Goal: Task Accomplishment & Management: Manage account settings

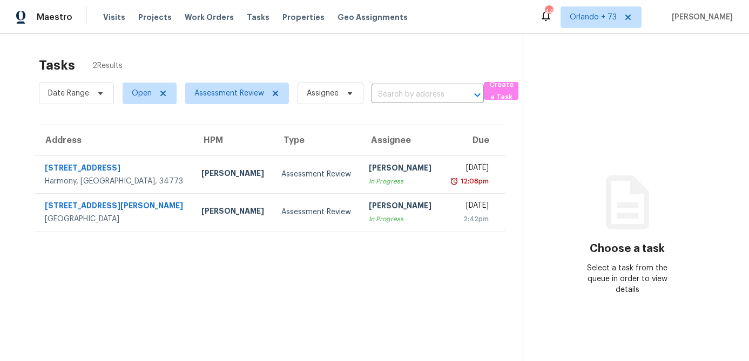
scroll to position [34, 0]
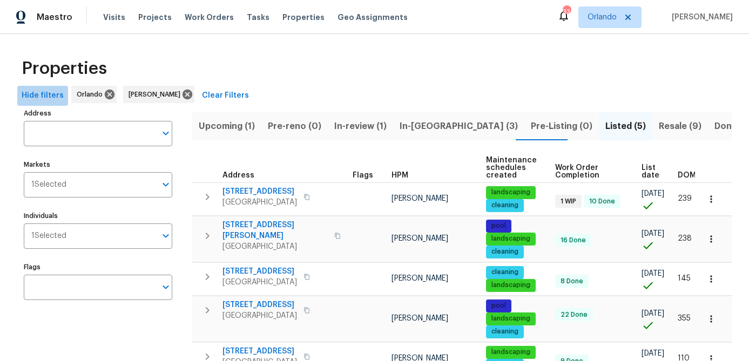
click at [53, 95] on span "Hide filters" at bounding box center [43, 95] width 42 height 13
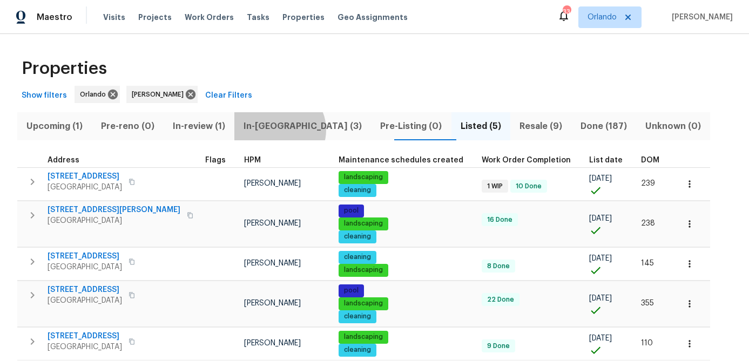
click at [288, 130] on span "In-reno (3)" at bounding box center [303, 126] width 124 height 15
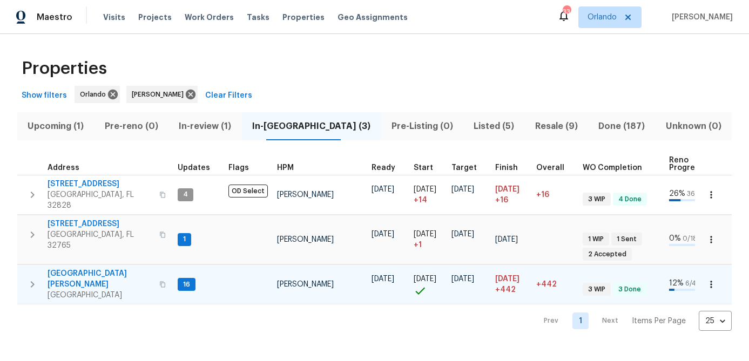
click at [86, 268] on span "7618 Brockbank Dr" at bounding box center [100, 279] width 105 height 22
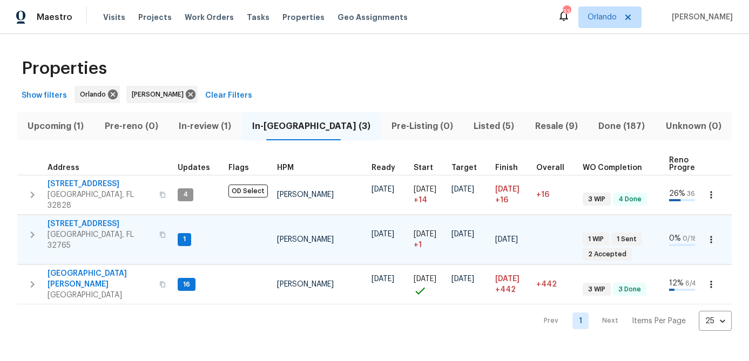
click at [99, 219] on span "[STREET_ADDRESS]" at bounding box center [100, 224] width 105 height 11
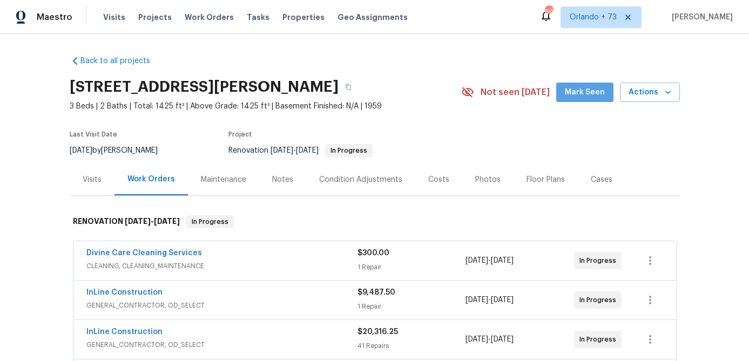
click at [594, 91] on span "Mark Seen" at bounding box center [585, 92] width 40 height 13
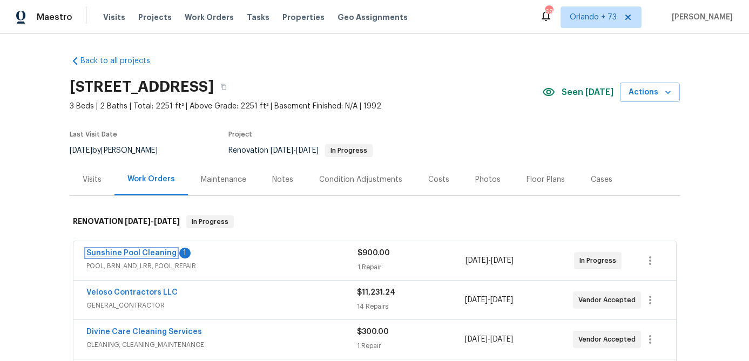
click at [134, 252] on link "Sunshine Pool Cleaning" at bounding box center [131, 253] width 90 height 8
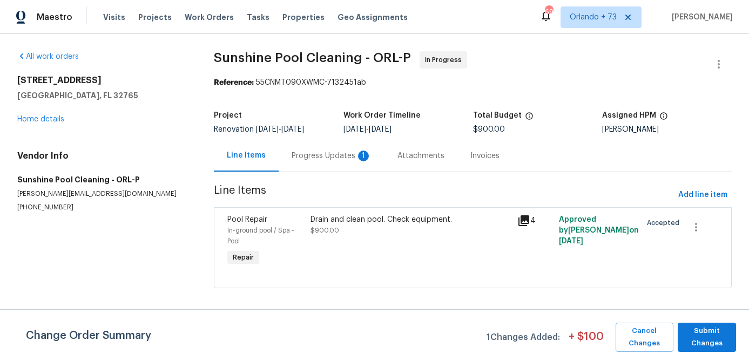
click at [343, 164] on div "Progress Updates 1" at bounding box center [332, 156] width 106 height 32
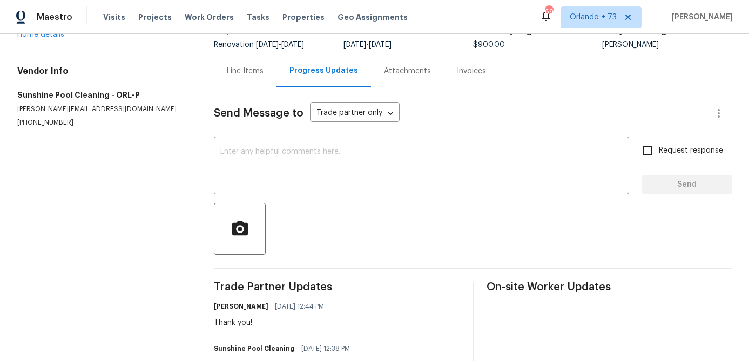
scroll to position [79, 0]
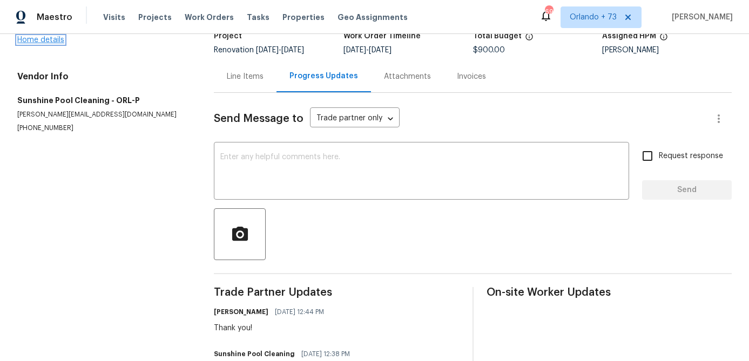
click at [56, 42] on link "Home details" at bounding box center [40, 40] width 47 height 8
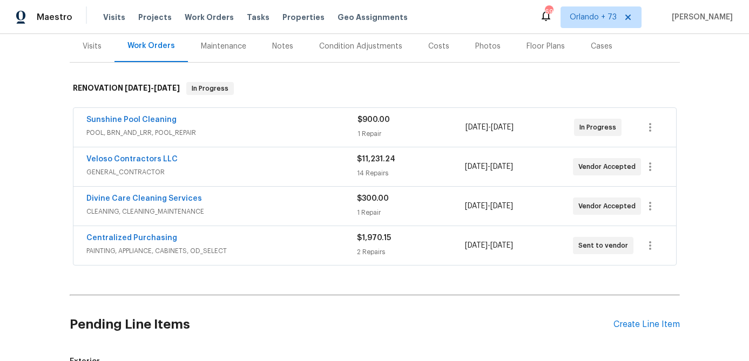
scroll to position [137, 0]
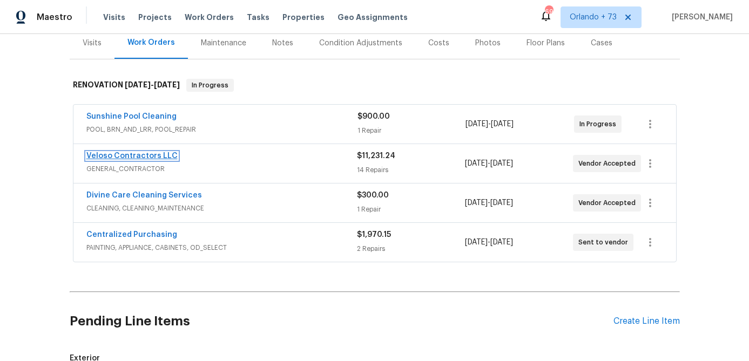
click at [157, 156] on link "Veloso Contractors LLC" at bounding box center [131, 156] width 91 height 8
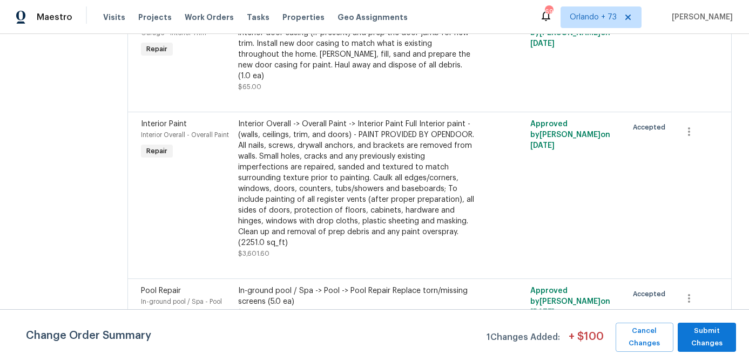
scroll to position [353, 0]
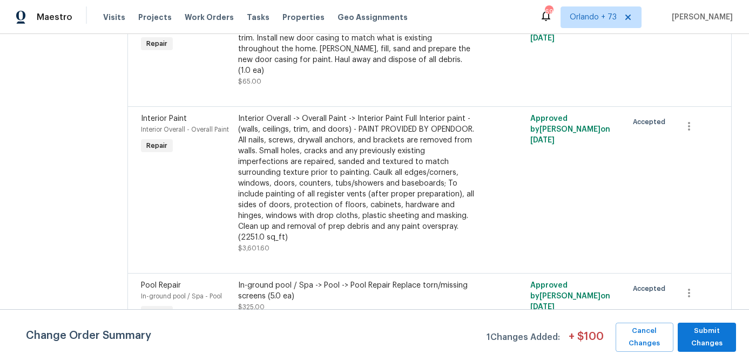
click at [397, 190] on div "Interior Overall -> Overall Paint -> Interior Paint Full Interior paint - (wall…" at bounding box center [356, 178] width 236 height 130
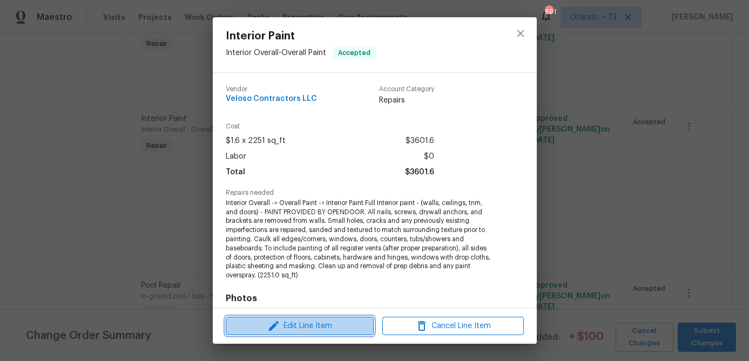
click at [343, 325] on span "Edit Line Item" at bounding box center [299, 326] width 141 height 13
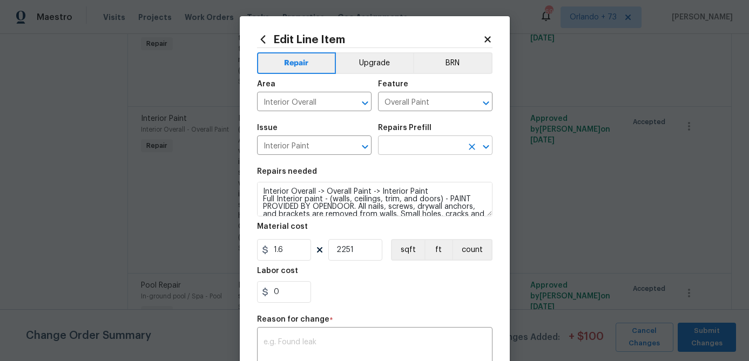
click at [418, 148] on input "text" at bounding box center [420, 146] width 84 height 17
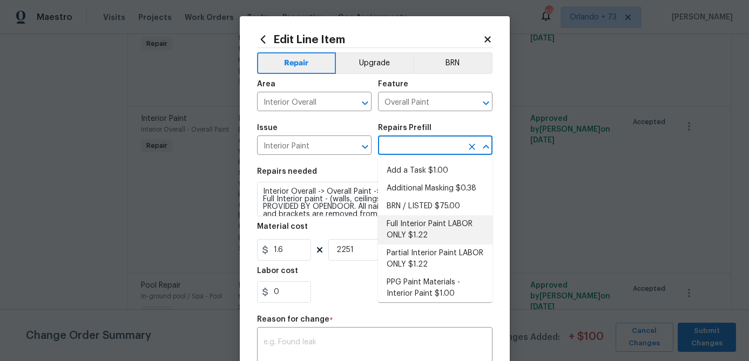
click at [425, 232] on li "Full Interior Paint LABOR ONLY $1.22" at bounding box center [435, 229] width 114 height 29
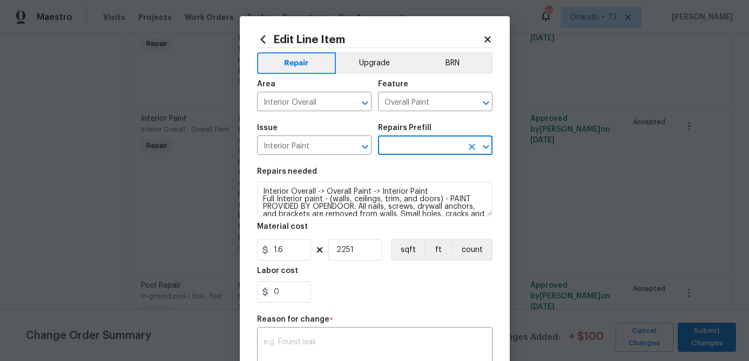
type textarea "Full Interior paint - (walls, ceilings, trim, and doors) - PAINT PROVIDED BY OP…"
type input "Full Interior Paint LABOR ONLY $1.22"
type input "1.22"
click at [424, 288] on div "0" at bounding box center [374, 292] width 235 height 22
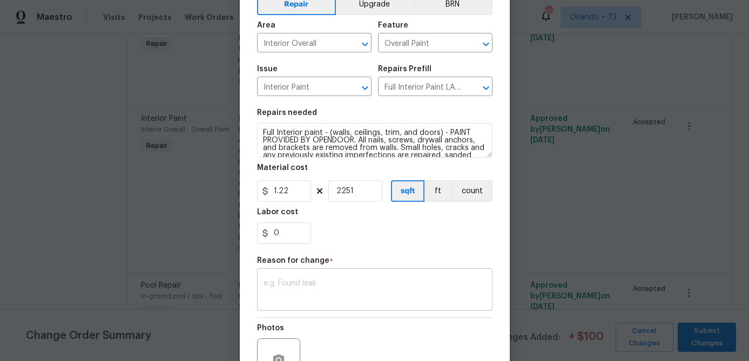
scroll to position [79, 0]
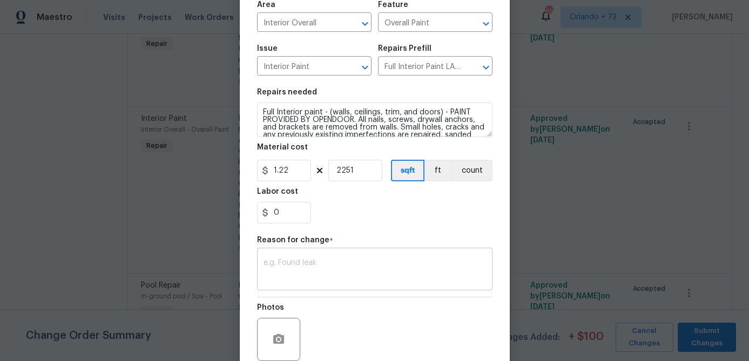
click at [324, 281] on textarea at bounding box center [374, 270] width 222 height 23
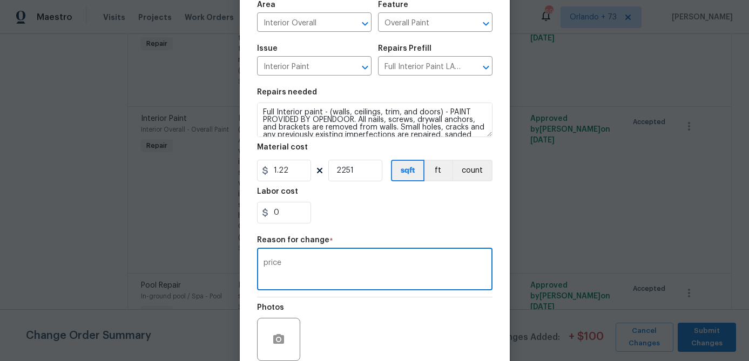
scroll to position [171, 0]
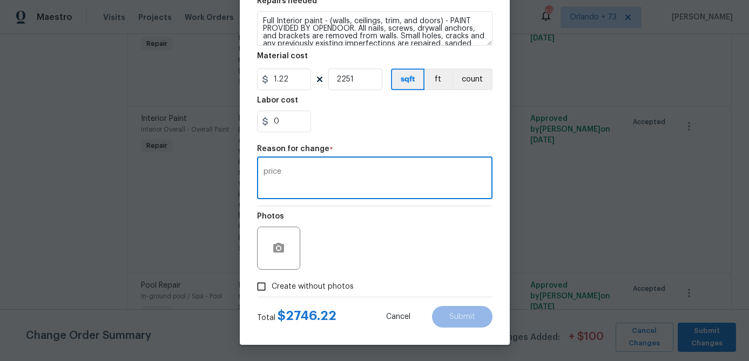
type textarea "price"
click at [320, 287] on span "Create without photos" at bounding box center [313, 286] width 82 height 11
click at [272, 287] on input "Create without photos" at bounding box center [261, 286] width 21 height 21
checkbox input "true"
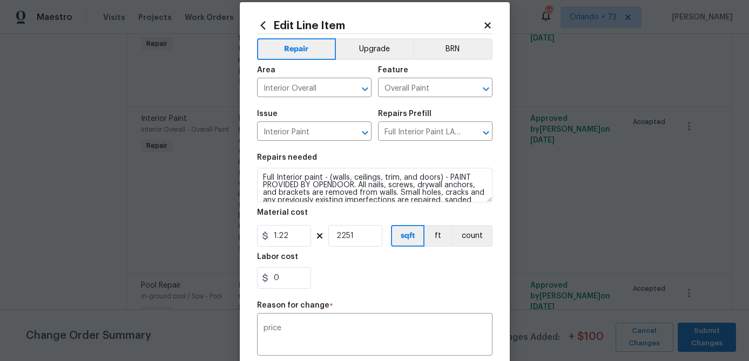
click at [449, 302] on div "Reason for change *" at bounding box center [374, 309] width 235 height 14
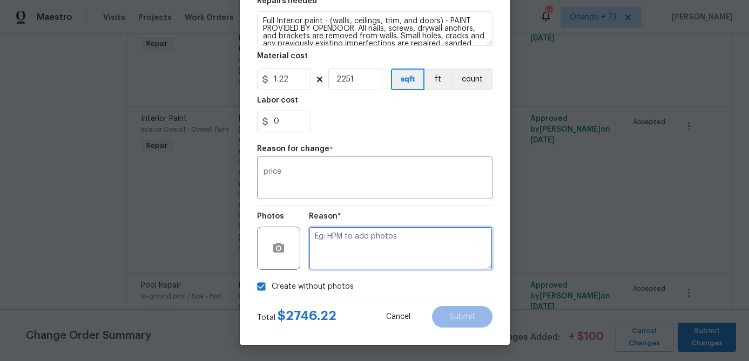
click at [409, 254] on textarea at bounding box center [401, 248] width 184 height 43
type textarea "na"
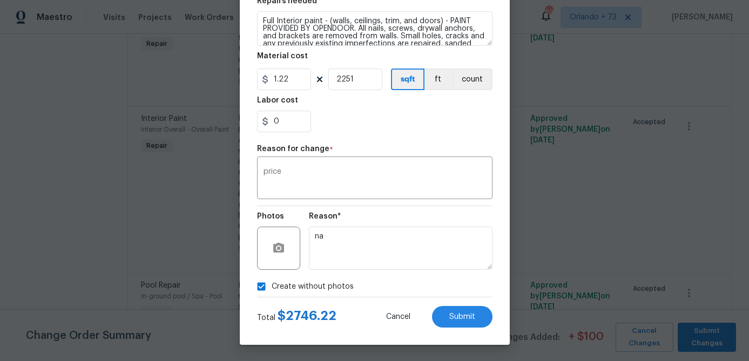
click at [429, 209] on div "Reason* na" at bounding box center [401, 241] width 184 height 70
click at [456, 313] on span "Submit" at bounding box center [462, 317] width 26 height 8
type textarea "Interior Overall -> Overall Paint -> Interior Paint Full Interior paint - (wall…"
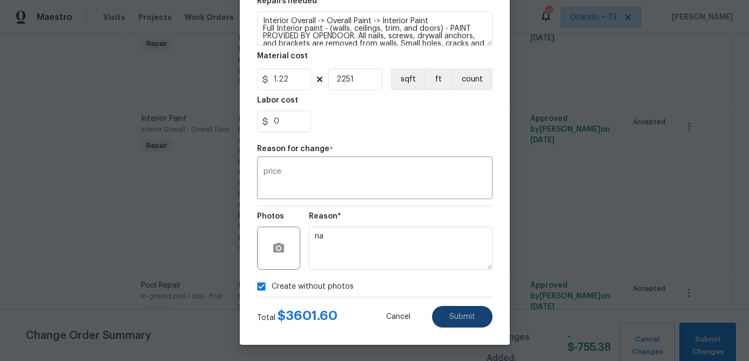
type input "1.6"
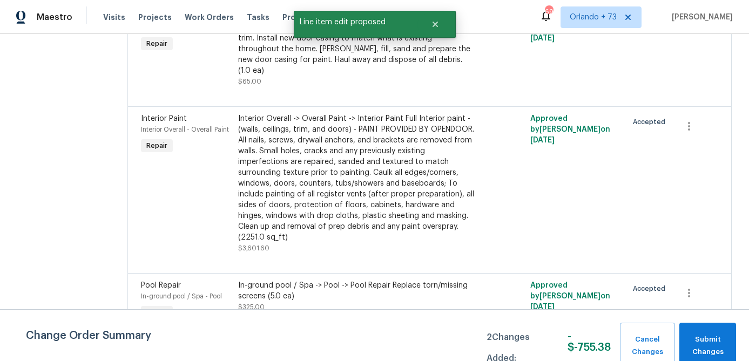
scroll to position [0, 0]
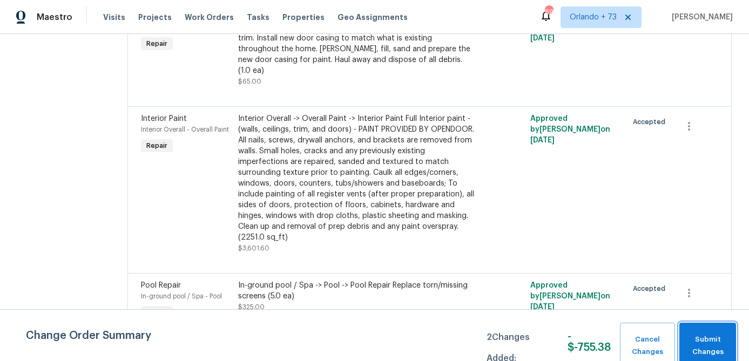
click at [709, 337] on span "Submit Changes" at bounding box center [708, 346] width 46 height 25
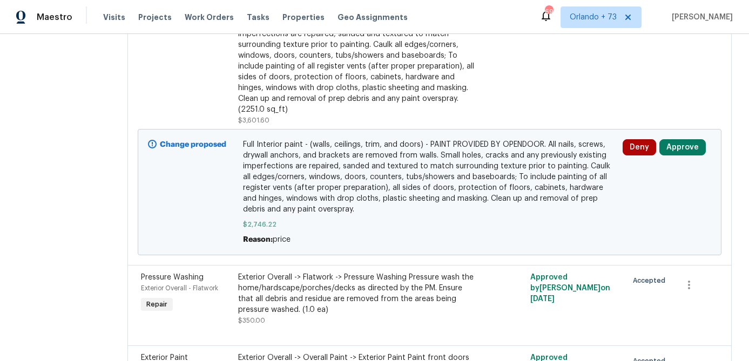
scroll to position [234, 0]
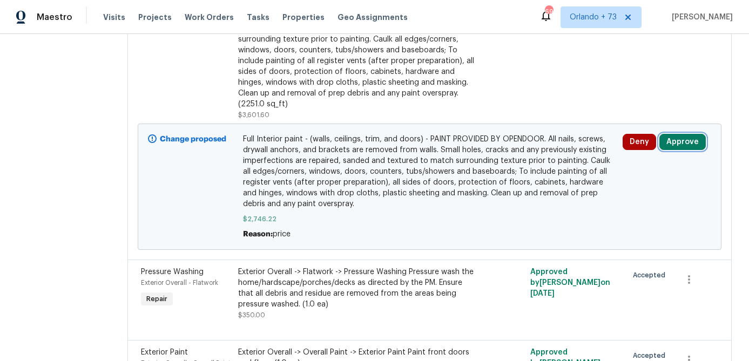
click at [687, 146] on button "Approve" at bounding box center [682, 142] width 46 height 16
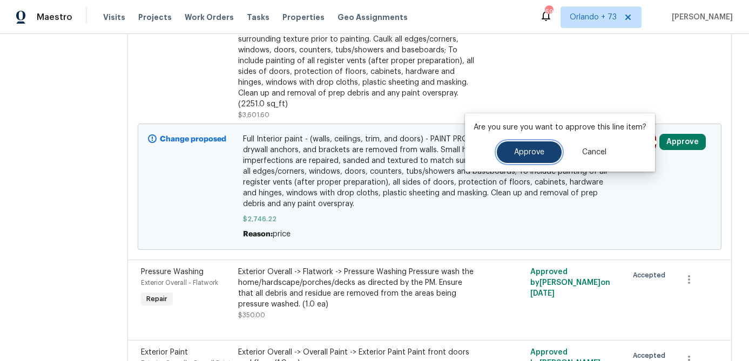
click at [540, 152] on span "Approve" at bounding box center [529, 152] width 30 height 8
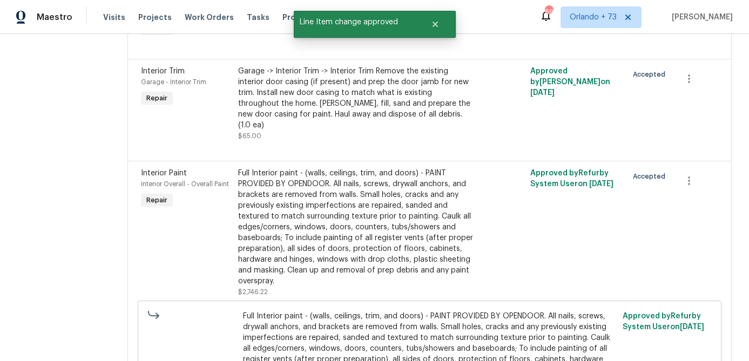
scroll to position [311, 0]
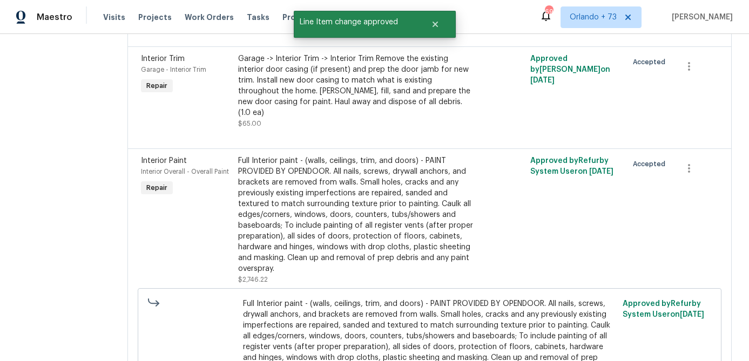
click at [366, 204] on div "Full Interior paint - (walls, ceilings, trim, and doors) - PAINT PROVIDED BY OP…" at bounding box center [356, 214] width 236 height 119
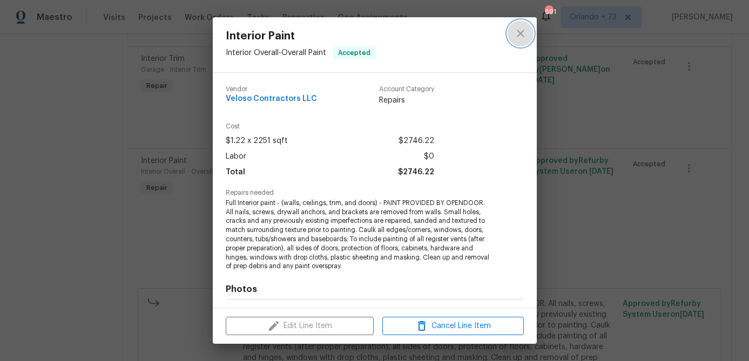
click at [522, 38] on icon "close" at bounding box center [520, 33] width 13 height 13
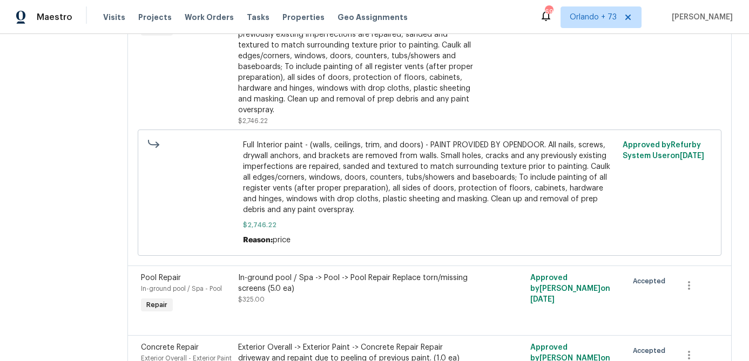
scroll to position [482, 0]
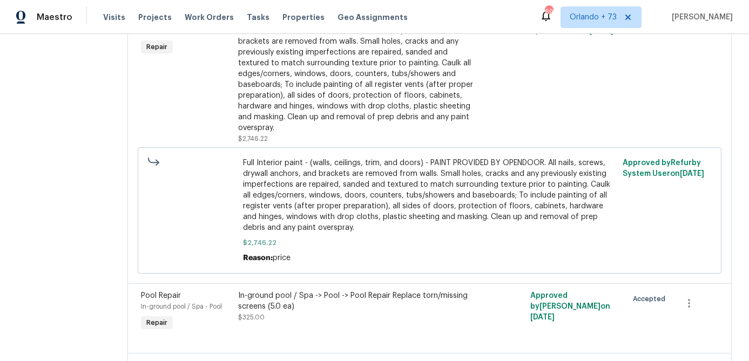
scroll to position [469, 0]
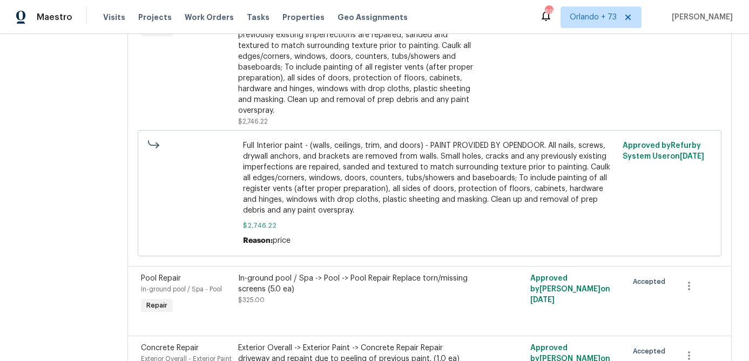
click at [390, 85] on div "Full Interior paint - (walls, ceilings, trim, and doors) - PAINT PROVIDED BY OP…" at bounding box center [356, 56] width 236 height 119
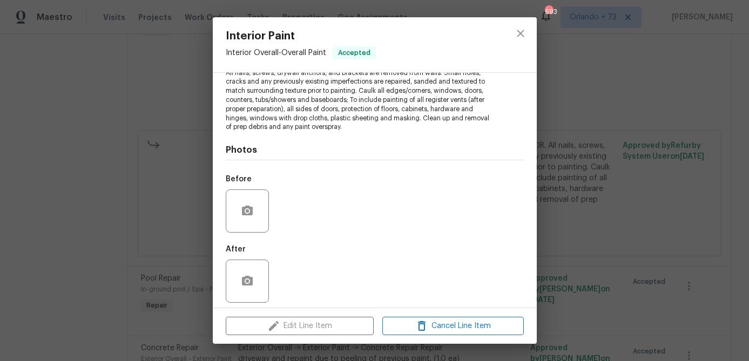
scroll to position [145, 0]
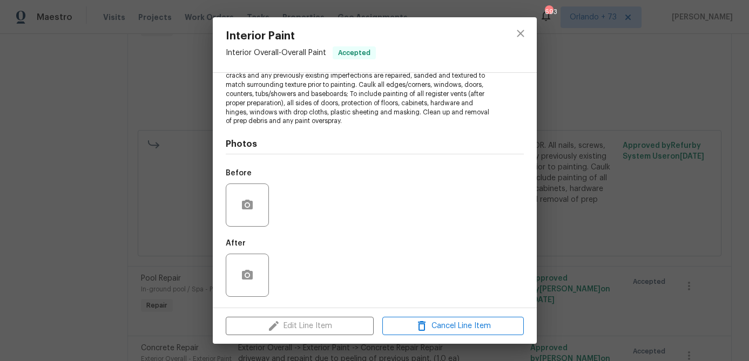
click at [563, 157] on div "Interior Paint Interior Overall - Overall Paint Accepted Vendor Veloso Contract…" at bounding box center [374, 180] width 749 height 361
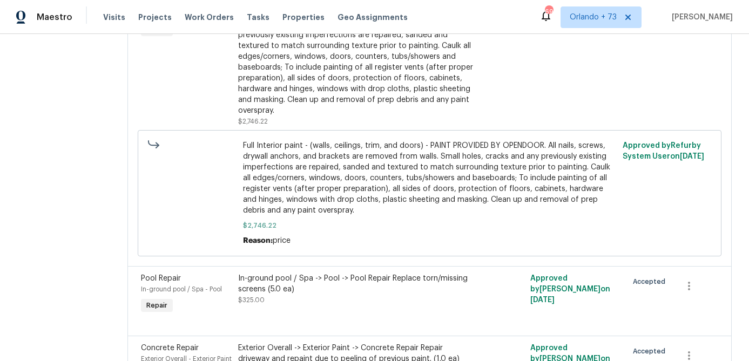
click at [513, 171] on span "Full Interior paint - (walls, ceilings, trim, and doors) - PAINT PROVIDED BY OP…" at bounding box center [429, 178] width 373 height 76
click at [396, 188] on span "Full Interior paint - (walls, ceilings, trim, and doors) - PAINT PROVIDED BY OP…" at bounding box center [429, 178] width 373 height 76
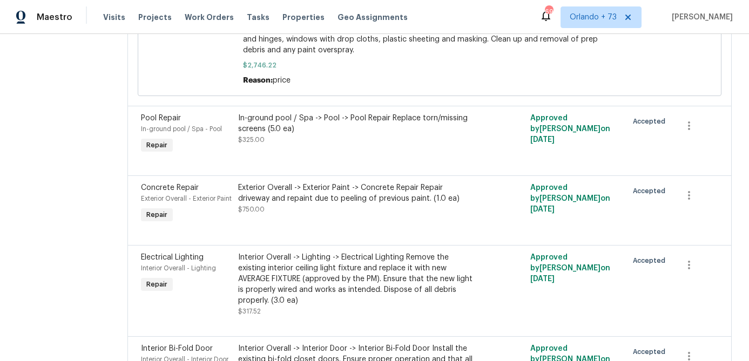
scroll to position [631, 0]
click at [377, 205] on div "Exterior Overall -> Exterior Paint -> Concrete Repair Repair driveway and repai…" at bounding box center [356, 197] width 236 height 32
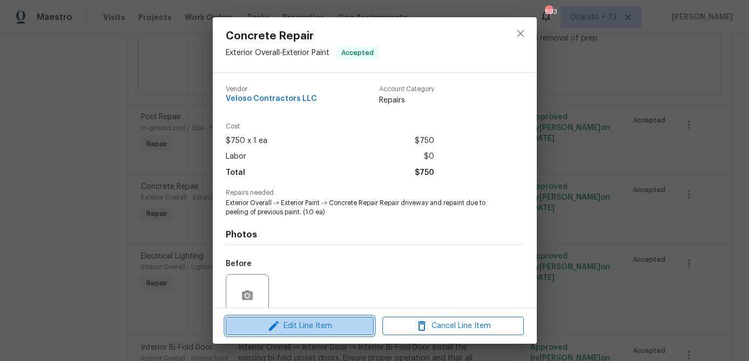
click at [318, 330] on span "Edit Line Item" at bounding box center [299, 326] width 141 height 13
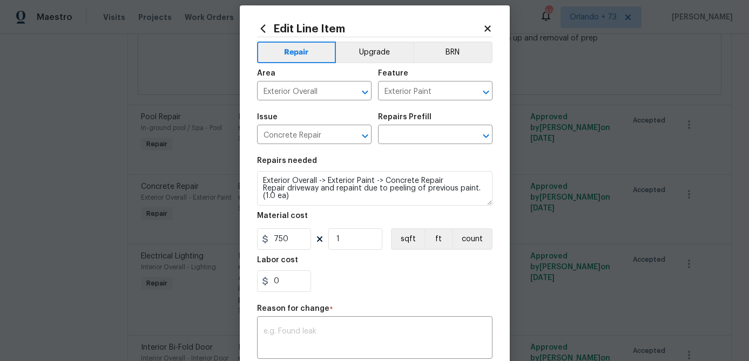
scroll to position [11, 0]
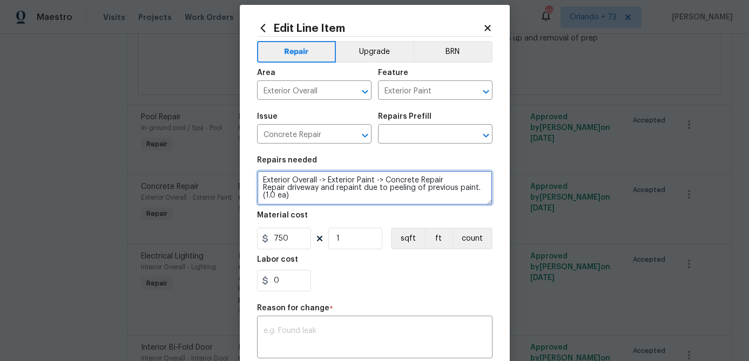
click at [323, 190] on textarea "Exterior Overall -> Exterior Paint -> Concrete Repair Repair driveway and repai…" at bounding box center [374, 188] width 235 height 35
click at [321, 189] on textarea "Exterior Overall -> Exterior Paint -> Concrete Repair Repair driveway and repai…" at bounding box center [374, 188] width 235 height 35
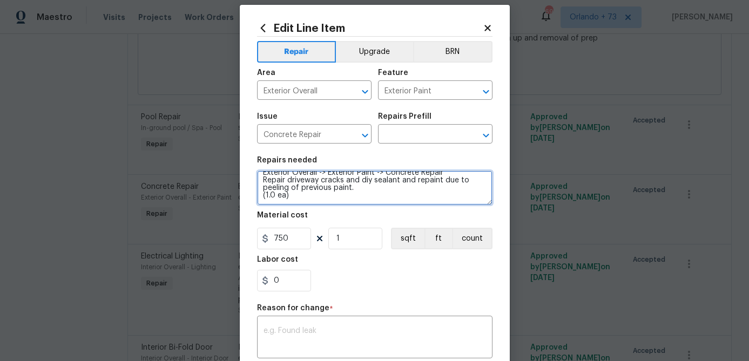
drag, startPoint x: 444, startPoint y: 181, endPoint x: 464, endPoint y: 195, distance: 24.7
click at [464, 195] on textarea "Exterior Overall -> Exterior Paint -> Concrete Repair Repair driveway cracks an…" at bounding box center [374, 188] width 235 height 35
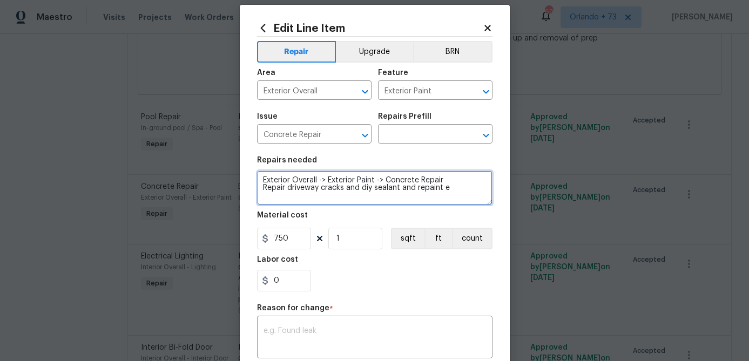
scroll to position [0, 0]
click at [276, 199] on textarea "Exterior Overall -> Exterior Paint -> Concrete Repair Repair driveway cracks an…" at bounding box center [374, 188] width 235 height 35
click at [418, 197] on textarea "Exterior Overall -> Exterior Paint -> Concrete Repair Repair driveway cracks an…" at bounding box center [374, 188] width 235 height 35
click at [404, 197] on textarea "Exterior Overall -> Exterior Paint -> Concrete Repair Repair driveway cracks an…" at bounding box center [374, 188] width 235 height 35
type textarea "Exterior Overall -> Exterior Paint -> Concrete Repair Repair driveway cracks an…"
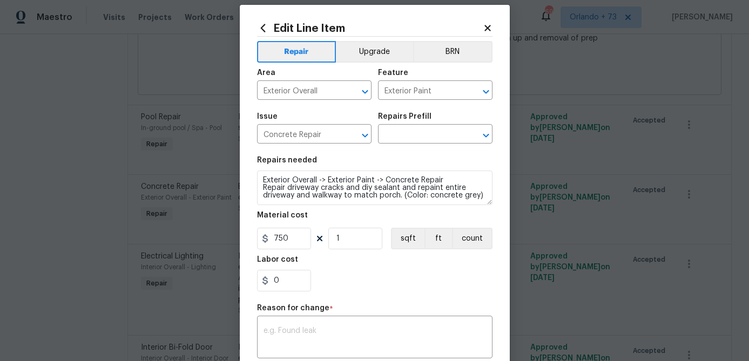
click at [398, 300] on div "Repair Upgrade BRN Area Exterior Overall ​ Feature Exterior Paint ​ Issue Concr…" at bounding box center [374, 247] width 235 height 420
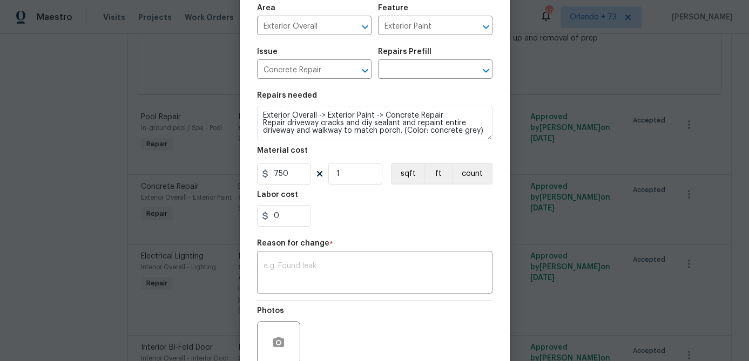
scroll to position [77, 0]
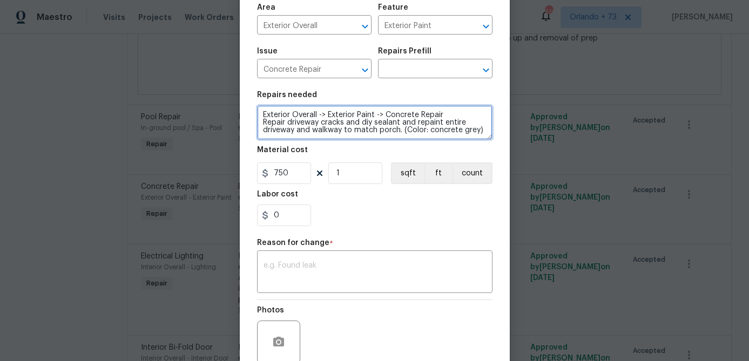
drag, startPoint x: 264, startPoint y: 116, endPoint x: 424, endPoint y: 160, distance: 165.8
click at [424, 160] on section "Repairs needed Exterior Overall -> Exterior Paint -> Concrete Repair Repair dri…" at bounding box center [374, 159] width 235 height 148
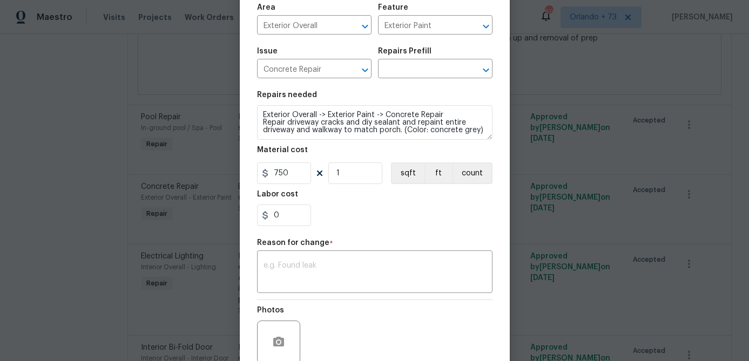
click at [442, 80] on div "Issue Concrete Repair ​ Repairs Prefill ​" at bounding box center [374, 63] width 235 height 44
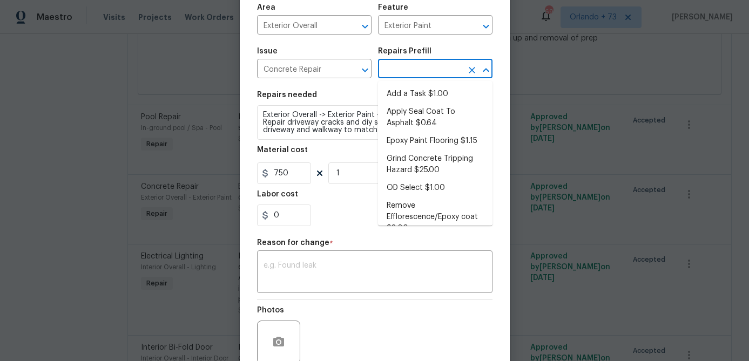
click at [441, 74] on input "text" at bounding box center [420, 70] width 84 height 17
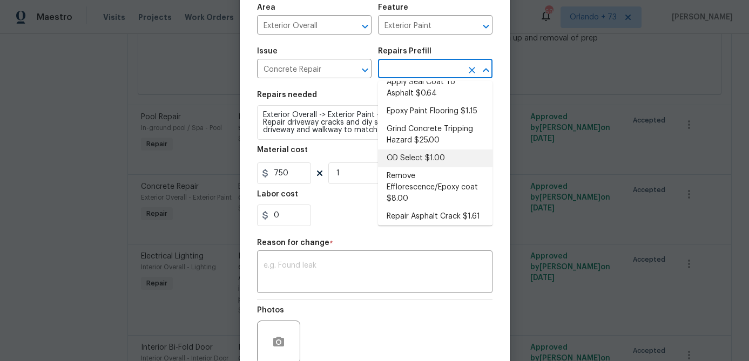
scroll to position [31, 0]
click at [437, 137] on li "Grind Concrete Tripping Hazard $25.00" at bounding box center [435, 133] width 114 height 29
type input "Flatwork"
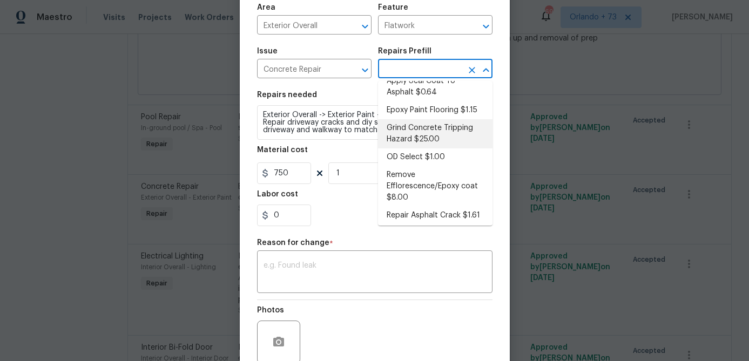
type textarea "Grind uneven/raised driveway or walkway concrete to eliminate trip hazards. Ens…"
type input "Grind Concrete Tripping Hazard $25.00"
type input "25"
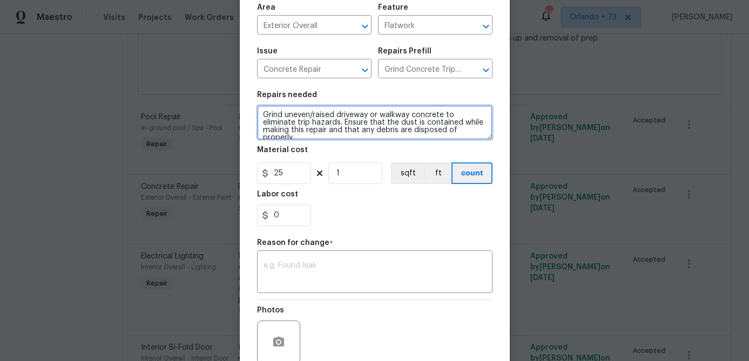
drag, startPoint x: 265, startPoint y: 116, endPoint x: 457, endPoint y: 190, distance: 205.9
click at [457, 190] on section "Repairs needed Grind uneven/raised driveway or walkway concrete to eliminate tr…" at bounding box center [374, 159] width 235 height 148
paste textarea "Exterior Overall -> Exterior Paint -> Concrete Repair Repair driveway cracks an…"
type textarea "Exterior Overall -> Exterior Paint -> Concrete Repair Repair driveway cracks an…"
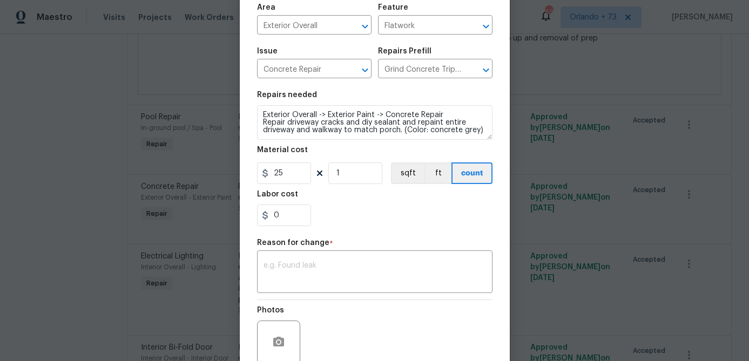
click at [373, 202] on div "Labor cost" at bounding box center [374, 198] width 235 height 14
click at [281, 179] on input "25" at bounding box center [284, 174] width 54 height 22
type input "750"
click at [336, 224] on div "0" at bounding box center [374, 216] width 235 height 22
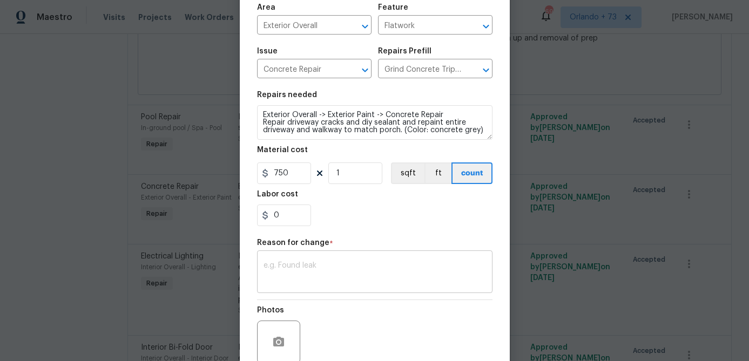
click at [306, 287] on div "x ​" at bounding box center [374, 273] width 235 height 40
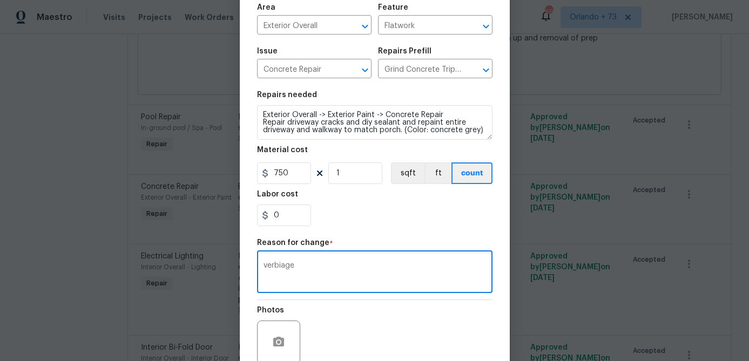
type textarea "verbiage"
click at [396, 238] on div "Repair Upgrade BRN Area Exterior Overall ​ Feature Flatwork ​ Issue Concrete Re…" at bounding box center [374, 181] width 235 height 420
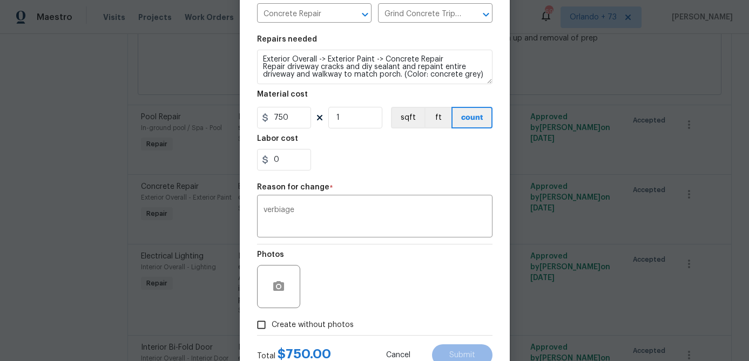
scroll to position [157, 0]
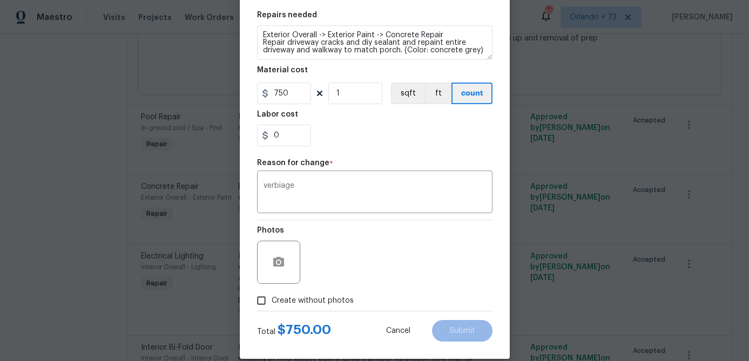
click at [321, 297] on span "Create without photos" at bounding box center [313, 300] width 82 height 11
click at [272, 297] on input "Create without photos" at bounding box center [261, 300] width 21 height 21
checkbox input "true"
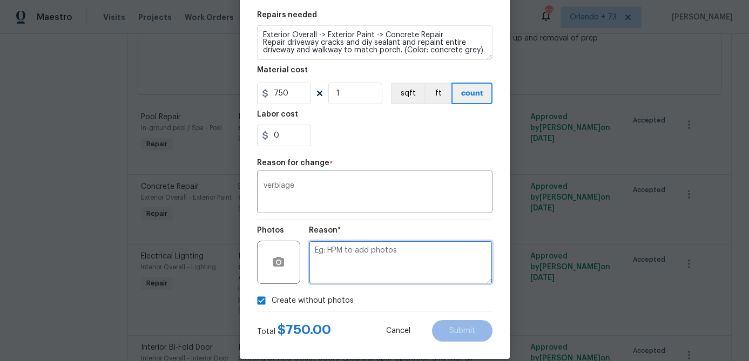
click at [344, 269] on textarea at bounding box center [401, 262] width 184 height 43
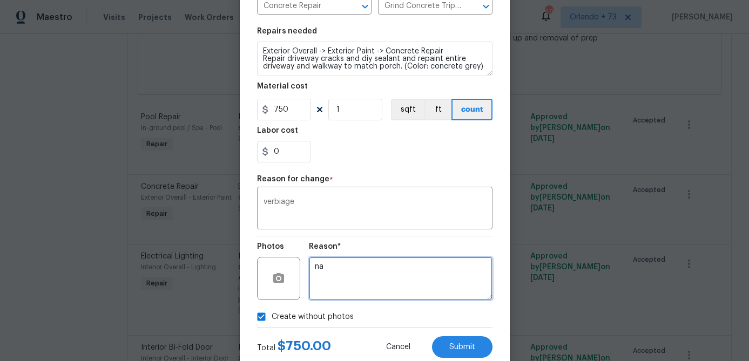
type textarea "na"
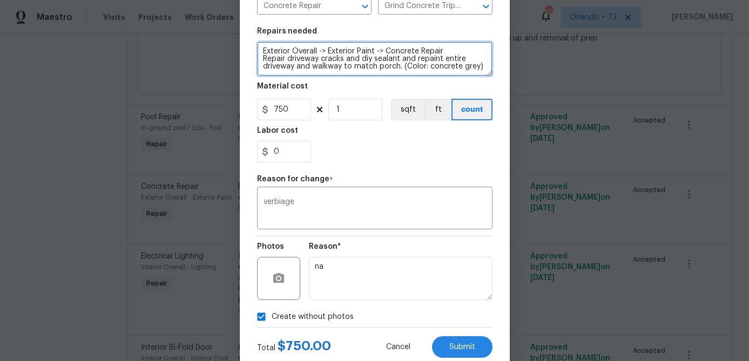
drag, startPoint x: 262, startPoint y: 52, endPoint x: 450, endPoint y: 50, distance: 187.9
click at [450, 51] on textarea "Exterior Overall -> Exterior Paint -> Concrete Repair Repair driveway cracks an…" at bounding box center [374, 59] width 235 height 35
click at [378, 60] on textarea "Repair driveway cracks and diy sealant and repaint entire driveway and walkway …" at bounding box center [374, 59] width 235 height 35
click at [415, 58] on textarea "Repair driveway cracks and diy sealant and repaint entire driveway and walkway …" at bounding box center [374, 59] width 235 height 35
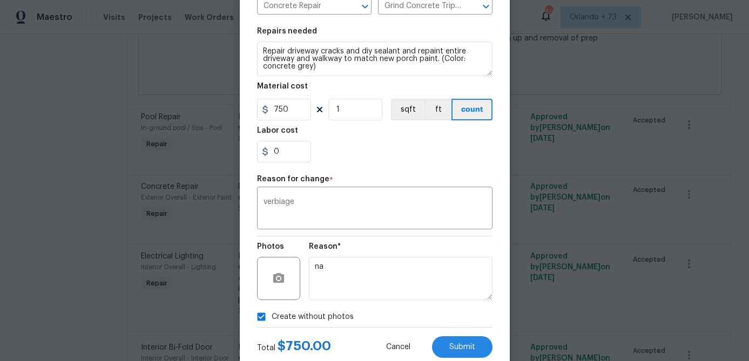
click at [375, 131] on div "Labor cost" at bounding box center [374, 134] width 235 height 14
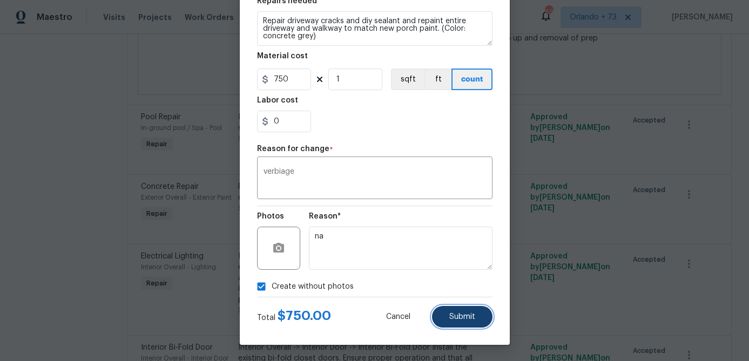
click at [453, 319] on span "Submit" at bounding box center [462, 317] width 26 height 8
type textarea "Exterior Overall -> Exterior Paint -> Concrete Repair Repair driveway and repai…"
type input "Exterior Paint"
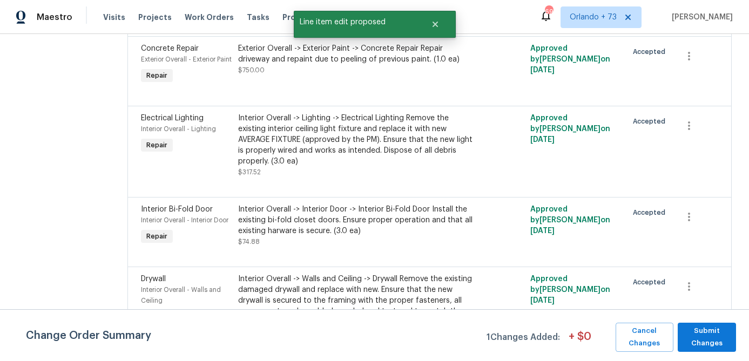
scroll to position [769, 0]
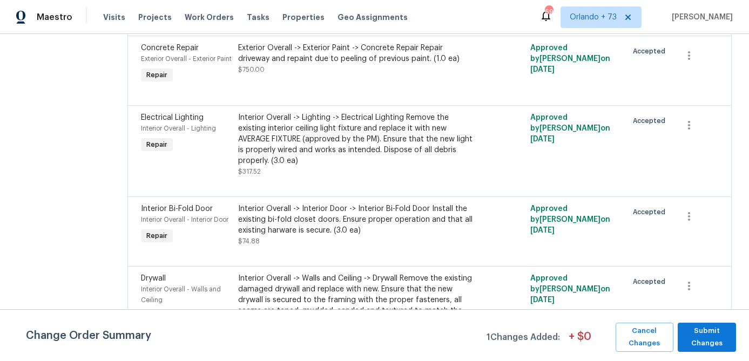
click at [410, 166] on div "Interior Overall -> Lighting -> Electrical Lighting Remove the existing interio…" at bounding box center [356, 139] width 236 height 54
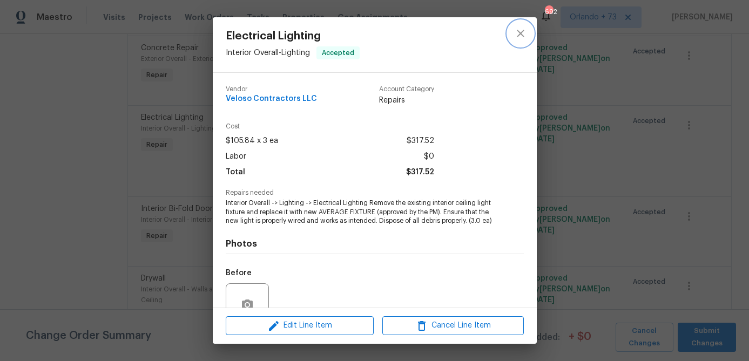
click at [522, 33] on icon "close" at bounding box center [520, 33] width 13 height 13
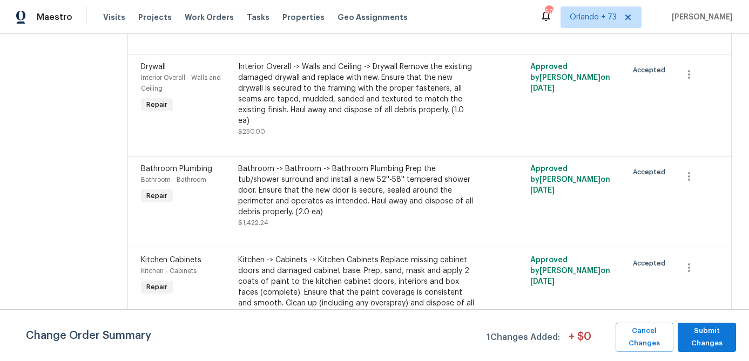
scroll to position [985, 0]
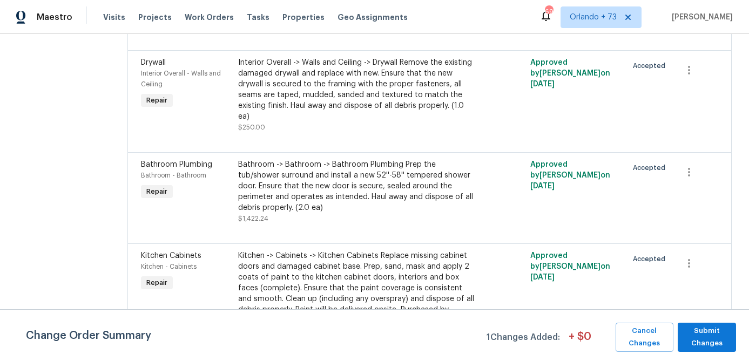
click at [383, 213] on div "Bathroom -> Bathroom -> Bathroom Plumbing Prep the tub/shower surround and inst…" at bounding box center [356, 186] width 236 height 54
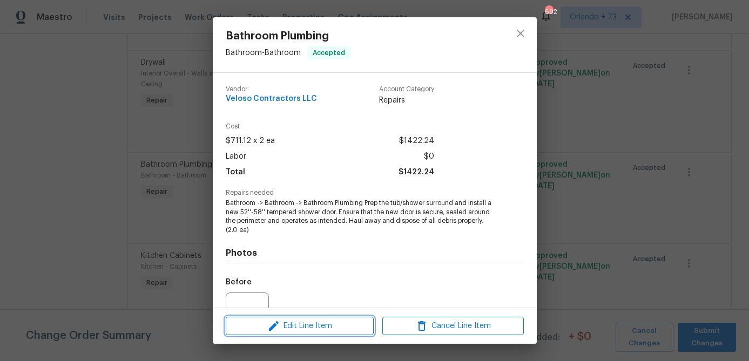
click at [315, 326] on span "Edit Line Item" at bounding box center [299, 326] width 141 height 13
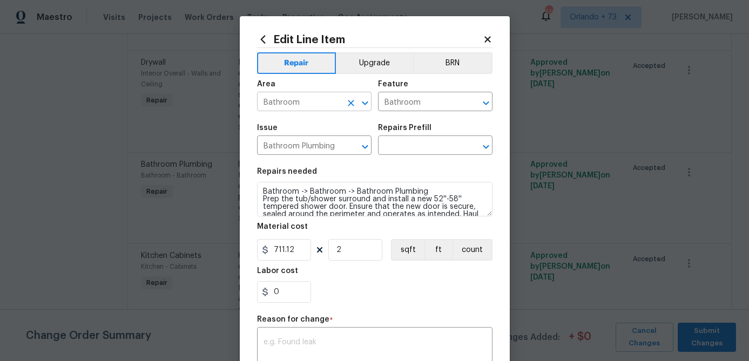
click at [333, 98] on input "Bathroom" at bounding box center [299, 102] width 84 height 17
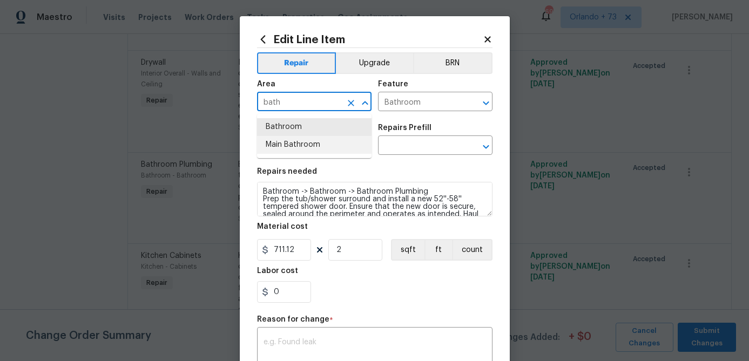
click at [314, 143] on li "Main Bathroom" at bounding box center [314, 145] width 114 height 18
type input "Main Bathroom"
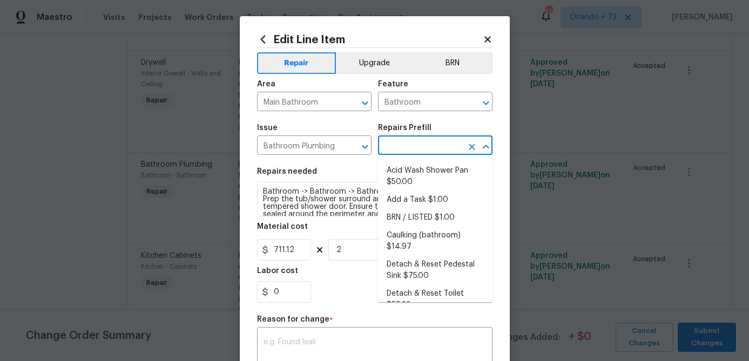
click at [401, 147] on input "text" at bounding box center [420, 146] width 84 height 17
click at [420, 198] on li "Add a Task $1.00" at bounding box center [435, 200] width 114 height 18
type input "Plumbing"
type textarea "HPM to detail"
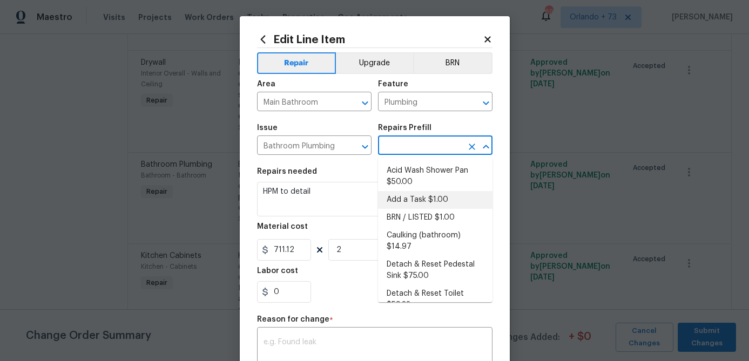
type input "Add a Task $1.00"
type input "1"
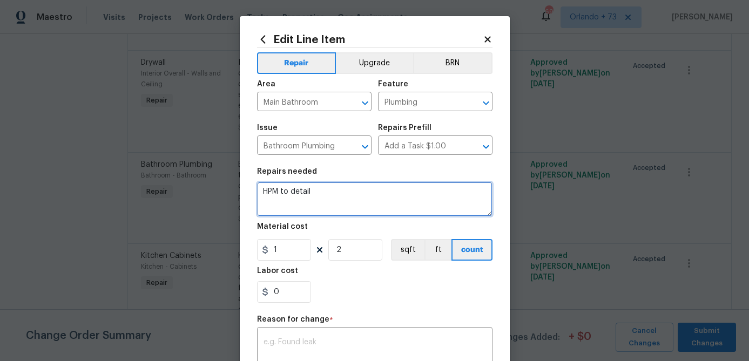
drag, startPoint x: 260, startPoint y: 190, endPoint x: 388, endPoint y: 212, distance: 130.0
click at [388, 212] on textarea "HPM to detail" at bounding box center [374, 199] width 235 height 35
click at [396, 194] on textarea "Master Bath: Replace missing shower enclosure door." at bounding box center [374, 199] width 235 height 35
click at [369, 196] on textarea "Master Bath: Replace missing shower enclosure door." at bounding box center [374, 199] width 235 height 35
click at [369, 191] on textarea "Master Bath: Replace missing shower enclosure door." at bounding box center [374, 199] width 235 height 35
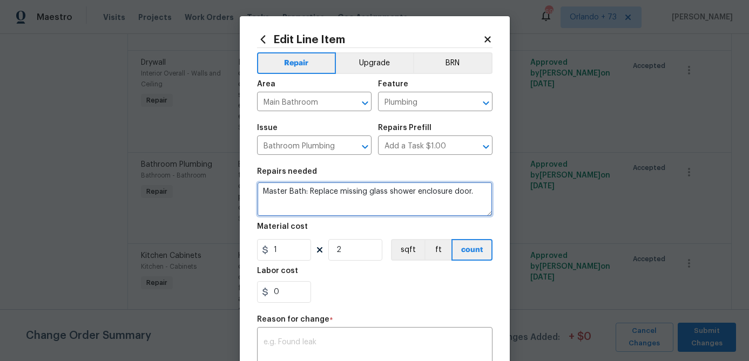
type textarea "Master Bath: Replace missing glass shower enclosure door."
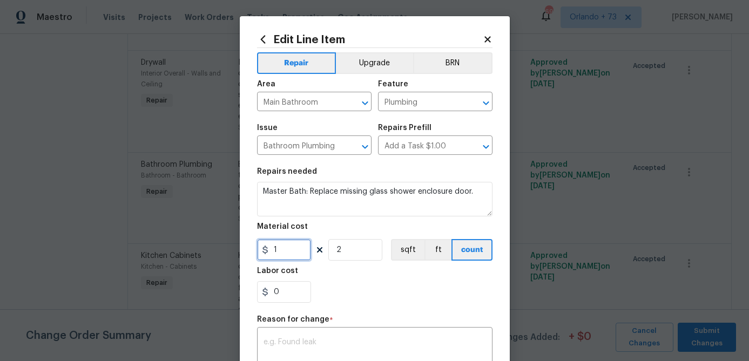
click at [294, 257] on input "1" at bounding box center [284, 250] width 54 height 22
type input "350"
click at [345, 256] on input "2" at bounding box center [355, 250] width 54 height 22
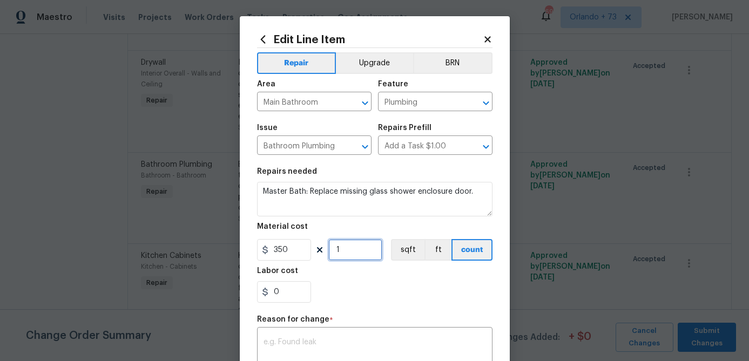
type input "1"
click at [345, 283] on div "0" at bounding box center [374, 292] width 235 height 22
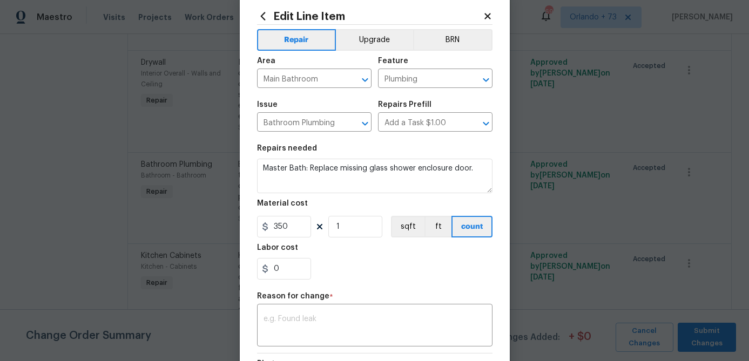
scroll to position [60, 0]
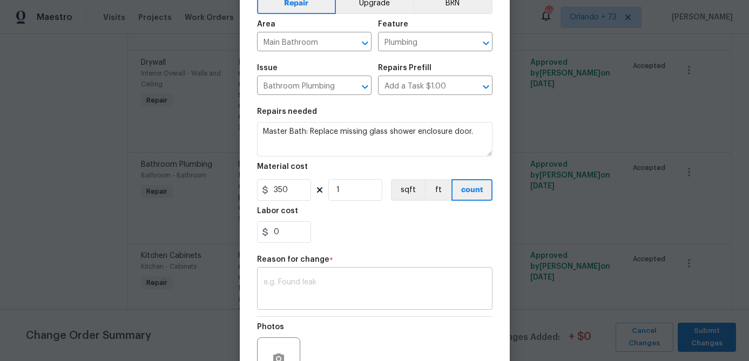
click at [317, 308] on div "x ​" at bounding box center [374, 290] width 235 height 40
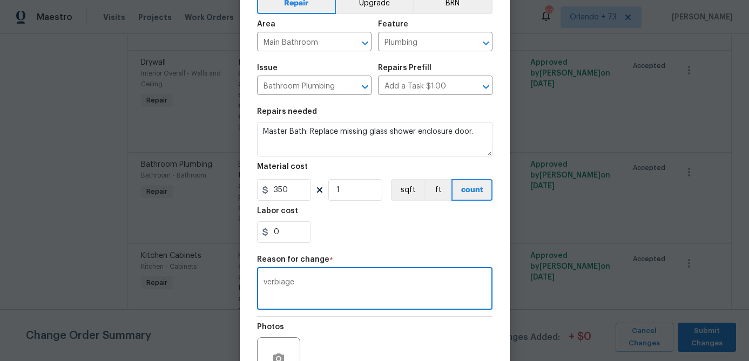
type textarea "verbiage"
click at [379, 249] on div "Repair Upgrade BRN Area Main Bathroom ​ Feature Plumbing ​ Issue Bathroom Plumb…" at bounding box center [374, 198] width 235 height 420
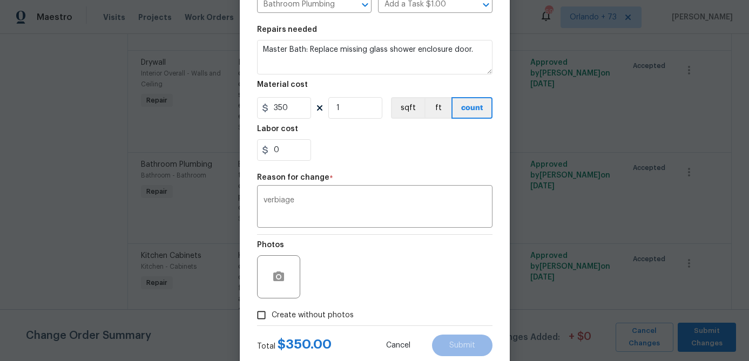
scroll to position [171, 0]
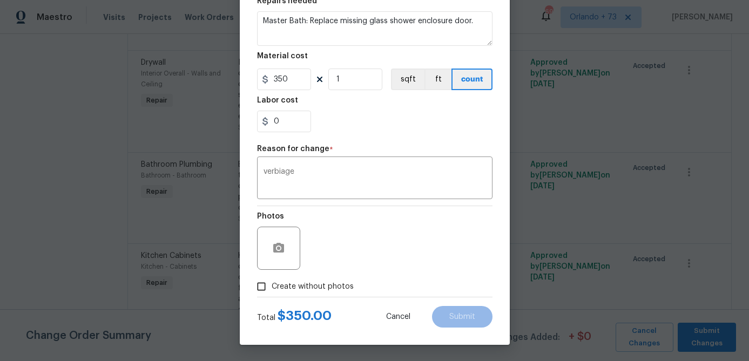
click at [344, 284] on span "Create without photos" at bounding box center [313, 286] width 82 height 11
click at [272, 284] on input "Create without photos" at bounding box center [261, 286] width 21 height 21
checkbox input "true"
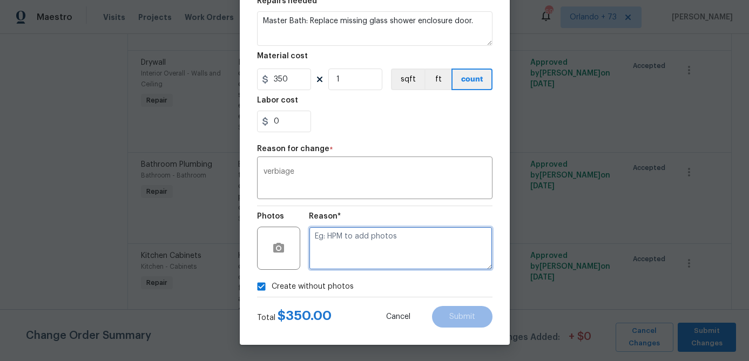
click at [371, 249] on textarea at bounding box center [401, 248] width 184 height 43
type textarea "na"
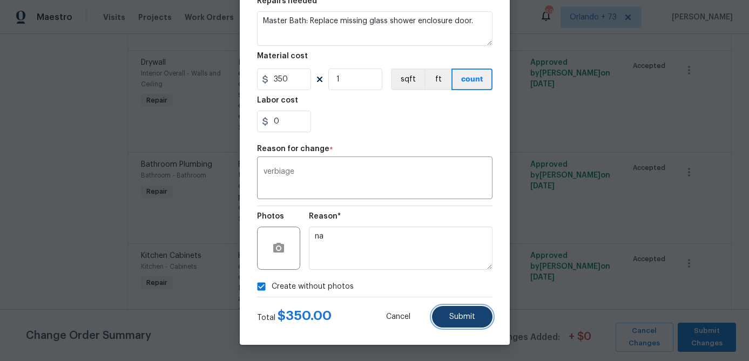
click at [461, 323] on button "Submit" at bounding box center [462, 317] width 60 height 22
type textarea "Bathroom -> Bathroom -> Bathroom Plumbing Prep the tub/shower surround and inst…"
type input "2"
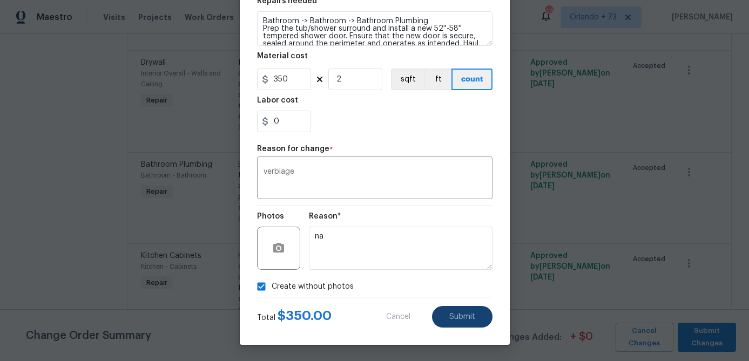
type input "Bathroom"
type input "711.12"
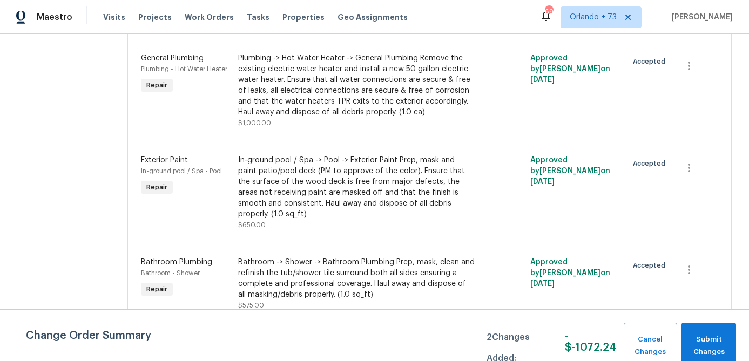
scroll to position [1322, 0]
click at [396, 272] on div "Bathroom -> Shower -> Bathroom Plumbing Prep, mask, clean and refinish the tub/…" at bounding box center [356, 278] width 236 height 43
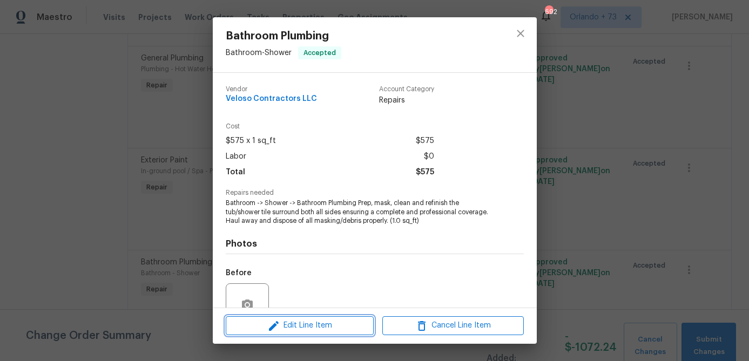
click at [309, 328] on span "Edit Line Item" at bounding box center [299, 325] width 141 height 13
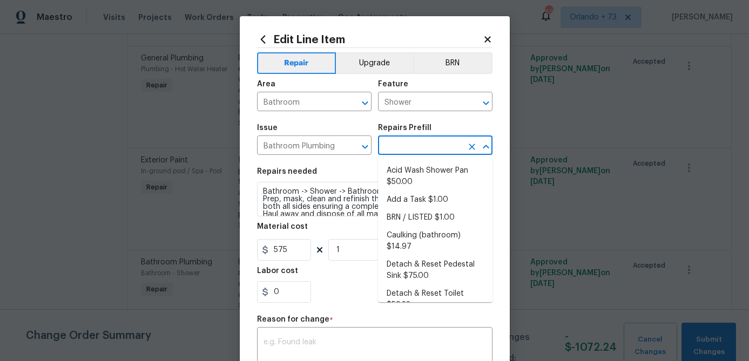
click at [402, 139] on input "text" at bounding box center [420, 146] width 84 height 17
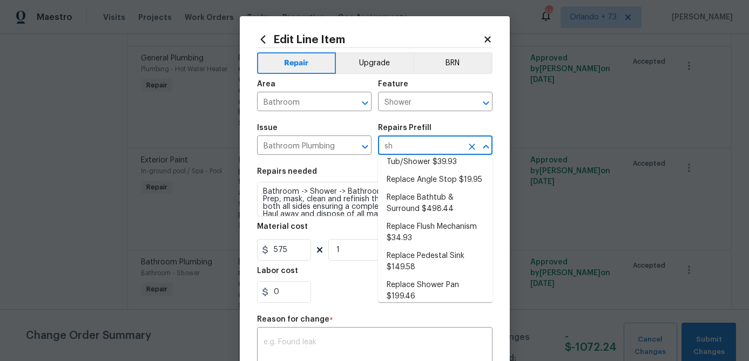
scroll to position [0, 0]
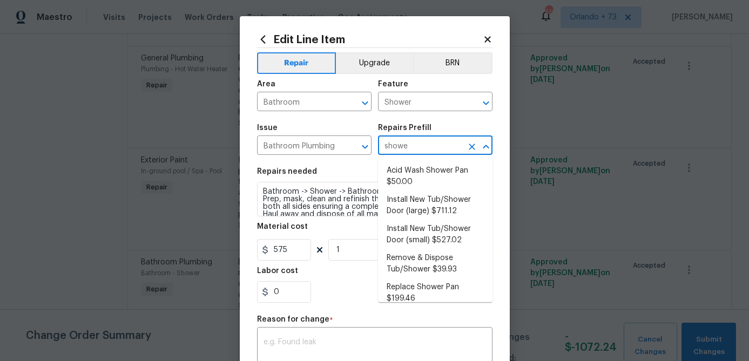
type input "shower"
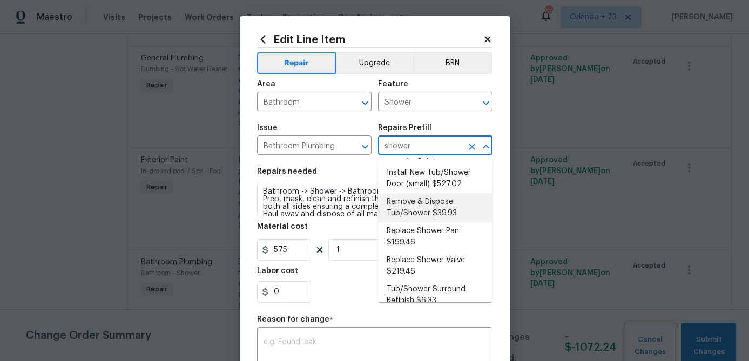
scroll to position [68, 0]
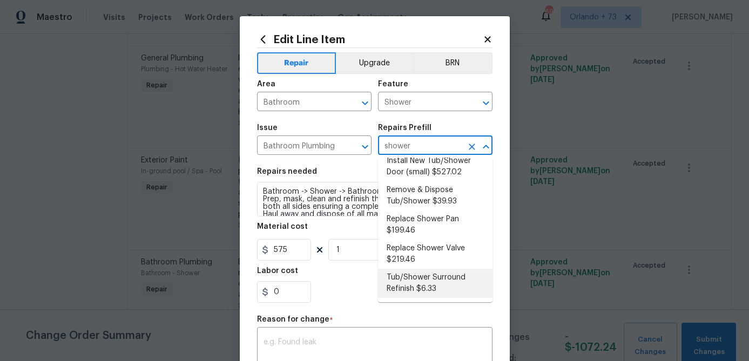
click at [416, 289] on li "Tub/Shower Surround Refinish $6.33" at bounding box center [435, 283] width 114 height 29
type input "Plumbing"
type textarea "Prep, mask, clean and refinish the tub/shower tile surround both all sides ensu…"
type input "Tub/Shower Surround Refinish $6.33"
type input "6.33"
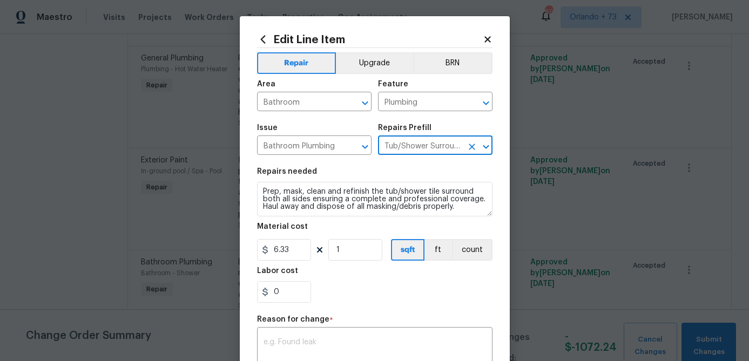
type input "Tub/Shower Surround Refinish $6.33"
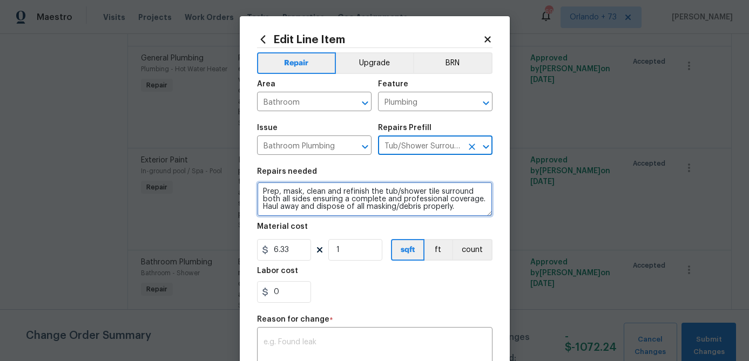
click at [261, 192] on textarea "Prep, mask, clean and refinish the tub/shower tile surround both all sides ensu…" at bounding box center [374, 199] width 235 height 35
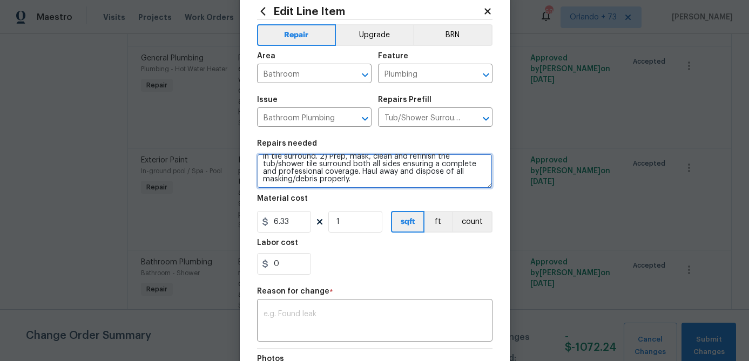
scroll to position [15, 0]
drag, startPoint x: 346, startPoint y: 171, endPoint x: 411, endPoint y: 193, distance: 68.5
click at [411, 193] on section "Repairs needed Hall Bath: 1) Remove old shower door frame and patch holes in ti…" at bounding box center [374, 207] width 235 height 148
type textarea "Hall Bath: 1) Remove old shower door frame and patch holes in tile surround. 2)…"
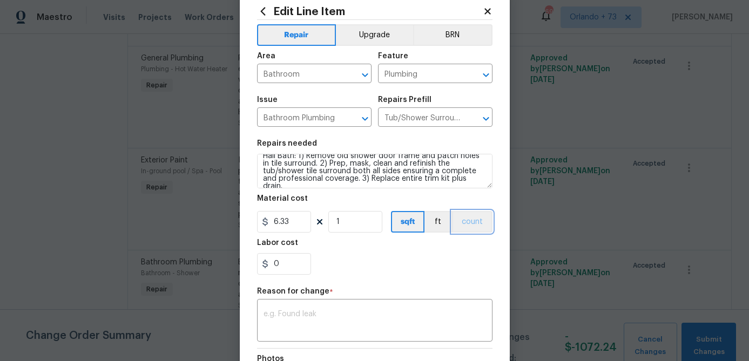
click at [480, 215] on button "count" at bounding box center [472, 222] width 40 height 22
click at [294, 229] on input "6.33" at bounding box center [284, 222] width 54 height 22
click at [294, 228] on input "6.33" at bounding box center [284, 222] width 54 height 22
type input "575"
click at [306, 301] on div "Reason for change *" at bounding box center [374, 295] width 235 height 14
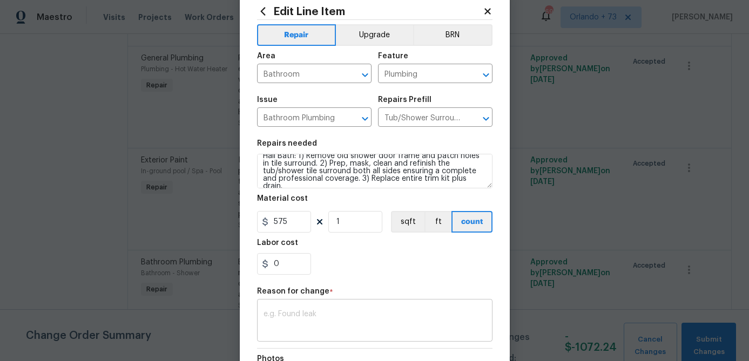
click at [292, 308] on div "x ​" at bounding box center [374, 322] width 235 height 40
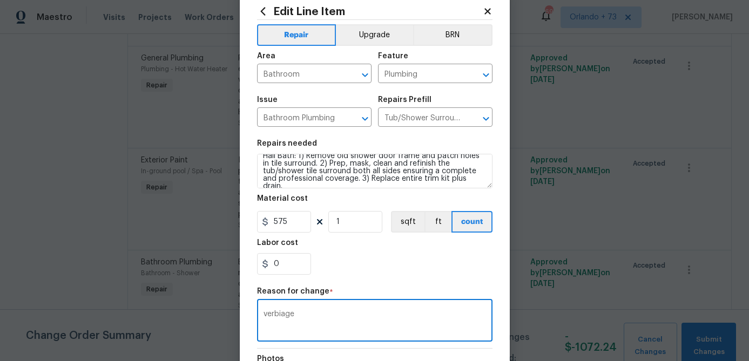
type textarea "verbiage"
click at [354, 263] on div "0" at bounding box center [374, 264] width 235 height 22
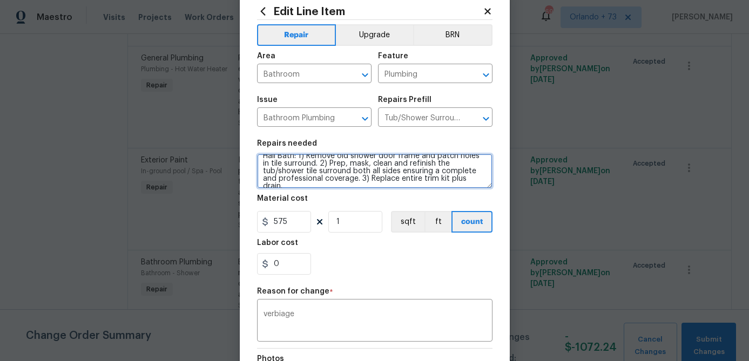
drag, startPoint x: 310, startPoint y: 173, endPoint x: 340, endPoint y: 182, distance: 31.1
click at [340, 182] on textarea "Hall Bath: 1) Remove old shower door frame and patch holes in tile surround. 2)…" at bounding box center [374, 171] width 235 height 35
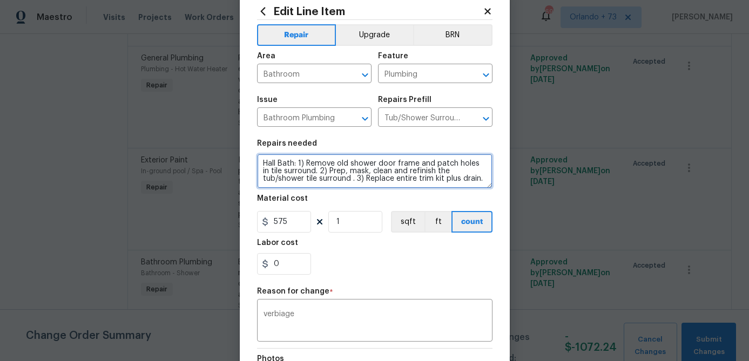
scroll to position [0, 0]
click at [387, 182] on textarea "Hall Bath: 1) Remove old shower door frame and patch holes in tile surround. 2)…" at bounding box center [374, 171] width 235 height 35
click at [475, 186] on textarea "Hall Bath: 1) Remove old shower door frame and patch holes in tile surround. 2)…" at bounding box center [374, 171] width 235 height 35
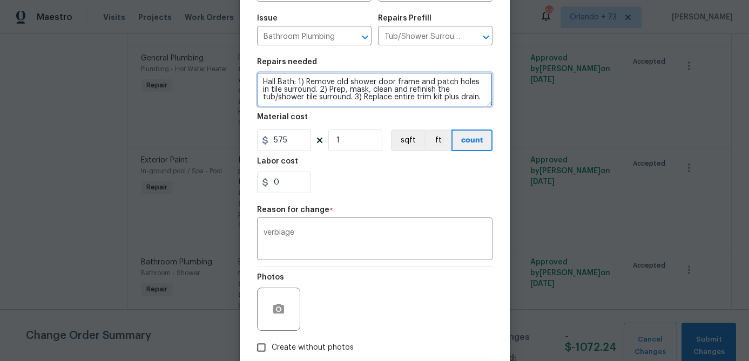
scroll to position [171, 0]
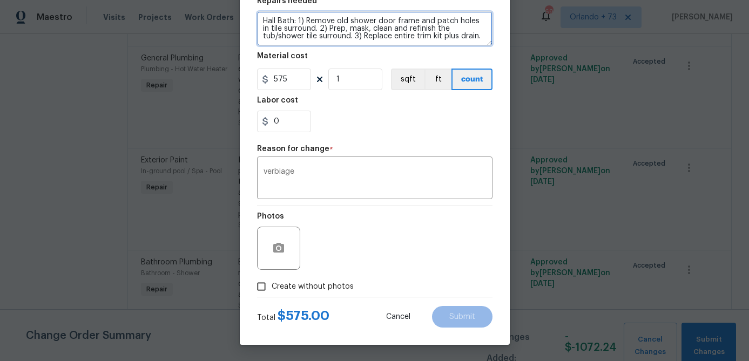
type textarea "Hall Bath: 1) Remove old shower door frame and patch holes in tile surround. 2)…"
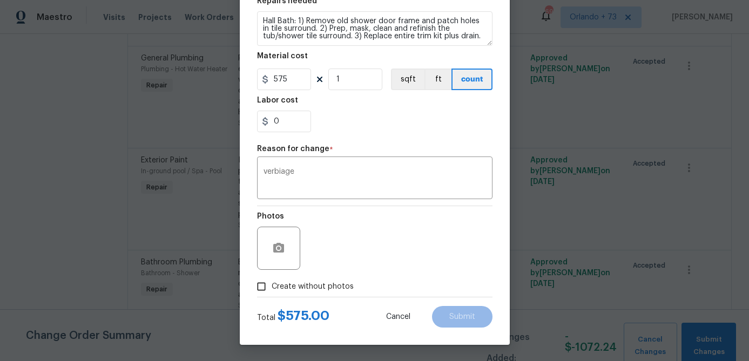
click at [333, 282] on span "Create without photos" at bounding box center [313, 286] width 82 height 11
click at [272, 282] on input "Create without photos" at bounding box center [261, 286] width 21 height 21
checkbox input "true"
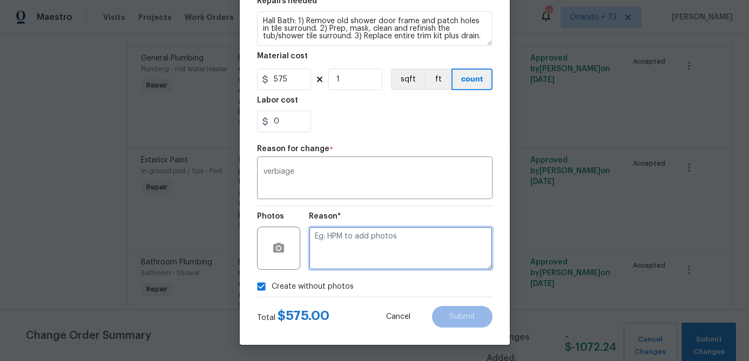
click at [355, 266] on textarea at bounding box center [401, 248] width 184 height 43
type textarea "na"
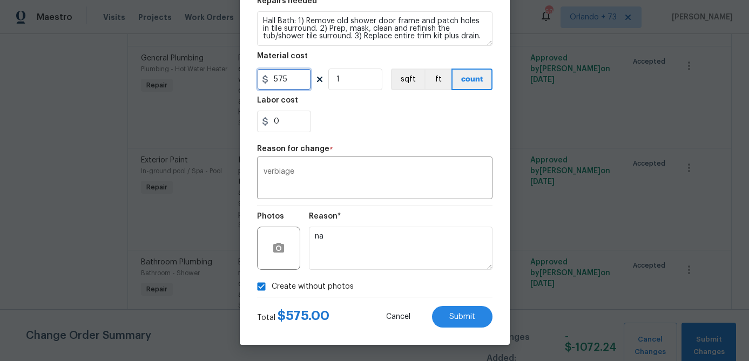
drag, startPoint x: 278, startPoint y: 79, endPoint x: 287, endPoint y: 79, distance: 9.7
click at [287, 79] on input "575" at bounding box center [284, 80] width 54 height 22
type input "525"
click at [357, 141] on div "Repair Upgrade BRN Area Bathroom ​ Feature Plumbing ​ Issue Bathroom Plumbing ​…" at bounding box center [374, 87] width 235 height 420
click at [474, 318] on span "Submit" at bounding box center [462, 317] width 26 height 8
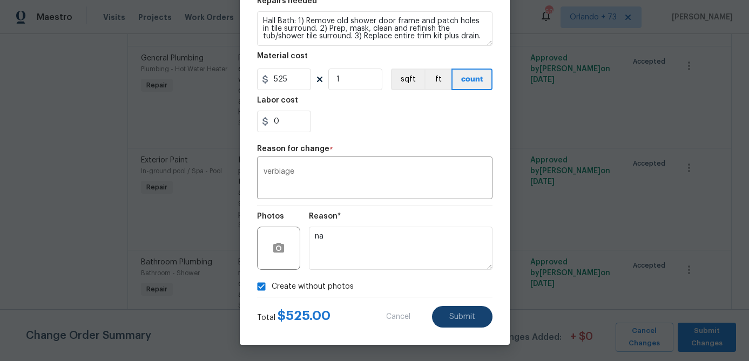
type textarea "Bathroom -> Shower -> Bathroom Plumbing Prep, mask, clean and refinish the tub/…"
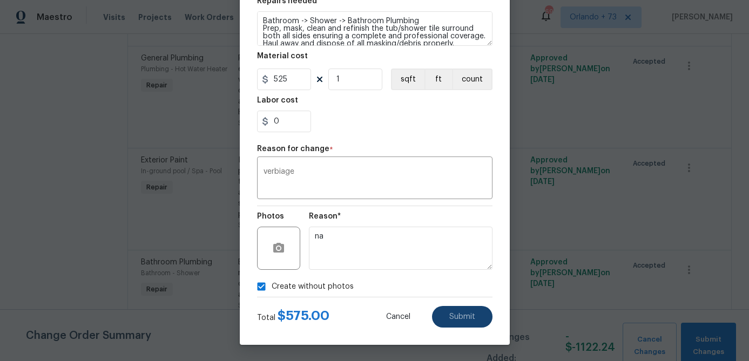
type input "Shower"
type input "575"
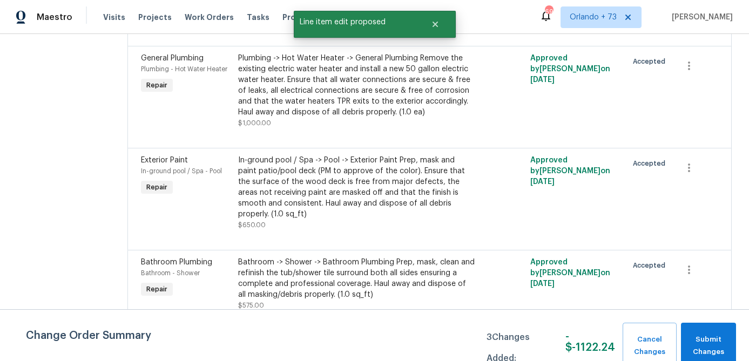
scroll to position [0, 0]
click at [703, 344] on span "Submit Changes" at bounding box center [708, 346] width 44 height 25
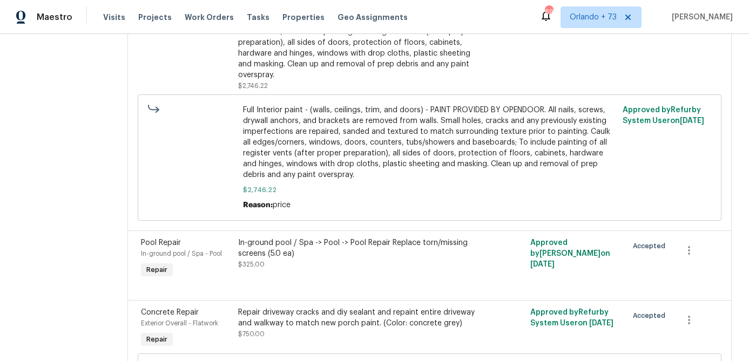
scroll to position [980, 0]
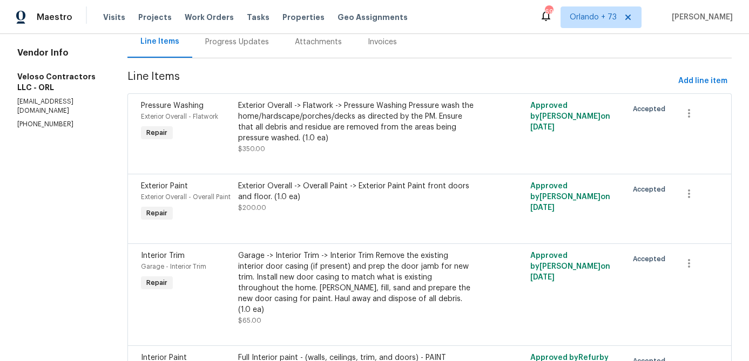
scroll to position [109, 0]
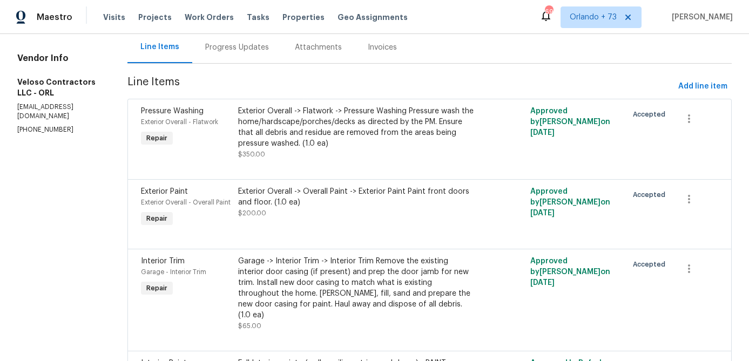
click at [400, 113] on div "Exterior Overall -> Flatwork -> Pressure Washing Pressure wash the home/hardsca…" at bounding box center [356, 127] width 236 height 43
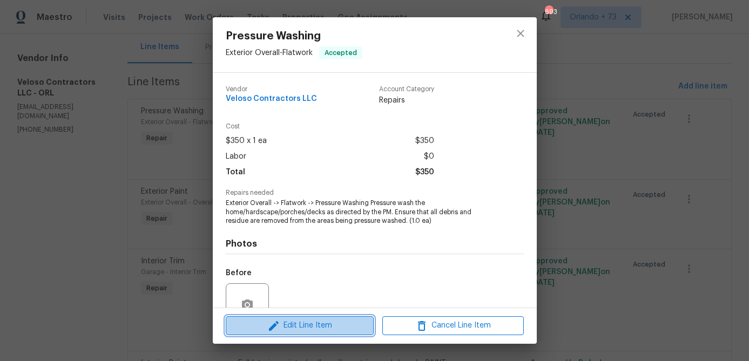
click at [308, 325] on span "Edit Line Item" at bounding box center [299, 325] width 141 height 13
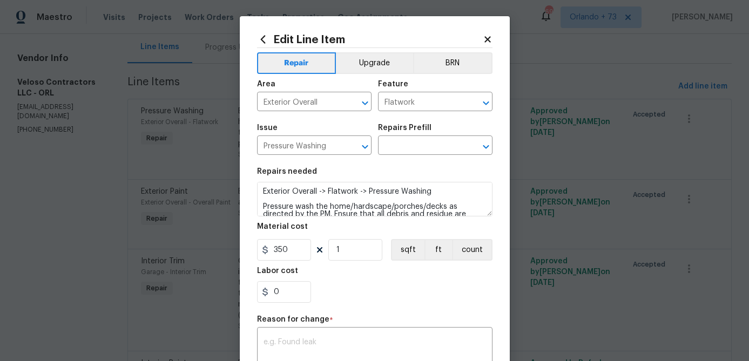
scroll to position [23, 0]
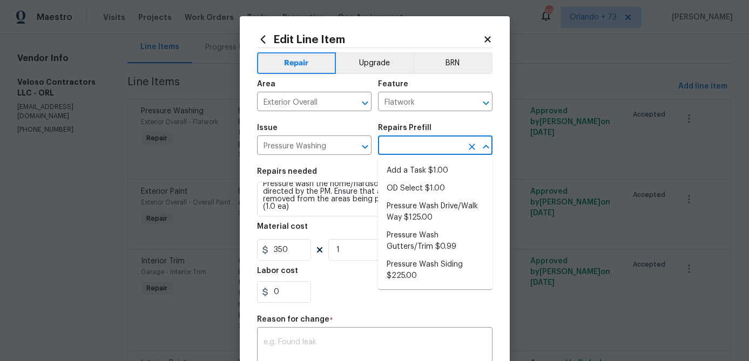
click at [419, 143] on input "text" at bounding box center [420, 146] width 84 height 17
click at [418, 209] on li "Pressure Wash Drive/Walk Way $125.00" at bounding box center [435, 212] width 114 height 29
type input "Siding"
type textarea "Pressure wash the driveways/walkways as directed by the PM. Ensure that all deb…"
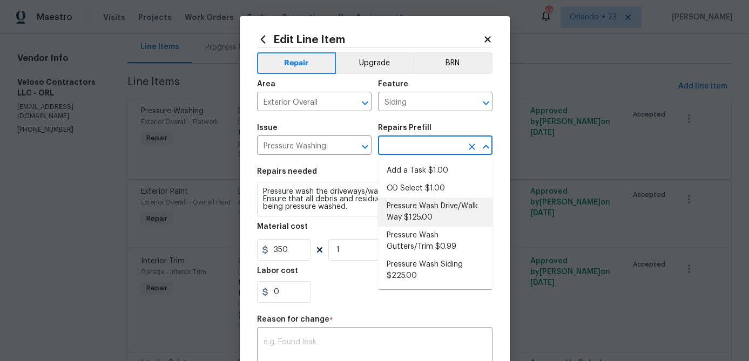
type input "Pressure Wash Drive/Walk Way $125.00"
type input "125"
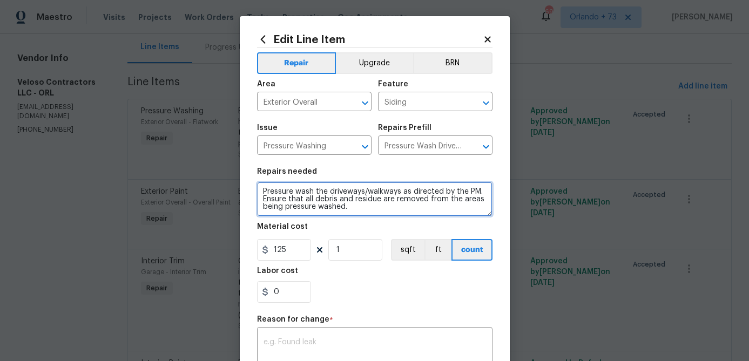
drag, startPoint x: 315, startPoint y: 191, endPoint x: 372, endPoint y: 225, distance: 66.4
click at [372, 225] on section "Repairs needed Pressure wash the driveways/walkways as directed by the PM. Ensu…" at bounding box center [374, 235] width 235 height 148
type textarea "Pressure wash pool cage, home, driveway, walkway, sidewalk, porches, patios."
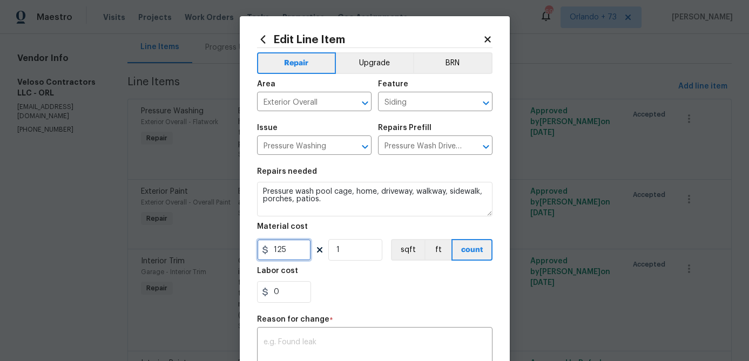
click at [300, 247] on input "125" at bounding box center [284, 250] width 54 height 22
click at [344, 293] on div "0" at bounding box center [374, 292] width 235 height 22
click at [294, 254] on input "350" at bounding box center [284, 250] width 54 height 22
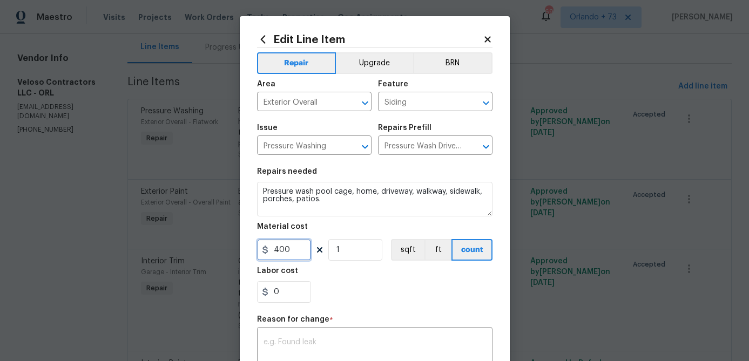
type input "400"
click at [348, 289] on div "0" at bounding box center [374, 292] width 235 height 22
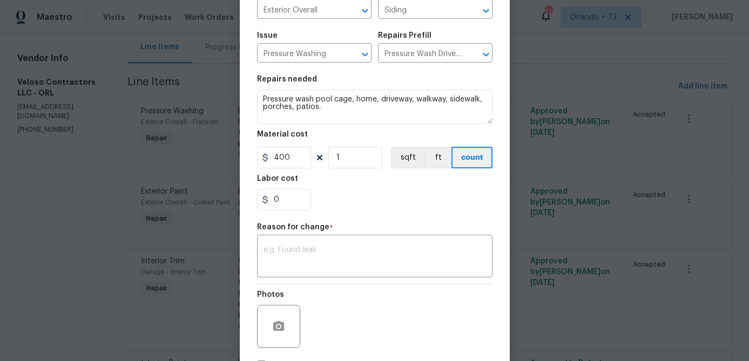
scroll to position [116, 0]
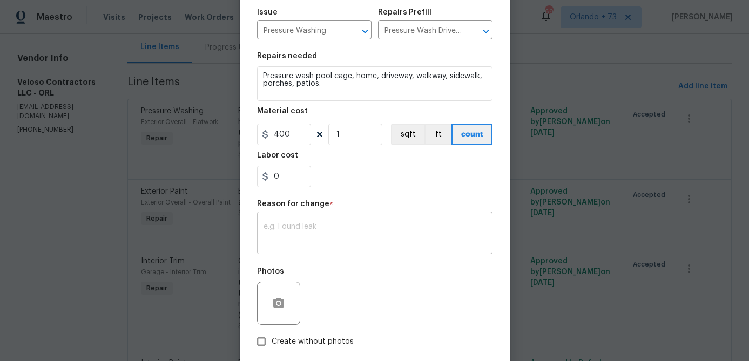
click at [314, 247] on div "x ​" at bounding box center [374, 234] width 235 height 40
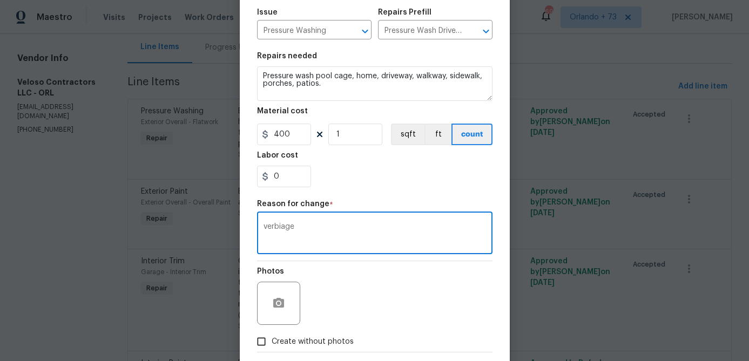
scroll to position [171, 0]
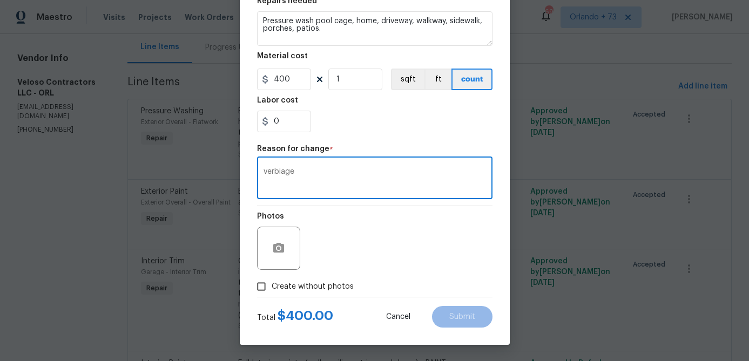
type textarea "verbiage"
click at [340, 288] on span "Create without photos" at bounding box center [313, 286] width 82 height 11
click at [272, 288] on input "Create without photos" at bounding box center [261, 286] width 21 height 21
checkbox input "true"
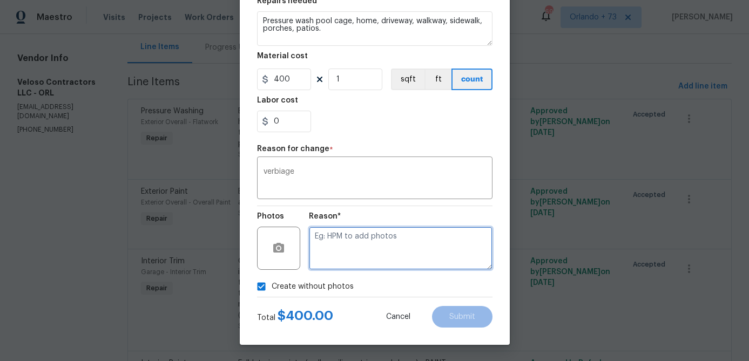
click at [368, 265] on textarea at bounding box center [401, 248] width 184 height 43
type textarea "na"
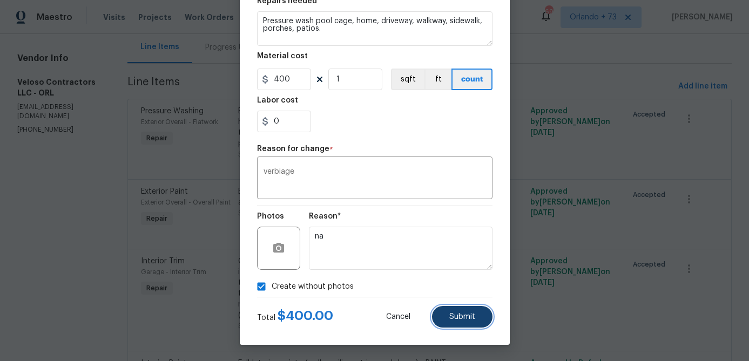
click at [454, 314] on span "Submit" at bounding box center [462, 317] width 26 height 8
type textarea "Exterior Overall -> Flatwork -> Pressure Washing Pressure wash the home/hardsca…"
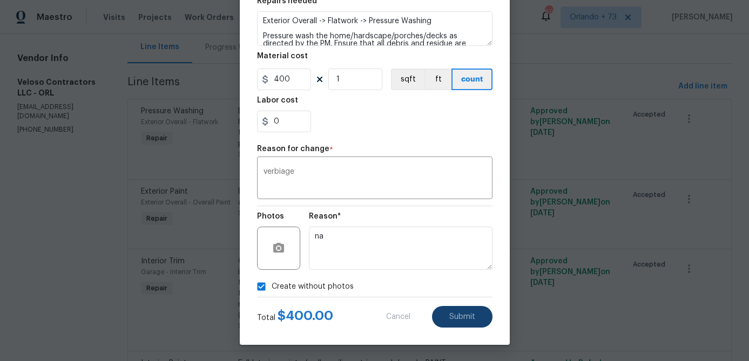
type input "Flatwork"
type input "350"
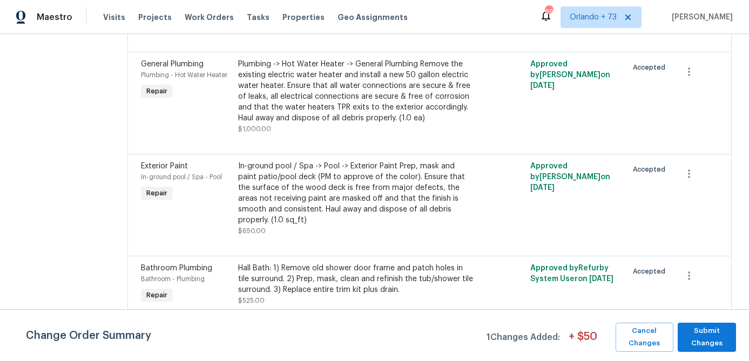
scroll to position [1390, 0]
click at [694, 333] on span "Submit Changes" at bounding box center [707, 337] width 48 height 25
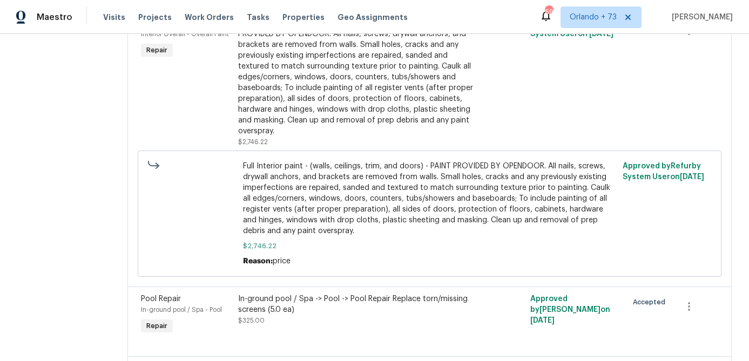
scroll to position [0, 0]
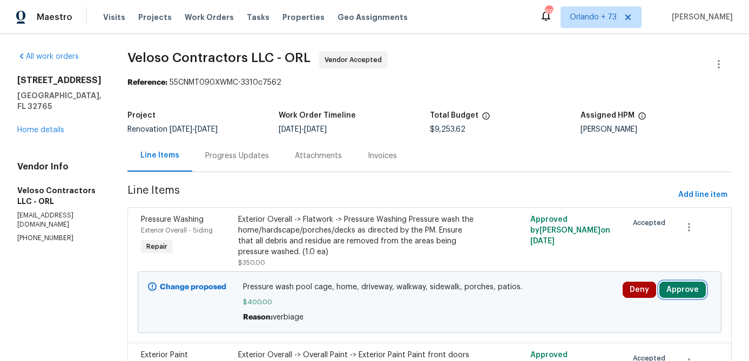
click at [689, 289] on button "Approve" at bounding box center [682, 290] width 46 height 16
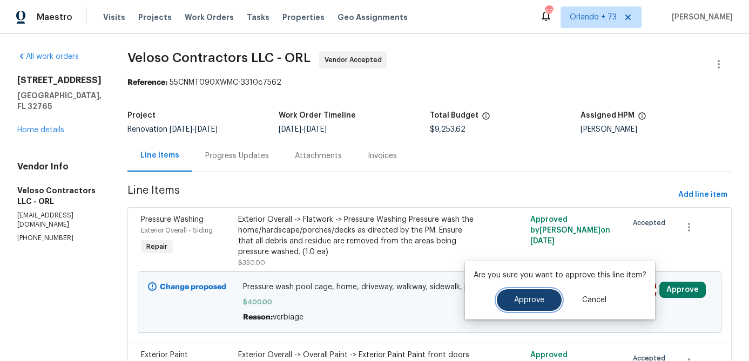
click at [551, 296] on button "Approve" at bounding box center [529, 300] width 65 height 22
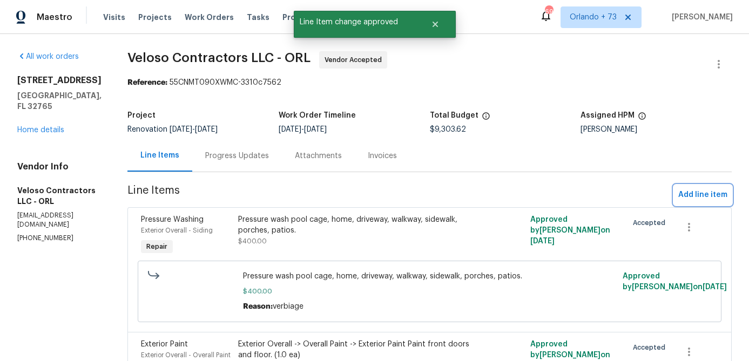
click at [695, 194] on span "Add line item" at bounding box center [702, 194] width 49 height 13
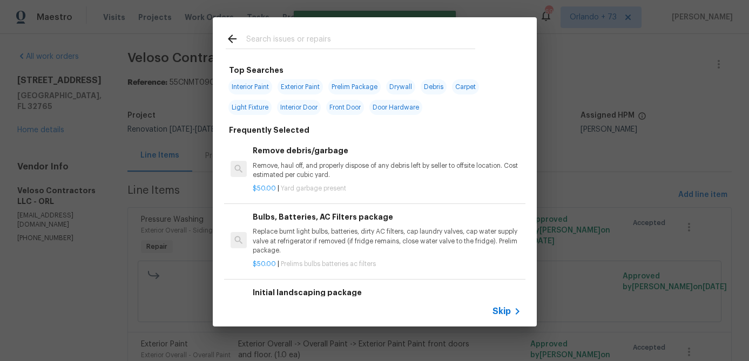
click at [278, 44] on input "text" at bounding box center [360, 40] width 229 height 16
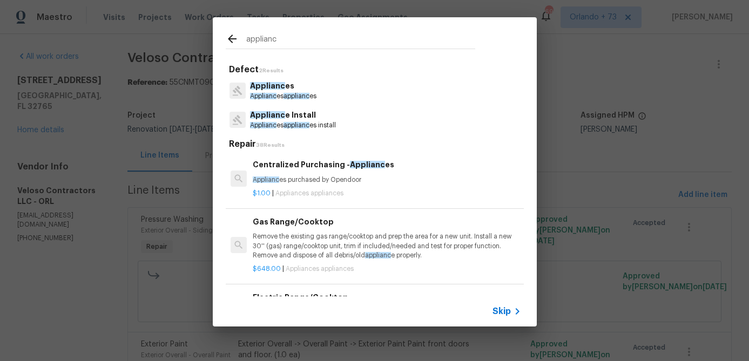
type input "applianc"
click at [303, 92] on p "Applianc es applianc es" at bounding box center [283, 96] width 66 height 9
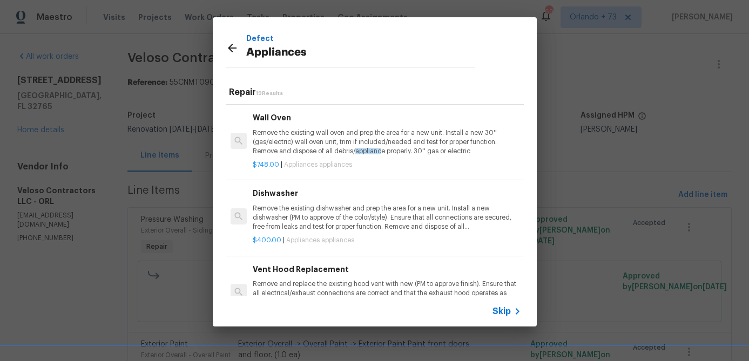
scroll to position [204, 0]
click at [322, 211] on p "Remove the existing dishwasher and prep the area for a new unit. Install a new …" at bounding box center [387, 218] width 268 height 28
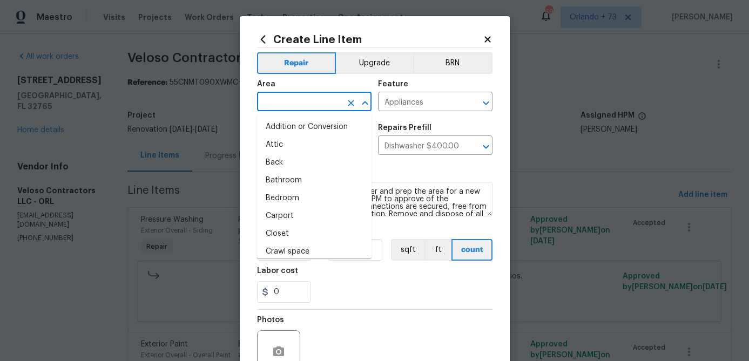
click at [314, 104] on input "text" at bounding box center [299, 102] width 84 height 17
type input "k"
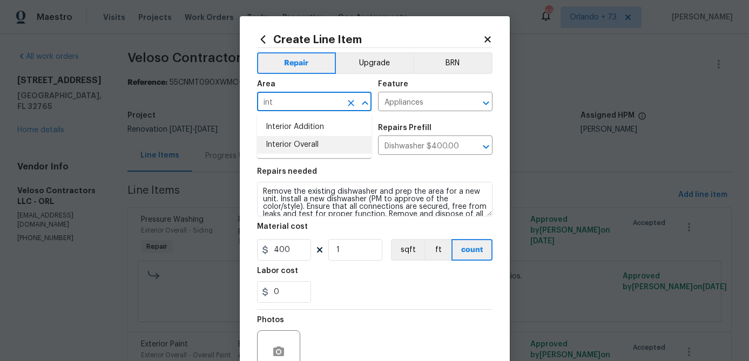
click at [305, 145] on li "Interior Overall" at bounding box center [314, 145] width 114 height 18
type input "Interior Overall"
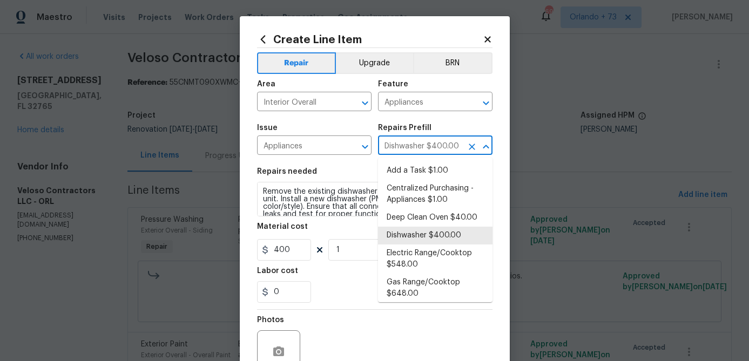
click at [403, 147] on input "Dishwasher $400.00" at bounding box center [420, 146] width 84 height 17
click at [411, 177] on li "Add a Task $1.00" at bounding box center [435, 171] width 114 height 18
type input "Add a Task $1.00"
type textarea "HPM to detail"
type input "1"
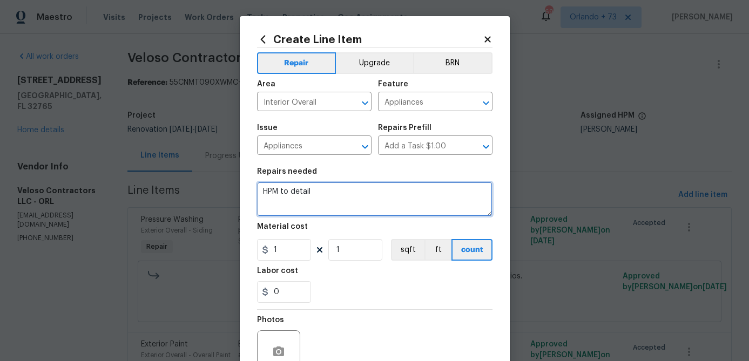
click at [270, 197] on textarea "HPM to detail" at bounding box center [374, 199] width 235 height 35
click at [270, 196] on textarea "HPM to detail" at bounding box center [374, 199] width 235 height 35
drag, startPoint x: 294, startPoint y: 193, endPoint x: 486, endPoint y: 207, distance: 192.7
click at [475, 205] on textarea "Remove all kitchen appliances and" at bounding box center [374, 199] width 235 height 35
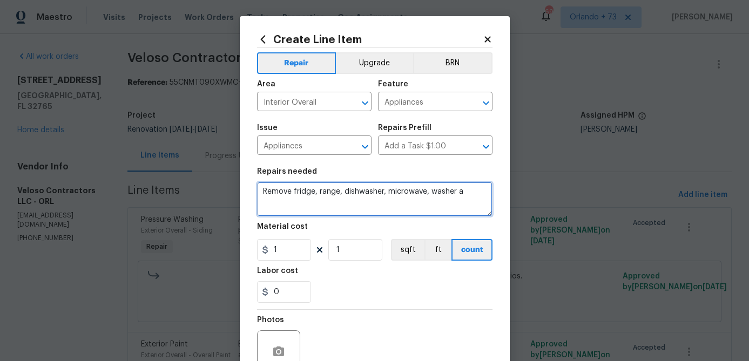
drag, startPoint x: 431, startPoint y: 195, endPoint x: 487, endPoint y: 195, distance: 55.6
click at [486, 195] on textarea "Remove fridge, range, dishwasher, microwave, washer a" at bounding box center [374, 199] width 235 height 35
click at [294, 194] on textarea "Remove fridge, range, dishwasher, microwave" at bounding box center [374, 199] width 235 height 35
click at [432, 193] on textarea "Remove fridge, range, dishwasher, microwave" at bounding box center [374, 199] width 235 height 35
click at [264, 202] on textarea "Remove fridge, range, dishwasher, microwave and install new range, dishwasher, …" at bounding box center [374, 199] width 235 height 35
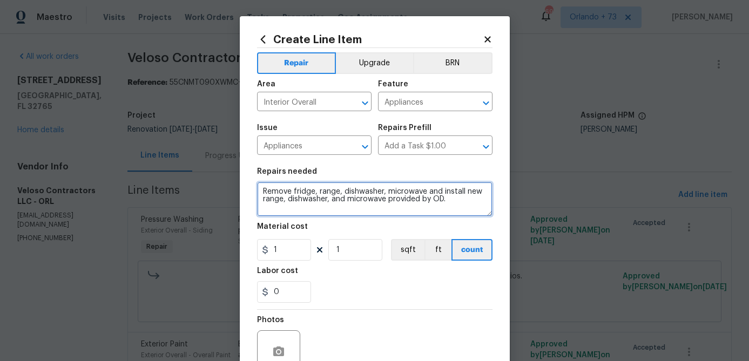
click at [264, 202] on textarea "Remove fridge, range, dishwasher, microwave and install new range, dishwasher, …" at bounding box center [374, 199] width 235 height 35
click at [263, 201] on textarea "Remove fridge, range, dishwasher, microwave and install new range, dishwasher, …" at bounding box center [374, 199] width 235 height 35
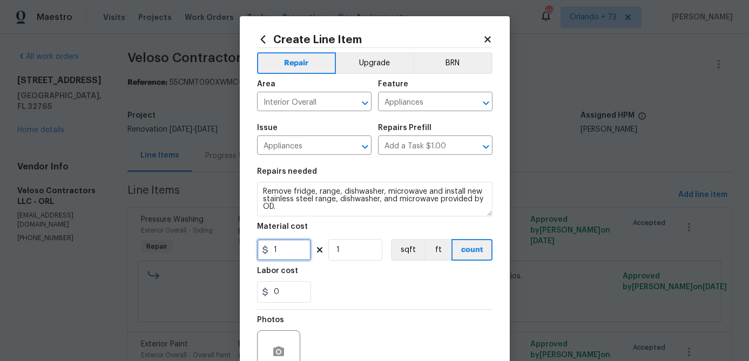
click at [294, 248] on input "1" at bounding box center [284, 250] width 54 height 22
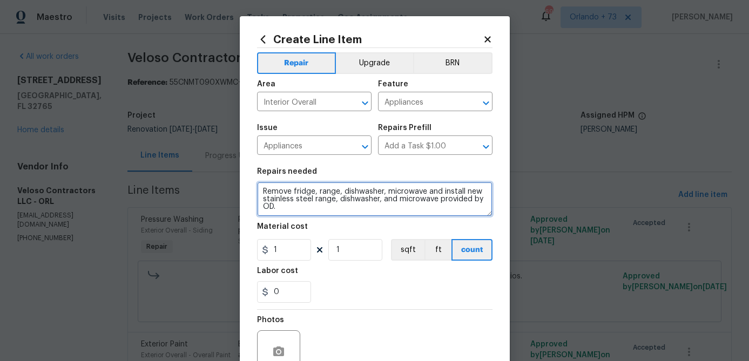
click at [293, 194] on textarea "Remove fridge, range, dishwasher, microwave and install new stainless steel ran…" at bounding box center [374, 199] width 235 height 35
click at [418, 193] on textarea "Remove existing fridge, range, dishwasher, microwave and install new stainless …" at bounding box center [374, 199] width 235 height 35
click at [458, 193] on textarea "Remove existing fridge, range, dishwasher, microwave and install new stainless …" at bounding box center [374, 199] width 235 height 35
click at [295, 193] on textarea "Remove existing fridge, range, dishwasher, microwave and install new stainless …" at bounding box center [374, 199] width 235 height 35
click at [291, 193] on textarea "Remove existing fridge, range, dishwasher, microwave and install new stainless …" at bounding box center [374, 199] width 235 height 35
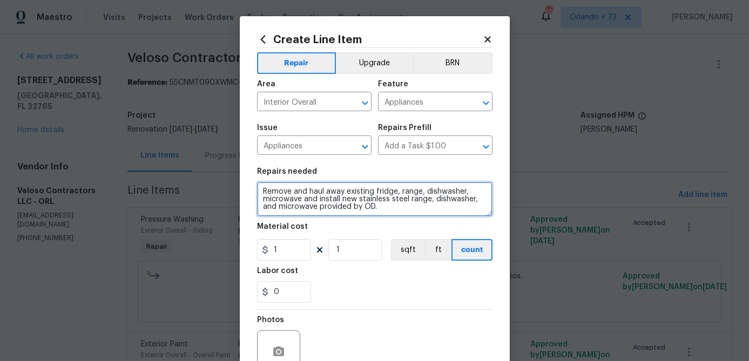
click at [389, 208] on textarea "Remove and haul away existing fridge, range, dishwasher, microwave and install …" at bounding box center [374, 199] width 235 height 35
type textarea "Remove and haul away existing fridge, range, dishwasher, microwave and install …"
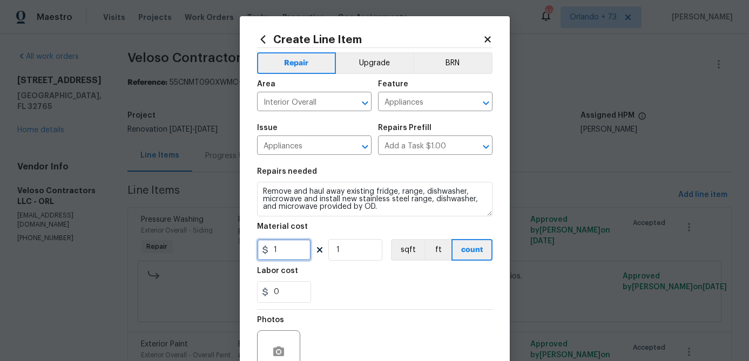
click at [294, 254] on input "1" at bounding box center [284, 250] width 54 height 22
type input "265"
click at [331, 285] on div "0" at bounding box center [374, 292] width 235 height 22
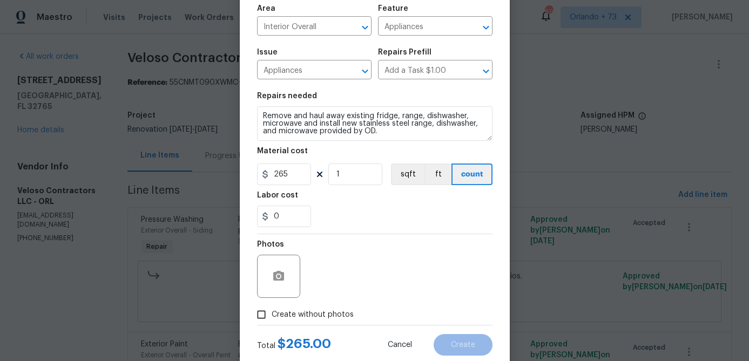
scroll to position [81, 0]
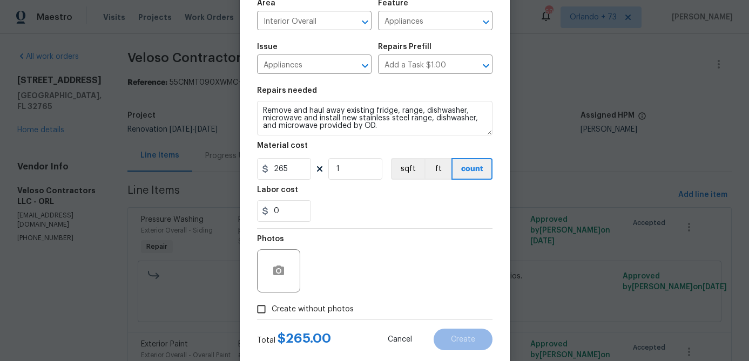
click at [308, 307] on span "Create without photos" at bounding box center [313, 309] width 82 height 11
click at [272, 307] on input "Create without photos" at bounding box center [261, 309] width 21 height 21
checkbox input "true"
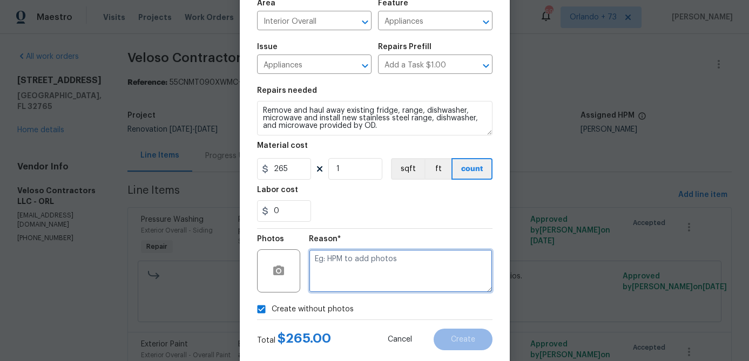
click at [351, 271] on textarea at bounding box center [401, 270] width 184 height 43
type textarea "na"
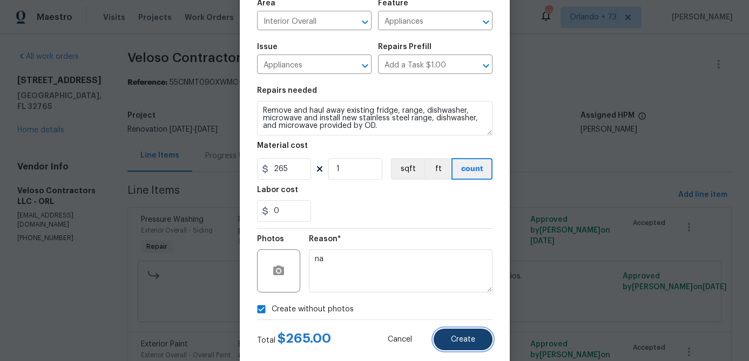
click at [471, 344] on button "Create" at bounding box center [463, 340] width 59 height 22
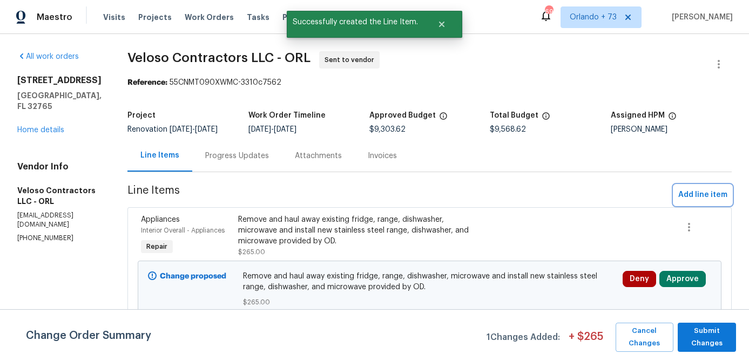
click at [699, 189] on span "Add line item" at bounding box center [702, 194] width 49 height 13
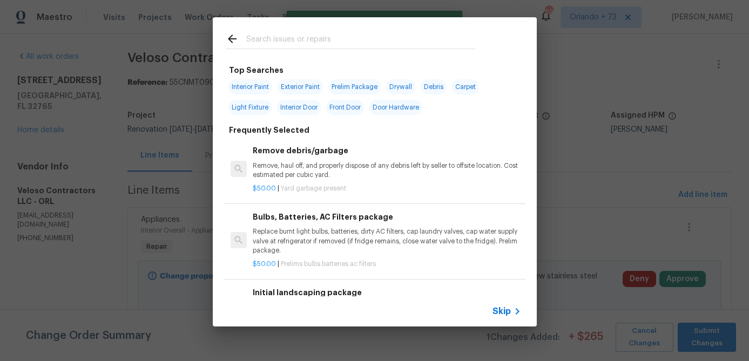
click at [299, 38] on input "text" at bounding box center [360, 40] width 229 height 16
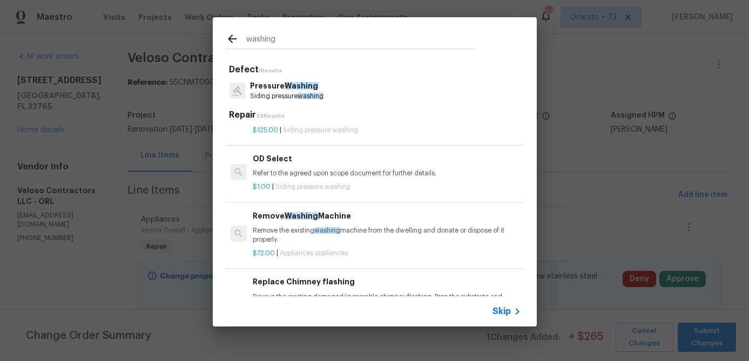
scroll to position [254, 0]
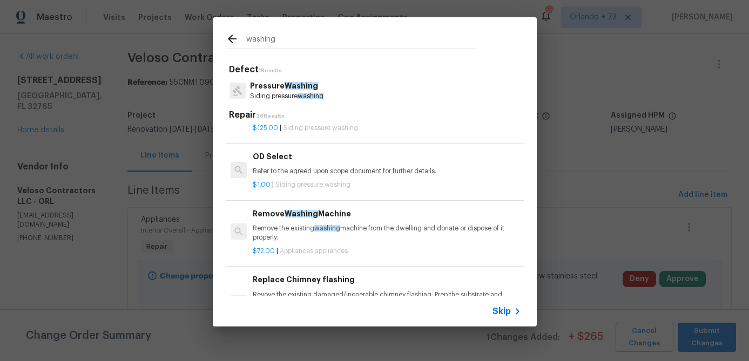
type input "washing"
click at [348, 224] on div "Remove Washing Machine Remove the existing washing machine from the dwelling an…" at bounding box center [387, 225] width 268 height 35
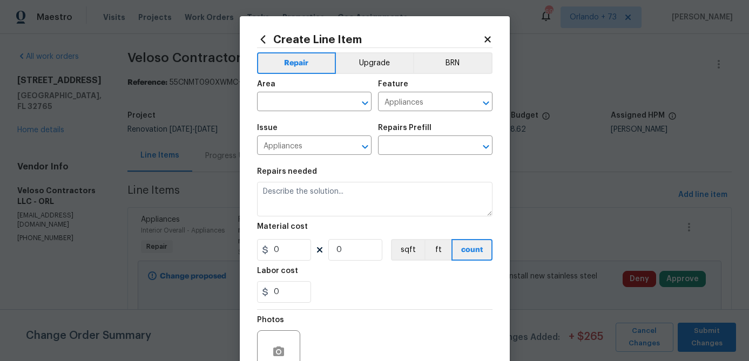
type textarea "Remove the existing washing machine from the dwelling and donate or dispose of …"
type input "1"
type input "Remove Washing Machine $72.00"
type input "72"
click at [315, 99] on input "text" at bounding box center [299, 102] width 84 height 17
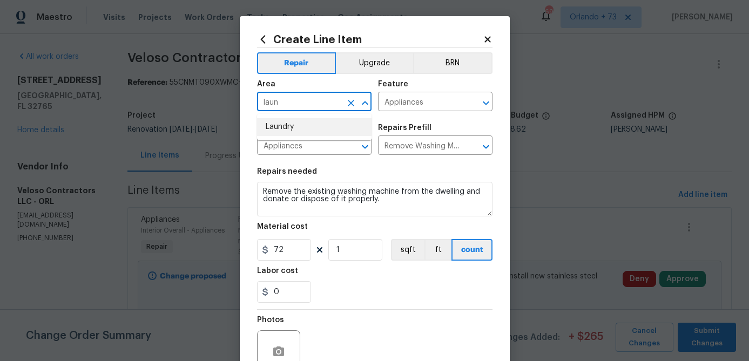
click at [292, 127] on li "Laundry" at bounding box center [314, 127] width 114 height 18
type input "Laundry"
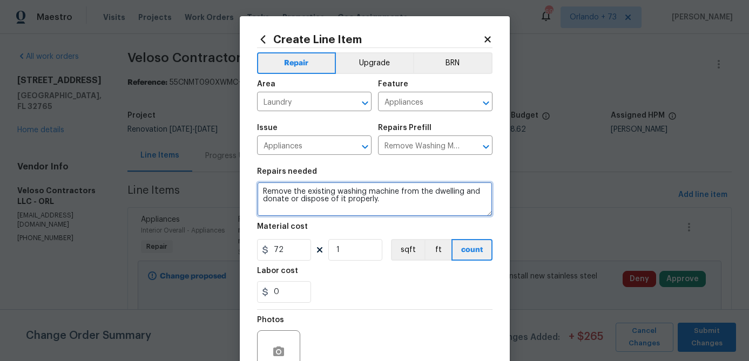
drag, startPoint x: 355, startPoint y: 193, endPoint x: 401, endPoint y: 193, distance: 45.4
click at [401, 193] on textarea "Remove the existing washing machine from the dwelling and donate or dispose of …" at bounding box center [374, 199] width 235 height 35
click at [410, 203] on textarea "Remove the existing washer and dryer from the dwelling and donate or dispose of…" at bounding box center [374, 199] width 235 height 35
type textarea "Remove the existing washer and dryer from the dwelling and donate or dispose of…"
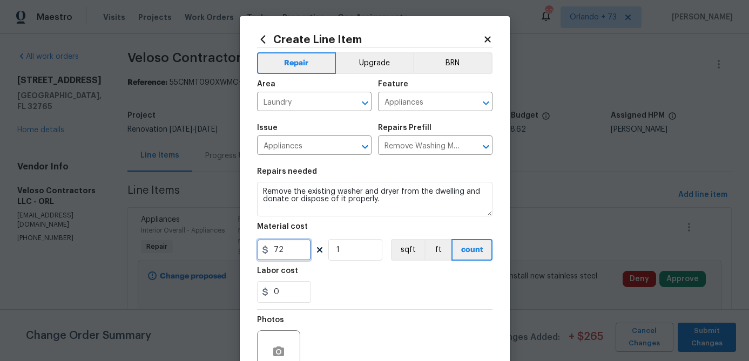
click at [293, 253] on input "72" at bounding box center [284, 250] width 54 height 22
click at [292, 253] on input "72" at bounding box center [284, 250] width 54 height 22
type input "50"
click at [305, 311] on div "Photos" at bounding box center [374, 345] width 235 height 70
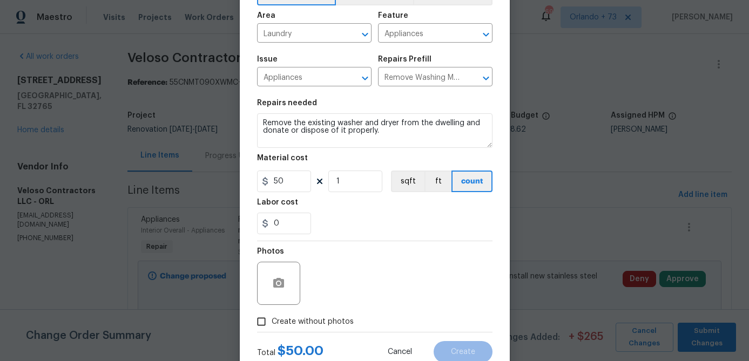
scroll to position [70, 0]
click at [321, 315] on span "Create without photos" at bounding box center [313, 320] width 82 height 11
click at [272, 315] on input "Create without photos" at bounding box center [261, 320] width 21 height 21
checkbox input "true"
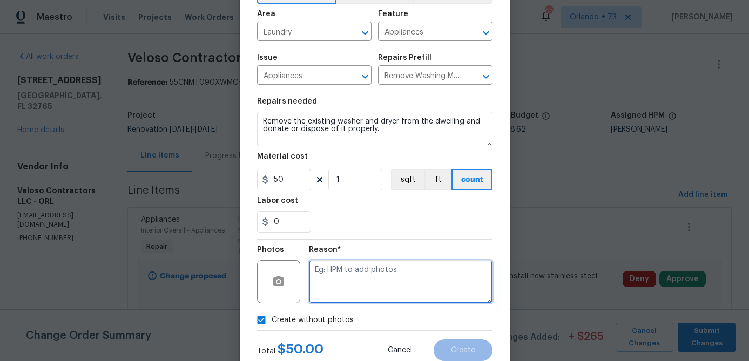
click at [351, 281] on textarea at bounding box center [401, 281] width 184 height 43
type textarea "na"
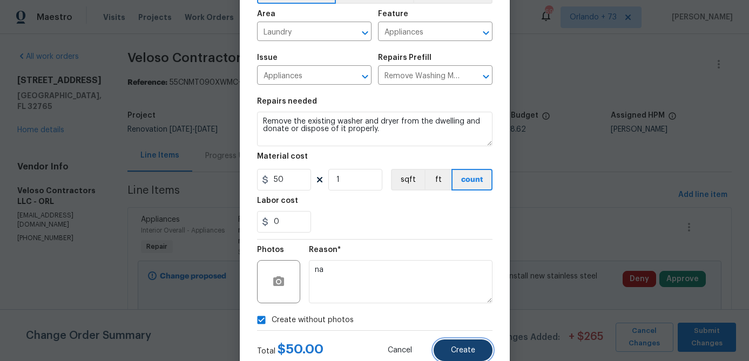
click at [457, 345] on button "Create" at bounding box center [463, 351] width 59 height 22
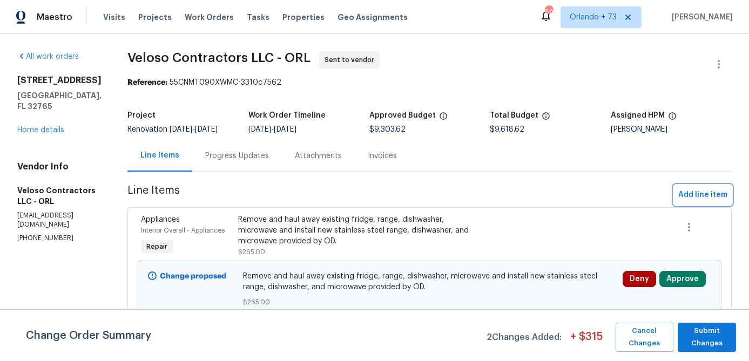
click at [695, 194] on span "Add line item" at bounding box center [702, 194] width 49 height 13
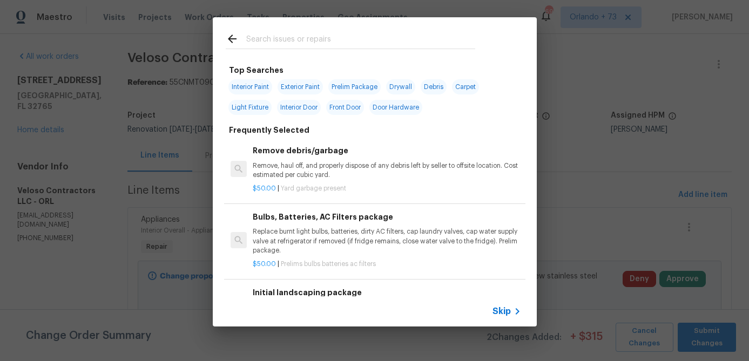
click at [280, 37] on input "text" at bounding box center [360, 40] width 229 height 16
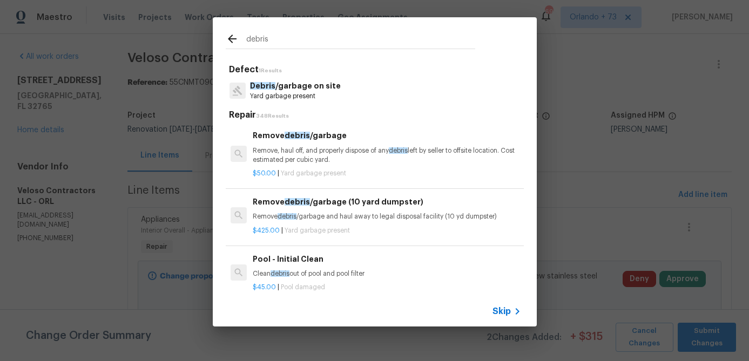
type input "debris"
click at [335, 157] on p "Remove, haul off, and properly dispose of any debris left by seller to offsite …" at bounding box center [387, 155] width 268 height 18
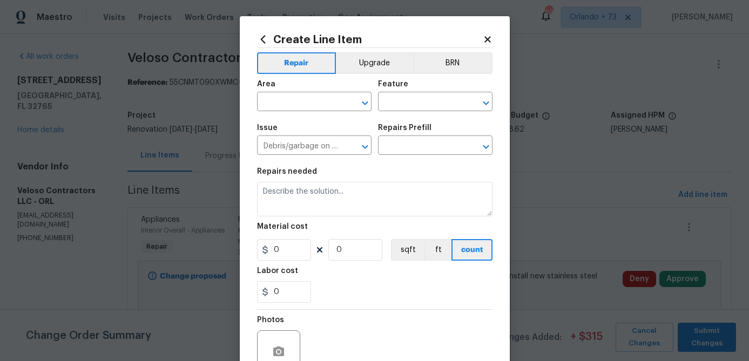
type input "Remove debris/garbage $50.00"
type textarea "Remove, haul off, and properly dispose of any debris left by seller to offsite …"
type input "50"
type input "1"
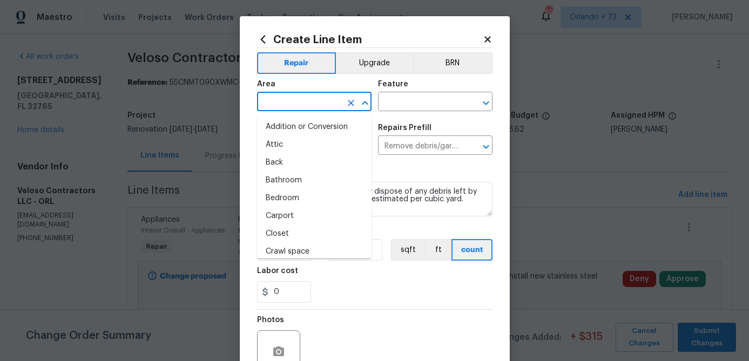
click at [317, 110] on input "text" at bounding box center [299, 102] width 84 height 17
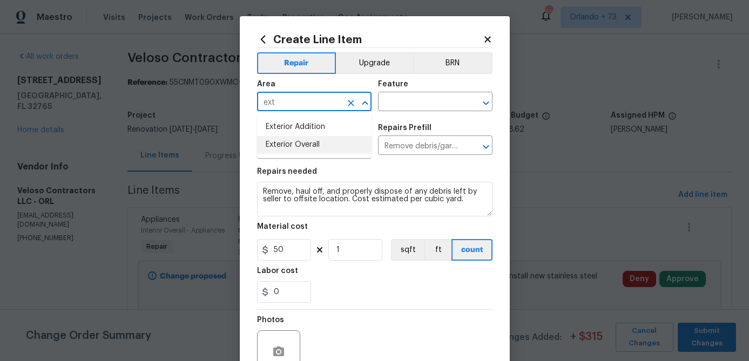
click at [310, 149] on li "Exterior Overall" at bounding box center [314, 145] width 114 height 18
type input "Exterior Overall"
click at [421, 100] on input "text" at bounding box center [420, 102] width 84 height 17
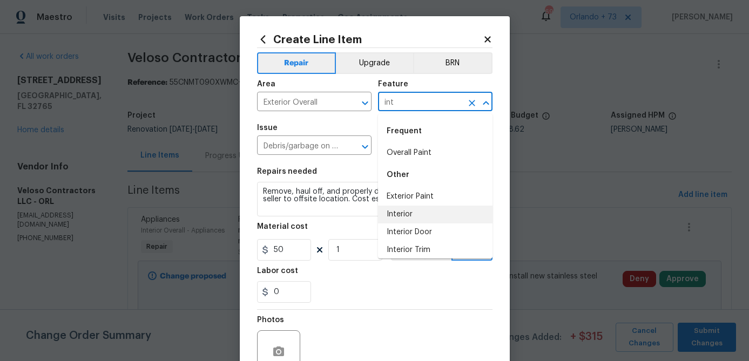
click at [415, 219] on li "Interior" at bounding box center [435, 215] width 114 height 18
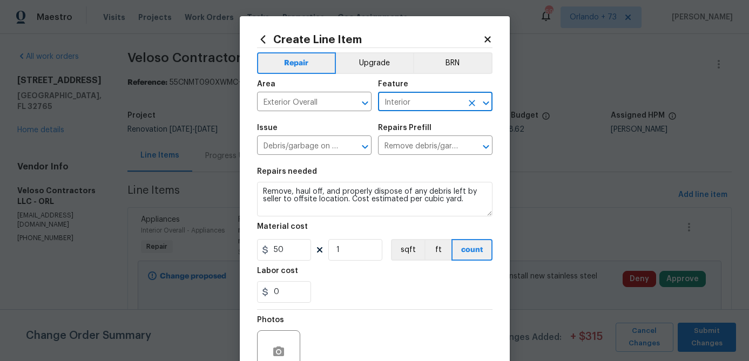
type input "Interior"
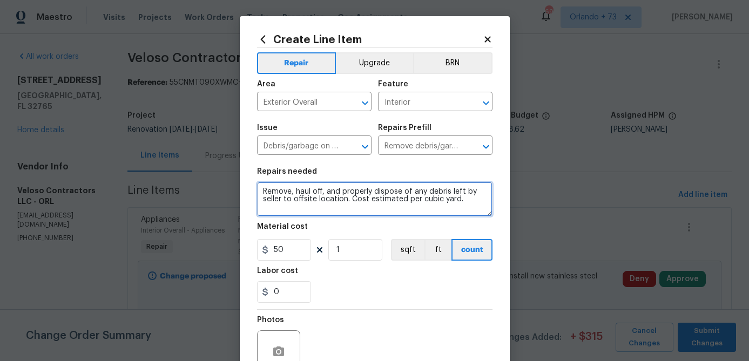
click at [424, 196] on textarea "Remove, haul off, and properly dispose of any debris left by seller to offsite …" at bounding box center [374, 199] width 235 height 35
drag, startPoint x: 349, startPoint y: 202, endPoint x: 515, endPoint y: 220, distance: 167.3
click at [512, 219] on div "Create Line Item Repair Upgrade BRN Area Exterior Overall ​ Feature Interior ​ …" at bounding box center [374, 180] width 749 height 361
type textarea "Remove, haul off, and properly dispose of all debris left by seller to offsite …"
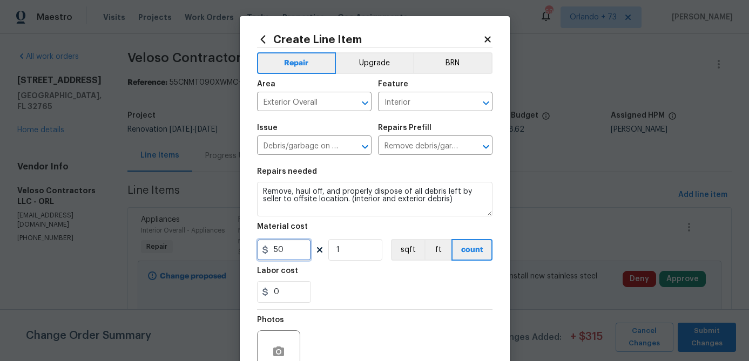
click at [299, 250] on input "50" at bounding box center [284, 250] width 54 height 22
type input "800"
click at [361, 298] on div "0" at bounding box center [374, 292] width 235 height 22
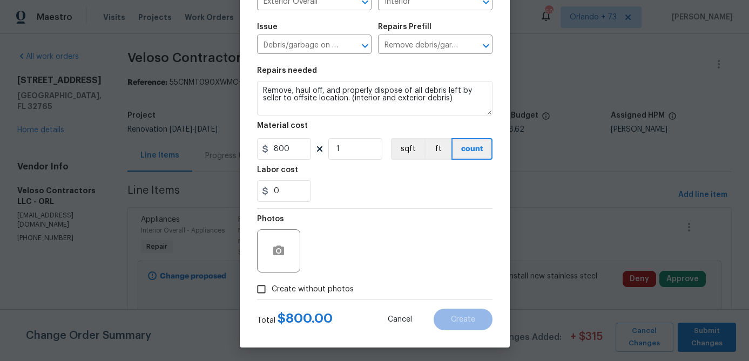
scroll to position [104, 0]
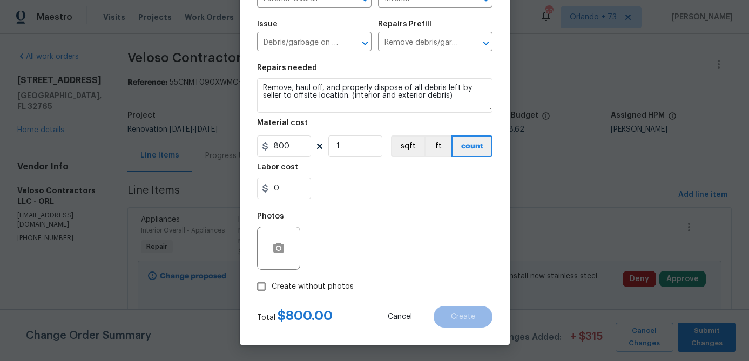
click at [332, 290] on span "Create without photos" at bounding box center [313, 286] width 82 height 11
click at [272, 290] on input "Create without photos" at bounding box center [261, 286] width 21 height 21
checkbox input "true"
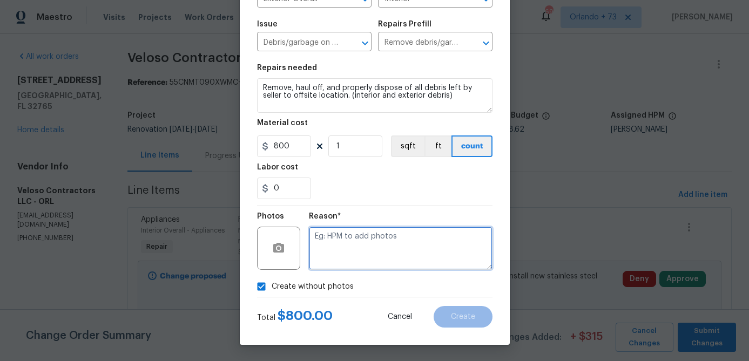
click at [351, 259] on textarea at bounding box center [401, 248] width 184 height 43
type textarea "b"
type textarea "na"
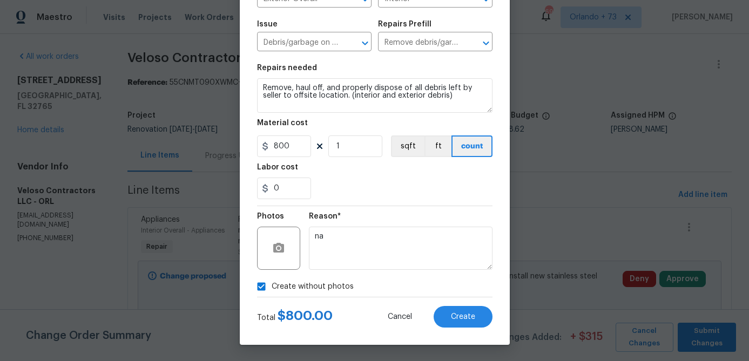
click at [427, 173] on div "Labor cost" at bounding box center [374, 171] width 235 height 14
click at [295, 151] on input "800" at bounding box center [284, 147] width 54 height 22
click at [417, 208] on div "Reason* na" at bounding box center [401, 241] width 184 height 70
click at [290, 148] on input "750" at bounding box center [284, 147] width 54 height 22
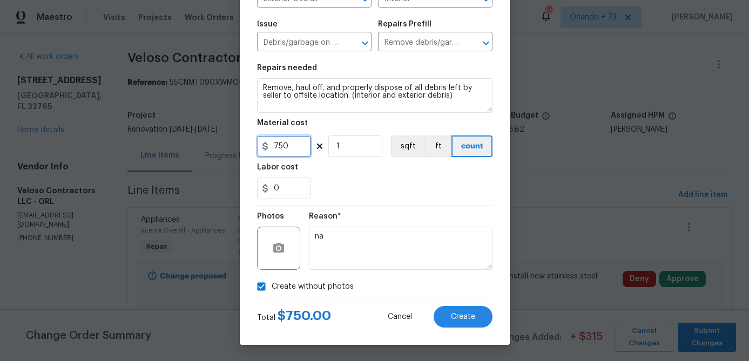
click at [290, 148] on input "750" at bounding box center [284, 147] width 54 height 22
type input "650"
click at [439, 217] on div "Reason*" at bounding box center [401, 220] width 184 height 14
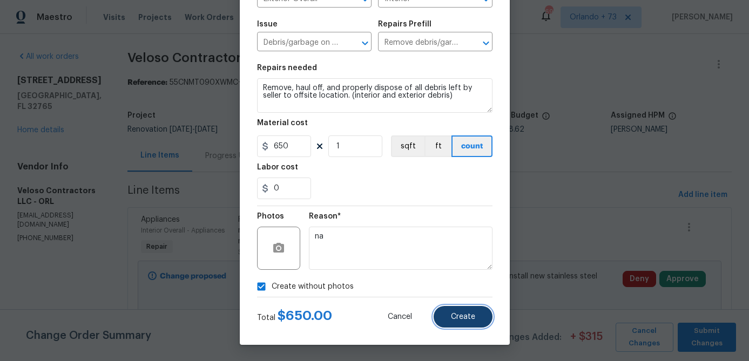
click at [460, 312] on button "Create" at bounding box center [463, 317] width 59 height 22
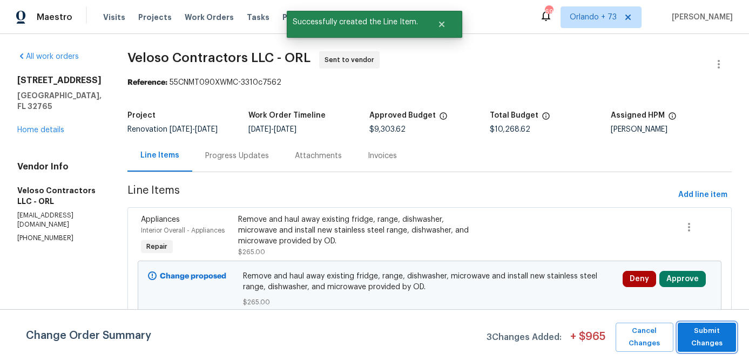
click at [709, 337] on span "Submit Changes" at bounding box center [707, 337] width 48 height 25
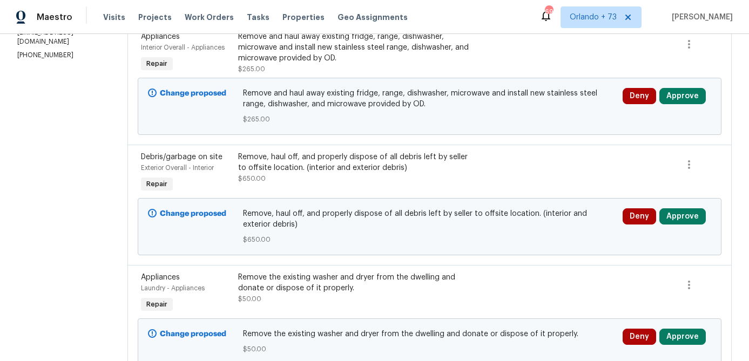
scroll to position [198, 0]
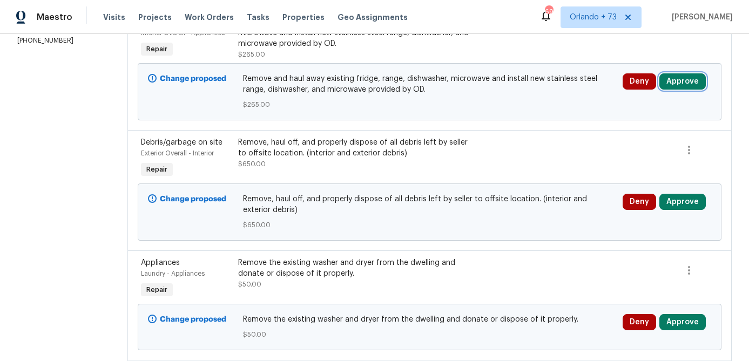
click at [684, 81] on button "Approve" at bounding box center [682, 81] width 46 height 16
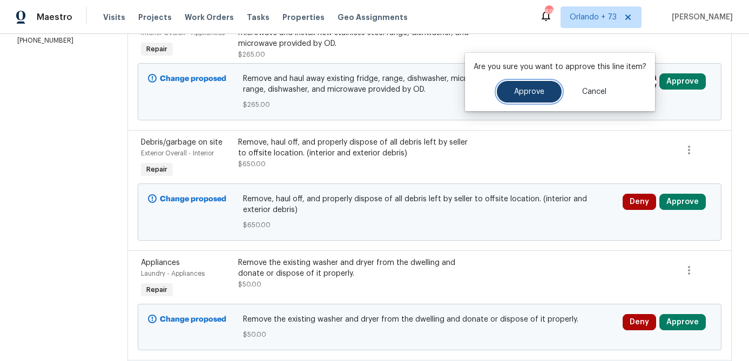
click at [544, 94] on button "Approve" at bounding box center [529, 92] width 65 height 22
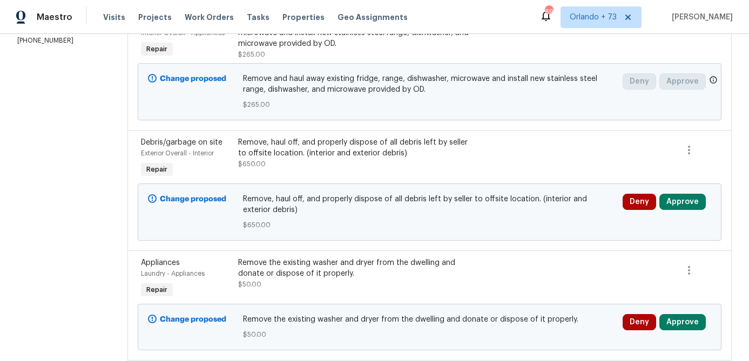
scroll to position [0, 0]
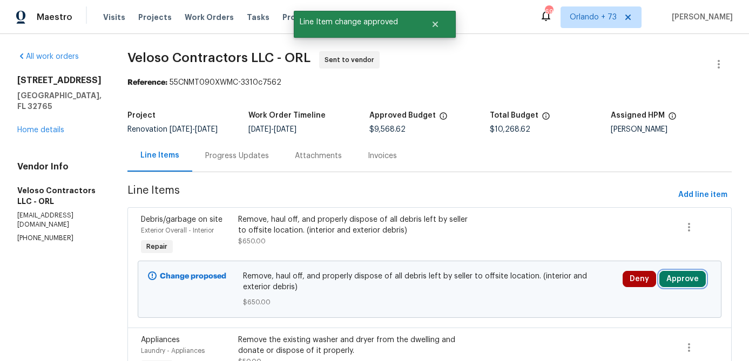
click at [687, 276] on button "Approve" at bounding box center [682, 279] width 46 height 16
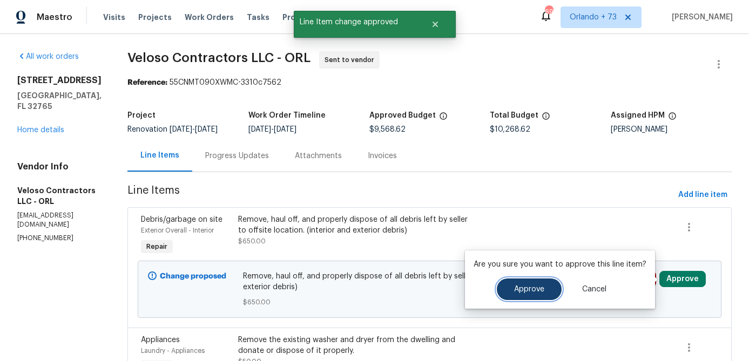
click at [543, 287] on button "Approve" at bounding box center [529, 290] width 65 height 22
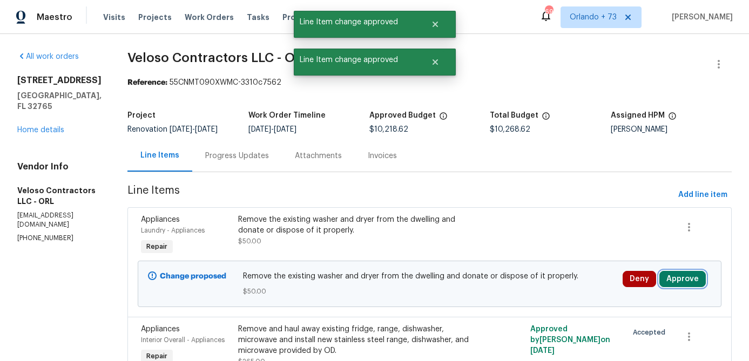
click at [684, 281] on button "Approve" at bounding box center [682, 279] width 46 height 16
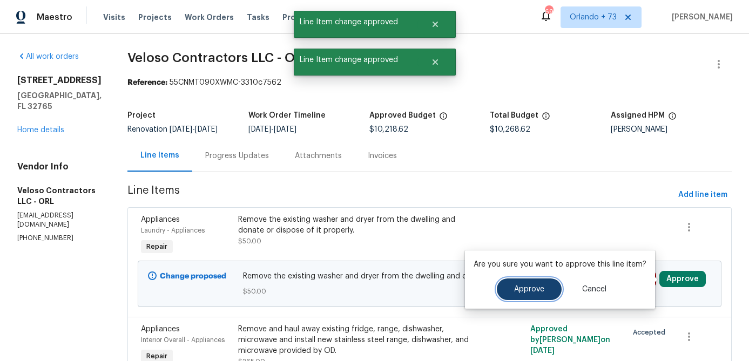
click at [513, 285] on button "Approve" at bounding box center [529, 290] width 65 height 22
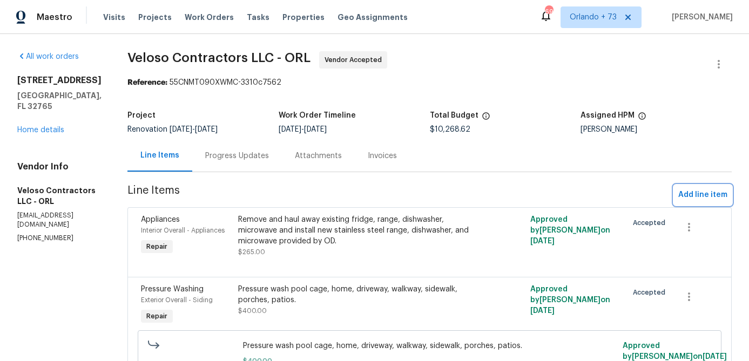
click at [706, 195] on span "Add line item" at bounding box center [702, 194] width 49 height 13
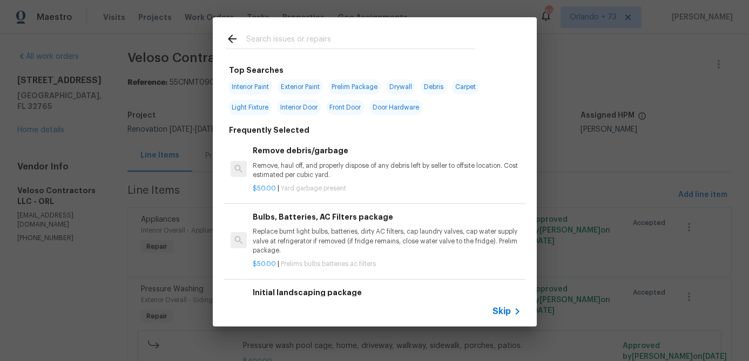
click at [315, 44] on input "text" at bounding box center [360, 40] width 229 height 16
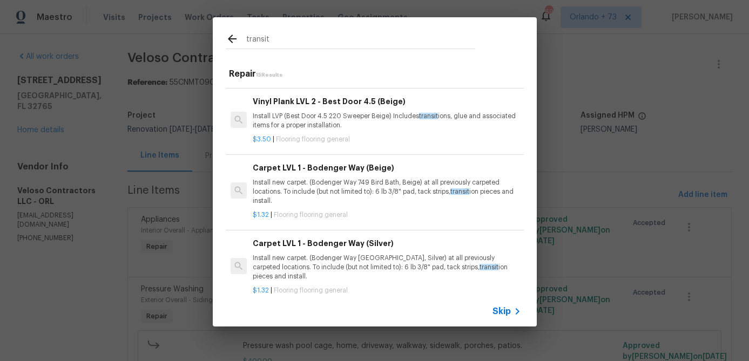
scroll to position [388, 0]
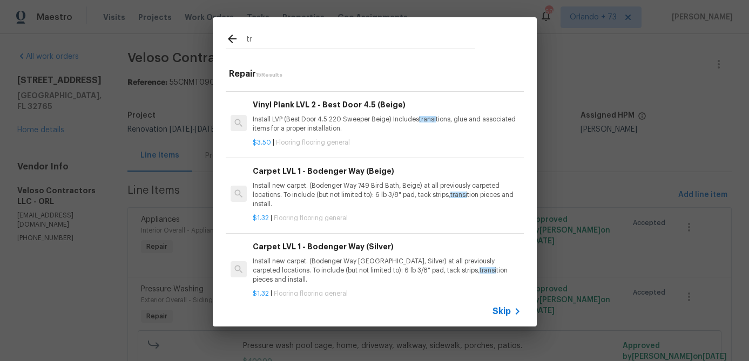
type input "t"
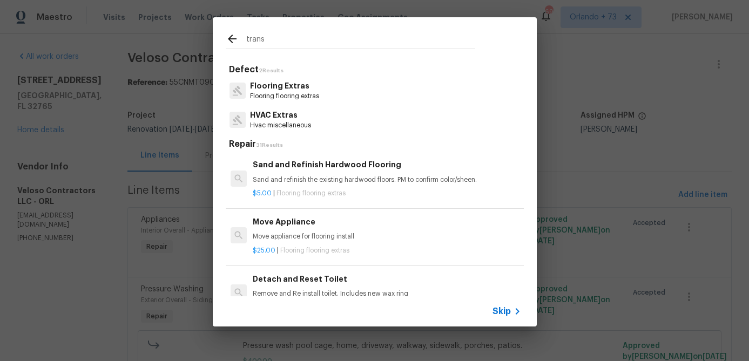
type input "trans"
click at [302, 91] on p "Flooring Extras" at bounding box center [284, 85] width 69 height 11
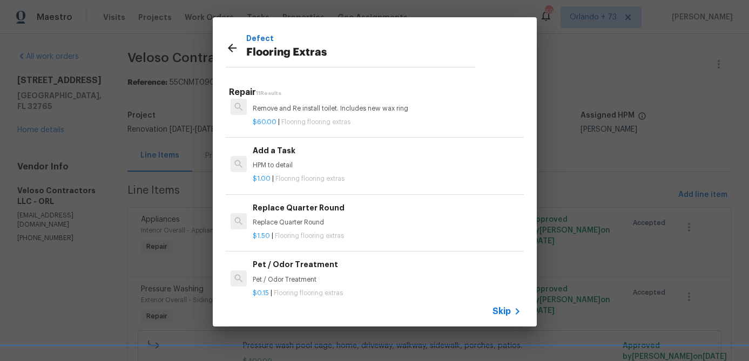
scroll to position [150, 0]
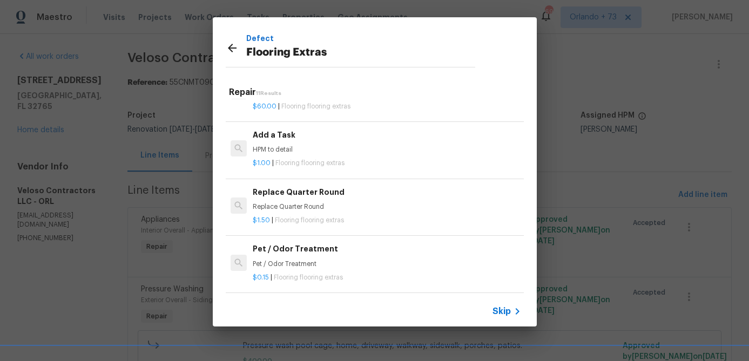
click at [280, 139] on h6 "Add a Task" at bounding box center [387, 135] width 268 height 12
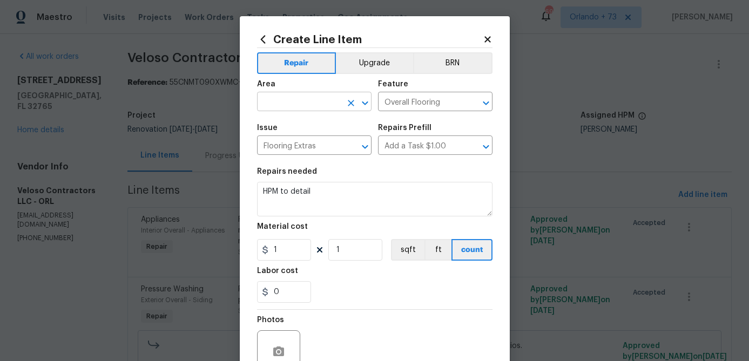
click at [319, 99] on input "text" at bounding box center [299, 102] width 84 height 17
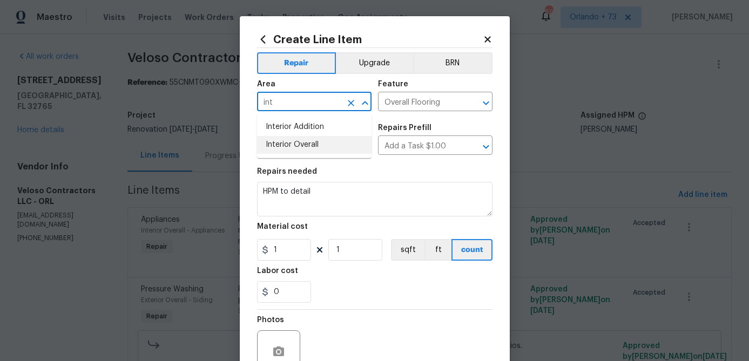
click at [310, 146] on li "Interior Overall" at bounding box center [314, 145] width 114 height 18
type input "Interior Overall"
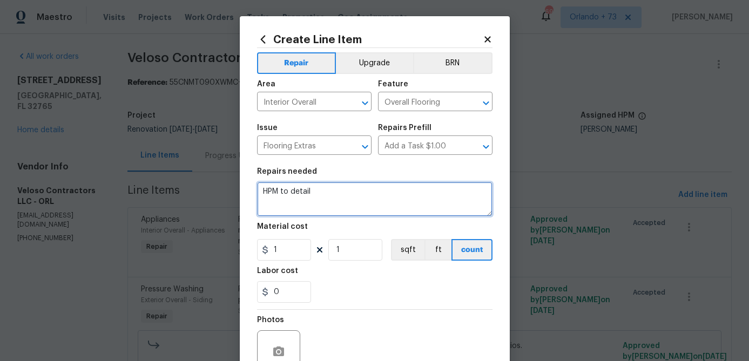
click at [315, 202] on textarea "HPM to detail" at bounding box center [374, 199] width 235 height 35
click at [314, 202] on textarea "HPM to detail" at bounding box center [374, 199] width 235 height 35
type textarea "Replace all laminate transition strips throughout home to match."
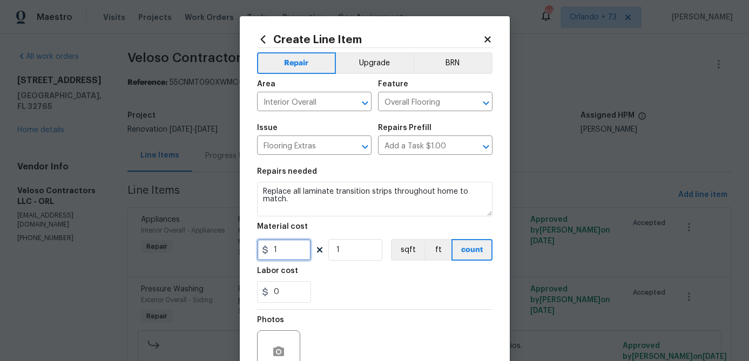
click at [295, 254] on input "1" at bounding box center [284, 250] width 54 height 22
type input "250"
click at [346, 291] on div "0" at bounding box center [374, 292] width 235 height 22
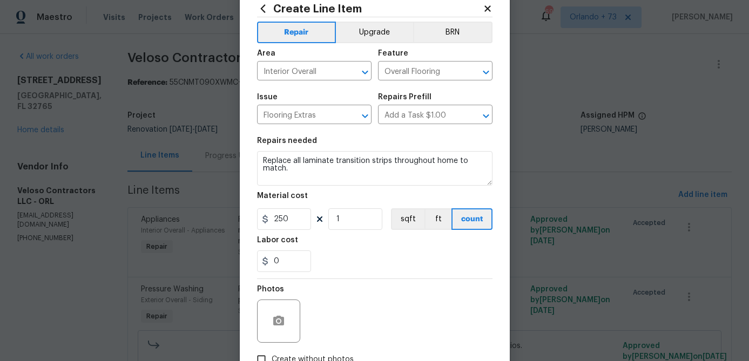
scroll to position [67, 0]
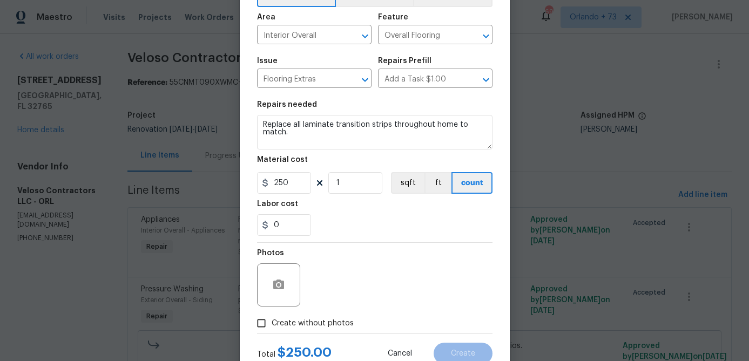
click at [314, 320] on span "Create without photos" at bounding box center [313, 323] width 82 height 11
click at [272, 320] on input "Create without photos" at bounding box center [261, 323] width 21 height 21
checkbox input "true"
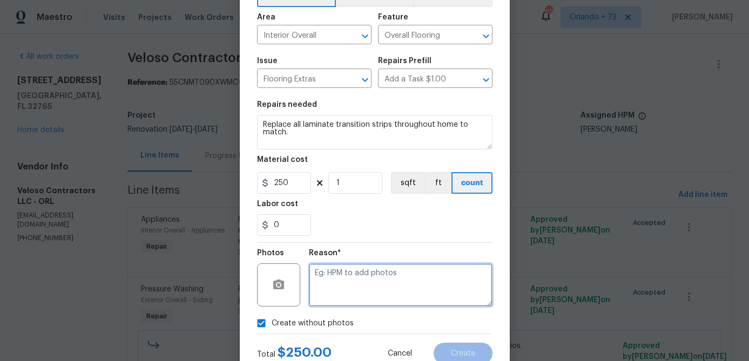
click at [346, 295] on textarea at bounding box center [401, 284] width 184 height 43
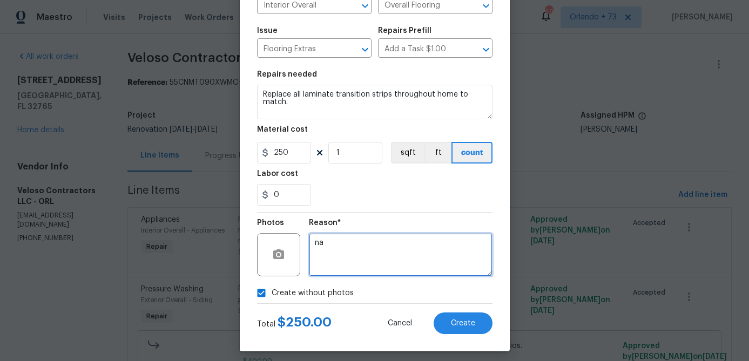
scroll to position [104, 0]
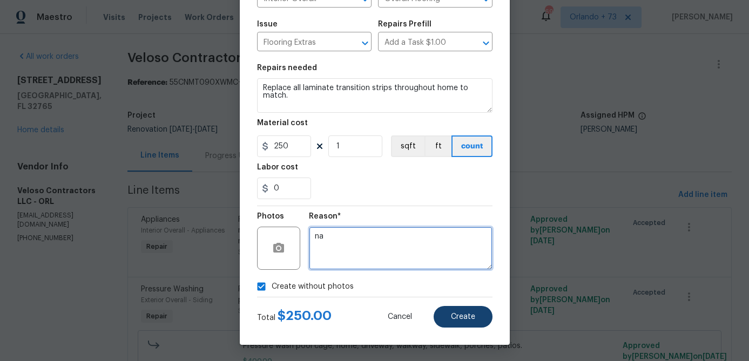
type textarea "na"
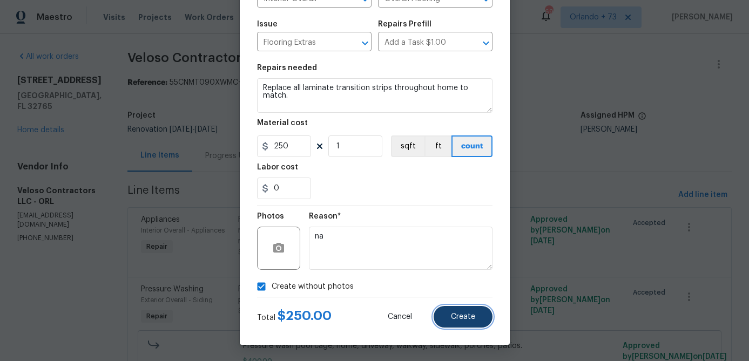
click at [460, 319] on span "Create" at bounding box center [463, 317] width 24 height 8
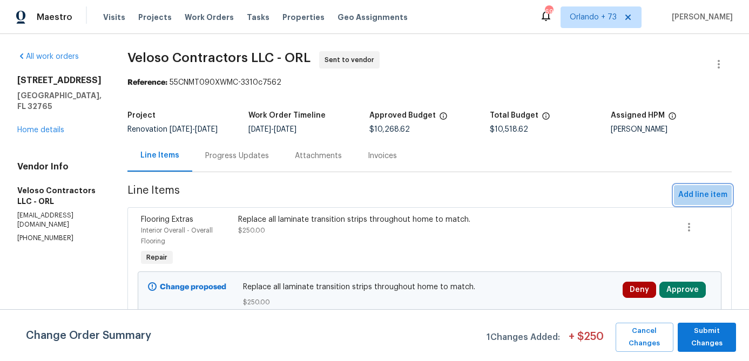
click at [695, 191] on span "Add line item" at bounding box center [702, 194] width 49 height 13
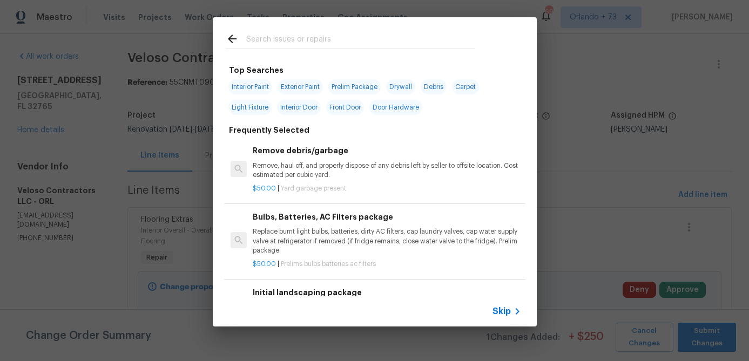
click at [299, 39] on input "text" at bounding box center [360, 40] width 229 height 16
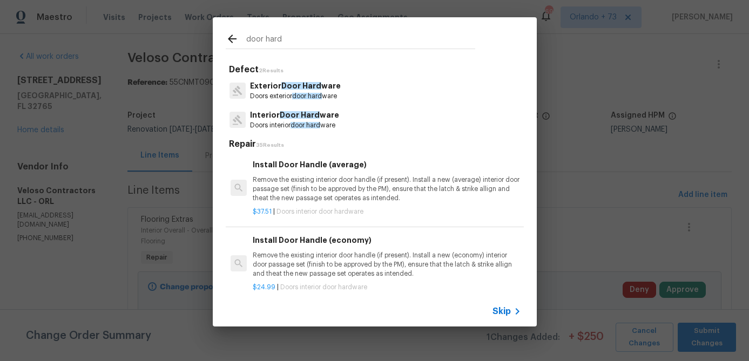
type input "door hard"
click at [312, 181] on p "Remove the existing interior door handle (if present). Install a new (average) …" at bounding box center [387, 189] width 268 height 28
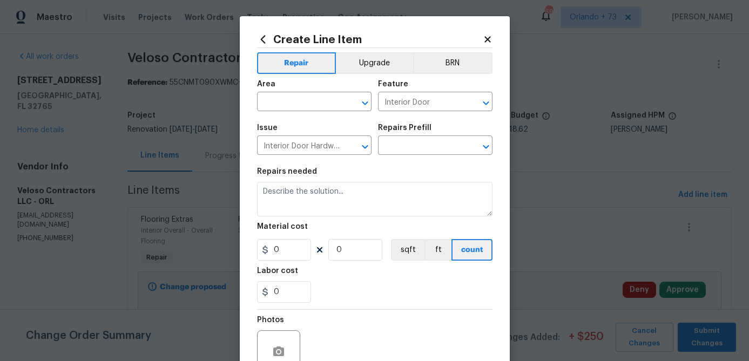
type input "Install Door Handle (average) $37.51"
type textarea "Remove the existing interior door handle (if present). Install a new (average) …"
type input "37.51"
type input "1"
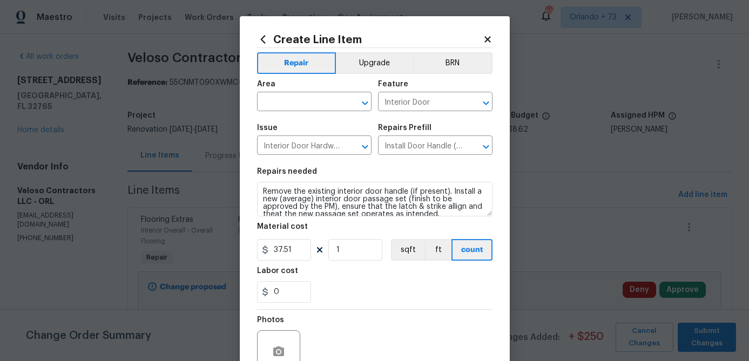
click at [321, 93] on div "Area" at bounding box center [314, 87] width 114 height 14
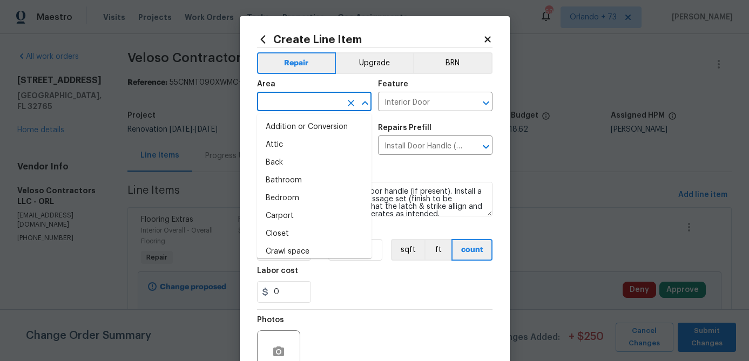
click at [309, 109] on input "text" at bounding box center [299, 102] width 84 height 17
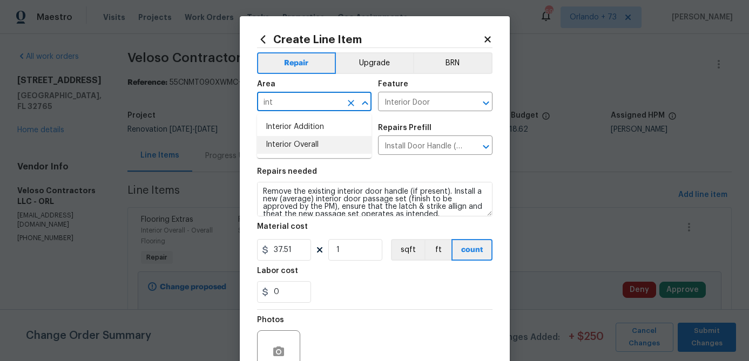
click at [304, 147] on li "Interior Overall" at bounding box center [314, 145] width 114 height 18
type input "Interior Overall"
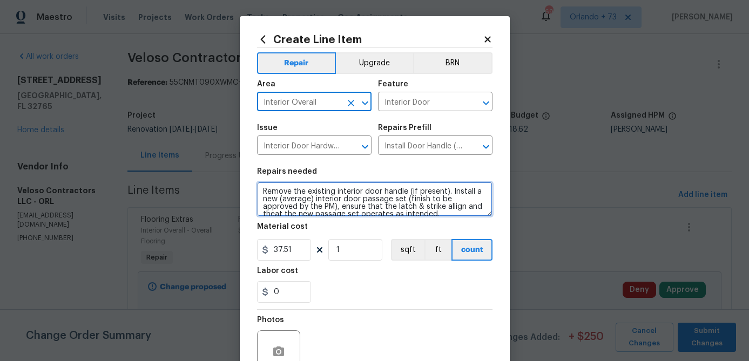
click at [289, 199] on textarea "Remove the existing interior door handle (if present). Install a new (average) …" at bounding box center [374, 199] width 235 height 35
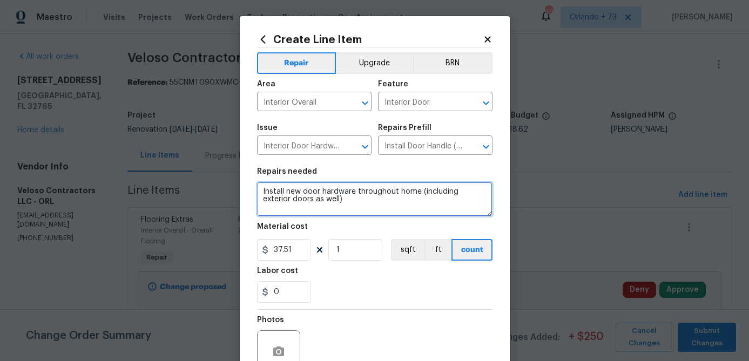
click at [418, 194] on textarea "Install new door hardware throughout home (including exterior doors as well)" at bounding box center [374, 199] width 235 height 35
click at [324, 207] on textarea "Install new door hardware throughout home (including exterior doors as well)" at bounding box center [374, 199] width 235 height 35
type textarea "Install new door hardware throughout home (including exterior doors as well) (d…"
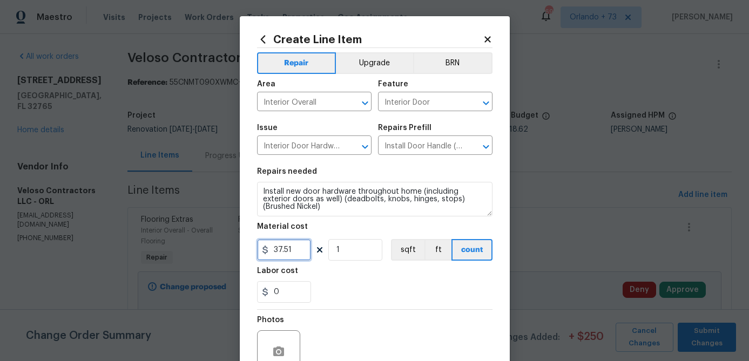
click at [289, 252] on input "37.51" at bounding box center [284, 250] width 54 height 22
type input "40"
click at [369, 248] on input "1" at bounding box center [355, 250] width 54 height 22
type input "14"
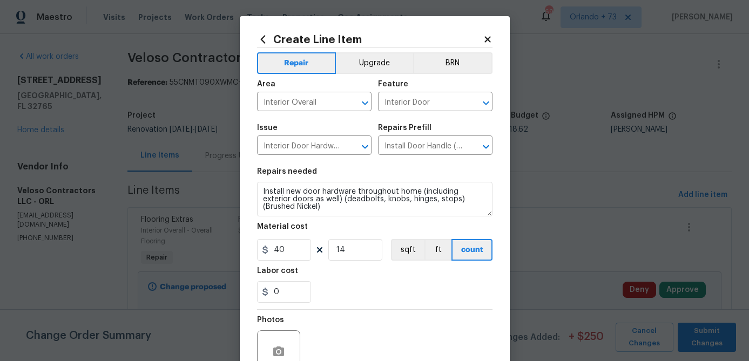
click at [382, 306] on section "Repairs needed Install new door hardware throughout home (including exterior do…" at bounding box center [374, 235] width 235 height 148
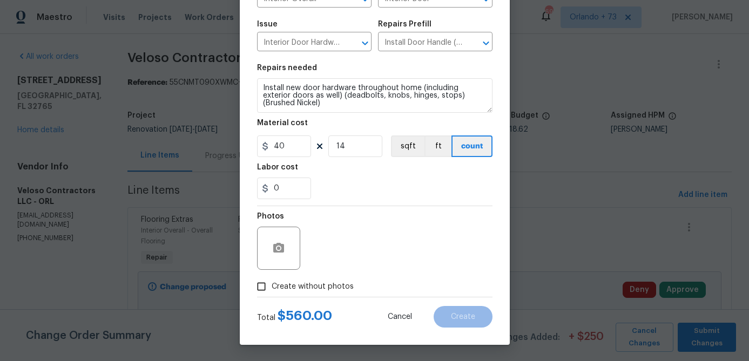
click at [335, 283] on span "Create without photos" at bounding box center [313, 286] width 82 height 11
click at [272, 283] on input "Create without photos" at bounding box center [261, 286] width 21 height 21
checkbox input "true"
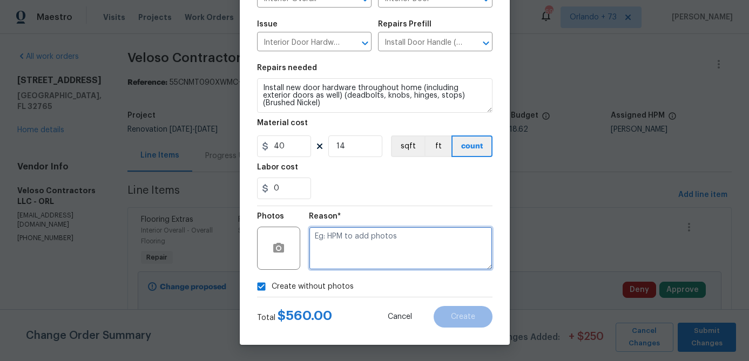
click at [360, 244] on textarea at bounding box center [401, 248] width 184 height 43
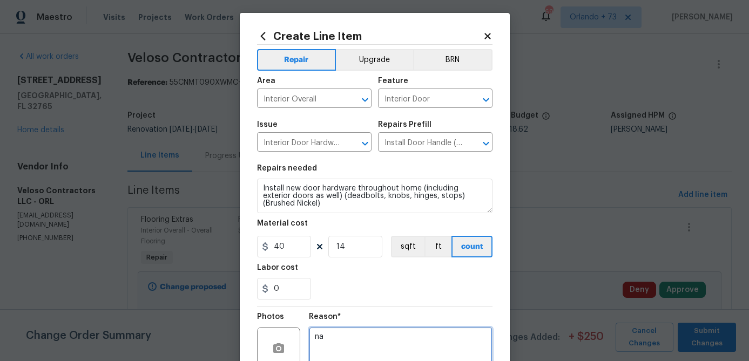
scroll to position [0, 0]
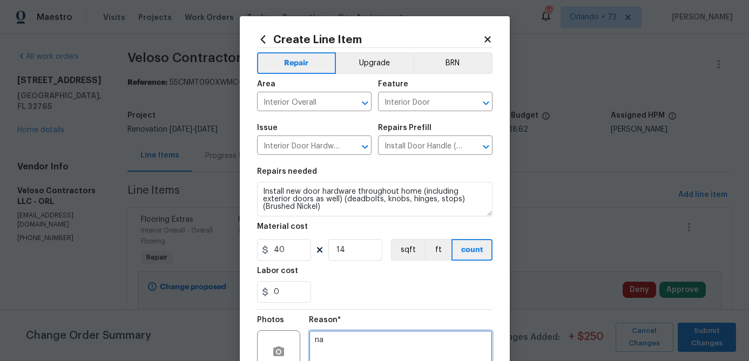
type textarea "na"
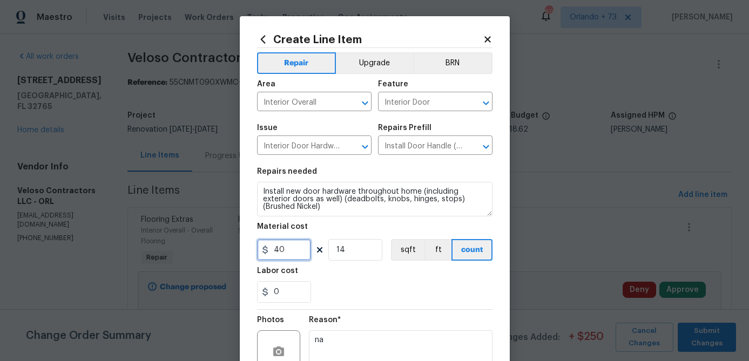
click at [304, 257] on input "40" at bounding box center [284, 250] width 54 height 22
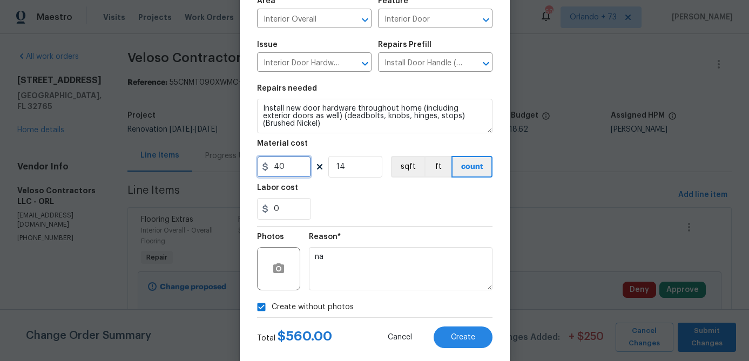
scroll to position [87, 0]
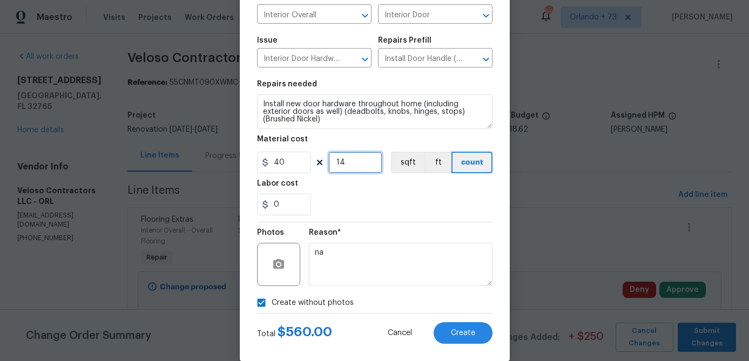
click at [359, 170] on input "14" at bounding box center [355, 163] width 54 height 22
type input "14"
click at [440, 227] on div "Reason* na" at bounding box center [401, 257] width 184 height 70
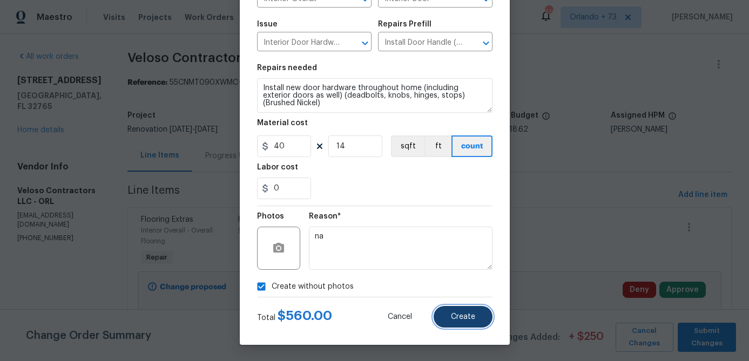
click at [459, 322] on button "Create" at bounding box center [463, 317] width 59 height 22
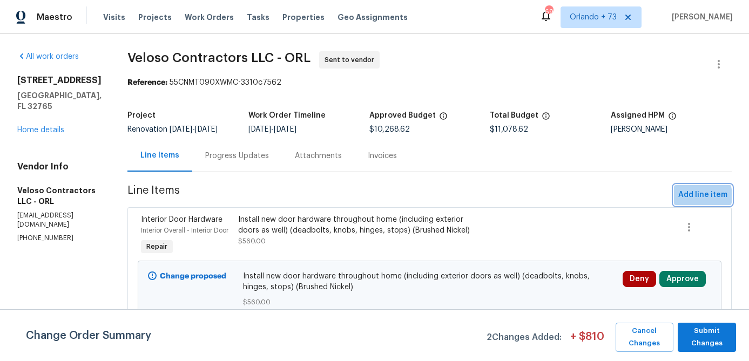
click at [694, 196] on span "Add line item" at bounding box center [702, 194] width 49 height 13
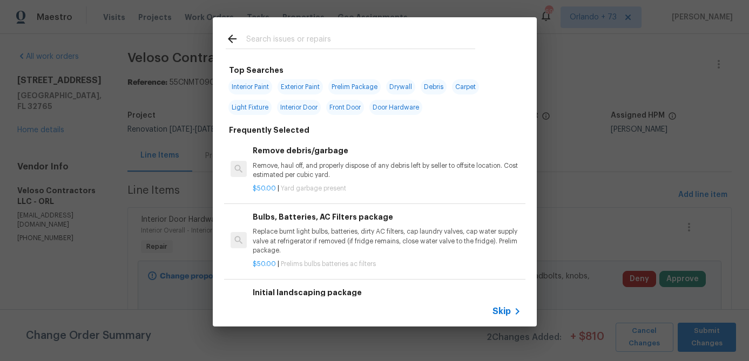
click at [257, 87] on span "Interior Paint" at bounding box center [250, 86] width 44 height 15
type input "Interior Paint"
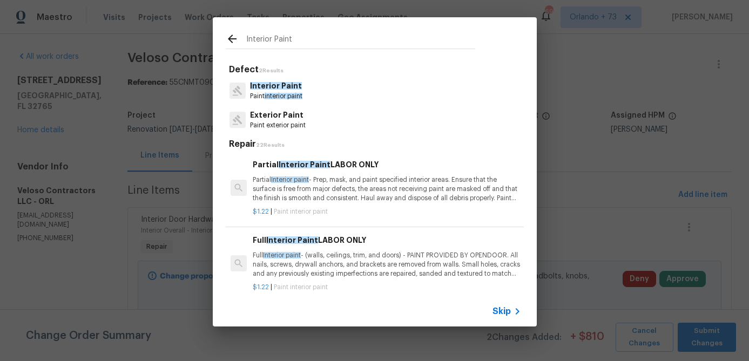
click at [343, 188] on p "Partial Interior paint - Prep, mask, and paint specified interior areas. Ensure…" at bounding box center [387, 189] width 268 height 28
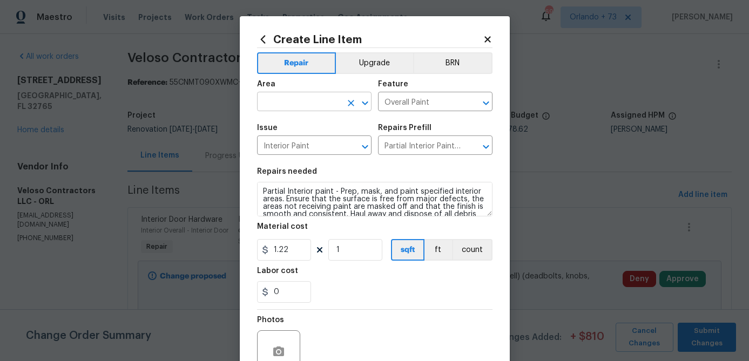
click at [318, 103] on input "text" at bounding box center [299, 102] width 84 height 17
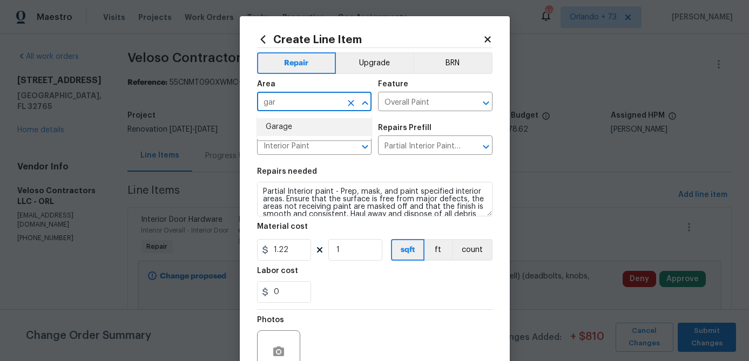
click at [305, 128] on li "Garage" at bounding box center [314, 127] width 114 height 18
type input "Garage"
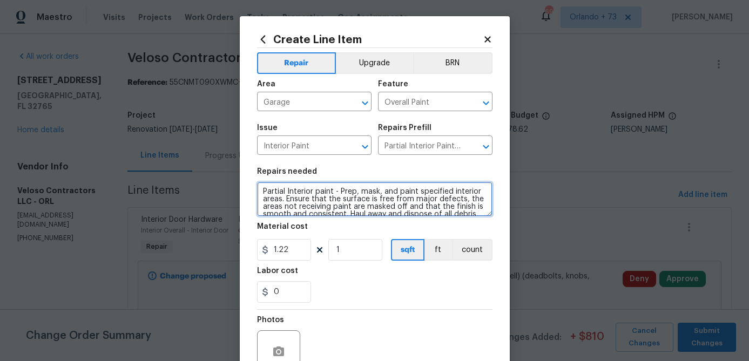
scroll to position [23, 0]
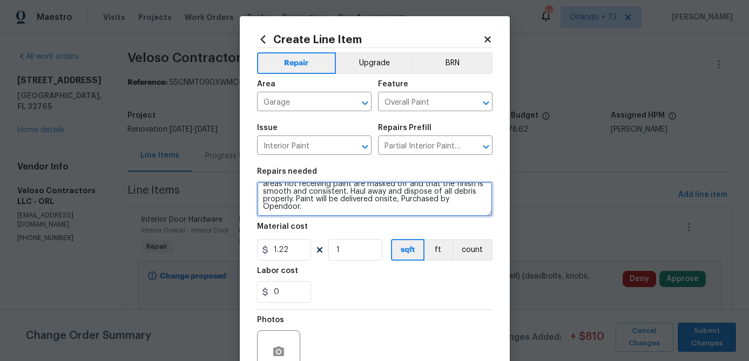
drag, startPoint x: 262, startPoint y: 192, endPoint x: 461, endPoint y: 265, distance: 211.6
click at [456, 260] on section "Repairs needed Partial Interior paint - Prep, mask, and paint specified interio…" at bounding box center [374, 235] width 235 height 148
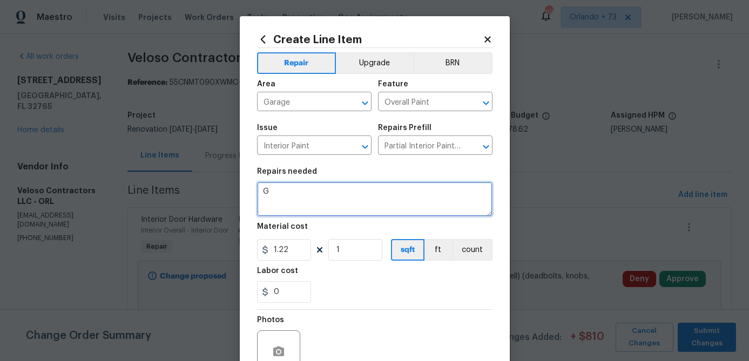
scroll to position [0, 0]
type textarea "Garage - Full paint plus floor"
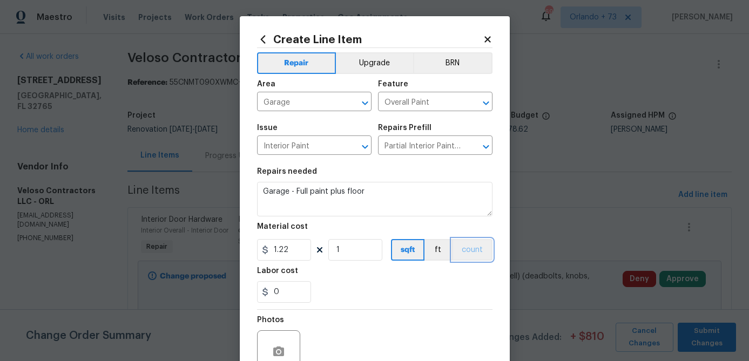
click at [478, 252] on button "count" at bounding box center [472, 250] width 40 height 22
click at [279, 255] on input "1.22" at bounding box center [284, 250] width 54 height 22
type input "500"
click at [342, 300] on div "0" at bounding box center [374, 292] width 235 height 22
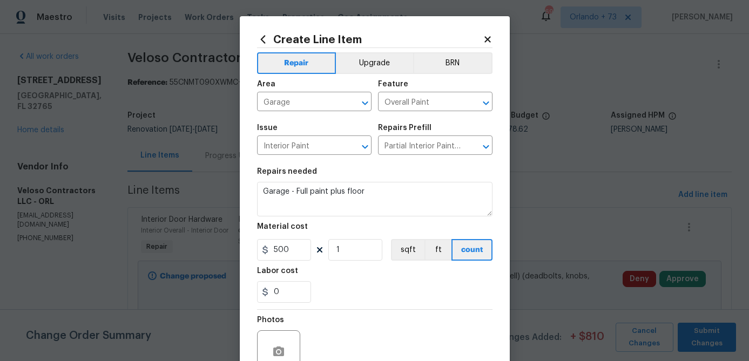
scroll to position [55, 0]
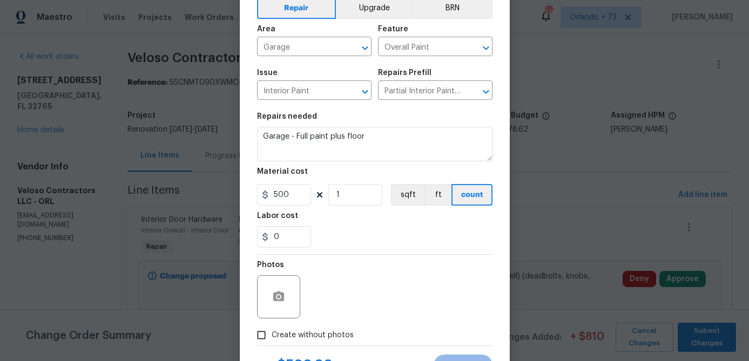
click at [305, 328] on label "Create without photos" at bounding box center [302, 335] width 103 height 21
click at [272, 328] on input "Create without photos" at bounding box center [261, 335] width 21 height 21
checkbox input "true"
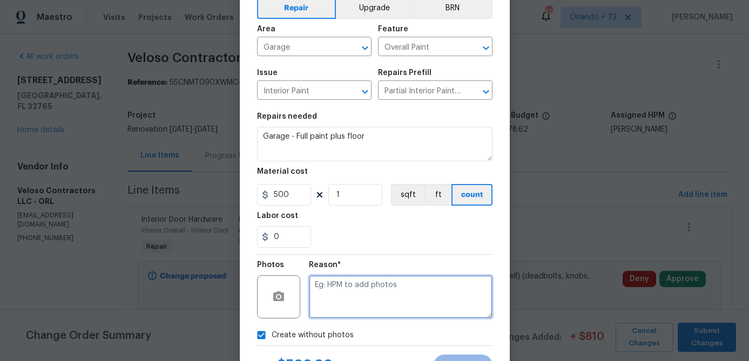
click at [330, 300] on textarea at bounding box center [401, 296] width 184 height 43
type textarea "na"
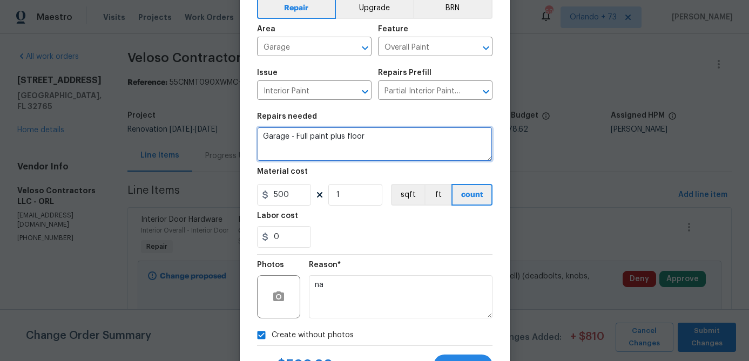
click at [388, 141] on textarea "Garage - Full paint plus floor" at bounding box center [374, 144] width 235 height 35
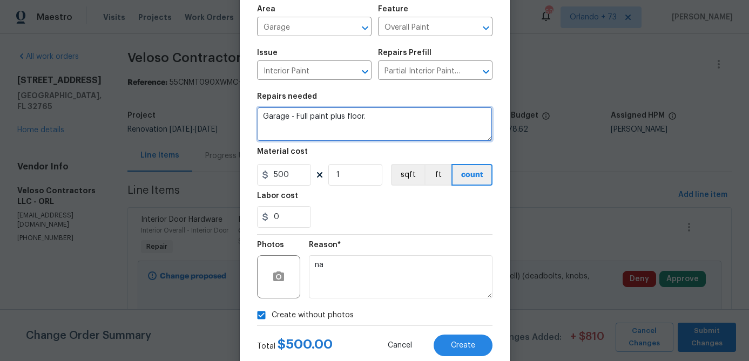
scroll to position [104, 0]
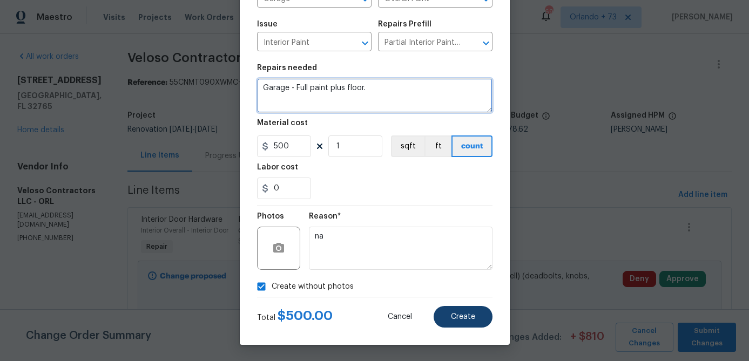
type textarea "Garage - Full paint plus floor."
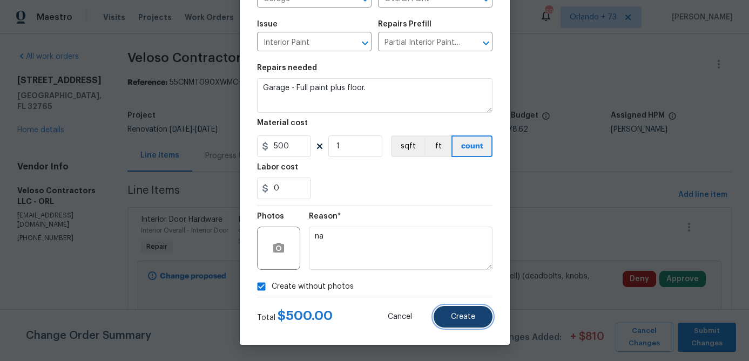
click at [456, 318] on span "Create" at bounding box center [463, 317] width 24 height 8
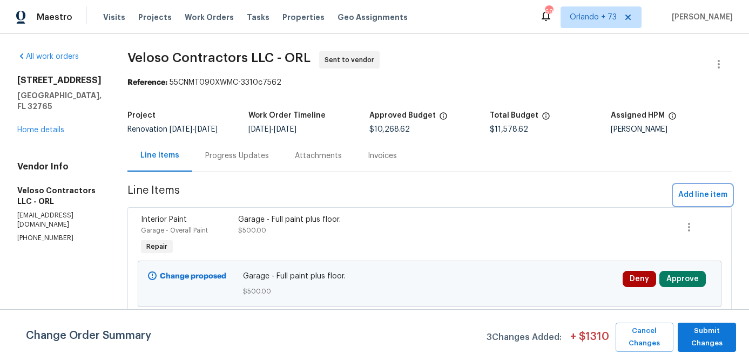
click at [687, 191] on span "Add line item" at bounding box center [702, 194] width 49 height 13
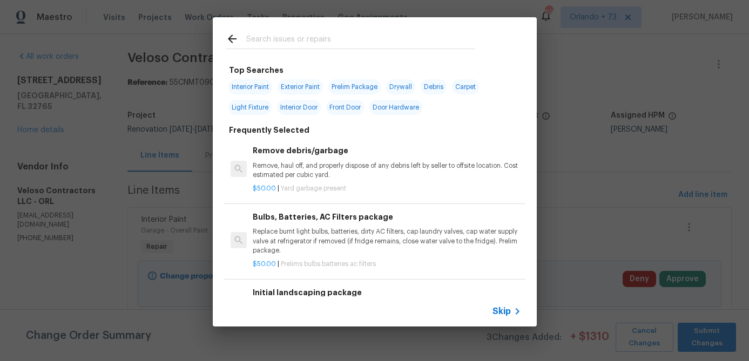
click at [285, 42] on input "text" at bounding box center [360, 40] width 229 height 16
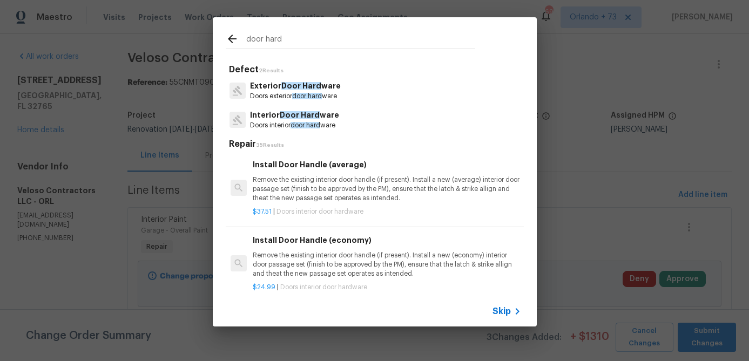
type input "door hard"
click at [293, 122] on p "Doors interior door hard ware" at bounding box center [294, 125] width 89 height 9
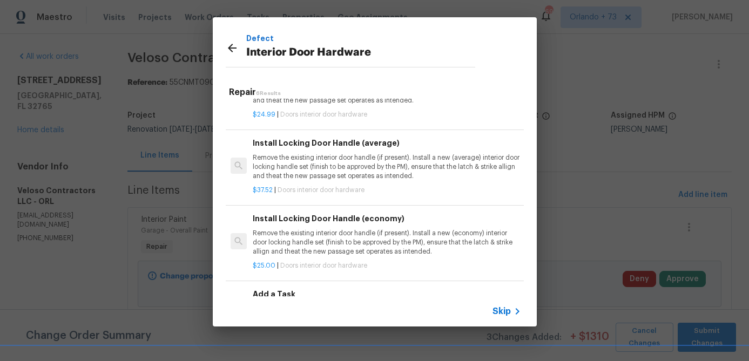
scroll to position [148, 0]
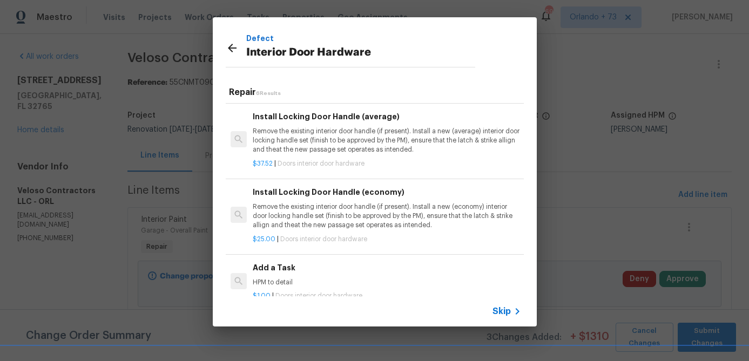
click at [289, 276] on div "Add a Task HPM to detail" at bounding box center [387, 275] width 268 height 26
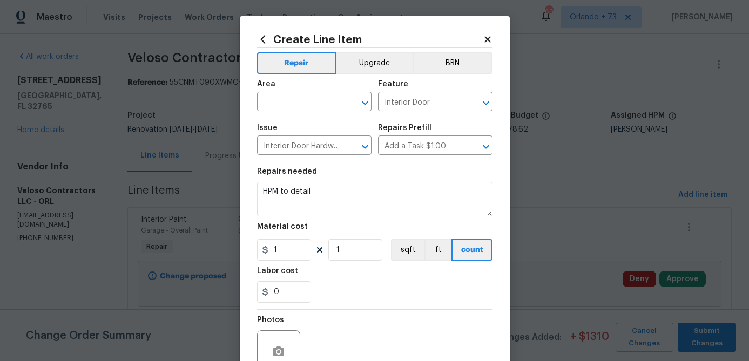
click at [342, 114] on span "Area ​" at bounding box center [314, 96] width 114 height 44
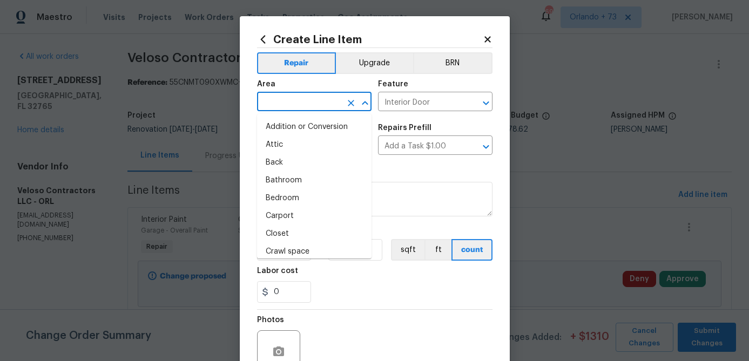
click at [335, 104] on input "text" at bounding box center [299, 102] width 84 height 17
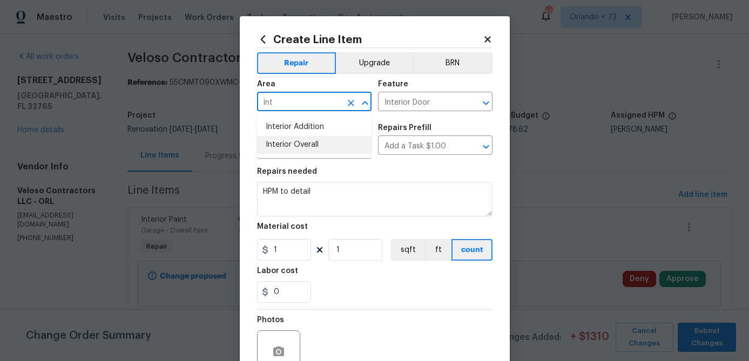
click at [313, 143] on li "Interior Overall" at bounding box center [314, 145] width 114 height 18
type input "Interior Overall"
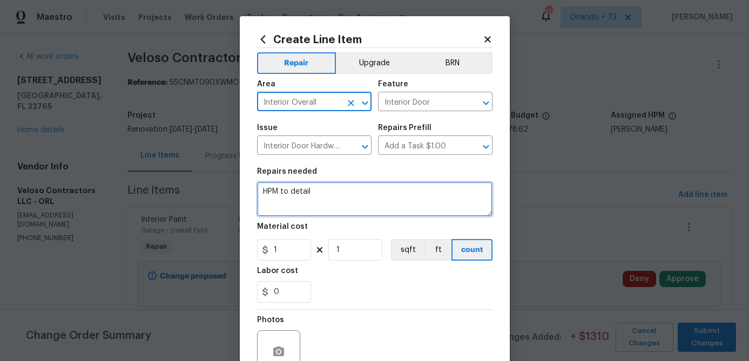
click at [267, 210] on textarea "HPM to detail" at bounding box center [374, 199] width 235 height 35
type textarea "Remove all diy/extra door locks/latches from exterior doors."
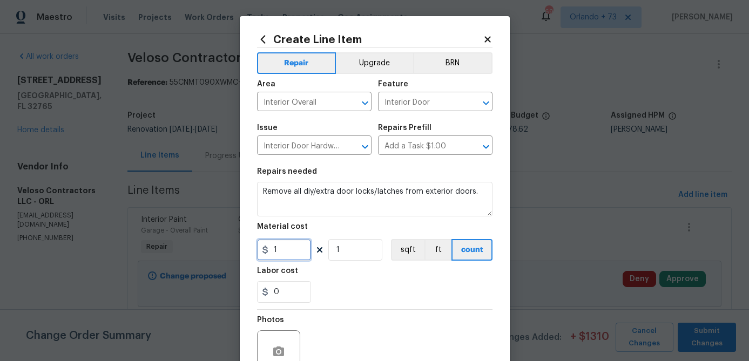
click at [294, 261] on input "1" at bounding box center [284, 250] width 54 height 22
type input "25"
click at [369, 302] on div "0" at bounding box center [374, 292] width 235 height 22
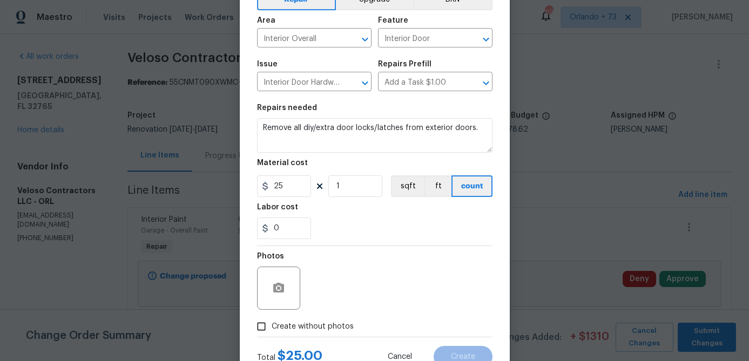
click at [331, 325] on span "Create without photos" at bounding box center [313, 326] width 82 height 11
click at [272, 325] on input "Create without photos" at bounding box center [261, 326] width 21 height 21
checkbox input "true"
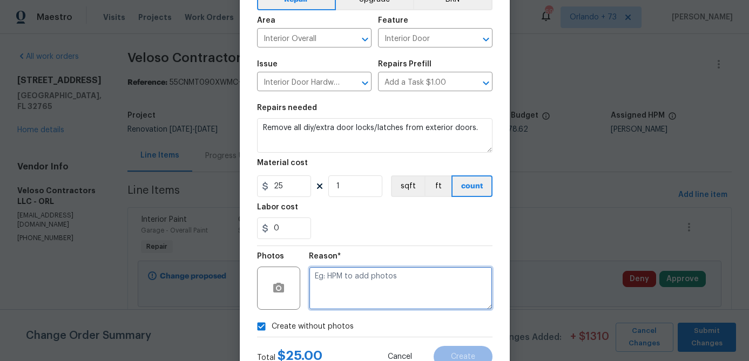
click at [351, 300] on textarea at bounding box center [401, 288] width 184 height 43
type textarea "na"
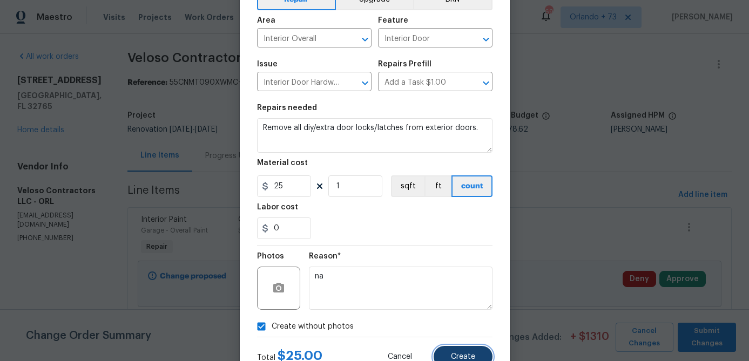
click at [459, 357] on span "Create" at bounding box center [463, 357] width 24 height 8
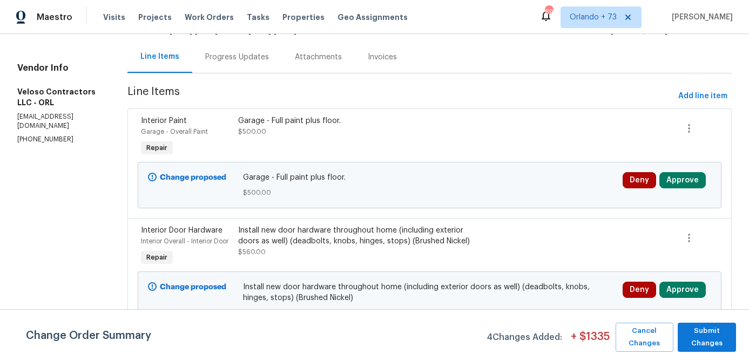
scroll to position [93, 0]
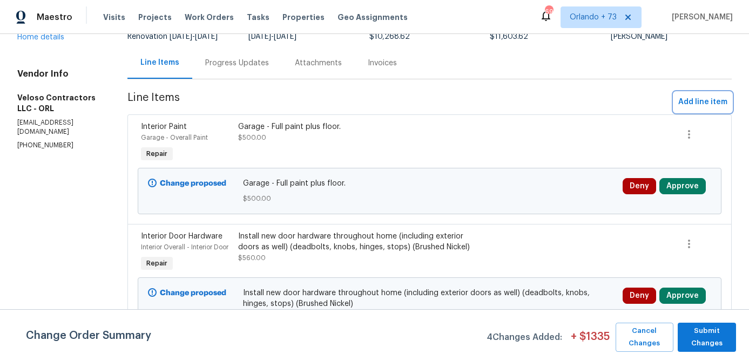
click at [699, 101] on span "Add line item" at bounding box center [702, 102] width 49 height 13
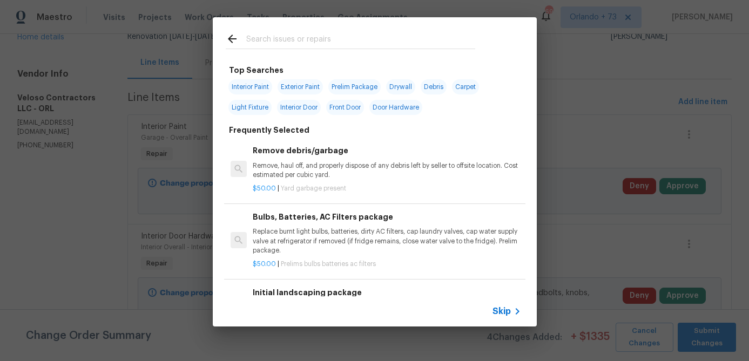
click at [348, 42] on input "text" at bounding box center [360, 40] width 229 height 16
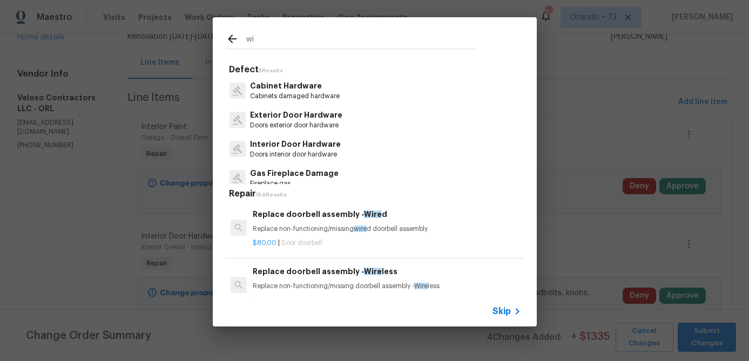
type input "w"
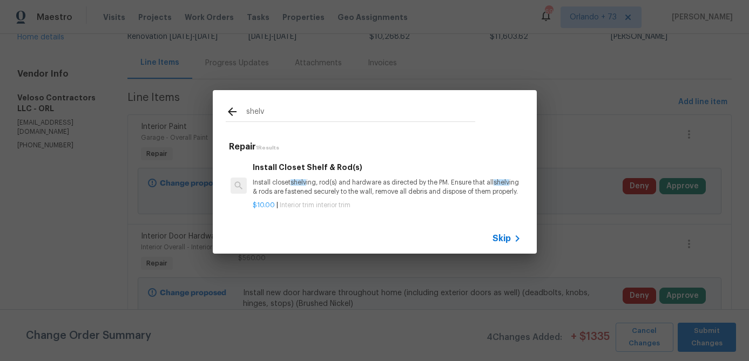
type input "shelv"
click at [343, 182] on p "Install closet shelv ing, rod(s) and hardware as directed by the PM. Ensure tha…" at bounding box center [387, 187] width 268 height 18
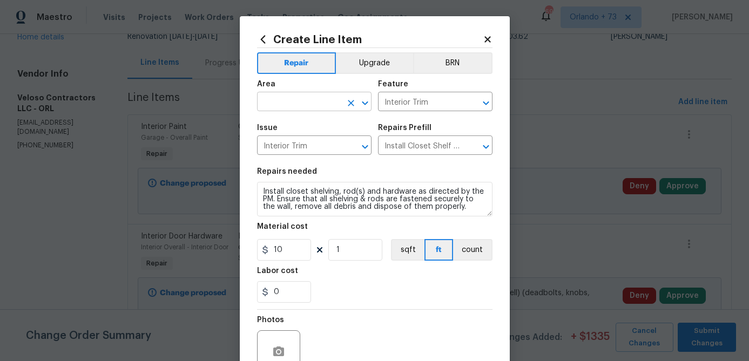
click at [313, 102] on input "text" at bounding box center [299, 102] width 84 height 17
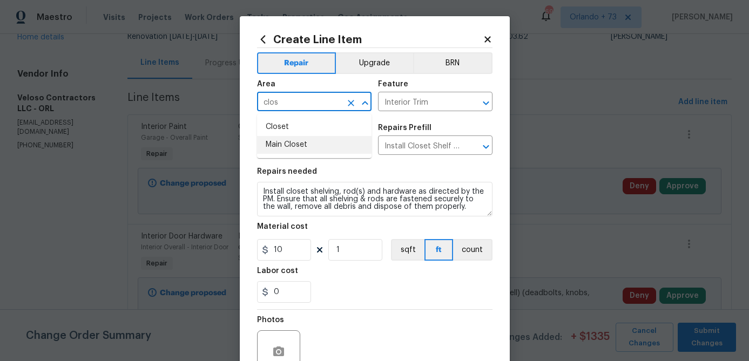
click at [293, 146] on li "Main Closet" at bounding box center [314, 145] width 114 height 18
type input "Main Closet"
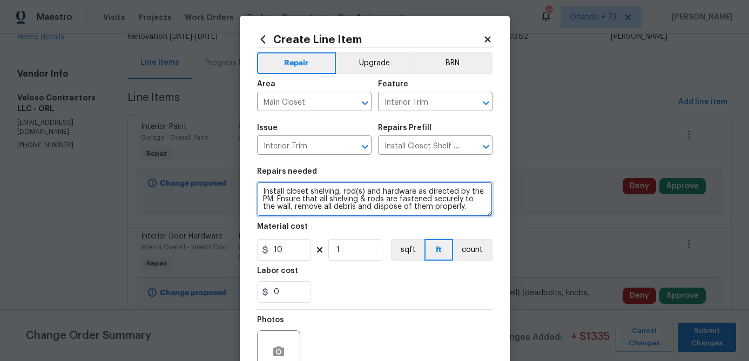
click at [262, 192] on textarea "Install closet shelving, rod(s) and hardware as directed by the PM. Ensure that…" at bounding box center [374, 199] width 235 height 35
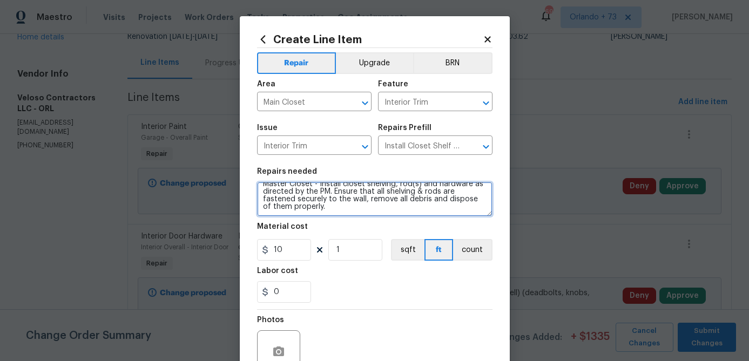
scroll to position [0, 0]
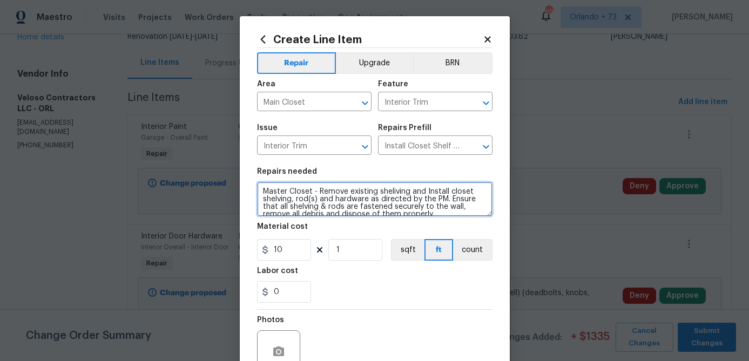
click at [399, 192] on textarea "Master Closet - Remove existing sheliving and Install closet shelving, rod(s) a…" at bounding box center [374, 199] width 235 height 35
click at [427, 206] on textarea "Master Closet - Remove existing shelving and Install closet shelving, rod(s) an…" at bounding box center [374, 199] width 235 height 35
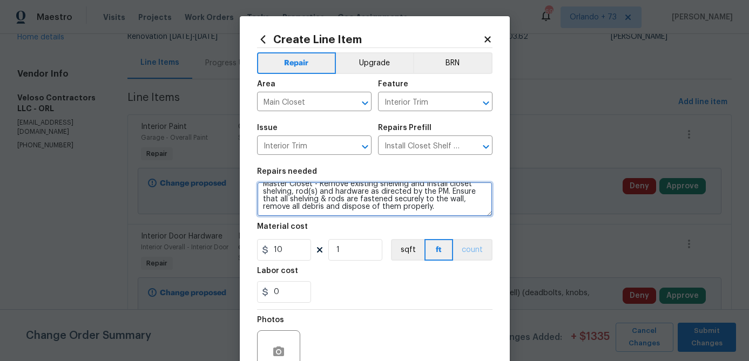
type textarea "Master Closet - Remove existing shelving and Install closet shelving, rod(s) an…"
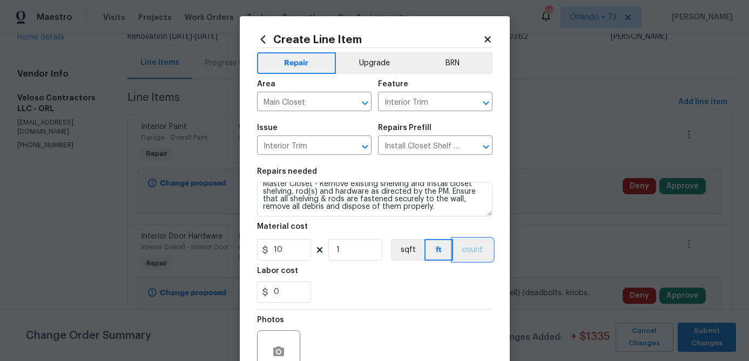
click at [474, 246] on button "count" at bounding box center [472, 250] width 39 height 22
click at [302, 252] on input "10" at bounding box center [284, 250] width 54 height 22
type input "150"
click at [361, 313] on div "Photos" at bounding box center [374, 345] width 235 height 70
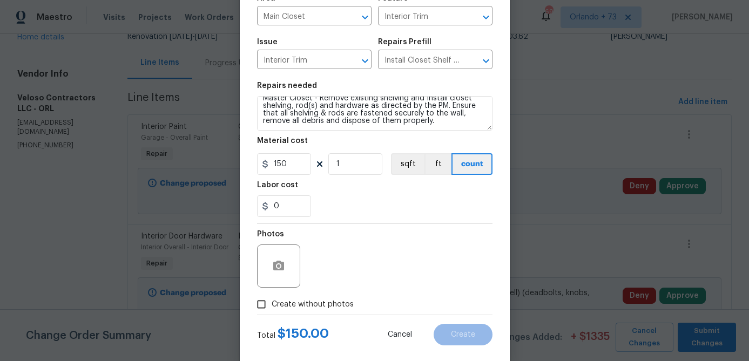
scroll to position [104, 0]
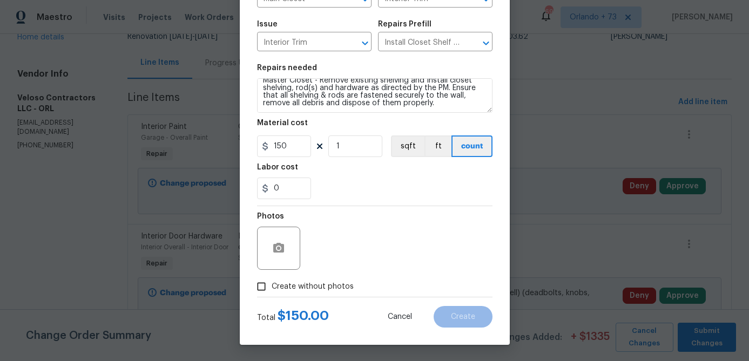
click at [322, 287] on span "Create without photos" at bounding box center [313, 286] width 82 height 11
click at [272, 287] on input "Create without photos" at bounding box center [261, 286] width 21 height 21
checkbox input "true"
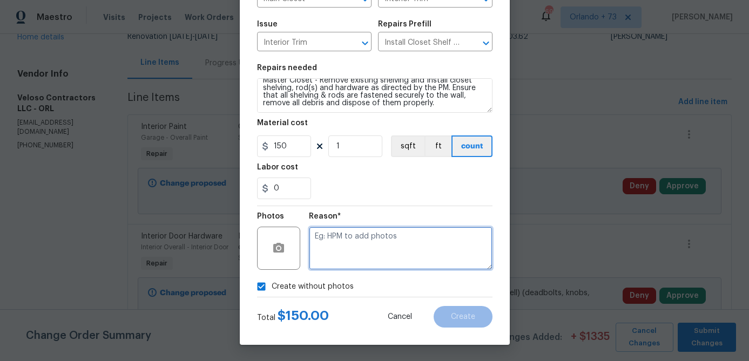
click at [347, 262] on textarea at bounding box center [401, 248] width 184 height 43
type textarea "m"
type textarea "na"
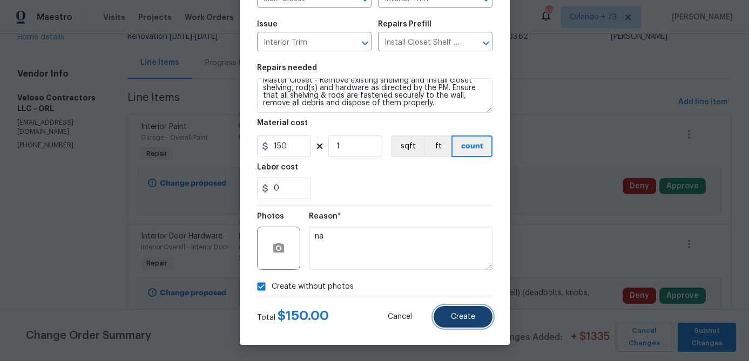
click at [473, 319] on span "Create" at bounding box center [463, 317] width 24 height 8
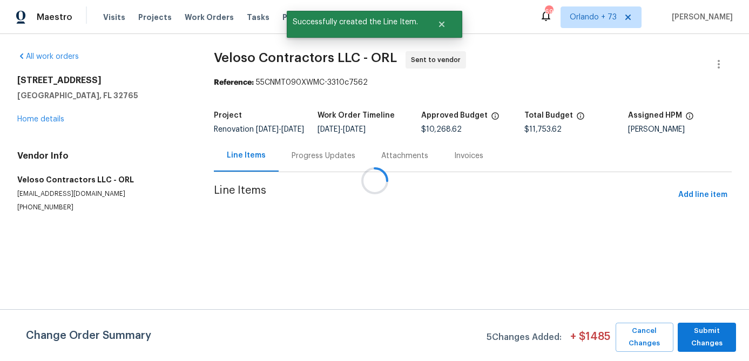
scroll to position [0, 0]
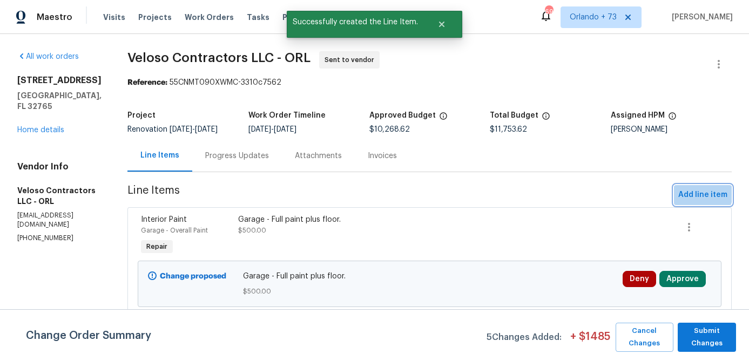
click at [689, 192] on span "Add line item" at bounding box center [702, 194] width 49 height 13
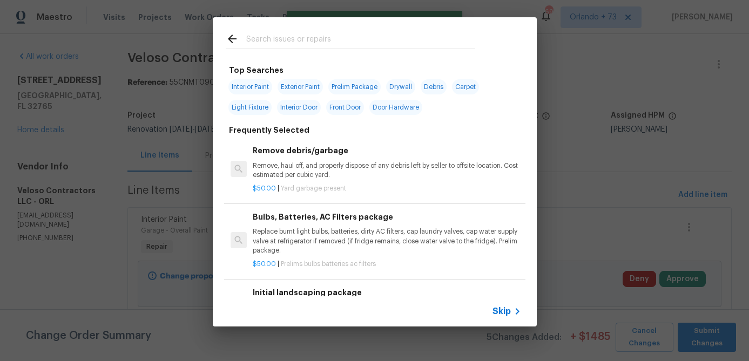
click at [320, 43] on input "text" at bounding box center [360, 40] width 229 height 16
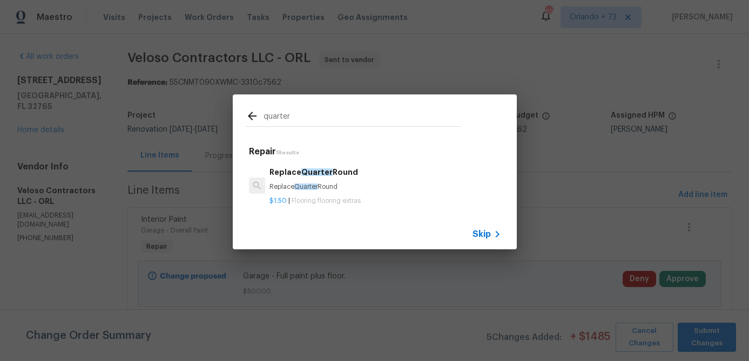
type input "quarter"
click at [348, 175] on h6 "Replace Quarter Round" at bounding box center [385, 172] width 232 height 12
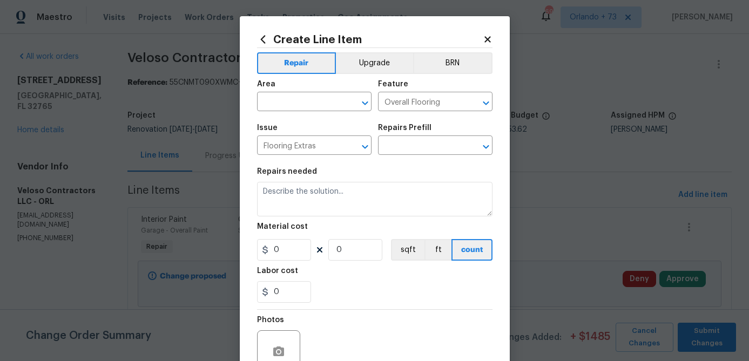
type input "Replace Quarter Round $1.50"
type textarea "Replace Quarter Round"
type input "1.5"
type input "1"
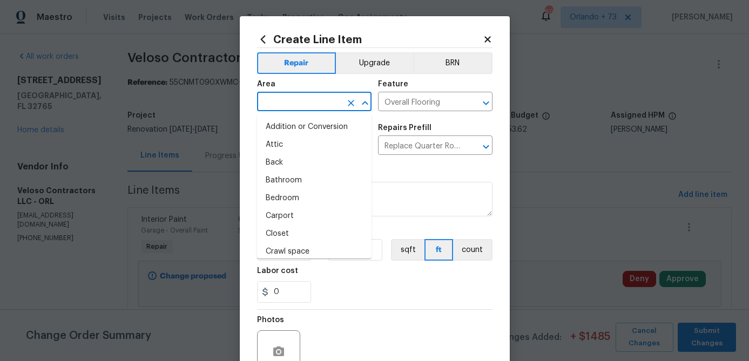
click at [319, 104] on input "text" at bounding box center [299, 102] width 84 height 17
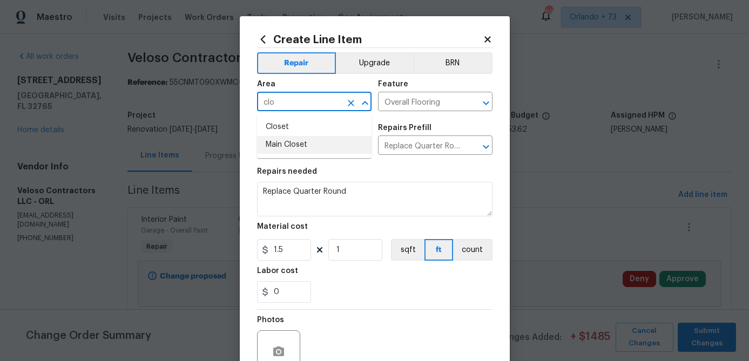
click at [296, 139] on li "Main Closet" at bounding box center [314, 145] width 114 height 18
type input "Main Closet"
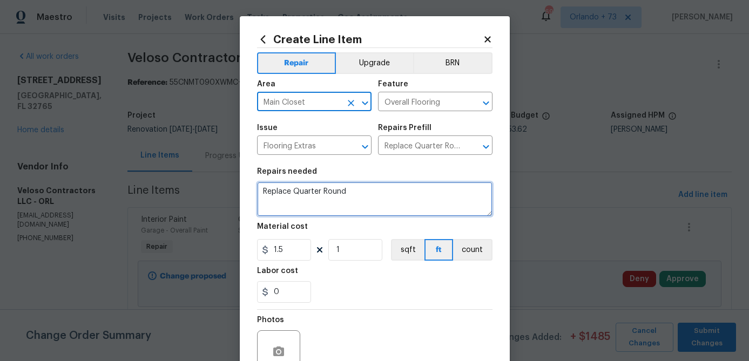
click at [261, 195] on textarea "Replace Quarter Round" at bounding box center [374, 199] width 235 height 35
click at [351, 192] on textarea "Master Closet - Replace Quarter Round" at bounding box center [374, 199] width 235 height 35
click at [350, 192] on textarea "Master Closet - Replace Quarter Round" at bounding box center [374, 199] width 235 height 35
click at [438, 194] on textarea "Master Closet - Replace missing Quarter Round" at bounding box center [374, 199] width 235 height 35
type textarea "Master Closet - Replace missing Quarter Round molding."
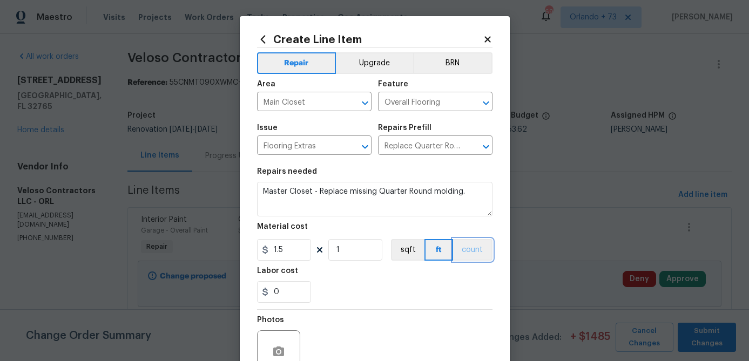
click at [461, 248] on button "count" at bounding box center [472, 250] width 39 height 22
click at [446, 254] on button "ft" at bounding box center [437, 250] width 27 height 22
click at [371, 253] on input "1" at bounding box center [355, 250] width 54 height 22
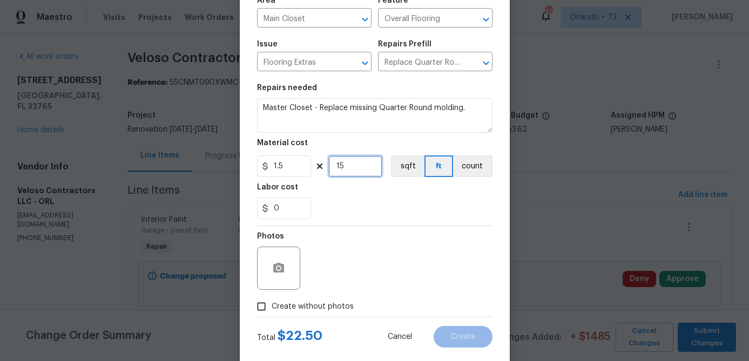
scroll to position [86, 0]
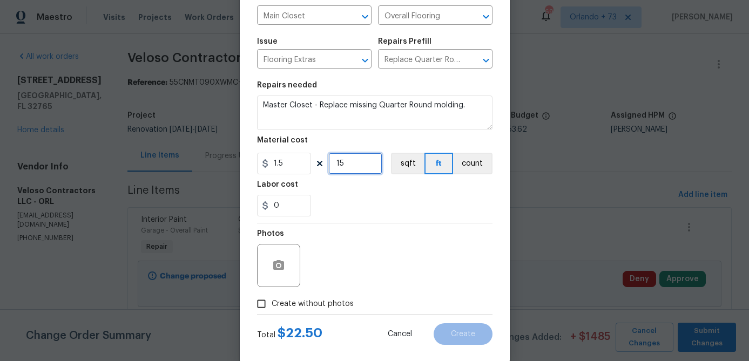
type input "15"
click at [323, 301] on span "Create without photos" at bounding box center [313, 304] width 82 height 11
click at [272, 301] on input "Create without photos" at bounding box center [261, 304] width 21 height 21
checkbox input "true"
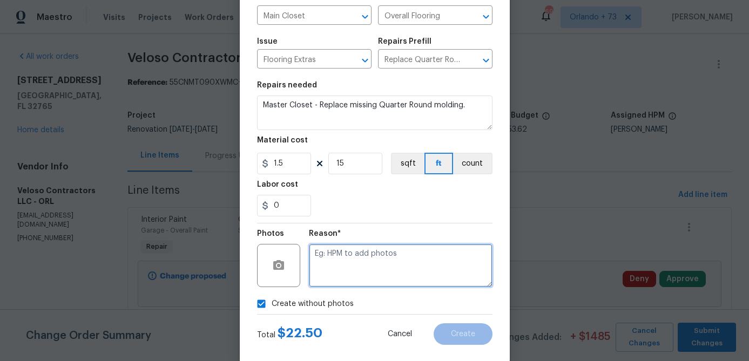
click at [343, 282] on textarea at bounding box center [401, 265] width 184 height 43
type textarea "na"
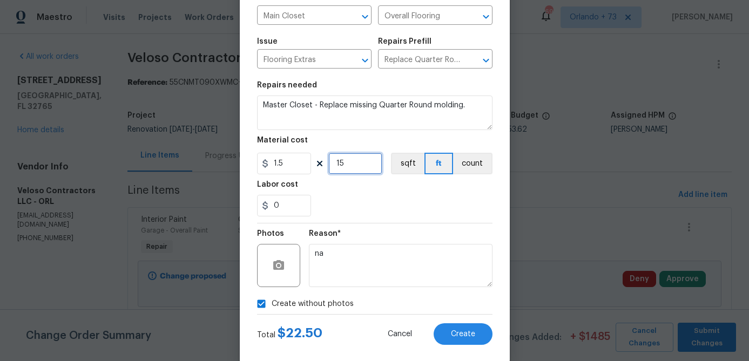
click at [356, 166] on input "15" at bounding box center [355, 164] width 54 height 22
click at [357, 165] on input "15" at bounding box center [355, 164] width 54 height 22
type input "20"
click at [378, 190] on div "Labor cost" at bounding box center [374, 188] width 235 height 14
click at [454, 339] on button "Create" at bounding box center [463, 334] width 59 height 22
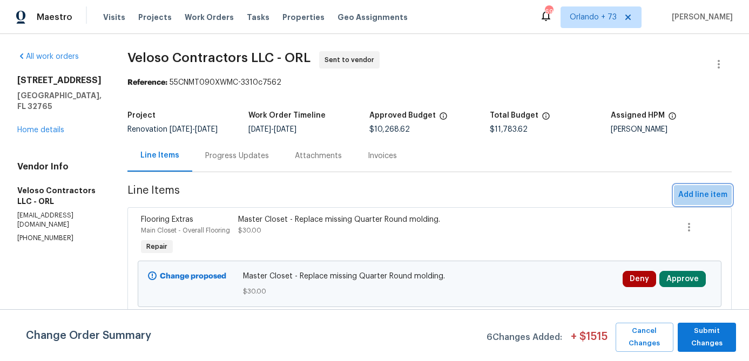
click at [703, 192] on span "Add line item" at bounding box center [702, 194] width 49 height 13
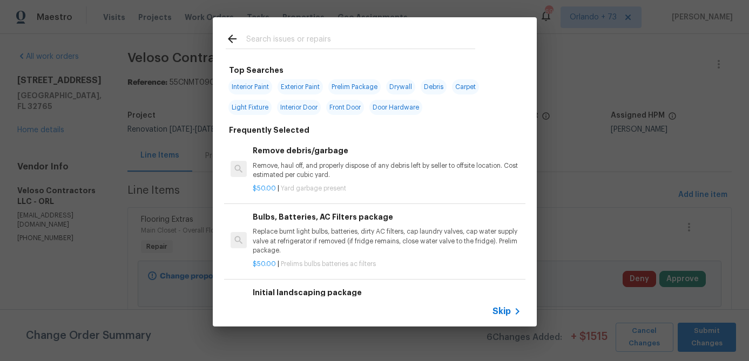
click at [293, 39] on input "text" at bounding box center [360, 40] width 229 height 16
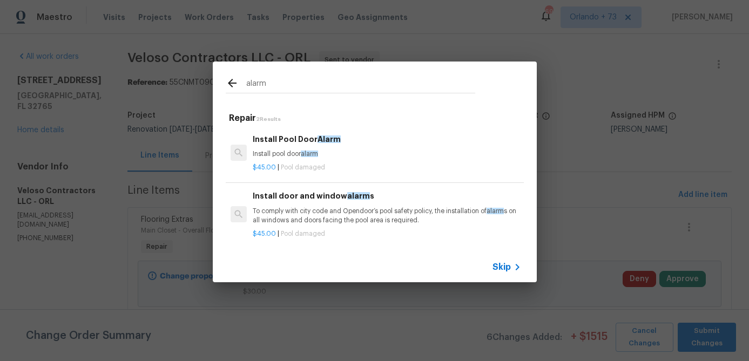
type input "alarm"
click at [326, 218] on p "To comply with city code and Opendoor’s pool safety policy, the installation of…" at bounding box center [387, 216] width 268 height 18
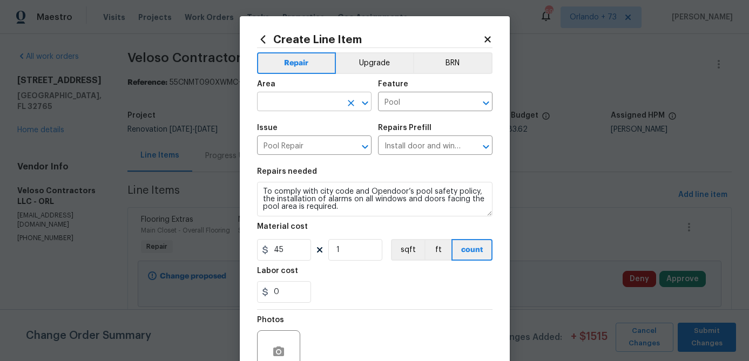
click at [322, 101] on input "text" at bounding box center [299, 102] width 84 height 17
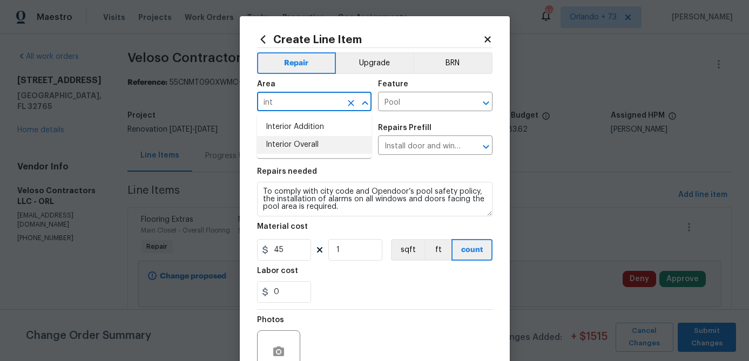
click at [316, 143] on li "Interior Overall" at bounding box center [314, 145] width 114 height 18
type input "Interior Overall"
click at [416, 144] on input "Install door and window alarms $45.00" at bounding box center [420, 146] width 84 height 17
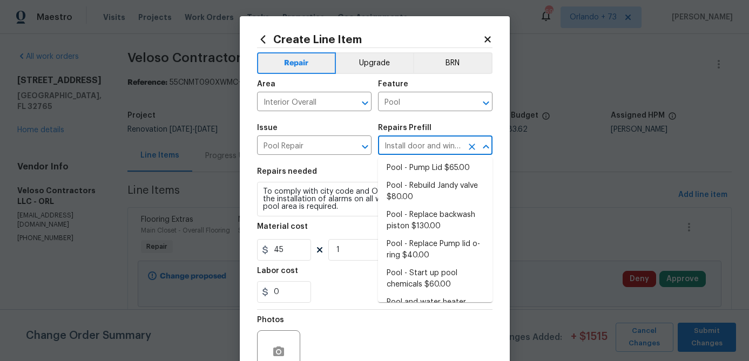
scroll to position [735, 0]
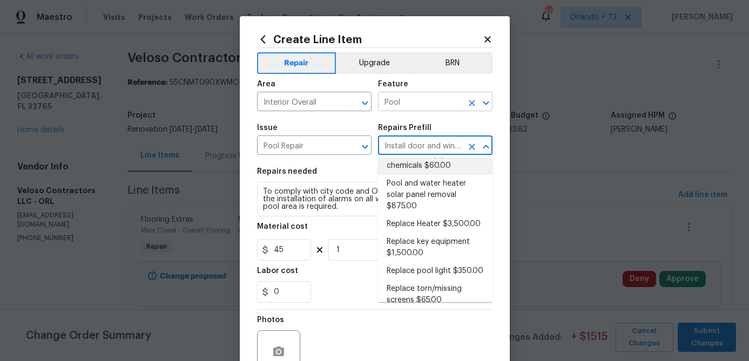
click at [472, 105] on icon "Clear" at bounding box center [471, 103] width 11 height 11
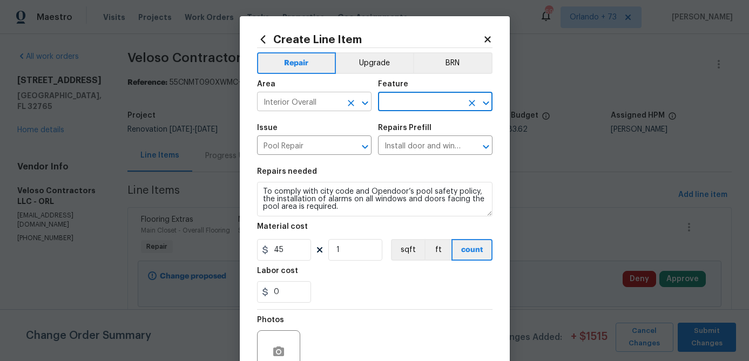
click at [327, 107] on input "Interior Overall" at bounding box center [299, 102] width 84 height 17
click at [262, 41] on icon at bounding box center [262, 39] width 5 height 8
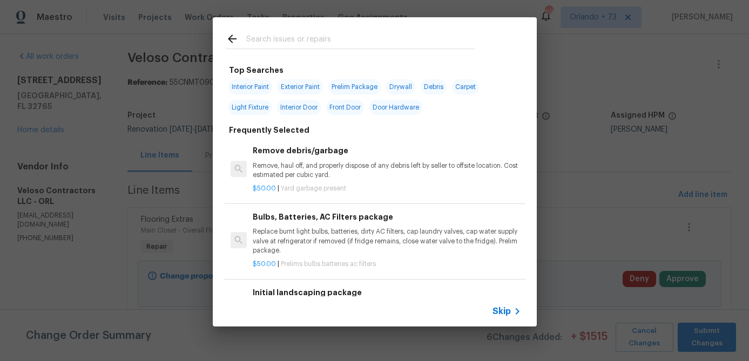
click at [282, 43] on input "text" at bounding box center [360, 40] width 229 height 16
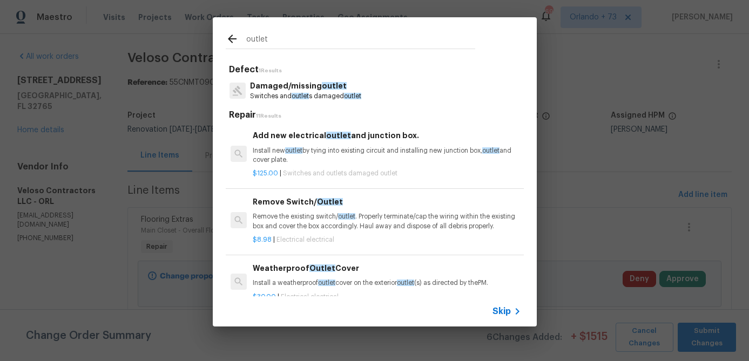
type input "outlet"
click at [326, 150] on p "Install new outlet by tying into existing circuit and installing new junction b…" at bounding box center [387, 155] width 268 height 18
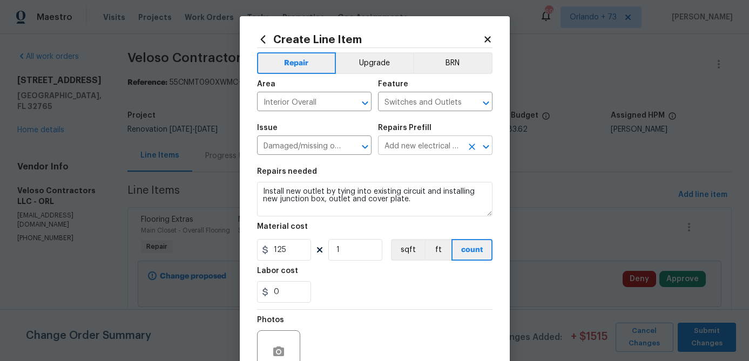
click at [422, 147] on input "Add new electrical outlet and junction box. $125.00" at bounding box center [420, 146] width 84 height 17
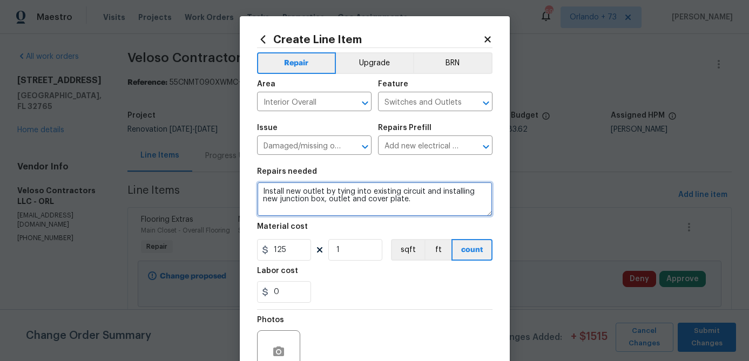
click at [350, 182] on textarea "Install new outlet by tying into existing circuit and installing new junction b…" at bounding box center [374, 199] width 235 height 35
click at [283, 202] on textarea "Install new outlet by tying into existing circuit and installing new junction b…" at bounding box center [374, 199] width 235 height 35
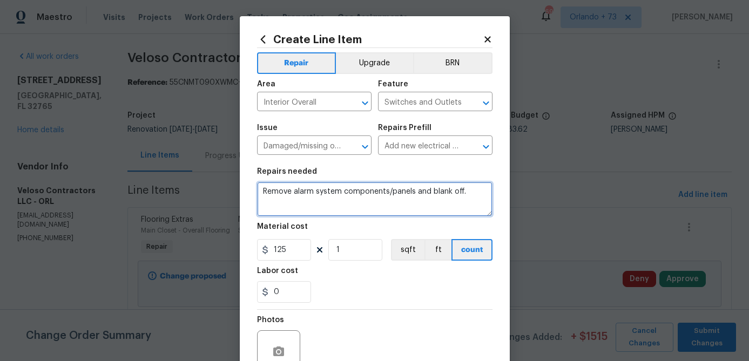
type textarea "Remove alarm system components/panels and blank off."
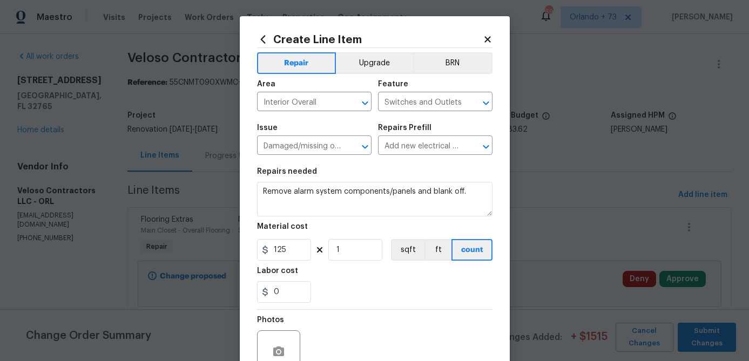
click at [303, 262] on section "Repairs needed Remove alarm system components/panels and blank off. Material co…" at bounding box center [374, 235] width 235 height 148
click at [303, 257] on input "125" at bounding box center [284, 250] width 54 height 22
click at [303, 256] on input "125" at bounding box center [284, 250] width 54 height 22
type input "25"
click at [384, 318] on div "Photos" at bounding box center [374, 345] width 235 height 70
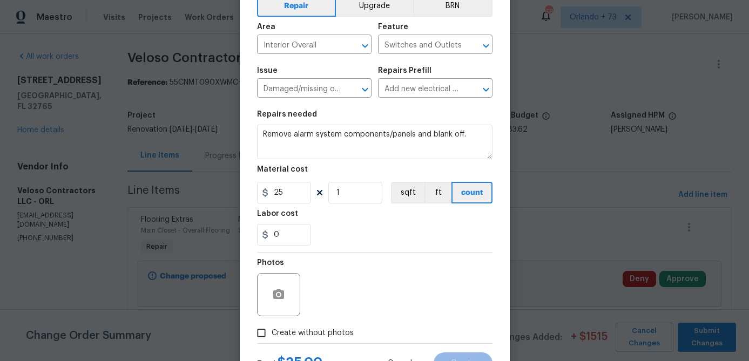
scroll to position [59, 0]
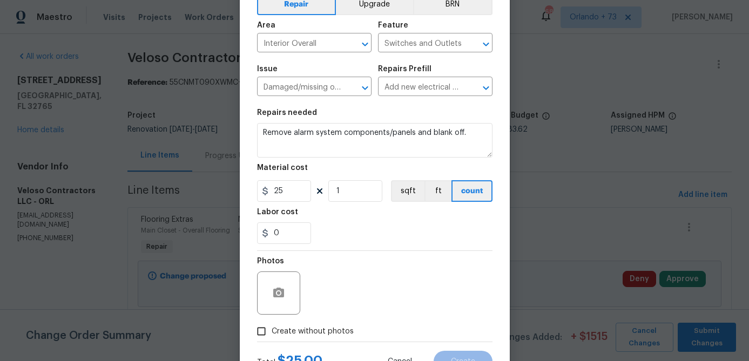
click at [336, 333] on span "Create without photos" at bounding box center [313, 331] width 82 height 11
click at [272, 333] on input "Create without photos" at bounding box center [261, 331] width 21 height 21
checkbox input "true"
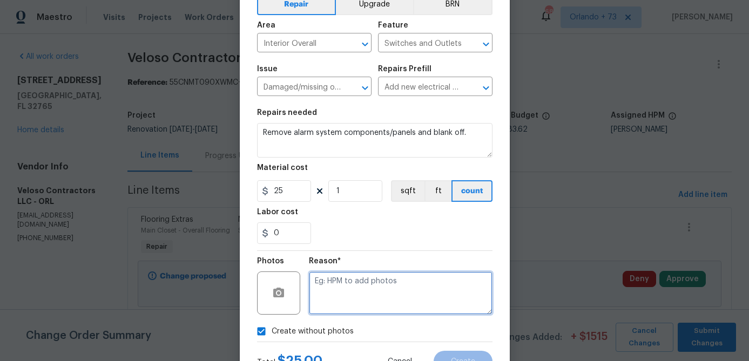
click at [367, 300] on textarea at bounding box center [401, 293] width 184 height 43
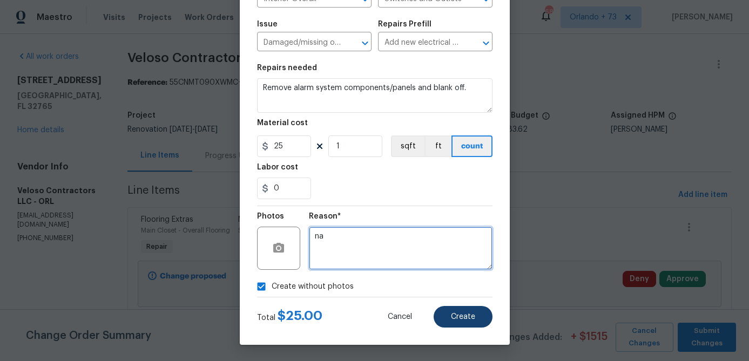
type textarea "na"
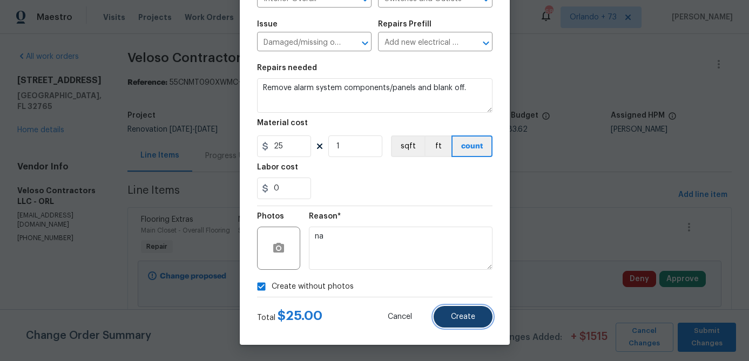
click at [459, 317] on span "Create" at bounding box center [463, 317] width 24 height 8
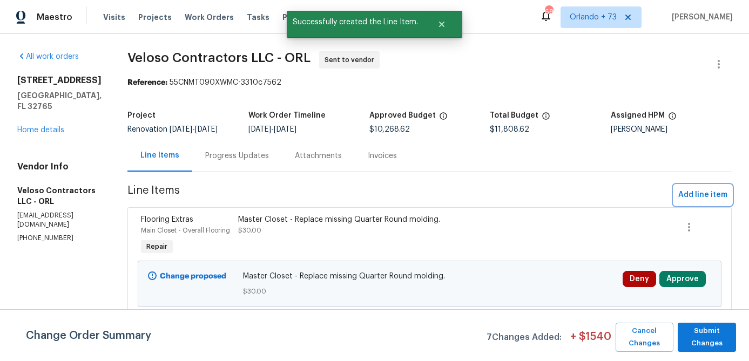
click at [692, 196] on span "Add line item" at bounding box center [702, 194] width 49 height 13
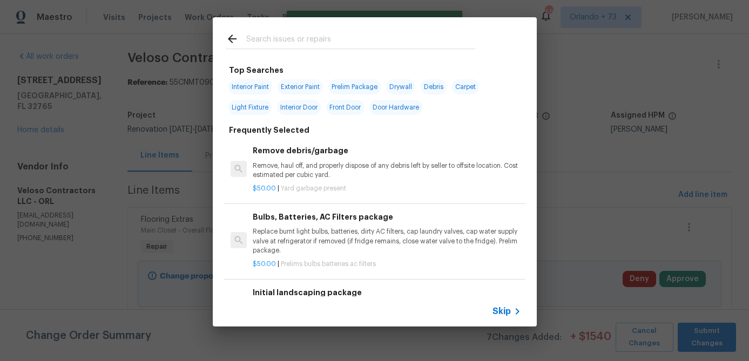
click at [311, 36] on input "text" at bounding box center [360, 40] width 229 height 16
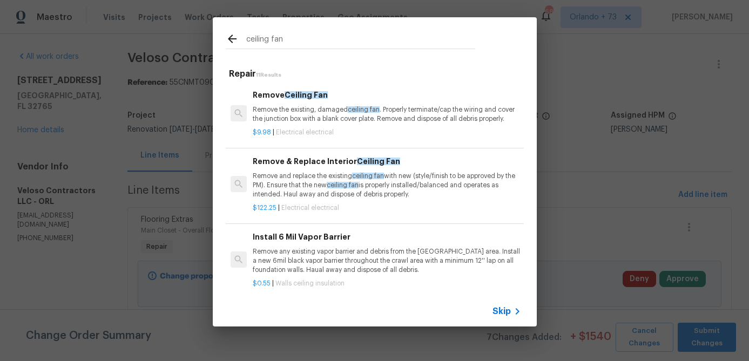
type input "ceiling fan"
click at [322, 185] on p "Remove and replace the existing ceiling fan with new (style/finish to be approv…" at bounding box center [387, 186] width 268 height 28
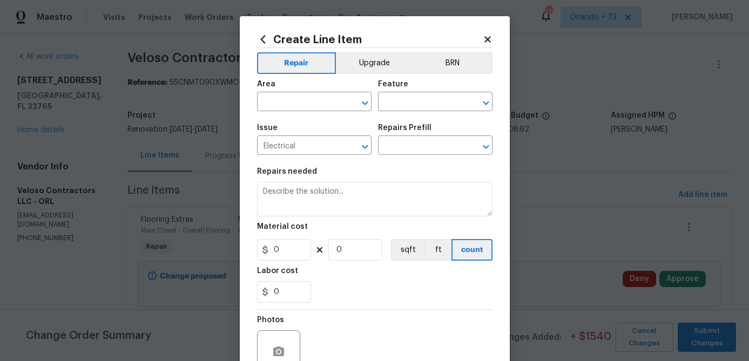
type textarea "Remove and replace the existing ceiling fan with new (style/finish to be approv…"
type input "1"
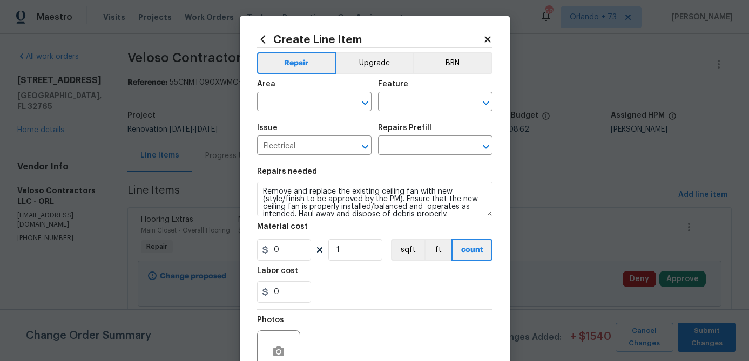
type input "Remove & Replace Interior Ceiling Fan $122.25"
type input "122.25"
click at [328, 102] on input "text" at bounding box center [299, 102] width 84 height 17
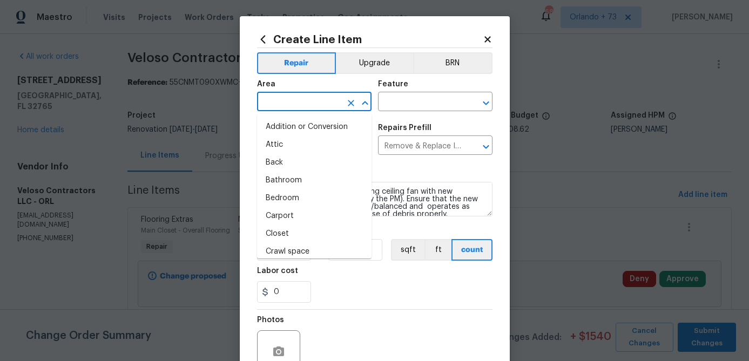
click at [489, 41] on icon at bounding box center [487, 39] width 6 height 6
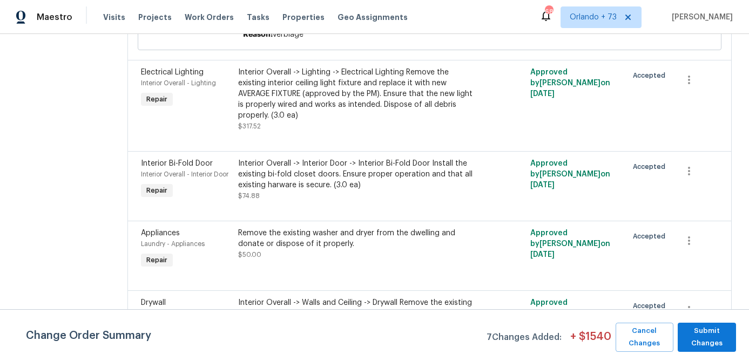
scroll to position [1941, 0]
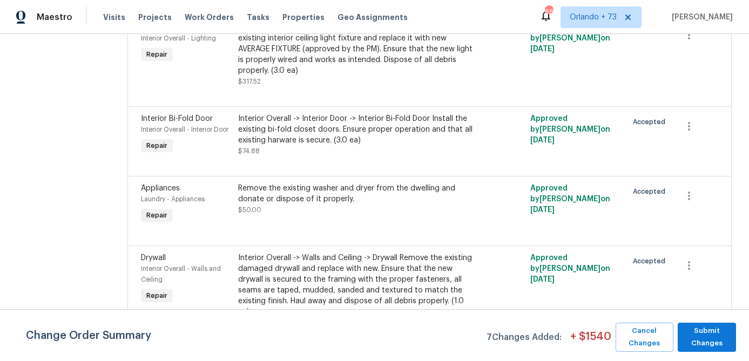
click at [384, 76] on div "Interior Overall -> Lighting -> Electrical Lighting Remove the existing interio…" at bounding box center [356, 49] width 236 height 54
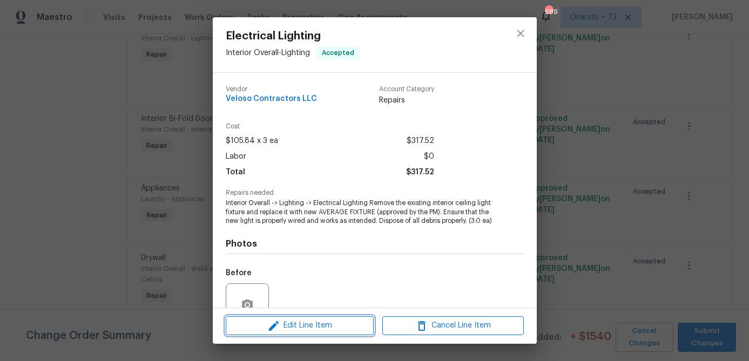
click at [332, 329] on span "Edit Line Item" at bounding box center [299, 325] width 141 height 13
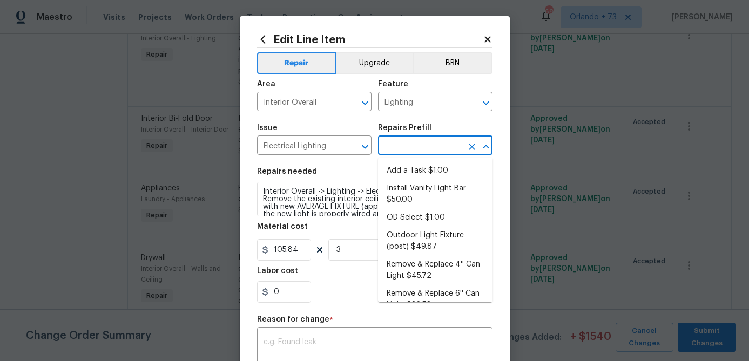
click at [422, 147] on input "text" at bounding box center [420, 146] width 84 height 17
click at [303, 84] on div "Area" at bounding box center [314, 87] width 114 height 14
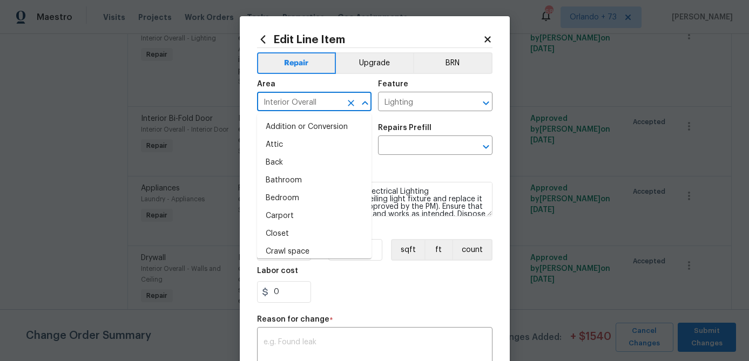
click at [299, 104] on input "Interior Overall" at bounding box center [299, 102] width 84 height 17
click at [396, 143] on input "text" at bounding box center [420, 146] width 84 height 17
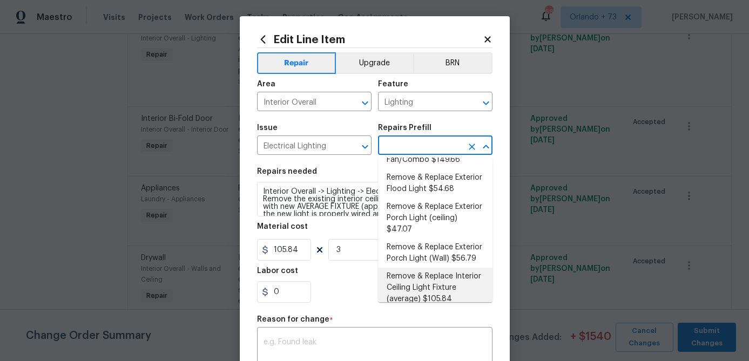
scroll to position [342, 0]
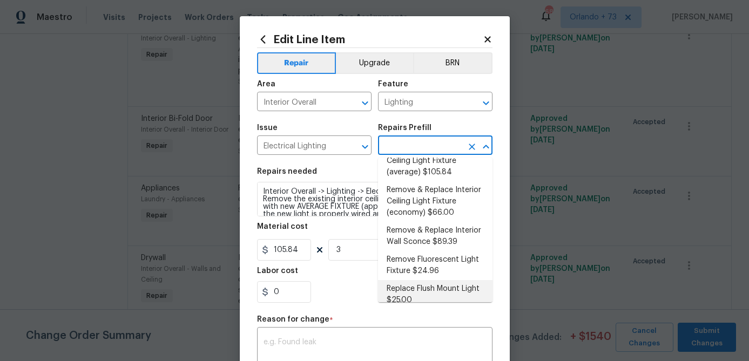
click at [430, 280] on li "Replace Flush Mount Light $25.00" at bounding box center [435, 294] width 114 height 29
type input "Replace Flush Mount Light $25.00"
type textarea "Remove the existing light fixture and install a new, flush mount fixture. Ensur…"
type input "25"
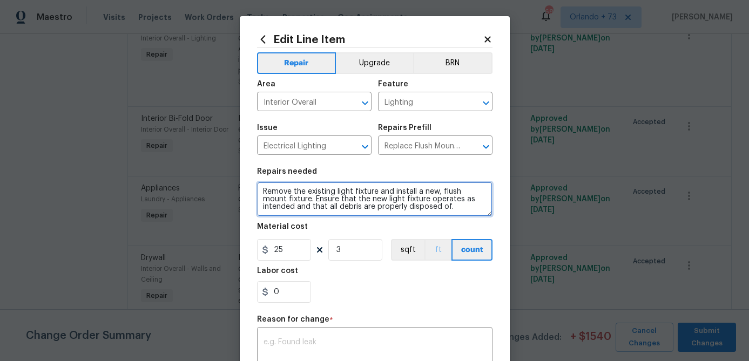
drag, startPoint x: 262, startPoint y: 193, endPoint x: 424, endPoint y: 251, distance: 172.1
click at [424, 251] on section "Repairs needed Remove the existing light fixture and install a new, flush mount…" at bounding box center [374, 235] width 235 height 148
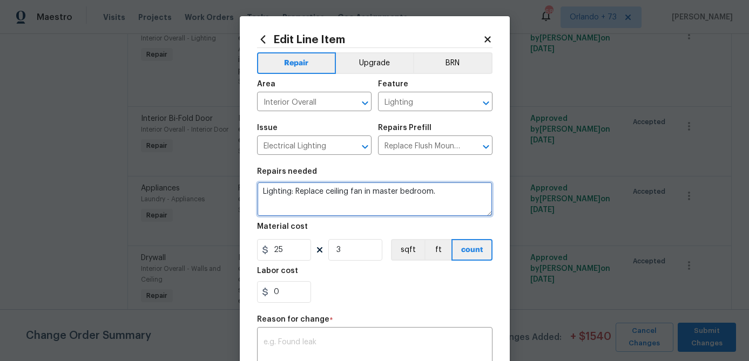
click at [296, 193] on textarea "Lighting: Replace ceiling fan in master bedroom." at bounding box center [374, 199] width 235 height 35
click at [464, 195] on textarea "Lighting: 1) Replace ceiling fan in master bedroom." at bounding box center [374, 199] width 235 height 35
click at [439, 191] on textarea "Lighting: 1) Replace ceiling fan in master bedroom." at bounding box center [374, 199] width 235 height 35
click at [460, 192] on textarea "Lighting: 1) Replace ceiling fan in master bedroom." at bounding box center [374, 199] width 235 height 35
click at [302, 192] on textarea "Lighting: 1) Replace ceiling fan in master bedroom. 2) Install flush mounts in …" at bounding box center [374, 199] width 235 height 35
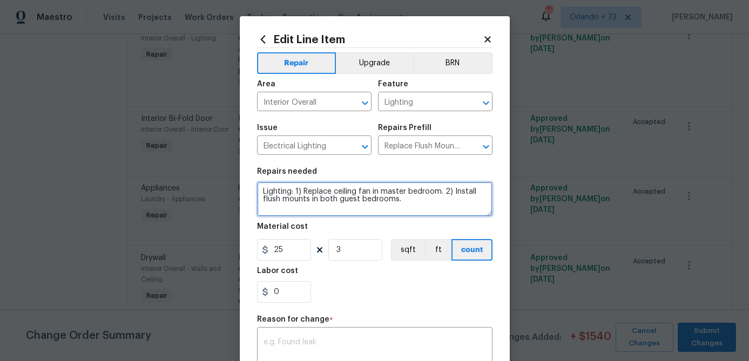
click at [306, 193] on textarea "Lighting: 1) Replace ceiling fan in master bedroom. 2) Install flush mounts in …" at bounding box center [374, 199] width 235 height 35
drag, startPoint x: 305, startPoint y: 191, endPoint x: 334, endPoint y: 191, distance: 29.2
click at [334, 191] on textarea "Lighting: 1) Replace ceiling fan in master bedroom. 2) Install flush mounts in …" at bounding box center [374, 199] width 235 height 35
click at [412, 206] on textarea "Lighting: 1) Install new ceiling fan in master bedroom. 2) Install flush mounts…" at bounding box center [374, 199] width 235 height 35
click at [259, 197] on textarea "Lighting: 1) Install new ceiling fan in master bedroom. 2) Install flush mounts…" at bounding box center [374, 199] width 235 height 35
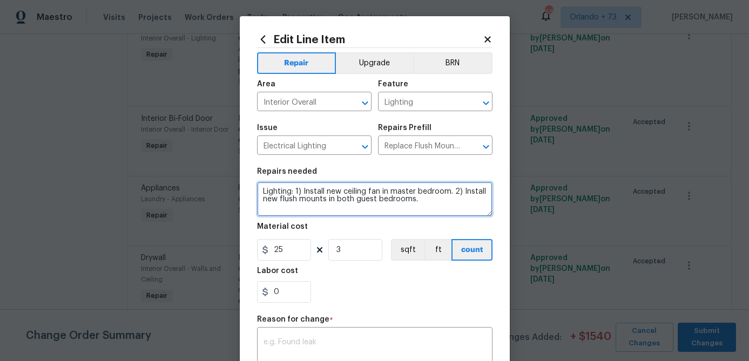
click at [447, 201] on textarea "Lighting: 1) Install new ceiling fan in master bedroom. 2) Install new flush mo…" at bounding box center [374, 199] width 235 height 35
type textarea "Lighting: 1) Install new ceiling fan in master bedroom. 2) Install new flush mo…"
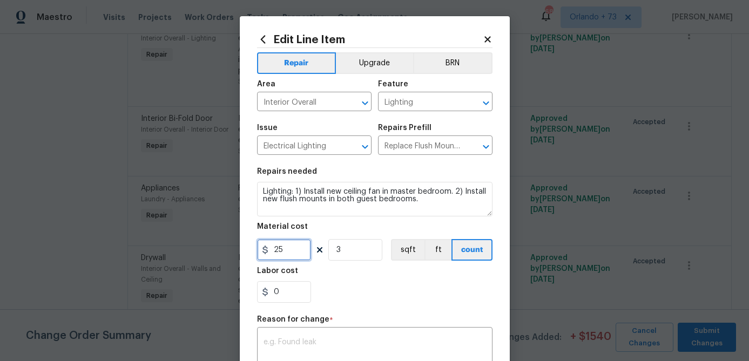
click at [285, 253] on input "25" at bounding box center [284, 250] width 54 height 22
click at [286, 253] on input "25" at bounding box center [284, 250] width 54 height 22
click at [361, 259] on input "3" at bounding box center [355, 250] width 54 height 22
type input "1"
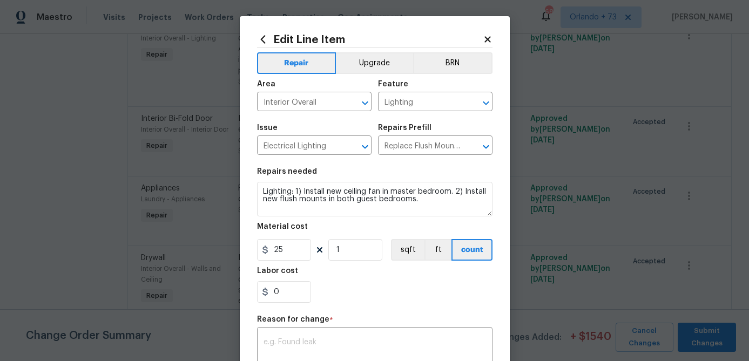
click at [347, 287] on div "0" at bounding box center [374, 292] width 235 height 22
click at [282, 253] on input "25" at bounding box center [284, 250] width 54 height 22
type input "195"
click at [366, 296] on div "0" at bounding box center [374, 292] width 235 height 22
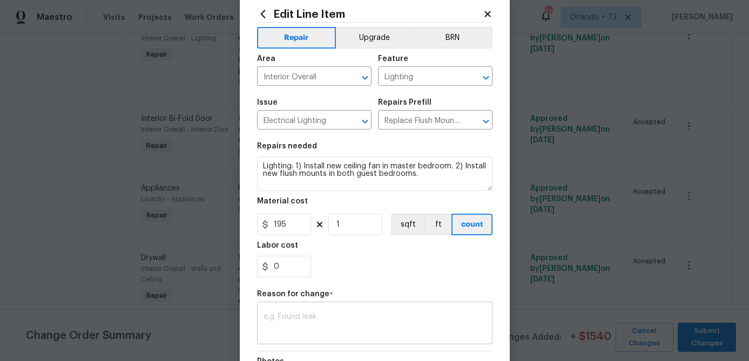
scroll to position [48, 0]
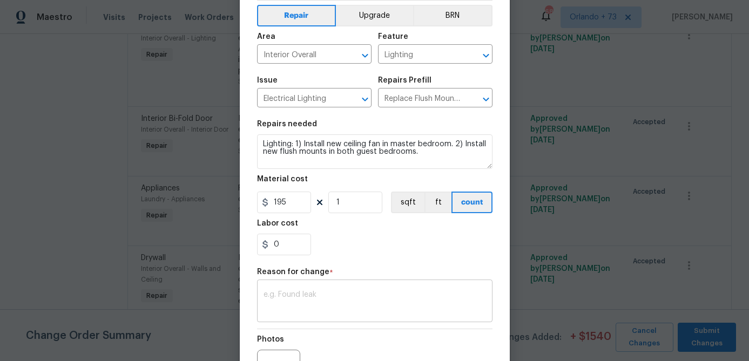
click at [309, 314] on div "x ​" at bounding box center [374, 302] width 235 height 40
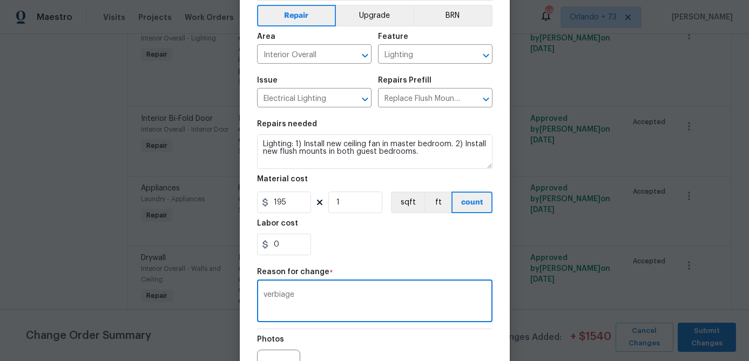
type textarea "verbiage"
click at [412, 265] on div "Repair Upgrade BRN Area Interior Overall ​ Feature Lighting ​ Issue Electrical …" at bounding box center [374, 211] width 235 height 420
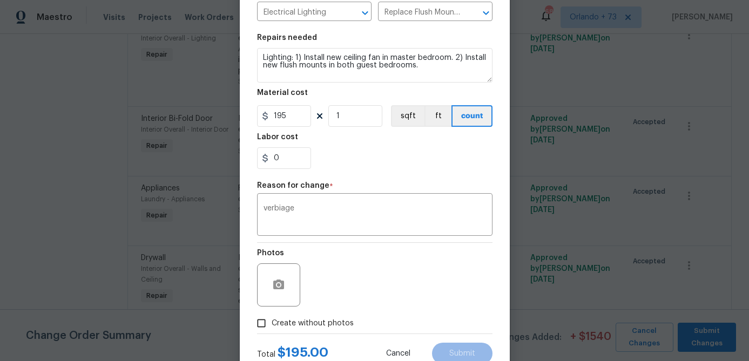
scroll to position [138, 0]
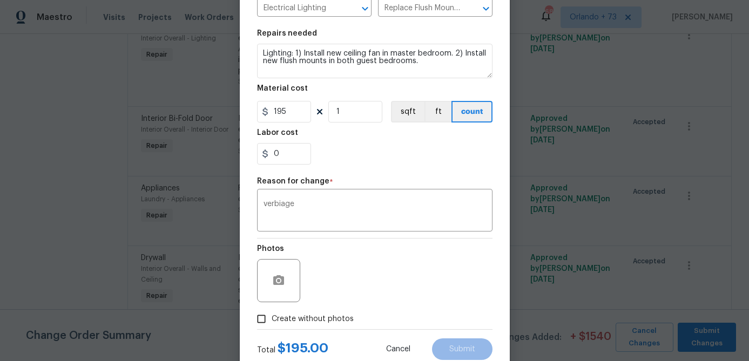
click at [330, 321] on span "Create without photos" at bounding box center [313, 319] width 82 height 11
click at [272, 321] on input "Create without photos" at bounding box center [261, 319] width 21 height 21
checkbox input "true"
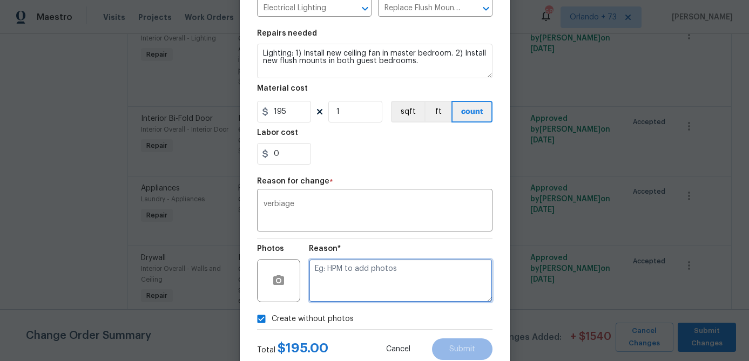
click at [348, 295] on textarea at bounding box center [401, 280] width 184 height 43
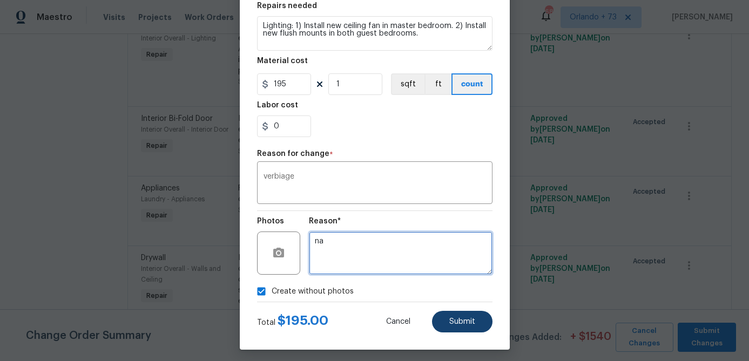
type textarea "na"
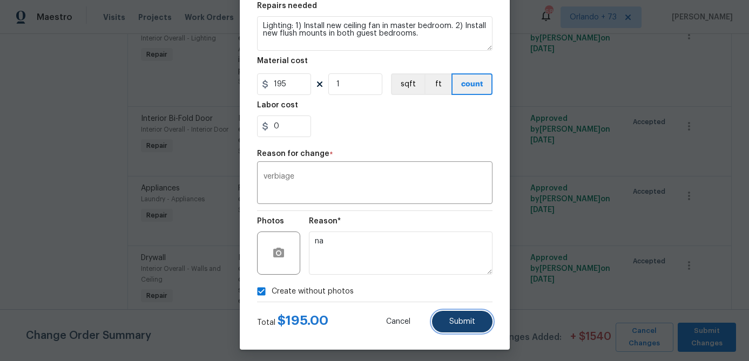
click at [457, 320] on span "Submit" at bounding box center [462, 322] width 26 height 8
type textarea "Interior Overall -> Lighting -> Electrical Lighting Remove the existing interio…"
type input "3"
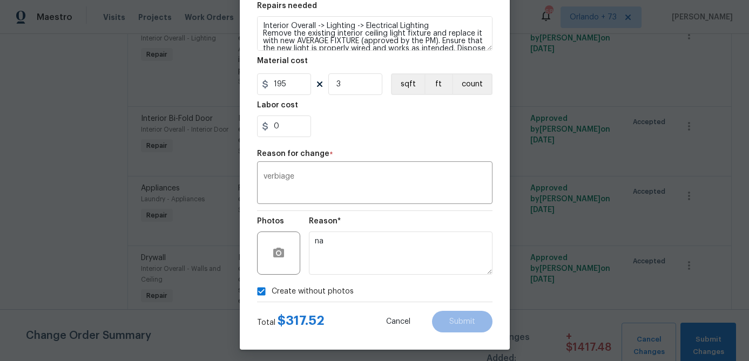
type input "105.84"
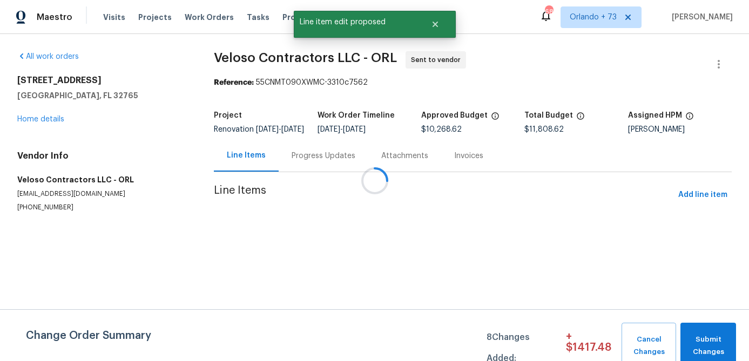
scroll to position [0, 0]
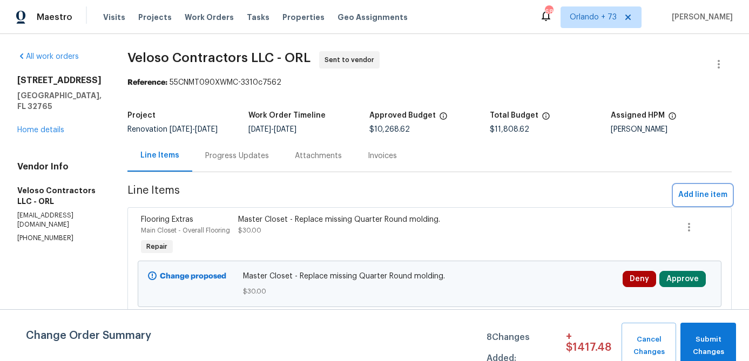
click at [710, 192] on span "Add line item" at bounding box center [702, 194] width 49 height 13
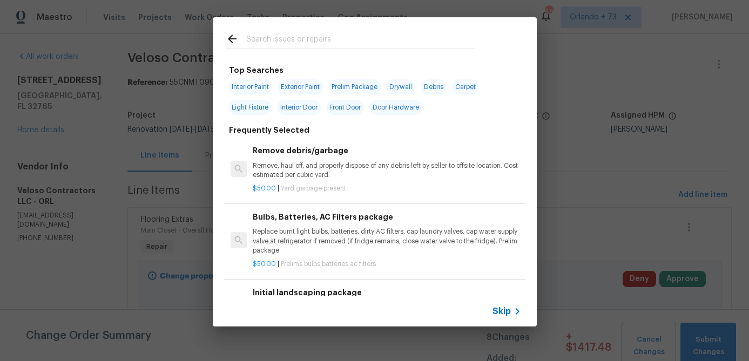
click at [331, 42] on input "text" at bounding box center [360, 40] width 229 height 16
click at [327, 227] on div "Bulbs, Batteries, AC Filters package Replace burnt light bulbs, batteries, dirt…" at bounding box center [387, 233] width 268 height 44
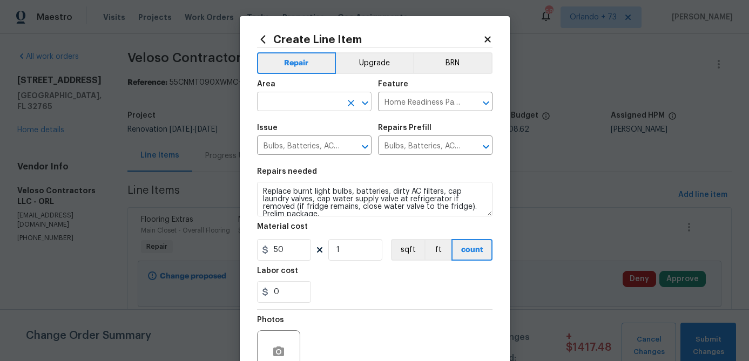
click at [341, 105] on input "text" at bounding box center [299, 102] width 84 height 17
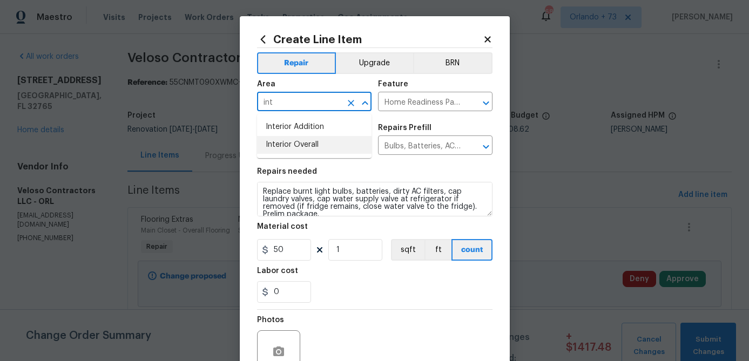
click at [336, 152] on li "Interior Overall" at bounding box center [314, 145] width 114 height 18
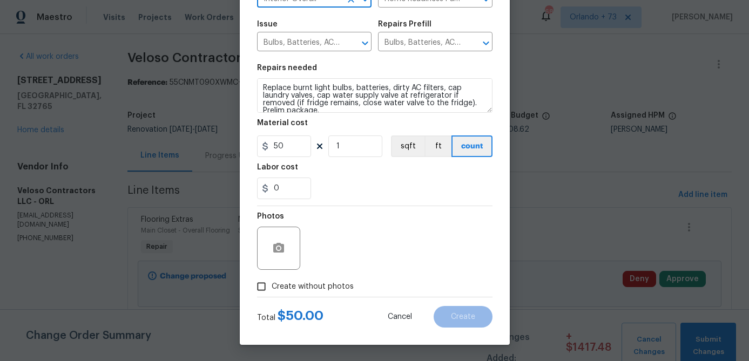
type input "Interior Overall"
click at [325, 285] on span "Create without photos" at bounding box center [313, 286] width 82 height 11
click at [272, 285] on input "Create without photos" at bounding box center [261, 286] width 21 height 21
checkbox input "true"
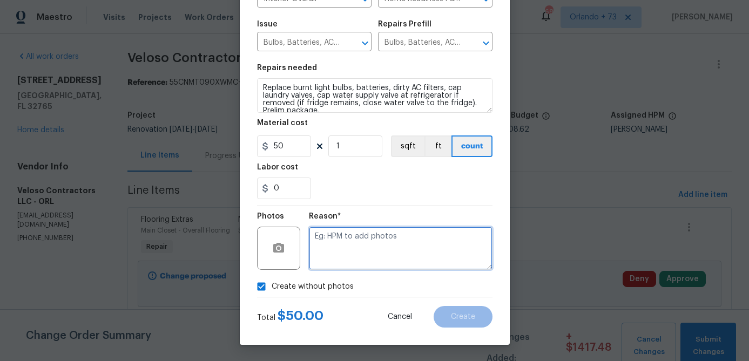
click at [344, 266] on textarea at bounding box center [401, 248] width 184 height 43
type textarea "na"
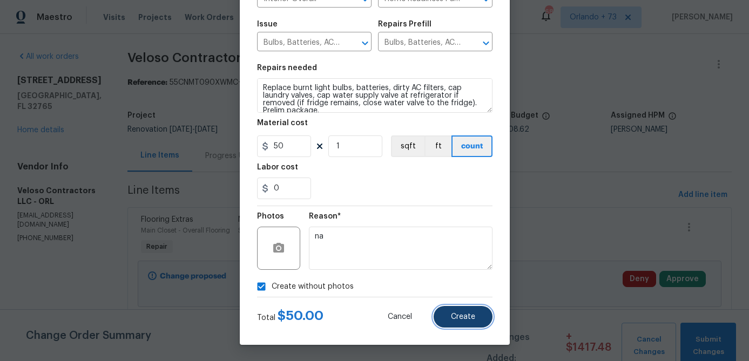
click at [469, 318] on span "Create" at bounding box center [463, 317] width 24 height 8
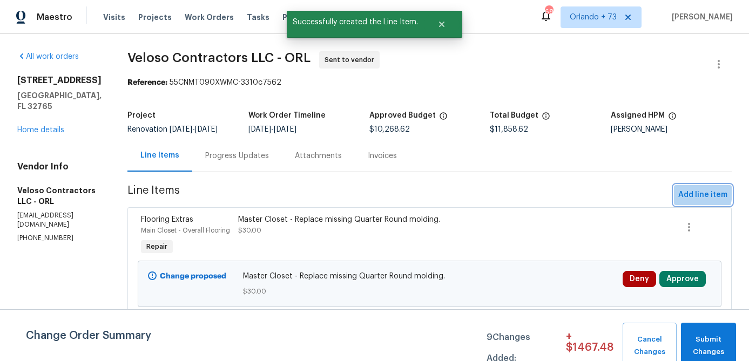
click at [687, 193] on span "Add line item" at bounding box center [702, 194] width 49 height 13
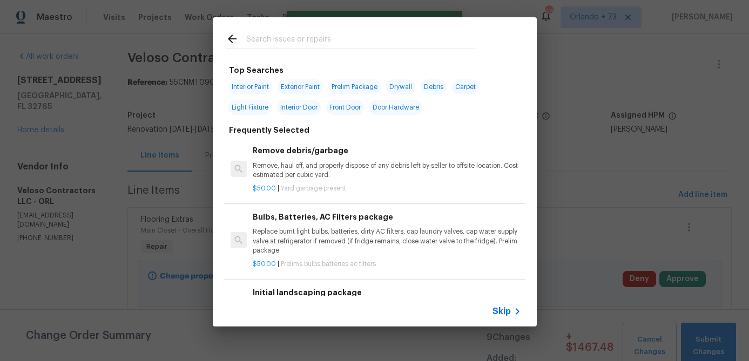
click at [319, 48] on input "text" at bounding box center [360, 40] width 229 height 16
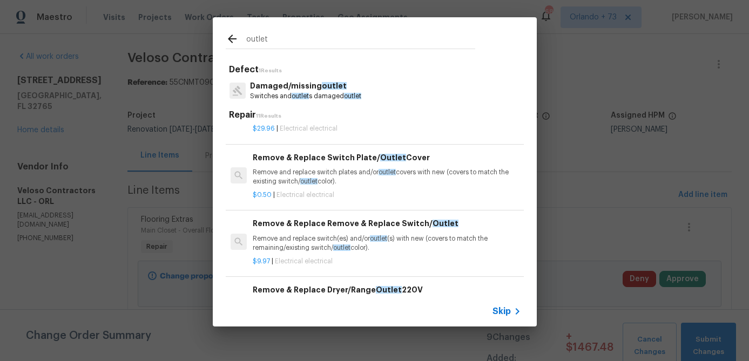
scroll to position [328, 0]
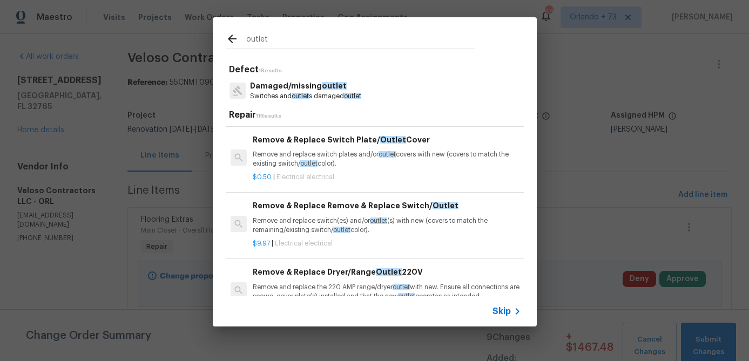
type input "outlet"
click at [353, 152] on p "Remove and replace switch plates and/or outlet covers with new (covers to match…" at bounding box center [387, 159] width 268 height 18
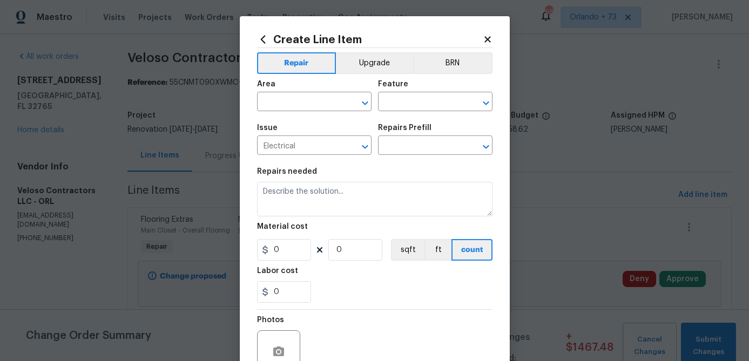
type input "Remove & Replace Switch Plate/Outlet Cover $0.50"
type textarea "Remove and replace switch plates and/or outlet covers with new (covers to match…"
type input "0.5"
type input "1"
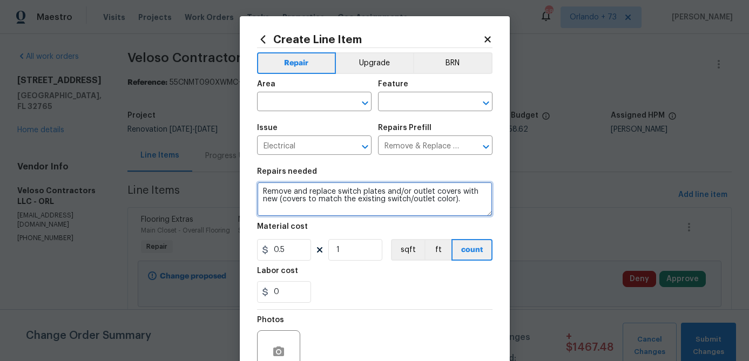
click at [474, 209] on textarea "Remove and replace switch plates and/or outlet covers with new (covers to match…" at bounding box center [374, 199] width 235 height 35
type textarea "Remove and replace switch plates and/or outlet covers with new (covers to match…"
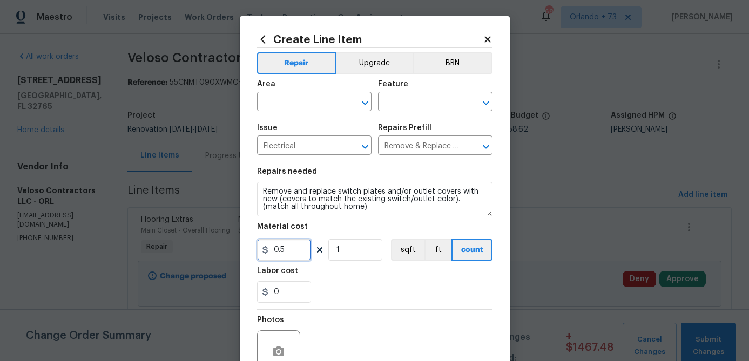
click at [301, 250] on input "0.5" at bounding box center [284, 250] width 54 height 22
type input "50"
click at [369, 286] on div "0" at bounding box center [374, 292] width 235 height 22
click at [334, 99] on input "text" at bounding box center [299, 102] width 84 height 17
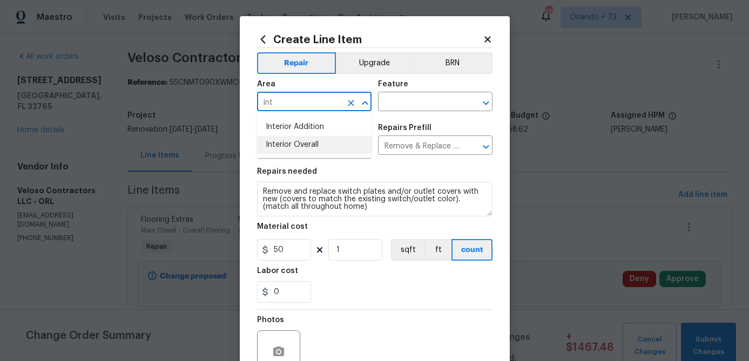
click at [332, 144] on li "Interior Overall" at bounding box center [314, 145] width 114 height 18
type input "Interior Overall"
click at [407, 111] on input "text" at bounding box center [420, 102] width 84 height 17
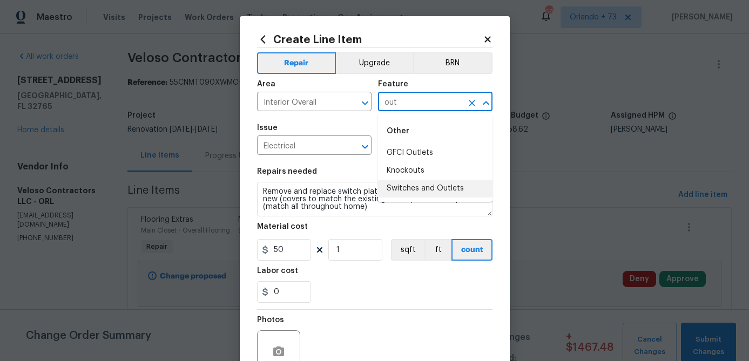
click at [424, 187] on li "Switches and Outlets" at bounding box center [435, 189] width 114 height 18
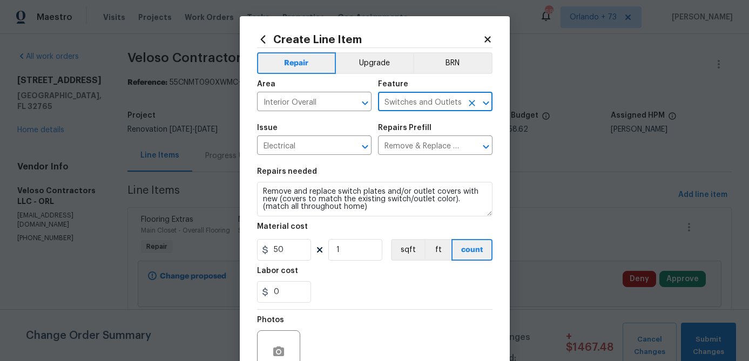
type input "Switches and Outlets"
click at [360, 287] on div "0" at bounding box center [374, 292] width 235 height 22
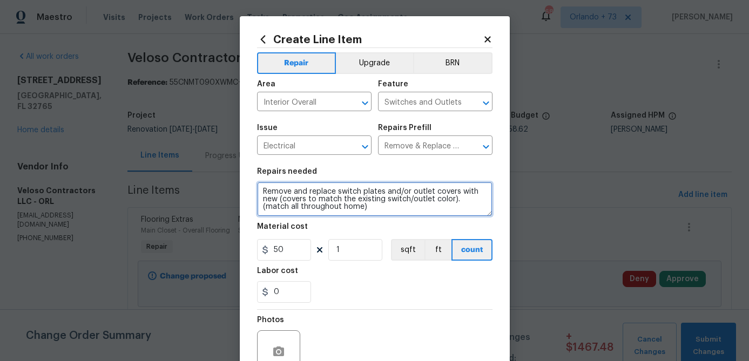
click at [464, 201] on textarea "Remove and replace switch plates and/or outlet covers with new (covers to match…" at bounding box center [374, 199] width 235 height 35
type textarea "Remove and replace switch plates and/or outlet covers with new (covers to match…"
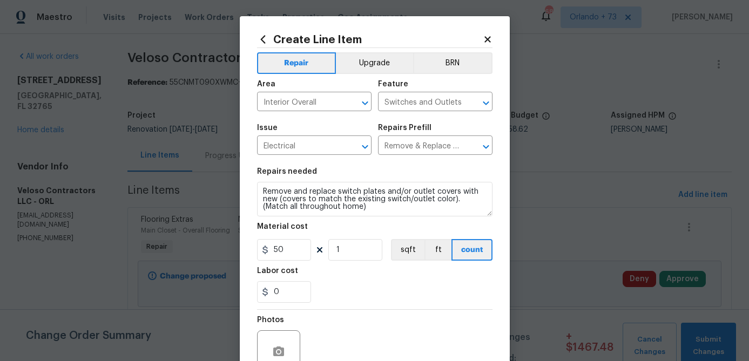
click at [360, 283] on div "0" at bounding box center [374, 292] width 235 height 22
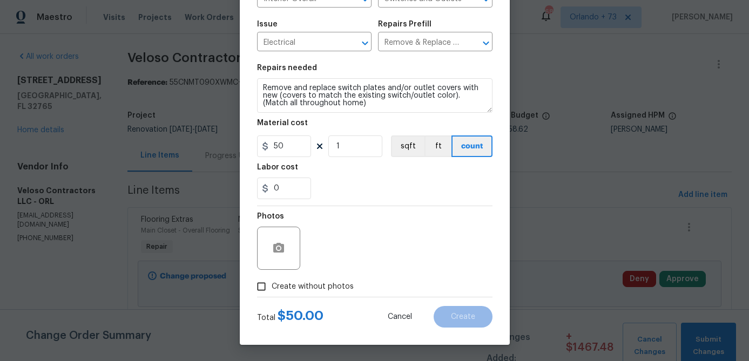
click at [325, 286] on span "Create without photos" at bounding box center [313, 286] width 82 height 11
click at [272, 286] on input "Create without photos" at bounding box center [261, 286] width 21 height 21
checkbox input "true"
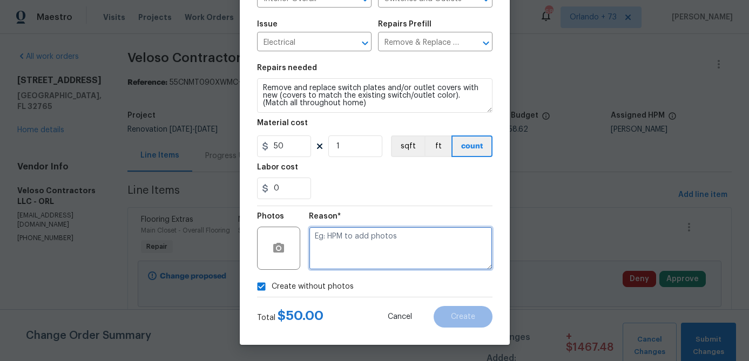
click at [353, 252] on textarea at bounding box center [401, 248] width 184 height 43
type textarea "na"
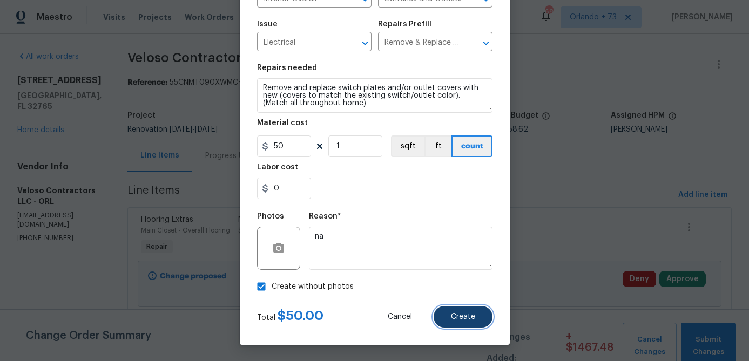
click at [462, 317] on span "Create" at bounding box center [463, 317] width 24 height 8
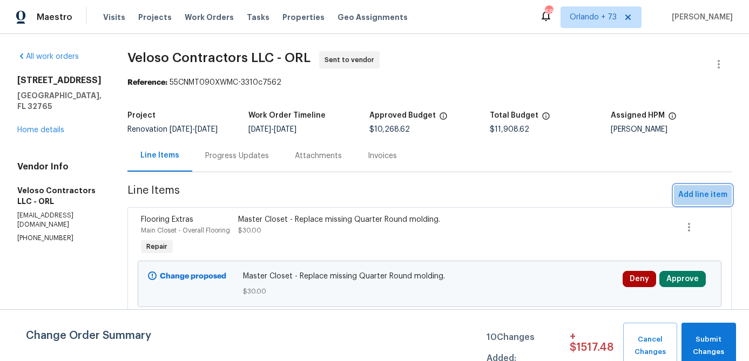
click at [705, 194] on span "Add line item" at bounding box center [702, 194] width 49 height 13
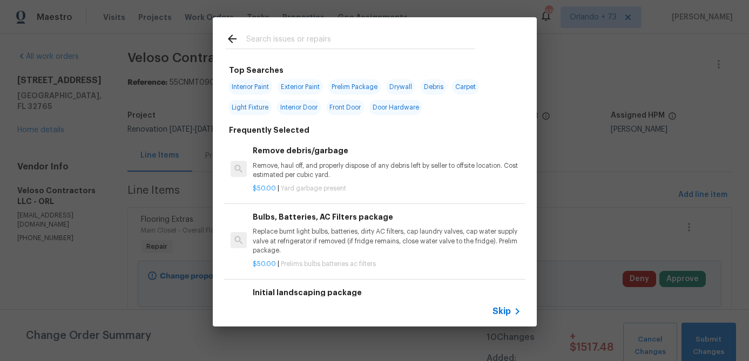
click at [318, 41] on input "text" at bounding box center [360, 40] width 229 height 16
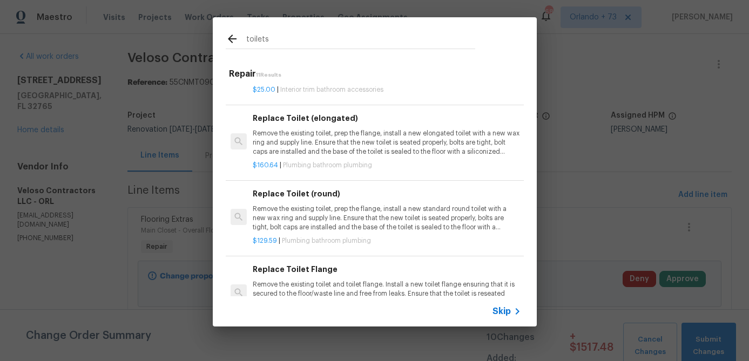
scroll to position [243, 0]
type input "toilets"
click at [331, 132] on p "Remove the existing toilet, prep the flange, install a new elongated toilet wit…" at bounding box center [387, 142] width 268 height 28
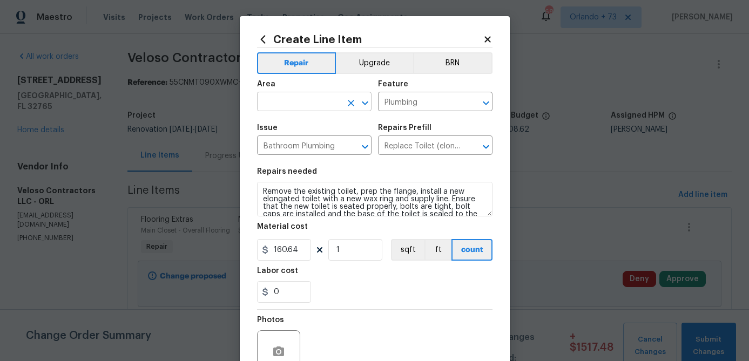
click at [325, 103] on input "text" at bounding box center [299, 102] width 84 height 17
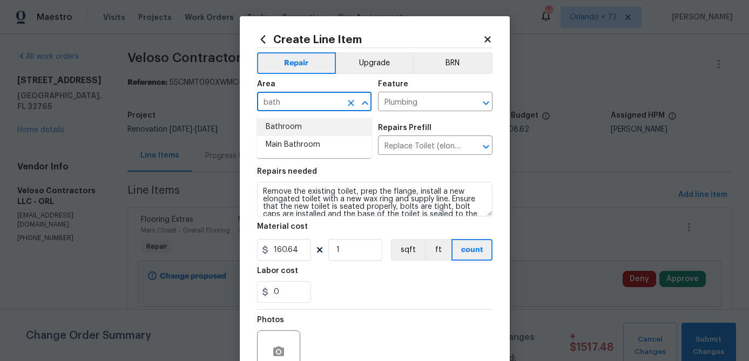
click at [307, 127] on li "Bathroom" at bounding box center [314, 127] width 114 height 18
type input "Bathroom"
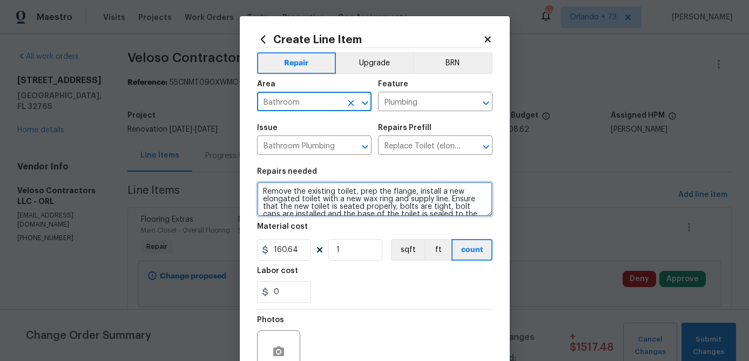
click at [261, 191] on textarea "Remove the existing toilet, prep the flange, install a new elongated toilet wit…" at bounding box center [374, 199] width 235 height 35
type textarea "Both Bathrooms - Remove the existing toilet, prep the flange, install a new elo…"
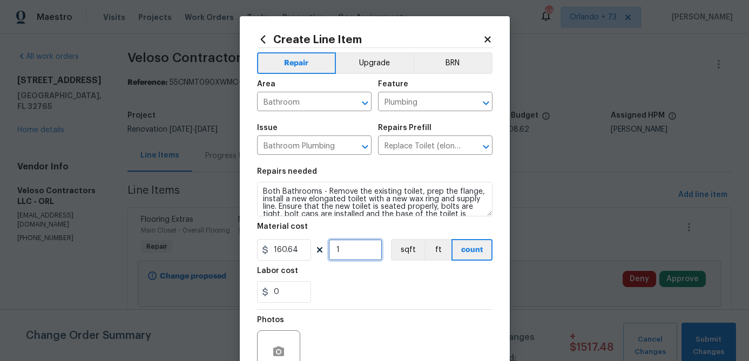
click at [355, 254] on input "1" at bounding box center [355, 250] width 54 height 22
type input "2"
click at [287, 245] on input "160.64" at bounding box center [284, 250] width 54 height 22
type input "225"
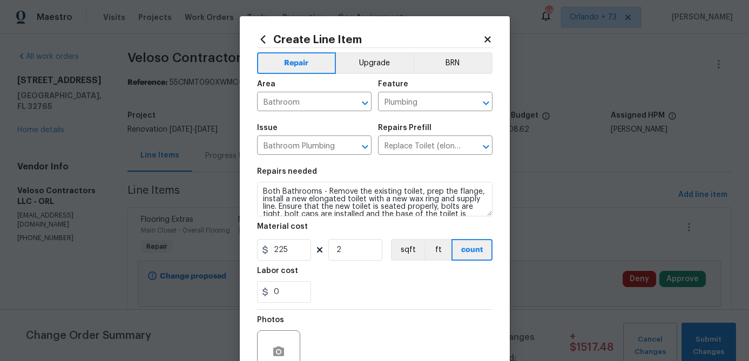
click at [365, 294] on div "0" at bounding box center [374, 292] width 235 height 22
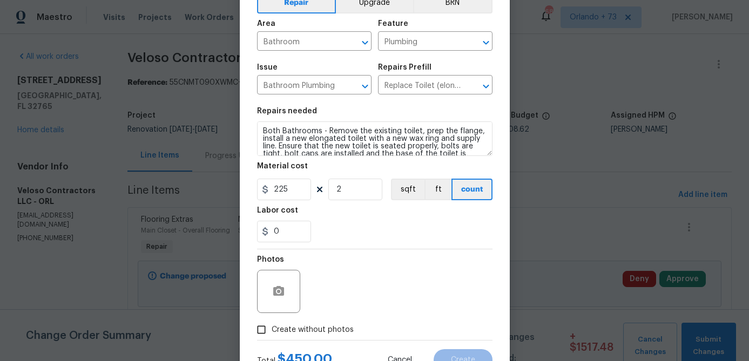
scroll to position [84, 0]
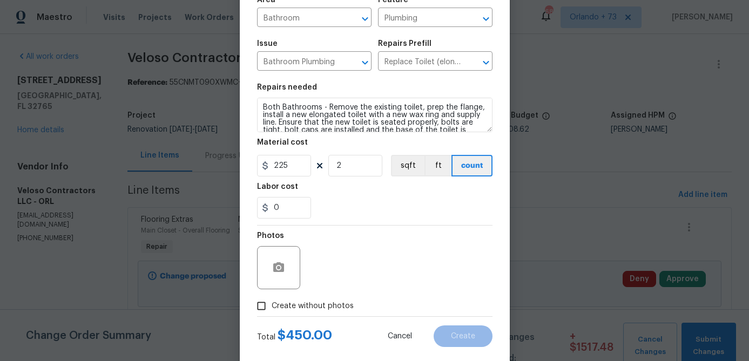
click at [337, 305] on span "Create without photos" at bounding box center [313, 306] width 82 height 11
click at [272, 305] on input "Create without photos" at bounding box center [261, 306] width 21 height 21
checkbox input "true"
click at [350, 292] on div "Reason*" at bounding box center [401, 261] width 184 height 70
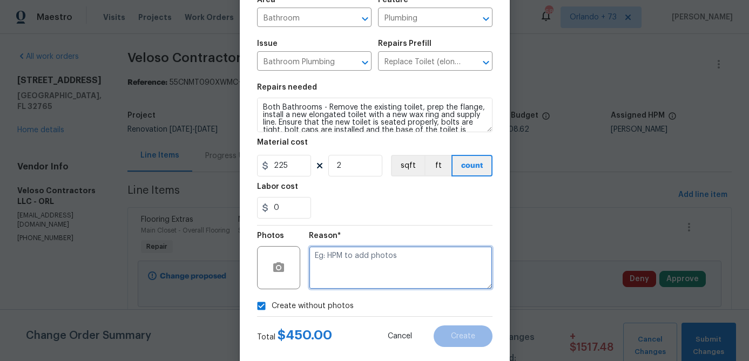
click at [356, 262] on textarea at bounding box center [401, 267] width 184 height 43
type textarea "na"
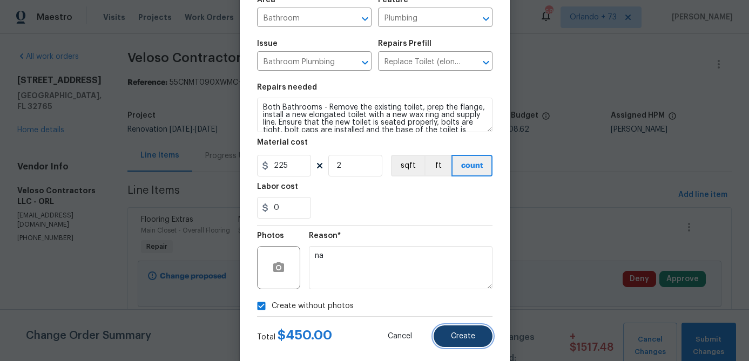
click at [467, 337] on span "Create" at bounding box center [463, 337] width 24 height 8
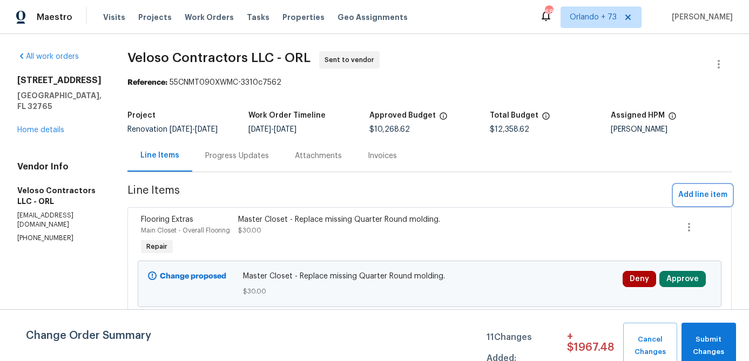
click at [690, 190] on span "Add line item" at bounding box center [702, 194] width 49 height 13
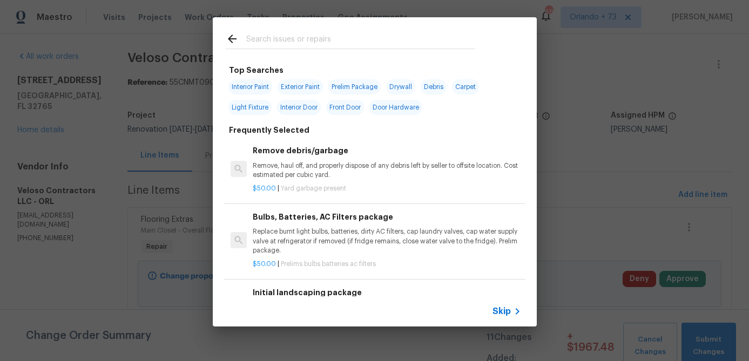
click at [279, 37] on input "text" at bounding box center [360, 40] width 229 height 16
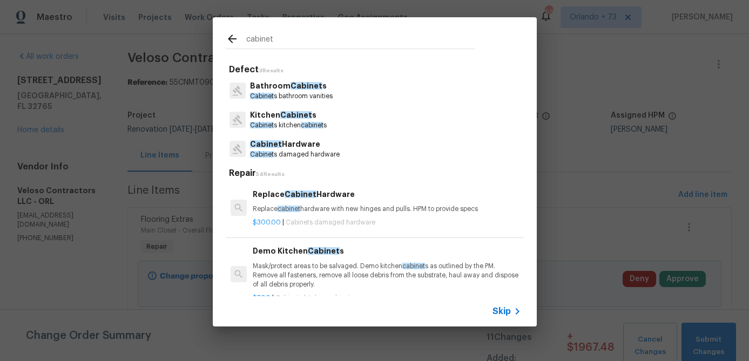
type input "cabinet"
click at [308, 91] on p "Bathroom Cabinet s" at bounding box center [291, 85] width 83 height 11
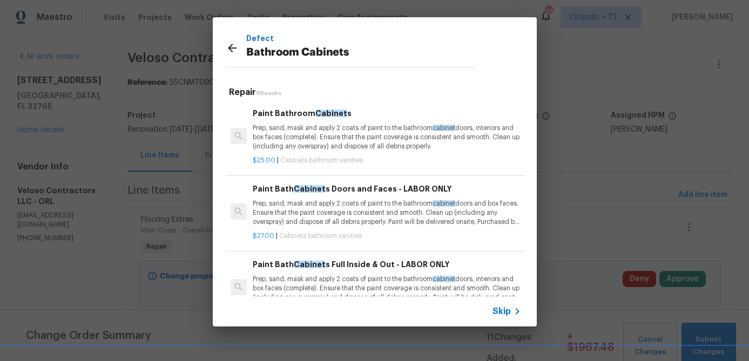
click at [350, 138] on p "Prep, sand, mask and apply 2 coats of paint to the bathroom cabinet doors, inte…" at bounding box center [387, 138] width 268 height 28
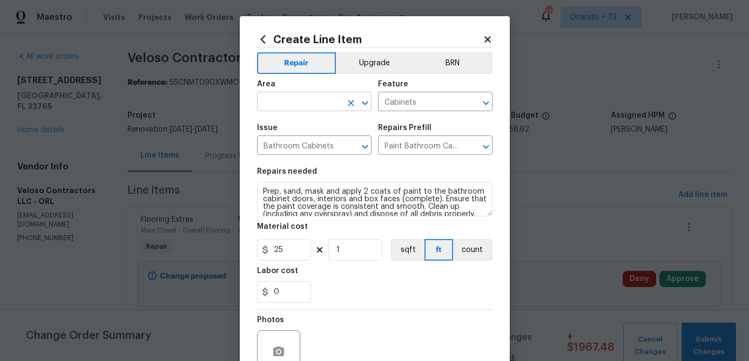
click at [281, 104] on input "text" at bounding box center [299, 102] width 84 height 17
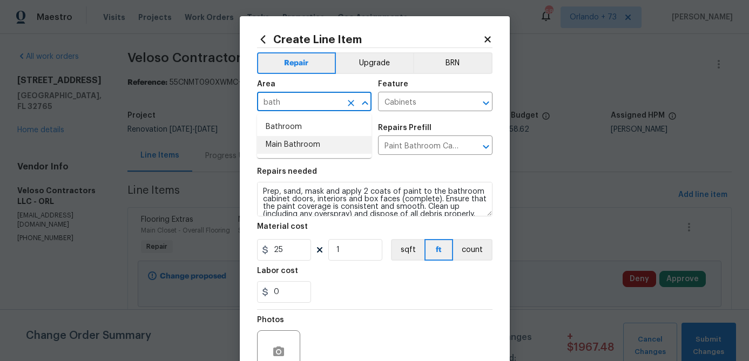
click at [285, 147] on li "Main Bathroom" at bounding box center [314, 145] width 114 height 18
type input "Main Bathroom"
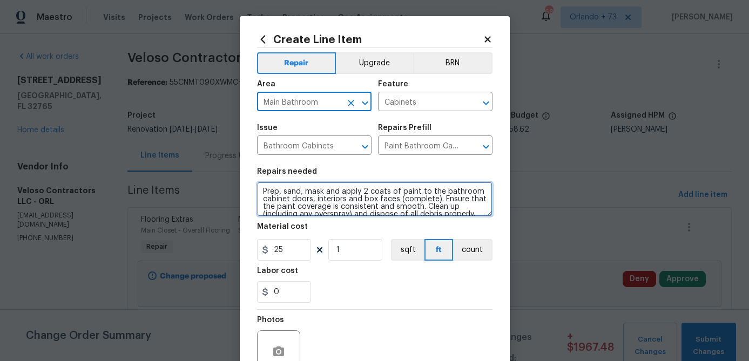
click at [261, 191] on textarea "Prep, sand, mask and apply 2 coats of paint to the bathroom cabinet doors, inte…" at bounding box center [374, 199] width 235 height 35
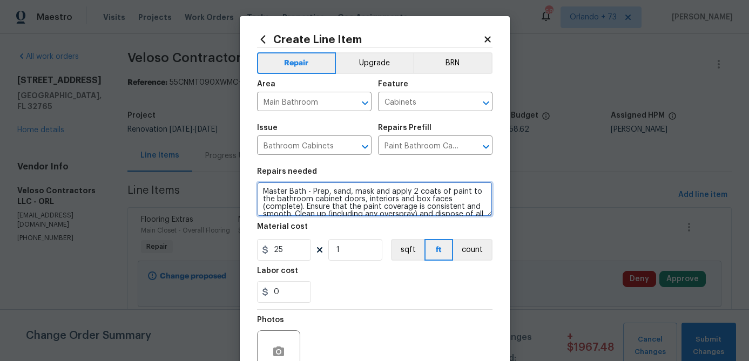
scroll to position [15, 0]
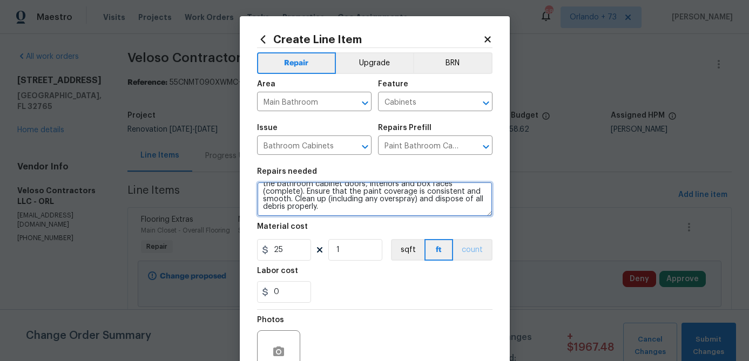
type textarea "Master Bath - Prep, sand, mask and apply 2 coats of paint to the bathroom cabin…"
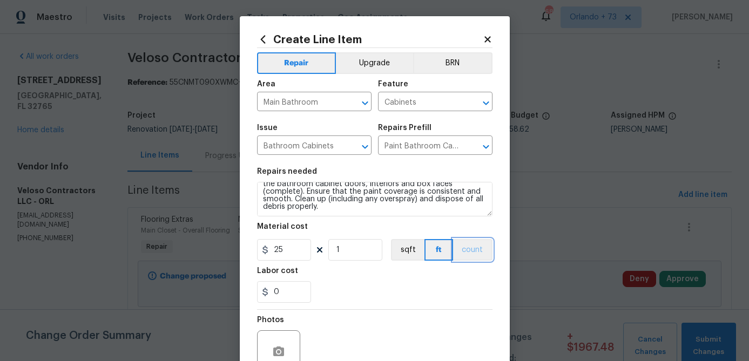
click at [469, 251] on button "count" at bounding box center [472, 250] width 39 height 22
click at [281, 251] on input "25" at bounding box center [284, 250] width 54 height 22
type input "350"
click at [353, 251] on input "1" at bounding box center [355, 250] width 54 height 22
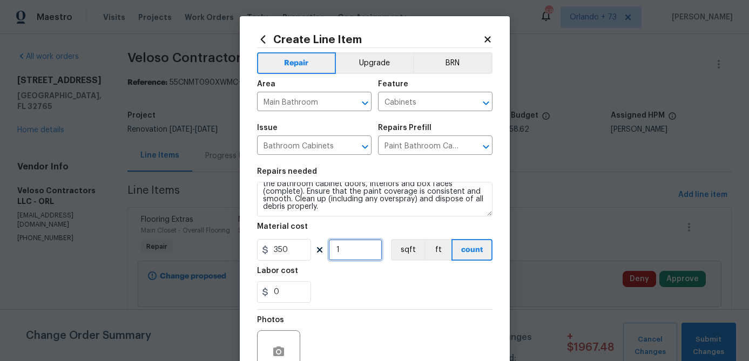
click at [353, 251] on input "1" at bounding box center [355, 250] width 54 height 22
type input "2"
click at [383, 298] on div "0" at bounding box center [374, 292] width 235 height 22
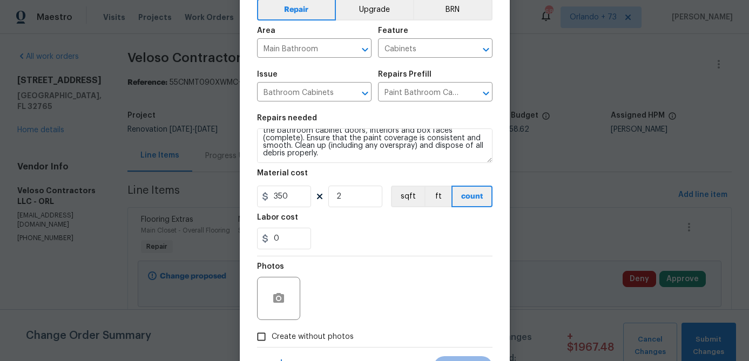
scroll to position [79, 0]
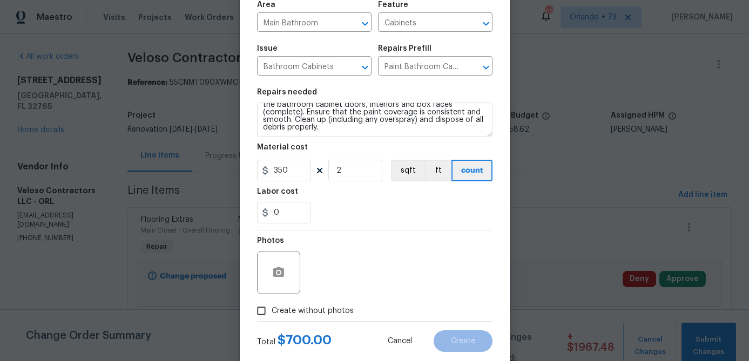
click at [342, 309] on span "Create without photos" at bounding box center [313, 311] width 82 height 11
click at [272, 309] on input "Create without photos" at bounding box center [261, 311] width 21 height 21
checkbox input "true"
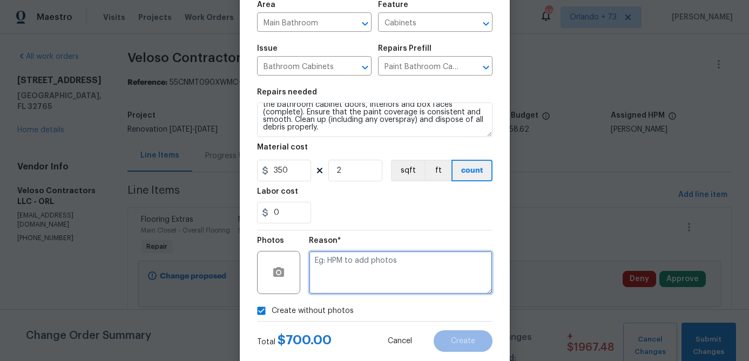
click at [354, 291] on textarea at bounding box center [401, 272] width 184 height 43
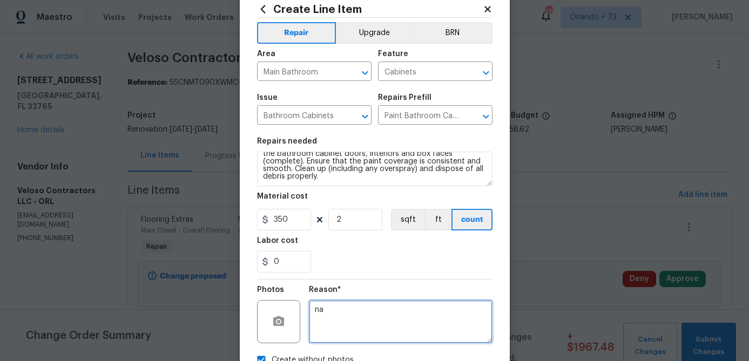
scroll to position [0, 0]
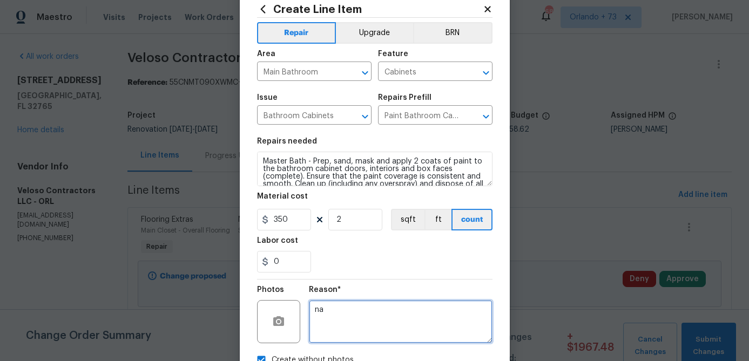
type textarea "na"
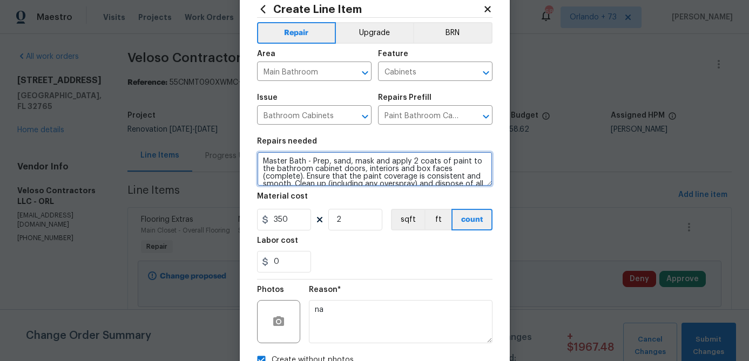
click at [312, 161] on textarea "Master Bath - Prep, sand, mask and apply 2 coats of paint to the bathroom cabin…" at bounding box center [374, 169] width 235 height 35
type textarea "Master Bath - Paint both vanities white - Prep, sand, mask and apply 2 coats of…"
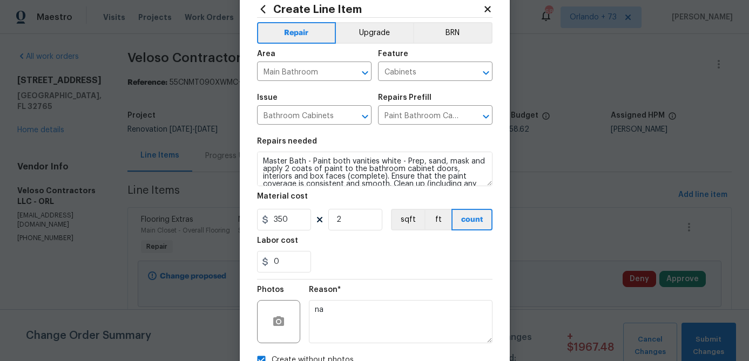
click at [363, 261] on div "0" at bounding box center [374, 262] width 235 height 22
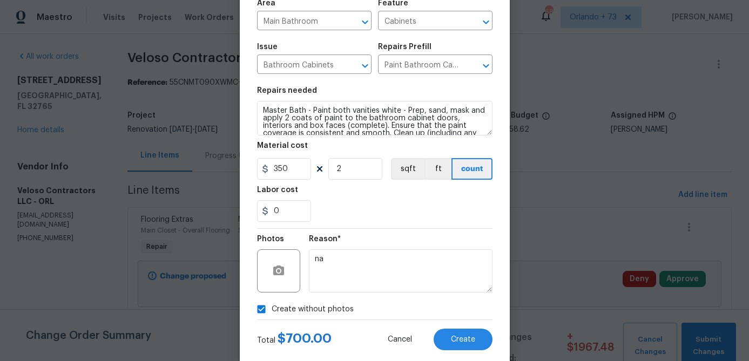
scroll to position [104, 0]
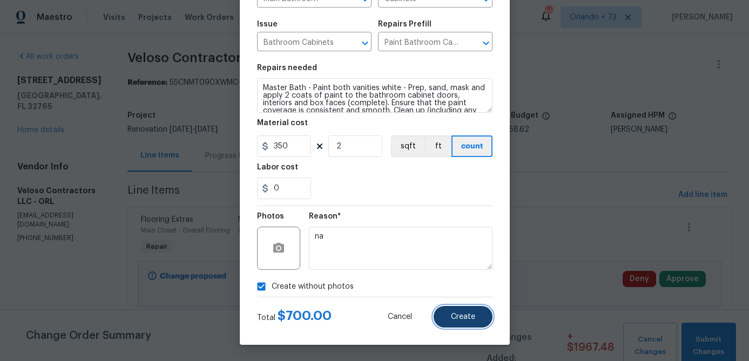
click at [471, 316] on span "Create" at bounding box center [463, 317] width 24 height 8
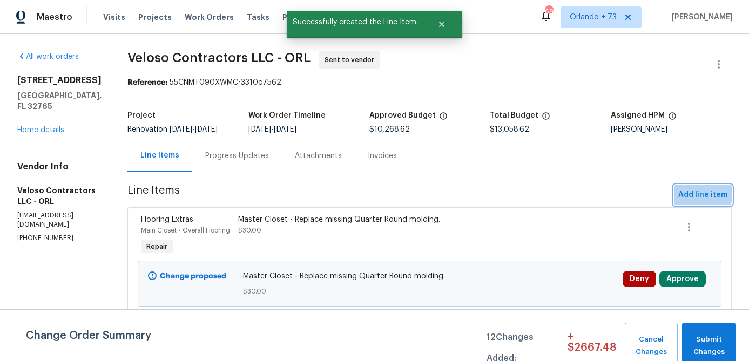
click at [702, 194] on span "Add line item" at bounding box center [702, 194] width 49 height 13
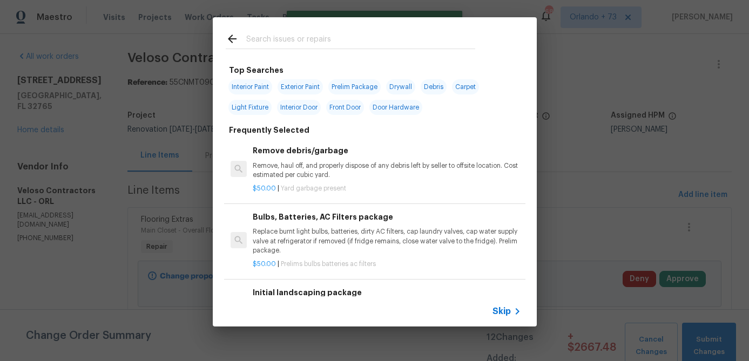
click at [324, 44] on input "text" at bounding box center [360, 40] width 229 height 16
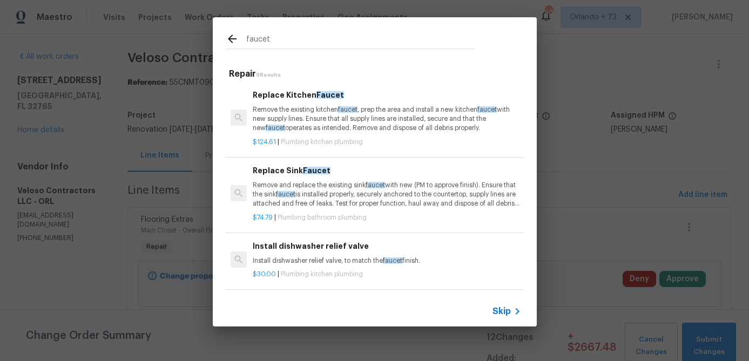
type input "faucet"
click at [333, 196] on p "Remove and replace the existing sink faucet with new (PM to approve finish). En…" at bounding box center [387, 195] width 268 height 28
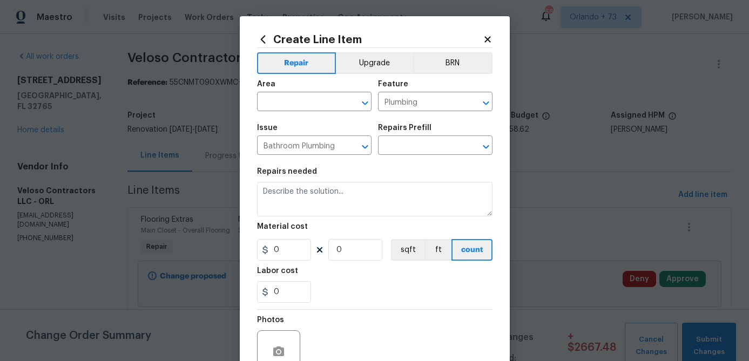
type textarea "Remove and replace the existing sink faucet with new (PM to approve finish). En…"
type input "1"
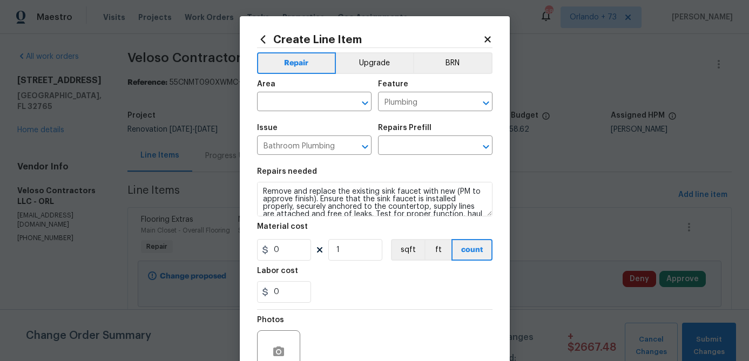
type input "Replace Sink Faucet $74.79"
type input "74.79"
click at [321, 107] on input "text" at bounding box center [299, 102] width 84 height 17
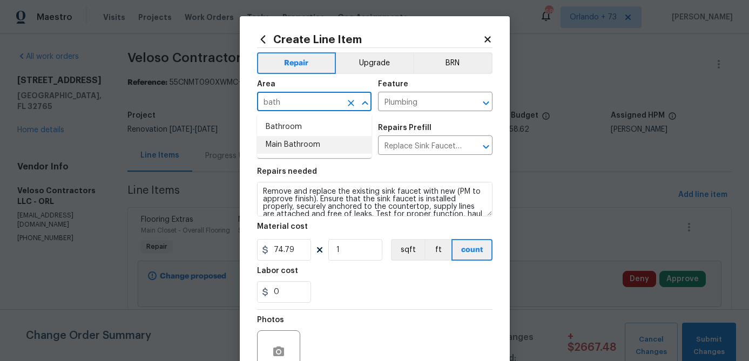
click at [303, 143] on li "Main Bathroom" at bounding box center [314, 145] width 114 height 18
type input "Main Bathroom"
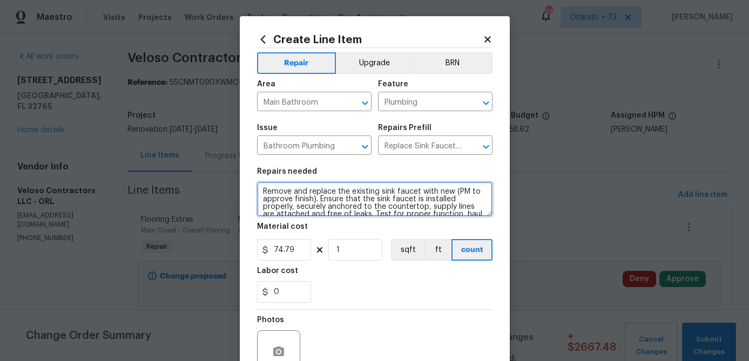
click at [269, 191] on textarea "Remove and replace the existing sink faucet with new (PM to approve finish). En…" at bounding box center [374, 199] width 235 height 35
click at [263, 191] on textarea "Remove and replace the existing sink faucet with new (PM to approve finish). En…" at bounding box center [374, 199] width 235 height 35
type textarea "Master Bath - Remove and replace the existing sink faucet with new (PM to appro…"
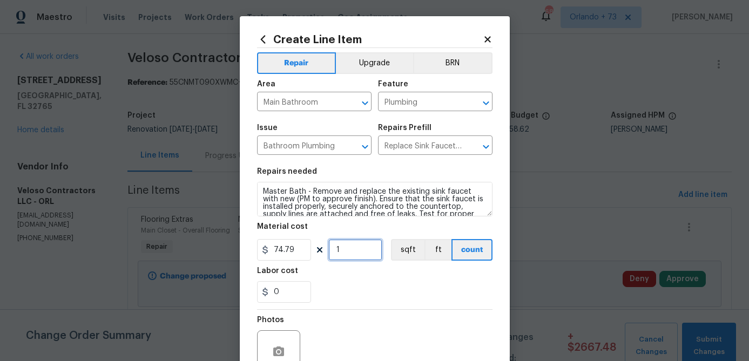
click at [345, 250] on input "1" at bounding box center [355, 250] width 54 height 22
type input "2"
click at [403, 282] on div "0" at bounding box center [374, 292] width 235 height 22
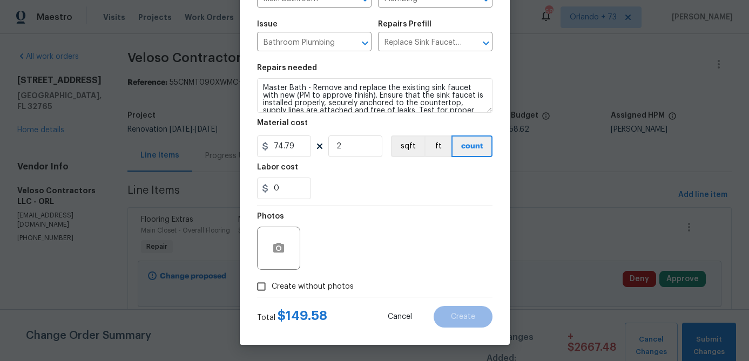
click at [337, 289] on span "Create without photos" at bounding box center [313, 286] width 82 height 11
click at [272, 289] on input "Create without photos" at bounding box center [261, 286] width 21 height 21
checkbox input "true"
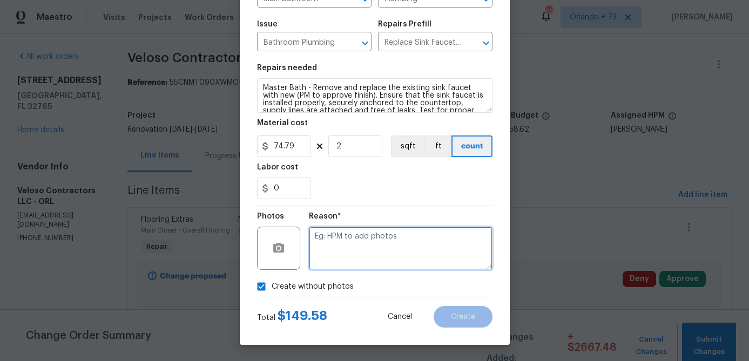
click at [364, 251] on textarea at bounding box center [401, 248] width 184 height 43
type textarea "na"
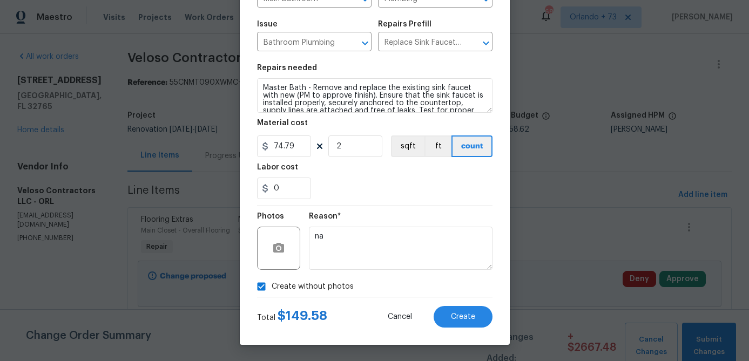
click at [418, 198] on div "0" at bounding box center [374, 189] width 235 height 22
click at [456, 313] on span "Create" at bounding box center [463, 317] width 24 height 8
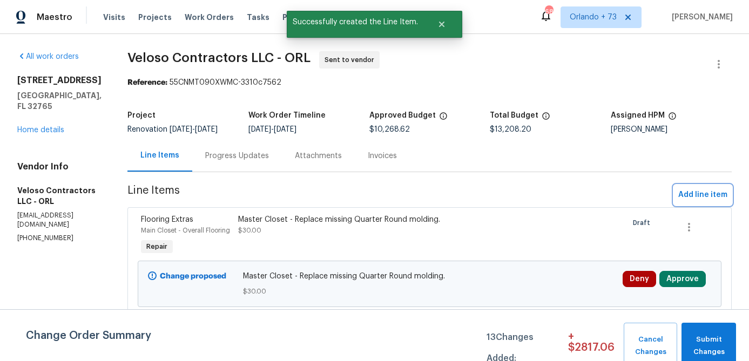
click at [700, 193] on span "Add line item" at bounding box center [702, 194] width 49 height 13
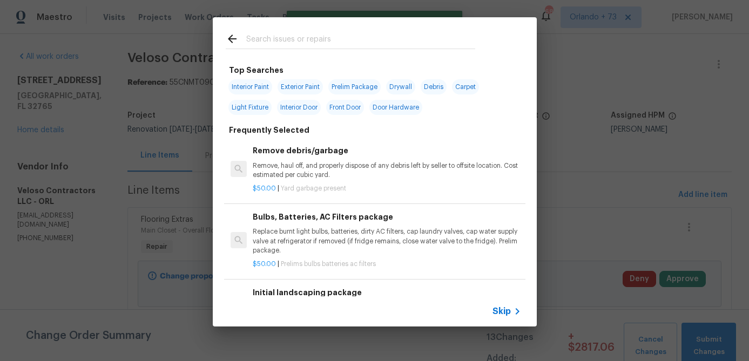
click at [337, 50] on div at bounding box center [350, 38] width 275 height 43
click at [319, 36] on input "text" at bounding box center [360, 40] width 229 height 16
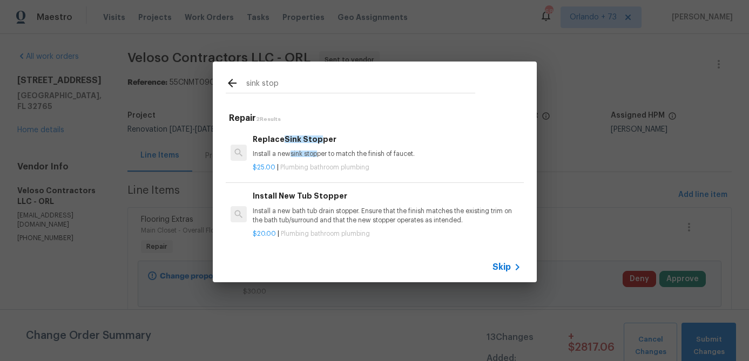
type input "sink stop"
click at [345, 149] on div "Replace Sink Stop per Install a new sink stop per to match the finish of faucet." at bounding box center [387, 146] width 268 height 26
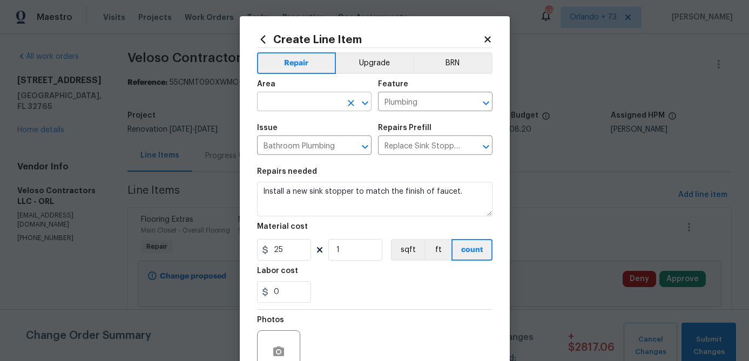
click at [317, 105] on input "text" at bounding box center [299, 102] width 84 height 17
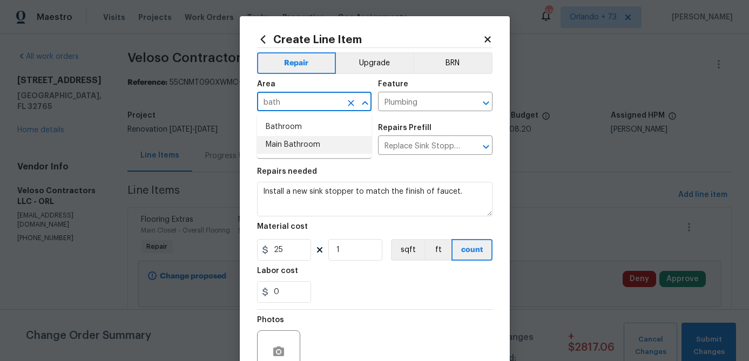
click at [299, 142] on li "Main Bathroom" at bounding box center [314, 145] width 114 height 18
type input "Main Bathroom"
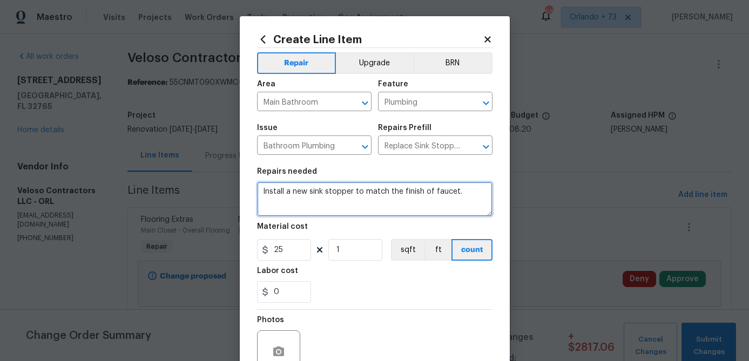
click at [258, 191] on textarea "Install a new sink stopper to match the finish of faucet." at bounding box center [374, 199] width 235 height 35
type textarea "Master Bath - Install a new sink stopper to match the finish of faucet."
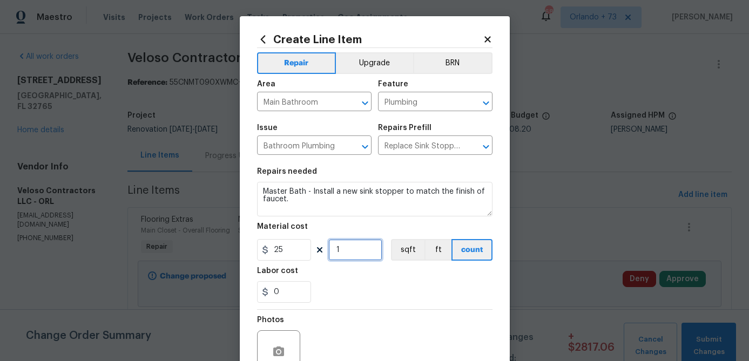
click at [347, 254] on input "1" at bounding box center [355, 250] width 54 height 22
type input "2"
click at [384, 294] on div "0" at bounding box center [374, 292] width 235 height 22
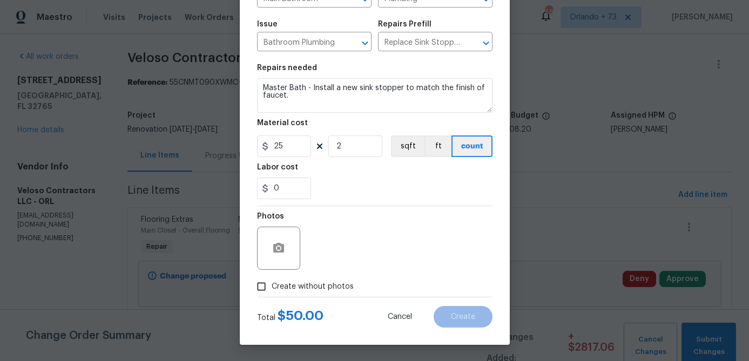
click at [327, 279] on label "Create without photos" at bounding box center [302, 286] width 103 height 21
click at [272, 279] on input "Create without photos" at bounding box center [261, 286] width 21 height 21
checkbox input "true"
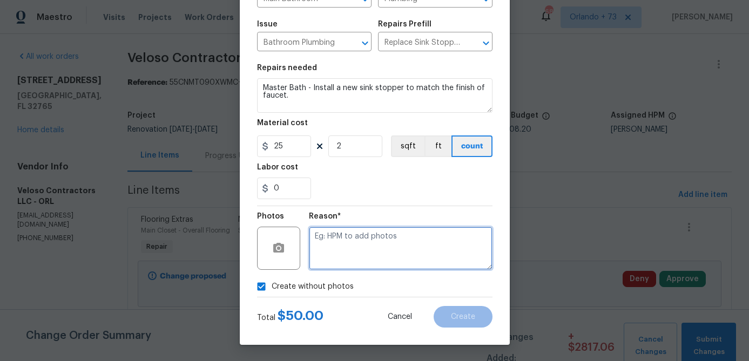
click at [367, 239] on textarea at bounding box center [401, 248] width 184 height 43
type textarea "na"
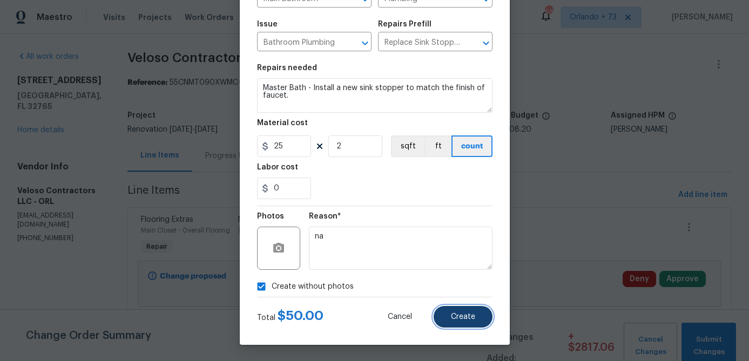
click at [466, 316] on span "Create" at bounding box center [463, 317] width 24 height 8
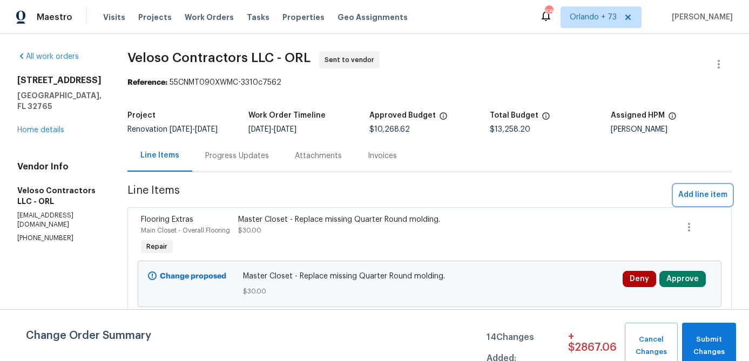
click at [694, 195] on span "Add line item" at bounding box center [702, 194] width 49 height 13
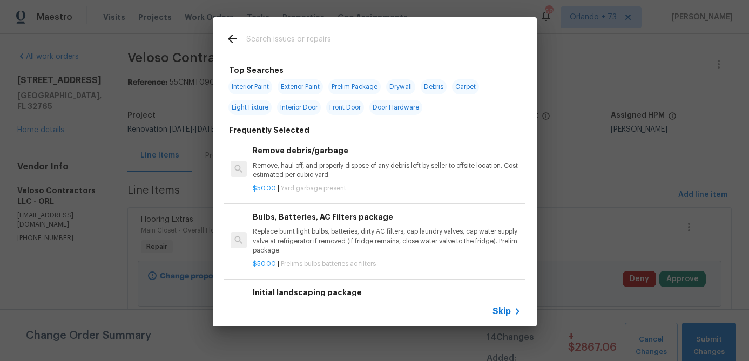
click at [317, 40] on input "text" at bounding box center [360, 40] width 229 height 16
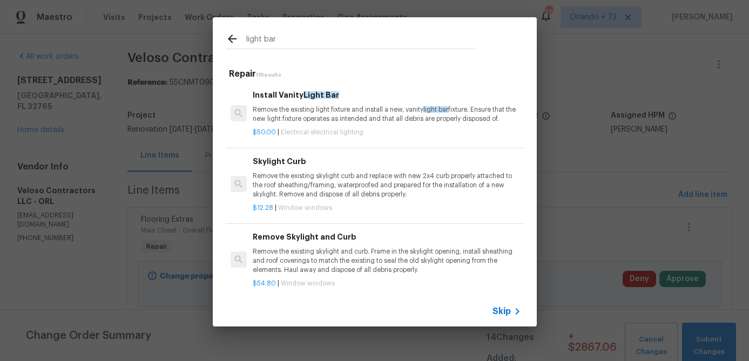
type input "light bar"
click at [324, 111] on p "Remove the existing light fixture and install a new, vanity light bar fixture. …" at bounding box center [387, 114] width 268 height 18
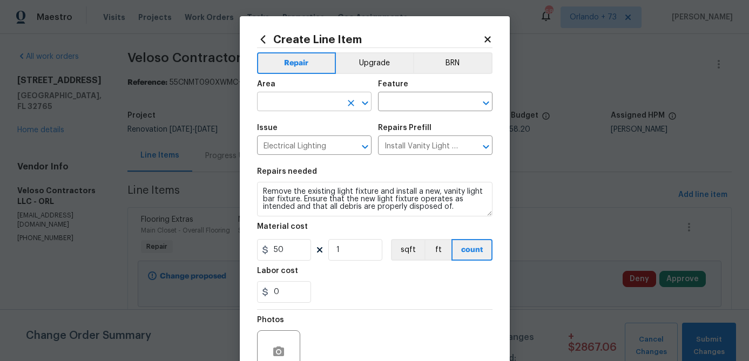
click at [305, 104] on input "text" at bounding box center [299, 102] width 84 height 17
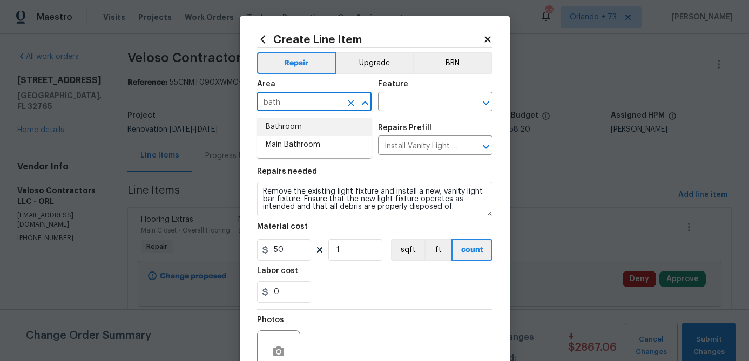
click at [293, 141] on li "Main Bathroom" at bounding box center [314, 145] width 114 height 18
type input "Main Bathroom"
click at [427, 104] on input "text" at bounding box center [420, 102] width 84 height 17
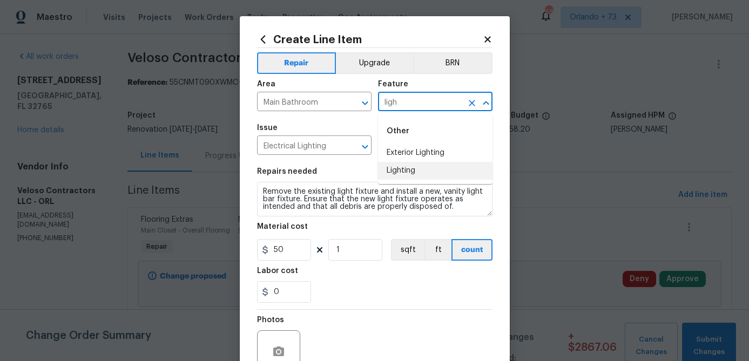
click at [406, 171] on li "Lighting" at bounding box center [435, 171] width 114 height 18
type input "Lighting"
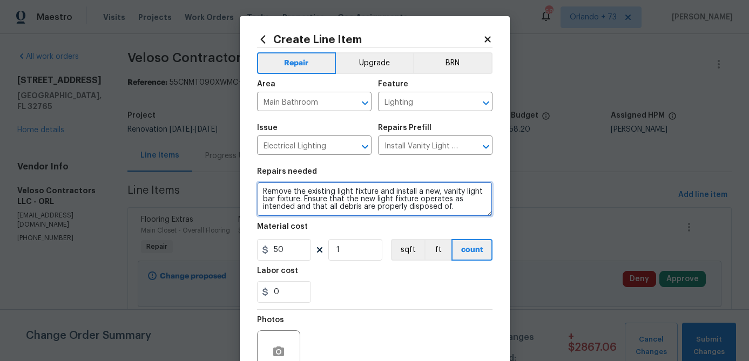
click at [263, 192] on textarea "Remove the existing light fixture and install a new, vanity light bar fixture. …" at bounding box center [374, 199] width 235 height 35
type textarea "Master Bath - Remove the existing light fixture and install a new, vanity light…"
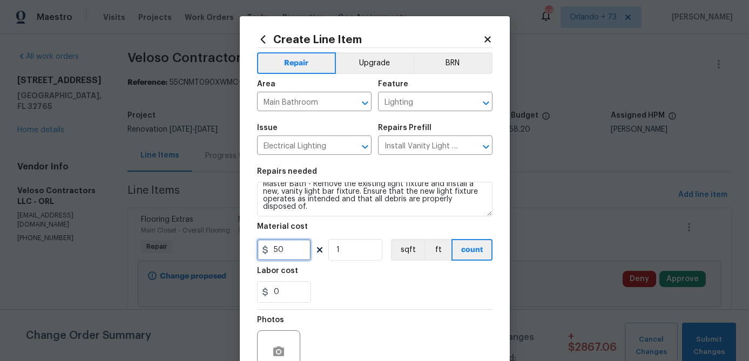
click at [299, 248] on input "50" at bounding box center [284, 250] width 54 height 22
click at [356, 259] on input "1" at bounding box center [355, 250] width 54 height 22
type input "2"
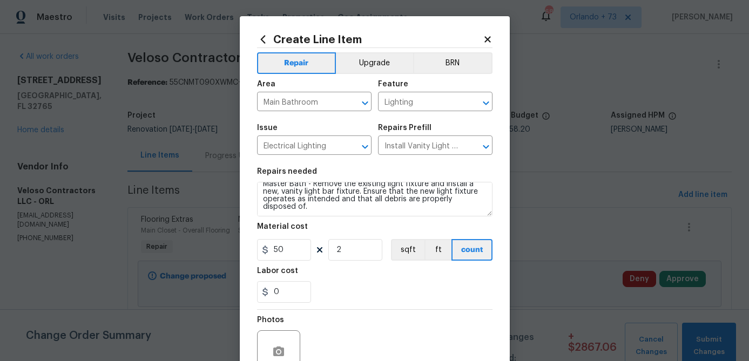
click at [364, 279] on div "Labor cost" at bounding box center [374, 274] width 235 height 14
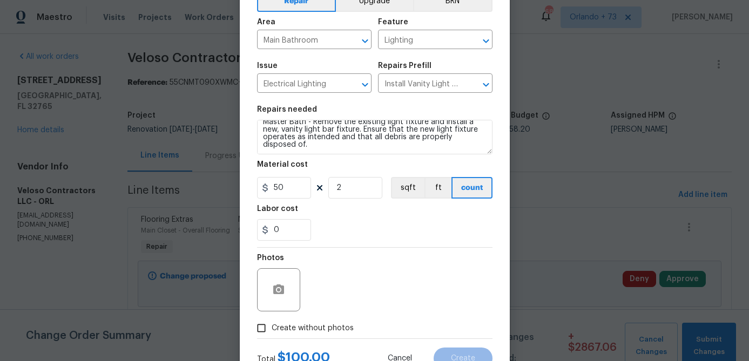
scroll to position [81, 0]
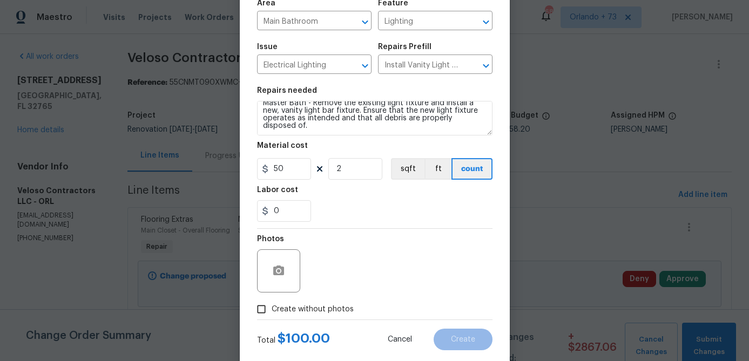
click at [319, 309] on span "Create without photos" at bounding box center [313, 309] width 82 height 11
click at [272, 309] on input "Create without photos" at bounding box center [261, 309] width 21 height 21
checkbox input "true"
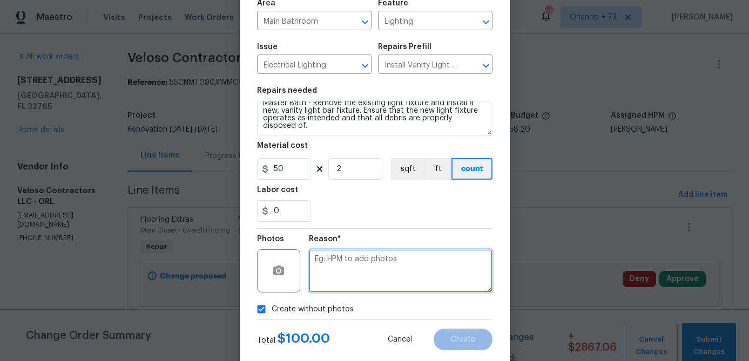
click at [342, 275] on textarea at bounding box center [401, 270] width 184 height 43
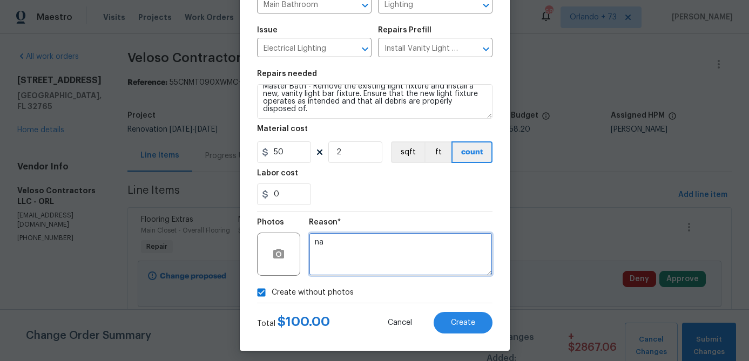
scroll to position [104, 0]
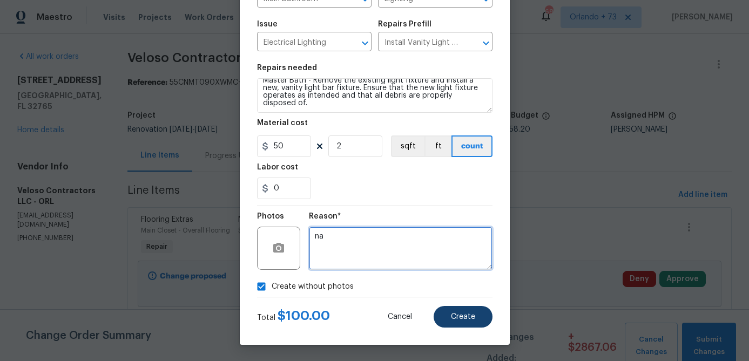
type textarea "na"
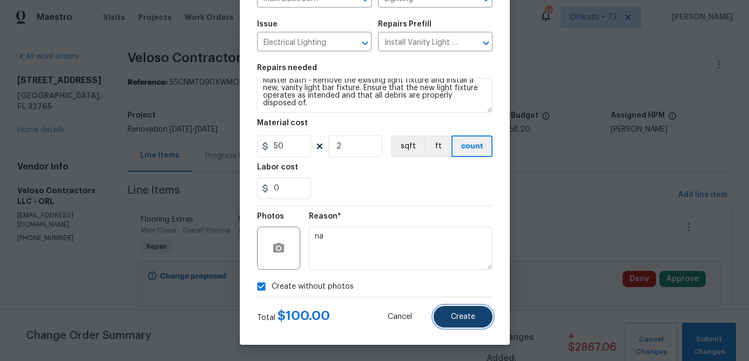
click at [472, 312] on button "Create" at bounding box center [463, 317] width 59 height 22
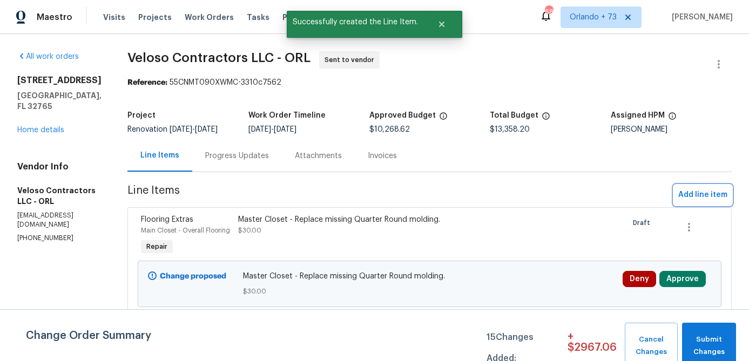
click at [698, 196] on span "Add line item" at bounding box center [702, 194] width 49 height 13
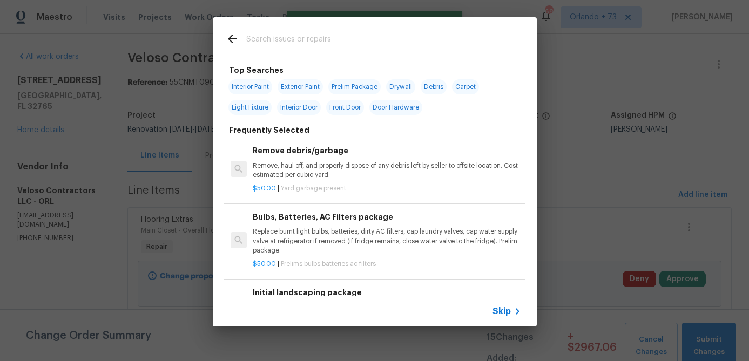
click at [295, 44] on input "text" at bounding box center [360, 40] width 229 height 16
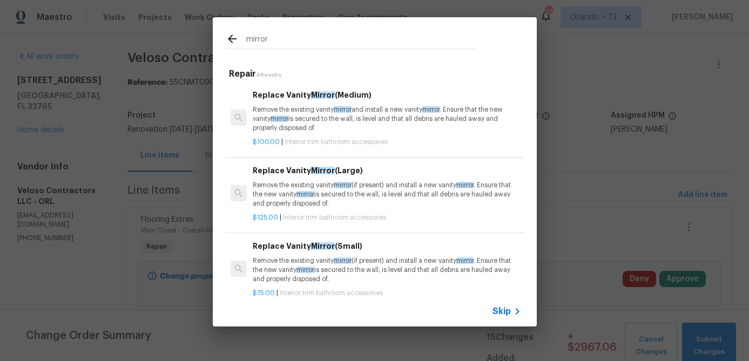
type input "mirror"
click at [325, 119] on p "Remove the existing vanity mirror and install a new vanity mirror . Ensure that…" at bounding box center [387, 119] width 268 height 28
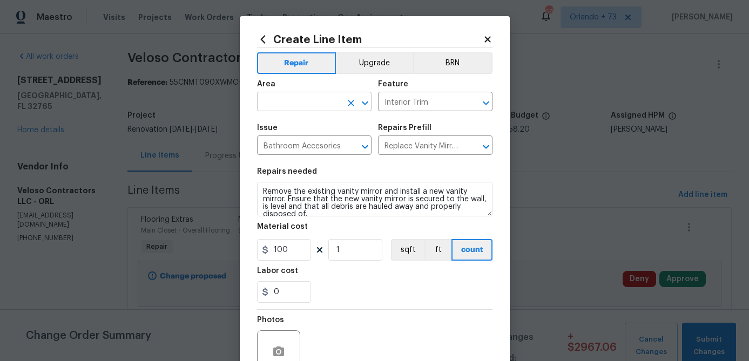
click at [327, 98] on input "text" at bounding box center [299, 102] width 84 height 17
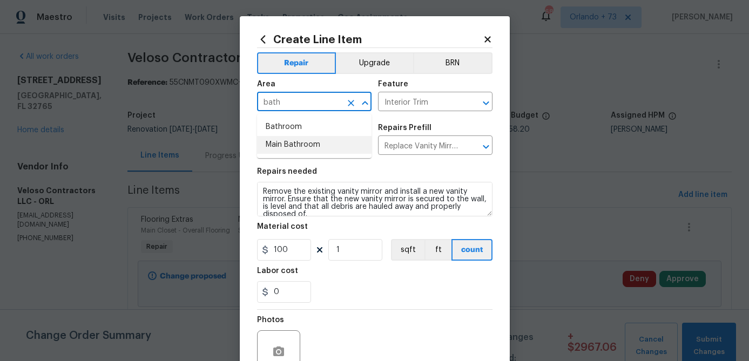
click at [303, 145] on li "Main Bathroom" at bounding box center [314, 145] width 114 height 18
type input "Main Bathroom"
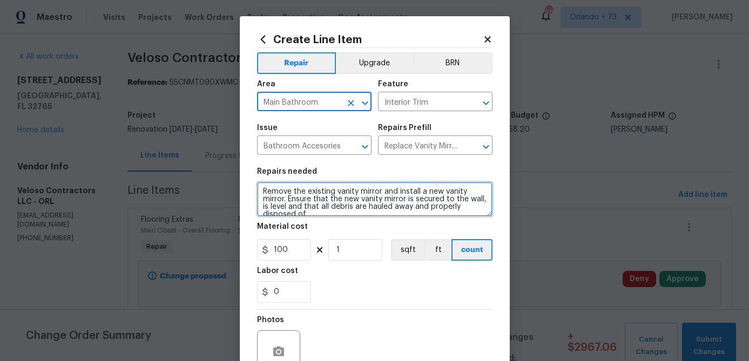
click at [260, 194] on textarea "Remove the existing vanity mirror and install a new vanity mirror. Ensure that …" at bounding box center [374, 199] width 235 height 35
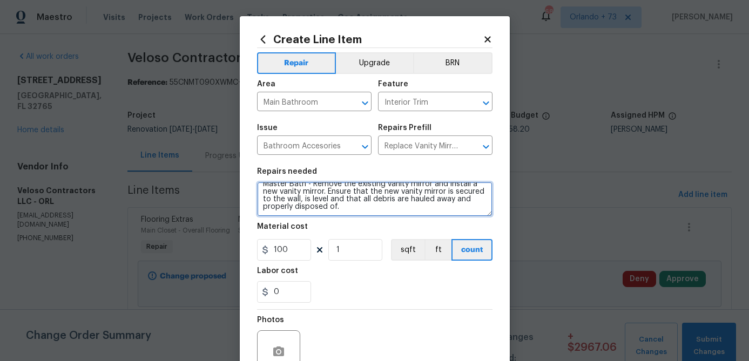
drag, startPoint x: 312, startPoint y: 194, endPoint x: 361, endPoint y: 221, distance: 55.9
click at [361, 221] on section "Repairs needed Master Bath - Remove the existing vanity mirror and install a ne…" at bounding box center [374, 235] width 235 height 148
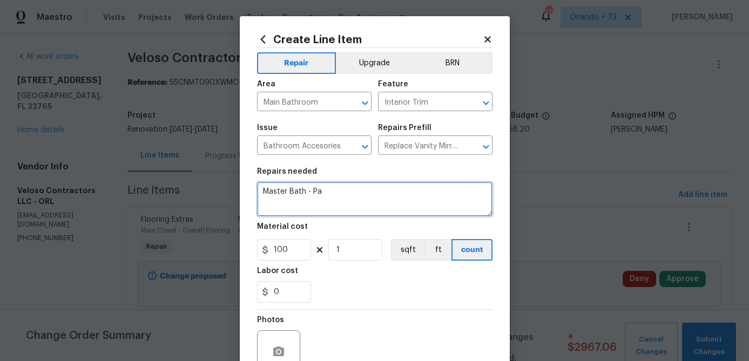
scroll to position [0, 0]
click at [331, 193] on textarea "Master Bath - Paint mirrors frames white." at bounding box center [374, 199] width 235 height 35
type textarea "Master Bath - Paint both mirrors frames white."
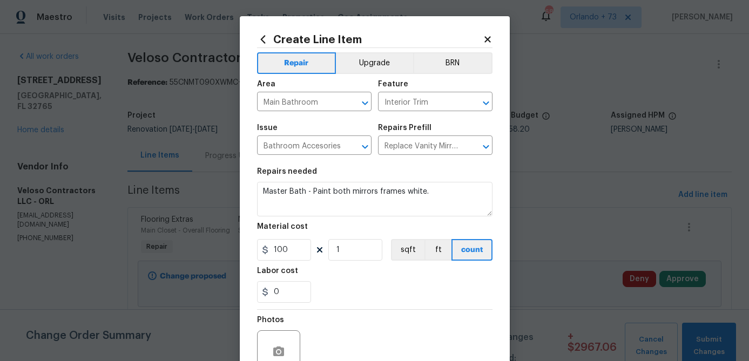
click at [291, 262] on section "Repairs needed Master Bath - Paint both mirrors frames white. Material cost 100…" at bounding box center [374, 235] width 235 height 148
click at [291, 261] on input "100" at bounding box center [284, 250] width 54 height 22
type input "30"
click at [348, 245] on input "1" at bounding box center [355, 250] width 54 height 22
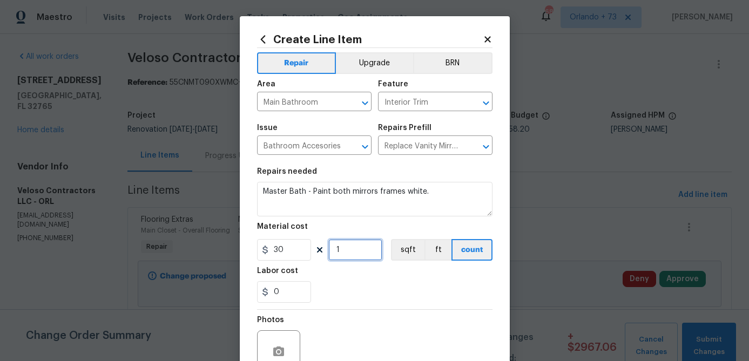
click at [348, 253] on input "1" at bounding box center [355, 250] width 54 height 22
type input "2"
click at [367, 275] on div "Labor cost" at bounding box center [374, 274] width 235 height 14
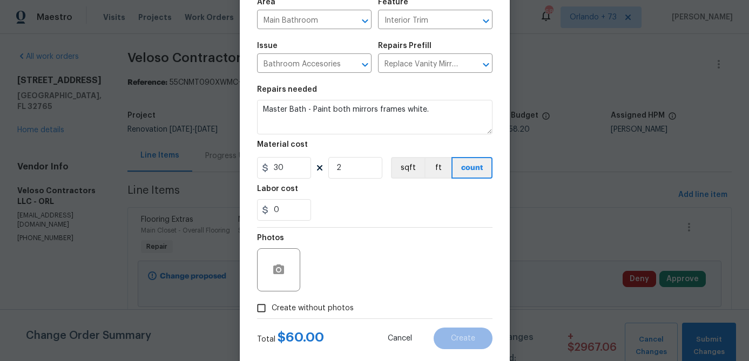
scroll to position [104, 0]
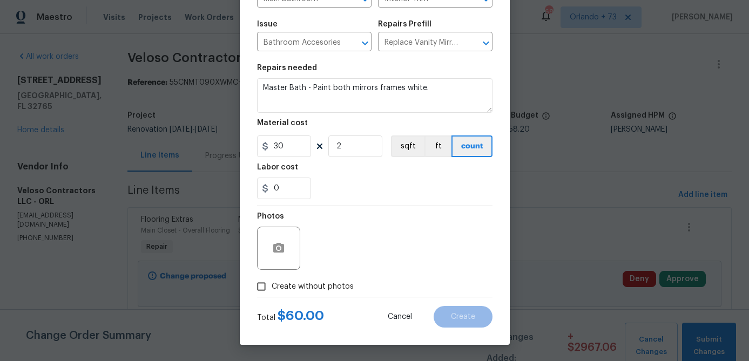
click at [324, 293] on label "Create without photos" at bounding box center [302, 286] width 103 height 21
click at [272, 293] on input "Create without photos" at bounding box center [261, 286] width 21 height 21
checkbox input "true"
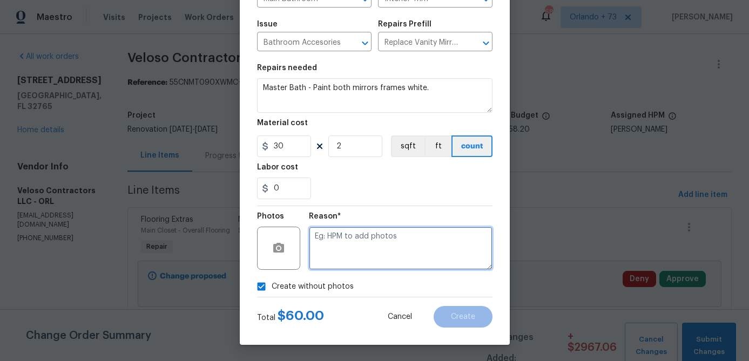
click at [357, 249] on textarea at bounding box center [401, 248] width 184 height 43
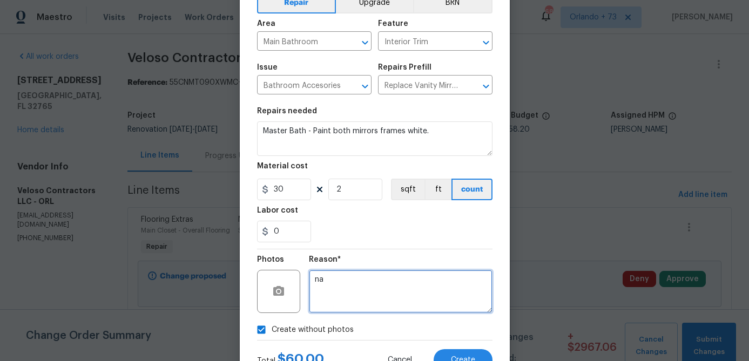
scroll to position [59, 0]
type textarea "na"
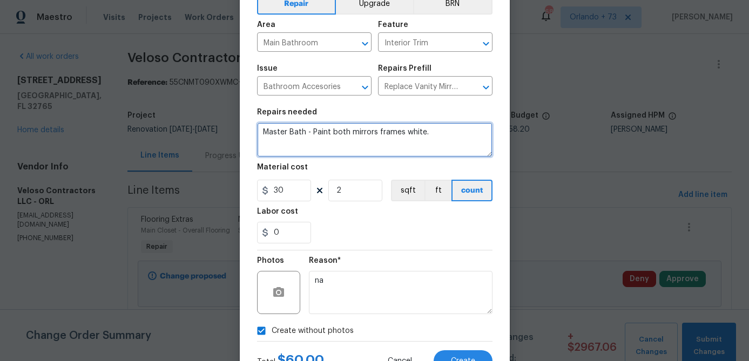
click at [375, 137] on textarea "Master Bath - Paint both mirrors frames white." at bounding box center [374, 140] width 235 height 35
click at [375, 134] on textarea "Master Bath - Paint both mirrors frames white." at bounding box center [374, 140] width 235 height 35
click at [436, 140] on textarea "Master Bath - Paint both mirror frames white." at bounding box center [374, 140] width 235 height 35
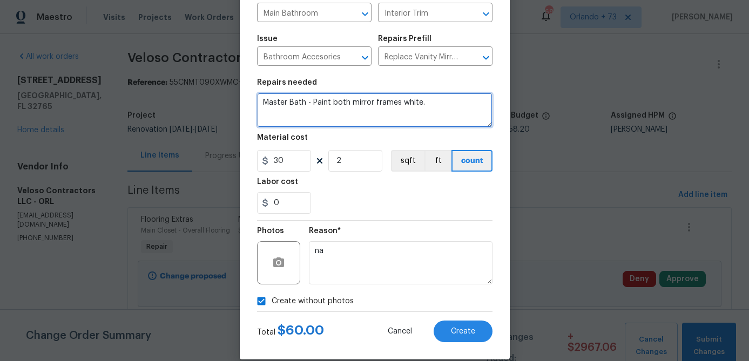
scroll to position [104, 0]
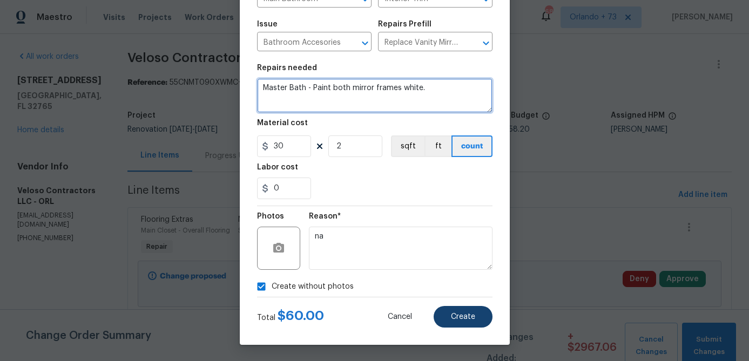
type textarea "Master Bath - Paint both mirror frames white."
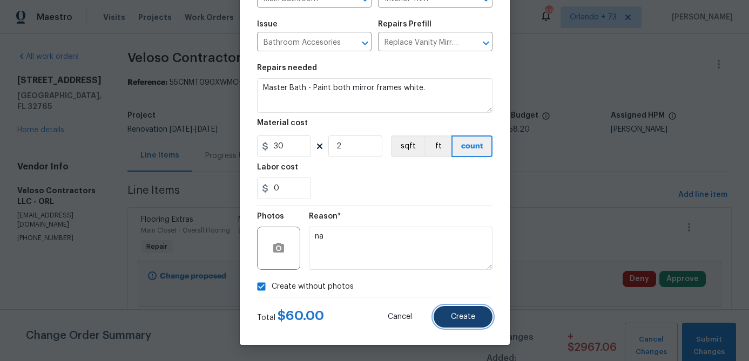
click at [468, 317] on span "Create" at bounding box center [463, 317] width 24 height 8
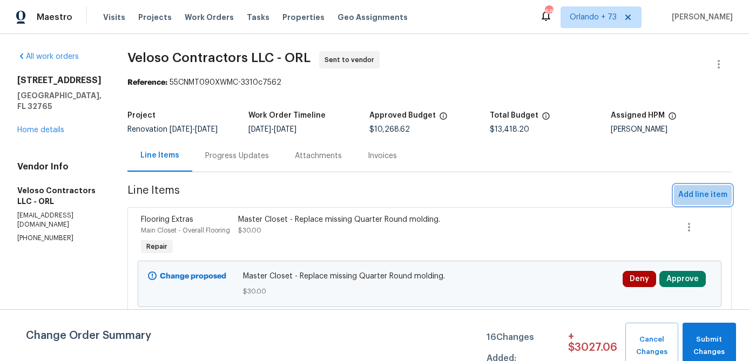
click at [695, 194] on span "Add line item" at bounding box center [702, 194] width 49 height 13
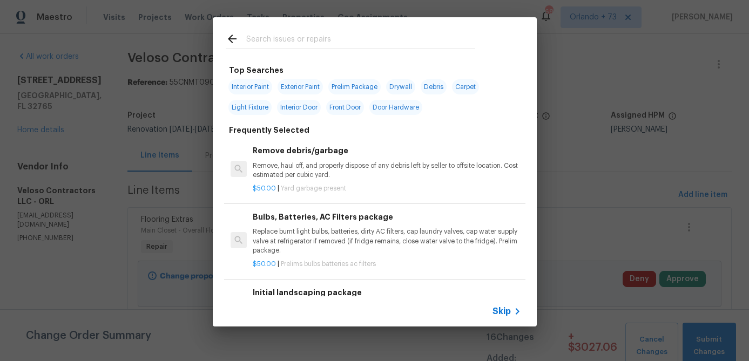
click at [289, 39] on input "text" at bounding box center [360, 40] width 229 height 16
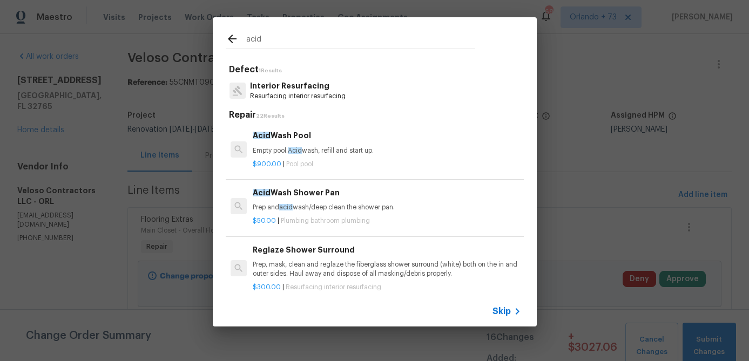
type input "acid"
click at [343, 207] on p "Prep and acid wash/deep clean the shower pan." at bounding box center [387, 207] width 268 height 9
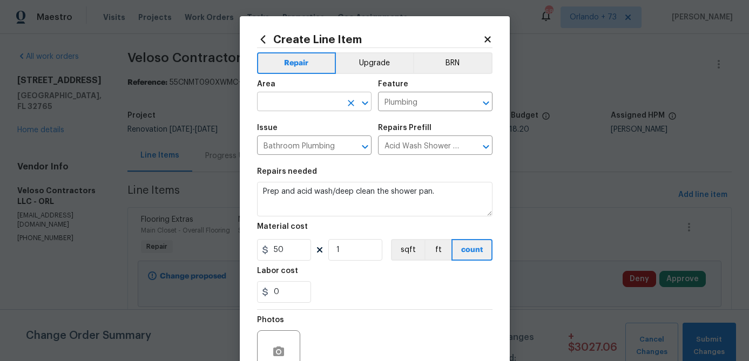
click at [325, 103] on input "text" at bounding box center [299, 102] width 84 height 17
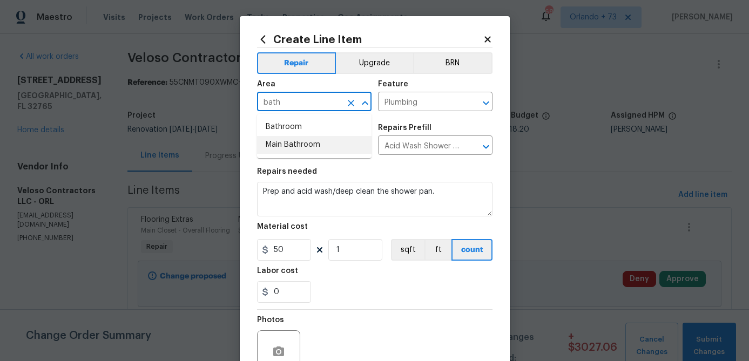
click at [316, 138] on li "Main Bathroom" at bounding box center [314, 145] width 114 height 18
type input "Main Bathroom"
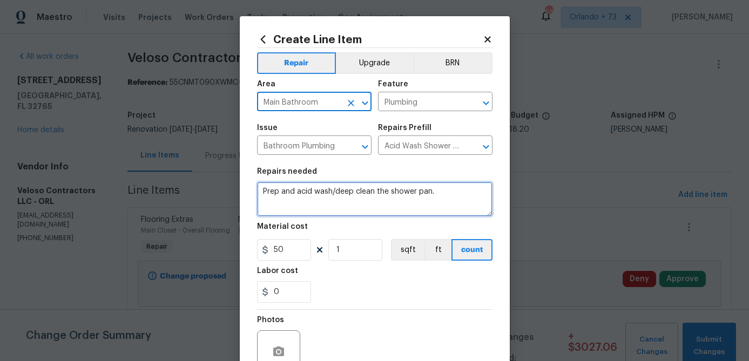
click at [263, 195] on textarea "Prep and acid wash/deep clean the shower pan." at bounding box center [374, 199] width 235 height 35
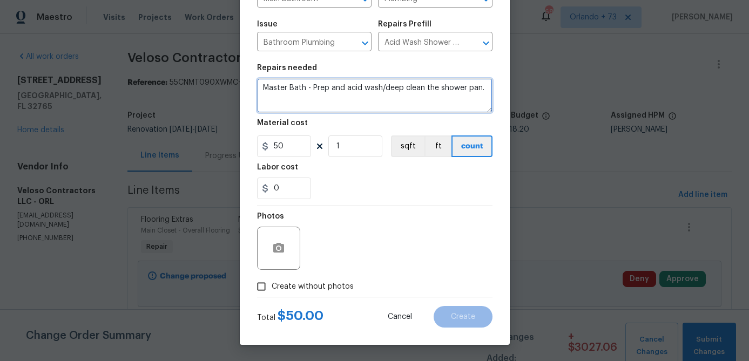
type textarea "Master Bath - Prep and acid wash/deep clean the shower pan."
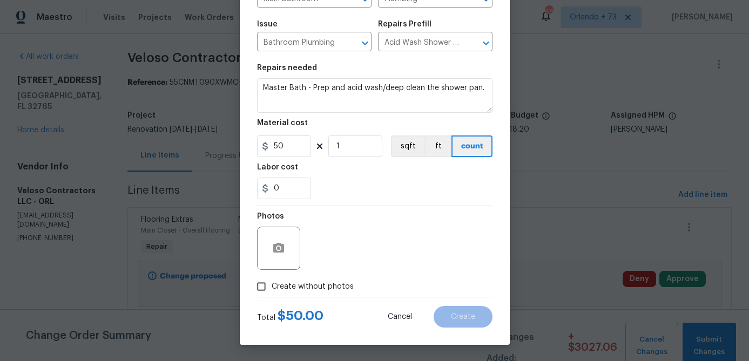
click at [341, 286] on span "Create without photos" at bounding box center [313, 286] width 82 height 11
click at [272, 286] on input "Create without photos" at bounding box center [261, 286] width 21 height 21
checkbox input "true"
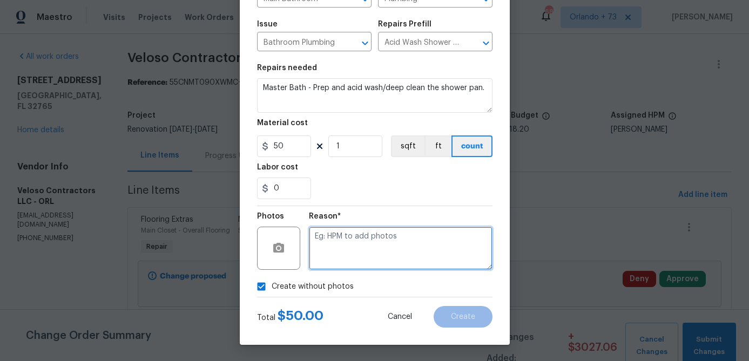
click at [357, 263] on textarea at bounding box center [401, 248] width 184 height 43
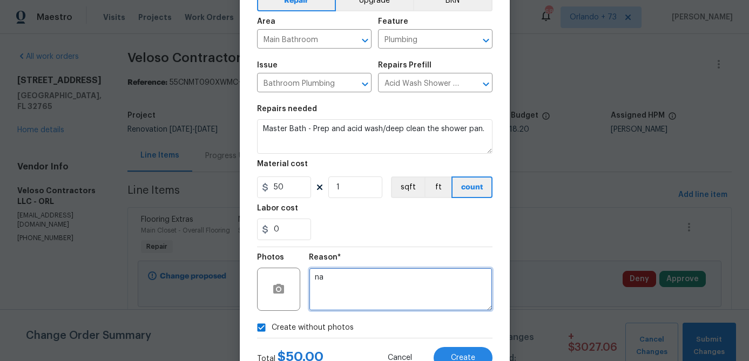
scroll to position [55, 0]
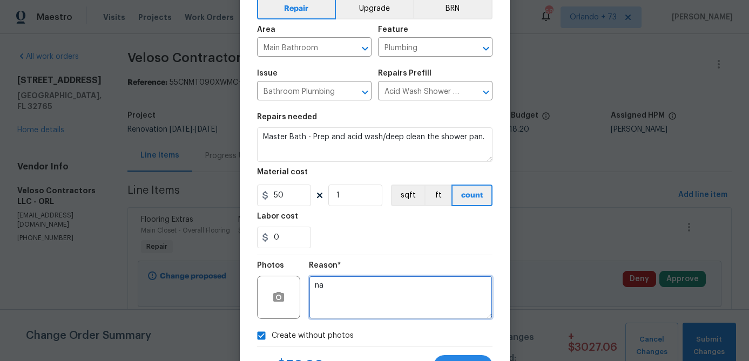
type textarea "na"
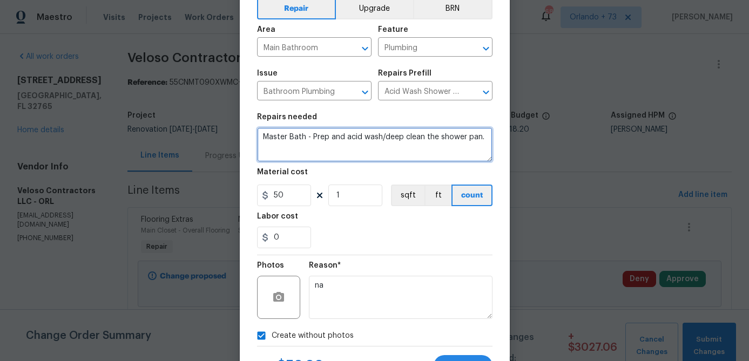
click at [312, 138] on textarea "Master Bath - Prep and acid wash/deep clean the shower pan." at bounding box center [374, 144] width 235 height 35
click at [487, 139] on textarea "Master Bath: 1) Prep and acid wash/deep clean the shower pan." at bounding box center [374, 144] width 235 height 35
type textarea "Master Bath: 1) Prep and acid wash/deep clean the shower pan. 2) Replace shower…"
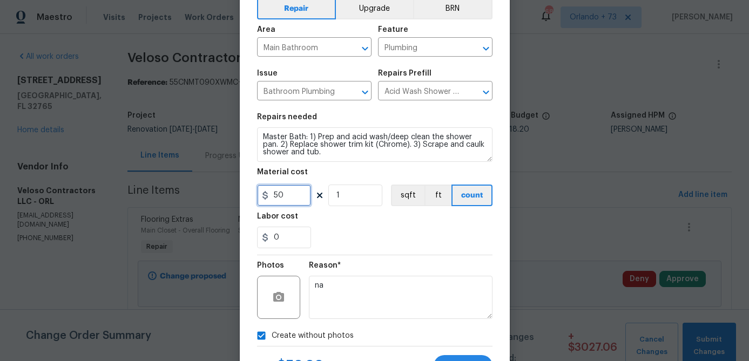
click at [293, 200] on input "50" at bounding box center [284, 196] width 54 height 22
click at [368, 246] on div "0" at bounding box center [374, 238] width 235 height 22
click at [300, 200] on input "200" at bounding box center [284, 196] width 54 height 22
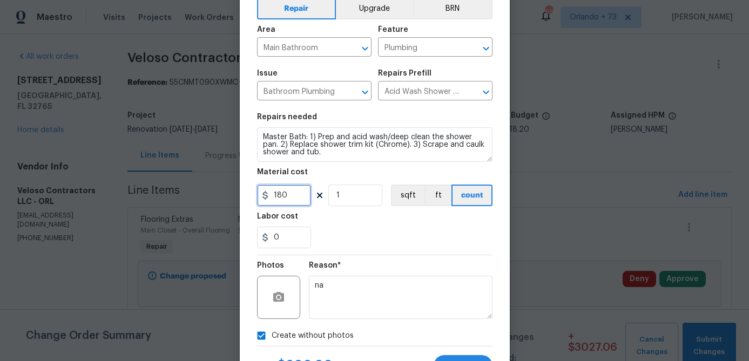
type input "180"
click at [370, 253] on section "Repairs needed Master Bath: 1) Prep and acid wash/deep clean the shower pan. 2)…" at bounding box center [374, 181] width 235 height 148
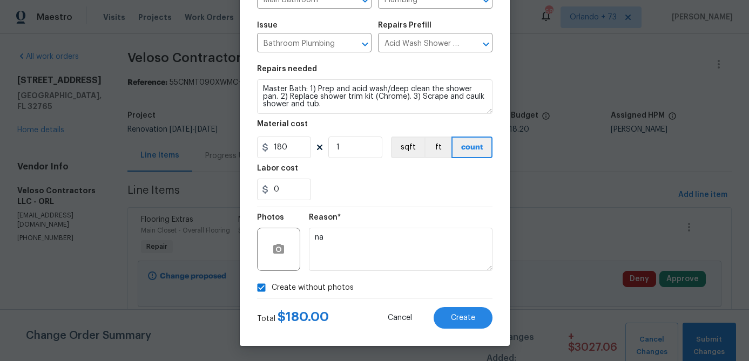
scroll to position [104, 0]
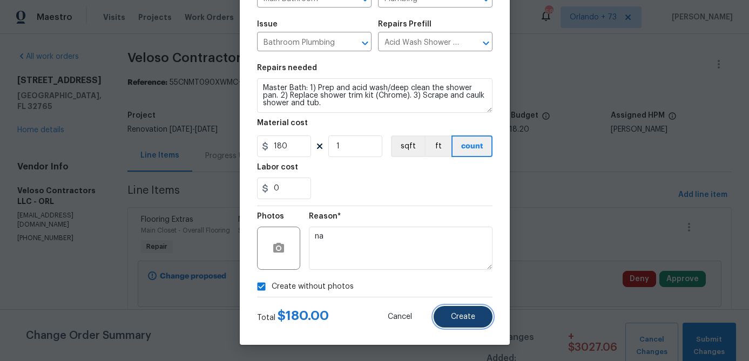
click at [461, 316] on span "Create" at bounding box center [463, 317] width 24 height 8
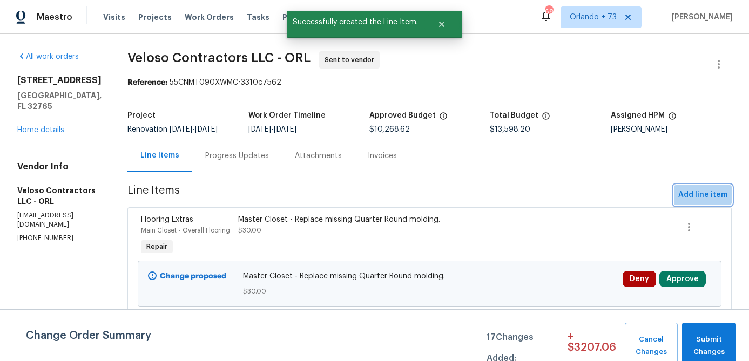
click at [700, 190] on span "Add line item" at bounding box center [702, 194] width 49 height 13
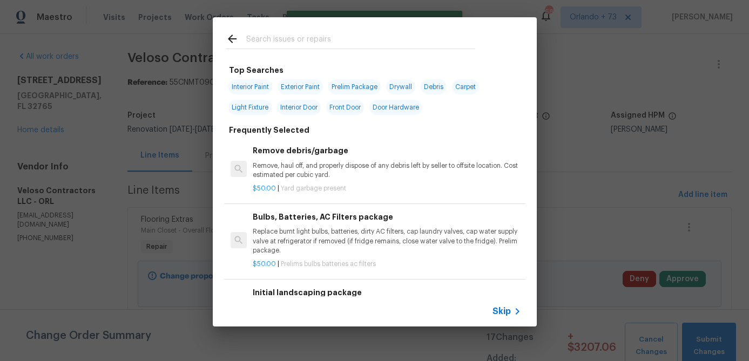
click at [318, 35] on input "text" at bounding box center [360, 40] width 229 height 16
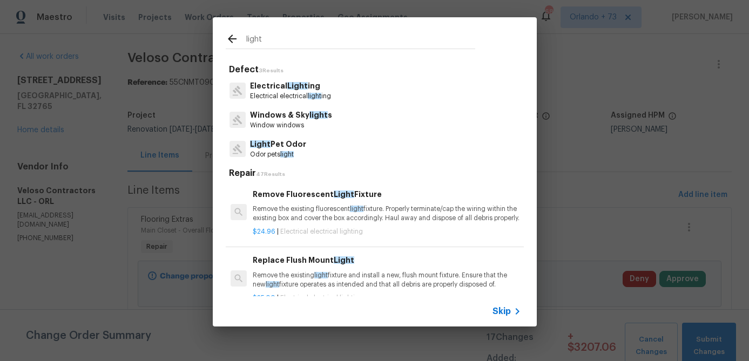
type input "light"
click at [308, 89] on p "Electrical Light ing" at bounding box center [290, 85] width 81 height 11
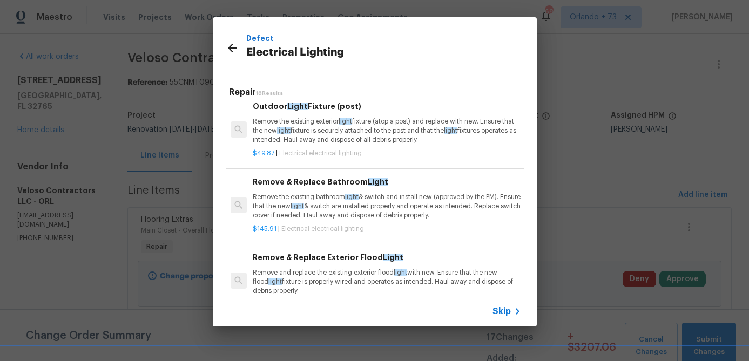
scroll to position [233, 0]
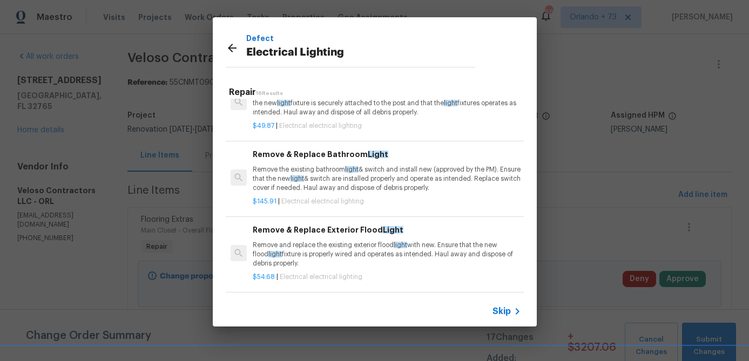
click at [298, 187] on p "Remove the existing bathroom light & switch and install new (approved by the PM…" at bounding box center [387, 179] width 268 height 28
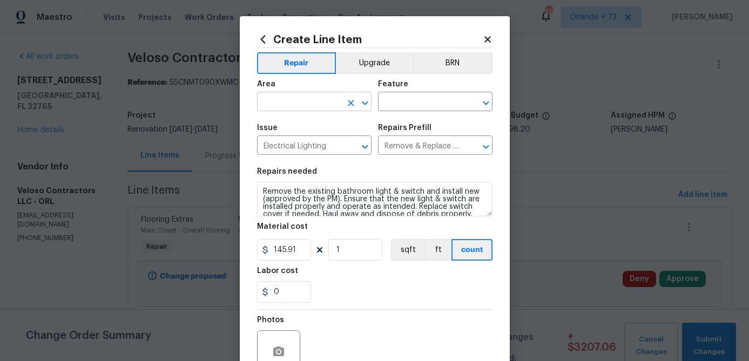
click at [327, 106] on input "text" at bounding box center [299, 102] width 84 height 17
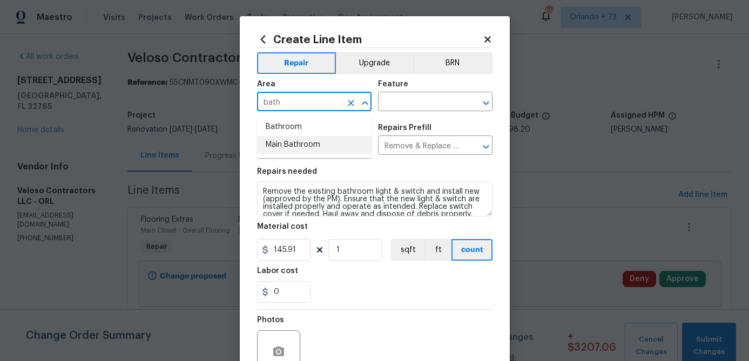
click at [322, 140] on li "Main Bathroom" at bounding box center [314, 145] width 114 height 18
type input "Main Bathroom"
click at [403, 103] on input "text" at bounding box center [420, 102] width 84 height 17
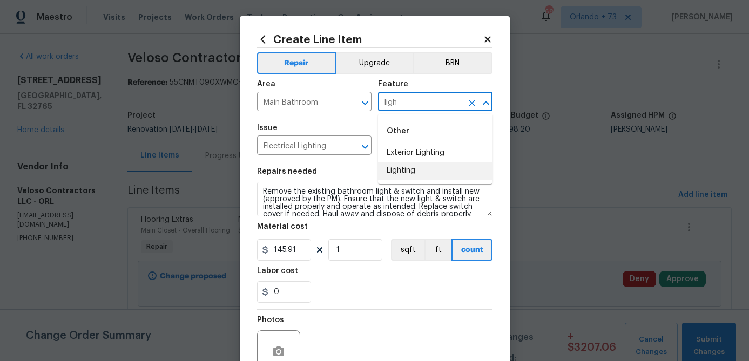
click at [396, 173] on li "Lighting" at bounding box center [435, 171] width 114 height 18
type input "Lighting"
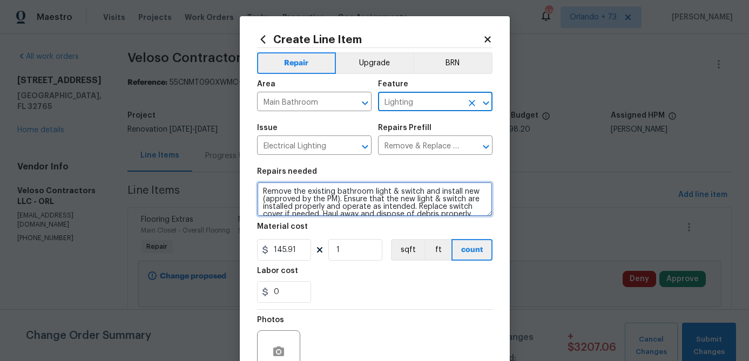
click at [280, 202] on textarea "Remove the existing bathroom light & switch and install new (approved by the PM…" at bounding box center [374, 199] width 235 height 35
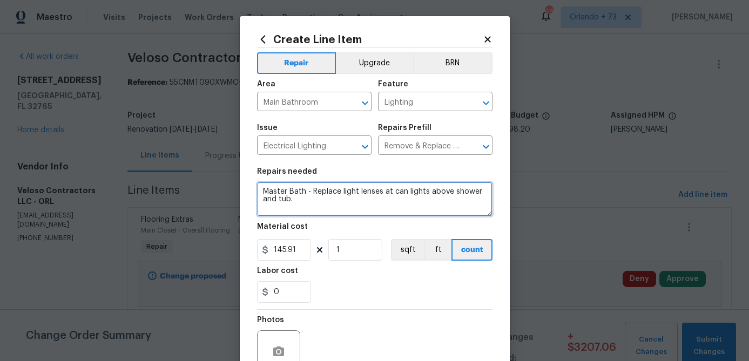
type textarea "Master Bath - Replace light lenses at can lights above shower and tub."
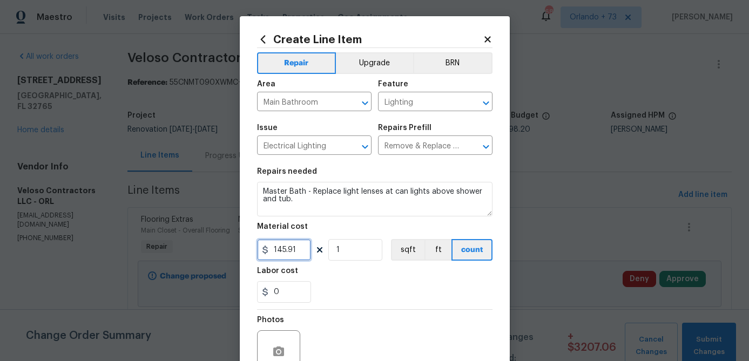
click at [283, 252] on input "145.91" at bounding box center [284, 250] width 54 height 22
click at [284, 252] on input "145.91" at bounding box center [284, 250] width 54 height 22
type input "10"
click at [370, 255] on input "1" at bounding box center [355, 250] width 54 height 22
type input "2"
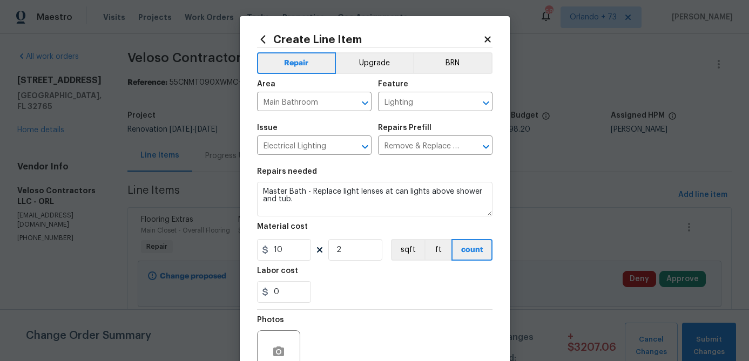
click at [412, 300] on div "0" at bounding box center [374, 292] width 235 height 22
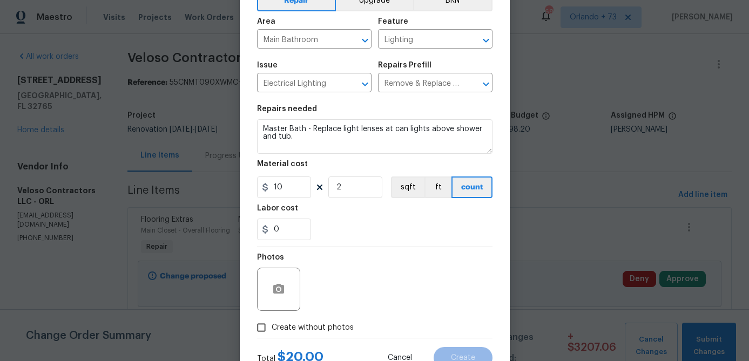
click at [346, 328] on span "Create without photos" at bounding box center [313, 327] width 82 height 11
click at [272, 328] on input "Create without photos" at bounding box center [261, 327] width 21 height 21
checkbox input "true"
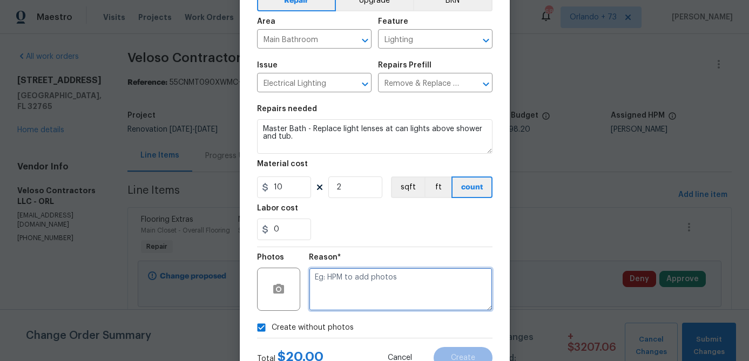
click at [376, 280] on textarea at bounding box center [401, 289] width 184 height 43
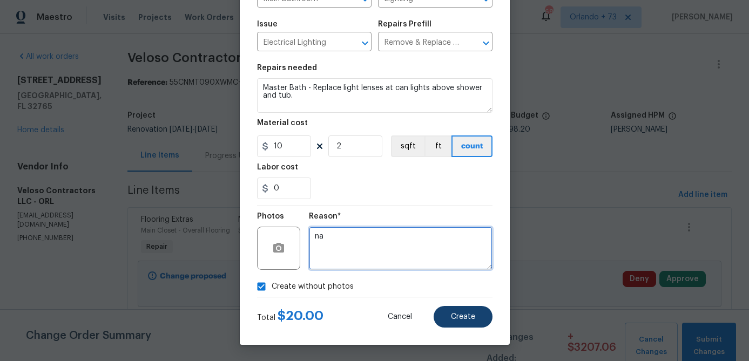
type textarea "na"
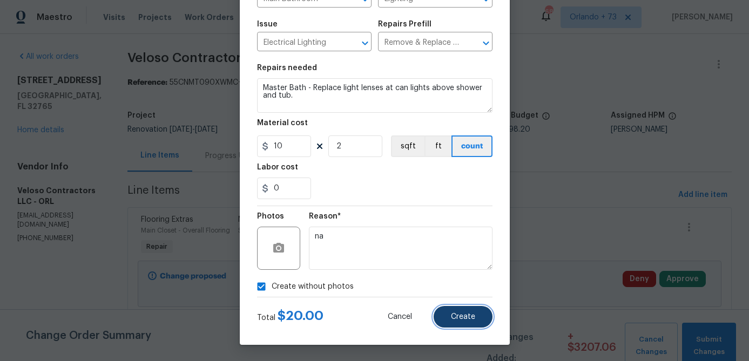
click at [458, 314] on span "Create" at bounding box center [463, 317] width 24 height 8
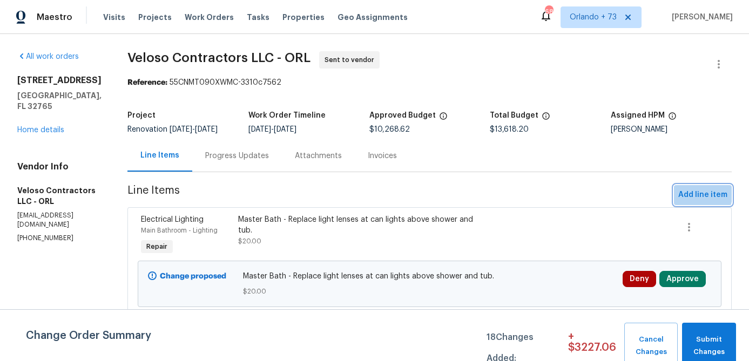
click at [688, 194] on span "Add line item" at bounding box center [702, 194] width 49 height 13
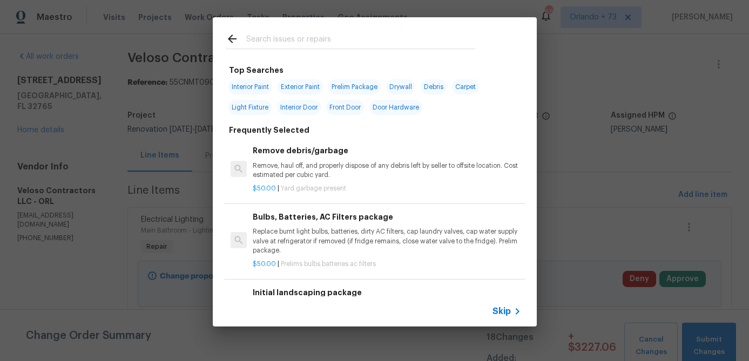
click at [296, 45] on input "text" at bounding box center [360, 40] width 229 height 16
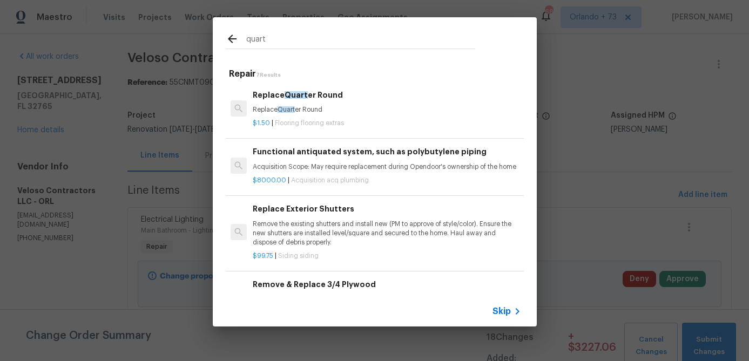
type input "quart"
click at [312, 112] on p "Replace Quart er Round" at bounding box center [387, 109] width 268 height 9
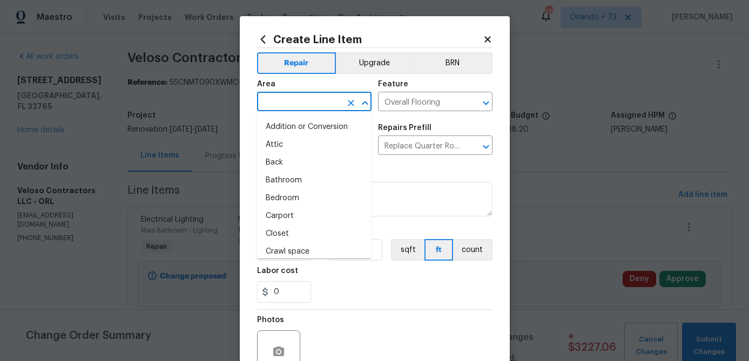
click at [314, 105] on input "text" at bounding box center [299, 102] width 84 height 17
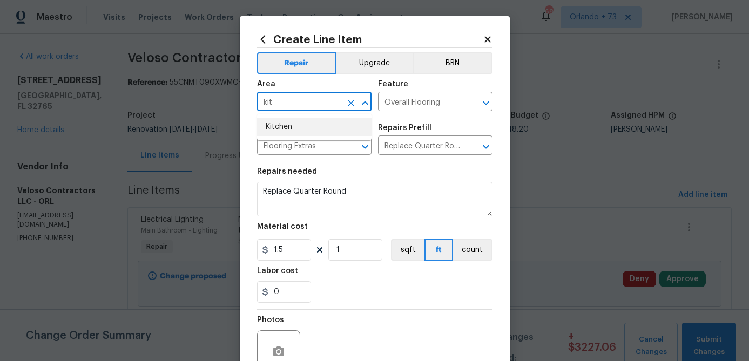
click at [299, 125] on li "Kitchen" at bounding box center [314, 127] width 114 height 18
type input "Kitchen"
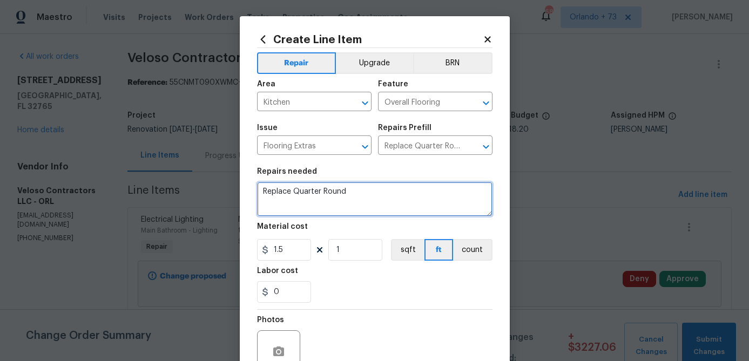
click at [263, 195] on textarea "Replace Quarter Round" at bounding box center [374, 199] width 235 height 35
drag, startPoint x: 296, startPoint y: 191, endPoint x: 325, endPoint y: 191, distance: 29.2
click at [325, 191] on textarea "Kitchen - Replace Quarter Round" at bounding box center [374, 199] width 235 height 35
click at [411, 196] on textarea "Kitchen - Install Quarter Round" at bounding box center [374, 199] width 235 height 35
type textarea "Kitchen - Install Quarter Round molding under dishwasher/exposed flooring."
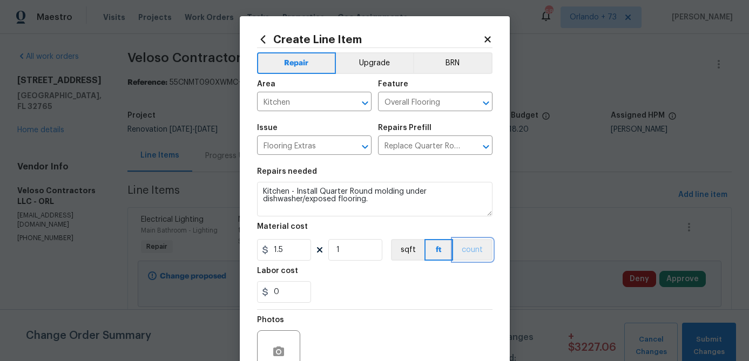
click at [470, 243] on button "count" at bounding box center [472, 250] width 39 height 22
click at [296, 250] on input "1.5" at bounding box center [284, 250] width 54 height 22
type input "15"
click at [323, 289] on div "0" at bounding box center [374, 292] width 235 height 22
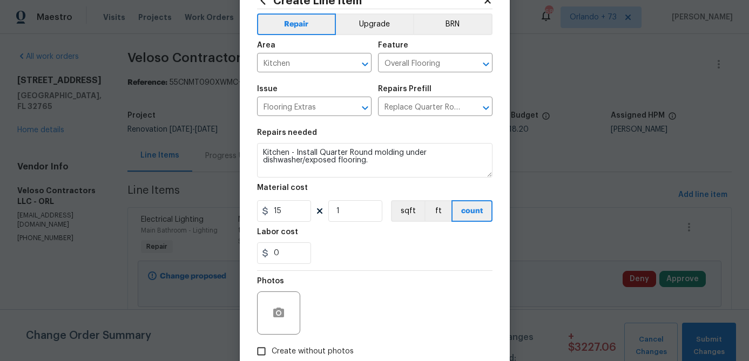
scroll to position [58, 0]
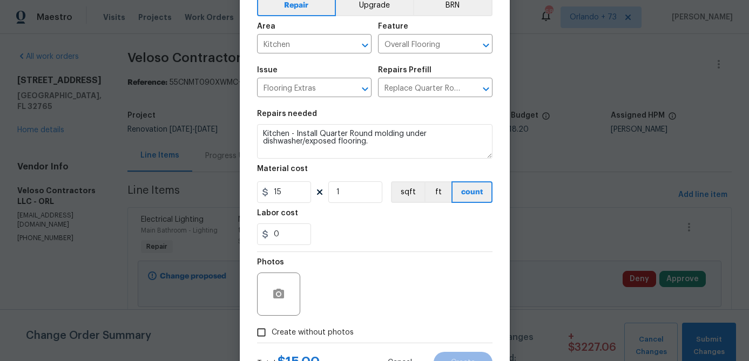
click at [306, 332] on span "Create without photos" at bounding box center [313, 332] width 82 height 11
click at [272, 332] on input "Create without photos" at bounding box center [261, 332] width 21 height 21
checkbox input "true"
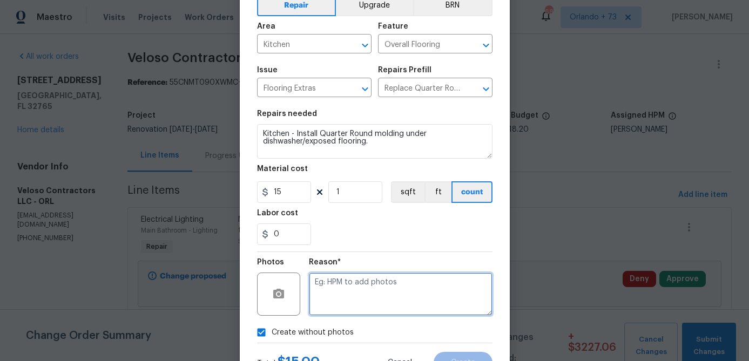
click at [340, 276] on textarea at bounding box center [401, 294] width 184 height 43
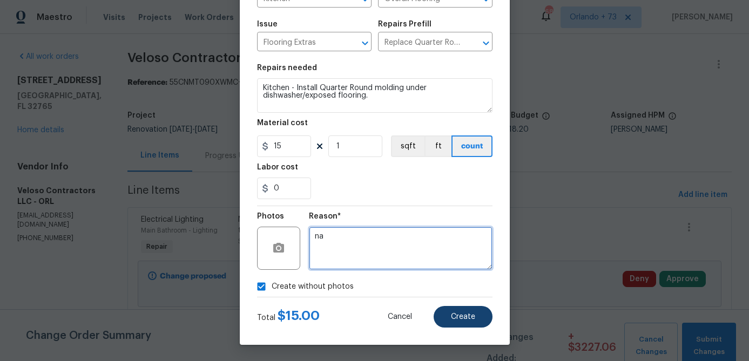
type textarea "na"
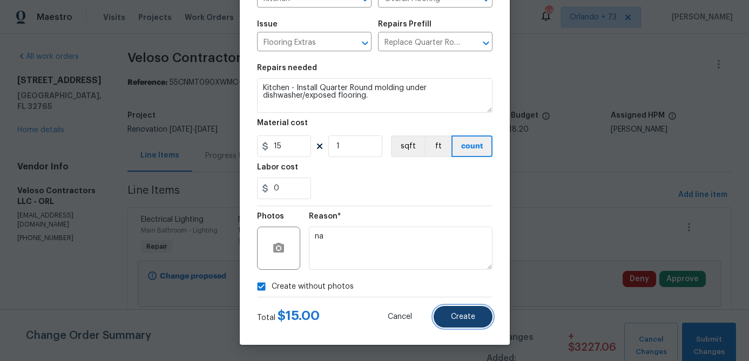
click at [456, 316] on span "Create" at bounding box center [463, 317] width 24 height 8
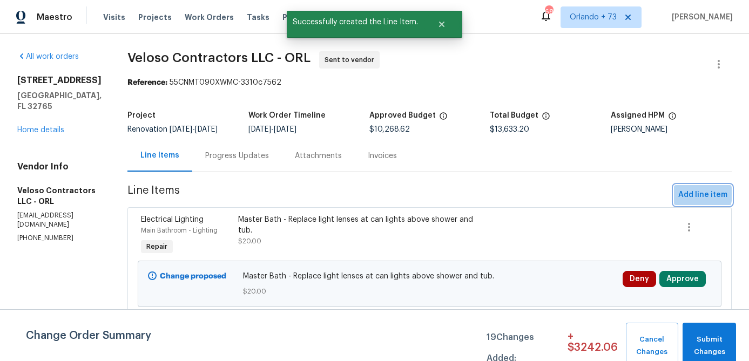
click at [693, 194] on span "Add line item" at bounding box center [702, 194] width 49 height 13
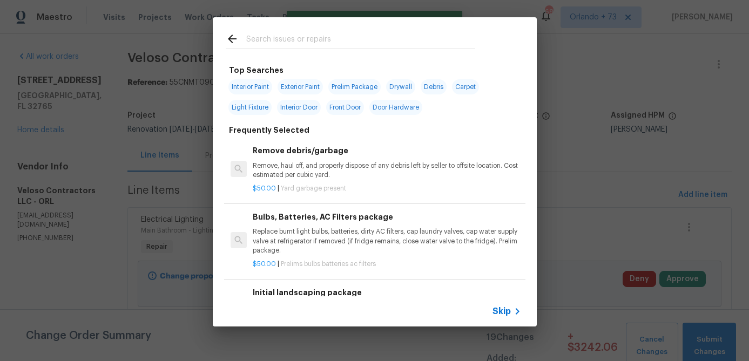
click at [323, 42] on input "text" at bounding box center [360, 40] width 229 height 16
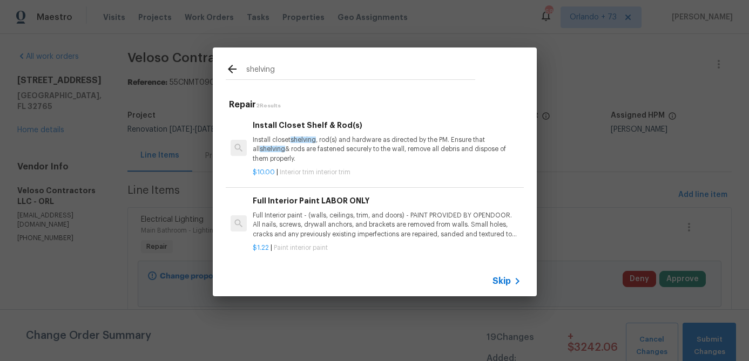
type input "shelving"
click at [334, 132] on div "Install Closet Shelf & Rod(s) Install closet shelving , rod(s) and hardware as …" at bounding box center [387, 141] width 268 height 44
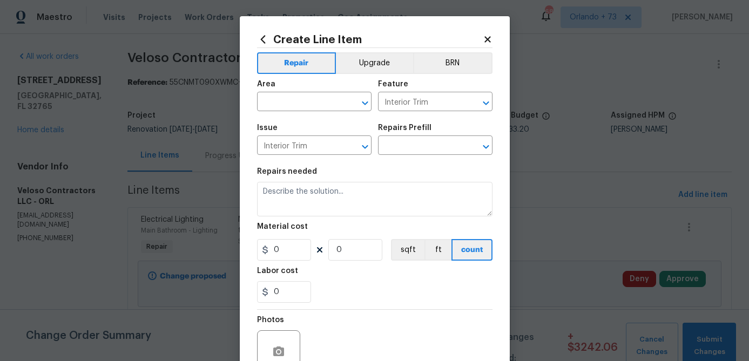
type input "Install Closet Shelf & Rod(s) $10.00"
type textarea "Install closet shelving, rod(s) and hardware as directed by the PM. Ensure that…"
type input "10"
type input "1"
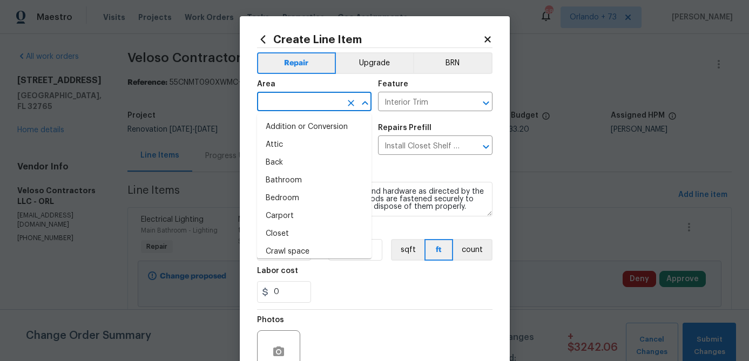
click at [295, 105] on input "text" at bounding box center [299, 102] width 84 height 17
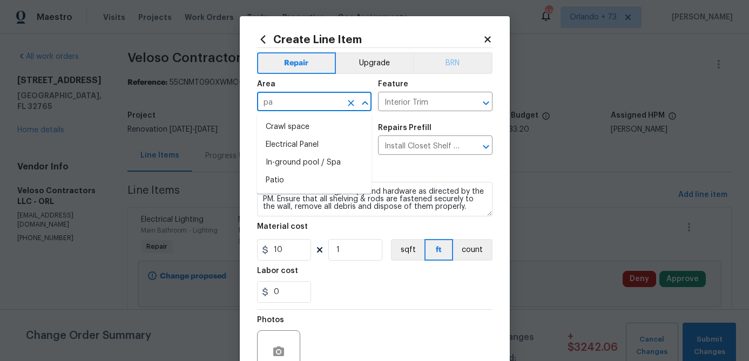
type input "p"
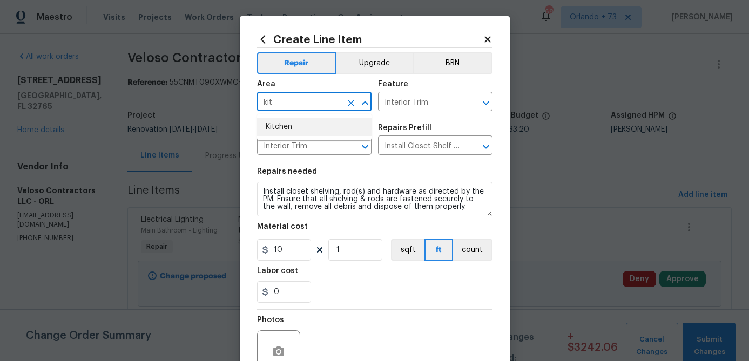
click at [335, 133] on li "Kitchen" at bounding box center [314, 127] width 114 height 18
type input "Kitchen"
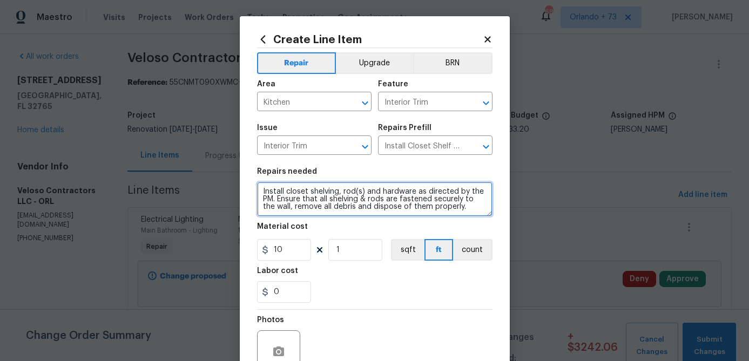
drag, startPoint x: 262, startPoint y: 194, endPoint x: 415, endPoint y: 239, distance: 159.1
click at [415, 239] on section "Repairs needed Install closet shelving, rod(s) and hardware as directed by the …" at bounding box center [374, 235] width 235 height 148
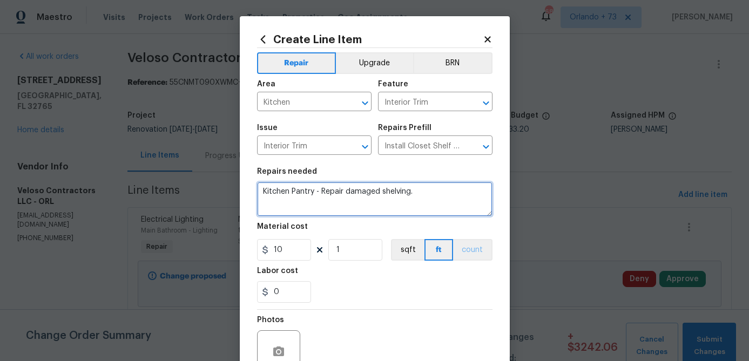
type textarea "Kitchen Pantry - Repair damaged shelving."
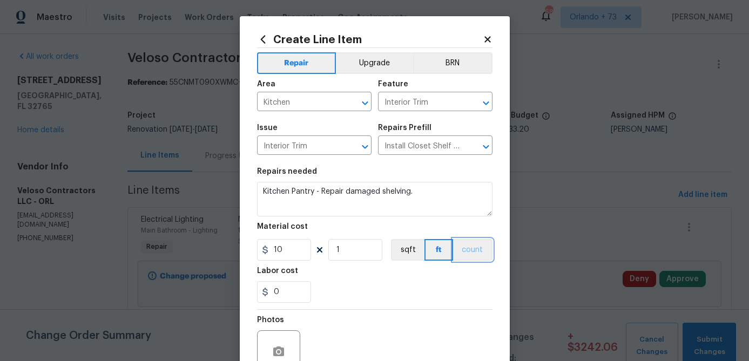
click at [476, 251] on button "count" at bounding box center [472, 250] width 39 height 22
click at [303, 255] on input "10" at bounding box center [284, 250] width 54 height 22
type input "15"
click at [364, 310] on div "Photos" at bounding box center [374, 345] width 235 height 70
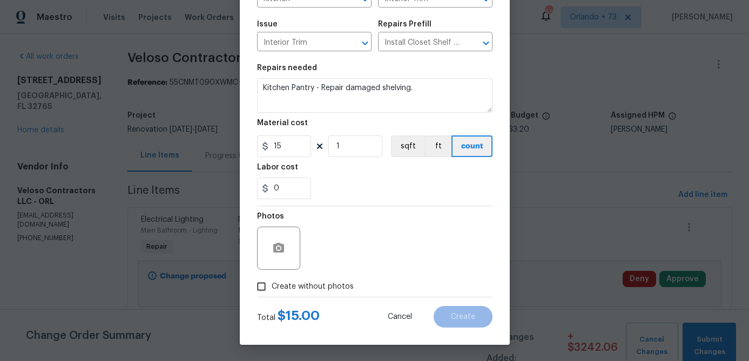
click at [329, 290] on span "Create without photos" at bounding box center [313, 286] width 82 height 11
click at [272, 290] on input "Create without photos" at bounding box center [261, 286] width 21 height 21
checkbox input "true"
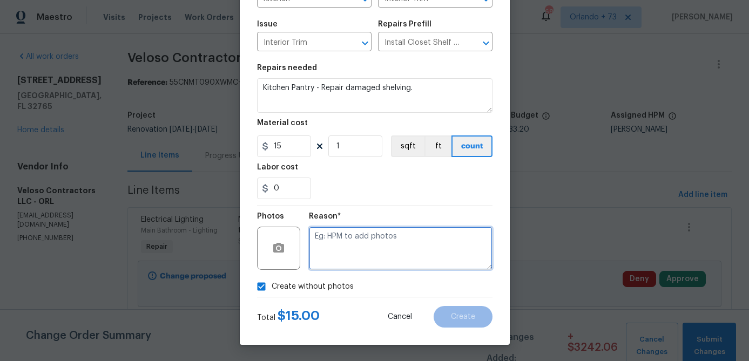
click at [350, 261] on textarea at bounding box center [401, 248] width 184 height 43
type textarea "na"
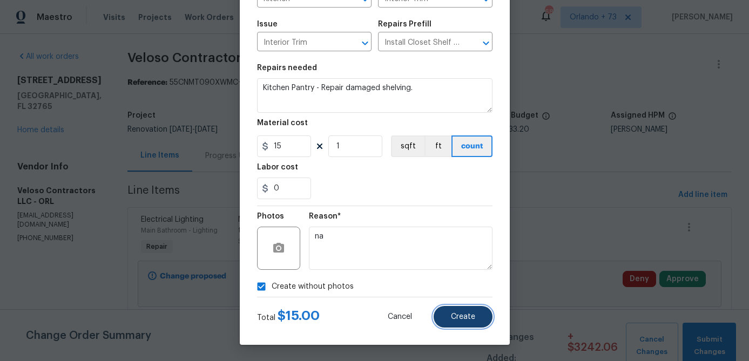
click at [466, 324] on button "Create" at bounding box center [463, 317] width 59 height 22
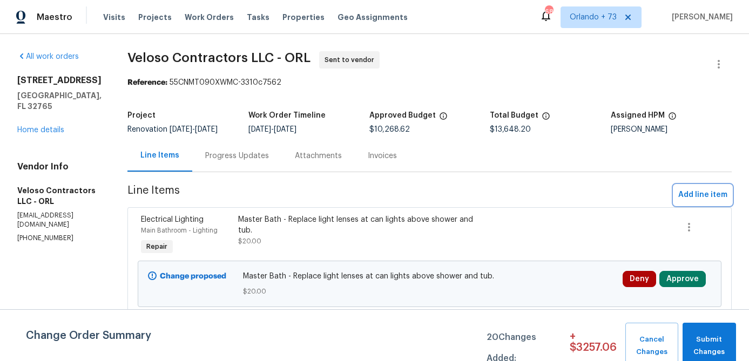
click at [711, 190] on span "Add line item" at bounding box center [702, 194] width 49 height 13
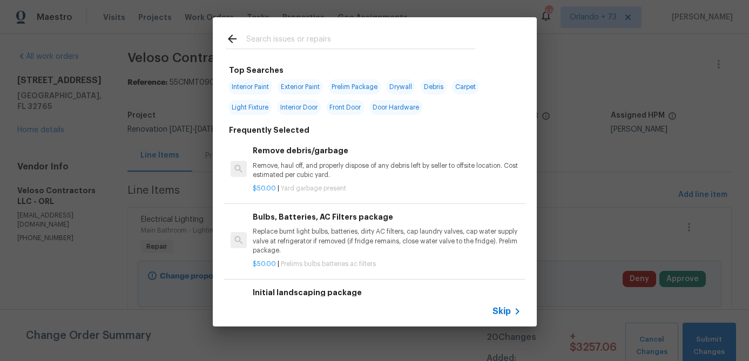
click at [310, 40] on input "text" at bounding box center [360, 40] width 229 height 16
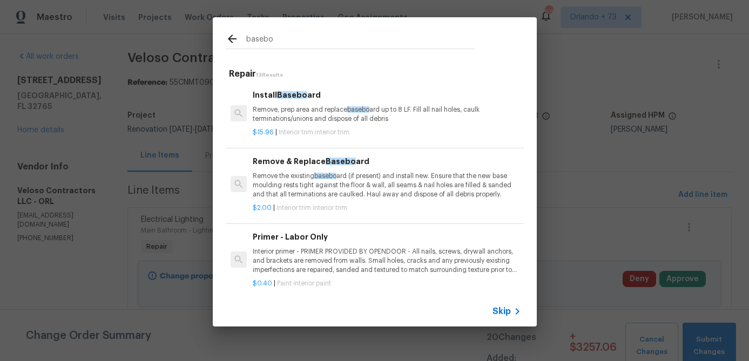
type input "basebo"
click at [297, 111] on p "Remove, prep area and replace basebo ard up to 8 LF. Fill all nail holes, caulk…" at bounding box center [387, 114] width 268 height 18
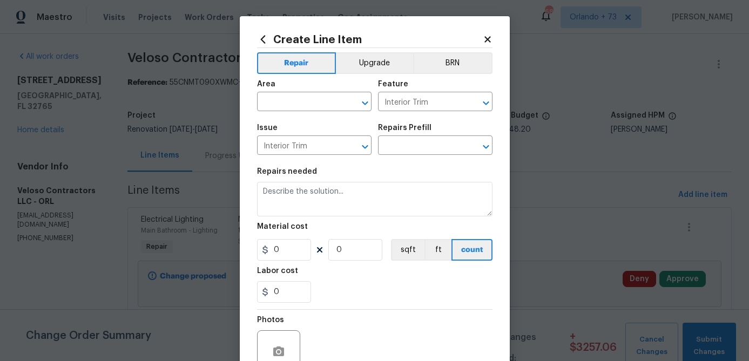
type textarea "Remove, prep area and replace baseboard up to 8 LF. Fill all nail holes, caulk …"
type input "1"
type input "Install Baseboard $15.96"
type input "15.96"
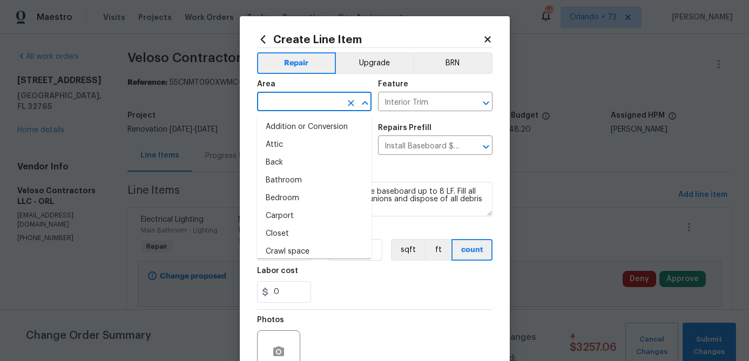
click at [287, 104] on input "text" at bounding box center [299, 102] width 84 height 17
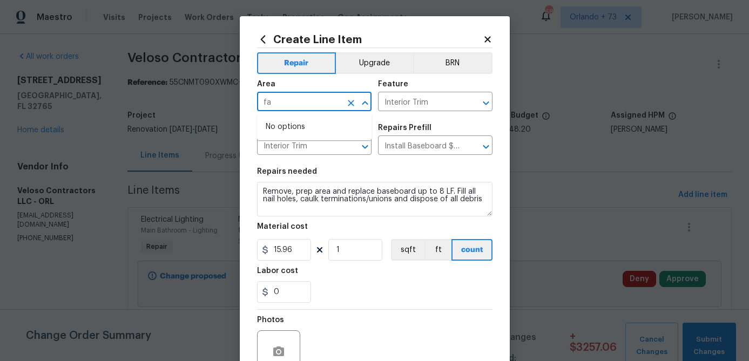
type input "f"
click at [279, 146] on li "Main Living Room" at bounding box center [314, 145] width 114 height 18
type input "Main Living Room"
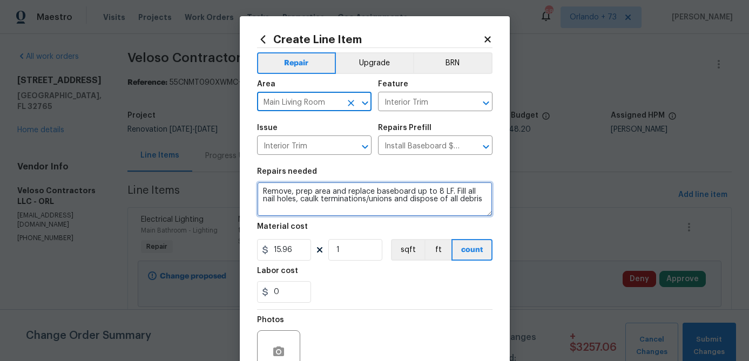
click at [265, 192] on textarea "Remove, prep area and replace baseboard up to 8 LF. Fill all nail holes, caulk …" at bounding box center [374, 199] width 235 height 35
drag, startPoint x: 316, startPoint y: 192, endPoint x: 390, endPoint y: 240, distance: 87.9
click at [390, 240] on section "Repairs needed Family Room - Remove, prep area and replace baseboard up to 8 LF…" at bounding box center [374, 235] width 235 height 148
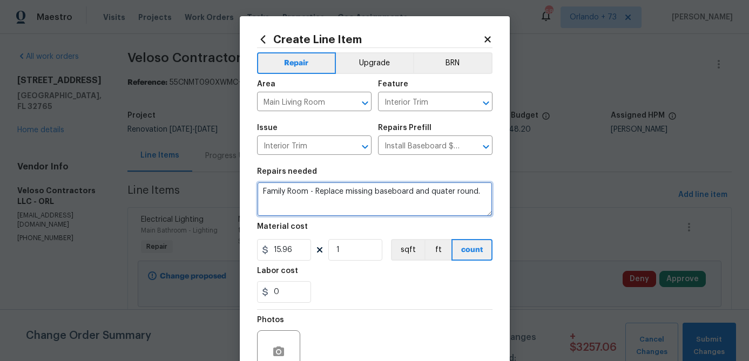
click at [443, 192] on textarea "Family Room - Replace missing baseboard and quater round." at bounding box center [374, 199] width 235 height 35
click at [425, 213] on textarea "Family Room - Replace missing baseboard and quarter round." at bounding box center [374, 199] width 235 height 35
type textarea "Family Room - Replace missing baseboard and quarter round."
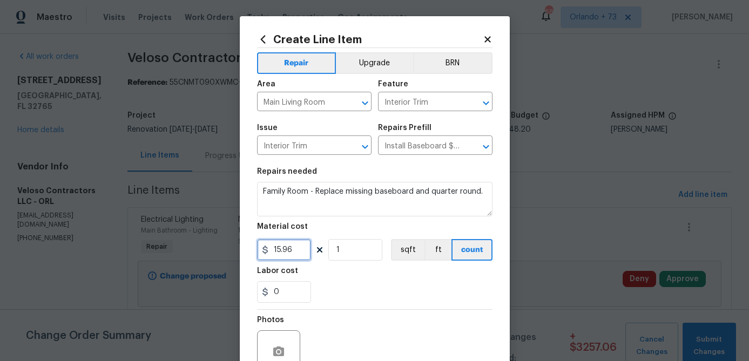
click at [307, 254] on input "15.96" at bounding box center [284, 250] width 54 height 22
click at [373, 253] on input "1" at bounding box center [355, 250] width 54 height 22
click at [285, 260] on input "15.96" at bounding box center [284, 250] width 54 height 22
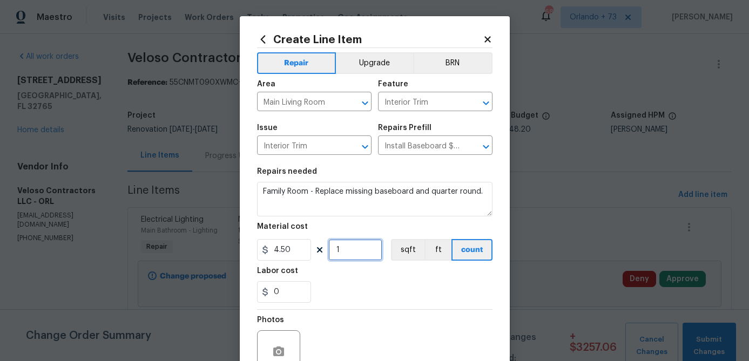
type input "4.5"
click at [359, 256] on input "1" at bounding box center [355, 250] width 54 height 22
type input "15"
click at [418, 295] on div "0" at bounding box center [374, 292] width 235 height 22
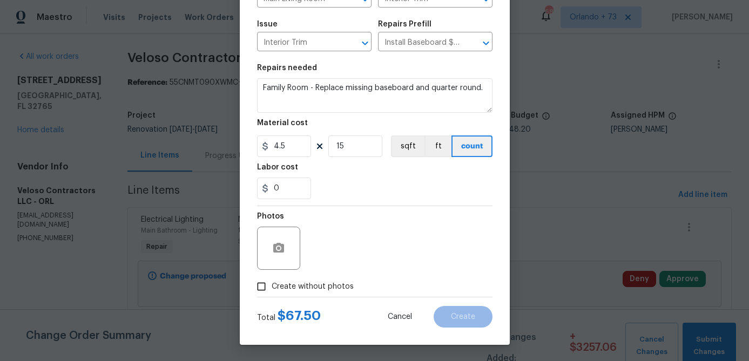
click at [350, 287] on span "Create without photos" at bounding box center [313, 286] width 82 height 11
click at [272, 287] on input "Create without photos" at bounding box center [261, 286] width 21 height 21
checkbox input "true"
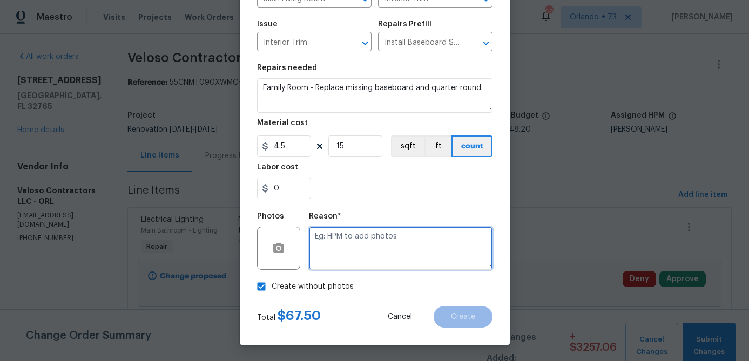
click at [400, 233] on textarea at bounding box center [401, 248] width 184 height 43
type textarea "na"
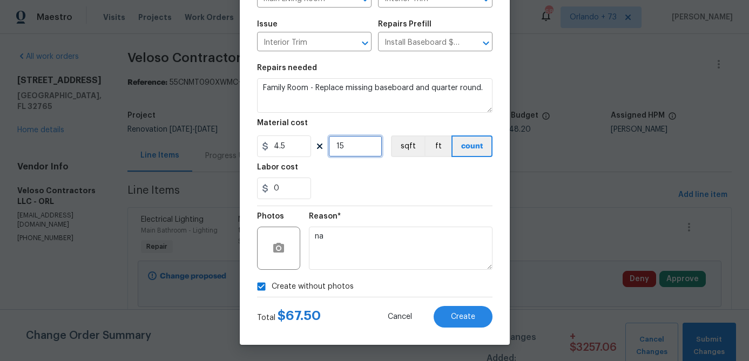
click at [363, 141] on input "15" at bounding box center [355, 147] width 54 height 22
click at [401, 165] on div "Labor cost" at bounding box center [374, 171] width 235 height 14
click at [360, 150] on input "16" at bounding box center [355, 147] width 54 height 22
type input "15"
click at [376, 198] on div "0" at bounding box center [374, 189] width 235 height 22
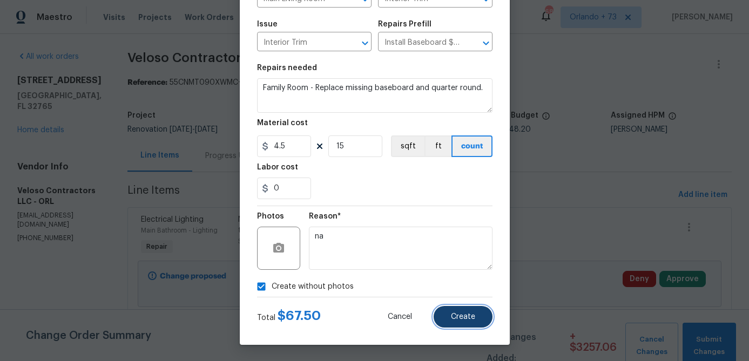
click at [469, 327] on button "Create" at bounding box center [463, 317] width 59 height 22
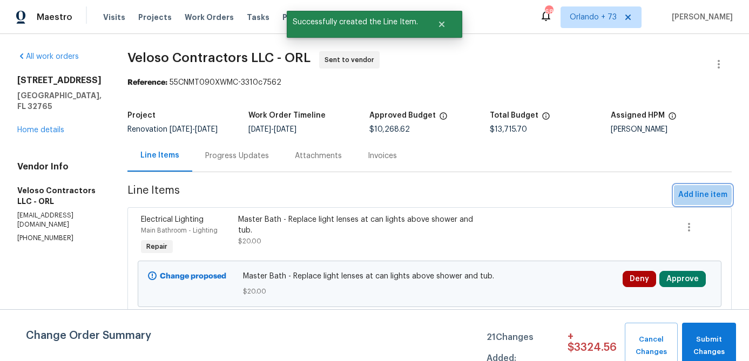
click at [700, 195] on span "Add line item" at bounding box center [702, 194] width 49 height 13
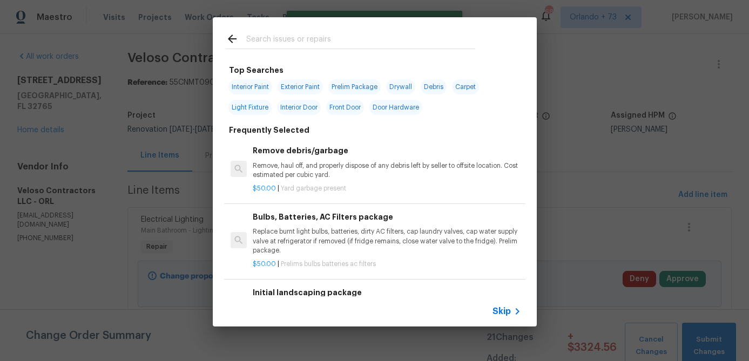
click at [282, 40] on input "text" at bounding box center [360, 40] width 229 height 16
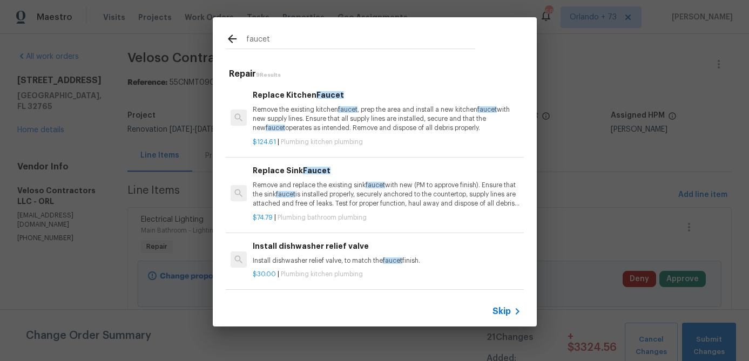
type input "faucet"
click at [317, 125] on p "Remove the existing kitchen faucet , prep the area and install a new kitchen fa…" at bounding box center [387, 119] width 268 height 28
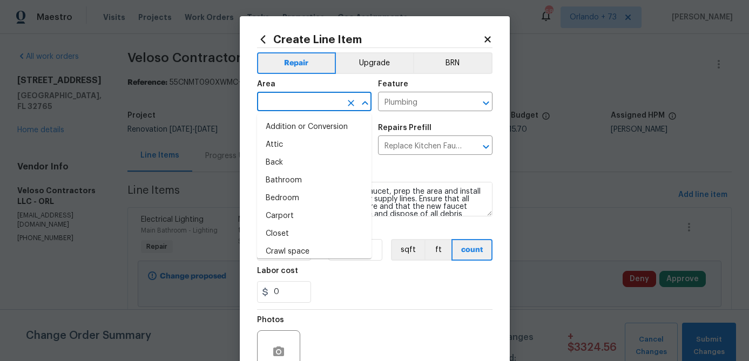
click at [313, 102] on input "text" at bounding box center [299, 102] width 84 height 17
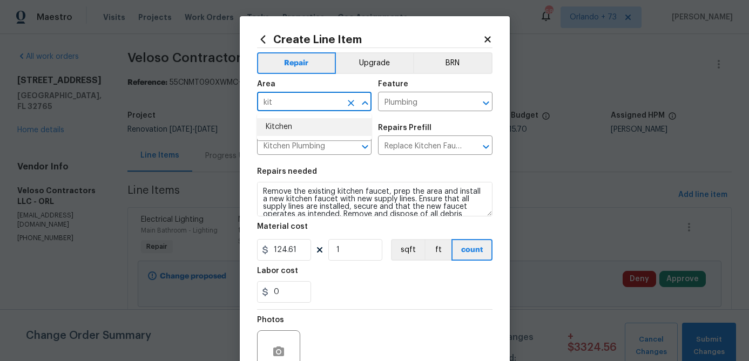
click at [307, 126] on li "Kitchen" at bounding box center [314, 127] width 114 height 18
type input "Kitchen"
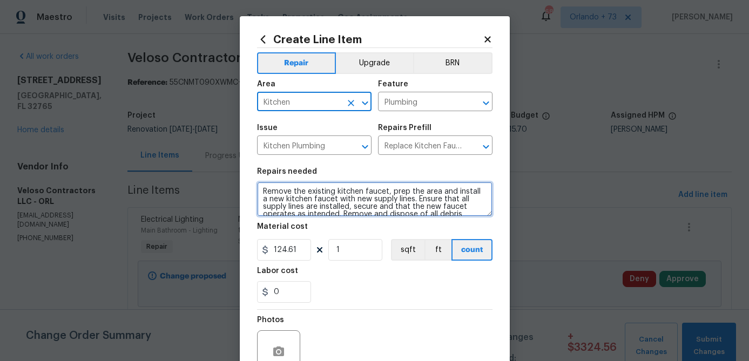
click at [261, 191] on textarea "Remove the existing kitchen faucet, prep the area and install a new kitchen fau…" at bounding box center [374, 199] width 235 height 35
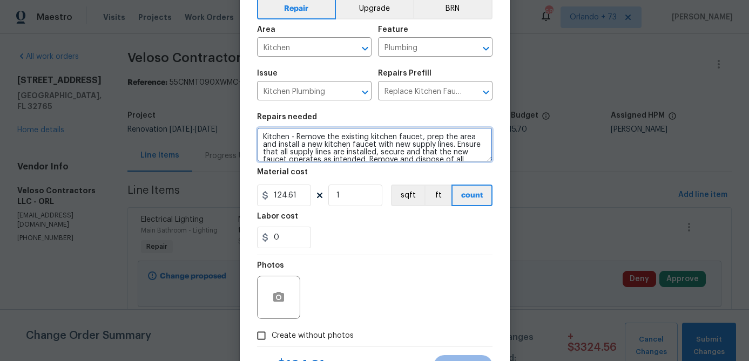
scroll to position [59, 0]
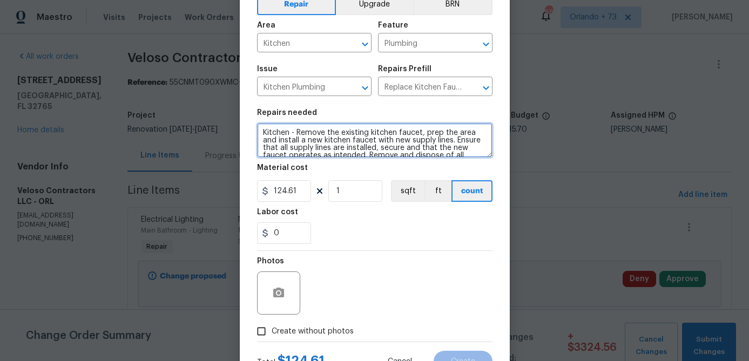
type textarea "Kitchen - Remove the existing kitchen faucet, prep the area and install a new k…"
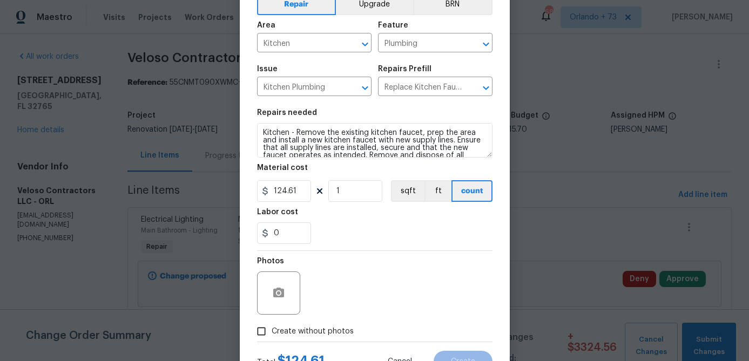
click at [323, 328] on span "Create without photos" at bounding box center [313, 331] width 82 height 11
click at [272, 328] on input "Create without photos" at bounding box center [261, 331] width 21 height 21
checkbox input "true"
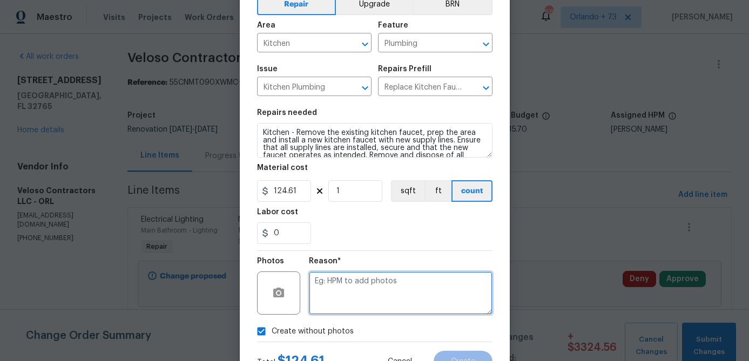
click at [339, 307] on textarea at bounding box center [401, 293] width 184 height 43
type textarea "na"
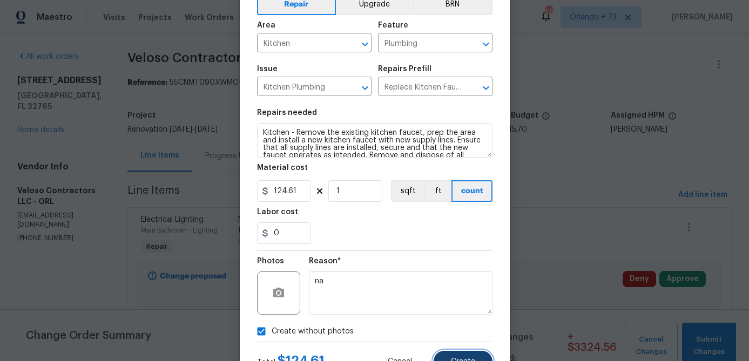
click at [458, 361] on span "Create" at bounding box center [463, 362] width 24 height 8
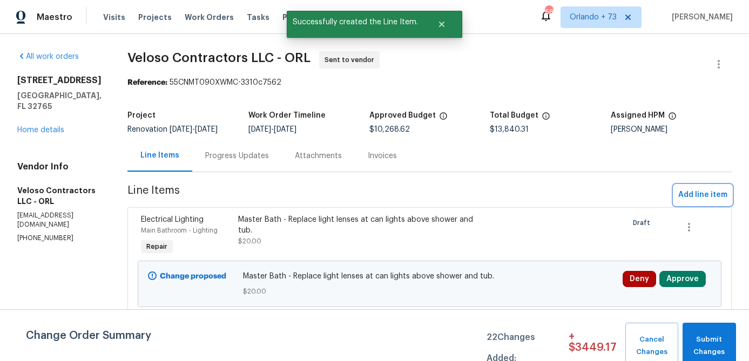
click at [702, 198] on span "Add line item" at bounding box center [702, 194] width 49 height 13
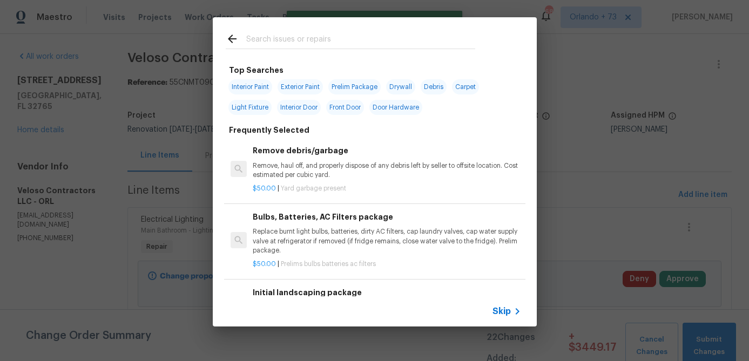
click at [322, 38] on input "text" at bounding box center [360, 40] width 229 height 16
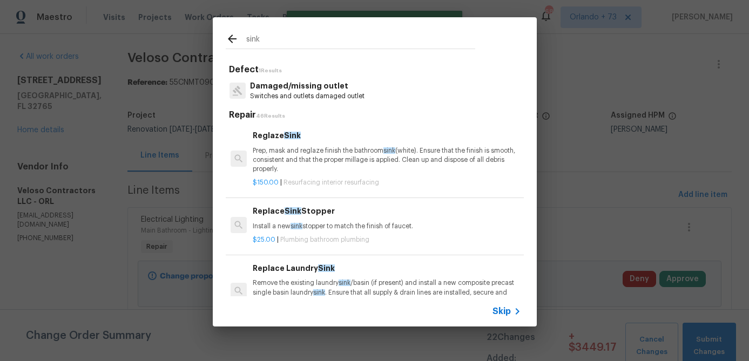
type input "sink"
click at [312, 157] on p "Prep, mask and reglaze finish the bathroom sink (white). Ensure that the finish…" at bounding box center [387, 160] width 268 height 28
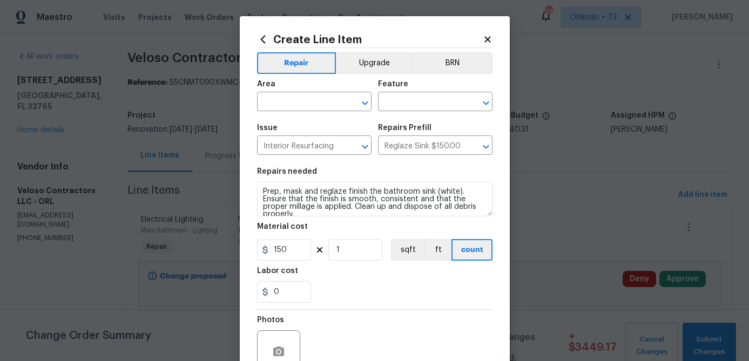
click at [299, 90] on div "Area" at bounding box center [314, 87] width 114 height 14
click at [293, 101] on input "text" at bounding box center [299, 102] width 84 height 17
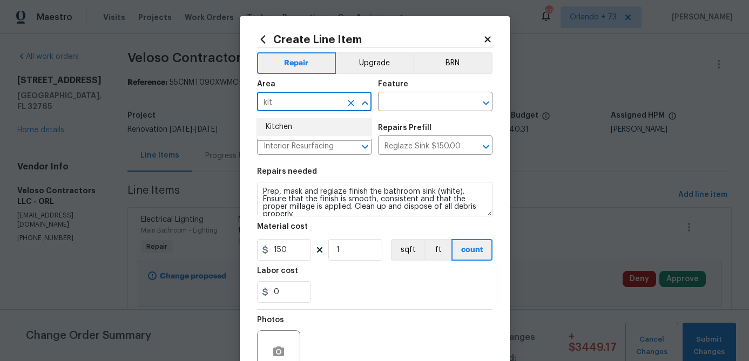
click at [293, 131] on li "Kitchen" at bounding box center [314, 127] width 114 height 18
type input "Kitchen"
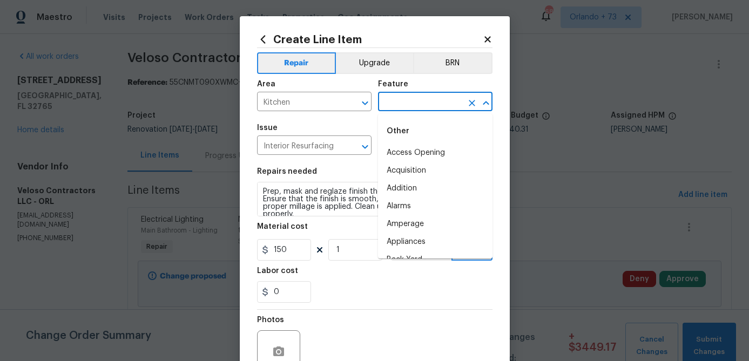
click at [402, 110] on input "text" at bounding box center [420, 102] width 84 height 17
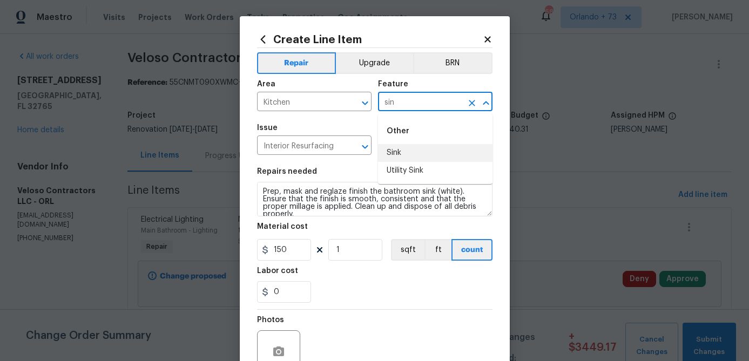
click at [395, 153] on li "Sink" at bounding box center [435, 153] width 114 height 18
type input "Sink"
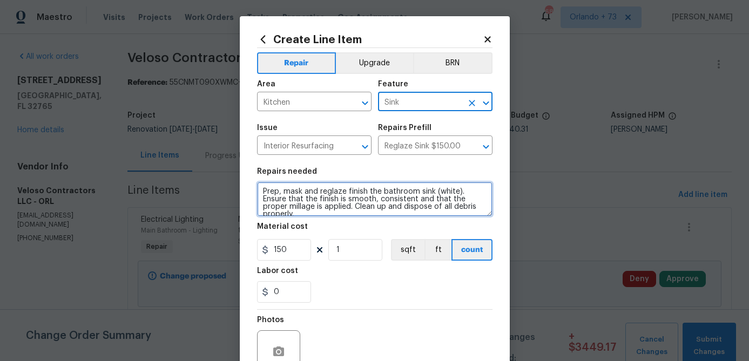
click at [263, 193] on textarea "Prep, mask and reglaze finish the bathroom sink (white). Ensure that the finish…" at bounding box center [374, 199] width 235 height 35
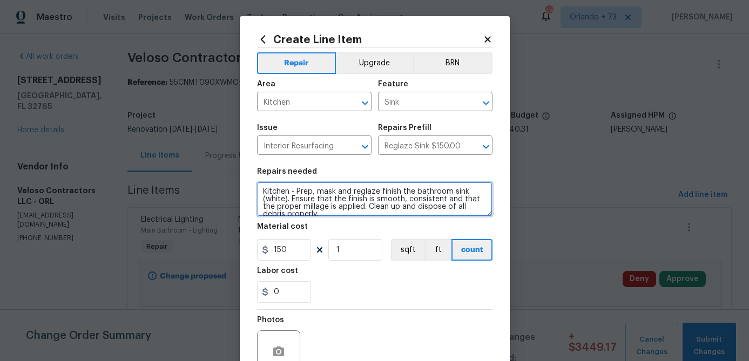
type textarea "Kitchen - Prep, mask and reglaze finish the bathroom sink (white). Ensure that …"
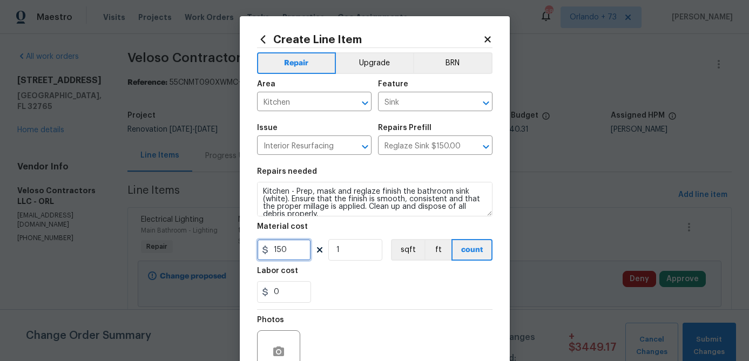
click at [297, 248] on input "150" at bounding box center [284, 250] width 54 height 22
type input "100"
click at [367, 287] on div "0" at bounding box center [374, 292] width 235 height 22
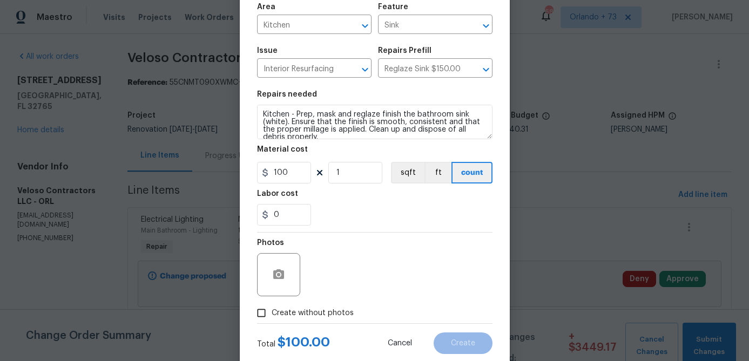
scroll to position [104, 0]
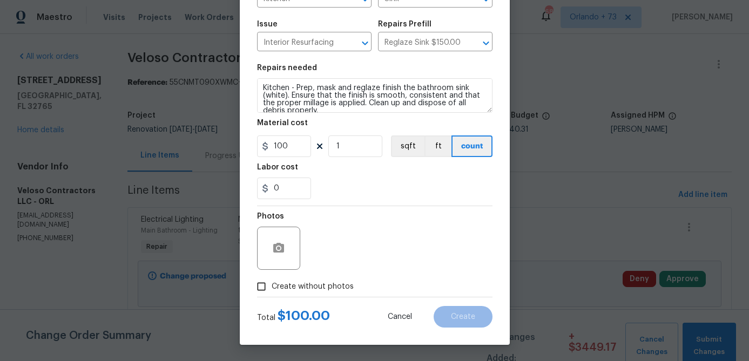
click at [345, 287] on span "Create without photos" at bounding box center [313, 286] width 82 height 11
click at [272, 287] on input "Create without photos" at bounding box center [261, 286] width 21 height 21
checkbox input "true"
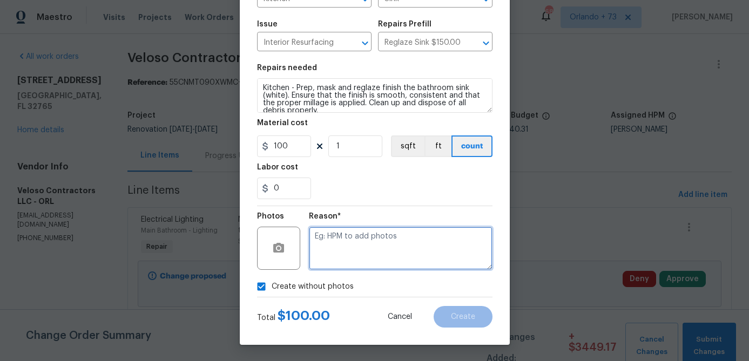
click at [377, 258] on textarea at bounding box center [401, 248] width 184 height 43
type textarea "na"
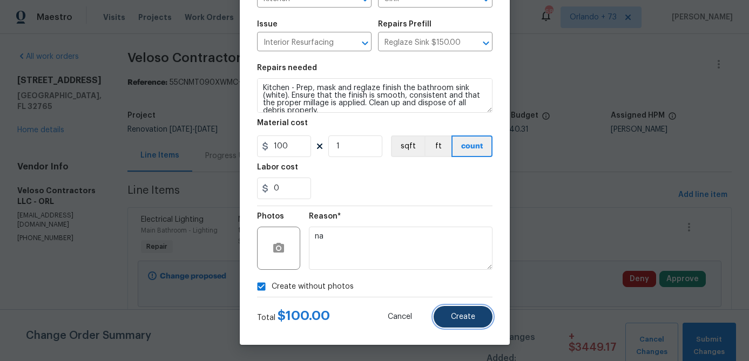
click at [463, 317] on span "Create" at bounding box center [463, 317] width 24 height 8
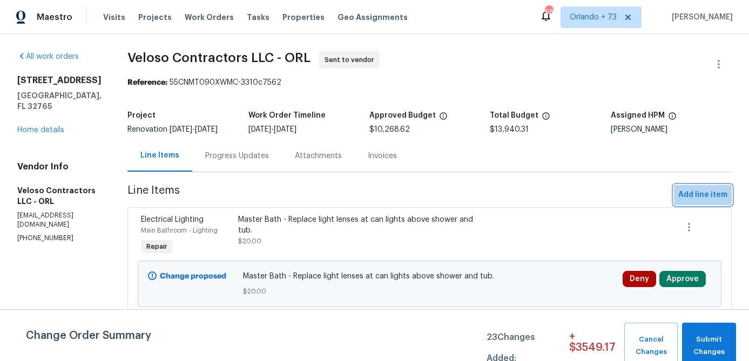
click at [694, 191] on span "Add line item" at bounding box center [702, 194] width 49 height 13
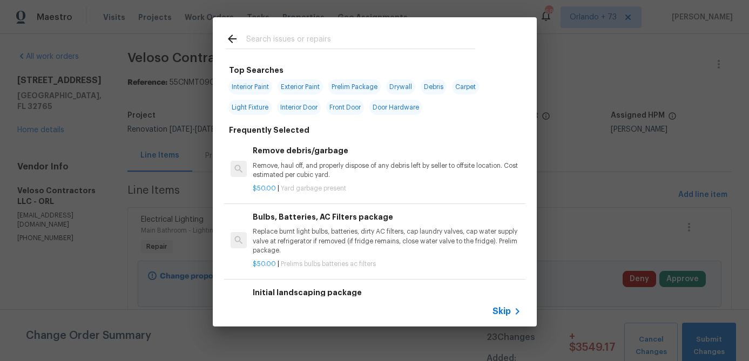
click at [345, 45] on input "text" at bounding box center [360, 40] width 229 height 16
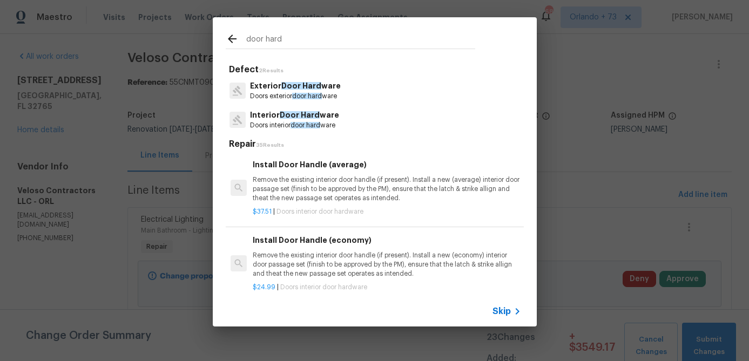
type input "door hard"
click at [292, 117] on span "Door Hard" at bounding box center [300, 115] width 40 height 8
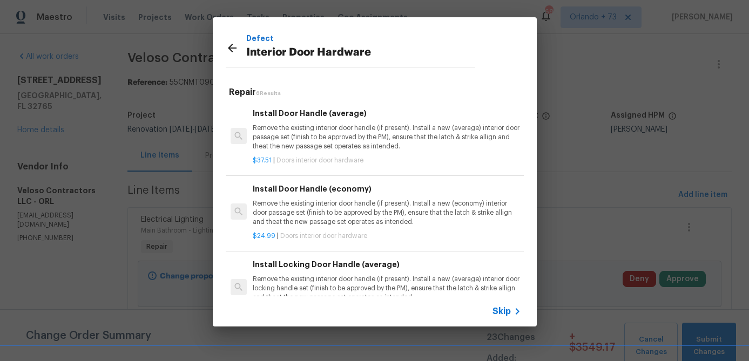
click at [314, 136] on p "Remove the existing interior door handle (if present). Install a new (average) …" at bounding box center [387, 138] width 268 height 28
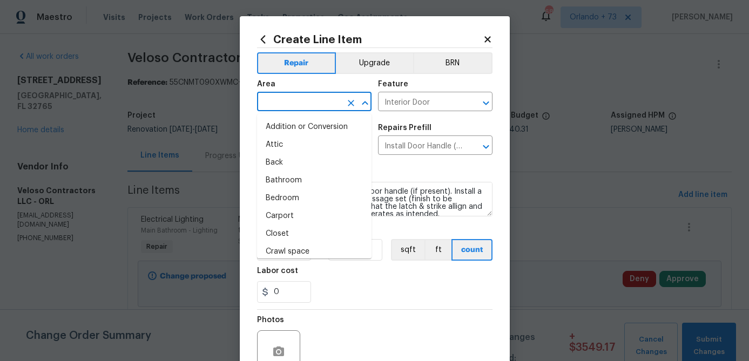
click at [301, 97] on input "text" at bounding box center [299, 102] width 84 height 17
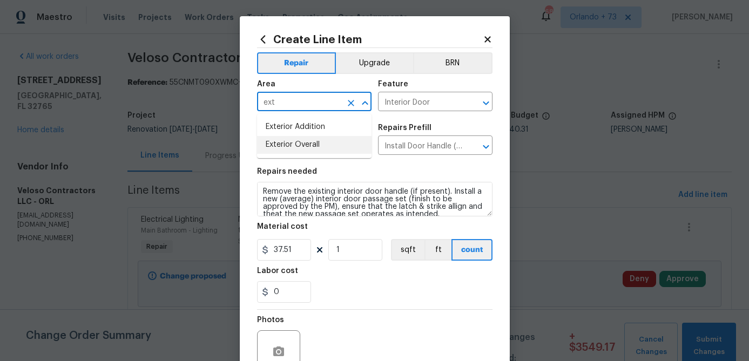
click at [295, 144] on li "Exterior Overall" at bounding box center [314, 145] width 114 height 18
type input "Exterior Overall"
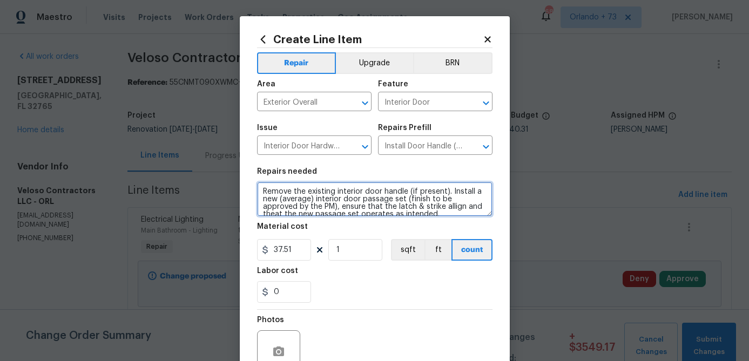
click at [274, 190] on textarea "Remove the existing interior door handle (if present). Install a new (average) …" at bounding box center [374, 199] width 235 height 35
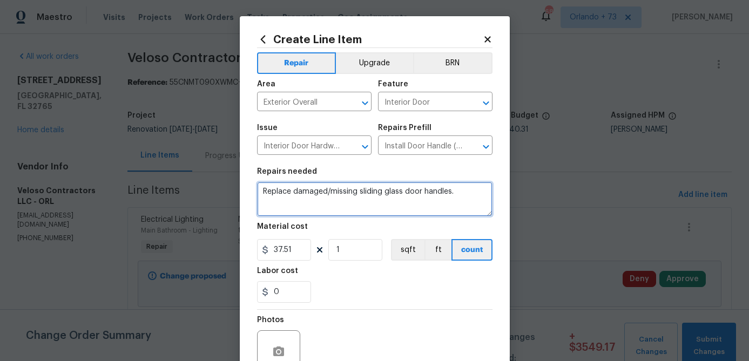
type textarea "Replace damaged/missing sliding glass door handles."
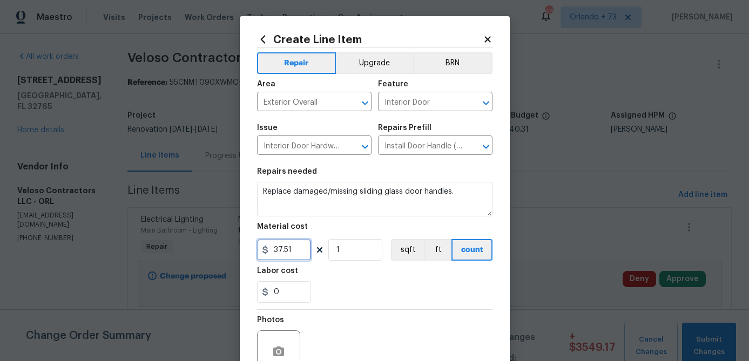
click at [306, 253] on input "37.51" at bounding box center [284, 250] width 54 height 22
type input "15"
click at [366, 253] on input "1" at bounding box center [355, 250] width 54 height 22
type input "3"
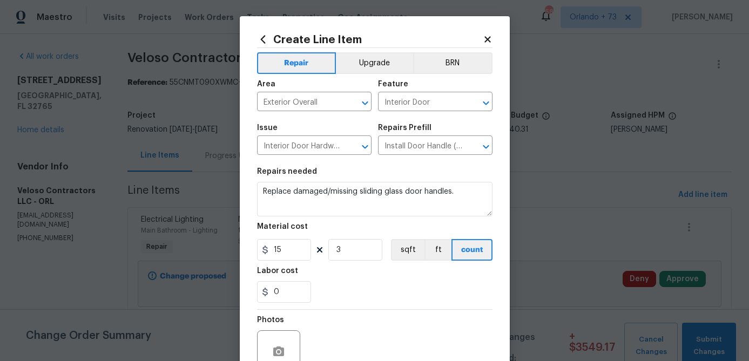
click at [391, 271] on div "Labor cost" at bounding box center [374, 274] width 235 height 14
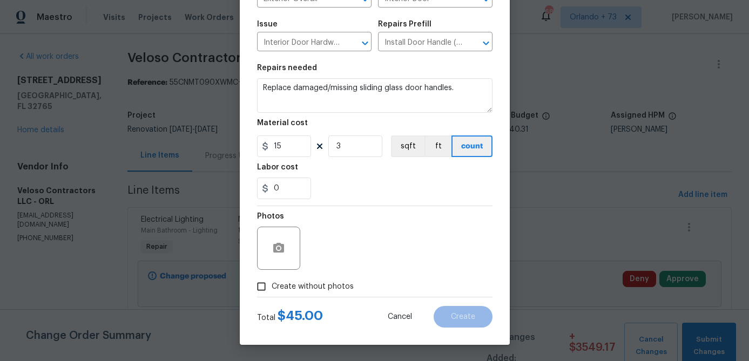
click at [342, 286] on span "Create without photos" at bounding box center [313, 286] width 82 height 11
click at [272, 286] on input "Create without photos" at bounding box center [261, 286] width 21 height 21
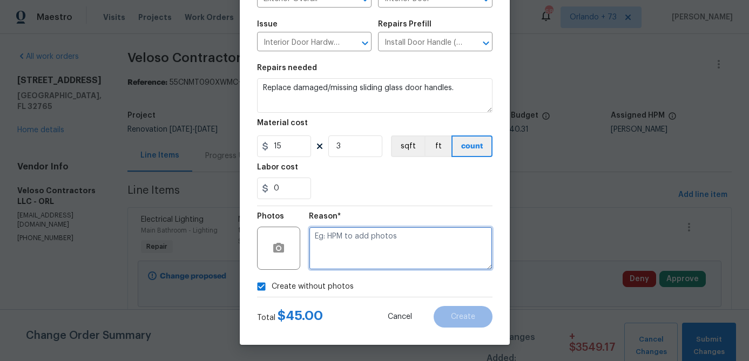
click at [360, 266] on textarea at bounding box center [401, 248] width 184 height 43
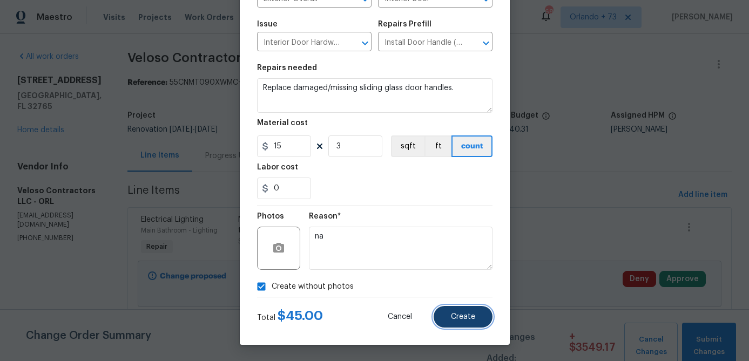
click at [468, 320] on span "Create" at bounding box center [463, 317] width 24 height 8
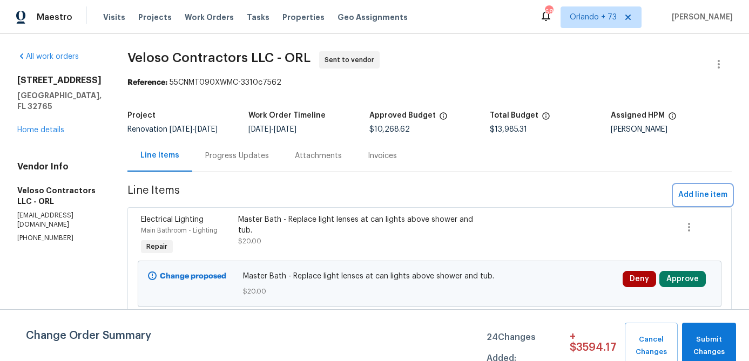
click at [709, 193] on span "Add line item" at bounding box center [702, 194] width 49 height 13
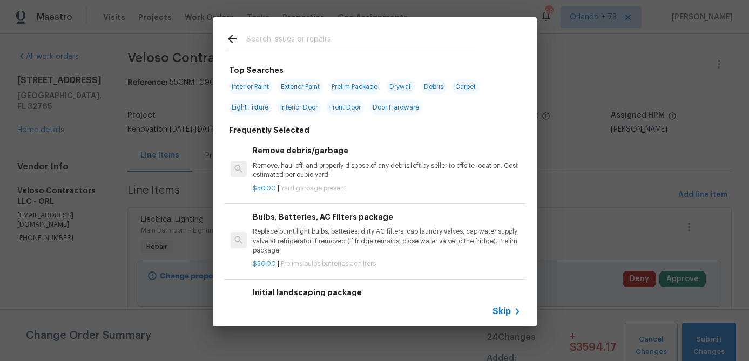
click at [313, 34] on input "text" at bounding box center [360, 40] width 229 height 16
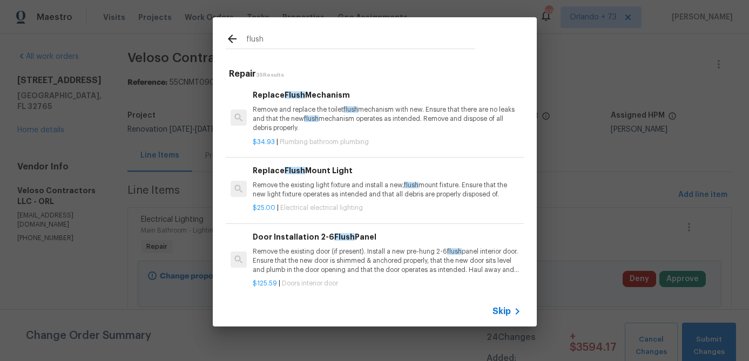
scroll to position [16, 0]
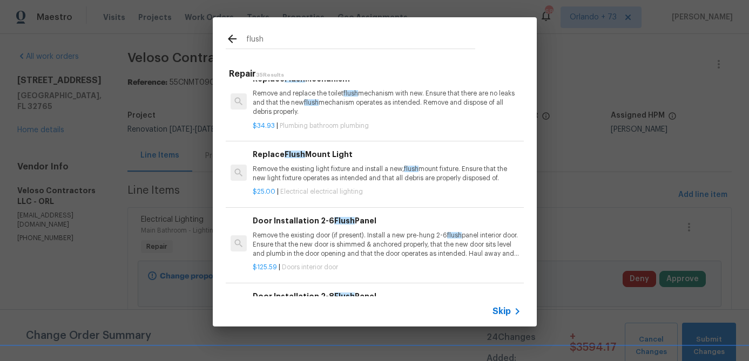
click at [319, 179] on p "Remove the existing light fixture and install a new, flush mount fixture. Ensur…" at bounding box center [387, 174] width 268 height 18
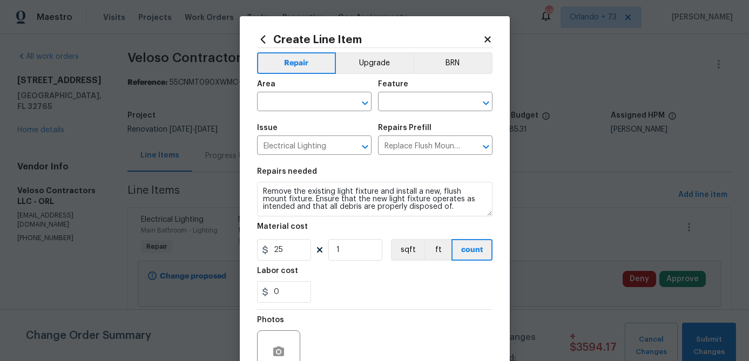
click at [296, 93] on div "Area" at bounding box center [314, 87] width 114 height 14
click at [291, 100] on input "text" at bounding box center [299, 102] width 84 height 17
click at [287, 117] on ul "Laundry" at bounding box center [314, 127] width 114 height 26
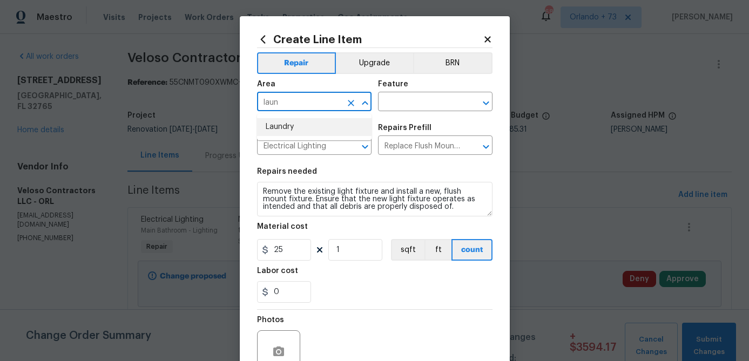
click at [287, 121] on li "Laundry" at bounding box center [314, 127] width 114 height 18
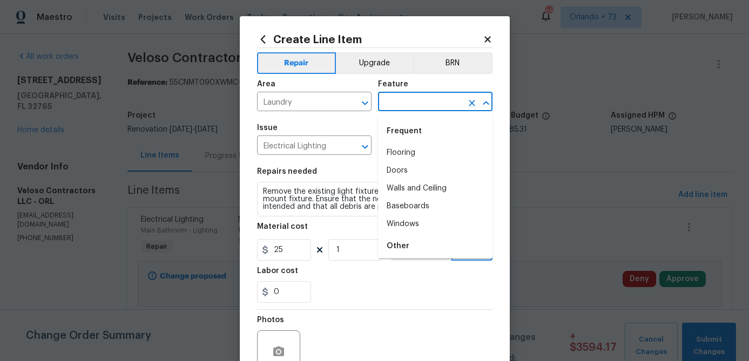
click at [408, 101] on input "text" at bounding box center [420, 102] width 84 height 17
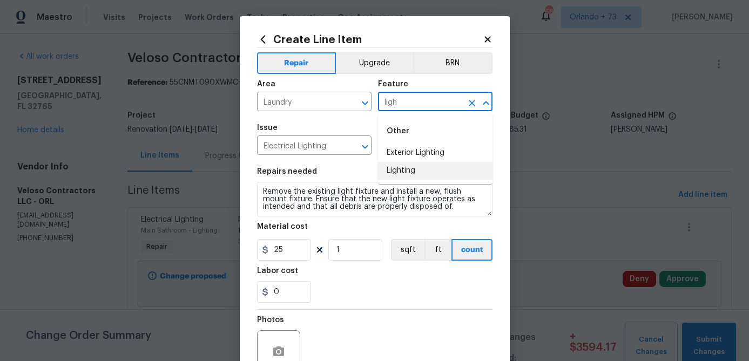
click at [396, 169] on li "Lighting" at bounding box center [435, 171] width 114 height 18
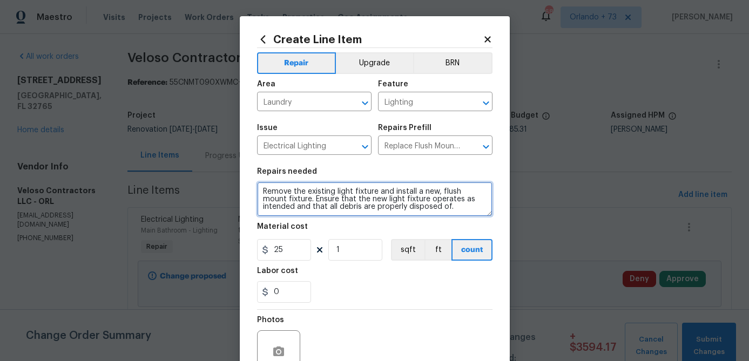
click at [264, 190] on textarea "Remove the existing light fixture and install a new, flush mount fixture. Ensur…" at bounding box center [374, 199] width 235 height 35
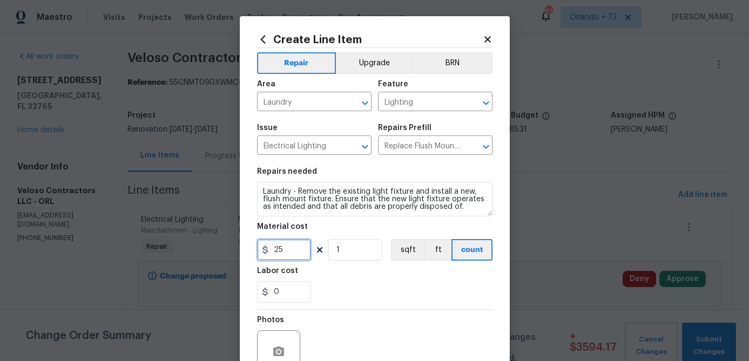
click at [297, 254] on input "25" at bounding box center [284, 250] width 54 height 22
click at [356, 310] on div at bounding box center [374, 309] width 235 height 1
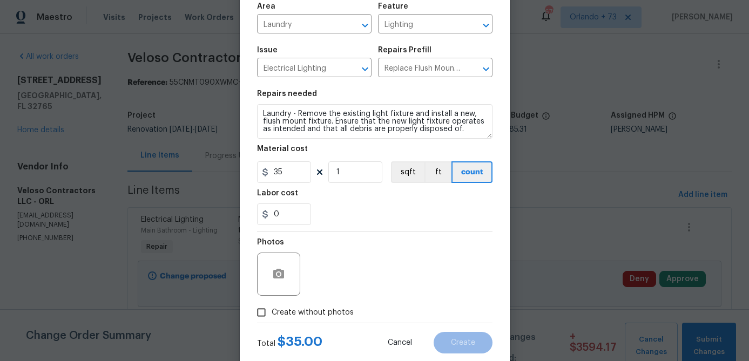
scroll to position [97, 0]
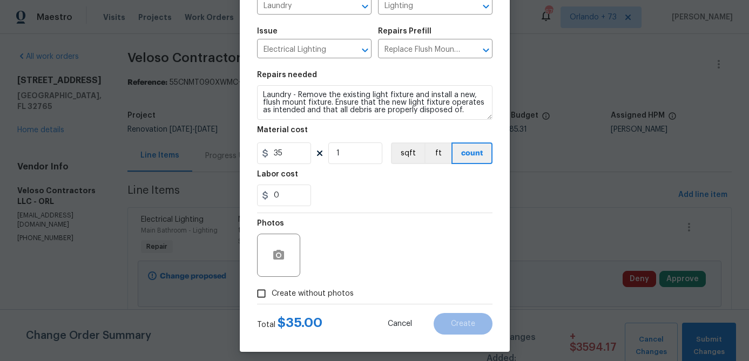
click at [330, 300] on span "Create without photos" at bounding box center [313, 293] width 82 height 11
click at [272, 300] on input "Create without photos" at bounding box center [261, 293] width 21 height 21
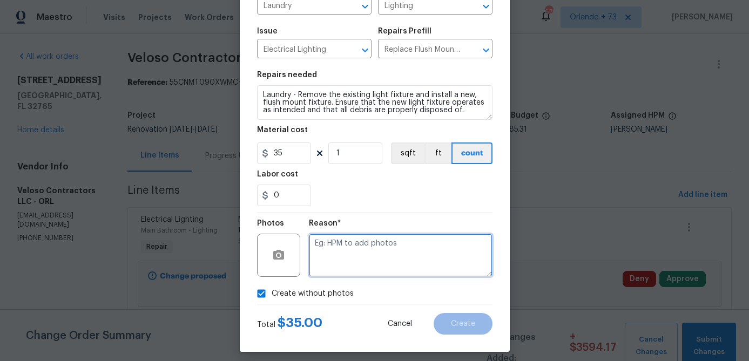
click at [347, 269] on textarea at bounding box center [401, 255] width 184 height 43
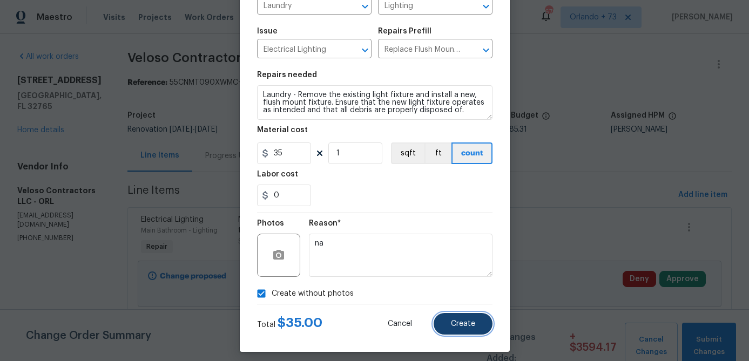
click at [445, 324] on button "Create" at bounding box center [463, 324] width 59 height 22
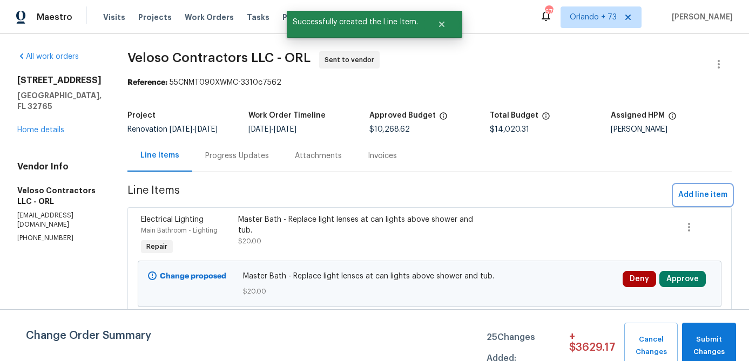
click at [693, 199] on span "Add line item" at bounding box center [702, 194] width 49 height 13
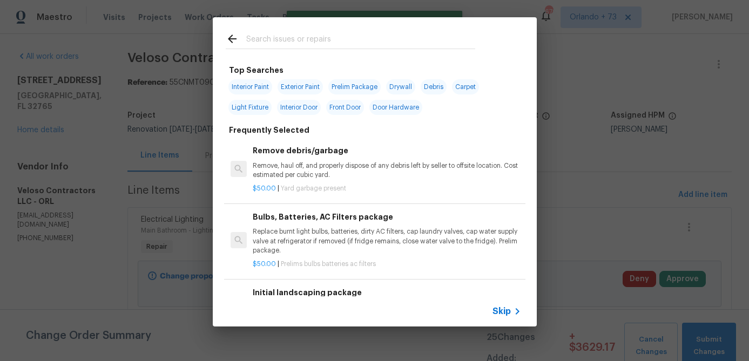
click at [309, 41] on input "text" at bounding box center [360, 40] width 229 height 16
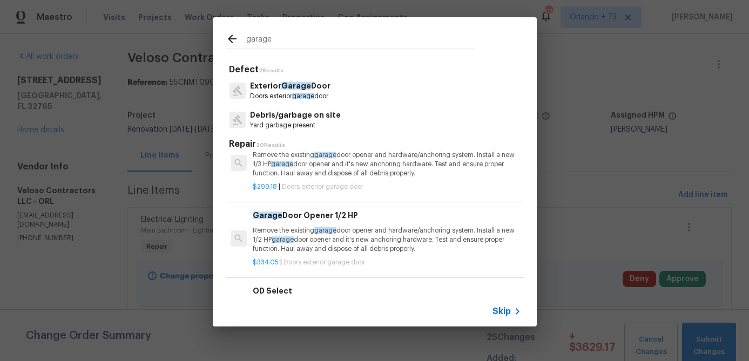
scroll to position [473, 0]
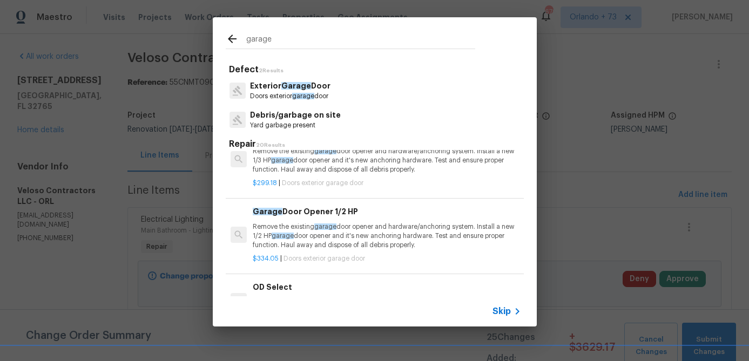
click at [344, 238] on p "Remove the existing garage door opener and hardware/anchoring system. Install a…" at bounding box center [387, 236] width 268 height 28
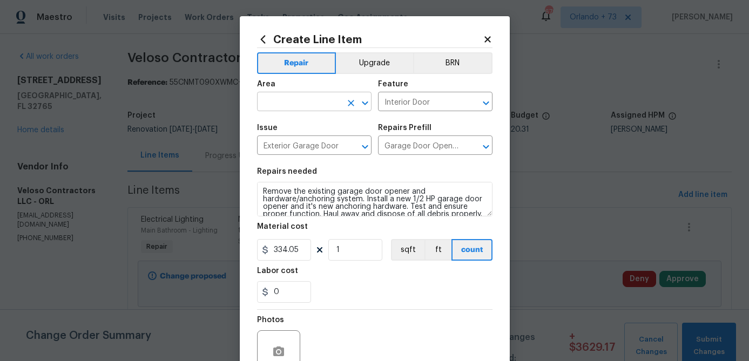
click at [316, 105] on input "text" at bounding box center [299, 102] width 84 height 17
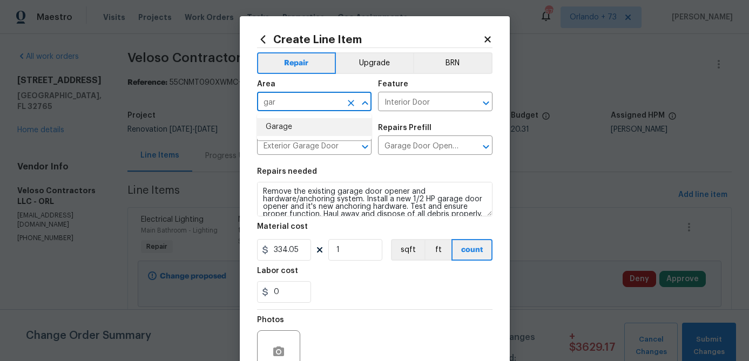
click at [307, 129] on li "Garage" at bounding box center [314, 127] width 114 height 18
click at [306, 255] on input "334.05" at bounding box center [284, 250] width 54 height 22
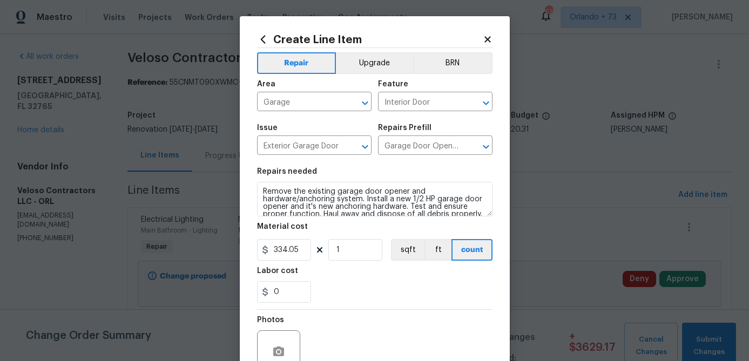
click at [346, 274] on div "Labor cost" at bounding box center [374, 274] width 235 height 14
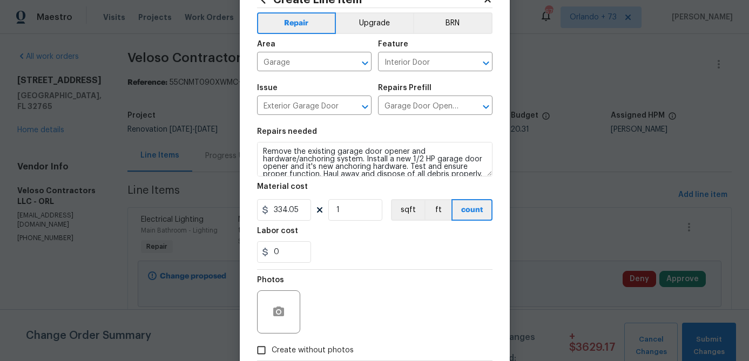
scroll to position [82, 0]
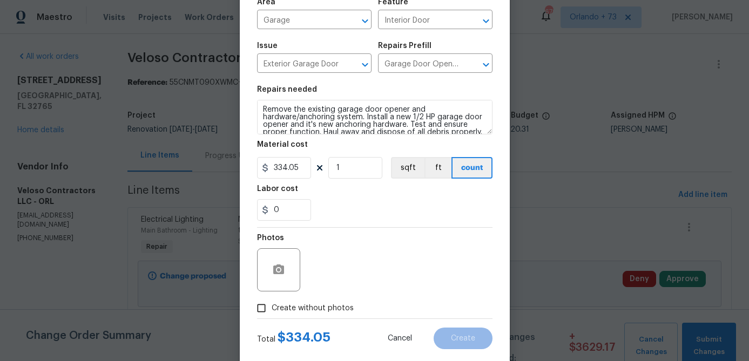
click at [320, 308] on span "Create without photos" at bounding box center [313, 308] width 82 height 11
click at [272, 308] on input "Create without photos" at bounding box center [261, 308] width 21 height 21
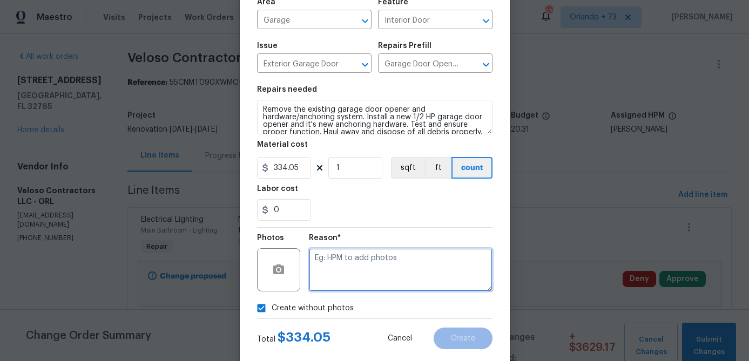
click at [337, 285] on textarea at bounding box center [401, 269] width 184 height 43
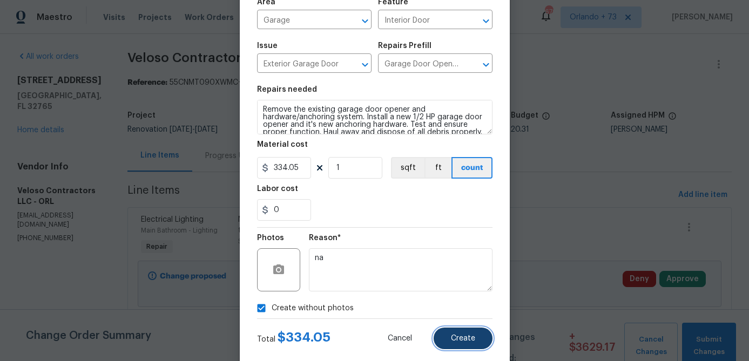
click at [462, 336] on span "Create" at bounding box center [463, 339] width 24 height 8
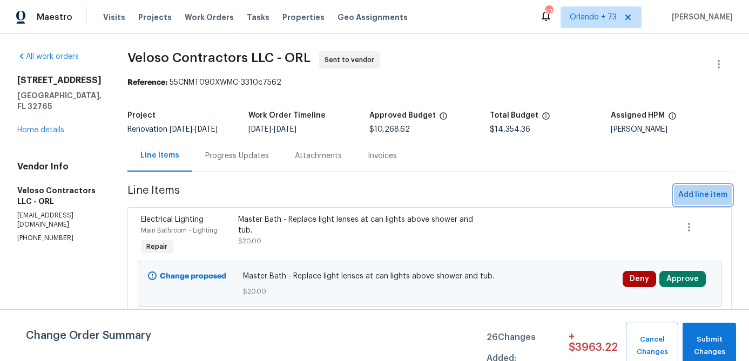
click at [715, 196] on span "Add line item" at bounding box center [702, 194] width 49 height 13
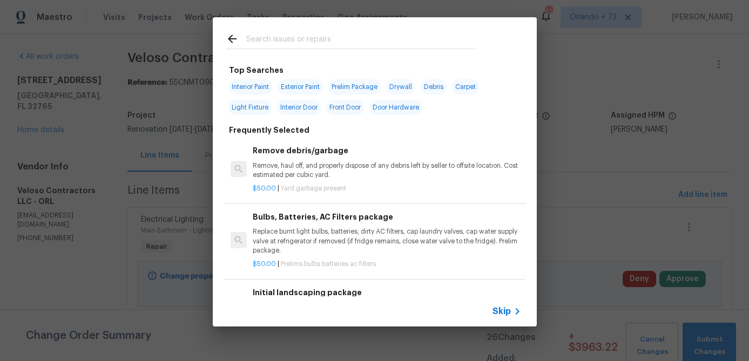
click at [349, 42] on input "text" at bounding box center [360, 40] width 229 height 16
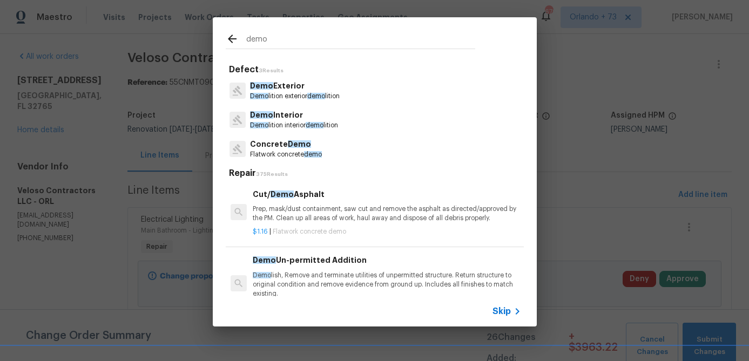
click at [289, 117] on p "Demo Interior" at bounding box center [294, 115] width 88 height 11
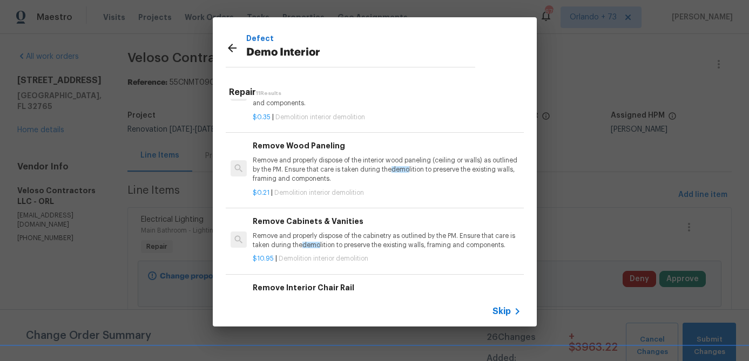
scroll to position [119, 0]
click at [334, 227] on div "Remove Cabinets & Vanities Remove and properly dispose of the cabinetry as outl…" at bounding box center [387, 232] width 268 height 35
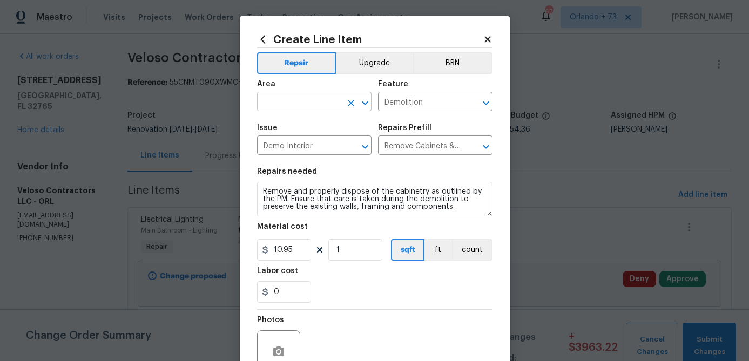
click at [311, 102] on input "text" at bounding box center [299, 102] width 84 height 17
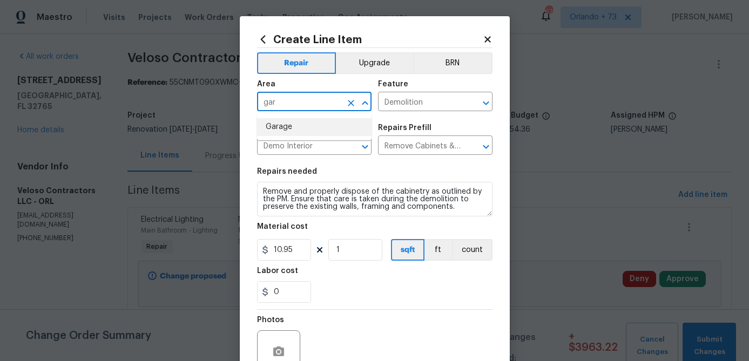
click at [297, 128] on li "Garage" at bounding box center [314, 127] width 114 height 18
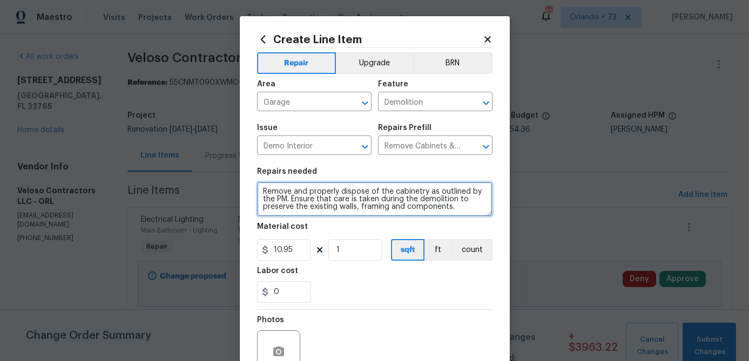
click at [268, 193] on textarea "Remove and properly dispose of the cabinetry as outlined by the PM. Ensure that…" at bounding box center [374, 199] width 235 height 35
drag, startPoint x: 263, startPoint y: 192, endPoint x: 401, endPoint y: 239, distance: 145.3
click at [400, 238] on section "Repairs needed Remove and properly dispose of the cabinetry as outlined by the …" at bounding box center [374, 235] width 235 height 148
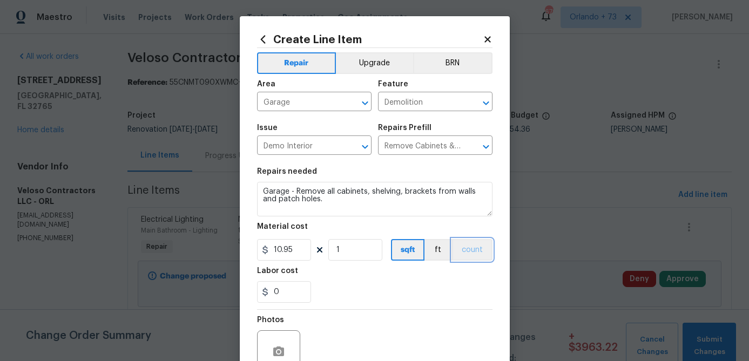
click at [482, 257] on button "count" at bounding box center [472, 250] width 40 height 22
click at [296, 248] on input "10.95" at bounding box center [284, 250] width 54 height 22
click at [389, 296] on div "0" at bounding box center [374, 292] width 235 height 22
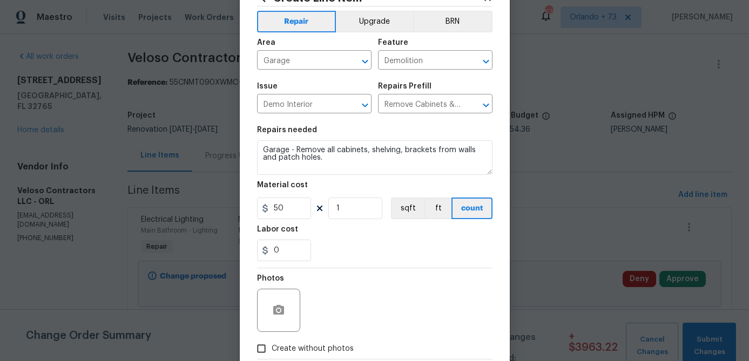
scroll to position [65, 0]
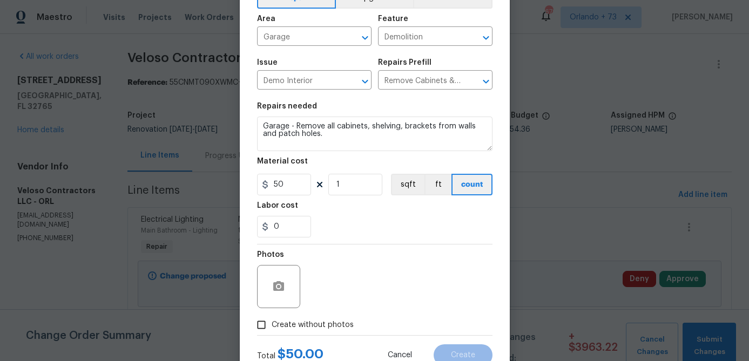
click at [332, 326] on span "Create without photos" at bounding box center [313, 325] width 82 height 11
click at [272, 326] on input "Create without photos" at bounding box center [261, 325] width 21 height 21
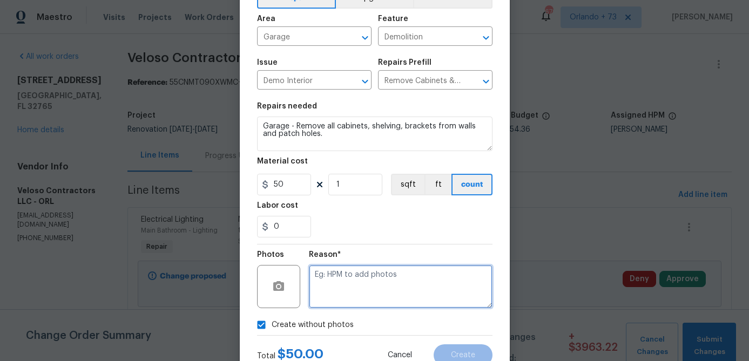
click at [366, 276] on textarea at bounding box center [401, 286] width 184 height 43
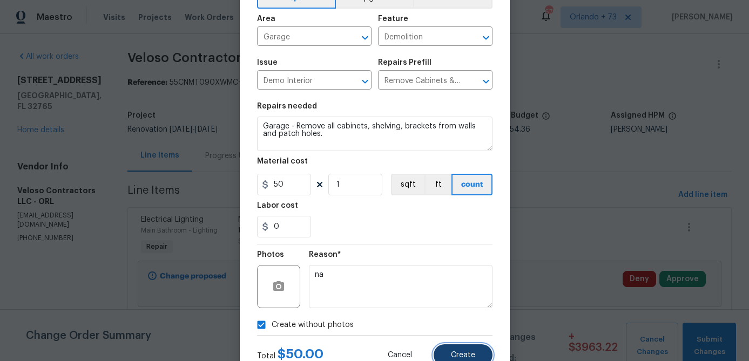
click at [448, 349] on button "Create" at bounding box center [463, 355] width 59 height 22
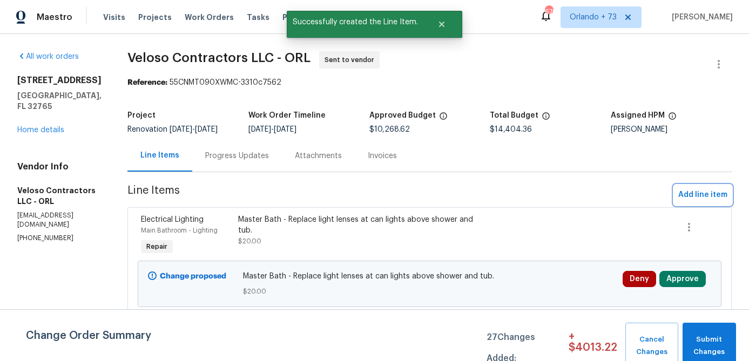
click at [698, 190] on span "Add line item" at bounding box center [702, 194] width 49 height 13
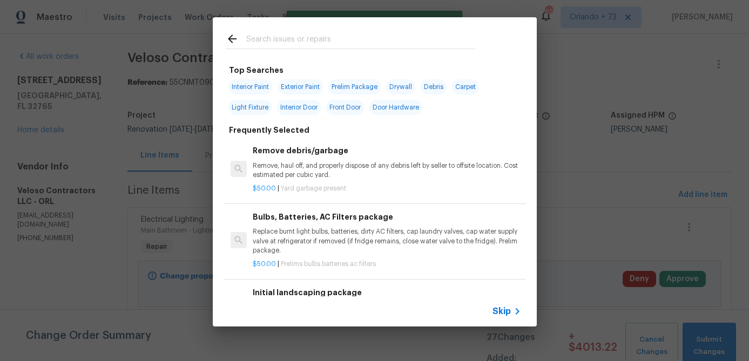
click at [305, 45] on input "text" at bounding box center [360, 40] width 229 height 16
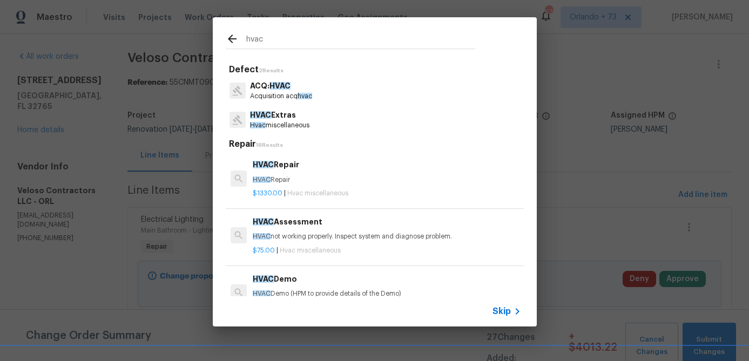
click at [277, 119] on p "HVAC Extras" at bounding box center [279, 115] width 59 height 11
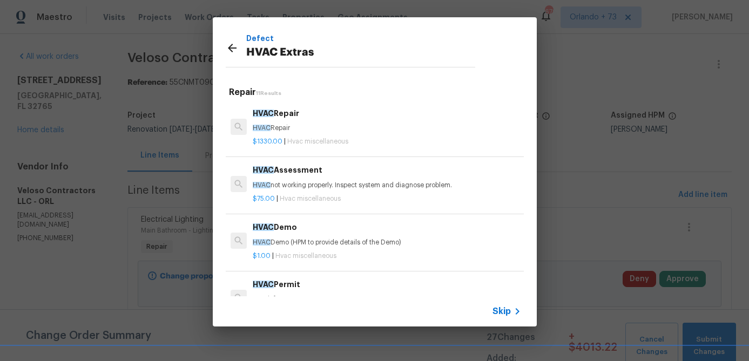
click at [280, 124] on p "HVAC Repair" at bounding box center [387, 128] width 268 height 9
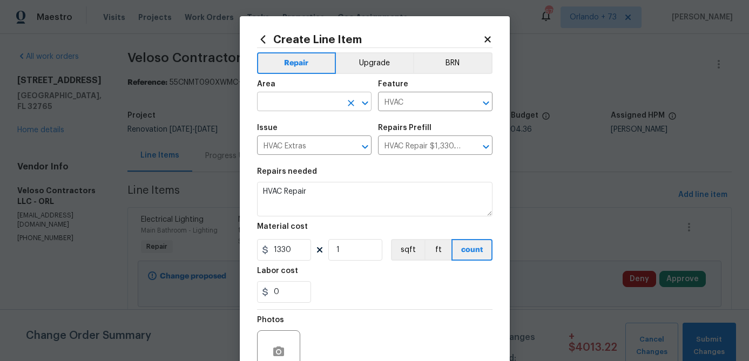
click at [302, 103] on input "text" at bounding box center [299, 102] width 84 height 17
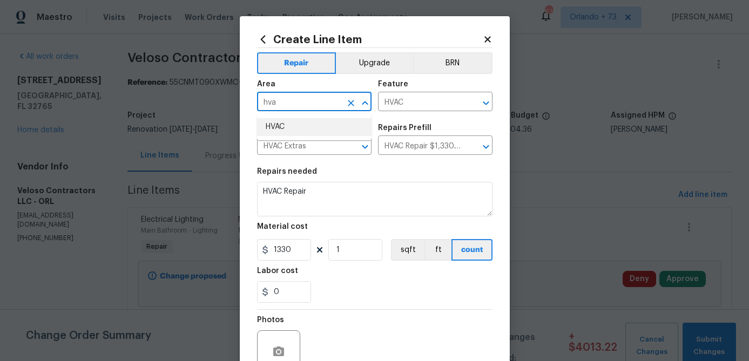
click at [301, 124] on li "HVAC" at bounding box center [314, 127] width 114 height 18
click at [429, 154] on input "HVAC Repair $1,330.00" at bounding box center [420, 146] width 84 height 17
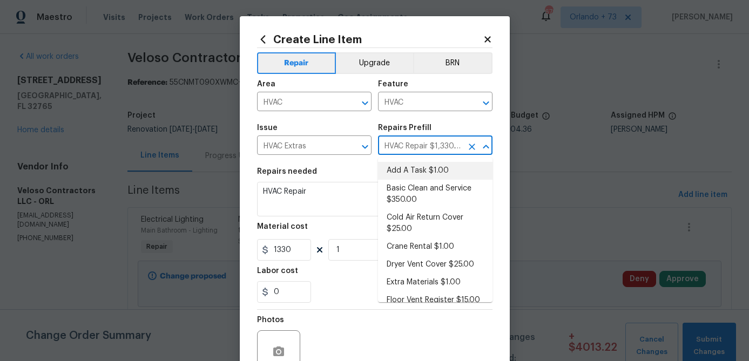
click at [419, 174] on li "Add A Task $1.00" at bounding box center [435, 171] width 114 height 18
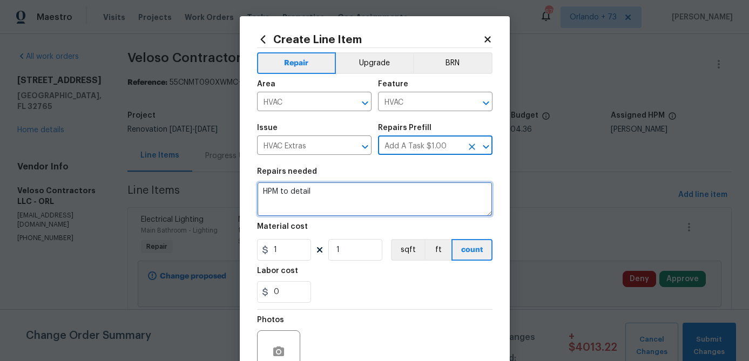
click at [299, 194] on textarea "HPM to detail" at bounding box center [374, 199] width 235 height 35
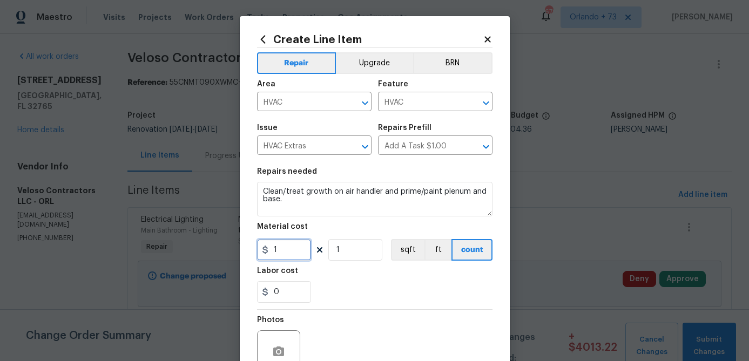
click at [289, 250] on input "1" at bounding box center [284, 250] width 54 height 22
click at [405, 315] on div "Repair Upgrade BRN Area HVAC ​ Feature HVAC ​ Issue HVAC Extras ​ Repairs Prefi…" at bounding box center [374, 224] width 235 height 353
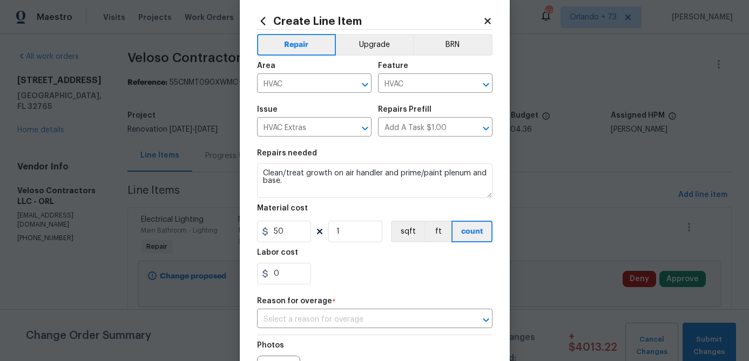
scroll to position [22, 0]
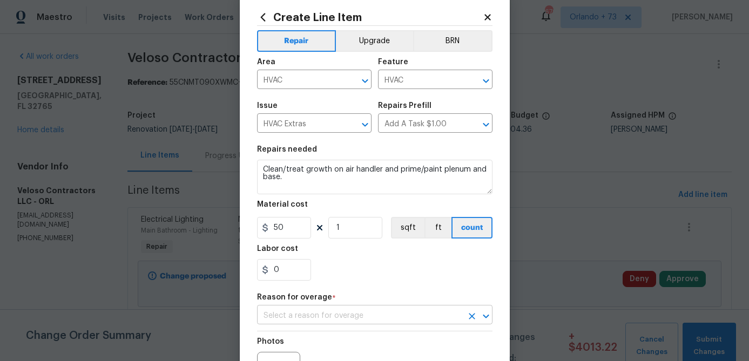
click at [382, 316] on input "text" at bounding box center [359, 316] width 205 height 17
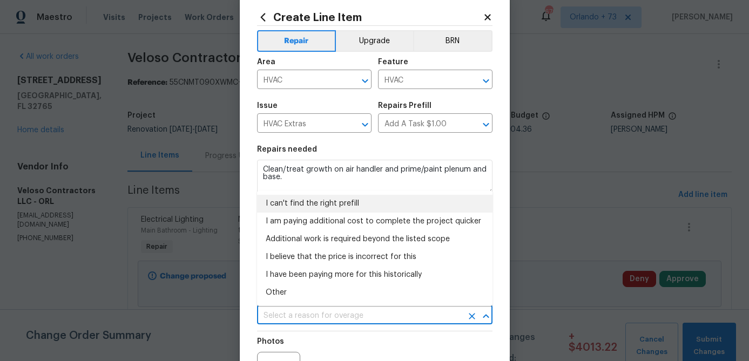
click at [340, 206] on li "I can't find the right prefill" at bounding box center [374, 204] width 235 height 18
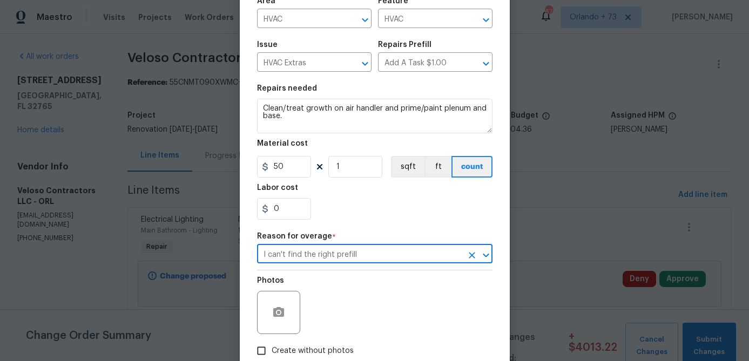
scroll to position [148, 0]
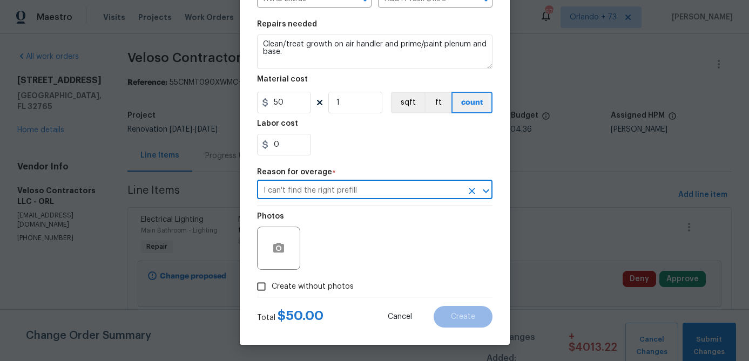
click at [327, 284] on span "Create without photos" at bounding box center [313, 286] width 82 height 11
click at [272, 284] on input "Create without photos" at bounding box center [261, 286] width 21 height 21
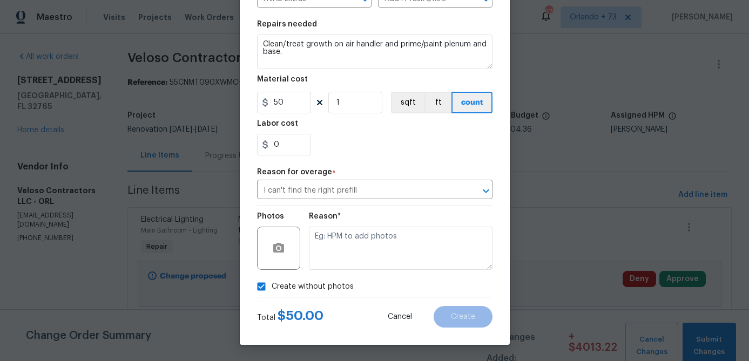
click at [337, 270] on div "Reason*" at bounding box center [401, 241] width 184 height 70
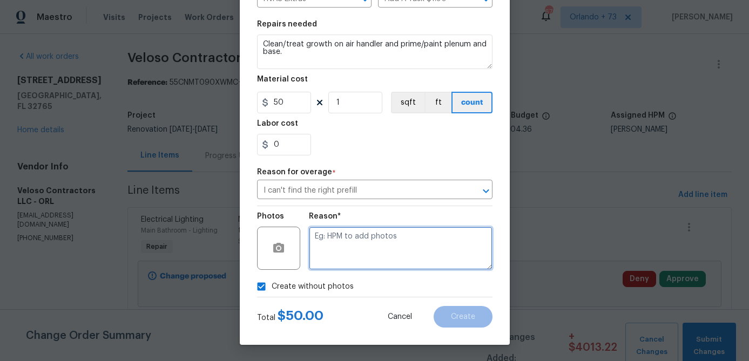
click at [363, 236] on textarea at bounding box center [401, 248] width 184 height 43
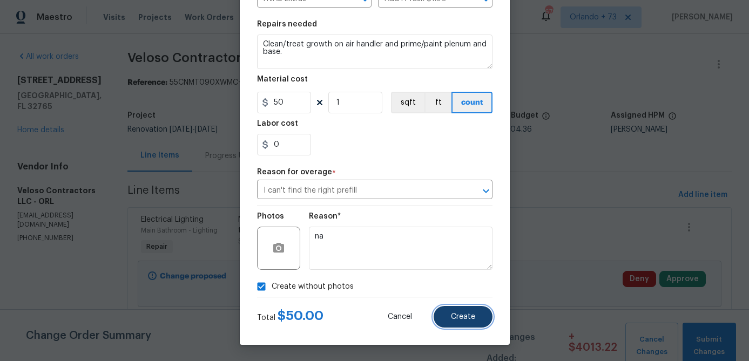
click at [458, 321] on button "Create" at bounding box center [463, 317] width 59 height 22
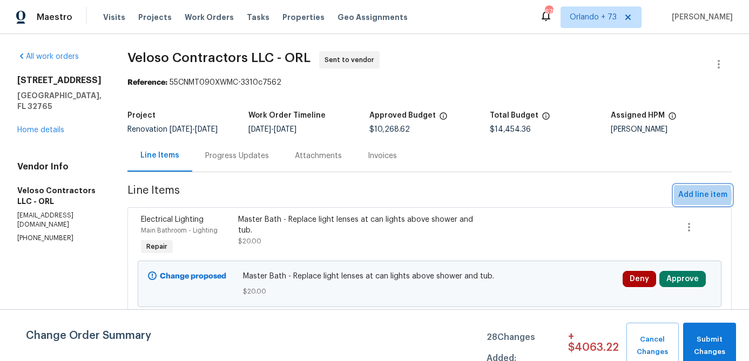
click at [681, 196] on span "Add line item" at bounding box center [702, 194] width 49 height 13
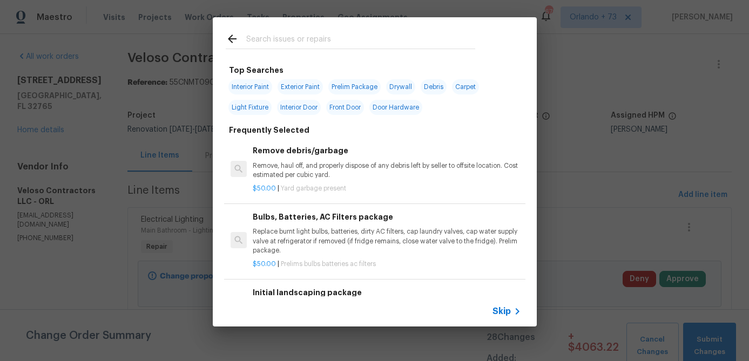
click at [295, 46] on input "text" at bounding box center [360, 40] width 229 height 16
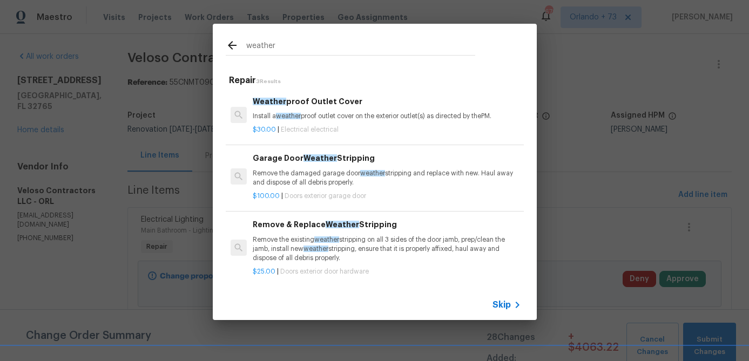
click at [306, 182] on p "Remove the damaged garage door weather stripping and replace with new. Haul awa…" at bounding box center [387, 178] width 268 height 18
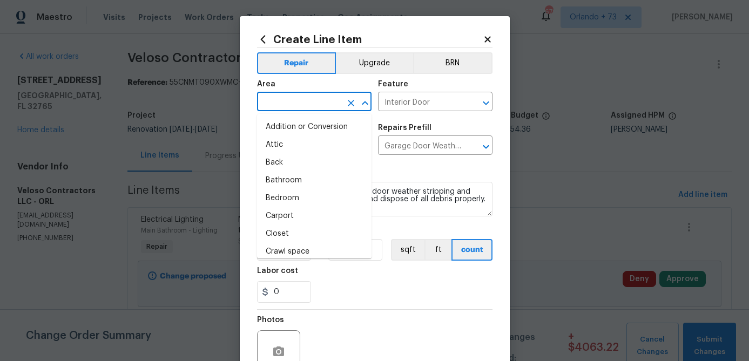
click at [327, 107] on input "text" at bounding box center [299, 102] width 84 height 17
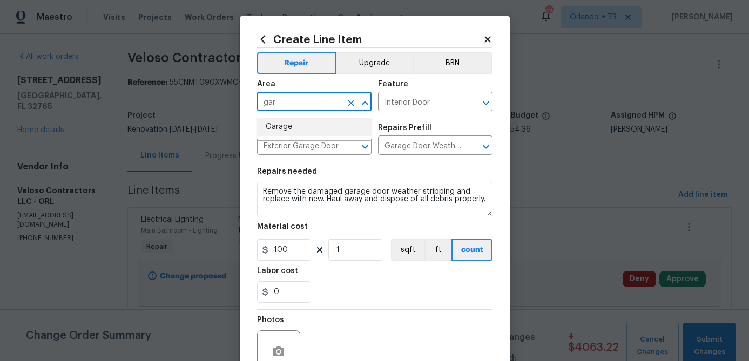
click at [324, 130] on li "Garage" at bounding box center [314, 127] width 114 height 18
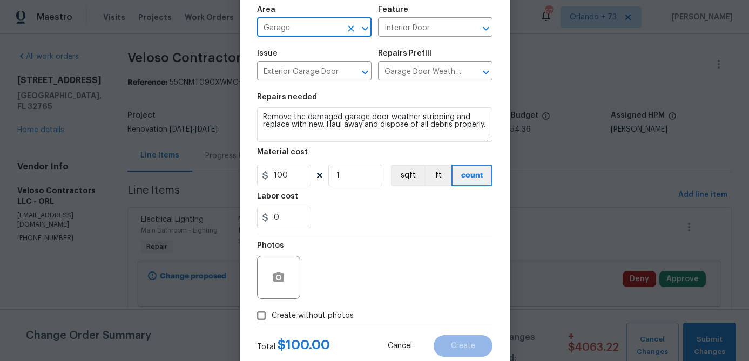
scroll to position [104, 0]
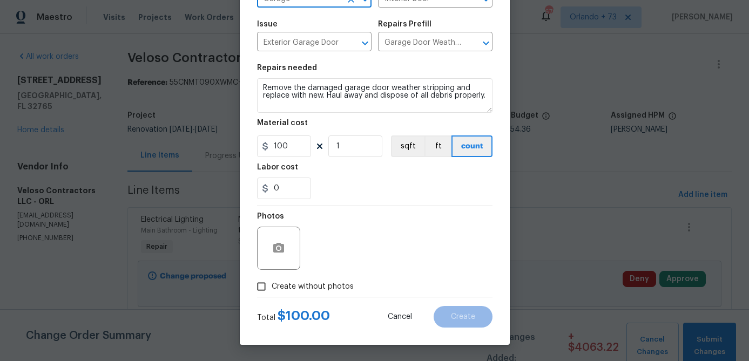
click at [332, 289] on span "Create without photos" at bounding box center [313, 286] width 82 height 11
click at [272, 289] on input "Create without photos" at bounding box center [261, 286] width 21 height 21
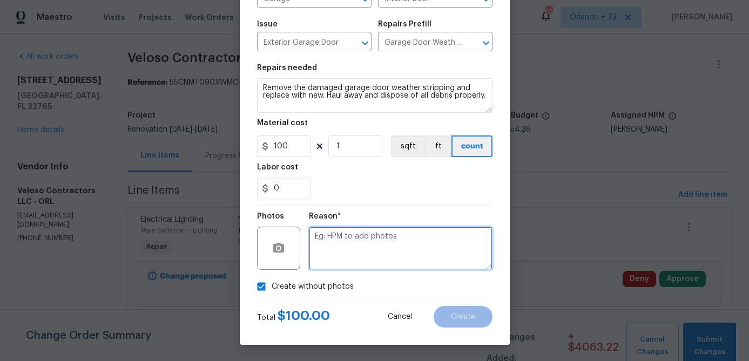
click at [361, 254] on textarea at bounding box center [401, 248] width 184 height 43
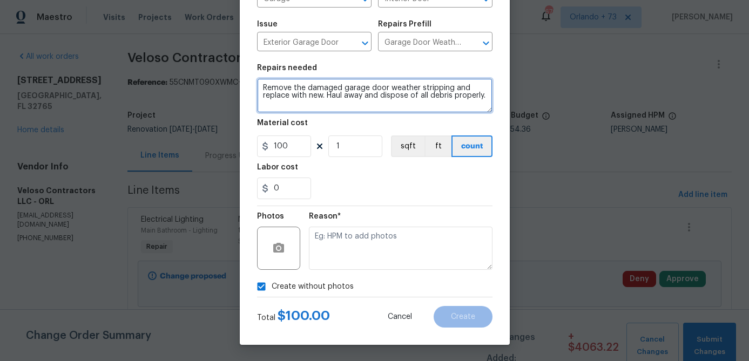
click at [452, 89] on textarea "Remove the damaged garage door weather stripping and replace with new. Haul awa…" at bounding box center [374, 95] width 235 height 35
click at [428, 106] on textarea "Remove the damaged garage door weather stripping at bottom panel and replace wi…" at bounding box center [374, 95] width 235 height 35
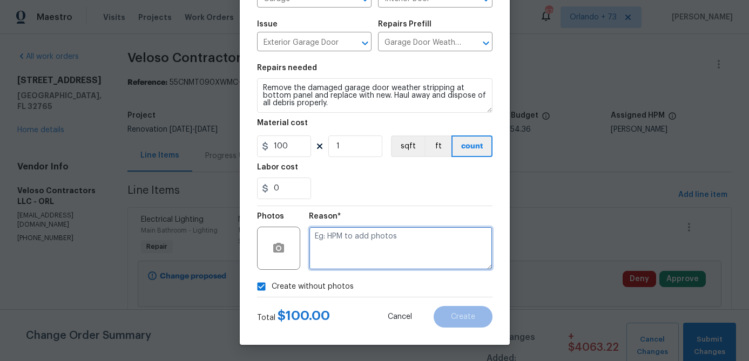
click at [452, 260] on textarea at bounding box center [401, 248] width 184 height 43
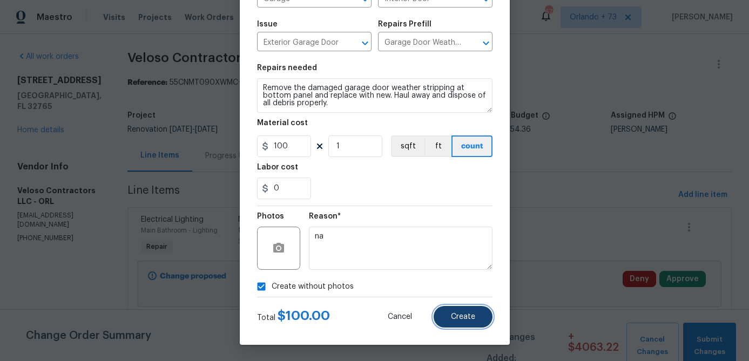
click at [475, 312] on button "Create" at bounding box center [463, 317] width 59 height 22
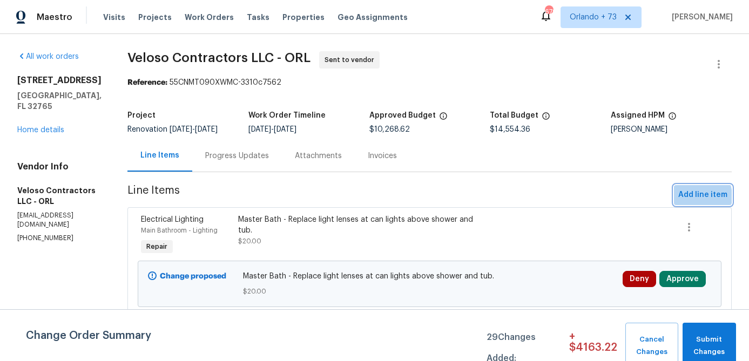
click at [693, 197] on span "Add line item" at bounding box center [702, 194] width 49 height 13
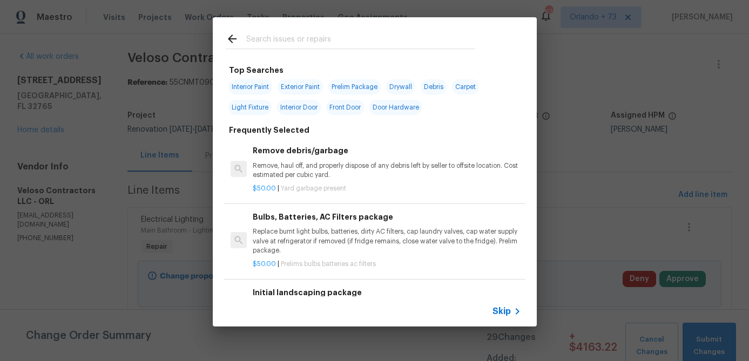
click at [312, 39] on input "text" at bounding box center [360, 40] width 229 height 16
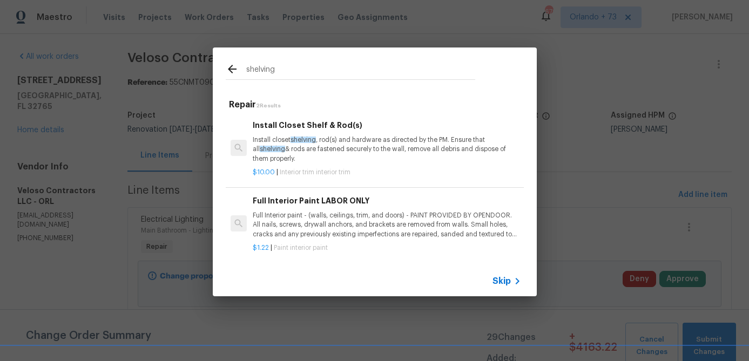
click at [335, 147] on p "Install closet shelving , rod(s) and hardware as directed by the PM. Ensure tha…" at bounding box center [387, 150] width 268 height 28
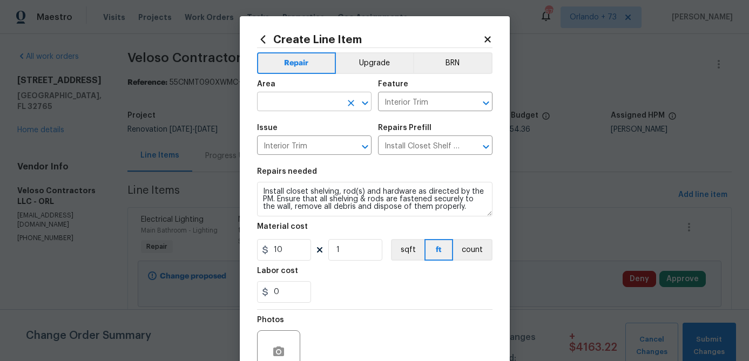
click at [306, 100] on input "text" at bounding box center [299, 102] width 84 height 17
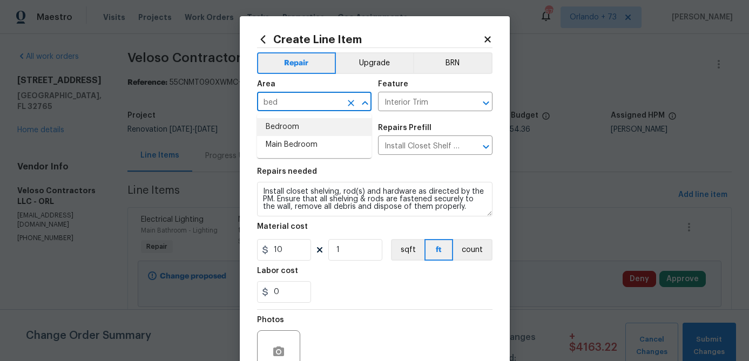
click at [295, 130] on li "Bedroom" at bounding box center [314, 127] width 114 height 18
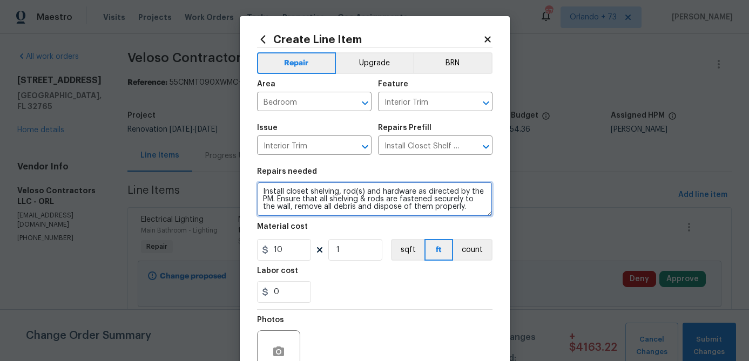
click at [262, 193] on textarea "Install closet shelving, rod(s) and hardware as directed by the PM. Ensure that…" at bounding box center [374, 199] width 235 height 35
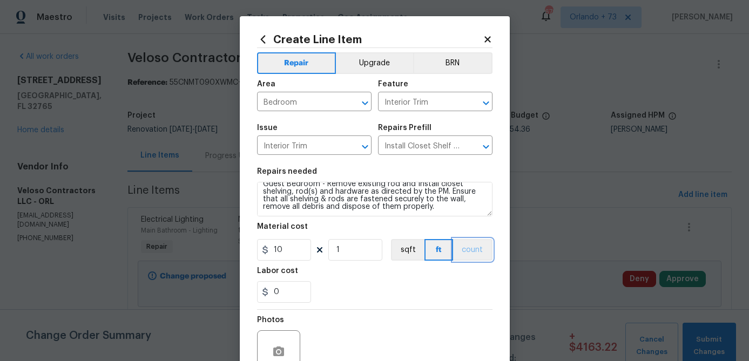
click at [480, 257] on button "count" at bounding box center [472, 250] width 39 height 22
click at [302, 252] on input "10" at bounding box center [284, 250] width 54 height 22
click at [349, 294] on div "0" at bounding box center [374, 292] width 235 height 22
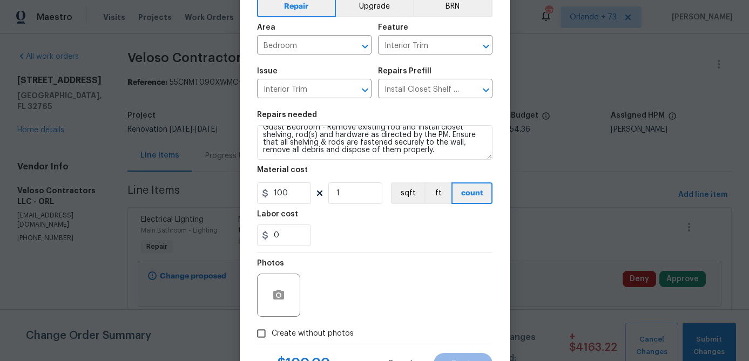
scroll to position [92, 0]
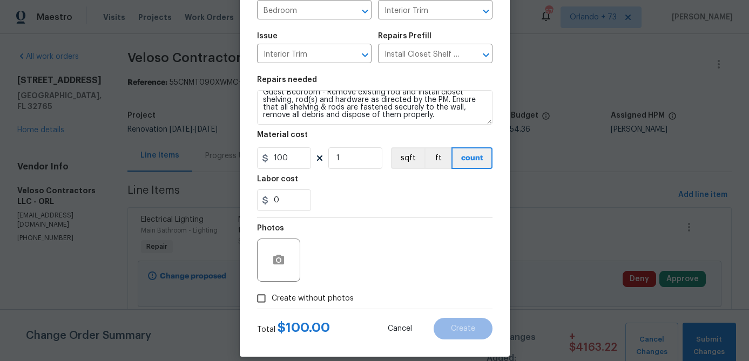
click at [338, 301] on span "Create without photos" at bounding box center [313, 298] width 82 height 11
click at [272, 301] on input "Create without photos" at bounding box center [261, 298] width 21 height 21
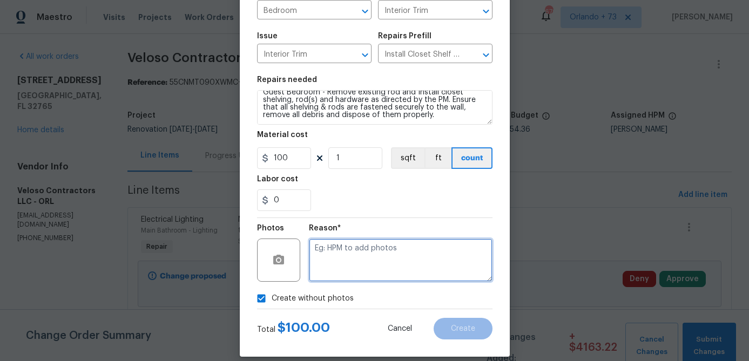
click at [357, 270] on textarea at bounding box center [401, 260] width 184 height 43
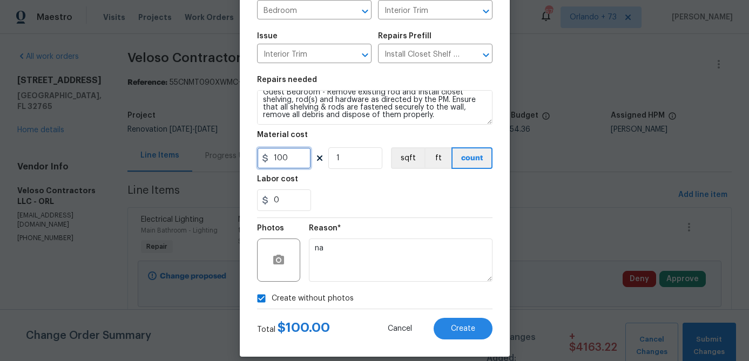
click at [297, 158] on input "100" at bounding box center [284, 158] width 54 height 22
click at [379, 225] on div "Reason* na" at bounding box center [401, 253] width 184 height 70
click at [461, 323] on button "Create" at bounding box center [463, 329] width 59 height 22
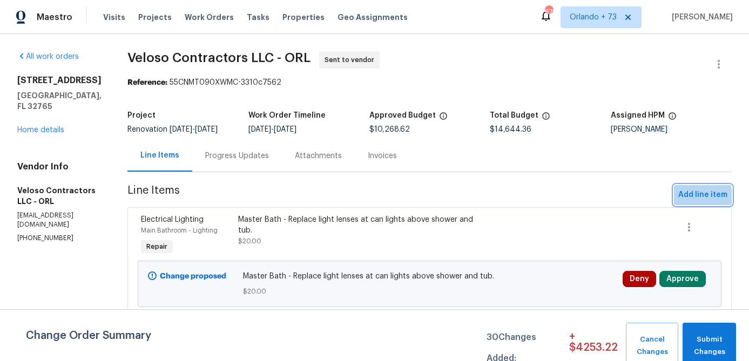
click at [677, 198] on button "Add line item" at bounding box center [703, 195] width 58 height 20
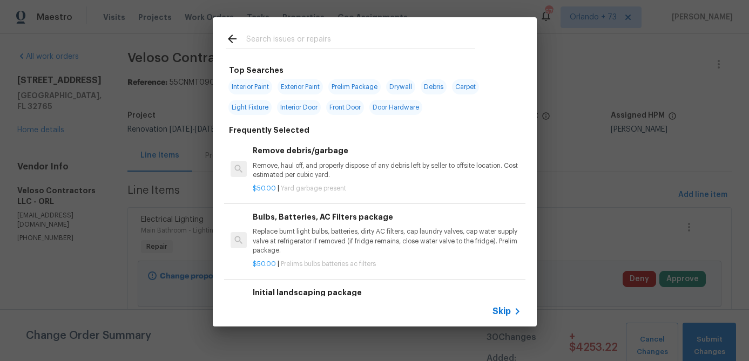
click at [317, 40] on input "text" at bounding box center [360, 40] width 229 height 16
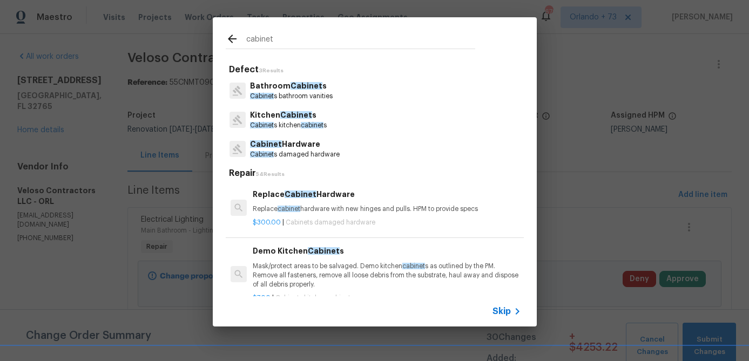
click at [309, 92] on p "Cabinet s bathroom vanities" at bounding box center [291, 96] width 83 height 9
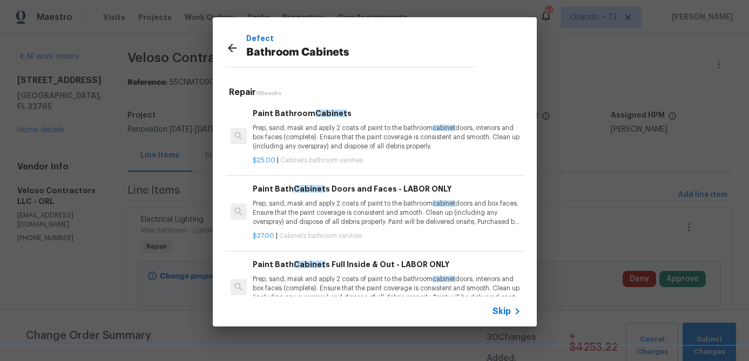
click at [304, 132] on p "Prep, sand, mask and apply 2 coats of paint to the bathroom cabinet doors, inte…" at bounding box center [387, 138] width 268 height 28
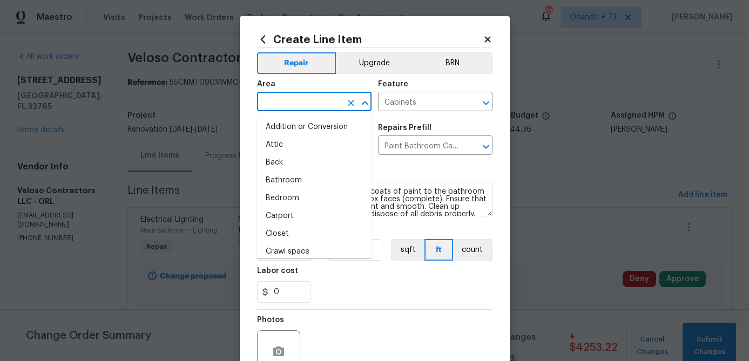
click at [294, 108] on input "text" at bounding box center [299, 102] width 84 height 17
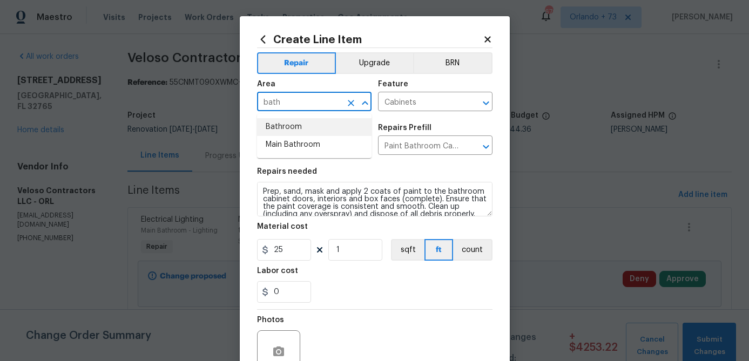
click at [291, 133] on li "Bathroom" at bounding box center [314, 127] width 114 height 18
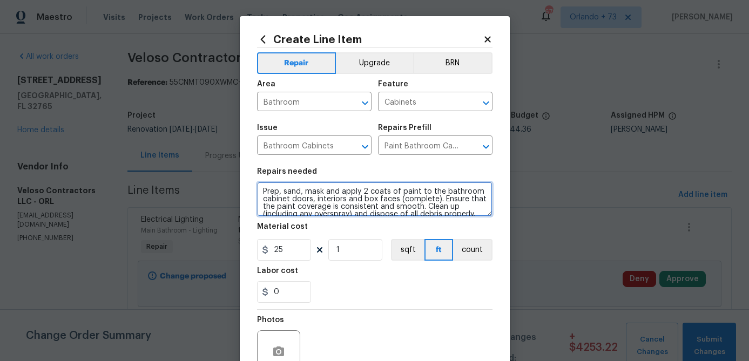
click at [263, 187] on textarea "Prep, sand, mask and apply 2 coats of paint to the bathroom cabinet doors, inte…" at bounding box center [374, 199] width 235 height 35
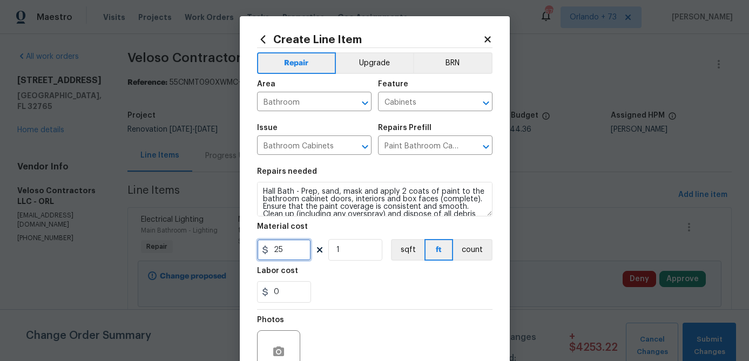
click at [296, 258] on input "25" at bounding box center [284, 250] width 54 height 22
click at [463, 248] on button "count" at bounding box center [472, 250] width 39 height 22
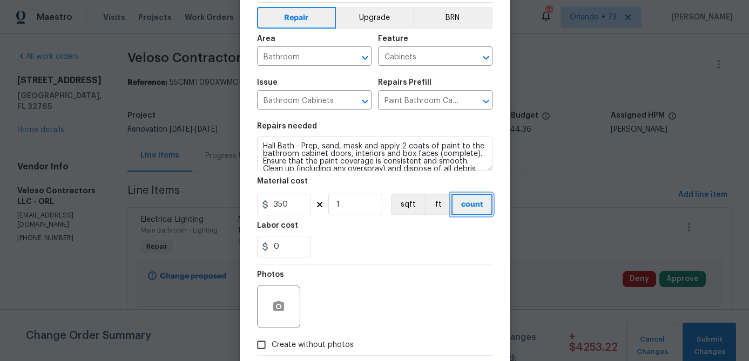
scroll to position [104, 0]
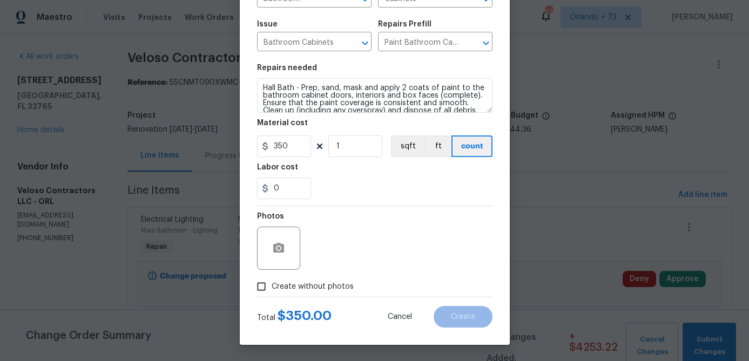
click at [336, 283] on span "Create without photos" at bounding box center [313, 286] width 82 height 11
click at [272, 283] on input "Create without photos" at bounding box center [261, 286] width 21 height 21
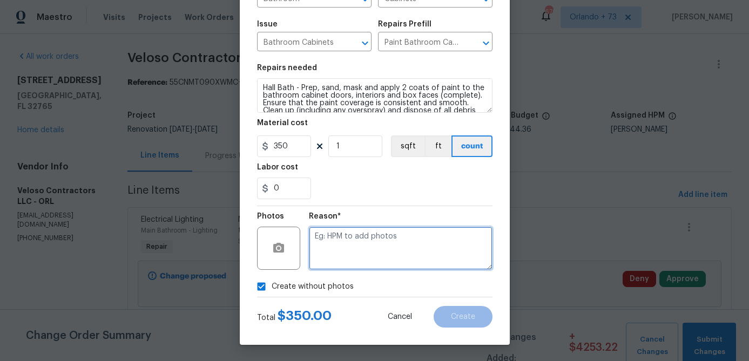
click at [351, 261] on textarea at bounding box center [401, 248] width 184 height 43
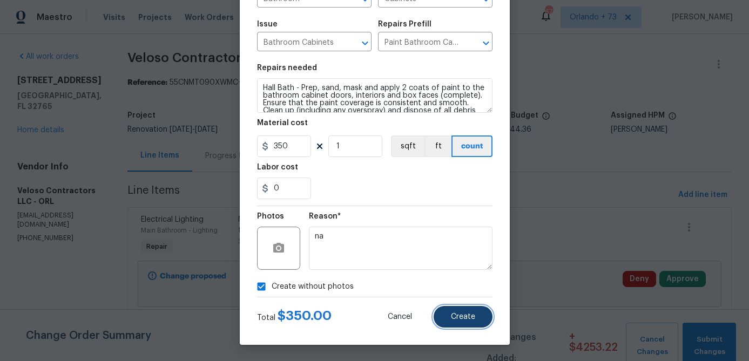
click at [458, 317] on span "Create" at bounding box center [463, 317] width 24 height 8
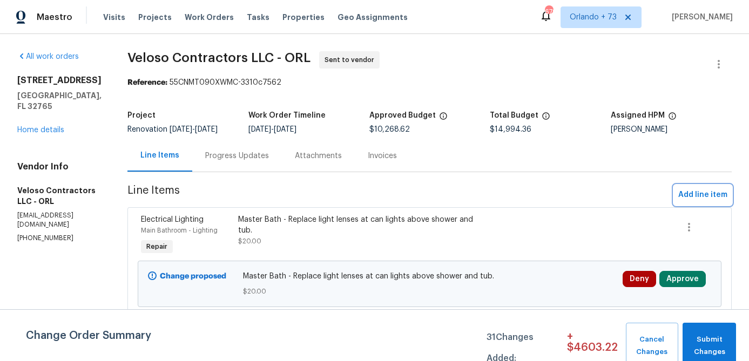
click at [694, 198] on span "Add line item" at bounding box center [702, 194] width 49 height 13
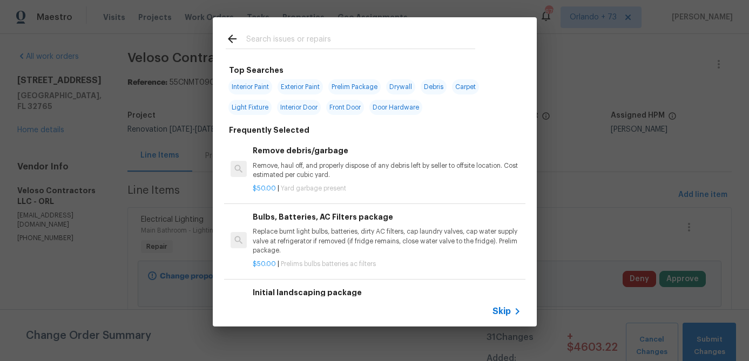
click at [292, 38] on input "text" at bounding box center [360, 40] width 229 height 16
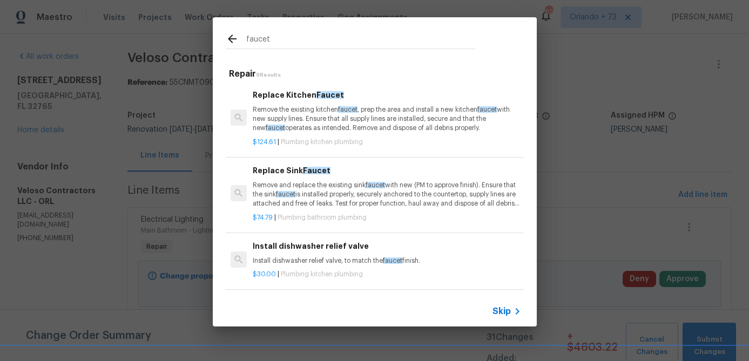
click at [334, 196] on p "Remove and replace the existing sink faucet with new (PM to approve finish). En…" at bounding box center [387, 195] width 268 height 28
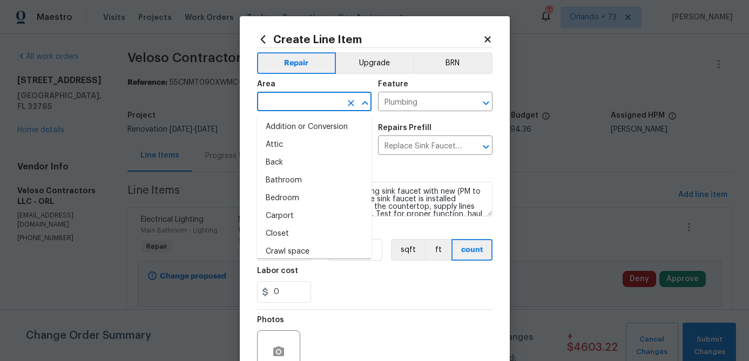
click at [326, 111] on input "text" at bounding box center [299, 102] width 84 height 17
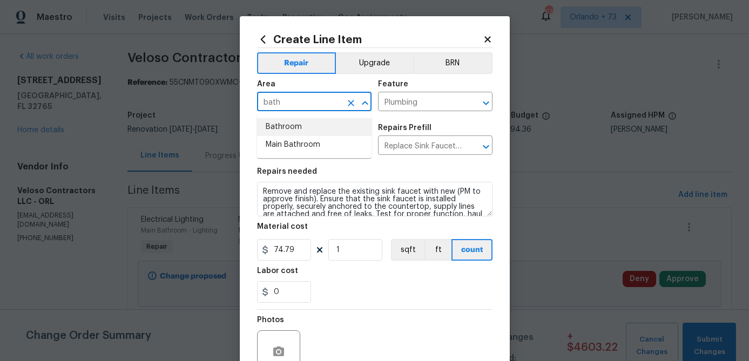
click at [317, 124] on li "Bathroom" at bounding box center [314, 127] width 114 height 18
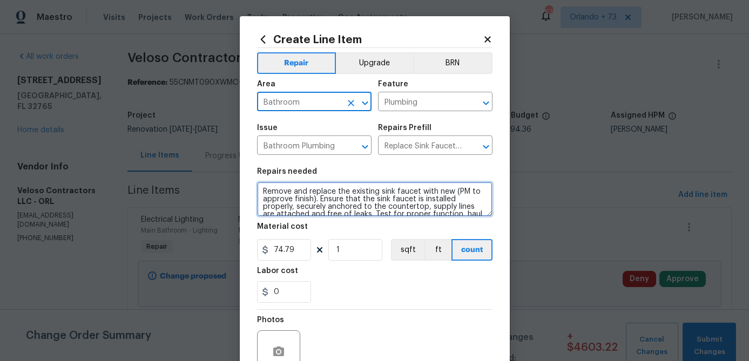
click at [260, 193] on textarea "Remove and replace the existing sink faucet with new (PM to approve finish). En…" at bounding box center [374, 199] width 235 height 35
click at [290, 193] on textarea "Hall BAth - Remove and replace the existing sink faucet with new (PM to approve…" at bounding box center [374, 199] width 235 height 35
click at [327, 200] on textarea "Hall Bath - Remove and replace the existing sink faucet with new (PM to approve…" at bounding box center [374, 199] width 235 height 35
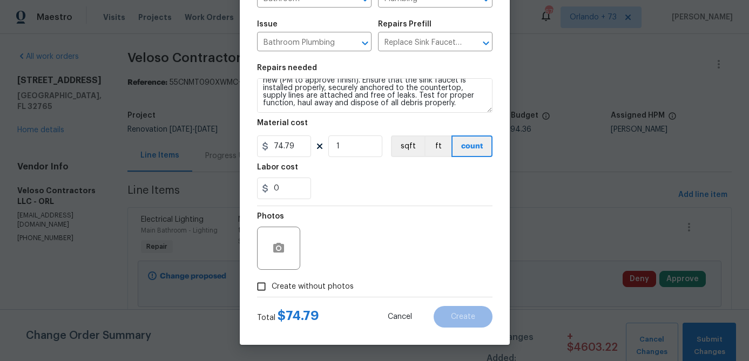
click at [347, 290] on span "Create without photos" at bounding box center [313, 286] width 82 height 11
click at [272, 290] on input "Create without photos" at bounding box center [261, 286] width 21 height 21
click at [360, 272] on div "Reason*" at bounding box center [401, 241] width 184 height 70
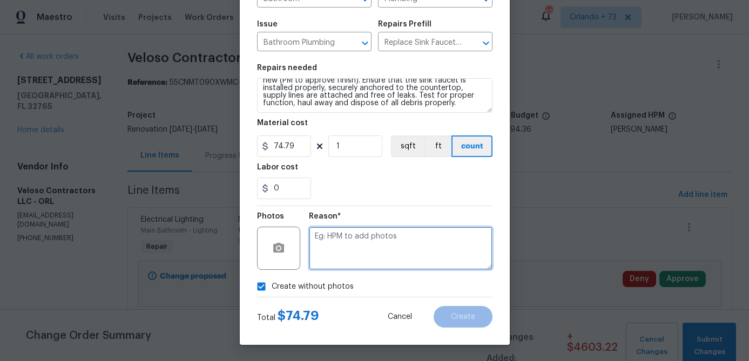
click at [369, 248] on textarea at bounding box center [401, 248] width 184 height 43
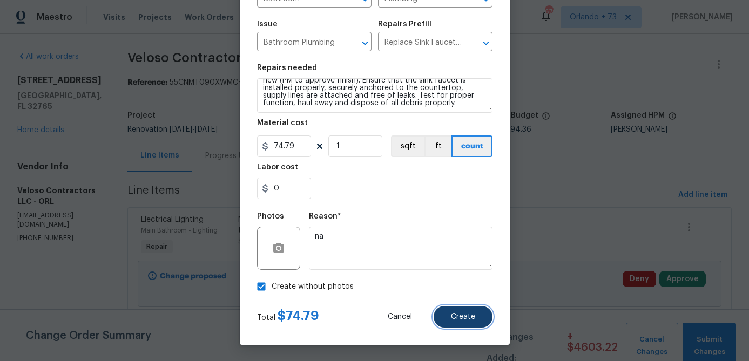
click at [471, 317] on span "Create" at bounding box center [463, 317] width 24 height 8
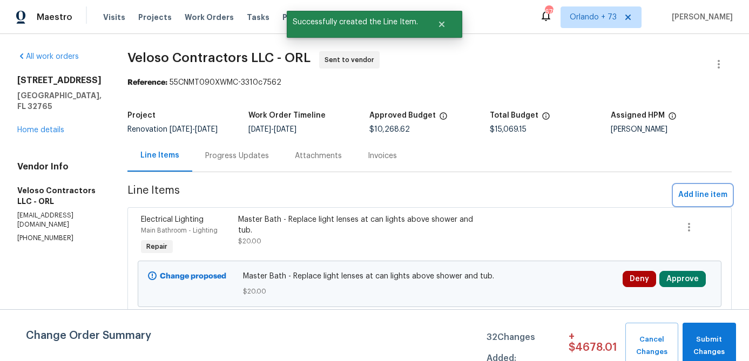
click at [708, 196] on span "Add line item" at bounding box center [702, 194] width 49 height 13
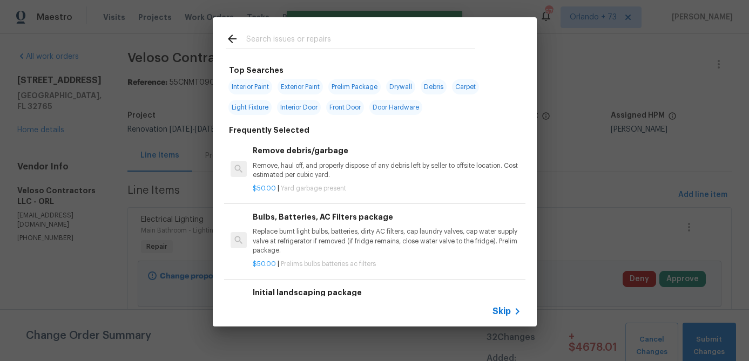
click at [310, 44] on input "text" at bounding box center [360, 40] width 229 height 16
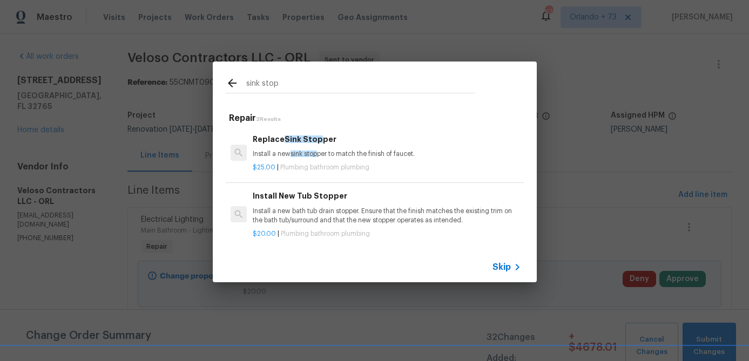
click at [316, 136] on span "Sink Stop" at bounding box center [304, 140] width 38 height 8
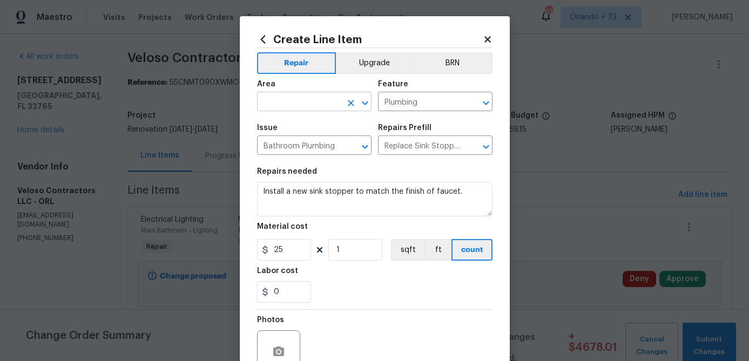
click at [300, 97] on input "text" at bounding box center [299, 102] width 84 height 17
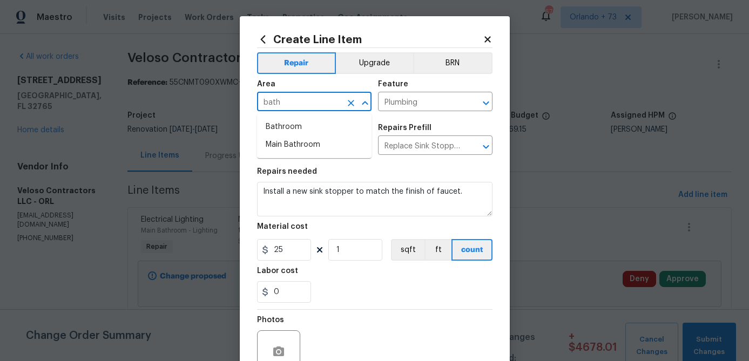
click at [292, 122] on li "Bathroom" at bounding box center [314, 127] width 114 height 18
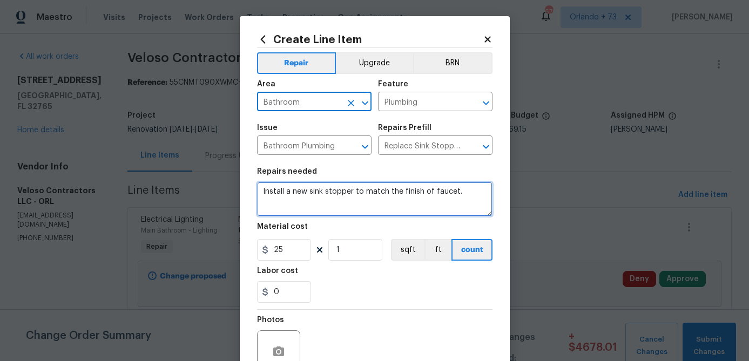
click at [260, 193] on textarea "Install a new sink stopper to match the finish of faucet." at bounding box center [374, 199] width 235 height 35
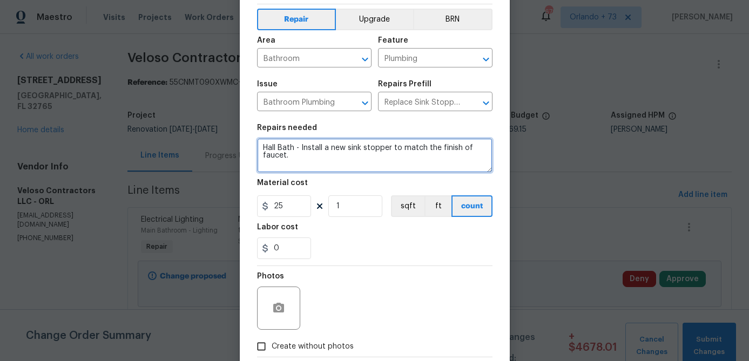
scroll to position [85, 0]
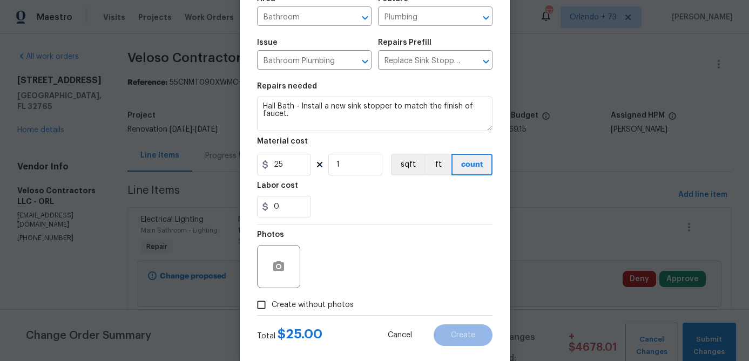
click at [348, 303] on span "Create without photos" at bounding box center [313, 305] width 82 height 11
click at [272, 303] on input "Create without photos" at bounding box center [261, 305] width 21 height 21
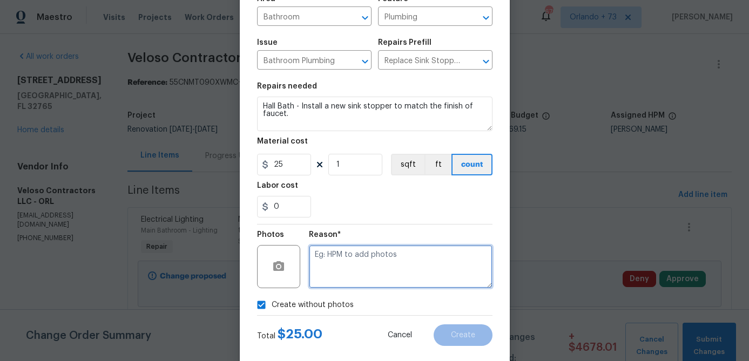
click at [367, 277] on textarea at bounding box center [401, 266] width 184 height 43
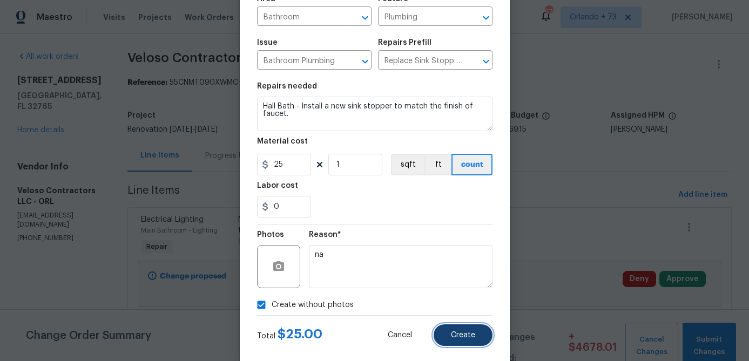
click at [456, 340] on button "Create" at bounding box center [463, 335] width 59 height 22
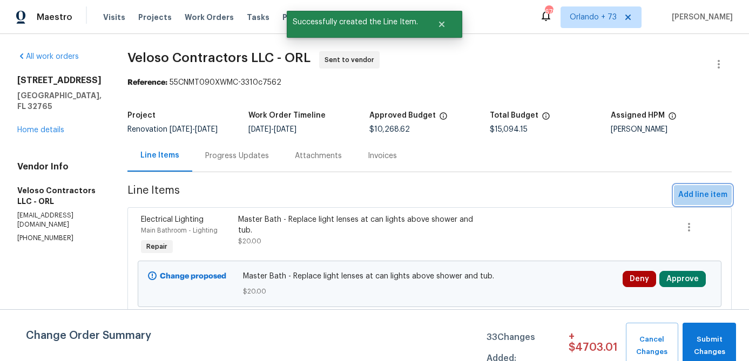
click at [701, 193] on span "Add line item" at bounding box center [702, 194] width 49 height 13
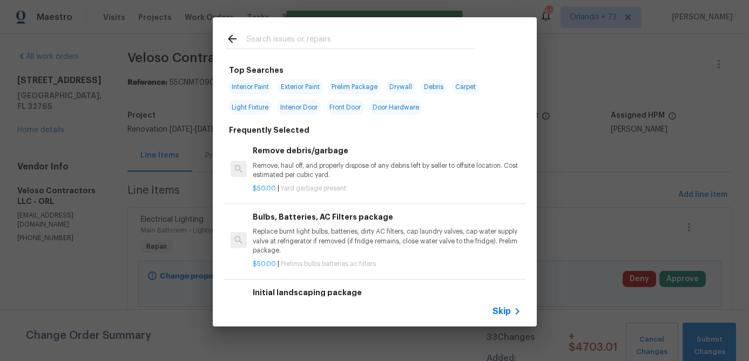
click at [311, 40] on input "text" at bounding box center [360, 40] width 229 height 16
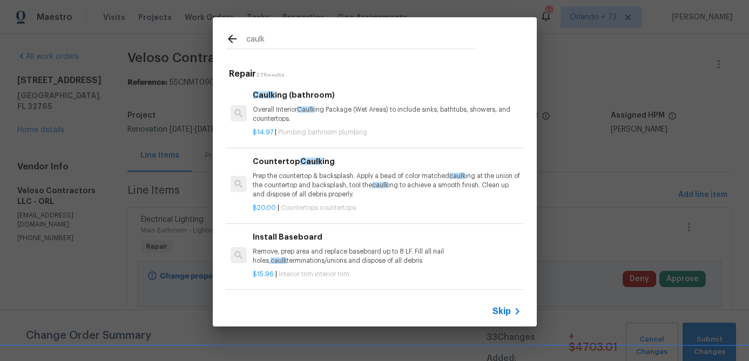
click at [341, 114] on p "Overall Interior Caulk ing Package (Wet Areas) to include sinks, bathtubs, show…" at bounding box center [387, 114] width 268 height 18
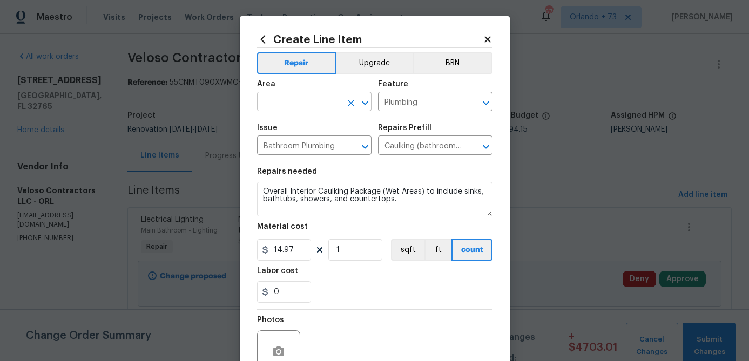
click at [293, 104] on input "text" at bounding box center [299, 102] width 84 height 17
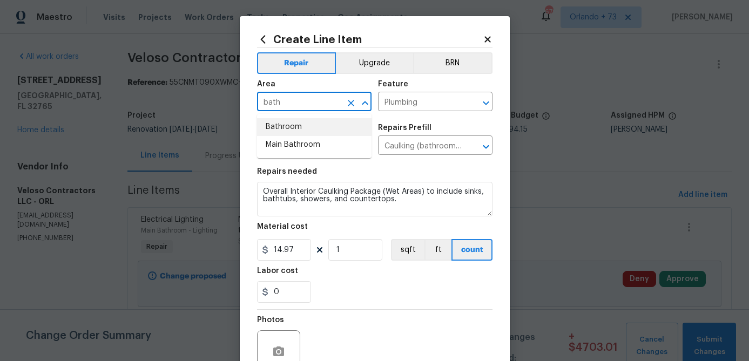
click at [292, 124] on li "Bathroom" at bounding box center [314, 127] width 114 height 18
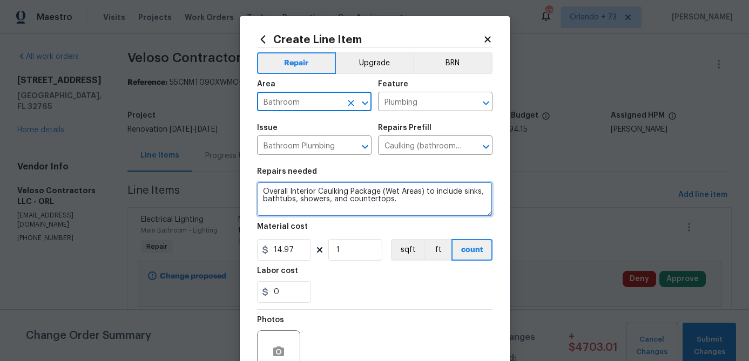
click at [260, 192] on textarea "Overall Interior Caulking Package (Wet Areas) to include sinks, bathtubs, showe…" at bounding box center [374, 199] width 235 height 35
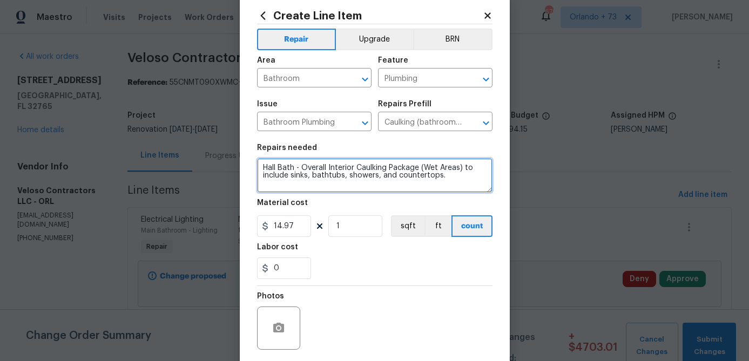
scroll to position [47, 0]
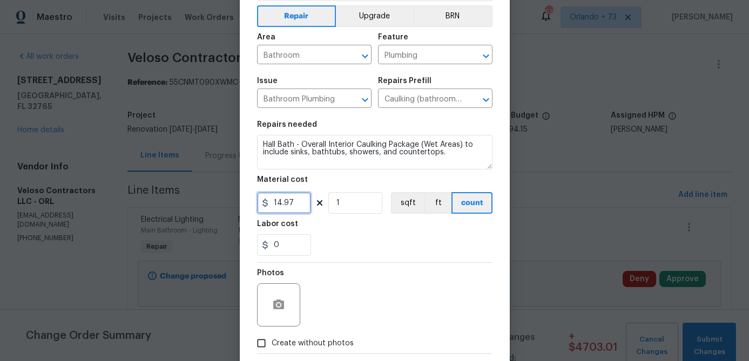
click at [297, 202] on input "14.97" at bounding box center [284, 203] width 54 height 22
click at [363, 244] on div "0" at bounding box center [374, 245] width 235 height 22
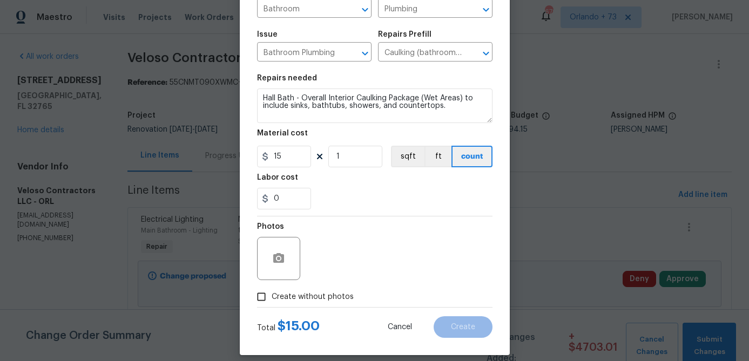
scroll to position [104, 0]
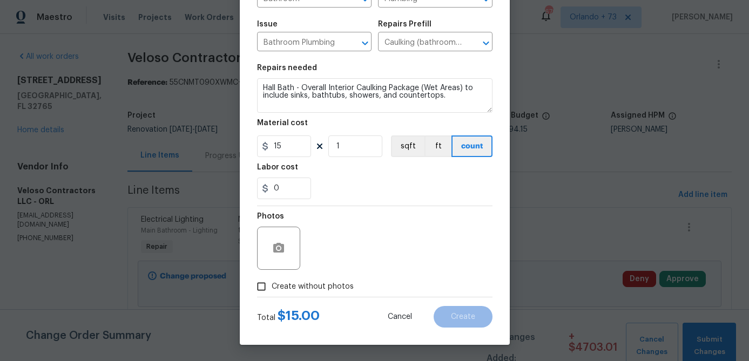
click at [316, 293] on label "Create without photos" at bounding box center [302, 286] width 103 height 21
click at [272, 293] on input "Create without photos" at bounding box center [261, 286] width 21 height 21
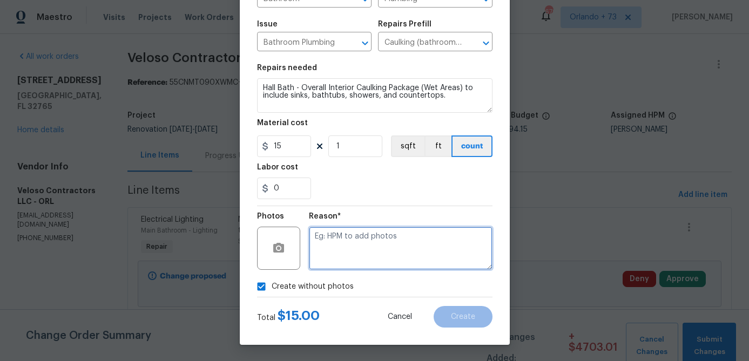
click at [348, 254] on textarea at bounding box center [401, 248] width 184 height 43
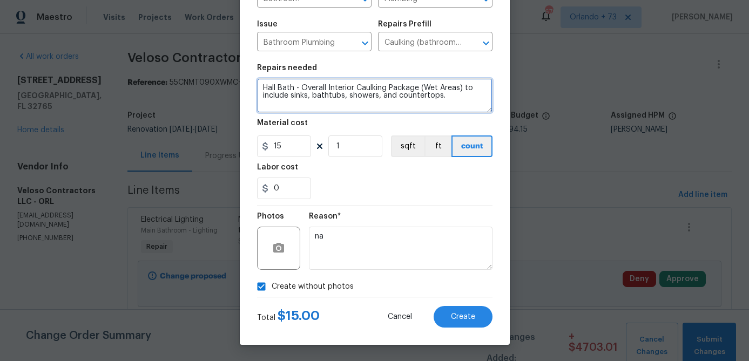
drag, startPoint x: 303, startPoint y: 87, endPoint x: 449, endPoint y: 104, distance: 147.3
click at [449, 104] on textarea "Hall Bath - Overall Interior Caulking Package (Wet Areas) to include sinks, bat…" at bounding box center [374, 95] width 235 height 35
drag, startPoint x: 347, startPoint y: 89, endPoint x: 301, endPoint y: 89, distance: 45.4
click at [301, 89] on textarea "Hall Bath - Scrape and caulk sink and countertop." at bounding box center [374, 95] width 235 height 35
click at [411, 93] on textarea "Hall Bath - Recaulk sink and countertop." at bounding box center [374, 95] width 235 height 35
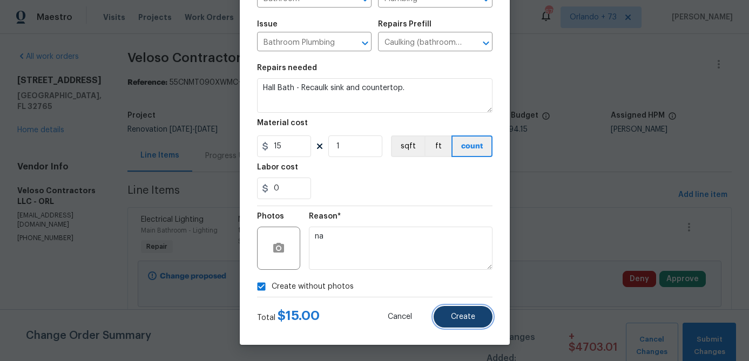
click at [463, 320] on span "Create" at bounding box center [463, 317] width 24 height 8
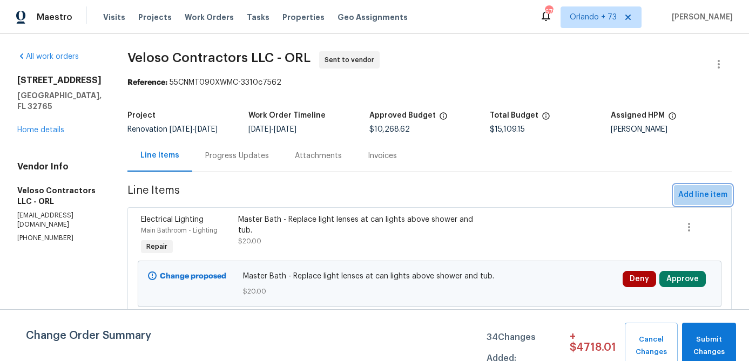
click at [709, 195] on span "Add line item" at bounding box center [702, 194] width 49 height 13
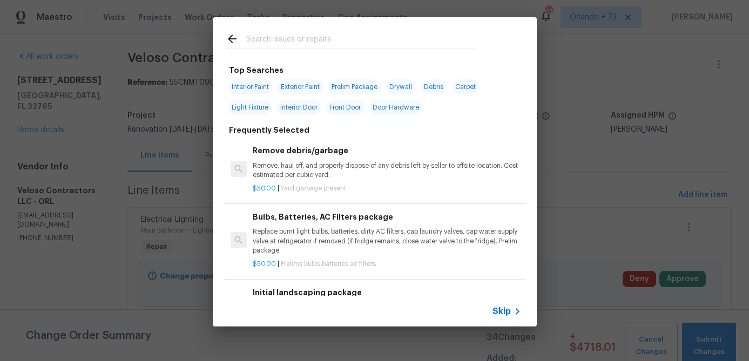
click at [329, 43] on input "text" at bounding box center [360, 40] width 229 height 16
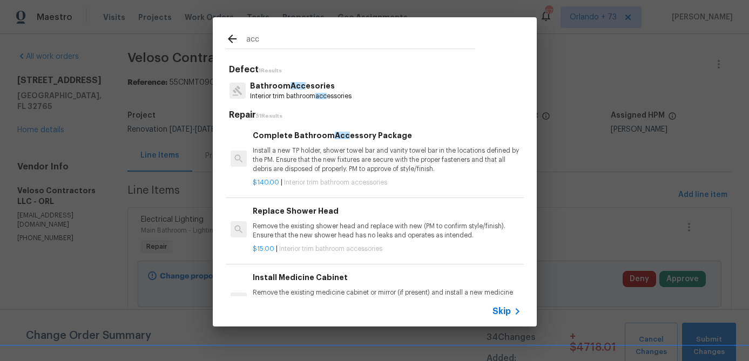
click at [311, 91] on p "Bathroom Acc esories" at bounding box center [301, 85] width 102 height 11
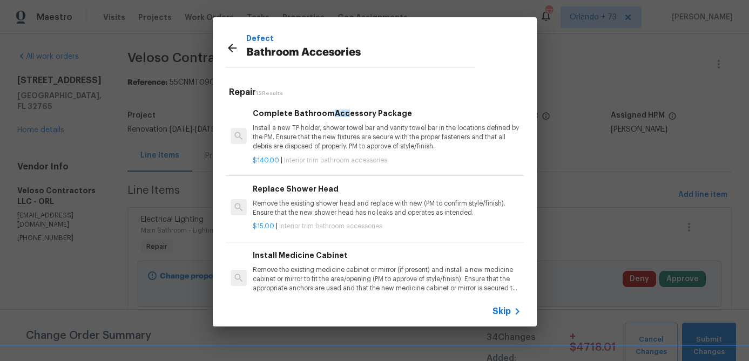
click at [320, 144] on p "Install a new TP holder, shower towel bar and vanity towel bar in the locations…" at bounding box center [387, 138] width 268 height 28
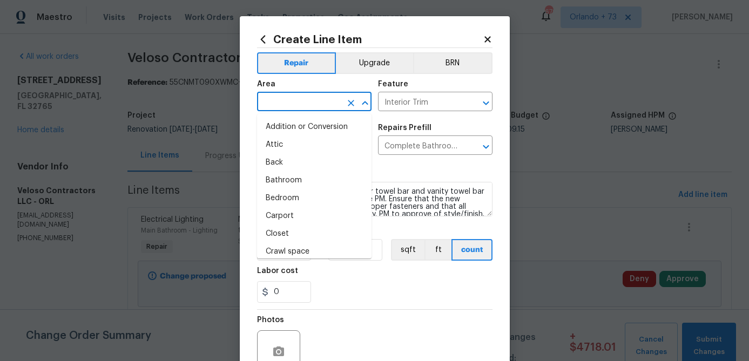
click at [299, 100] on input "text" at bounding box center [299, 102] width 84 height 17
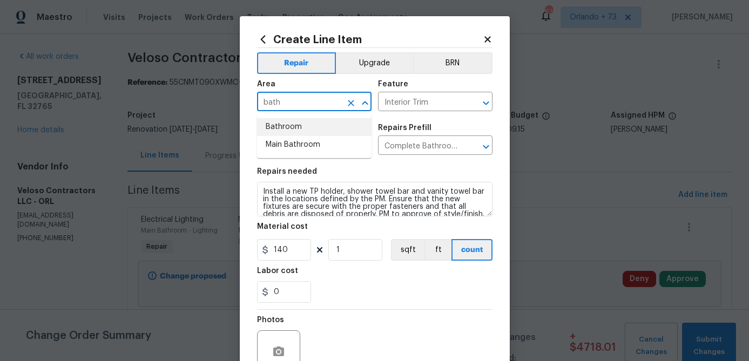
click at [302, 128] on li "Bathroom" at bounding box center [314, 127] width 114 height 18
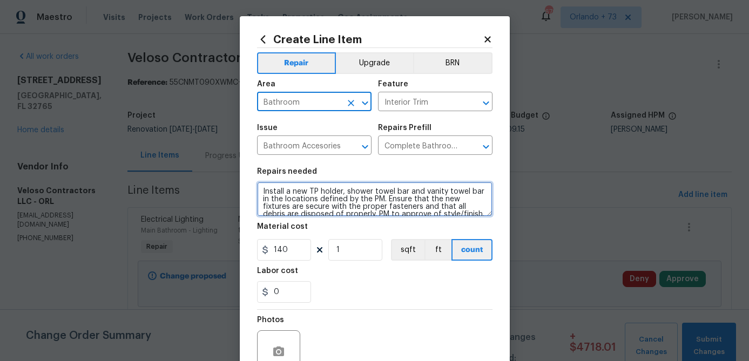
click at [261, 187] on textarea "Install a new TP holder, shower towel bar and vanity towel bar in the locations…" at bounding box center [374, 199] width 235 height 35
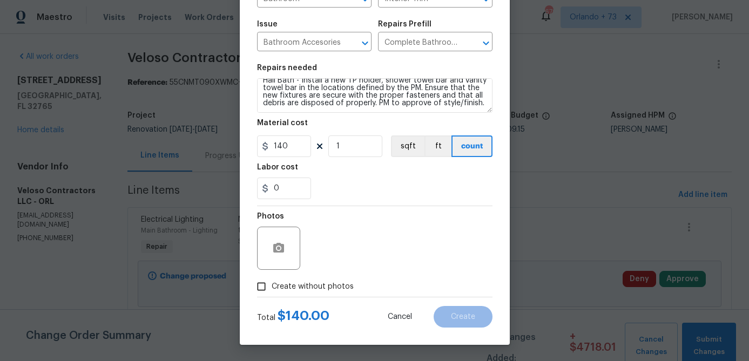
click at [314, 278] on label "Create without photos" at bounding box center [302, 286] width 103 height 21
click at [272, 278] on input "Create without photos" at bounding box center [261, 286] width 21 height 21
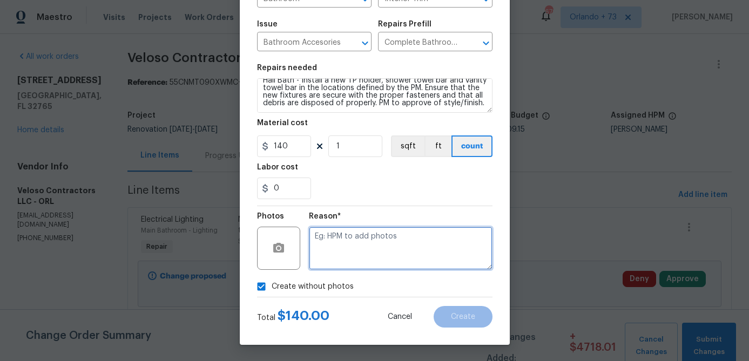
click at [347, 243] on textarea at bounding box center [401, 248] width 184 height 43
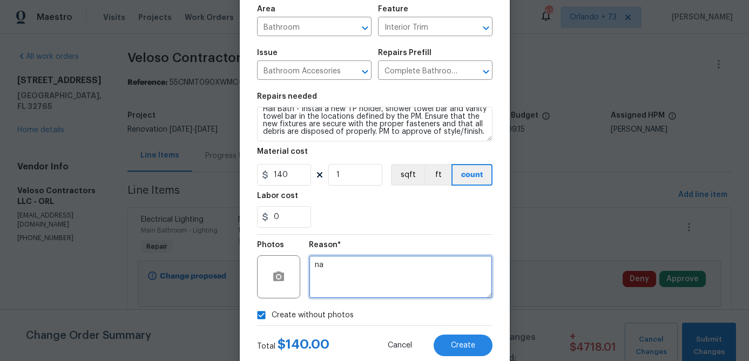
scroll to position [0, 0]
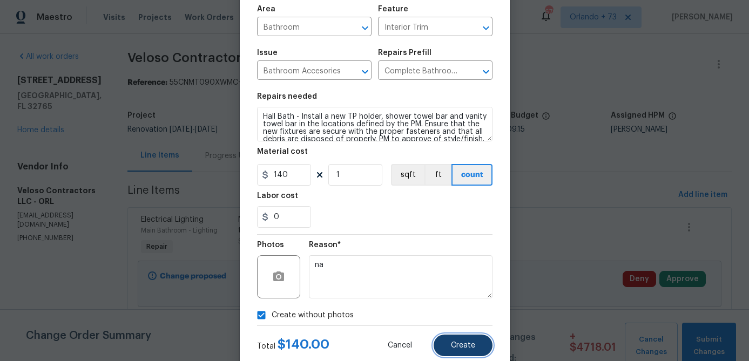
click at [463, 346] on span "Create" at bounding box center [463, 346] width 24 height 8
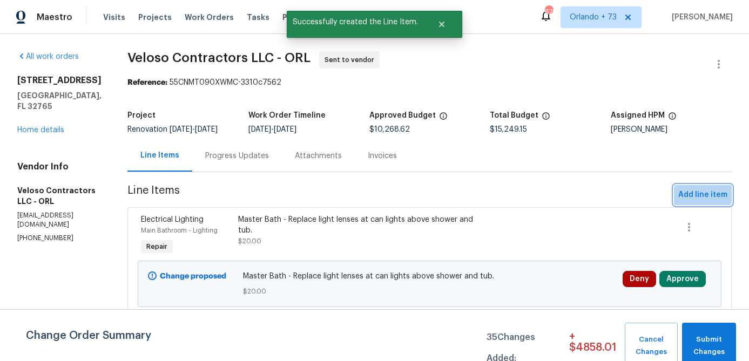
click at [695, 192] on span "Add line item" at bounding box center [702, 194] width 49 height 13
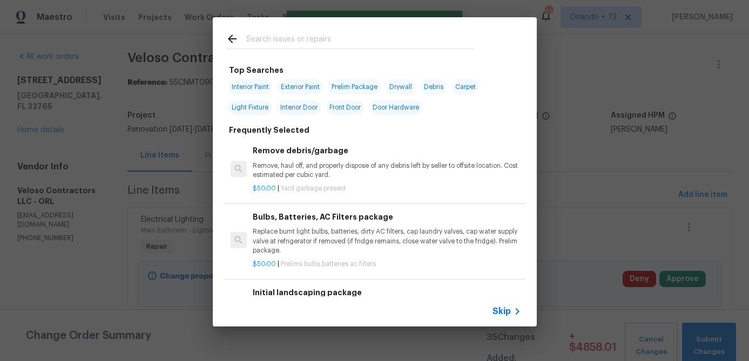
click at [295, 43] on input "text" at bounding box center [360, 40] width 229 height 16
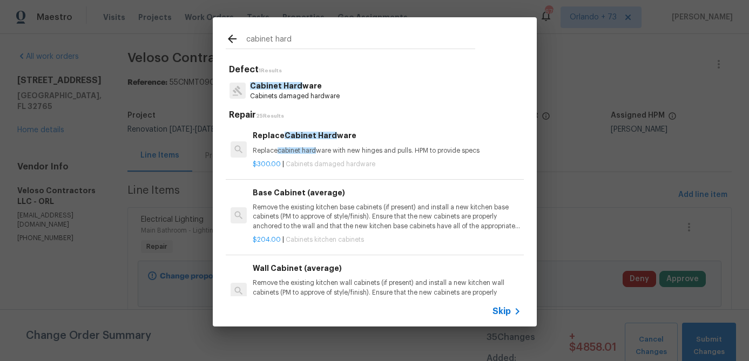
click at [342, 149] on p "Replace cabinet hard ware with new hinges and pulls. HPM to provide specs" at bounding box center [387, 150] width 268 height 9
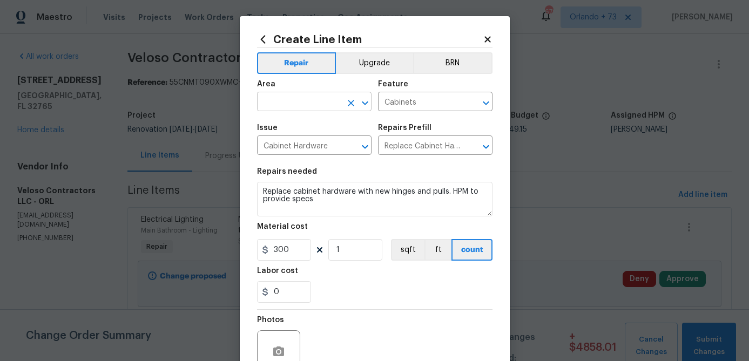
click at [309, 95] on input "text" at bounding box center [299, 102] width 84 height 17
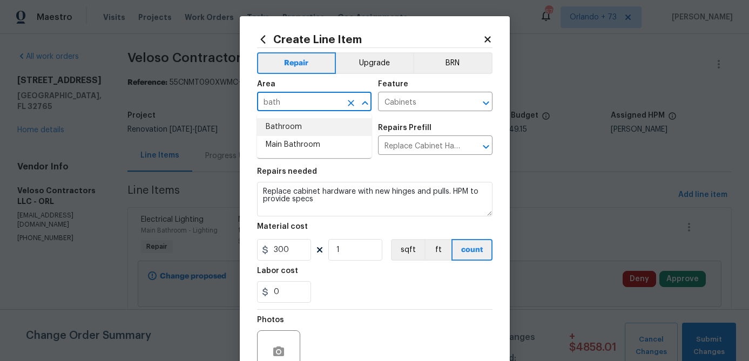
click at [303, 123] on li "Bathroom" at bounding box center [314, 127] width 114 height 18
type input "Bathroom"
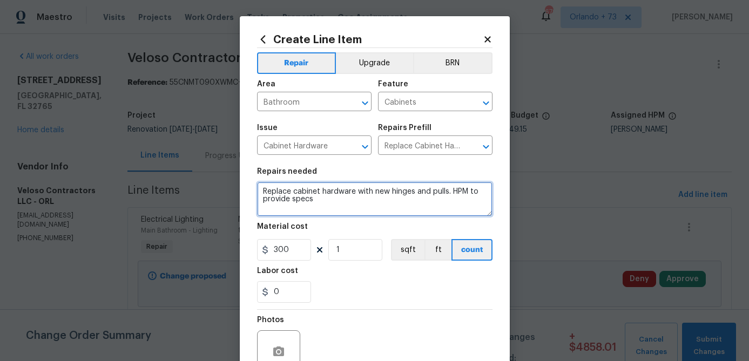
click at [263, 191] on textarea "Replace cabinet hardware with new hinges and pulls. HPM to provide specs" at bounding box center [374, 199] width 235 height 35
click at [429, 204] on textarea "Hall Bath - Replace cabinet hardware with new hinges and pulls. HPM to provide …" at bounding box center [374, 199] width 235 height 35
drag, startPoint x: 285, startPoint y: 199, endPoint x: 365, endPoint y: 199, distance: 79.9
click at [365, 199] on textarea "Hall Bath - Replace cabinet hardware with new hinges and pulls. HPM to provide …" at bounding box center [374, 199] width 235 height 35
type textarea "Hall Bath - Replace cabinet hardware with new hinges and pulls. (Brushed Nickel)"
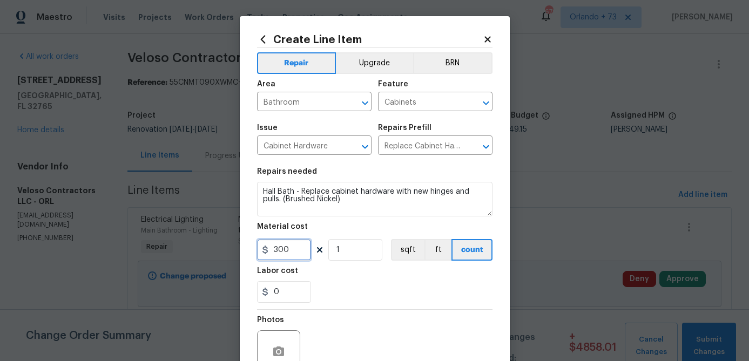
click at [293, 252] on input "300" at bounding box center [284, 250] width 54 height 22
click at [292, 252] on input "300" at bounding box center [284, 250] width 54 height 22
click at [358, 281] on div "Labor cost" at bounding box center [374, 274] width 235 height 14
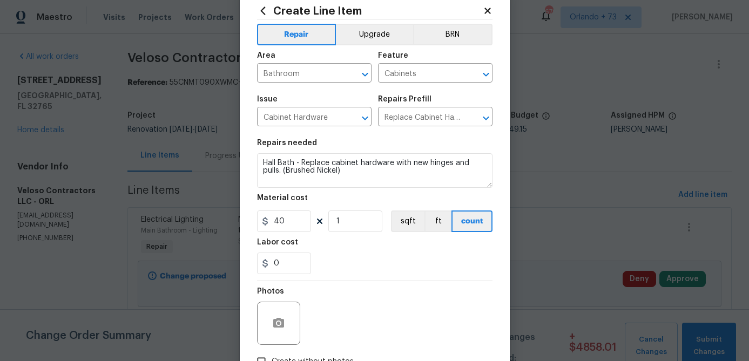
scroll to position [36, 0]
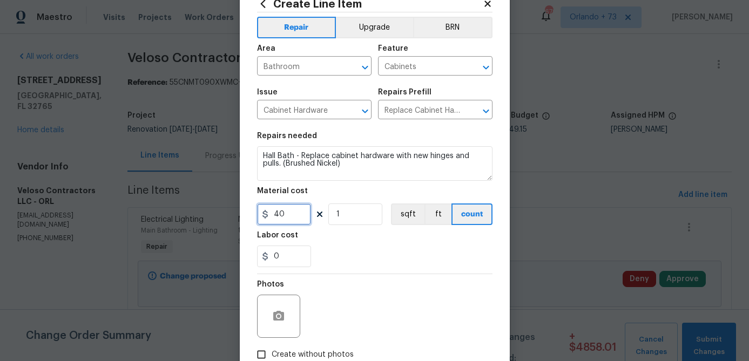
click at [300, 218] on input "40" at bounding box center [284, 215] width 54 height 22
type input "5"
click at [346, 217] on input "1" at bounding box center [355, 215] width 54 height 22
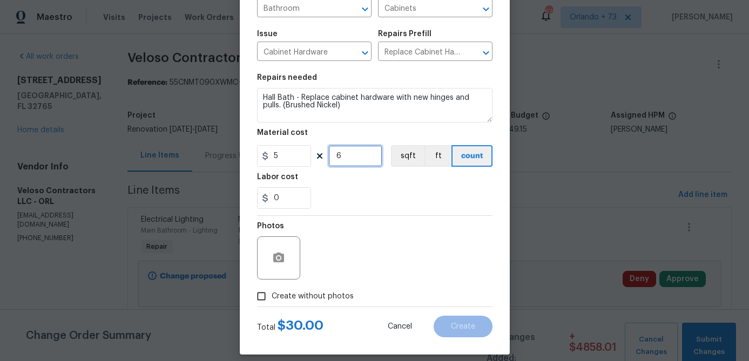
scroll to position [99, 0]
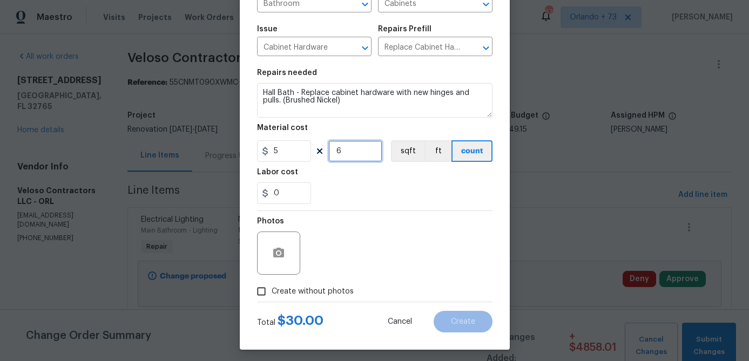
type input "6"
click at [298, 153] on input "5" at bounding box center [284, 151] width 54 height 22
type input "40"
click at [342, 155] on input "6" at bounding box center [355, 151] width 54 height 22
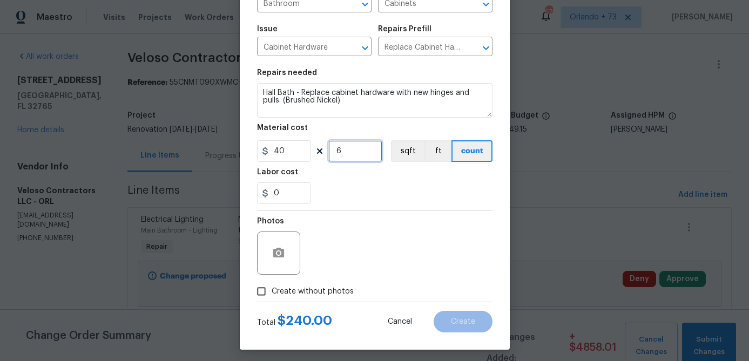
click at [342, 155] on input "6" at bounding box center [355, 151] width 54 height 22
type input "1"
click at [387, 184] on div "0" at bounding box center [374, 193] width 235 height 22
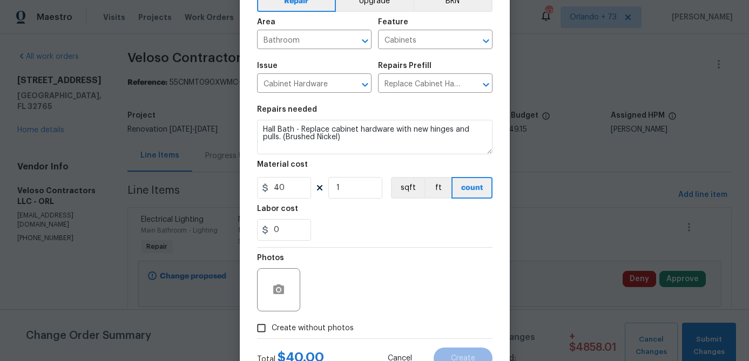
scroll to position [49, 0]
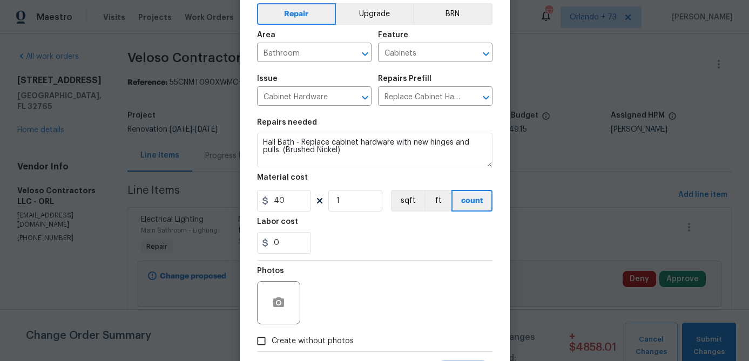
click at [395, 277] on div "Photos" at bounding box center [374, 296] width 235 height 70
click at [336, 334] on label "Create without photos" at bounding box center [302, 341] width 103 height 21
click at [272, 334] on input "Create without photos" at bounding box center [261, 341] width 21 height 21
checkbox input "true"
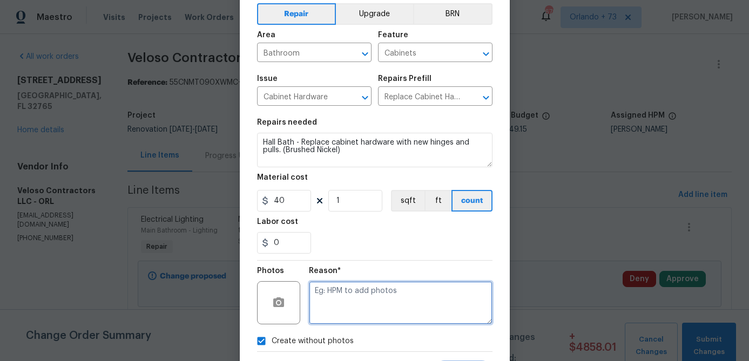
click at [351, 319] on textarea at bounding box center [401, 302] width 184 height 43
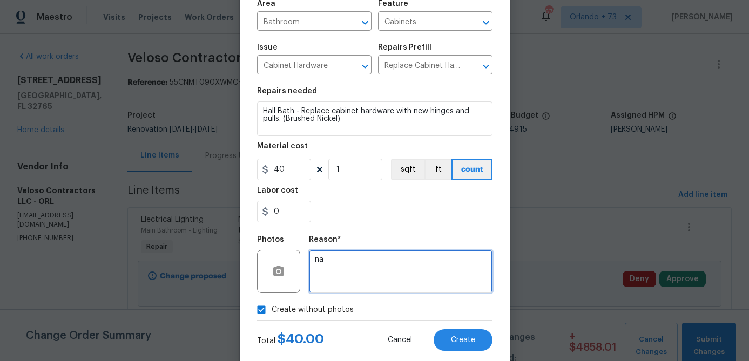
scroll to position [104, 0]
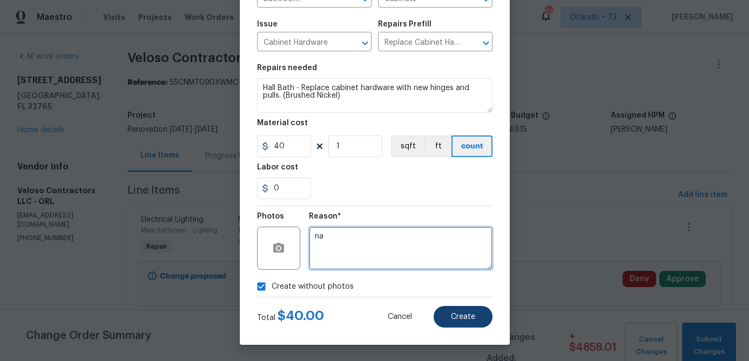
type textarea "na"
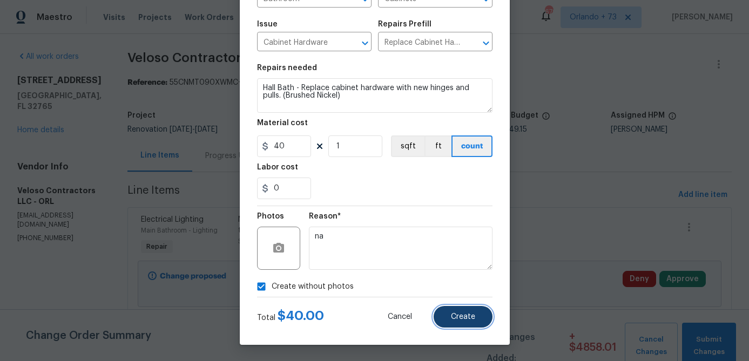
click at [462, 317] on span "Create" at bounding box center [463, 317] width 24 height 8
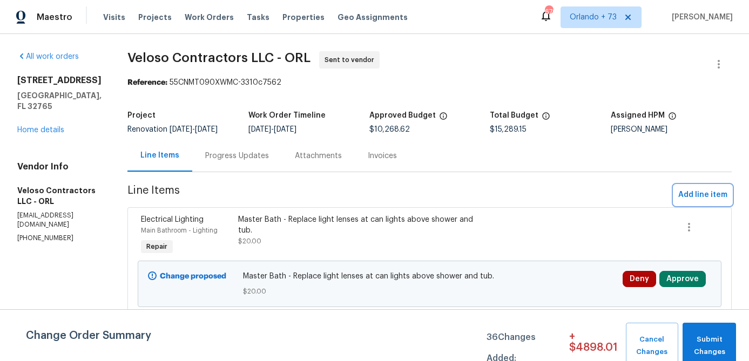
click at [684, 199] on span "Add line item" at bounding box center [702, 194] width 49 height 13
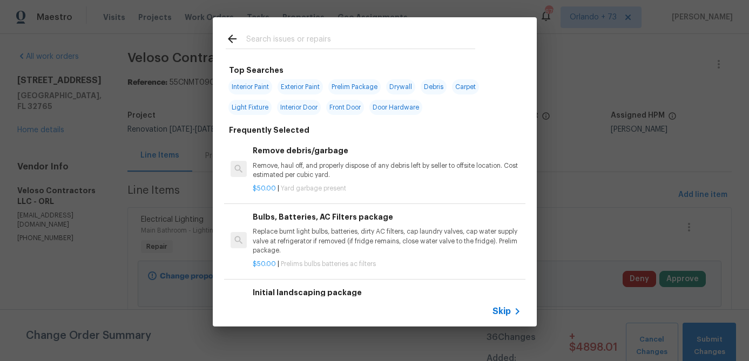
click at [305, 40] on input "text" at bounding box center [360, 40] width 229 height 16
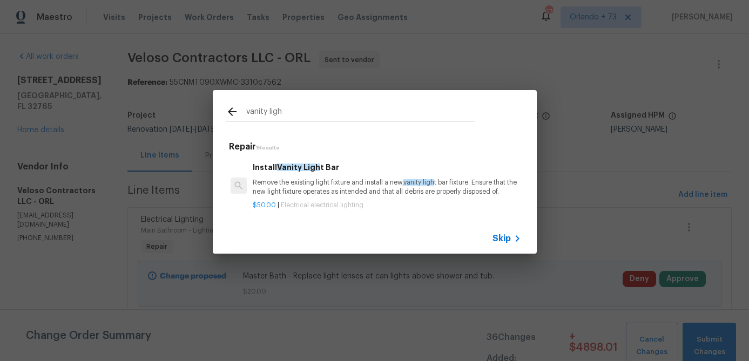
type input "vanity ligh"
click at [312, 180] on p "Remove the existing light fixture and install a new, vanity ligh t bar fixture.…" at bounding box center [387, 187] width 268 height 18
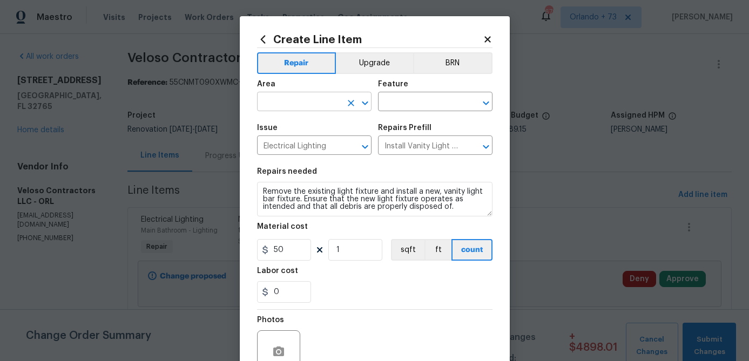
click at [314, 102] on input "text" at bounding box center [299, 102] width 84 height 17
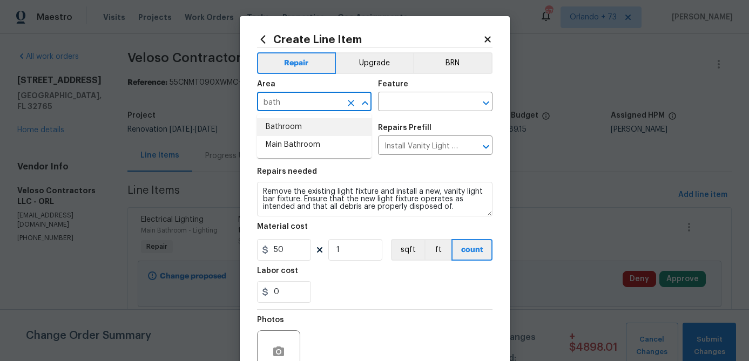
click at [306, 124] on li "Bathroom" at bounding box center [314, 127] width 114 height 18
type input "Bathroom"
click at [401, 104] on input "text" at bounding box center [420, 102] width 84 height 17
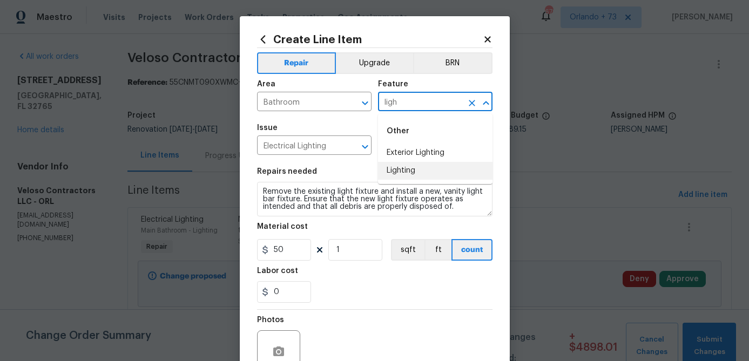
click at [391, 182] on ul "Other Exterior Lighting Lighting" at bounding box center [435, 149] width 114 height 70
click at [397, 172] on li "Lighting" at bounding box center [435, 171] width 114 height 18
type input "Lighting"
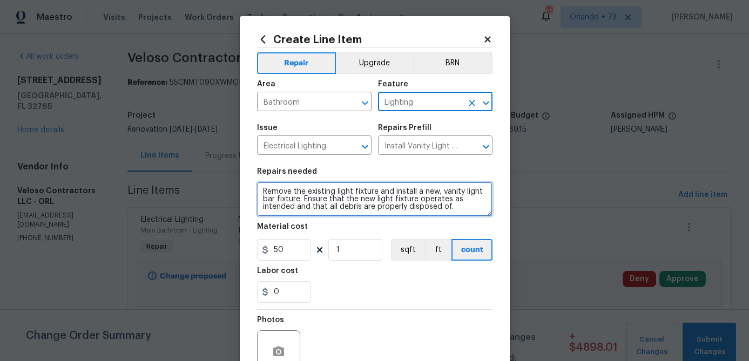
click at [263, 192] on textarea "Remove the existing light fixture and install a new, vanity light bar fixture. …" at bounding box center [374, 199] width 235 height 35
type textarea "Hall Bath - Remove the existing light fixture and install a new, vanity light b…"
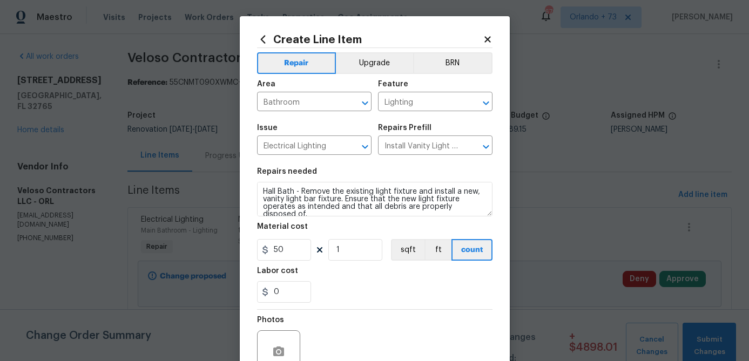
click at [370, 295] on div "0" at bounding box center [374, 292] width 235 height 22
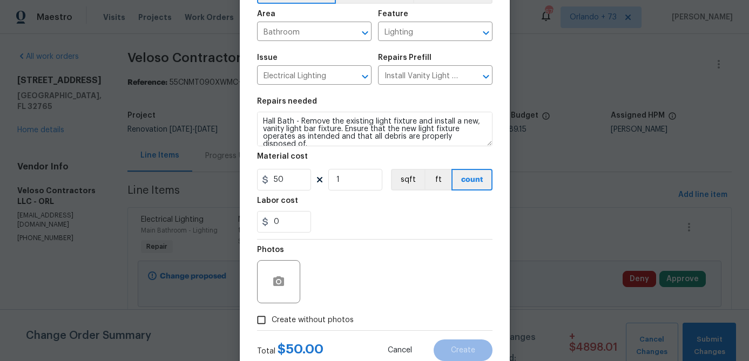
scroll to position [90, 0]
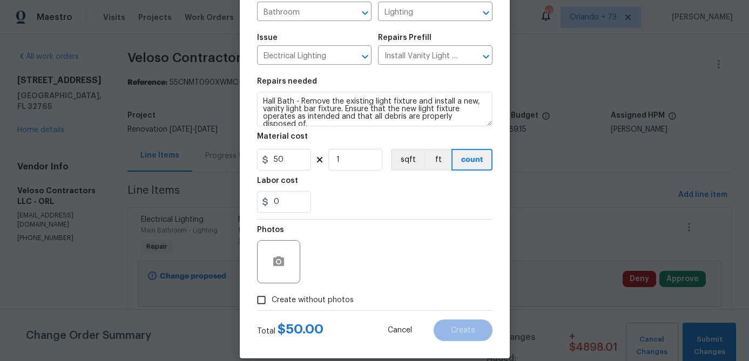
click at [321, 305] on span "Create without photos" at bounding box center [313, 300] width 82 height 11
click at [272, 305] on input "Create without photos" at bounding box center [261, 300] width 21 height 21
checkbox input "true"
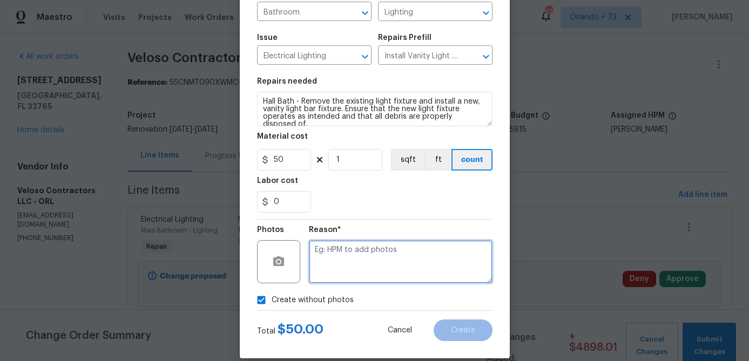
click at [340, 282] on textarea at bounding box center [401, 261] width 184 height 43
type textarea "na"
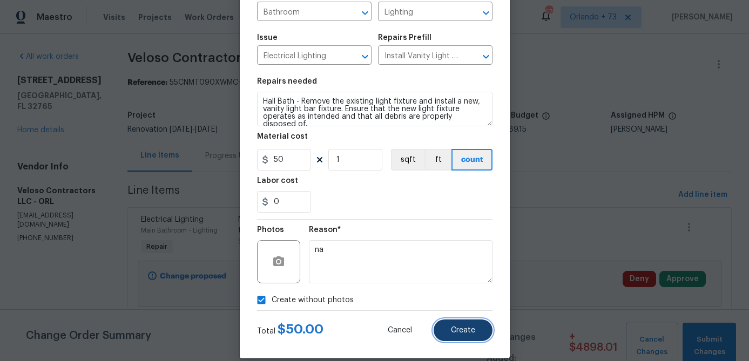
click at [473, 335] on span "Create" at bounding box center [463, 331] width 24 height 8
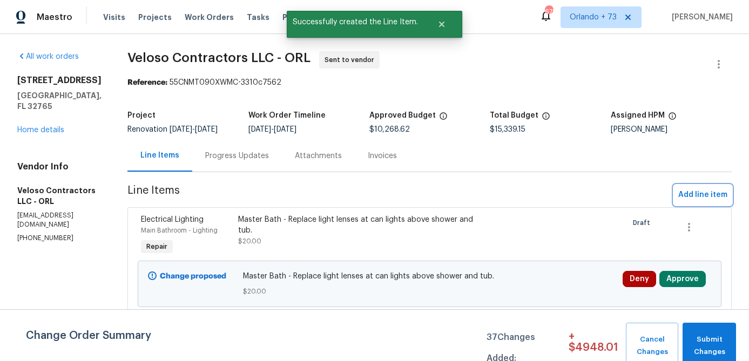
click at [693, 195] on span "Add line item" at bounding box center [702, 194] width 49 height 13
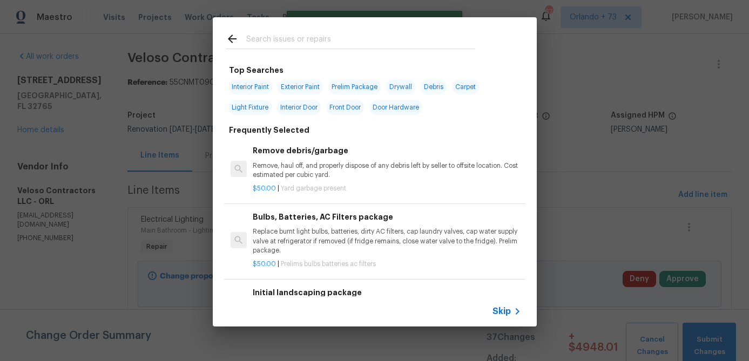
click at [342, 49] on div at bounding box center [350, 49] width 249 height 1
click at [329, 45] on input "text" at bounding box center [360, 40] width 229 height 16
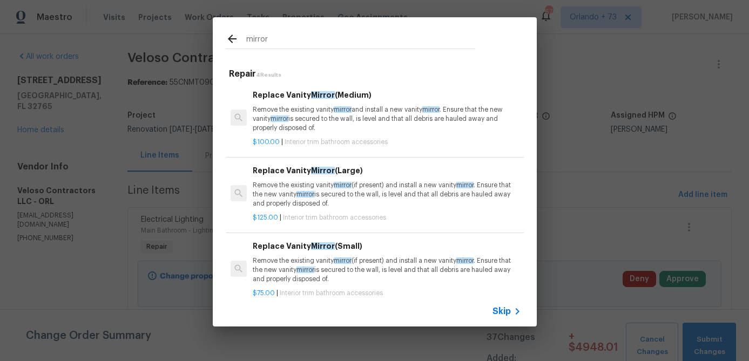
type input "mirror"
click at [311, 109] on p "Remove the existing vanity mirror and install a new vanity mirror . Ensure that…" at bounding box center [387, 119] width 268 height 28
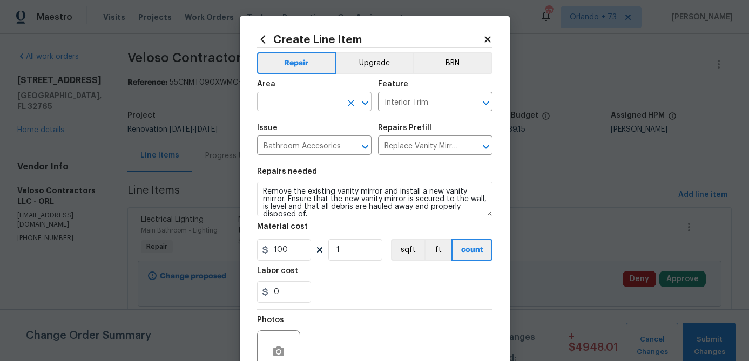
click at [313, 99] on input "text" at bounding box center [299, 102] width 84 height 17
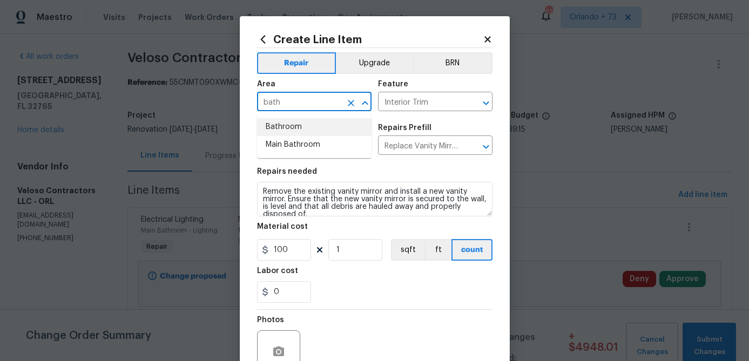
click at [300, 123] on li "Bathroom" at bounding box center [314, 127] width 114 height 18
type input "Bathroom"
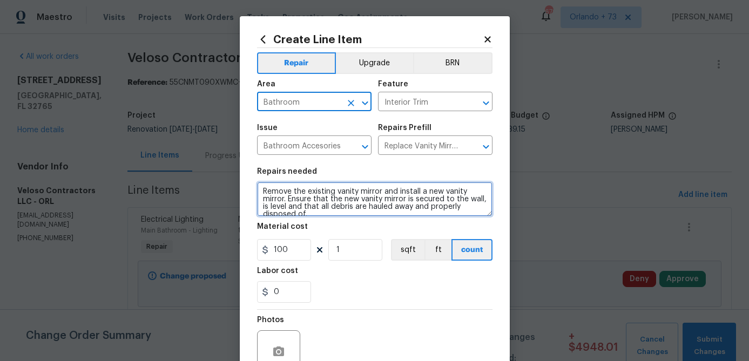
click at [261, 191] on textarea "Remove the existing vanity mirror and install a new vanity mirror. Ensure that …" at bounding box center [374, 199] width 235 height 35
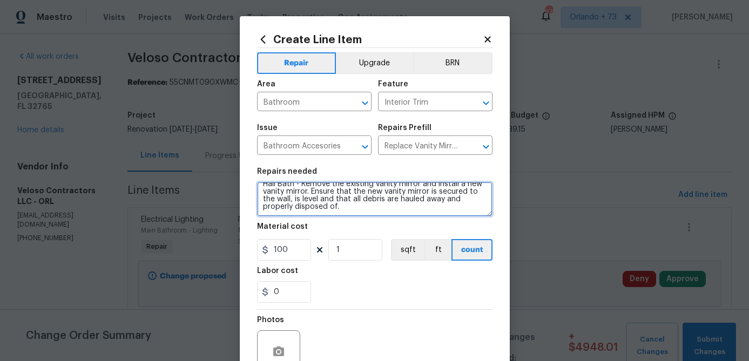
drag, startPoint x: 304, startPoint y: 194, endPoint x: 354, endPoint y: 231, distance: 61.9
click at [354, 231] on section "Repairs needed Hall Bath - Remove the existing vanity mirror and install a new …" at bounding box center [374, 235] width 235 height 148
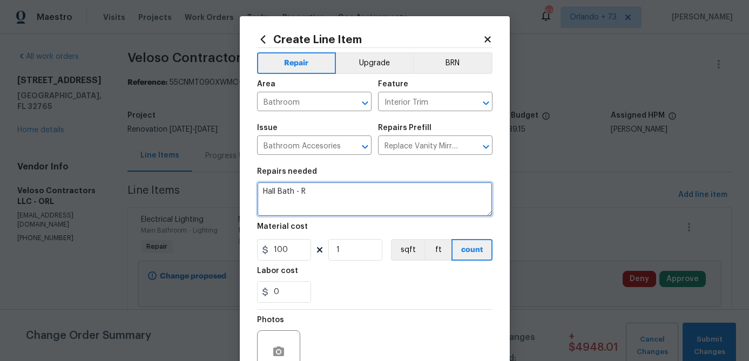
scroll to position [0, 0]
type textarea "Hall Bath - Paint mirror frame white."
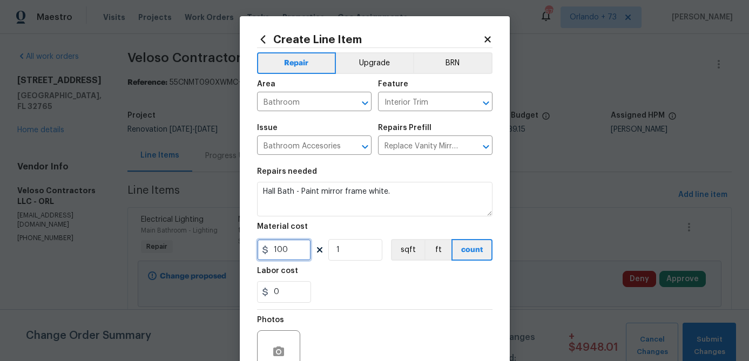
click at [291, 254] on input "100" at bounding box center [284, 250] width 54 height 22
type input "30"
click at [358, 281] on div "0" at bounding box center [374, 292] width 235 height 22
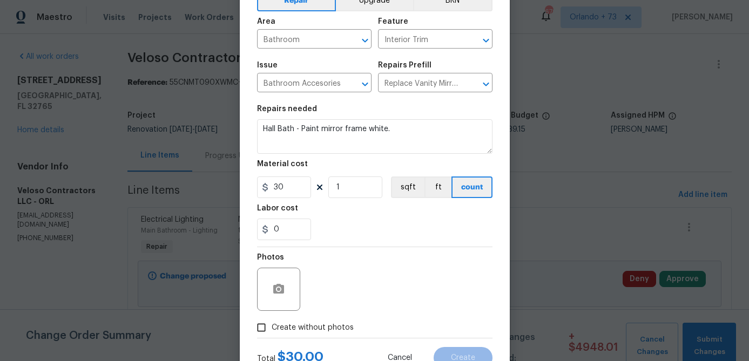
scroll to position [63, 0]
click at [307, 334] on label "Create without photos" at bounding box center [302, 327] width 103 height 21
click at [272, 334] on input "Create without photos" at bounding box center [261, 327] width 21 height 21
checkbox input "true"
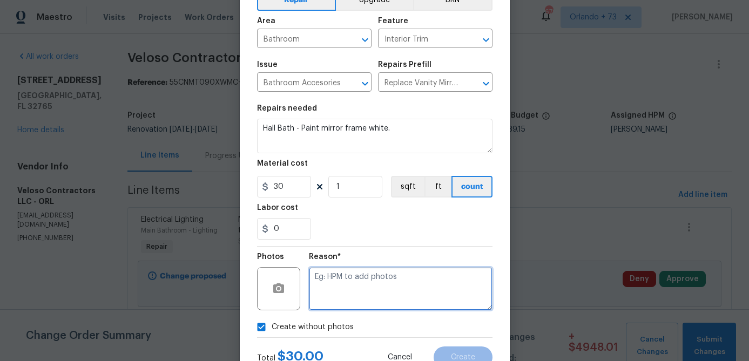
click at [325, 303] on textarea at bounding box center [401, 288] width 184 height 43
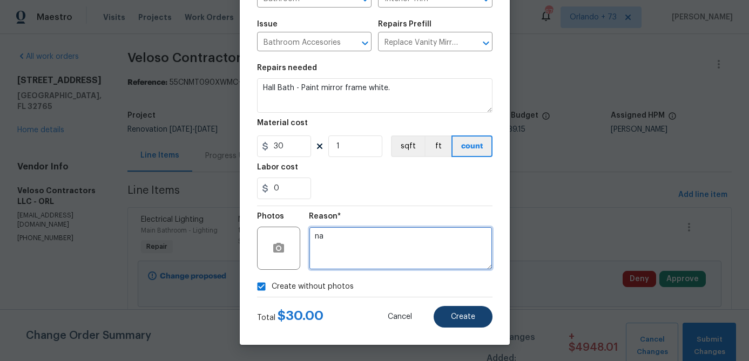
type textarea "na"
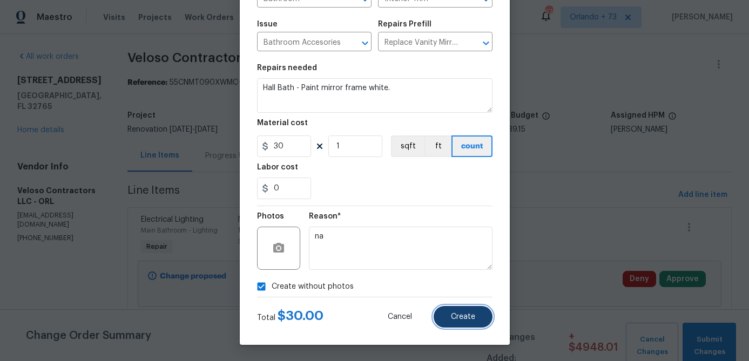
click at [455, 316] on span "Create" at bounding box center [463, 317] width 24 height 8
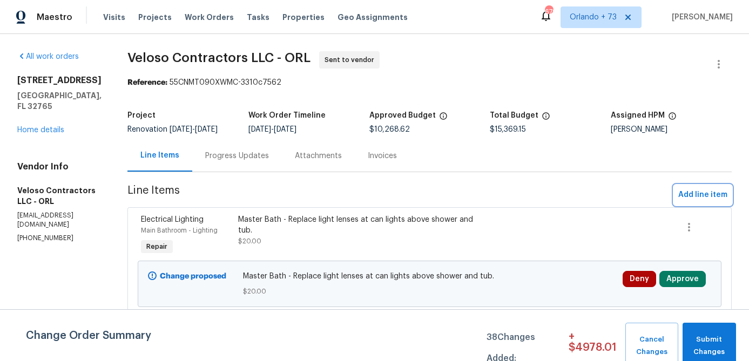
click at [691, 195] on span "Add line item" at bounding box center [702, 194] width 49 height 13
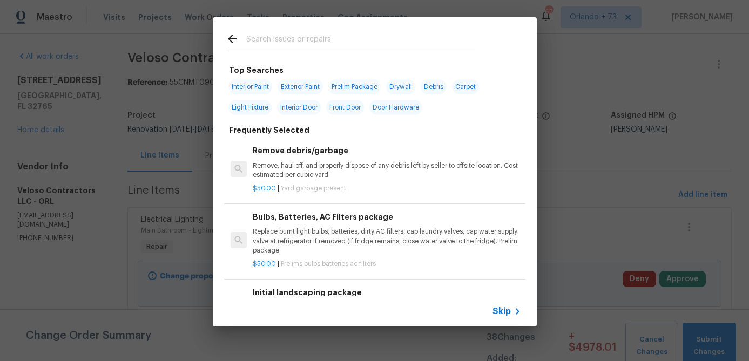
click at [316, 39] on input "text" at bounding box center [360, 40] width 229 height 16
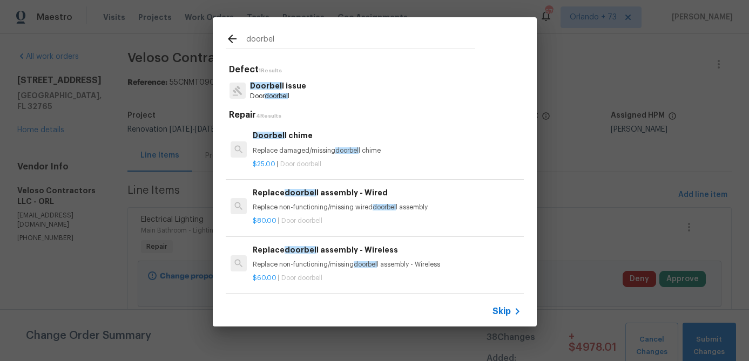
type input "doorbel"
click at [320, 207] on p "Replace non-functioning/missing wired doorbel l assembly" at bounding box center [387, 207] width 268 height 9
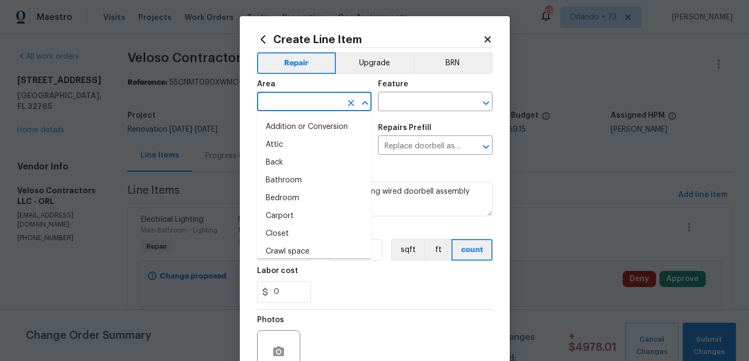
click at [329, 103] on input "text" at bounding box center [299, 102] width 84 height 17
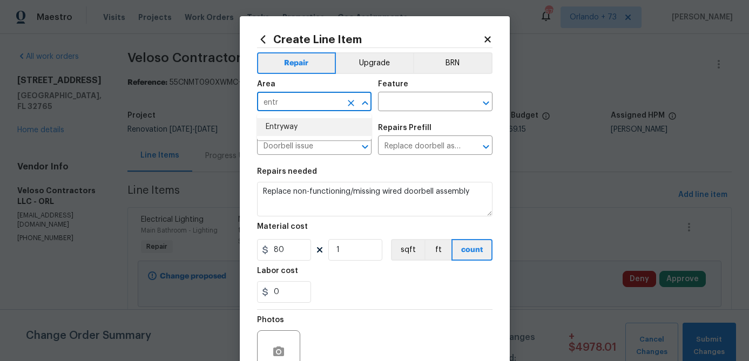
click at [319, 126] on li "Entryway" at bounding box center [314, 127] width 114 height 18
type input "Entryway"
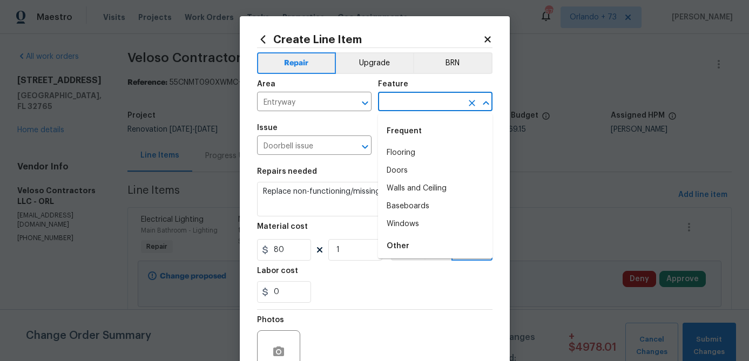
click at [405, 97] on input "text" at bounding box center [420, 102] width 84 height 17
click at [391, 165] on li "Doors" at bounding box center [435, 171] width 114 height 18
type input "Doors"
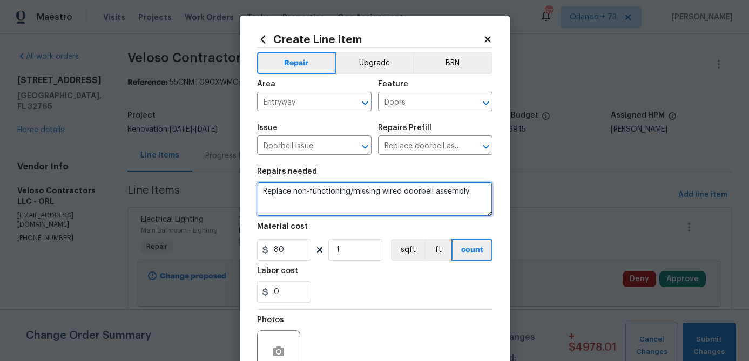
click at [472, 194] on textarea "Replace non-functioning/missing wired doorbell assembly" at bounding box center [374, 199] width 235 height 35
type textarea "Replace non-functioning/missing wired doorbell assembly."
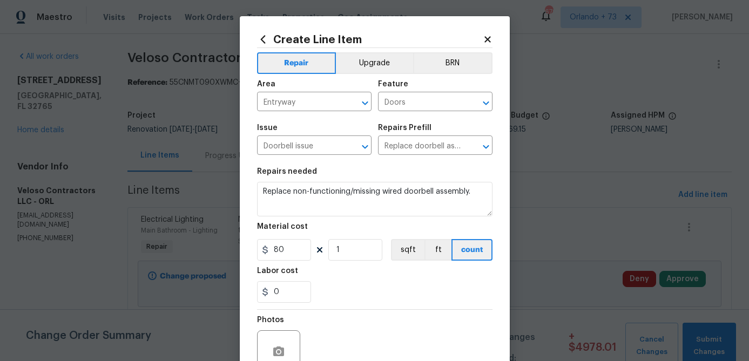
click at [357, 297] on div "0" at bounding box center [374, 292] width 235 height 22
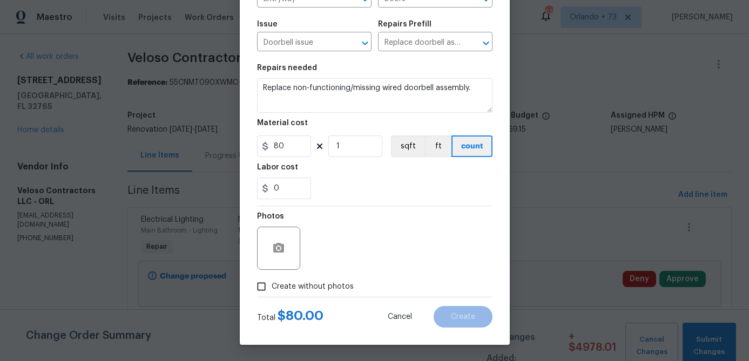
click at [339, 287] on span "Create without photos" at bounding box center [313, 286] width 82 height 11
click at [272, 287] on input "Create without photos" at bounding box center [261, 286] width 21 height 21
checkbox input "true"
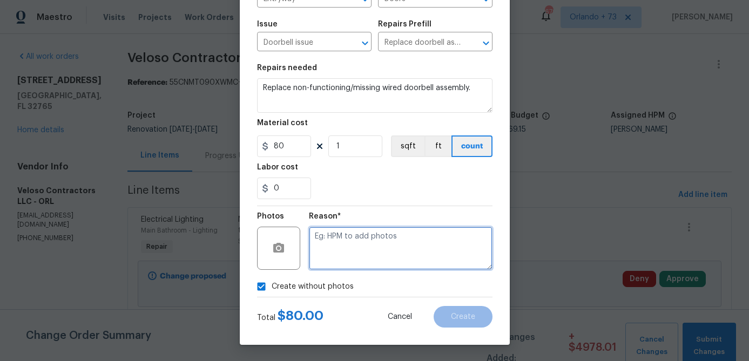
click at [361, 252] on textarea at bounding box center [401, 248] width 184 height 43
type textarea "na"
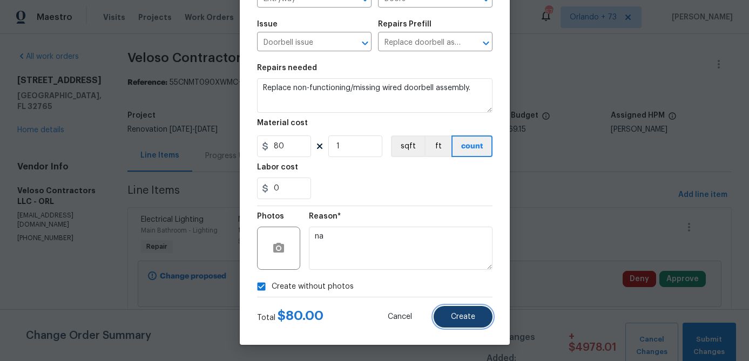
click at [462, 321] on button "Create" at bounding box center [463, 317] width 59 height 22
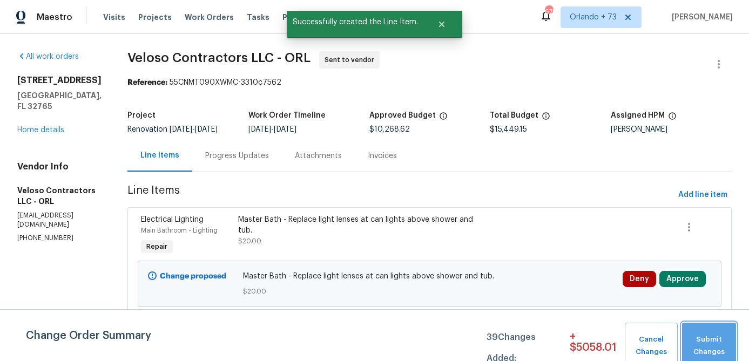
click at [719, 338] on span "Submit Changes" at bounding box center [708, 346] width 43 height 25
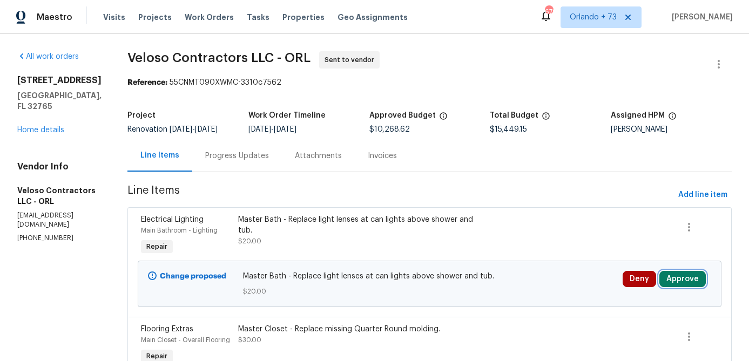
click at [692, 281] on button "Approve" at bounding box center [682, 279] width 46 height 16
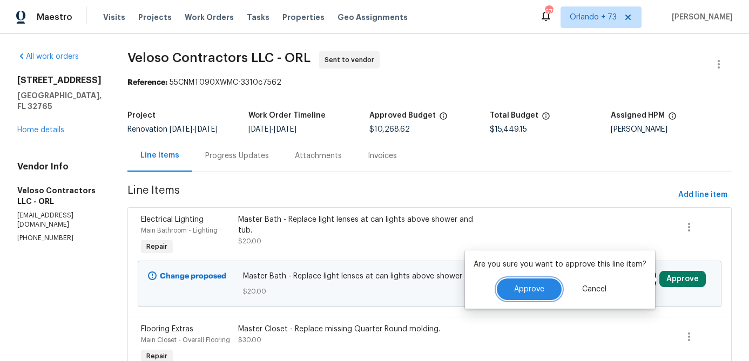
click at [545, 280] on button "Approve" at bounding box center [529, 290] width 65 height 22
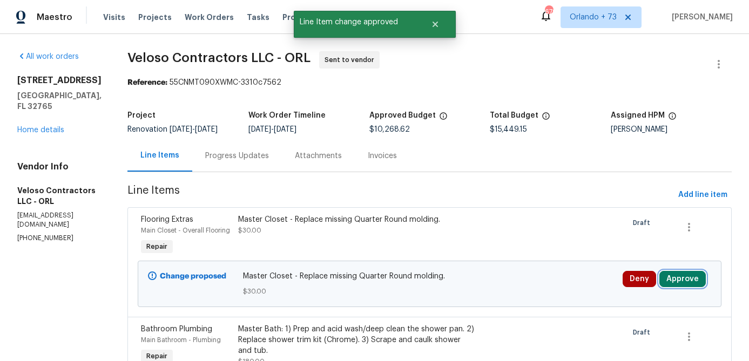
click at [675, 287] on button "Approve" at bounding box center [682, 279] width 46 height 16
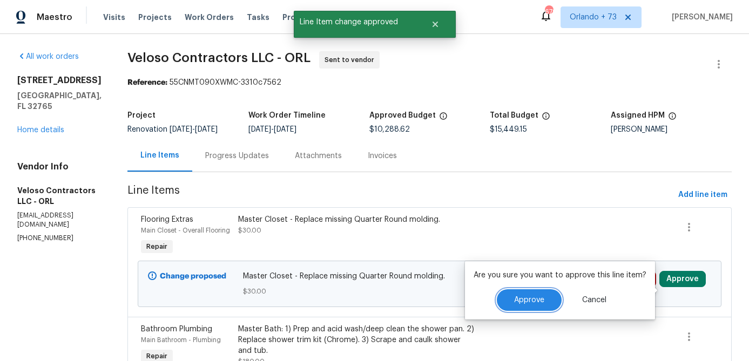
click at [552, 294] on button "Approve" at bounding box center [529, 300] width 65 height 22
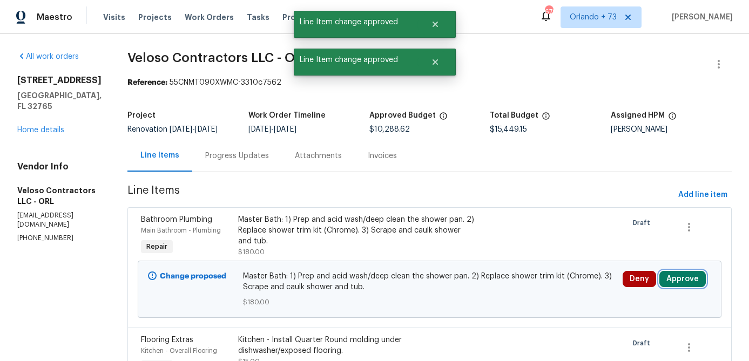
click at [675, 282] on button "Approve" at bounding box center [682, 279] width 46 height 16
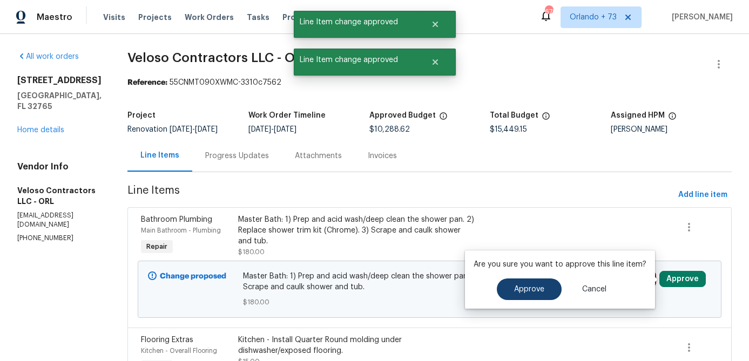
click at [540, 282] on div "Are you sure you want to approve this line item? Approve Cancel" at bounding box center [560, 280] width 190 height 58
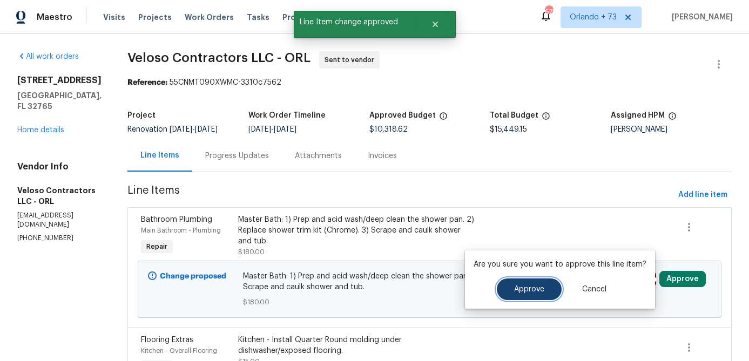
click at [529, 287] on span "Approve" at bounding box center [529, 290] width 30 height 8
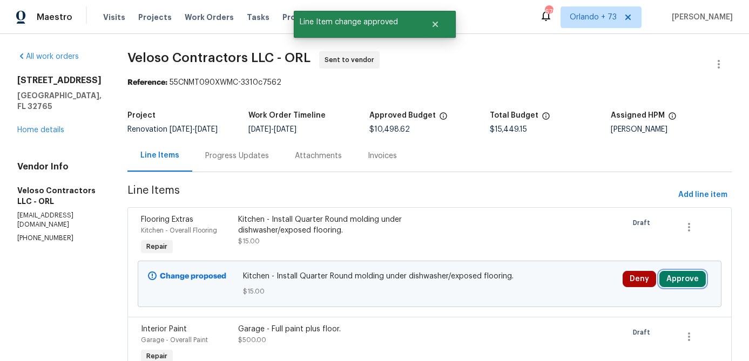
click at [682, 279] on button "Approve" at bounding box center [682, 279] width 46 height 16
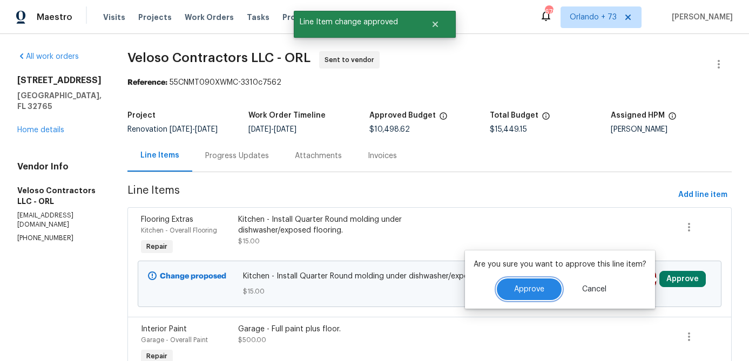
click at [528, 283] on button "Approve" at bounding box center [529, 290] width 65 height 22
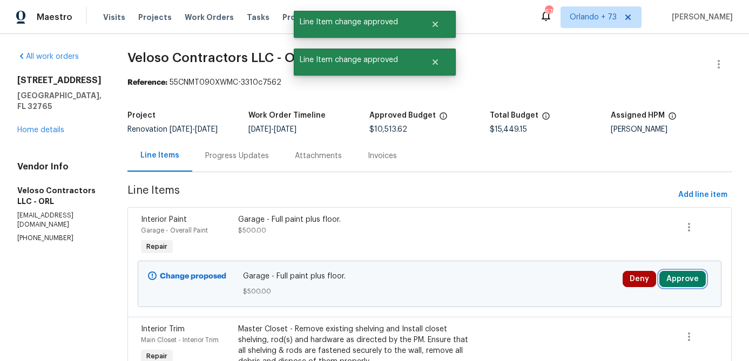
click at [673, 282] on button "Approve" at bounding box center [682, 279] width 46 height 16
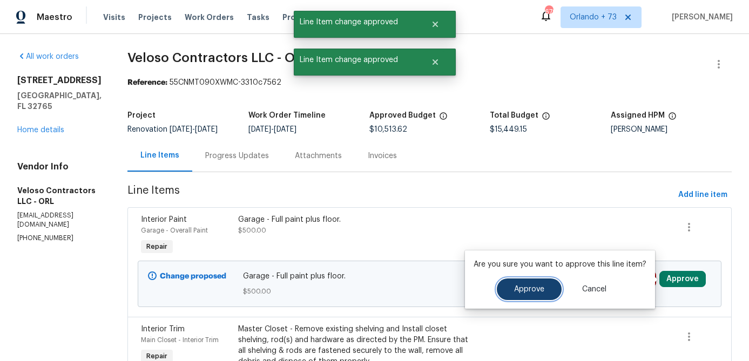
click at [539, 288] on span "Approve" at bounding box center [529, 290] width 30 height 8
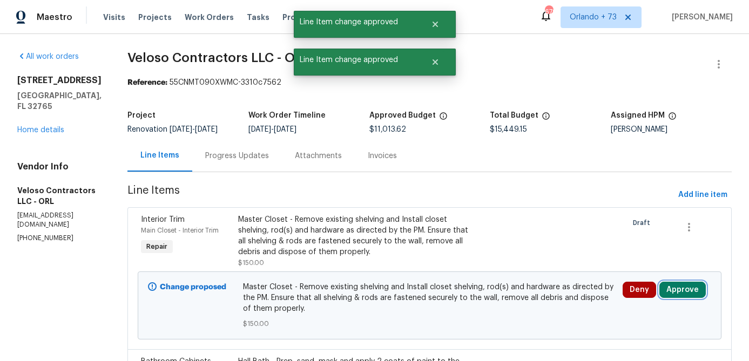
click at [677, 291] on button "Approve" at bounding box center [682, 290] width 46 height 16
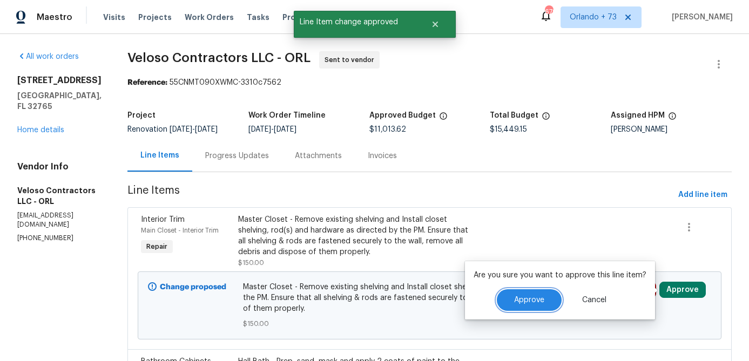
click at [532, 302] on span "Approve" at bounding box center [529, 300] width 30 height 8
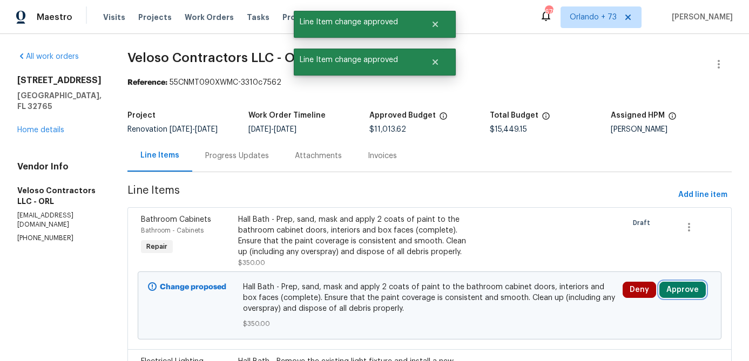
click at [681, 293] on button "Approve" at bounding box center [682, 290] width 46 height 16
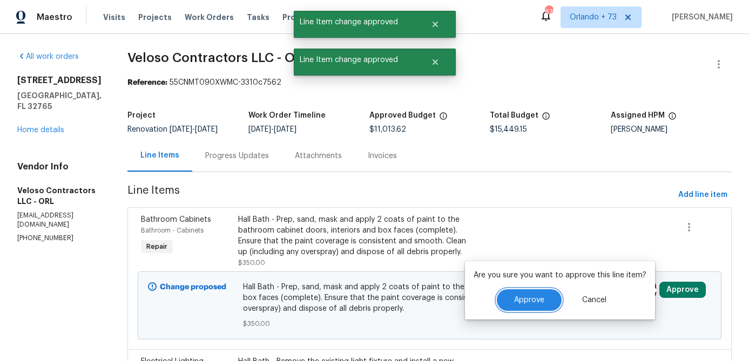
click at [523, 299] on span "Approve" at bounding box center [529, 300] width 30 height 8
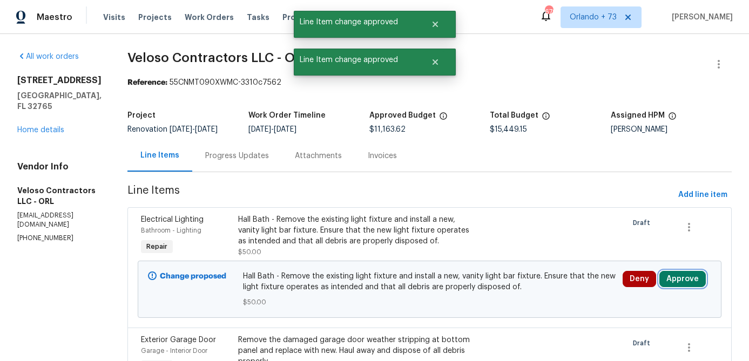
click at [685, 279] on button "Approve" at bounding box center [682, 279] width 46 height 16
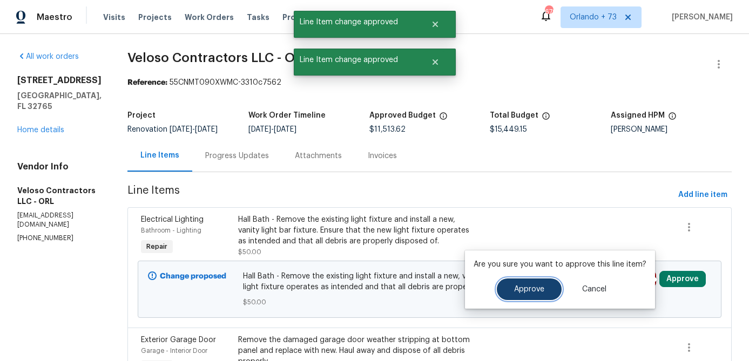
click at [542, 295] on button "Approve" at bounding box center [529, 290] width 65 height 22
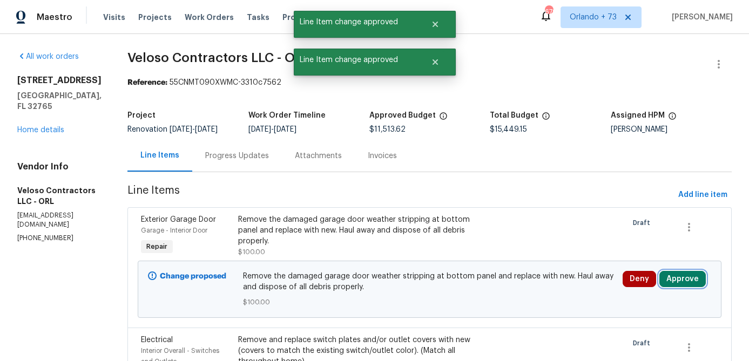
click at [672, 281] on button "Approve" at bounding box center [682, 279] width 46 height 16
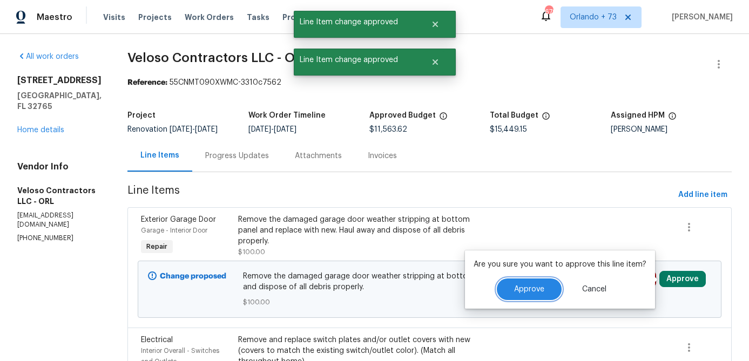
click at [549, 288] on button "Approve" at bounding box center [529, 290] width 65 height 22
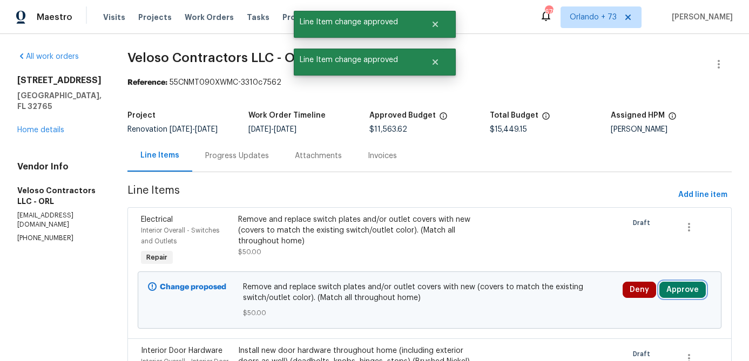
click at [680, 289] on button "Approve" at bounding box center [682, 290] width 46 height 16
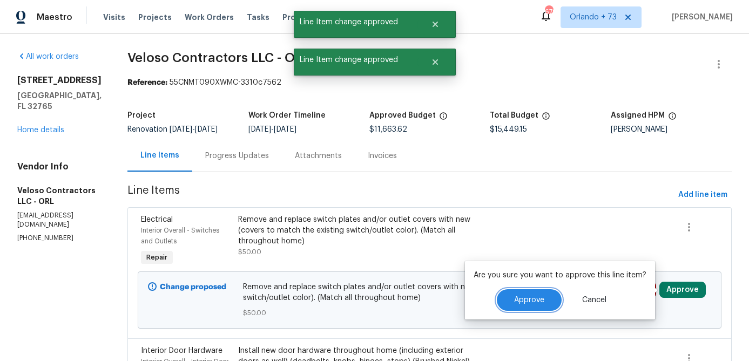
click at [532, 299] on span "Approve" at bounding box center [529, 300] width 30 height 8
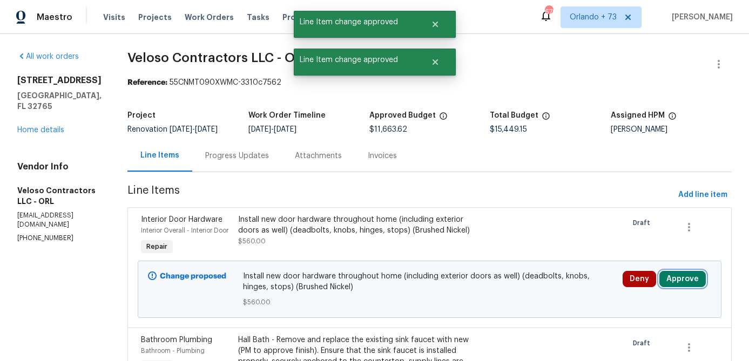
click at [677, 287] on button "Approve" at bounding box center [682, 279] width 46 height 16
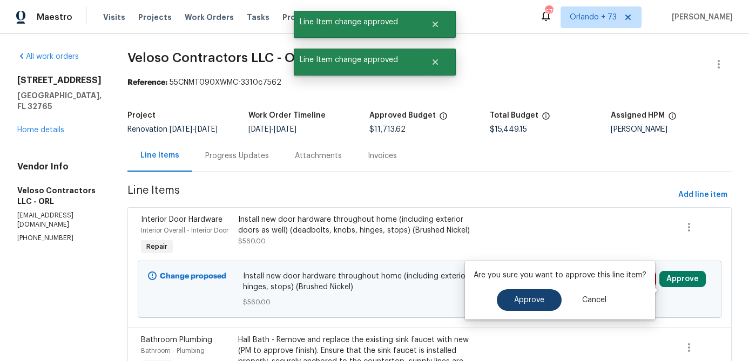
click at [537, 299] on span "Approve" at bounding box center [529, 300] width 30 height 8
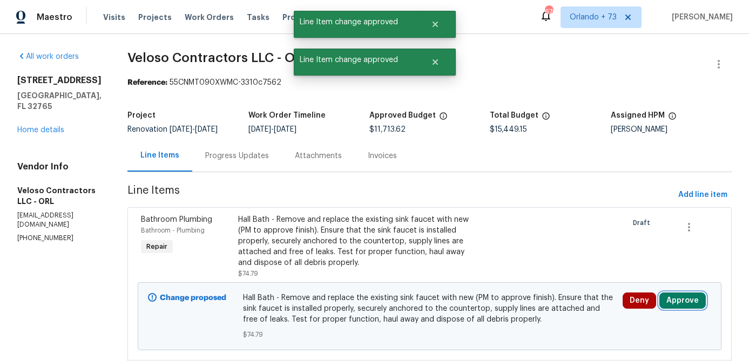
click at [677, 301] on button "Approve" at bounding box center [682, 301] width 46 height 16
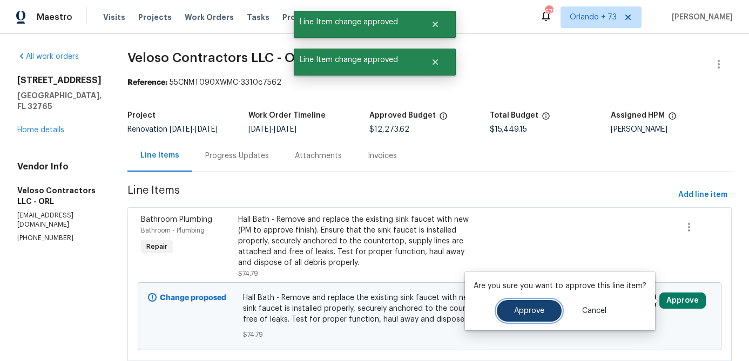
click at [539, 310] on span "Approve" at bounding box center [529, 311] width 30 height 8
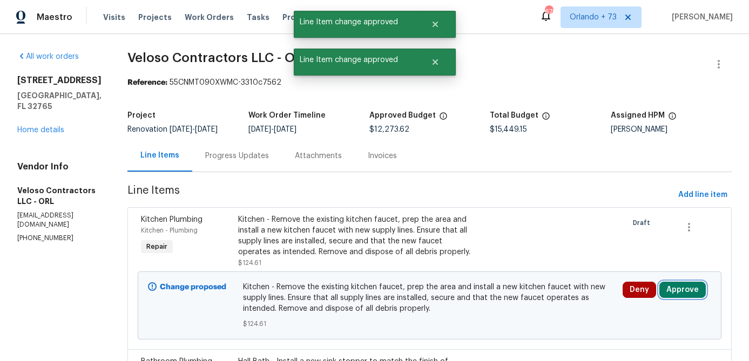
click at [681, 287] on button "Approve" at bounding box center [682, 290] width 46 height 16
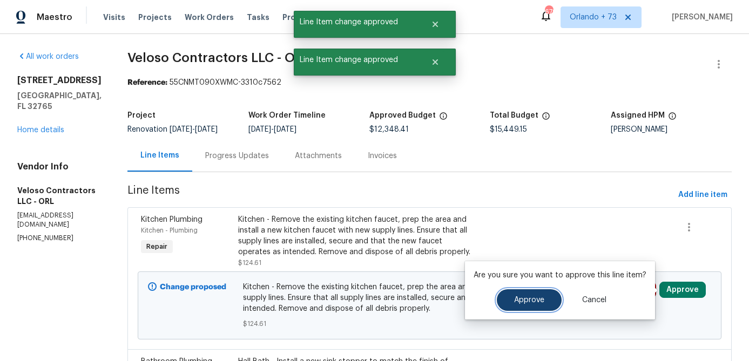
click at [546, 300] on button "Approve" at bounding box center [529, 300] width 65 height 22
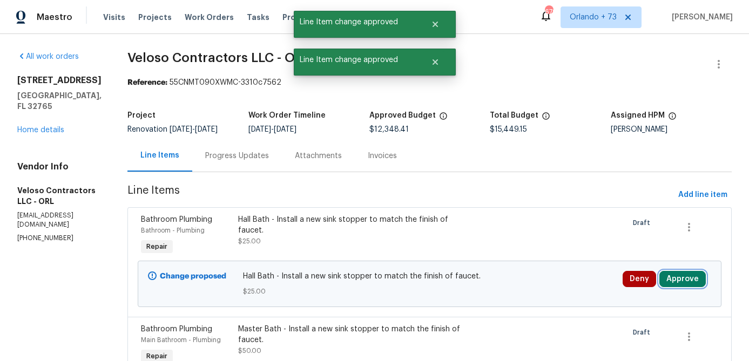
click at [681, 282] on button "Approve" at bounding box center [682, 279] width 46 height 16
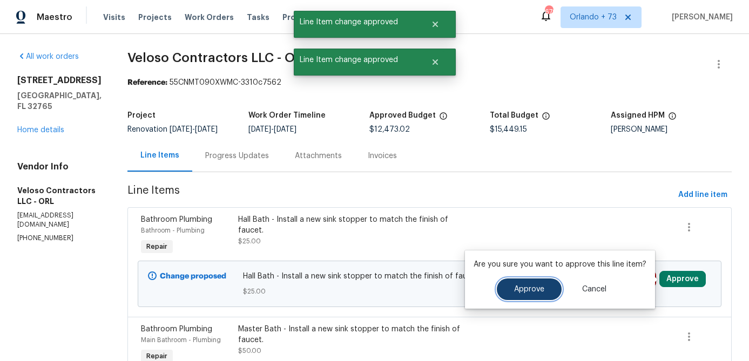
click at [543, 292] on button "Approve" at bounding box center [529, 290] width 65 height 22
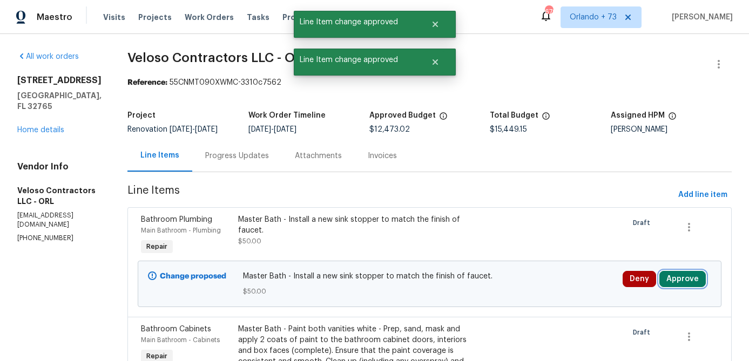
click at [681, 278] on button "Approve" at bounding box center [682, 279] width 46 height 16
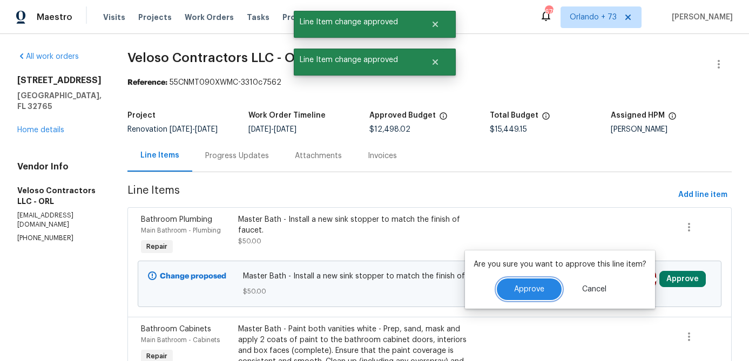
click at [549, 288] on button "Approve" at bounding box center [529, 290] width 65 height 22
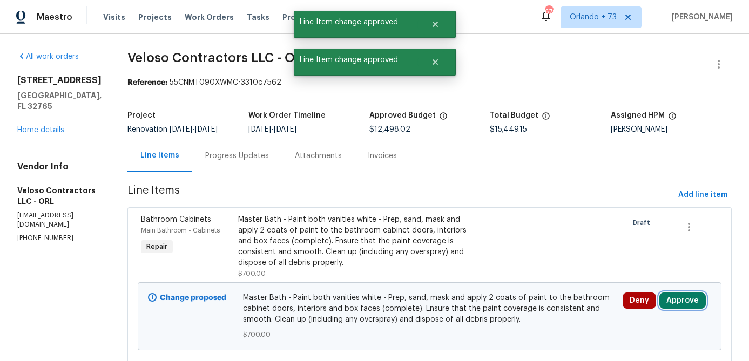
click at [671, 302] on button "Approve" at bounding box center [682, 301] width 46 height 16
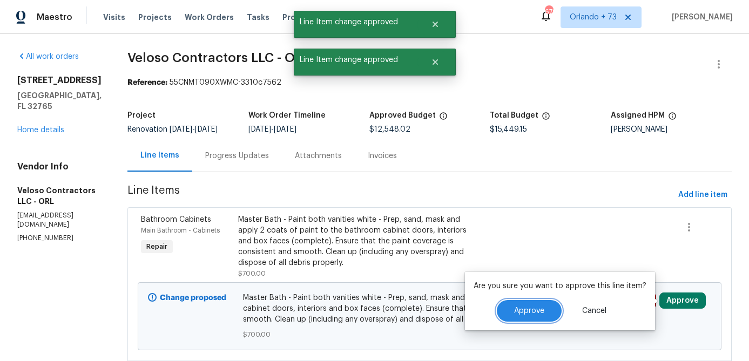
click at [544, 310] on button "Approve" at bounding box center [529, 311] width 65 height 22
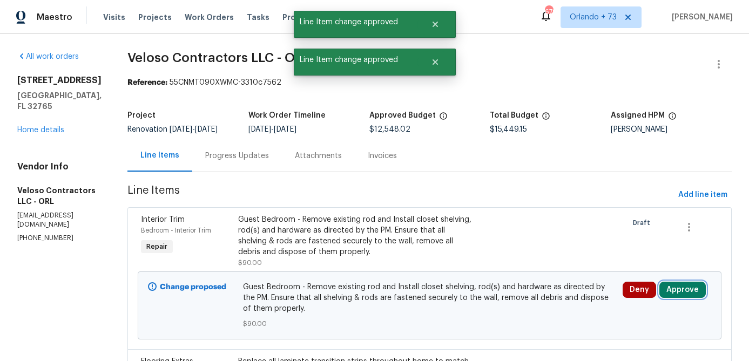
click at [679, 293] on button "Approve" at bounding box center [682, 290] width 46 height 16
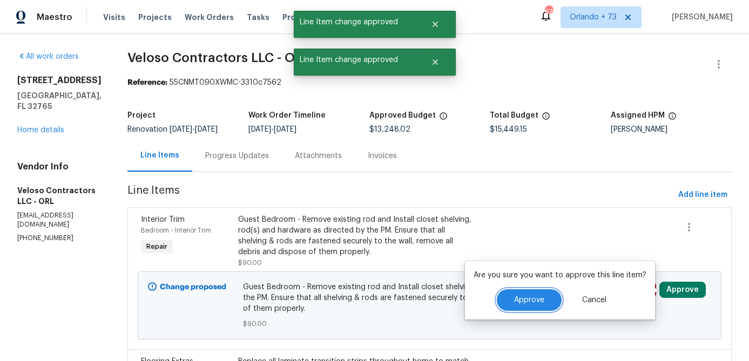
click at [543, 301] on button "Approve" at bounding box center [529, 300] width 65 height 22
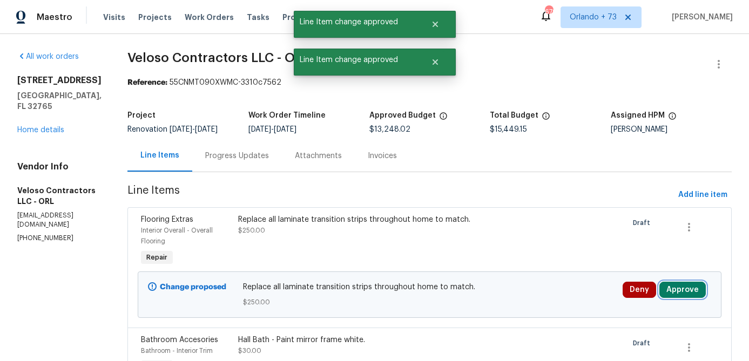
click at [674, 290] on button "Approve" at bounding box center [682, 290] width 46 height 16
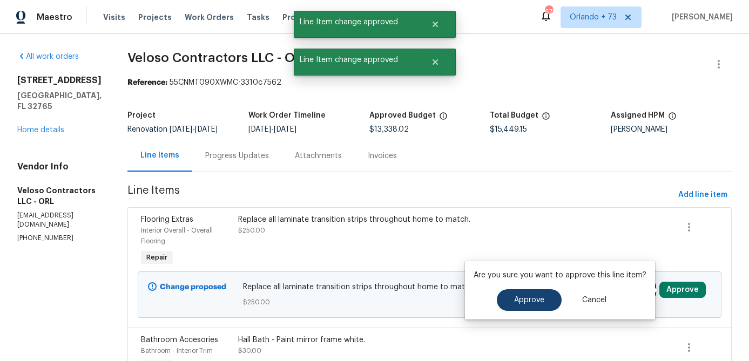
click at [544, 299] on button "Approve" at bounding box center [529, 300] width 65 height 22
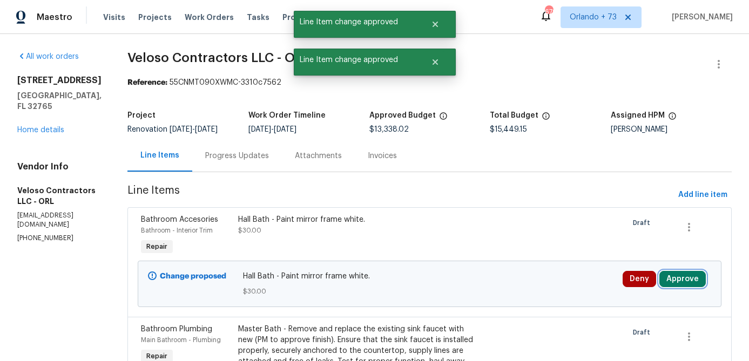
click at [682, 282] on button "Approve" at bounding box center [682, 279] width 46 height 16
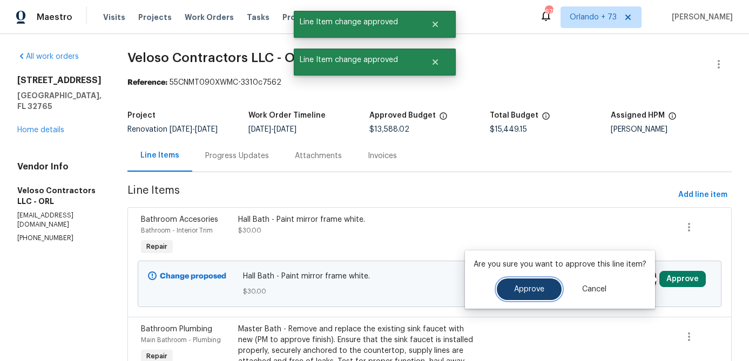
click at [542, 290] on button "Approve" at bounding box center [529, 290] width 65 height 22
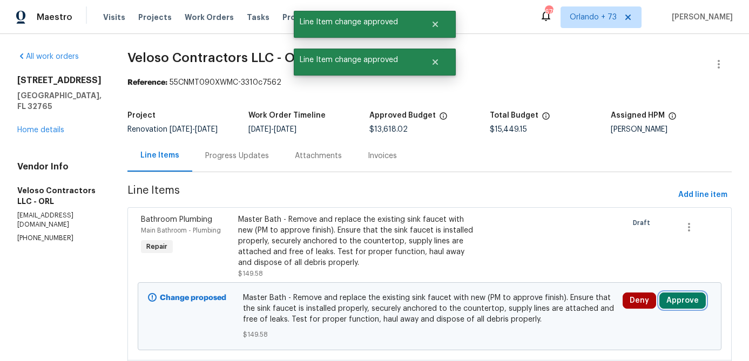
click at [674, 302] on button "Approve" at bounding box center [682, 301] width 46 height 16
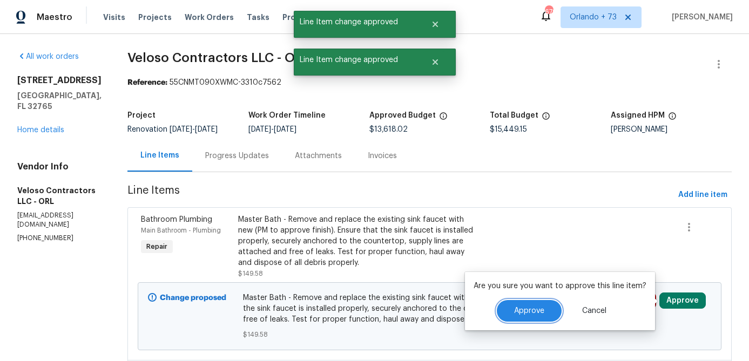
click at [557, 307] on button "Approve" at bounding box center [529, 311] width 65 height 22
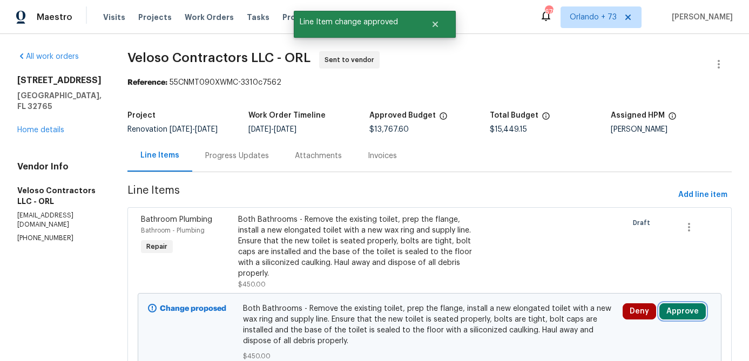
click at [673, 313] on button "Approve" at bounding box center [682, 311] width 46 height 16
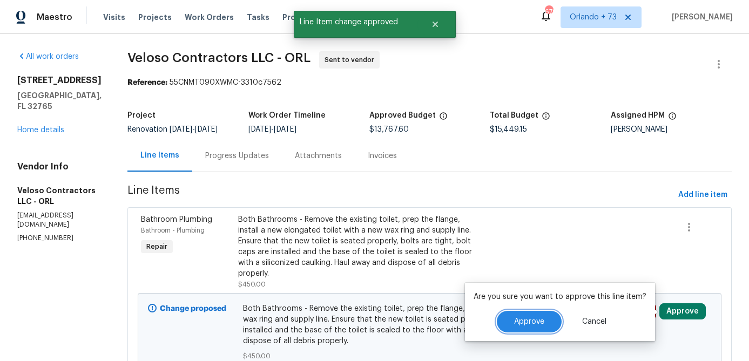
click at [535, 322] on span "Approve" at bounding box center [529, 322] width 30 height 8
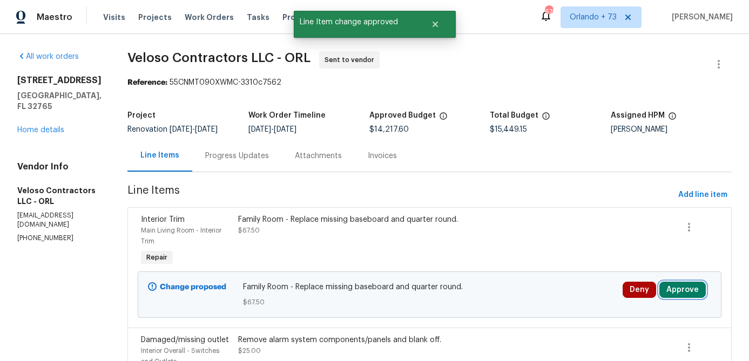
click at [678, 297] on button "Approve" at bounding box center [682, 290] width 46 height 16
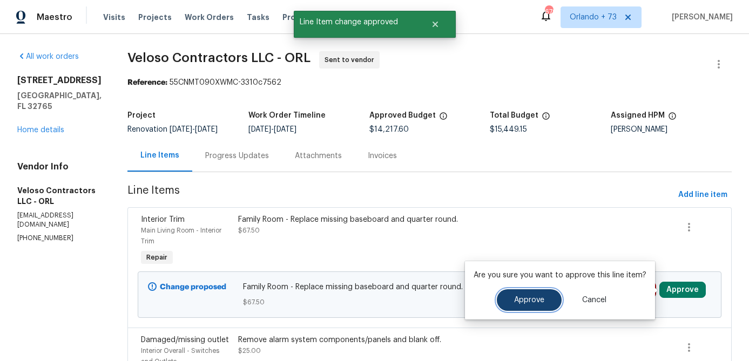
click at [539, 303] on span "Approve" at bounding box center [529, 300] width 30 height 8
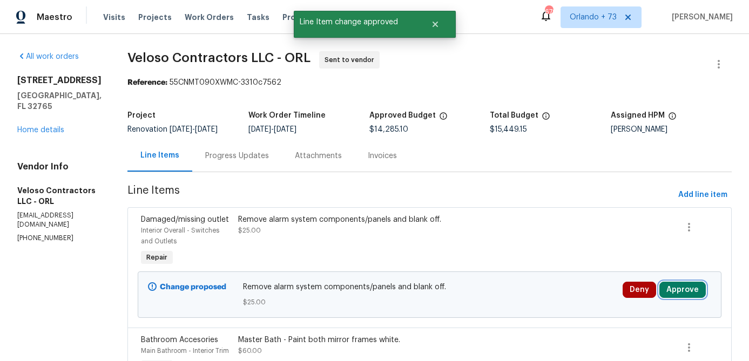
click at [688, 288] on button "Approve" at bounding box center [682, 290] width 46 height 16
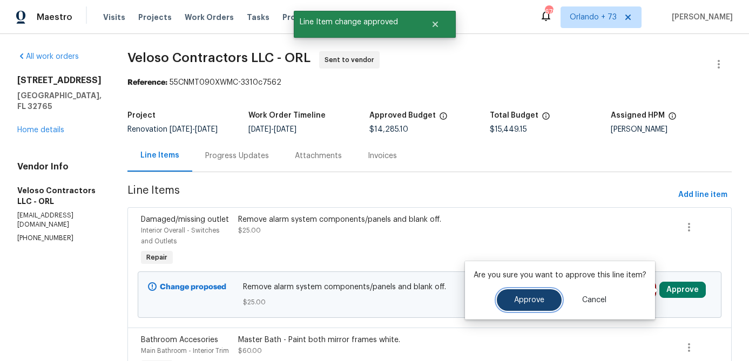
click at [536, 299] on span "Approve" at bounding box center [529, 300] width 30 height 8
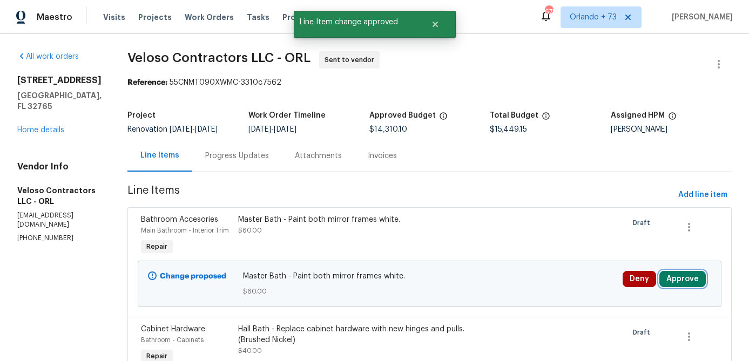
click at [682, 281] on button "Approve" at bounding box center [682, 279] width 46 height 16
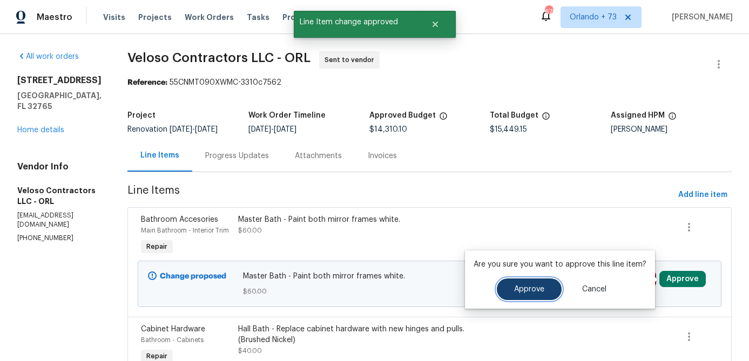
click at [524, 292] on span "Approve" at bounding box center [529, 290] width 30 height 8
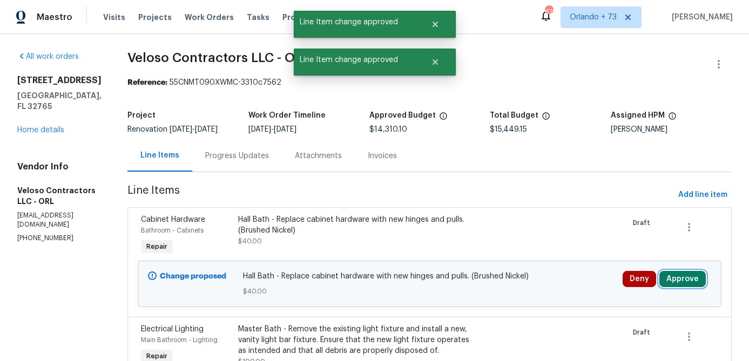
click at [677, 280] on button "Approve" at bounding box center [682, 279] width 46 height 16
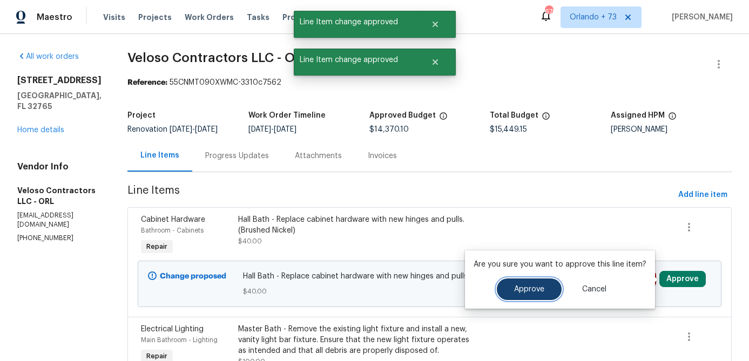
click at [544, 287] on button "Approve" at bounding box center [529, 290] width 65 height 22
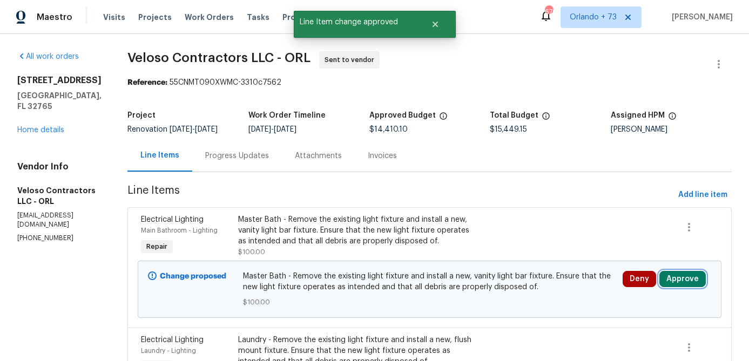
click at [677, 275] on button "Approve" at bounding box center [682, 279] width 46 height 16
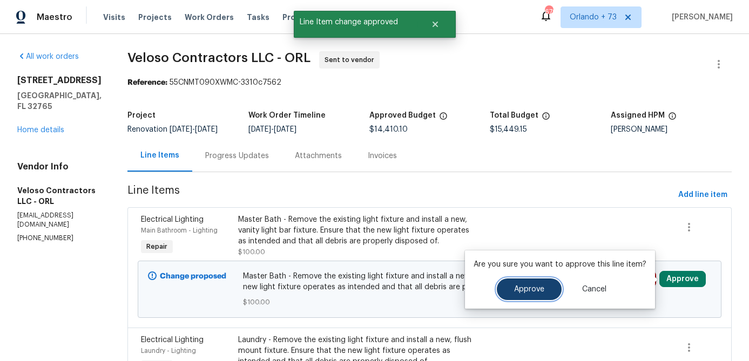
click at [535, 293] on span "Approve" at bounding box center [529, 290] width 30 height 8
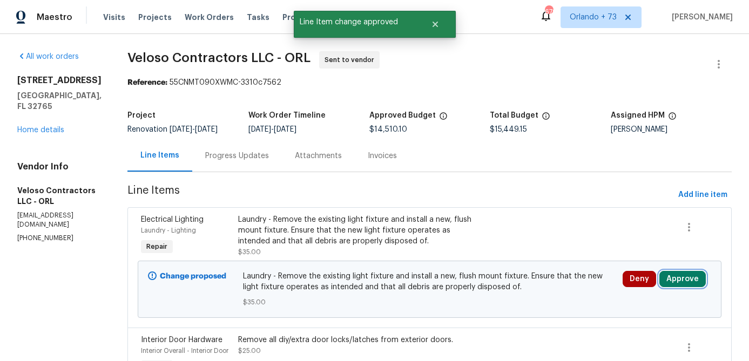
click at [690, 279] on button "Approve" at bounding box center [682, 279] width 46 height 16
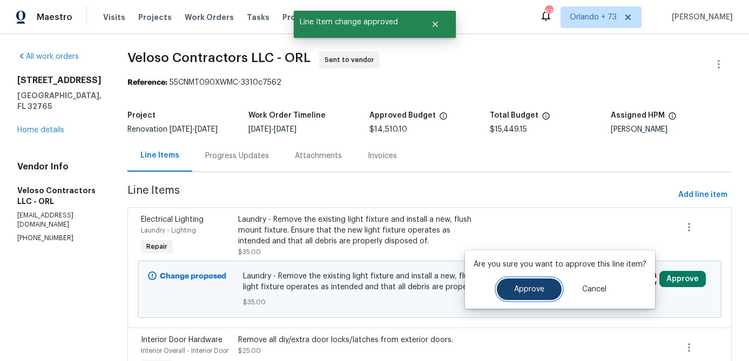
click at [536, 286] on span "Approve" at bounding box center [529, 290] width 30 height 8
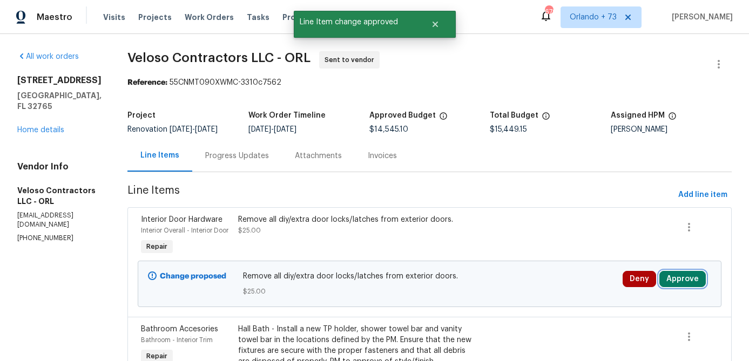
click at [696, 287] on button "Approve" at bounding box center [682, 279] width 46 height 16
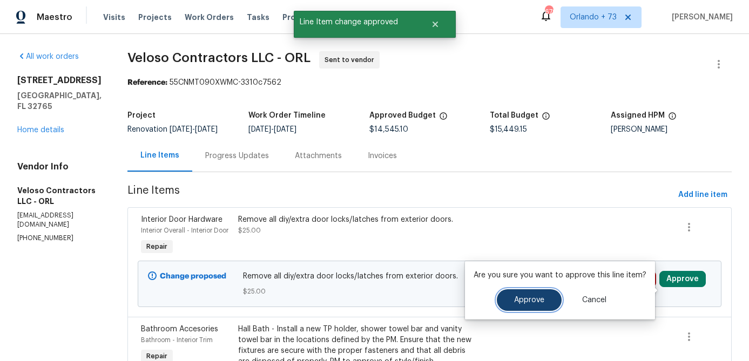
click at [525, 296] on span "Approve" at bounding box center [529, 300] width 30 height 8
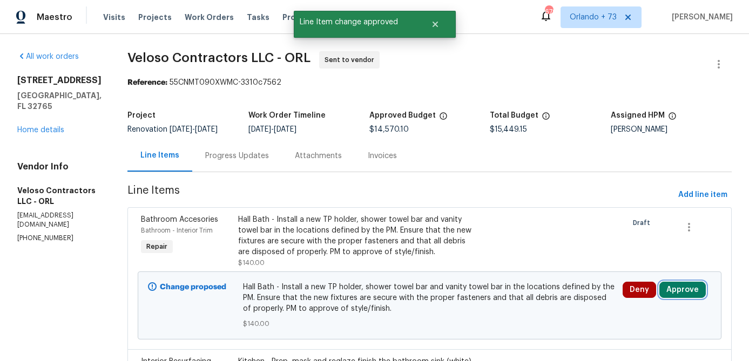
click at [675, 287] on button "Approve" at bounding box center [682, 290] width 46 height 16
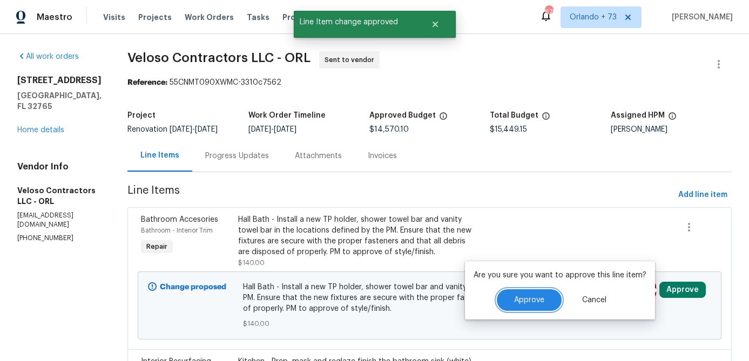
click at [529, 301] on span "Approve" at bounding box center [529, 300] width 30 height 8
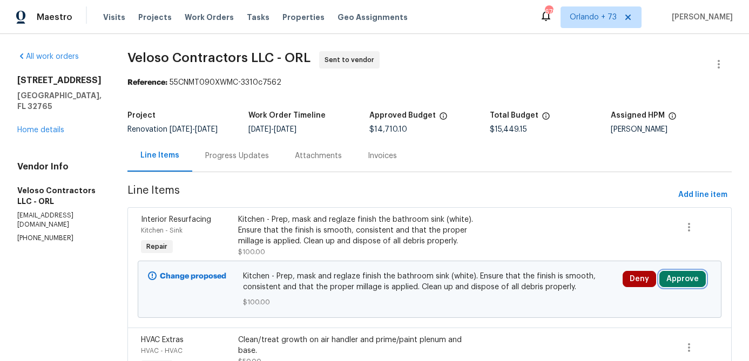
click at [681, 272] on button "Approve" at bounding box center [682, 279] width 46 height 16
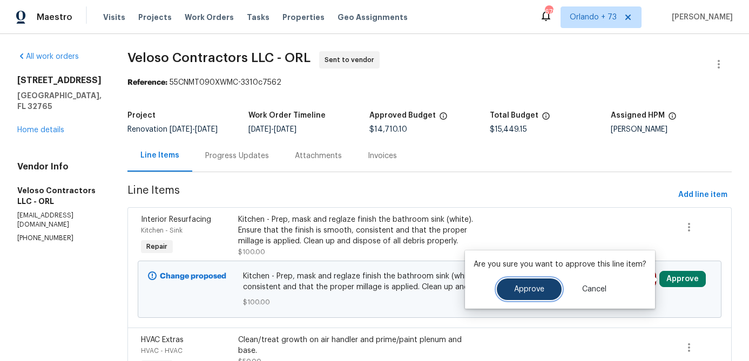
click at [513, 284] on button "Approve" at bounding box center [529, 290] width 65 height 22
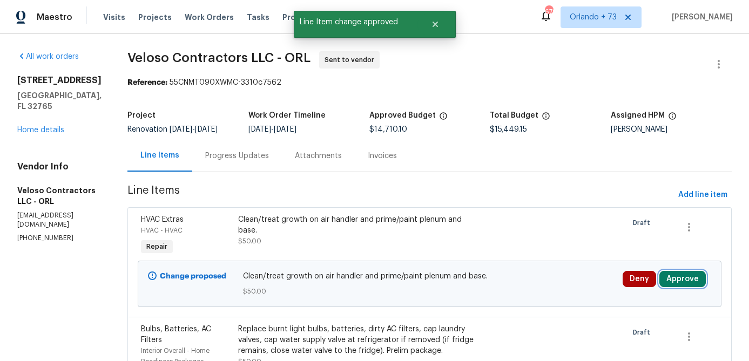
click at [681, 278] on button "Approve" at bounding box center [682, 279] width 46 height 16
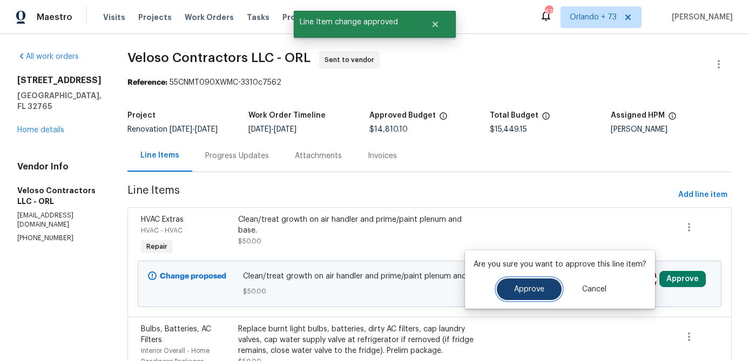
click at [539, 283] on button "Approve" at bounding box center [529, 290] width 65 height 22
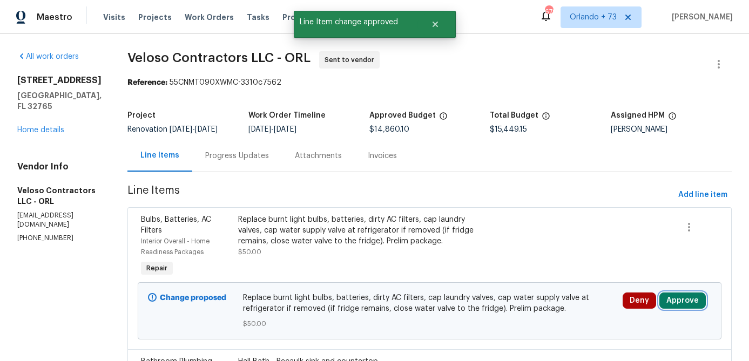
click at [677, 302] on button "Approve" at bounding box center [682, 301] width 46 height 16
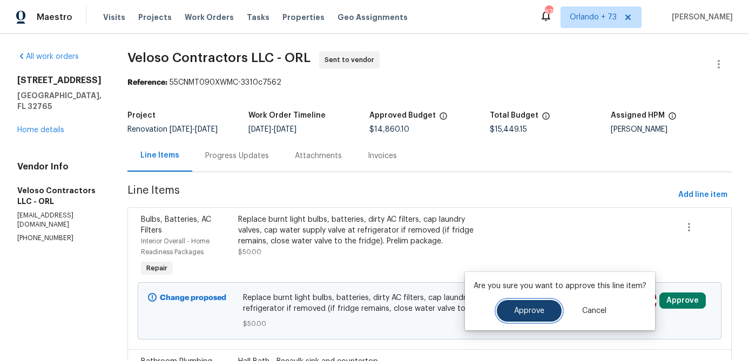
click at [531, 316] on button "Approve" at bounding box center [529, 311] width 65 height 22
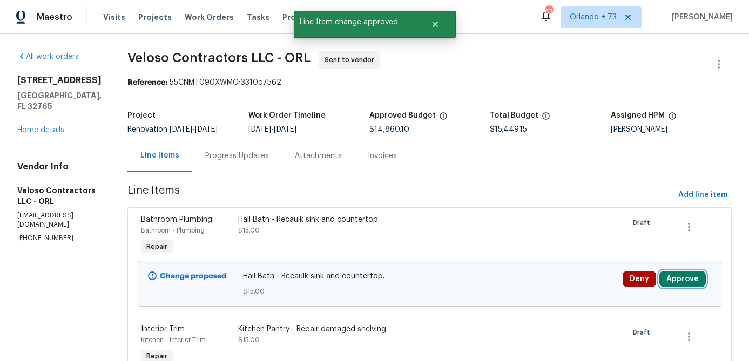
click at [685, 277] on button "Approve" at bounding box center [682, 279] width 46 height 16
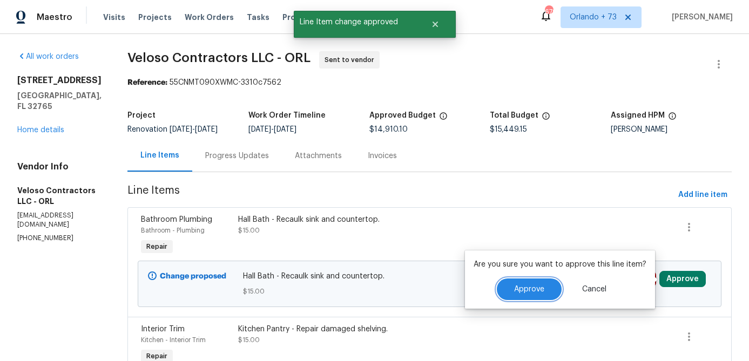
click at [527, 289] on span "Approve" at bounding box center [529, 290] width 30 height 8
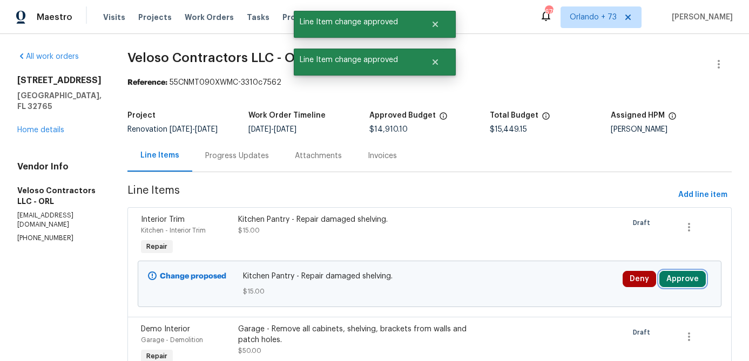
click at [679, 282] on button "Approve" at bounding box center [682, 279] width 46 height 16
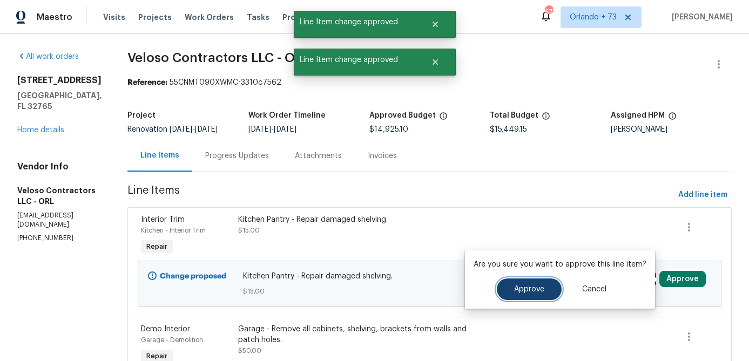
click at [538, 293] on span "Approve" at bounding box center [529, 290] width 30 height 8
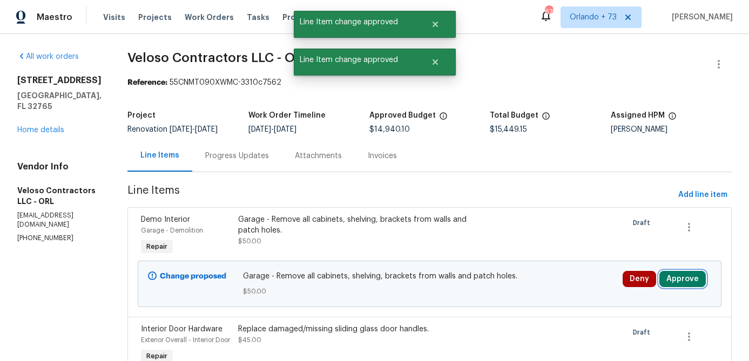
click at [686, 283] on button "Approve" at bounding box center [682, 279] width 46 height 16
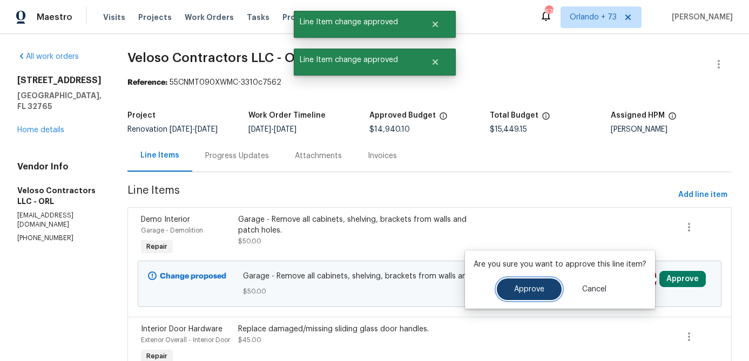
click at [543, 289] on button "Approve" at bounding box center [529, 290] width 65 height 22
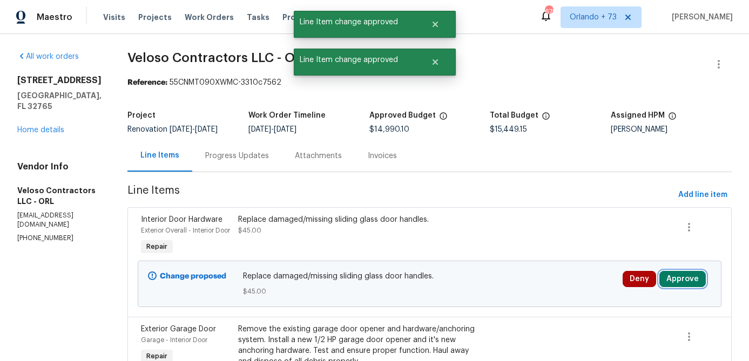
click at [673, 287] on button "Approve" at bounding box center [682, 279] width 46 height 16
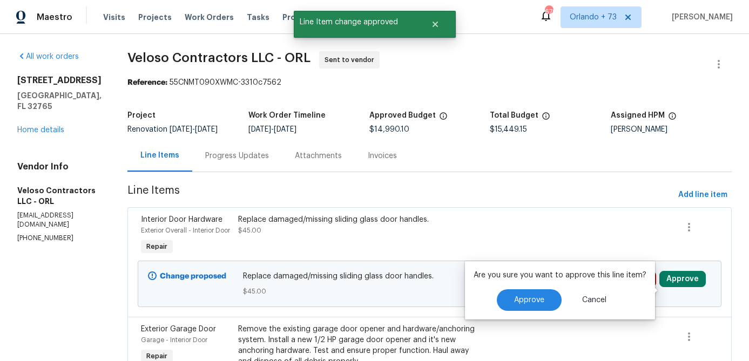
click at [552, 289] on div "Approve Cancel" at bounding box center [559, 300] width 173 height 22
click at [538, 299] on span "Approve" at bounding box center [529, 300] width 30 height 8
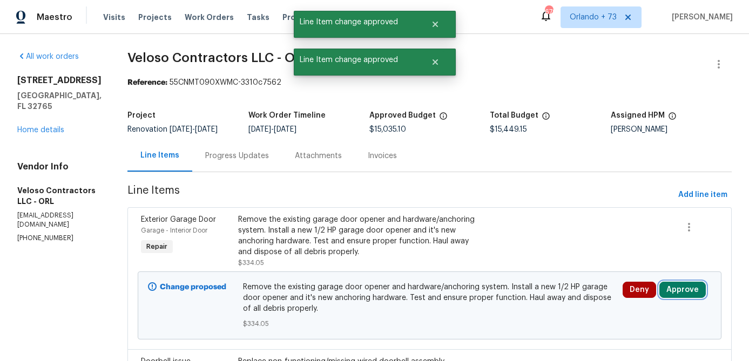
click at [701, 295] on button "Approve" at bounding box center [682, 290] width 46 height 16
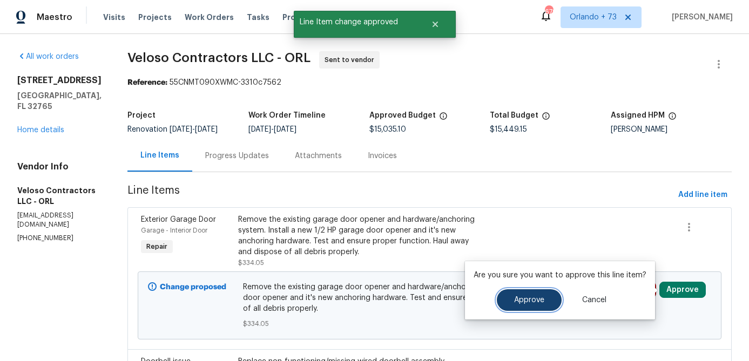
click at [549, 299] on button "Approve" at bounding box center [529, 300] width 65 height 22
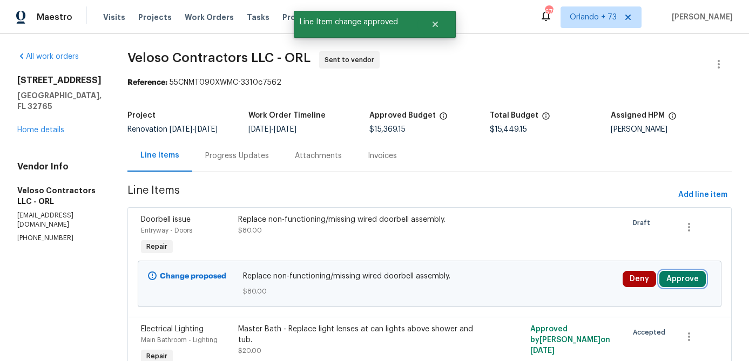
click at [695, 281] on button "Approve" at bounding box center [682, 279] width 46 height 16
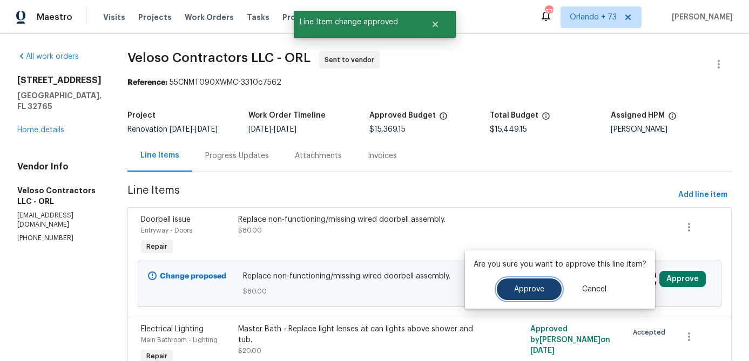
click at [535, 288] on span "Approve" at bounding box center [529, 290] width 30 height 8
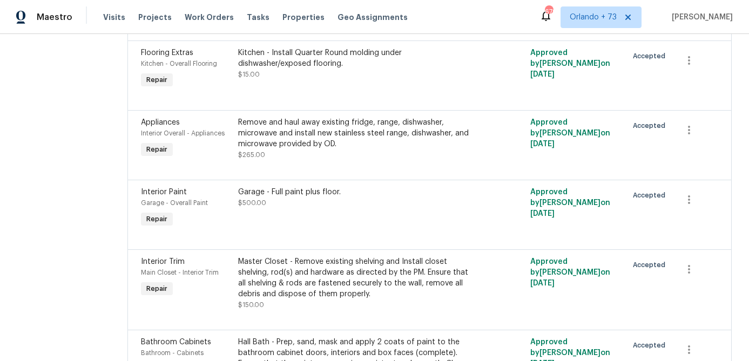
scroll to position [0, 0]
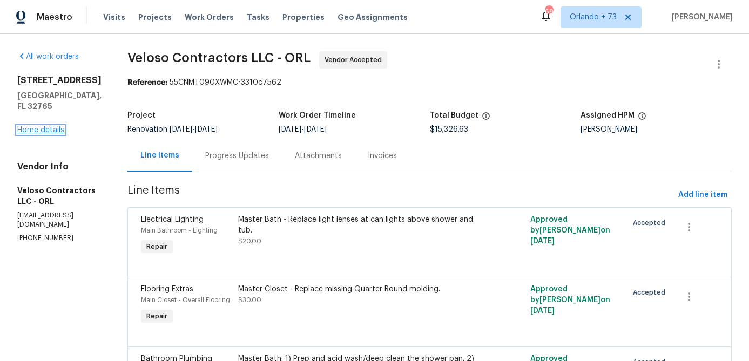
click at [59, 126] on link "Home details" at bounding box center [40, 130] width 47 height 8
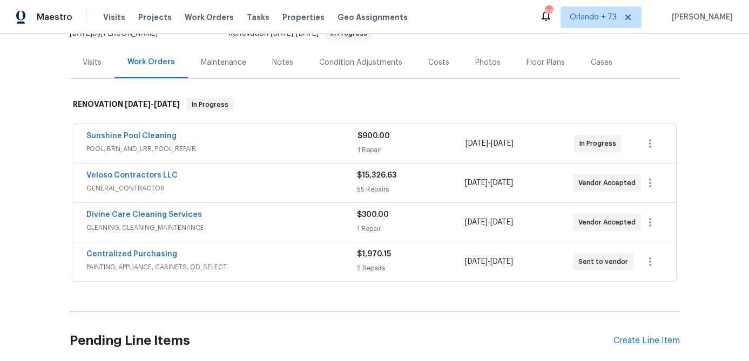
scroll to position [127, 0]
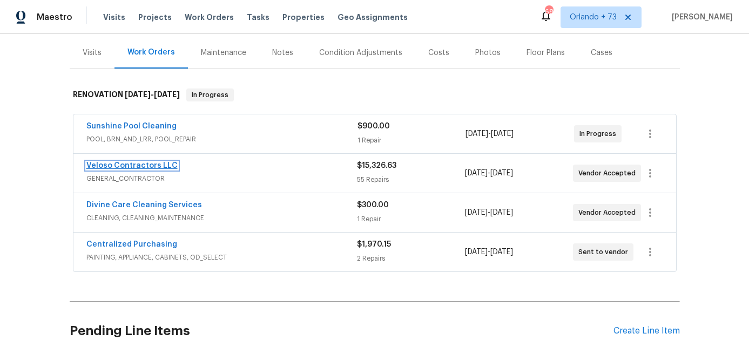
click at [163, 167] on link "Veloso Contractors LLC" at bounding box center [131, 166] width 91 height 8
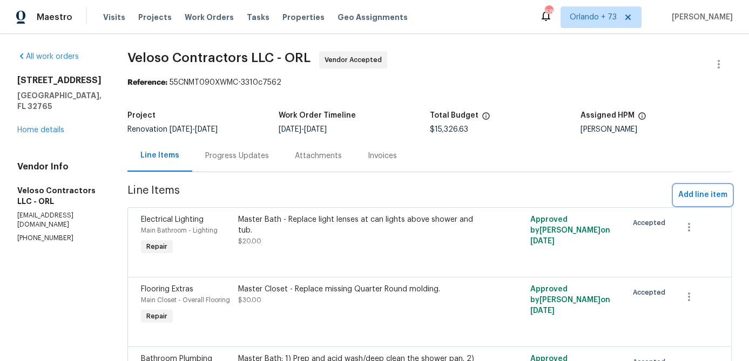
click at [686, 195] on span "Add line item" at bounding box center [702, 194] width 49 height 13
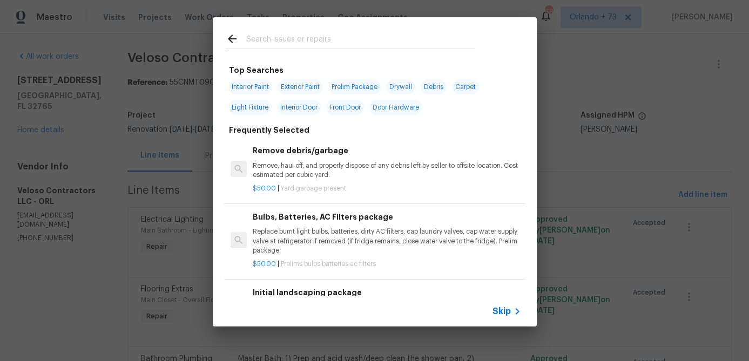
click at [296, 38] on input "text" at bounding box center [360, 40] width 229 height 16
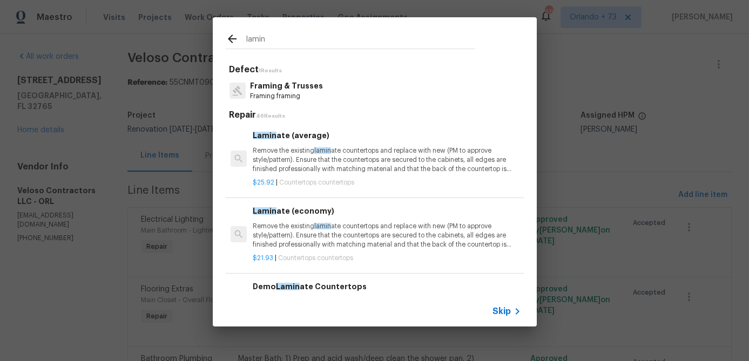
type input "lamin"
click at [324, 153] on span "lamin" at bounding box center [322, 150] width 17 height 6
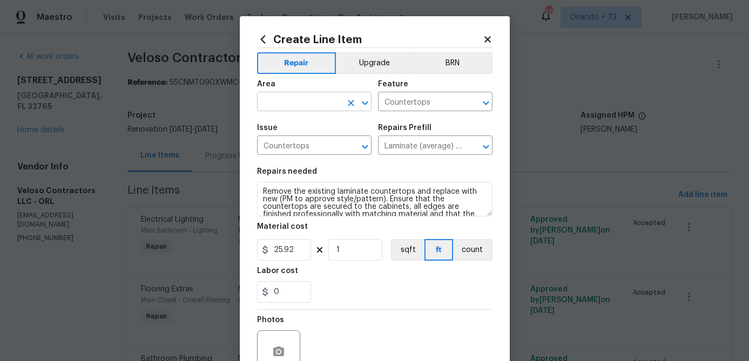
click at [310, 100] on input "text" at bounding box center [299, 102] width 84 height 17
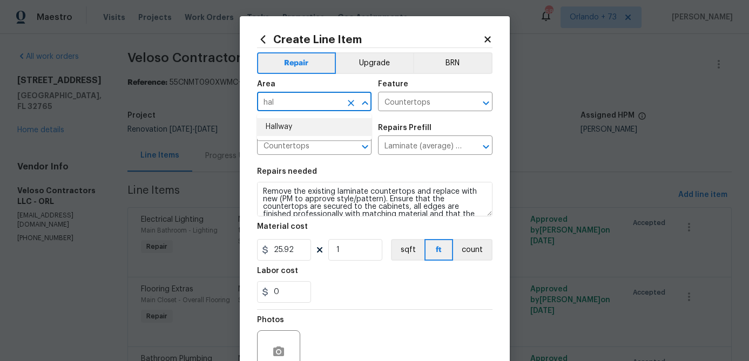
click at [307, 130] on li "Hallway" at bounding box center [314, 127] width 114 height 18
type input "Hallway"
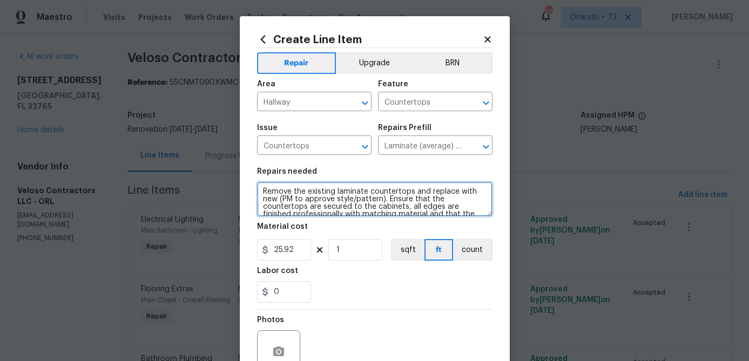
scroll to position [30, 0]
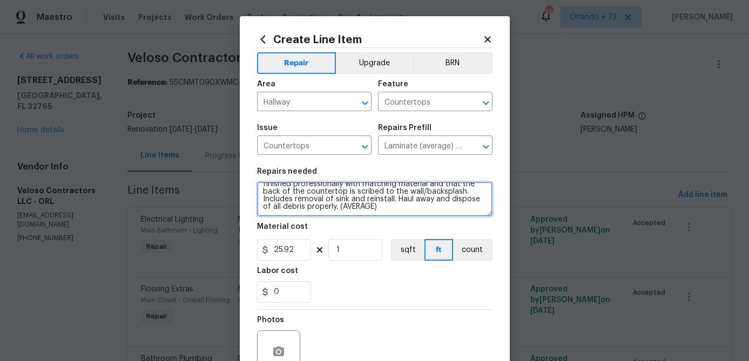
drag, startPoint x: 265, startPoint y: 193, endPoint x: 378, endPoint y: 256, distance: 130.1
click at [378, 256] on section "Repairs needed Remove the existing laminate countertops and replace with new (P…" at bounding box center [374, 235] width 235 height 148
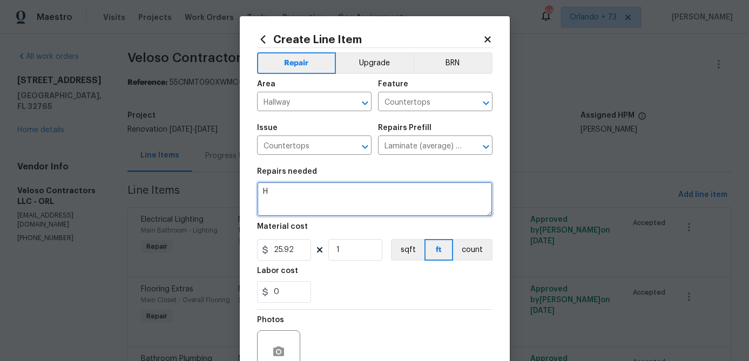
scroll to position [0, 0]
click at [366, 202] on textarea "Hall Closet - Remove carpet and install lmainte flooring to best match existing…" at bounding box center [374, 199] width 235 height 35
click at [411, 189] on textarea "Hall Closet - Remove carpet and install lmainte flooring to best match existing…" at bounding box center [374, 199] width 235 height 35
click at [418, 192] on textarea "Hall Closet - Remove carpet and install laminte flooring to best match existing…" at bounding box center [374, 199] width 235 height 35
type textarea "Hall Closet - Remove carpet and install laminate flooring to best match existin…"
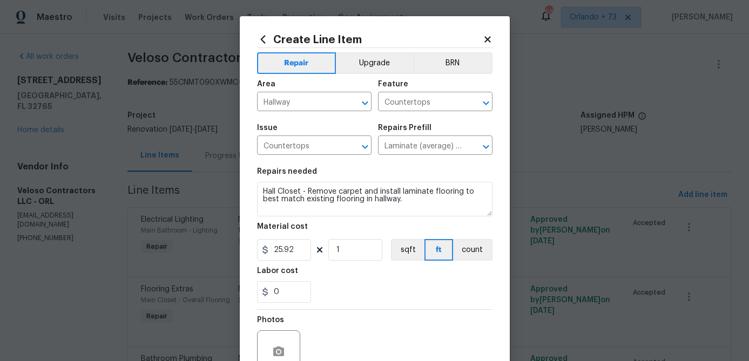
click at [432, 225] on div "Material cost" at bounding box center [374, 230] width 235 height 14
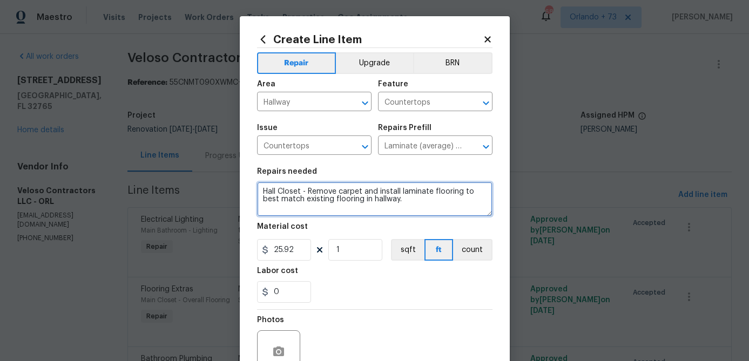
click at [429, 212] on textarea "Hall Closet - Remove carpet and install laminate flooring to best match existin…" at bounding box center [374, 199] width 235 height 35
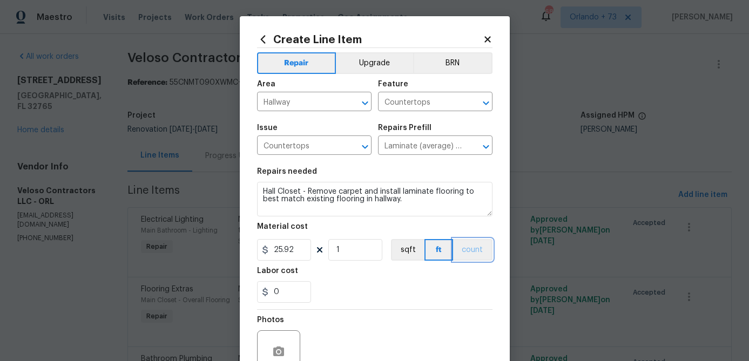
click at [462, 247] on button "count" at bounding box center [472, 250] width 39 height 22
click at [307, 255] on input "25.92" at bounding box center [284, 250] width 54 height 22
type input "65"
click at [360, 289] on div "0" at bounding box center [374, 292] width 235 height 22
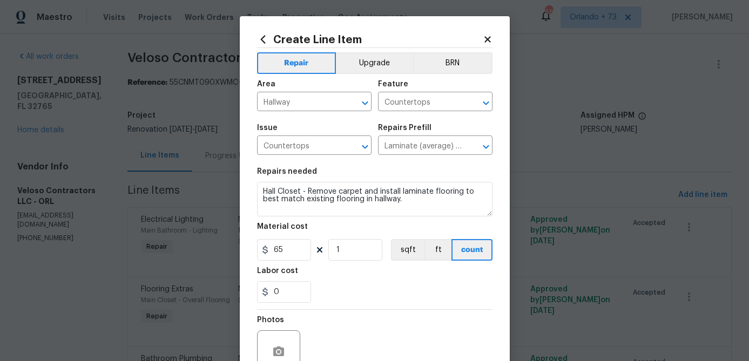
scroll to position [54, 0]
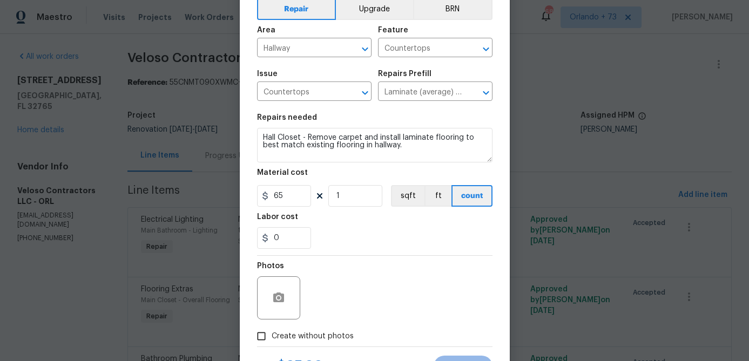
click at [326, 338] on span "Create without photos" at bounding box center [313, 336] width 82 height 11
click at [272, 338] on input "Create without photos" at bounding box center [261, 336] width 21 height 21
checkbox input "true"
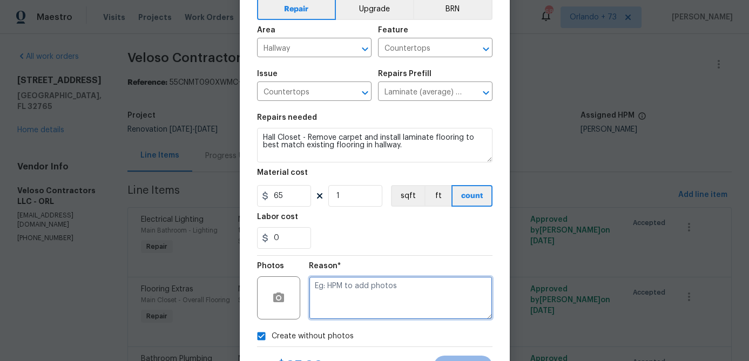
click at [347, 306] on textarea at bounding box center [401, 297] width 184 height 43
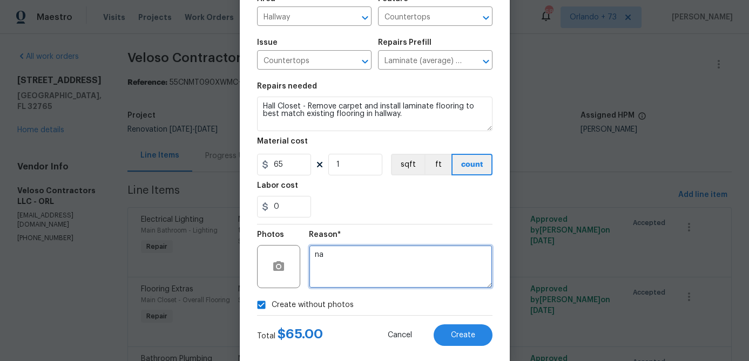
scroll to position [104, 0]
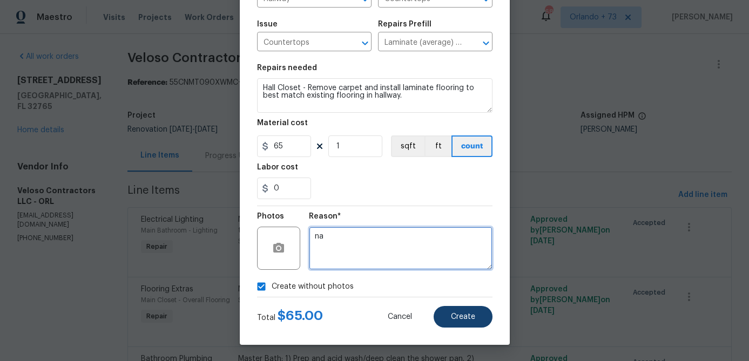
type textarea "na"
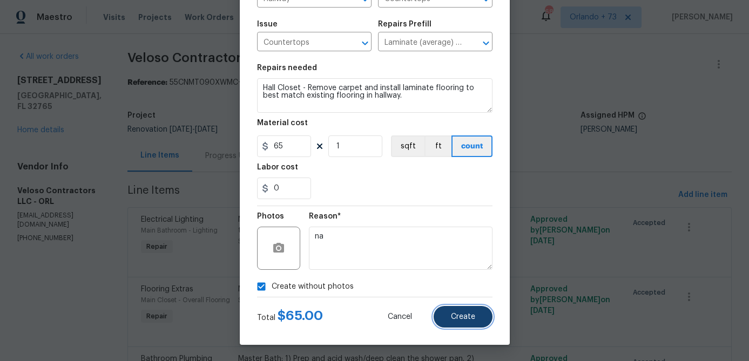
click at [456, 309] on button "Create" at bounding box center [463, 317] width 59 height 22
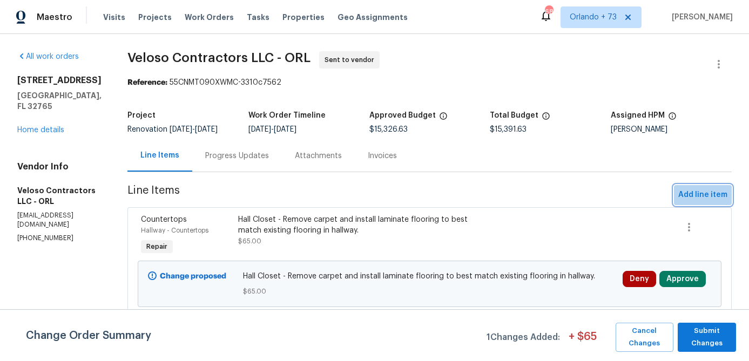
click at [710, 197] on span "Add line item" at bounding box center [702, 194] width 49 height 13
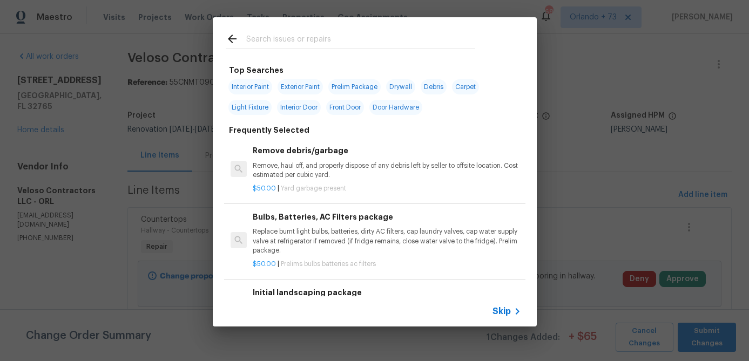
click at [276, 42] on input "text" at bounding box center [360, 40] width 229 height 16
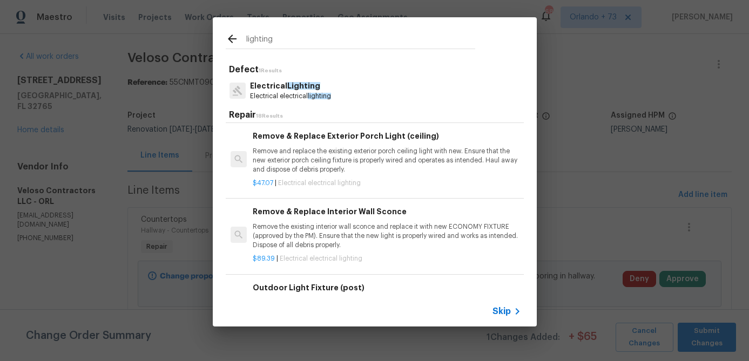
scroll to position [777, 0]
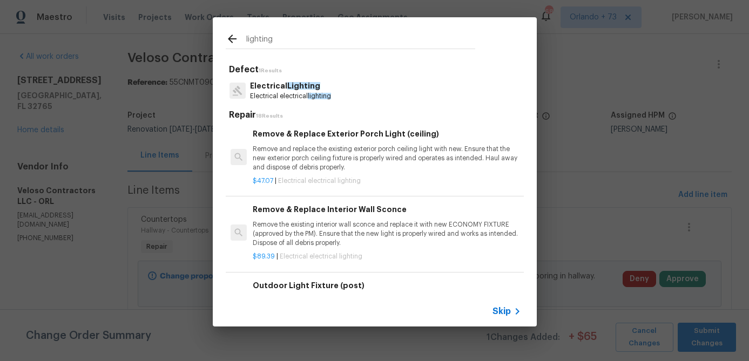
type input "lighting"
click at [369, 224] on p "Remove the existing interior wall sconce and replace it with new ECONOMY FIXTUR…" at bounding box center [387, 234] width 268 height 28
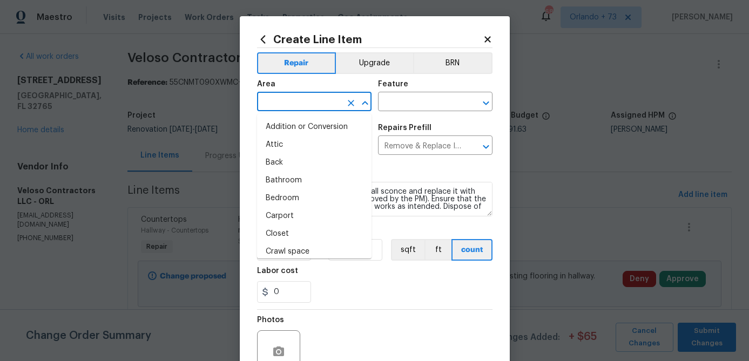
click at [320, 105] on input "text" at bounding box center [299, 102] width 84 height 17
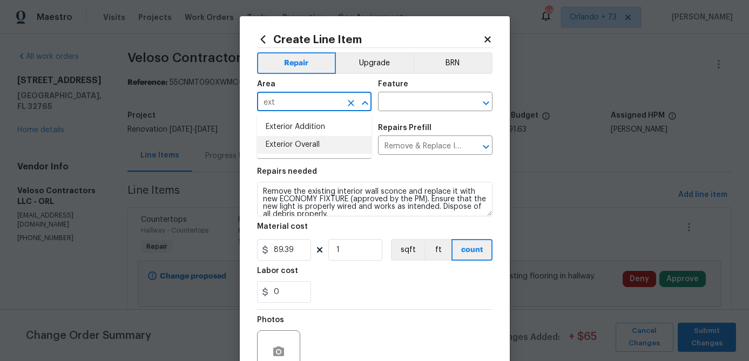
click at [319, 143] on li "Exterior Overall" at bounding box center [314, 145] width 114 height 18
type input "Exterior Overall"
click at [391, 119] on div "Issue Electrical Lighting ​ Repairs Prefill Remove & Replace Interior Wall Scon…" at bounding box center [374, 140] width 235 height 44
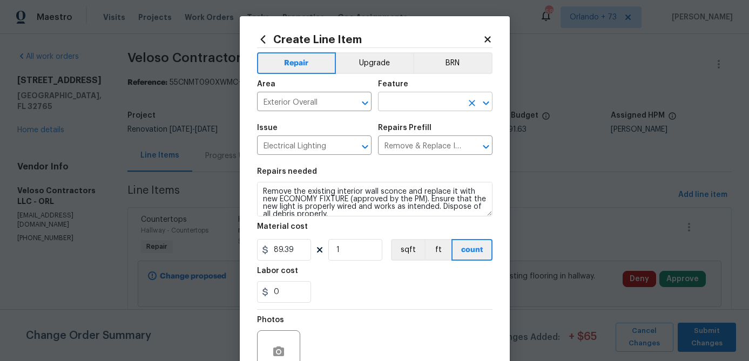
click at [397, 106] on input "text" at bounding box center [420, 102] width 84 height 17
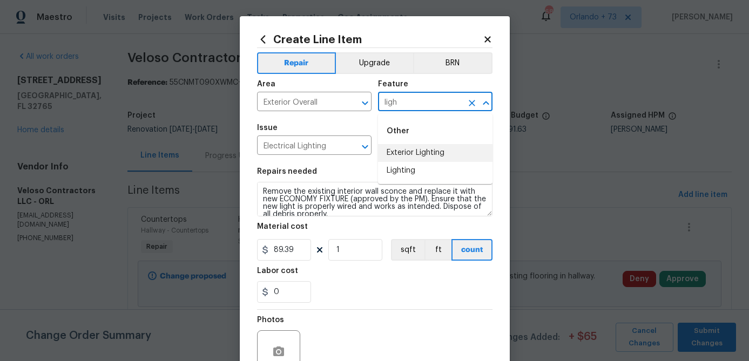
click at [412, 154] on li "Exterior Lighting" at bounding box center [435, 153] width 114 height 18
type input "Exterior Lighting"
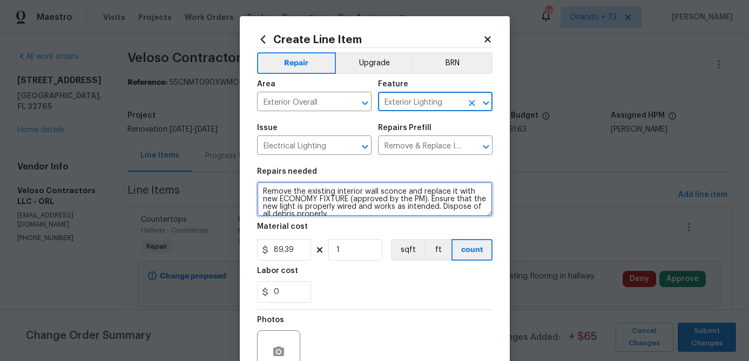
click at [315, 188] on textarea "Remove the existing interior wall sconce and replace it with new ECONOMY FIXTUR…" at bounding box center [374, 199] width 235 height 35
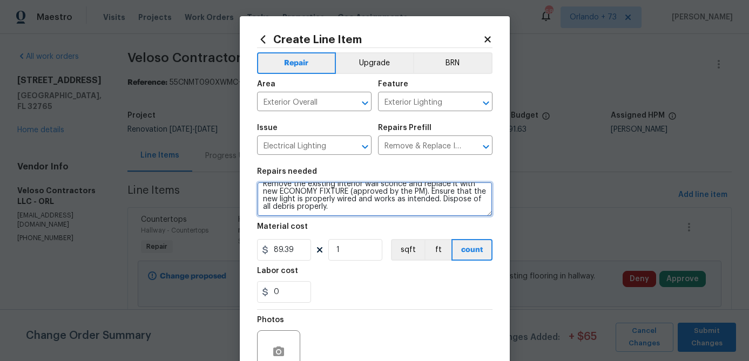
drag, startPoint x: 263, startPoint y: 194, endPoint x: 366, endPoint y: 242, distance: 113.1
click at [366, 242] on section "Repairs needed Remove the existing interior wall sconce and replace it with new…" at bounding box center [374, 235] width 235 height 148
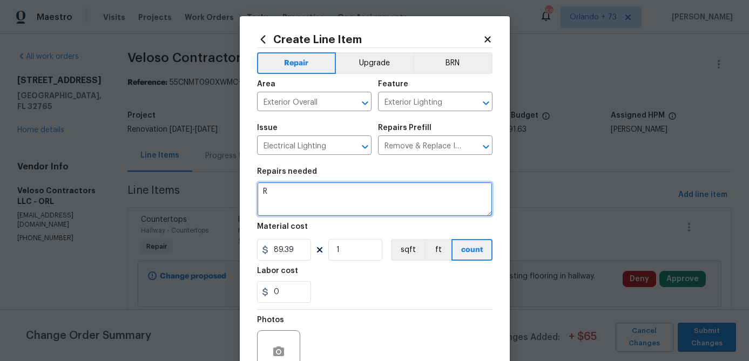
scroll to position [0, 0]
type textarea "Replace both garage coach lights at front of home and ensure mounted flush. (Bl…"
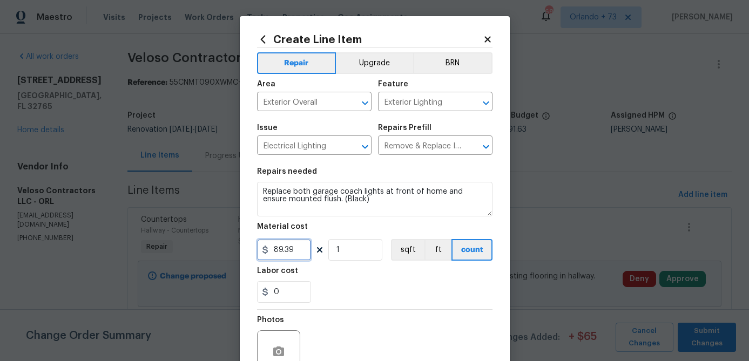
click at [302, 252] on input "89.39" at bounding box center [284, 250] width 54 height 22
type input "50"
click at [363, 247] on input "1" at bounding box center [355, 250] width 54 height 22
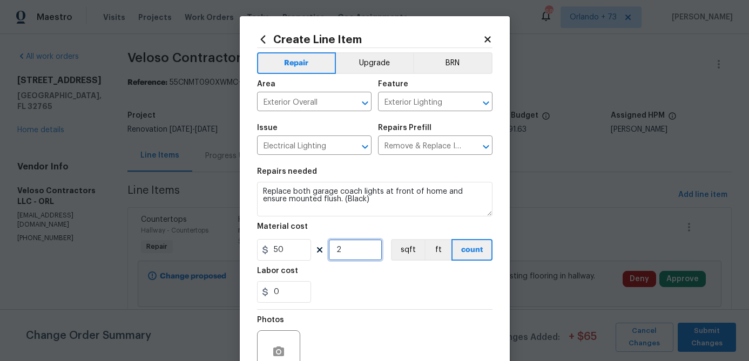
type input "2"
click at [386, 289] on div "0" at bounding box center [374, 292] width 235 height 22
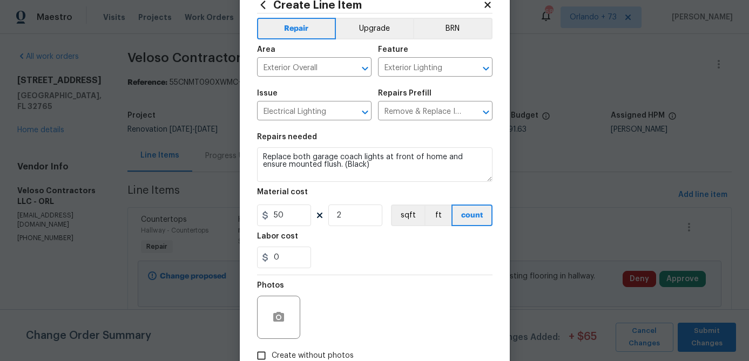
scroll to position [62, 0]
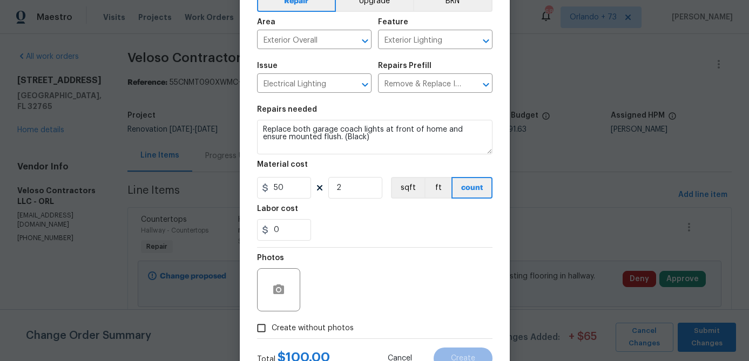
click at [332, 326] on span "Create without photos" at bounding box center [313, 328] width 82 height 11
click at [272, 326] on input "Create without photos" at bounding box center [261, 328] width 21 height 21
checkbox input "true"
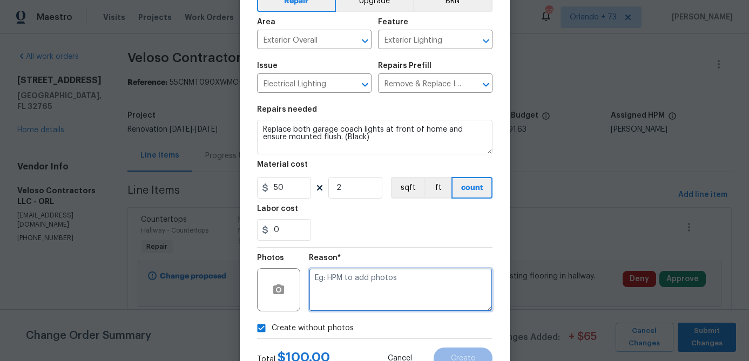
click at [354, 305] on textarea at bounding box center [401, 289] width 184 height 43
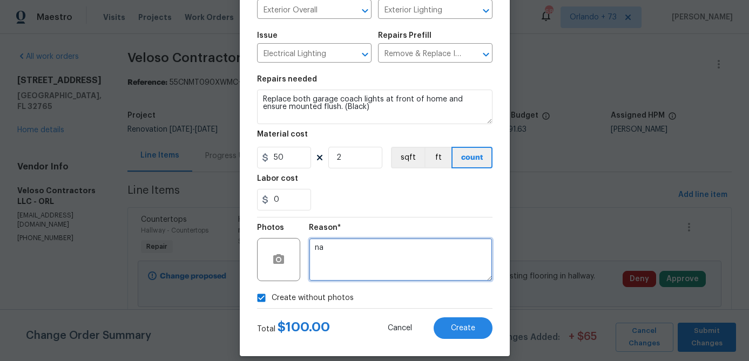
scroll to position [104, 0]
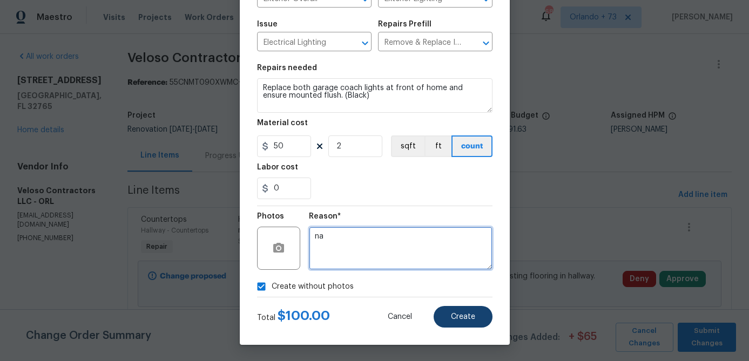
type textarea "na"
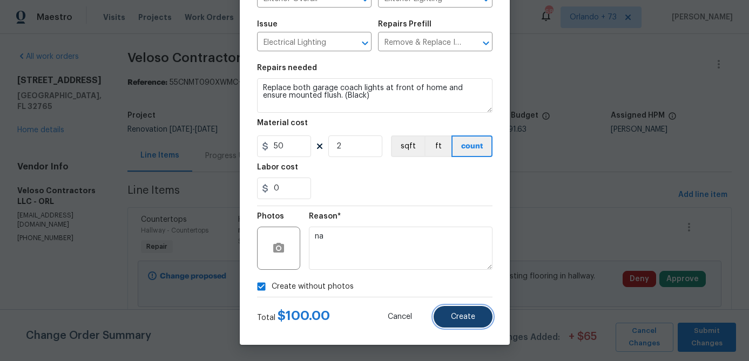
click at [467, 324] on button "Create" at bounding box center [463, 317] width 59 height 22
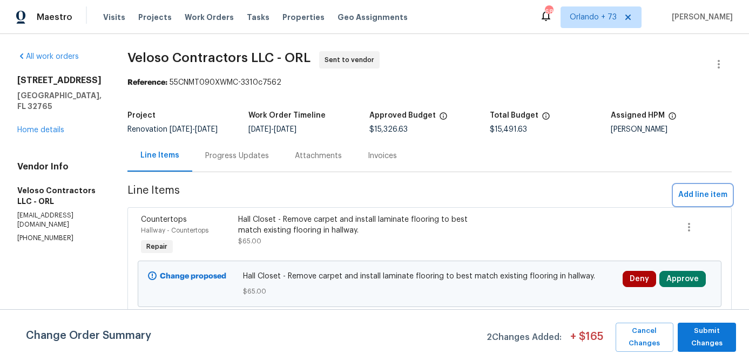
click at [679, 192] on button "Add line item" at bounding box center [703, 195] width 58 height 20
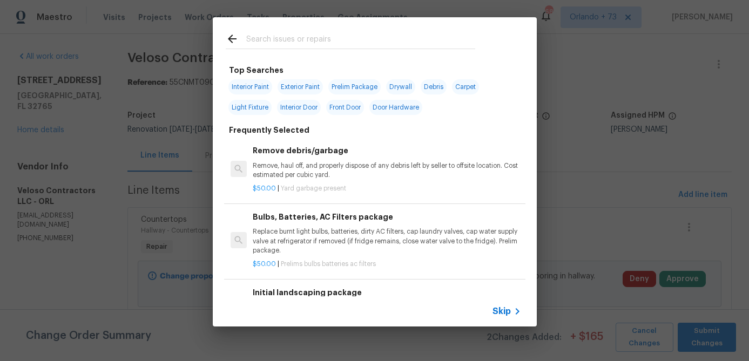
click at [310, 42] on input "text" at bounding box center [360, 40] width 229 height 16
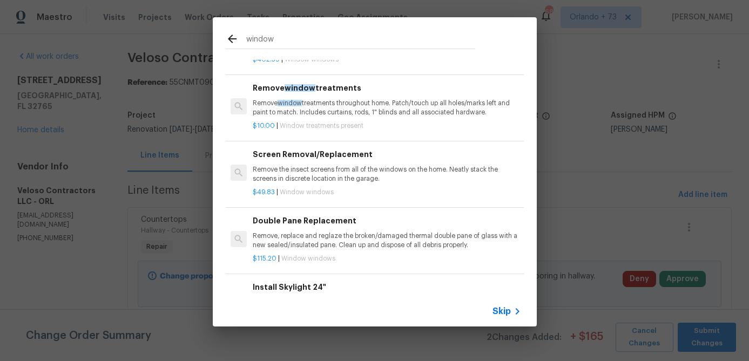
scroll to position [259, 0]
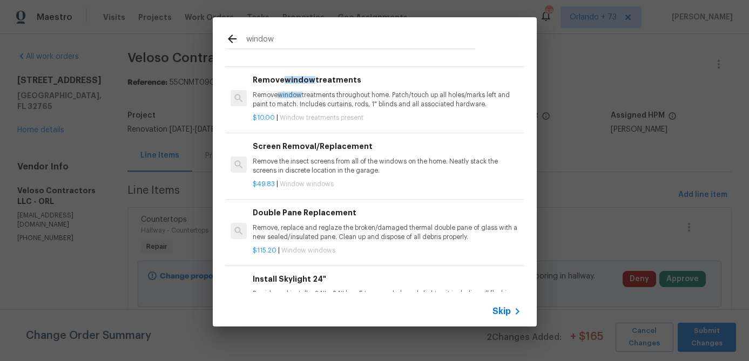
type input "window"
click at [362, 159] on p "Remove the insect screens from all of the windows on the home. Neatly stack the…" at bounding box center [387, 166] width 268 height 18
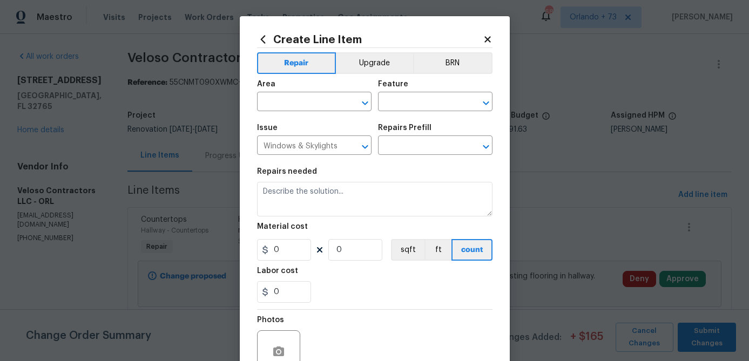
type textarea "Remove the insect screens from all of the windows on the home. Neatly stack the…"
type input "1"
type input "Screen Removal/Replacement $49.83"
type input "49.83"
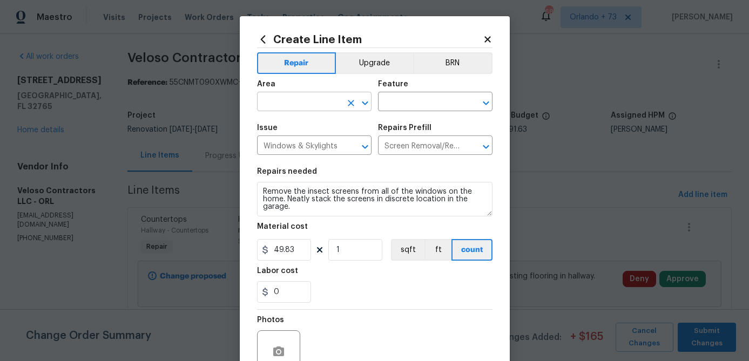
click at [315, 103] on input "text" at bounding box center [299, 102] width 84 height 17
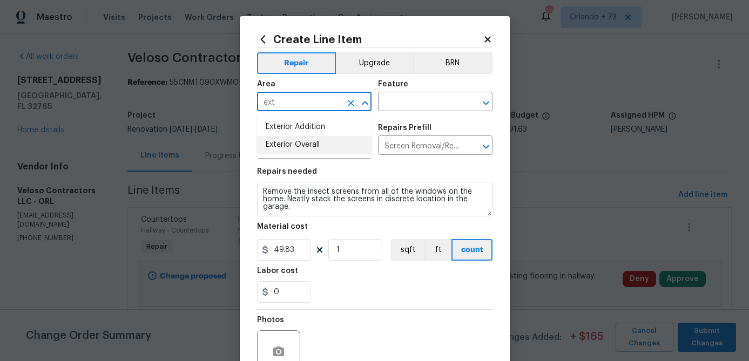
click at [310, 150] on li "Exterior Overall" at bounding box center [314, 145] width 114 height 18
type input "Exterior Overall"
click at [400, 110] on input "text" at bounding box center [420, 102] width 84 height 17
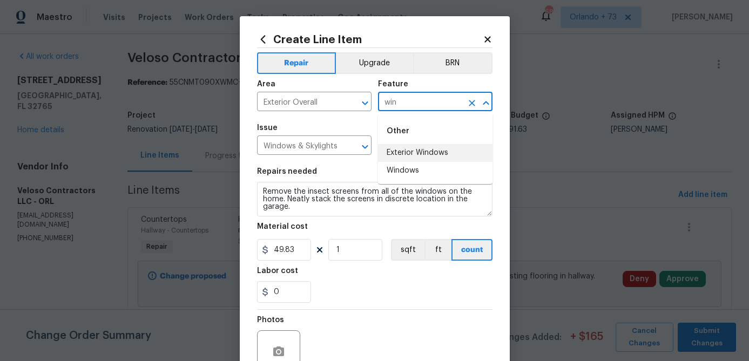
click at [402, 151] on li "Exterior Windows" at bounding box center [435, 153] width 114 height 18
type input "Exterior Windows"
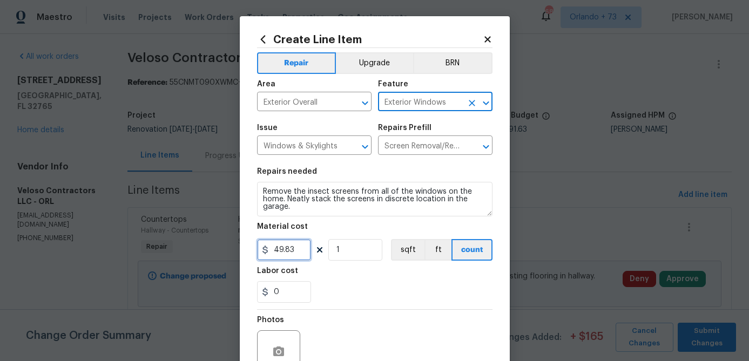
click at [308, 247] on input "49.83" at bounding box center [284, 250] width 54 height 22
type input "25"
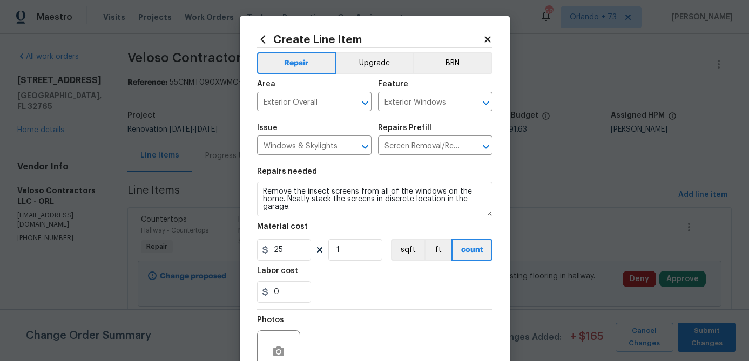
click at [370, 287] on div "0" at bounding box center [374, 292] width 235 height 22
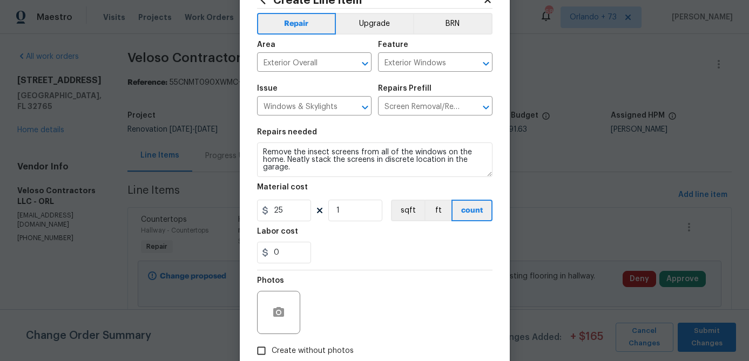
scroll to position [77, 0]
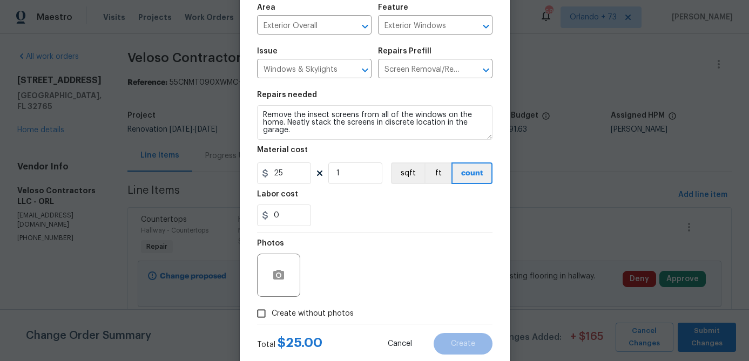
click at [335, 314] on span "Create without photos" at bounding box center [313, 313] width 82 height 11
click at [272, 314] on input "Create without photos" at bounding box center [261, 313] width 21 height 21
checkbox input "true"
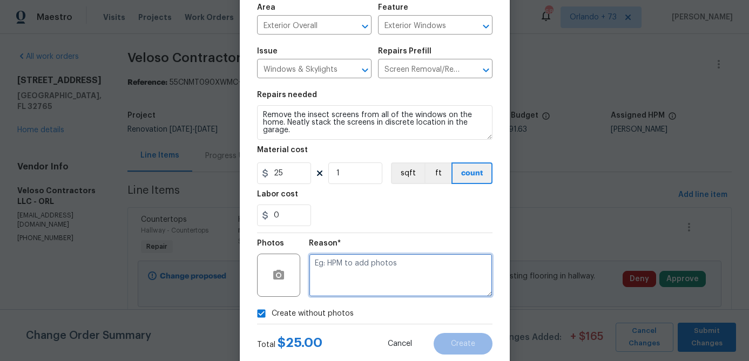
click at [358, 292] on textarea at bounding box center [401, 275] width 184 height 43
type textarea "na"
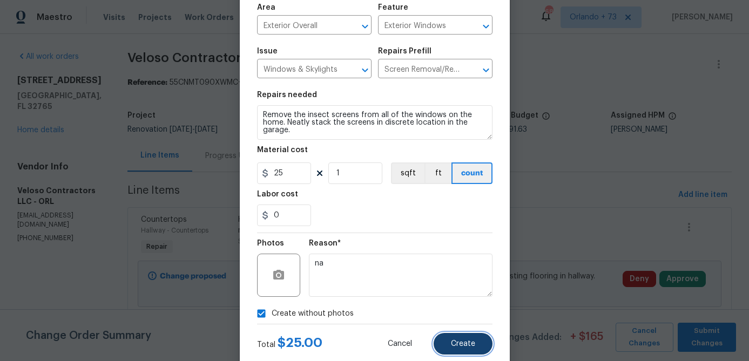
click at [472, 347] on span "Create" at bounding box center [463, 344] width 24 height 8
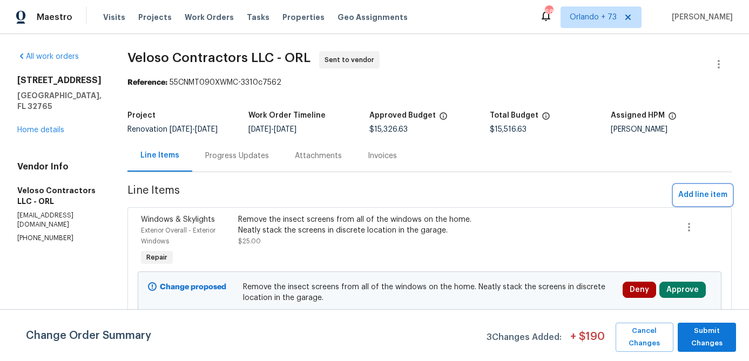
click at [704, 191] on span "Add line item" at bounding box center [702, 194] width 49 height 13
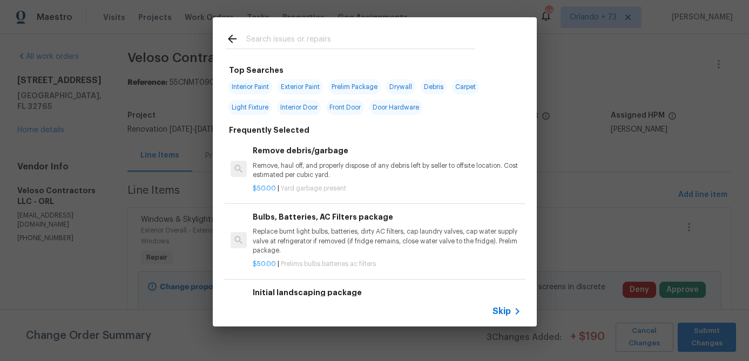
click at [272, 42] on input "text" at bounding box center [360, 40] width 229 height 16
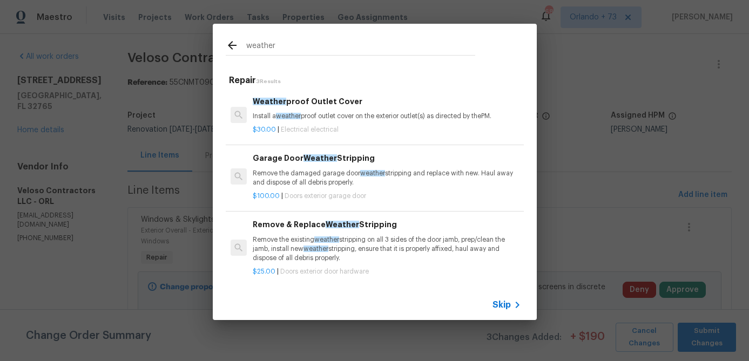
scroll to position [2, 0]
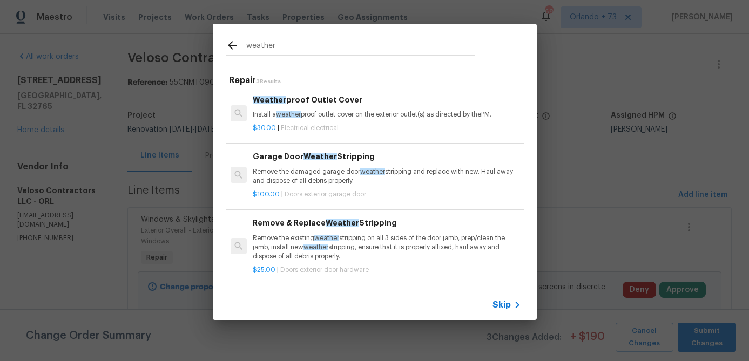
type input "weather"
click at [371, 254] on p "Remove the existing weather stripping on all 3 sides of the door jamb, prep/cle…" at bounding box center [387, 248] width 268 height 28
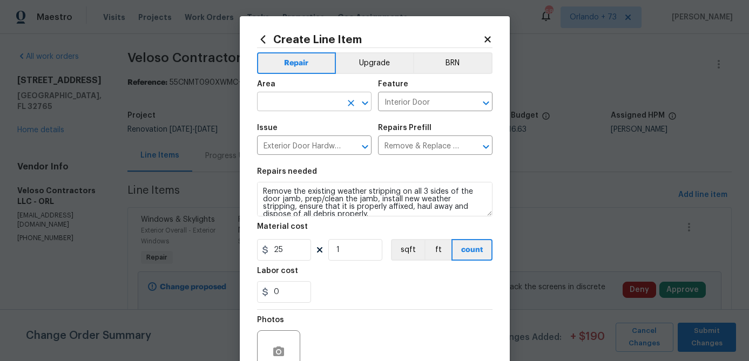
click at [305, 103] on input "text" at bounding box center [299, 102] width 84 height 17
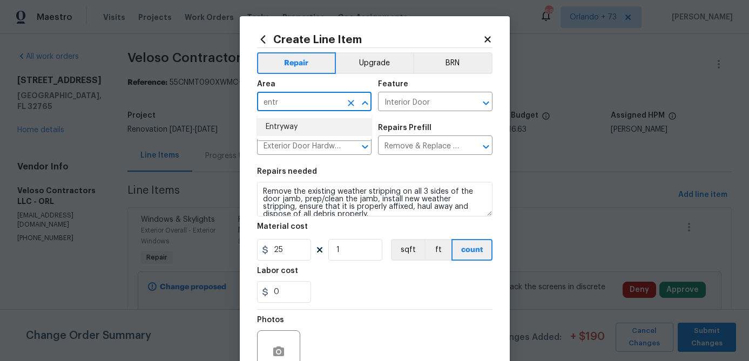
click at [301, 121] on li "Entryway" at bounding box center [314, 127] width 114 height 18
type input "Entryway"
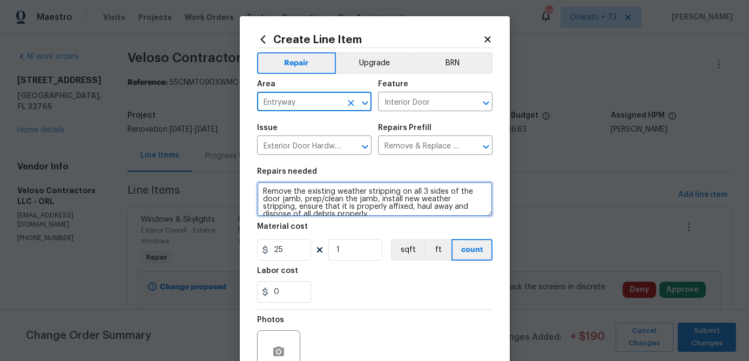
click at [264, 197] on textarea "Remove the existing weather stripping on all 3 sides of the door jamb, prep/cle…" at bounding box center [374, 199] width 235 height 35
click at [263, 192] on textarea "Remove the existing weather stripping on all 3 sides of the door jamb, prep/cle…" at bounding box center [374, 199] width 235 height 35
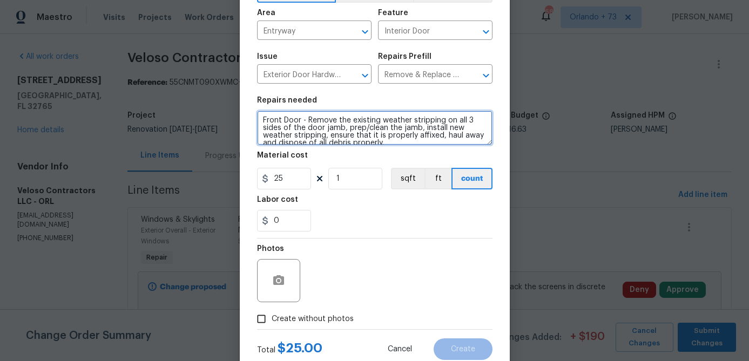
scroll to position [104, 0]
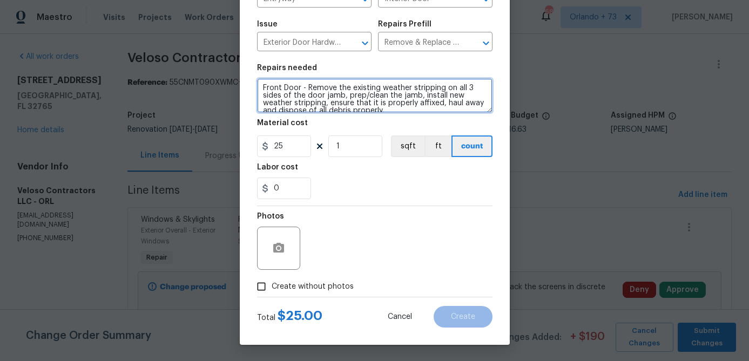
type textarea "Front Door - Remove the existing weather stripping on all 3 sides of the door j…"
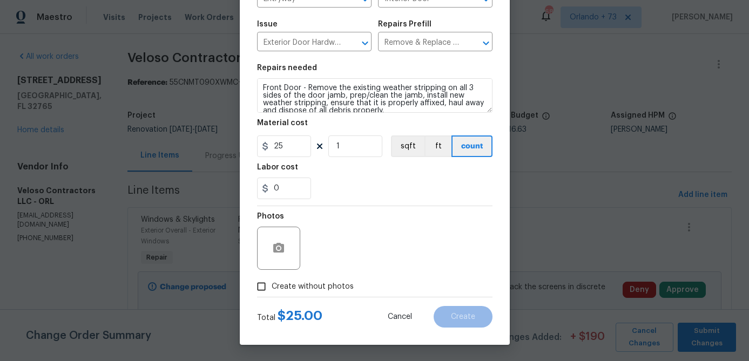
click at [345, 286] on span "Create without photos" at bounding box center [313, 286] width 82 height 11
click at [272, 286] on input "Create without photos" at bounding box center [261, 286] width 21 height 21
checkbox input "true"
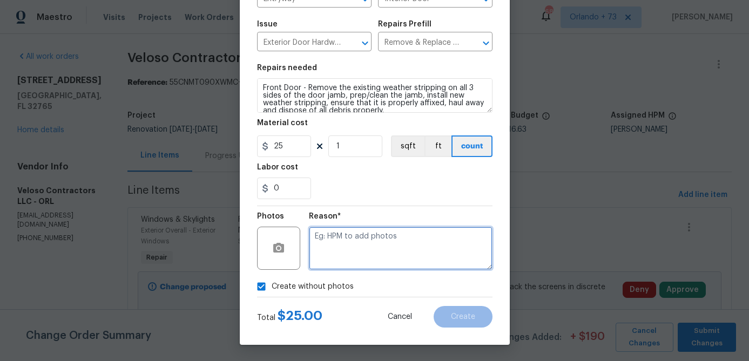
click at [377, 261] on textarea at bounding box center [401, 248] width 184 height 43
type textarea "na"
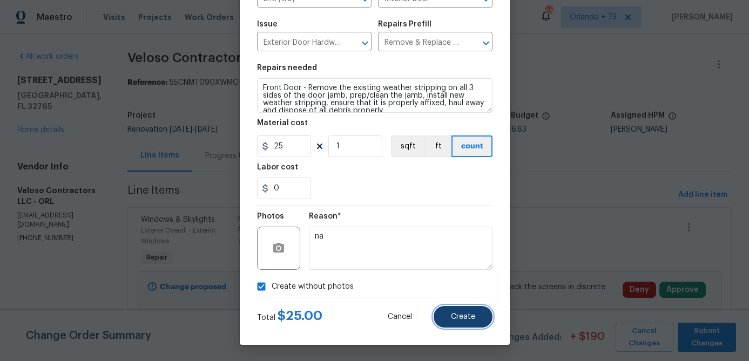
click at [449, 315] on button "Create" at bounding box center [463, 317] width 59 height 22
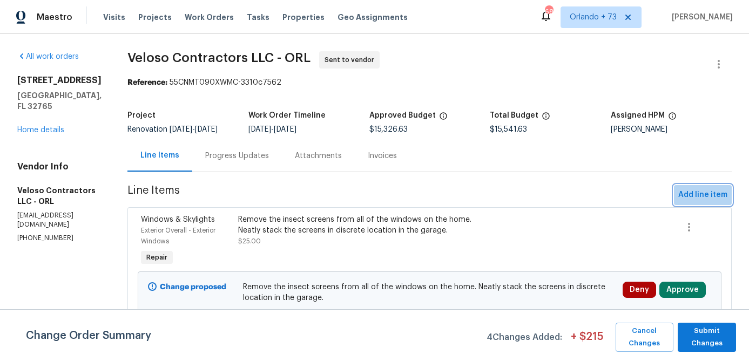
click at [692, 186] on button "Add line item" at bounding box center [703, 195] width 58 height 20
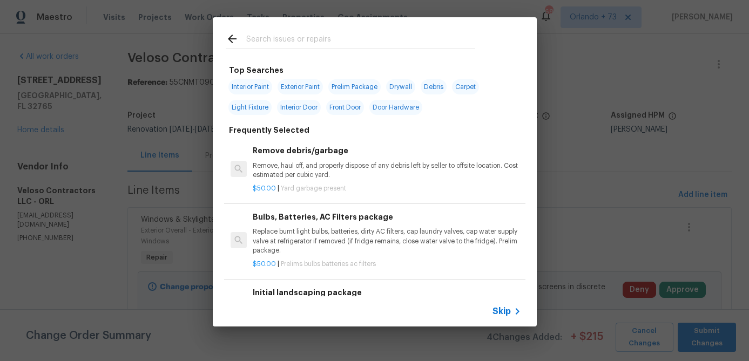
click at [321, 50] on div at bounding box center [350, 38] width 275 height 43
click at [307, 36] on input "text" at bounding box center [360, 40] width 229 height 16
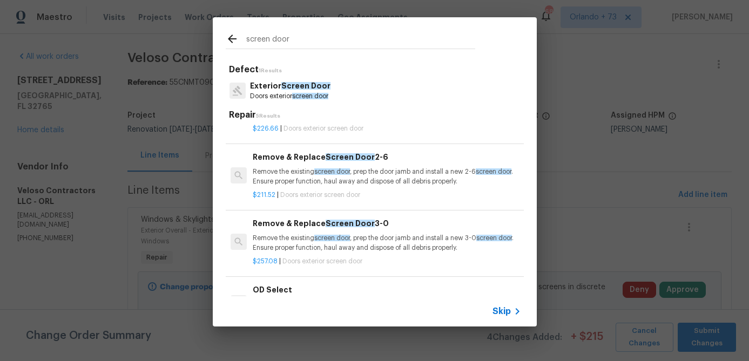
scroll to position [0, 0]
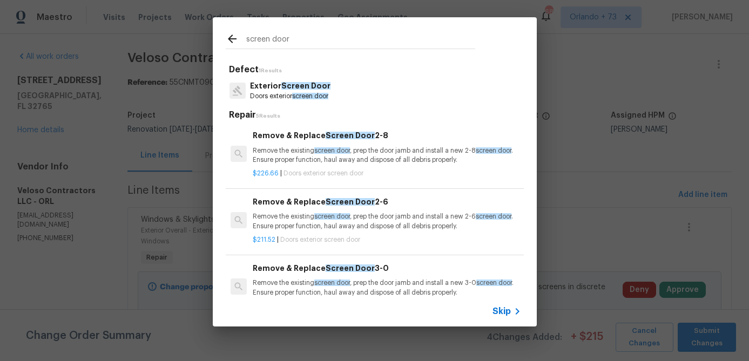
type input "screen door"
click at [306, 91] on p "Exterior Screen Door" at bounding box center [290, 85] width 80 height 11
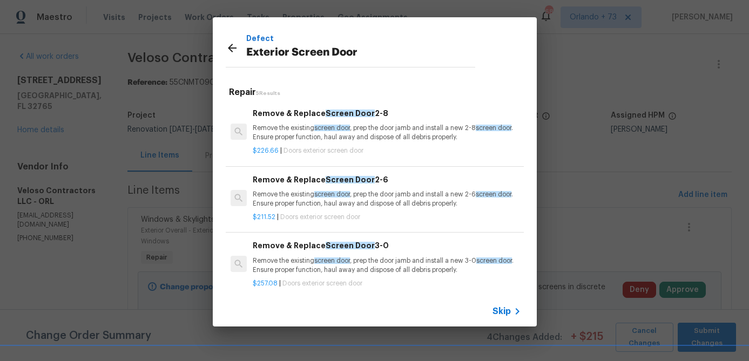
click at [300, 119] on div "Remove & Replace Screen Door 2-8 Remove the existing screen door , prep the doo…" at bounding box center [387, 124] width 268 height 35
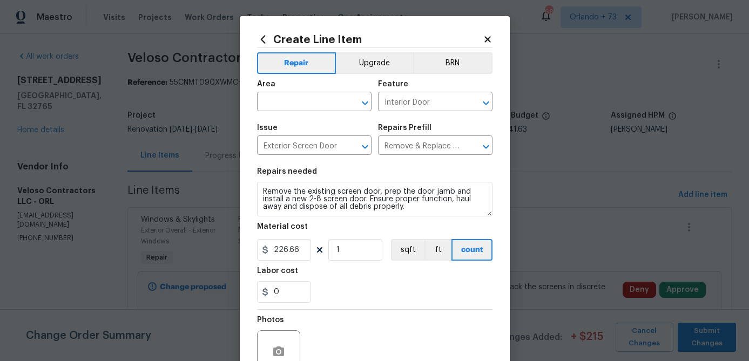
click at [330, 90] on div "Area" at bounding box center [314, 87] width 114 height 14
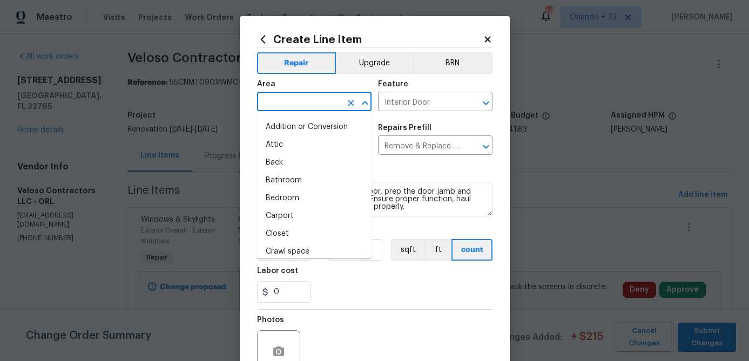
click at [319, 98] on input "text" at bounding box center [299, 102] width 84 height 17
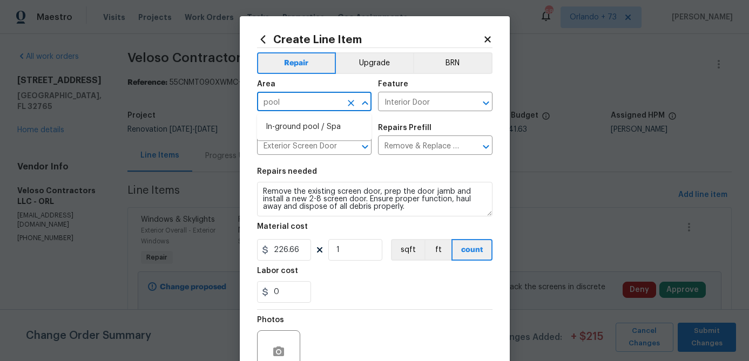
click at [303, 126] on li "In-ground pool / Spa" at bounding box center [314, 127] width 114 height 18
type input "In-ground pool / Spa"
click at [431, 148] on input "Remove & Replace Screen Door 2-8 $226.66" at bounding box center [420, 146] width 84 height 17
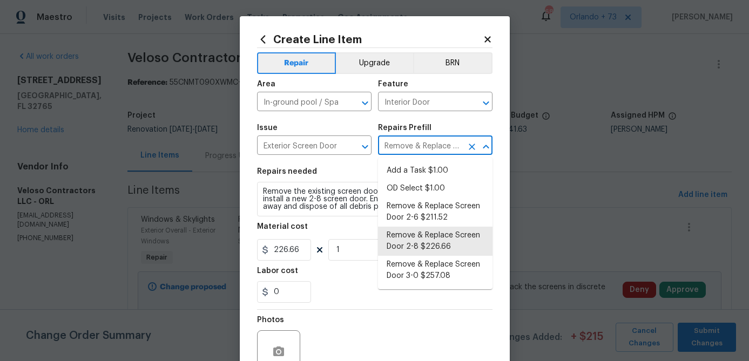
click at [422, 173] on li "Add a Task $1.00" at bounding box center [435, 171] width 114 height 18
type input "Remove & Replace Screen Door 2-8 $226.66"
type textarea "HPM to detail"
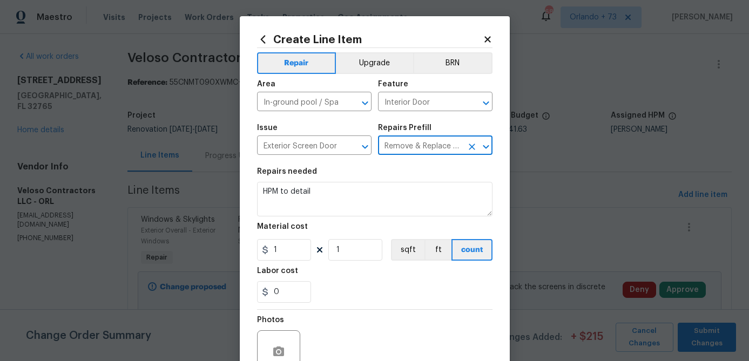
type input "Add a Task $1.00"
type input "1"
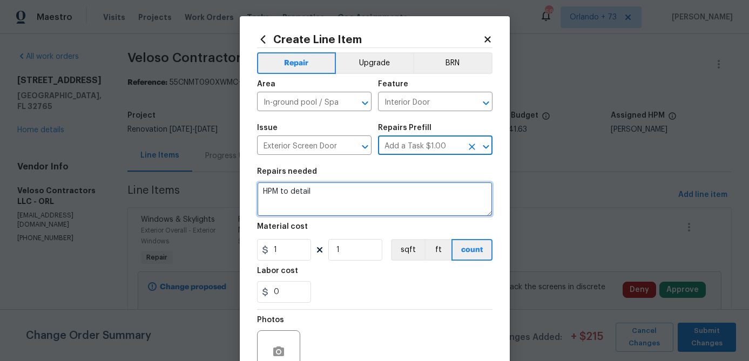
click at [327, 204] on textarea "HPM to detail" at bounding box center [374, 199] width 235 height 35
type textarea "Pool Cage - Replace both screen door closers and latches."
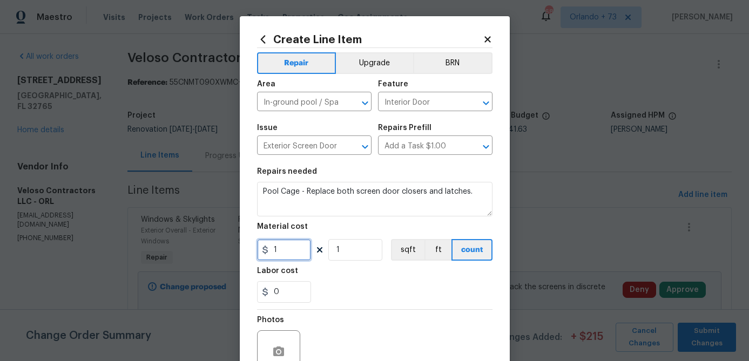
click at [293, 253] on input "1" at bounding box center [284, 250] width 54 height 22
click at [293, 252] on input "1" at bounding box center [284, 250] width 54 height 22
type input "35"
click at [347, 261] on input "1" at bounding box center [355, 250] width 54 height 22
click at [348, 261] on input "1" at bounding box center [355, 250] width 54 height 22
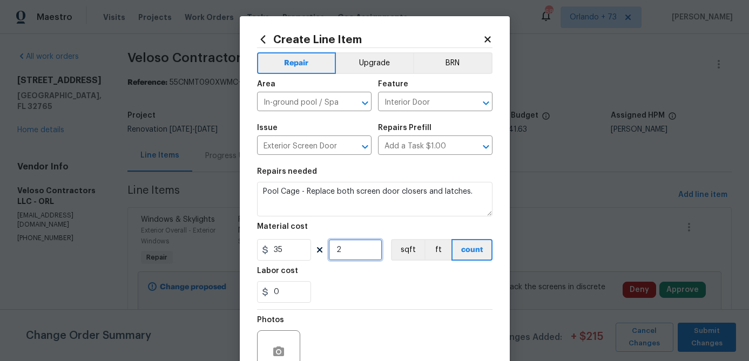
type input "2"
click at [352, 275] on div "Labor cost" at bounding box center [374, 274] width 235 height 14
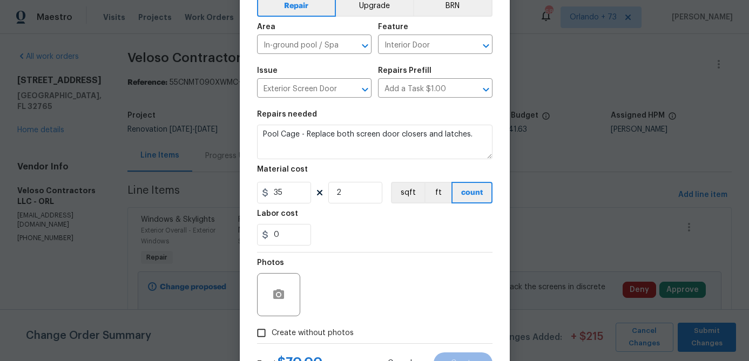
scroll to position [58, 0]
click at [337, 333] on span "Create without photos" at bounding box center [313, 332] width 82 height 11
click at [272, 333] on input "Create without photos" at bounding box center [261, 332] width 21 height 21
checkbox input "true"
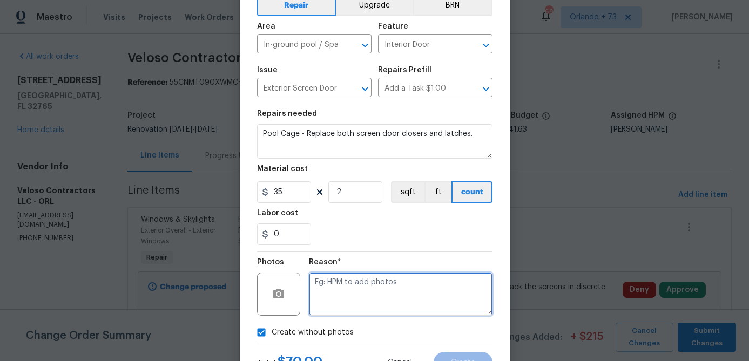
click at [366, 291] on textarea at bounding box center [401, 294] width 184 height 43
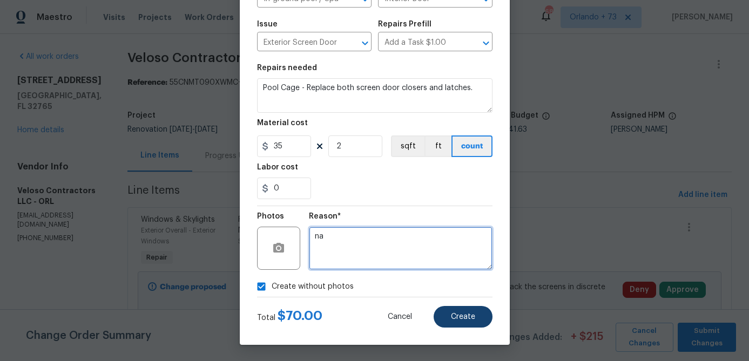
type textarea "na"
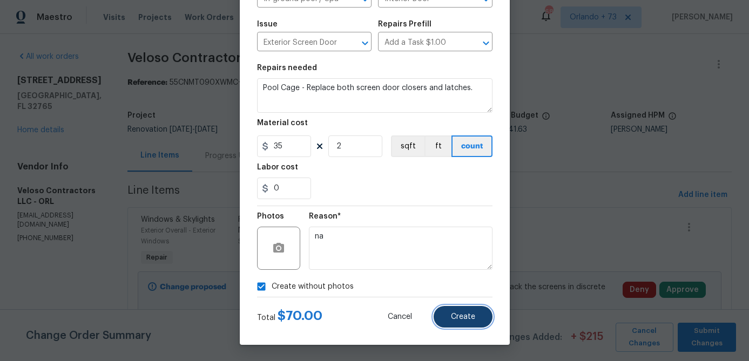
click at [465, 321] on span "Create" at bounding box center [463, 317] width 24 height 8
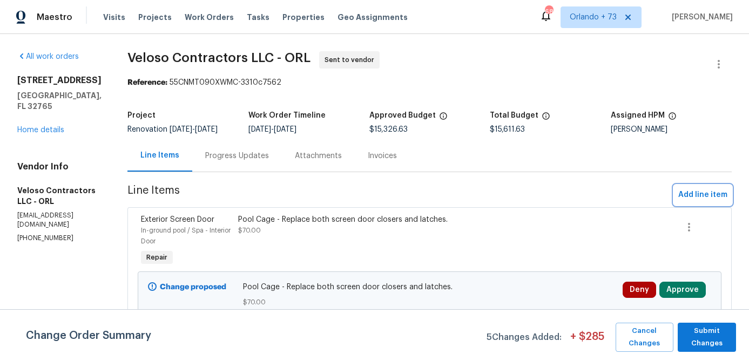
click at [689, 194] on span "Add line item" at bounding box center [702, 194] width 49 height 13
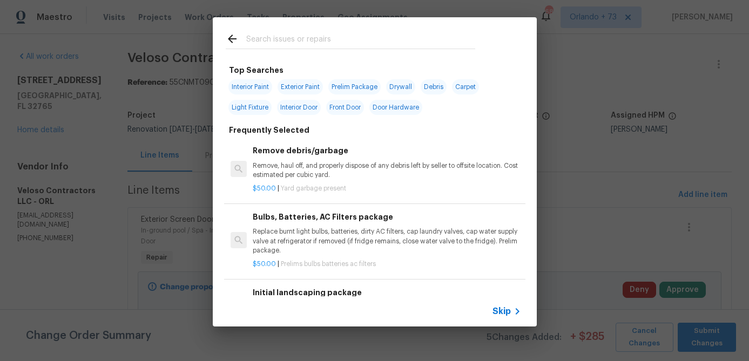
click at [329, 45] on input "text" at bounding box center [360, 40] width 229 height 16
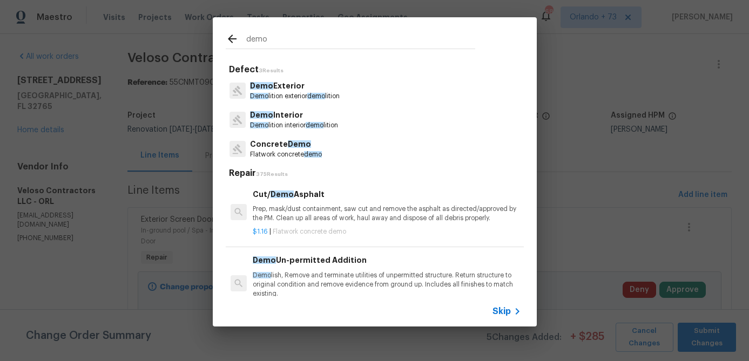
type input "demo"
click at [286, 117] on p "Demo Interior" at bounding box center [294, 115] width 88 height 11
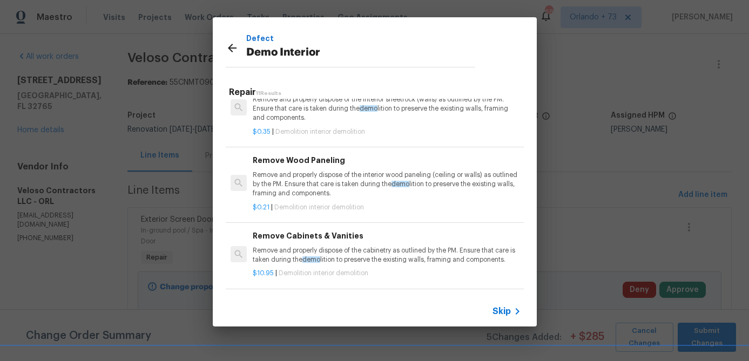
scroll to position [134, 0]
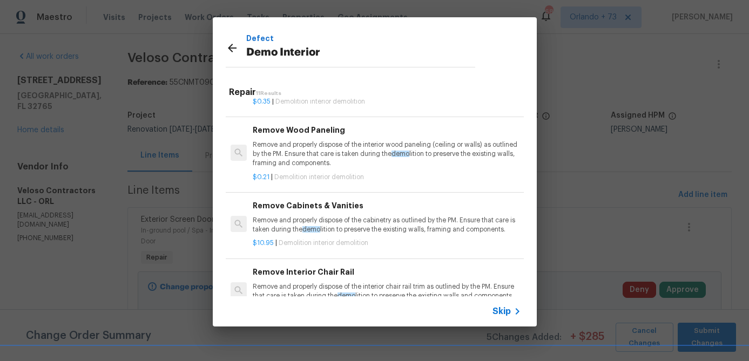
click at [294, 222] on p "Remove and properly dispose of the cabinetry as outlined by the PM. Ensure that…" at bounding box center [387, 225] width 268 height 18
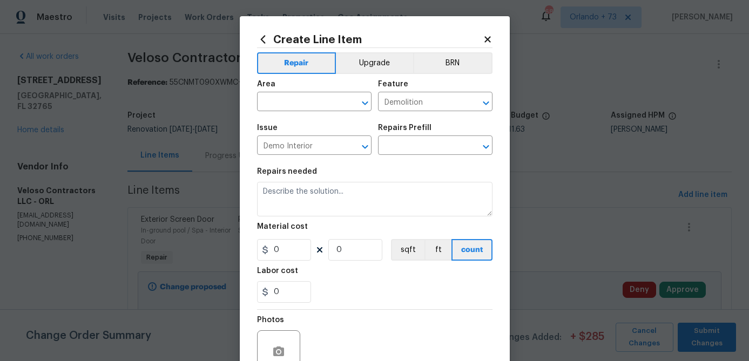
type textarea "Remove and properly dispose of the cabinetry as outlined by the PM. Ensure that…"
type input "1"
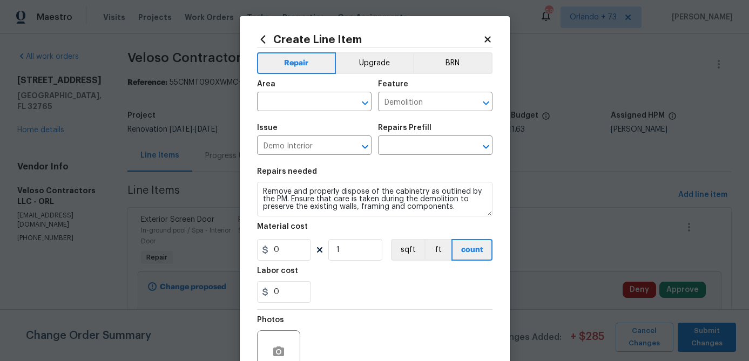
type input "Remove Cabinets & Vanities $10.95"
type input "10.95"
click at [319, 99] on input "text" at bounding box center [299, 102] width 84 height 17
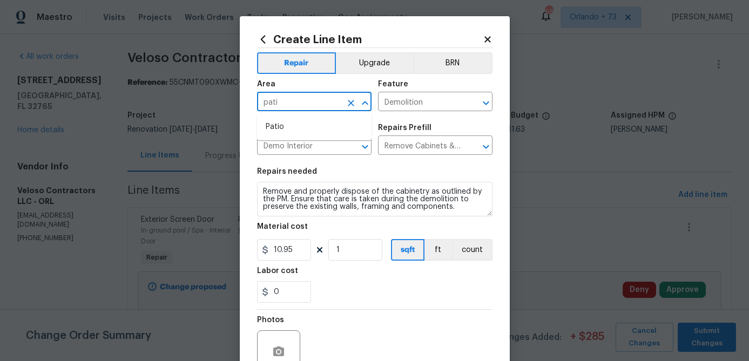
click at [299, 127] on li "Patio" at bounding box center [314, 127] width 114 height 18
type input "Patio"
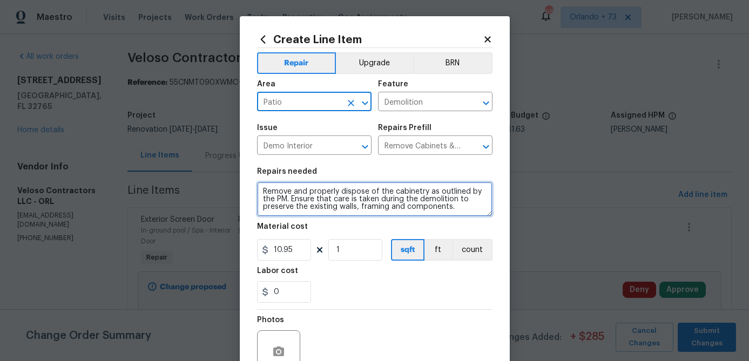
click at [270, 207] on textarea "Remove and properly dispose of the cabinetry as outlined by the PM. Ensure that…" at bounding box center [374, 199] width 235 height 35
click at [270, 206] on textarea "Remove and properly dispose of the cabinetry as outlined by the PM. Ensure that…" at bounding box center [374, 199] width 235 height 35
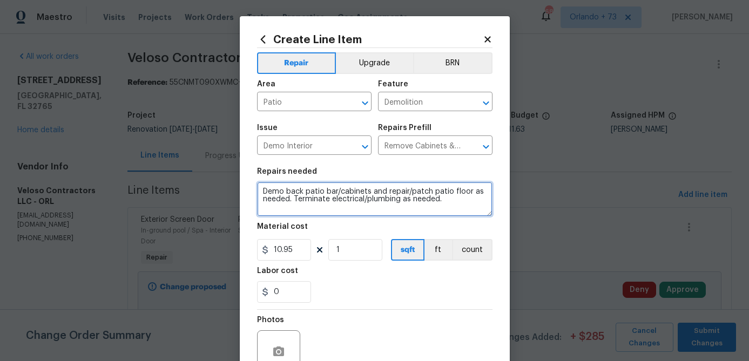
type textarea "Demo back patio bar/cabinets and repair/patch patio floor as needed. Terminate …"
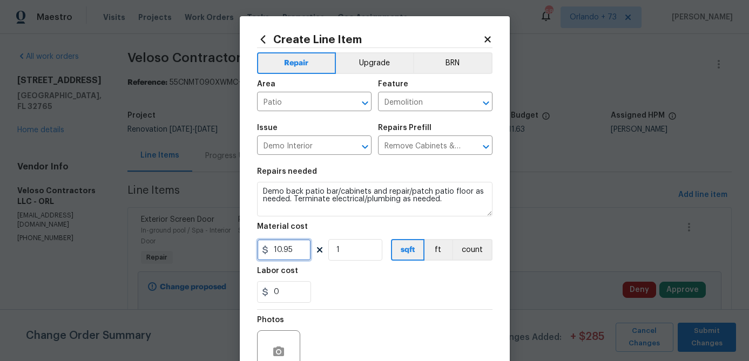
click at [296, 249] on input "10.95" at bounding box center [284, 250] width 54 height 22
click at [296, 248] on input "10.95" at bounding box center [284, 250] width 54 height 22
type input "150"
click at [458, 252] on button "count" at bounding box center [472, 250] width 40 height 22
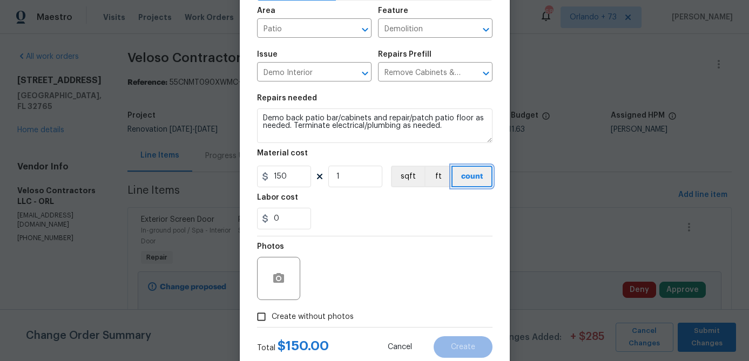
scroll to position [80, 0]
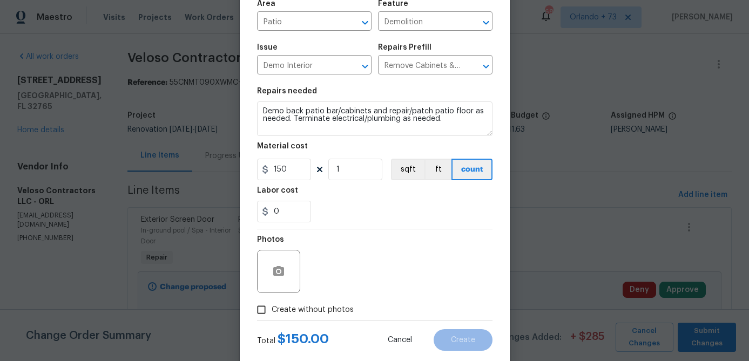
click at [327, 307] on span "Create without photos" at bounding box center [313, 310] width 82 height 11
click at [272, 307] on input "Create without photos" at bounding box center [261, 310] width 21 height 21
checkbox input "true"
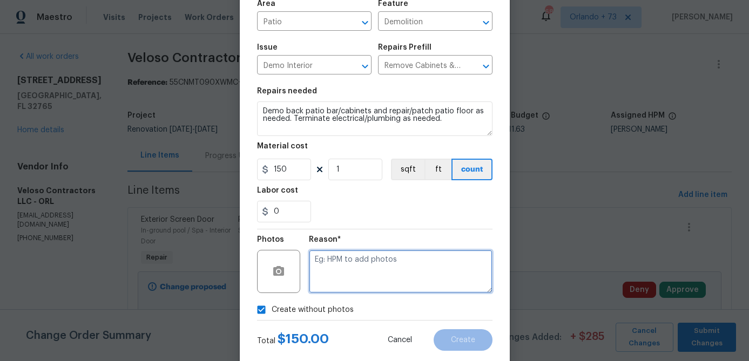
click at [350, 272] on textarea at bounding box center [401, 271] width 184 height 43
type textarea "na"
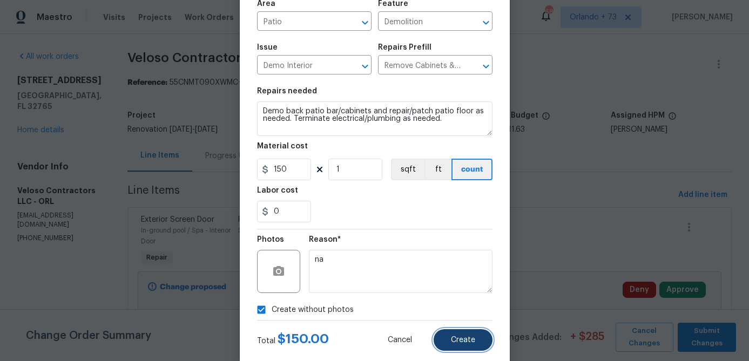
click at [445, 335] on button "Create" at bounding box center [463, 340] width 59 height 22
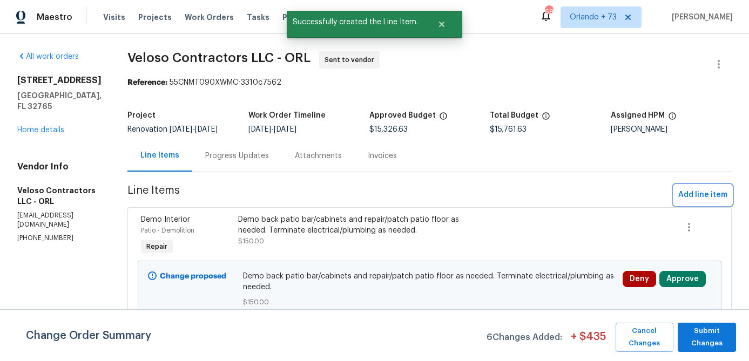
click at [691, 190] on span "Add line item" at bounding box center [702, 194] width 49 height 13
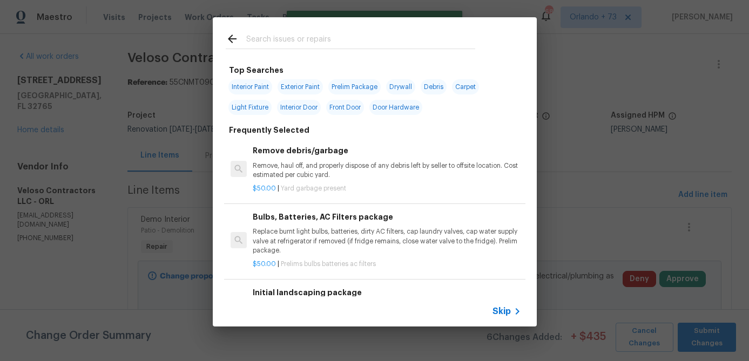
click at [327, 42] on input "text" at bounding box center [360, 40] width 229 height 16
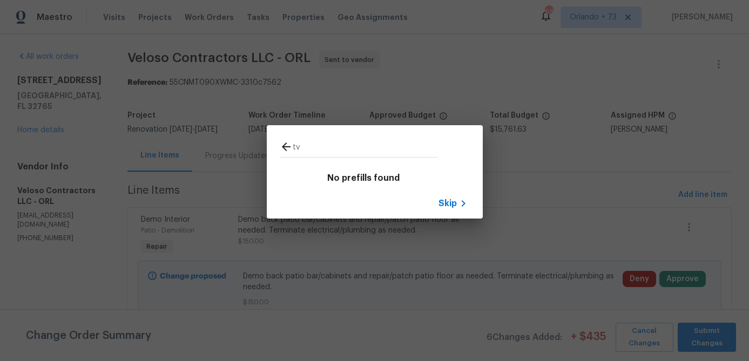
type input "t"
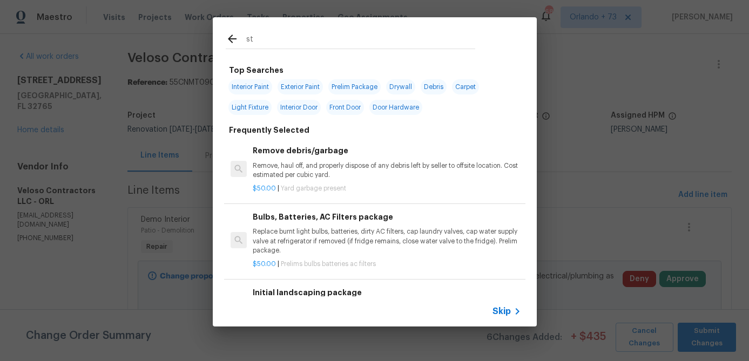
type input "s"
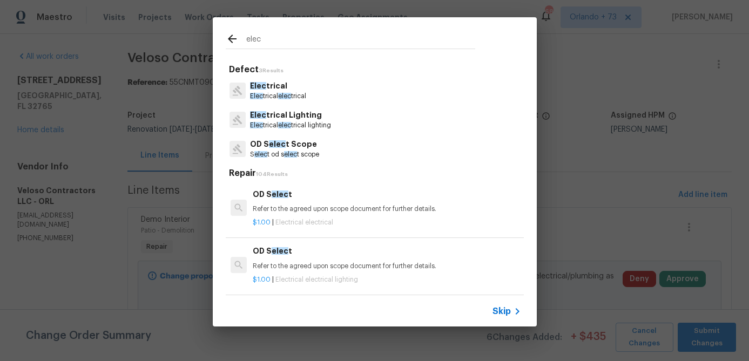
type input "elec"
click at [297, 90] on p "Elec trical" at bounding box center [278, 85] width 56 height 11
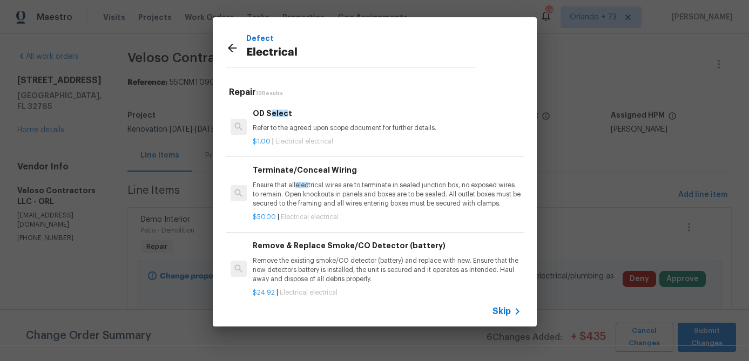
click at [308, 178] on div "Terminate/Conceal Wiring Ensure that all elec trical wires are to terminate in …" at bounding box center [387, 186] width 268 height 44
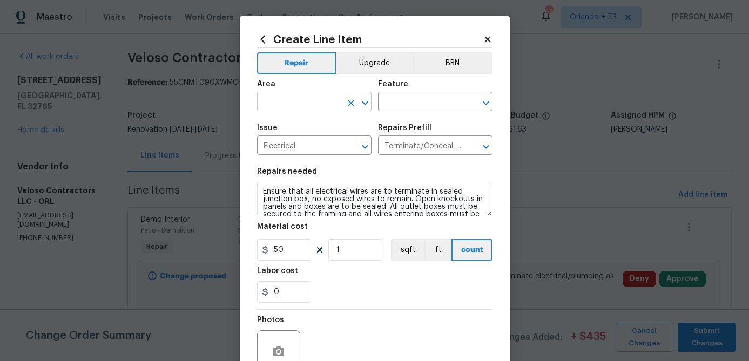
click at [310, 98] on input "text" at bounding box center [299, 102] width 84 height 17
click at [293, 130] on li "Patio" at bounding box center [314, 127] width 114 height 18
type input "Patio"
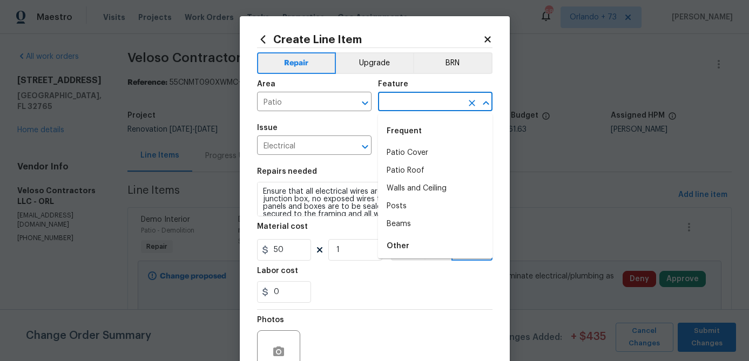
click at [404, 100] on input "text" at bounding box center [420, 102] width 84 height 17
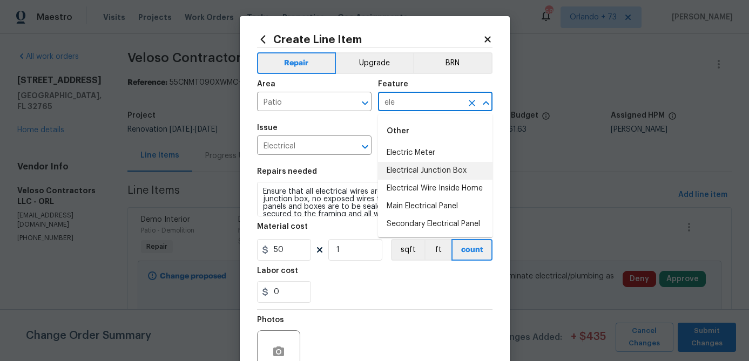
click at [417, 171] on li "Electrical Junction Box" at bounding box center [435, 171] width 114 height 18
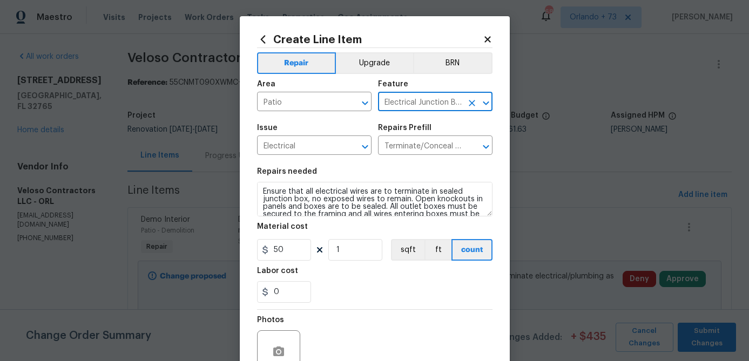
type input "Electrical Junction Box"
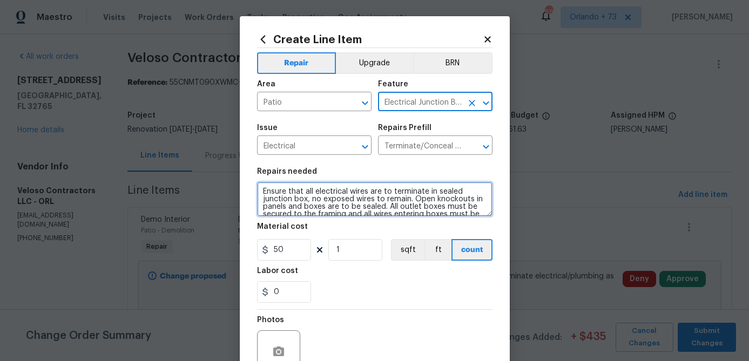
click at [285, 205] on textarea "Ensure that all electrical wires are to terminate in sealed junction box, no ex…" at bounding box center [374, 199] width 235 height 35
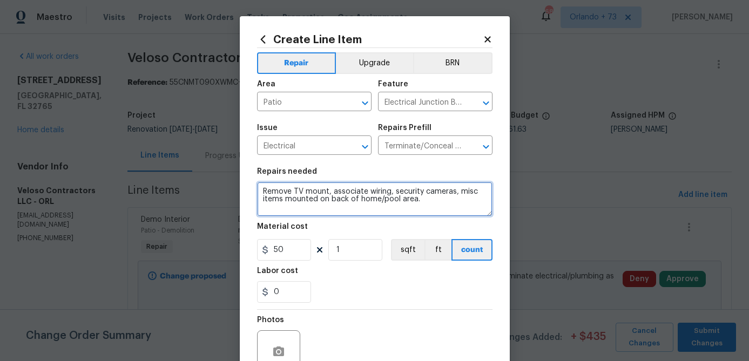
type textarea "Remove TV mount, associate wiring, security cameras, misc items mounted on back…"
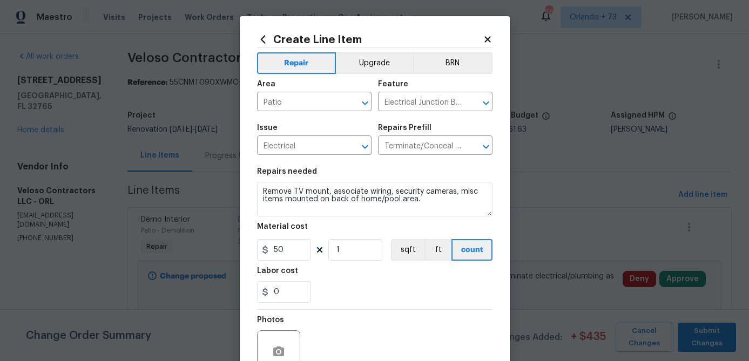
click at [351, 280] on div "Labor cost" at bounding box center [374, 274] width 235 height 14
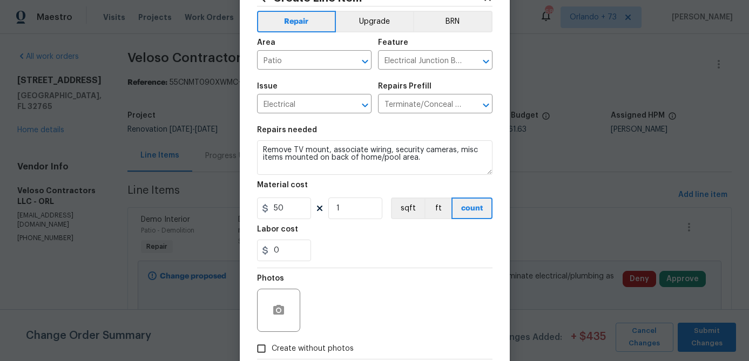
scroll to position [104, 0]
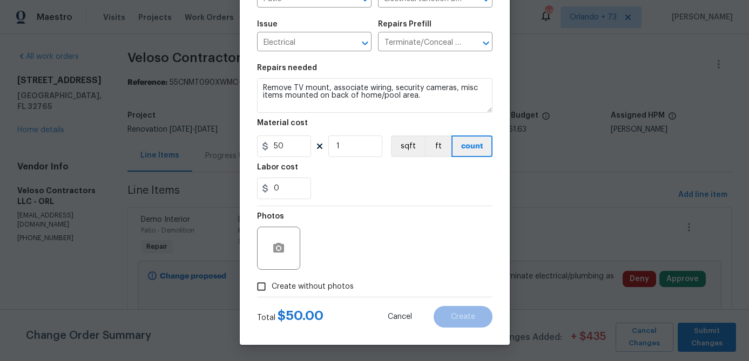
click at [337, 285] on span "Create without photos" at bounding box center [313, 286] width 82 height 11
click at [272, 285] on input "Create without photos" at bounding box center [261, 286] width 21 height 21
checkbox input "true"
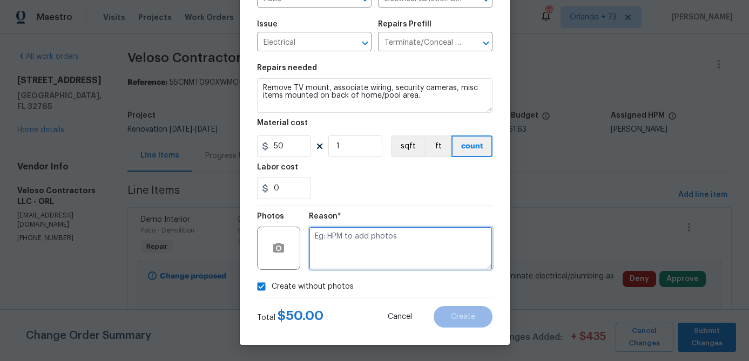
click at [361, 268] on textarea at bounding box center [401, 248] width 184 height 43
type textarea "na"
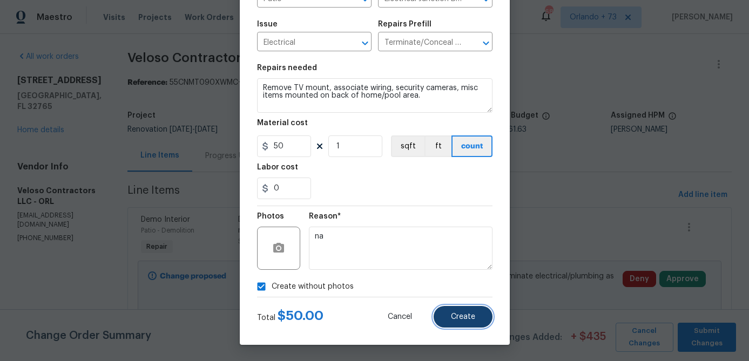
click at [455, 314] on span "Create" at bounding box center [463, 317] width 24 height 8
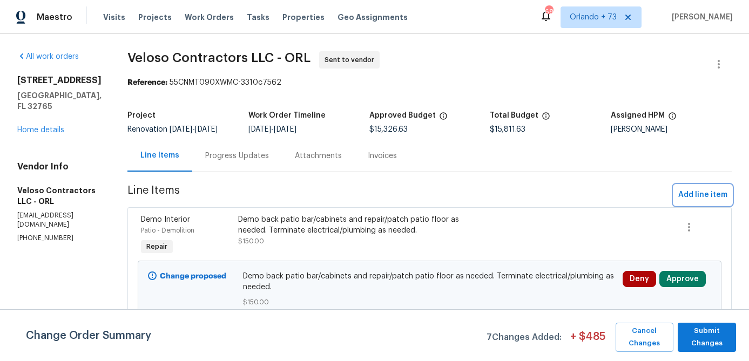
click at [687, 193] on span "Add line item" at bounding box center [702, 194] width 49 height 13
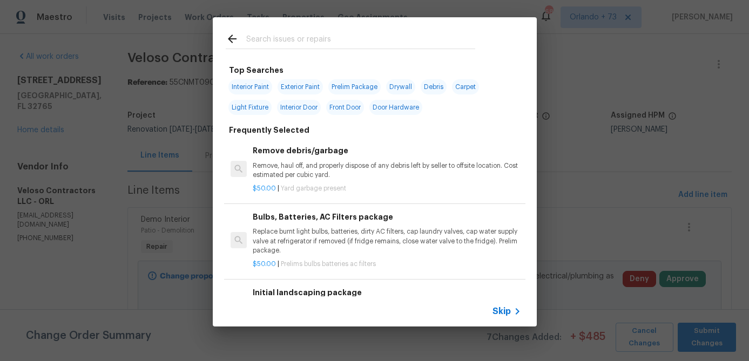
click at [341, 45] on input "text" at bounding box center [360, 40] width 229 height 16
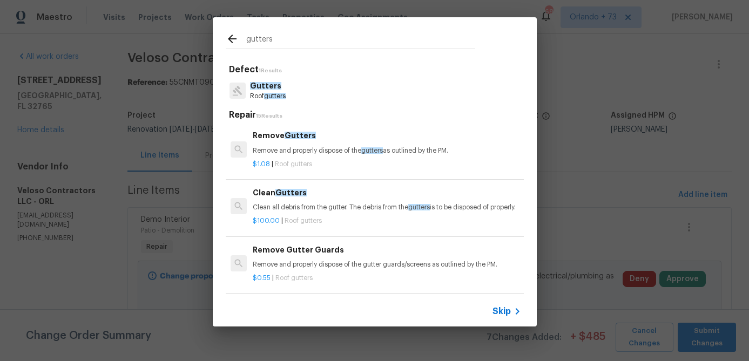
type input "gutters"
click at [315, 205] on p "Clean all debris from the gutter. The debris from the gutters is to be disposed…" at bounding box center [387, 207] width 268 height 9
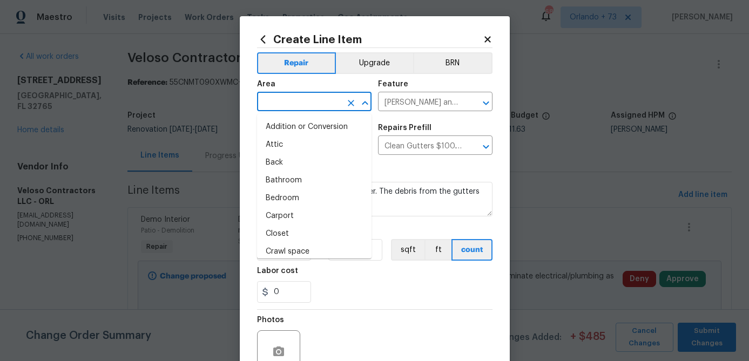
click at [313, 100] on input "text" at bounding box center [299, 102] width 84 height 17
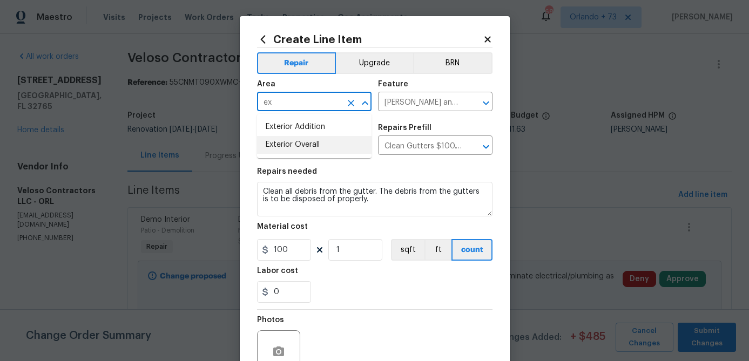
click at [306, 146] on li "Exterior Overall" at bounding box center [314, 145] width 114 height 18
type input "Exterior Overall"
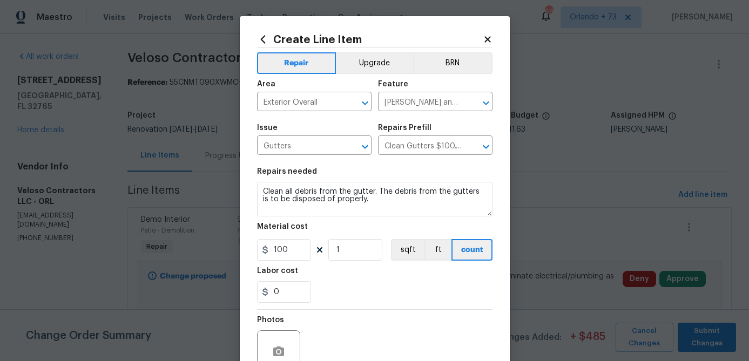
click at [385, 303] on section "Repairs needed Clean all debris from the gutter. The debris from the gutters is…" at bounding box center [374, 235] width 235 height 148
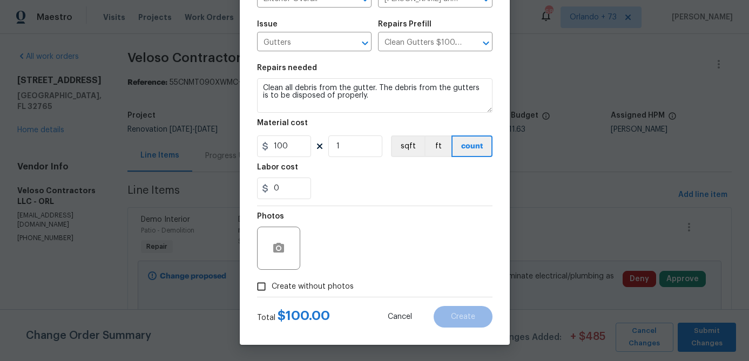
click at [348, 287] on span "Create without photos" at bounding box center [313, 286] width 82 height 11
click at [272, 287] on input "Create without photos" at bounding box center [261, 286] width 21 height 21
checkbox input "true"
click at [359, 272] on div "Reason*" at bounding box center [401, 241] width 184 height 70
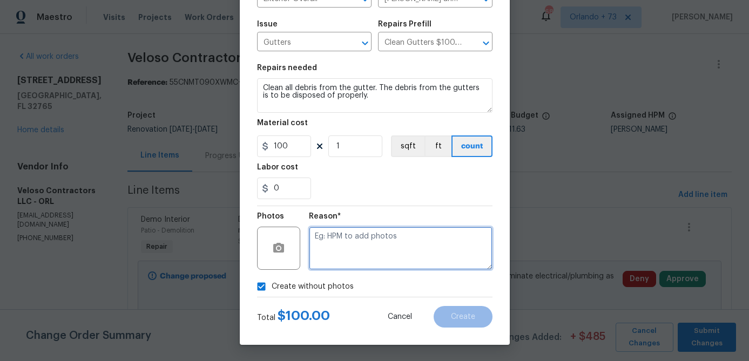
click at [364, 255] on textarea at bounding box center [401, 248] width 184 height 43
type textarea "na"
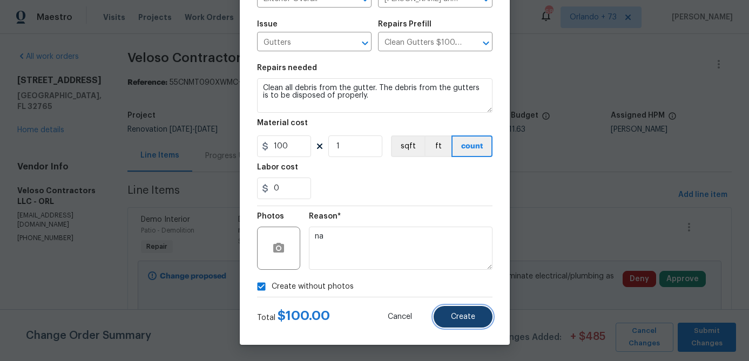
click at [462, 320] on span "Create" at bounding box center [463, 317] width 24 height 8
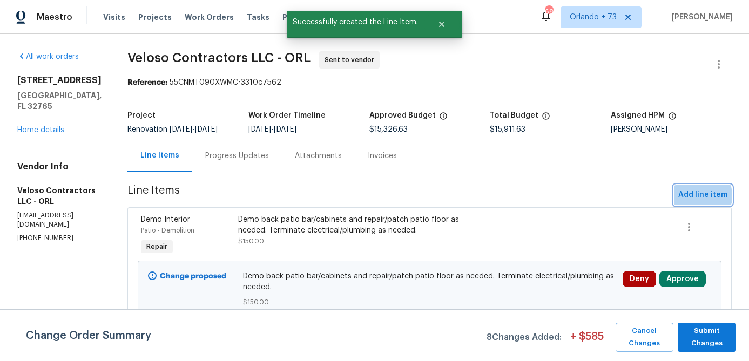
click at [694, 196] on span "Add line item" at bounding box center [702, 194] width 49 height 13
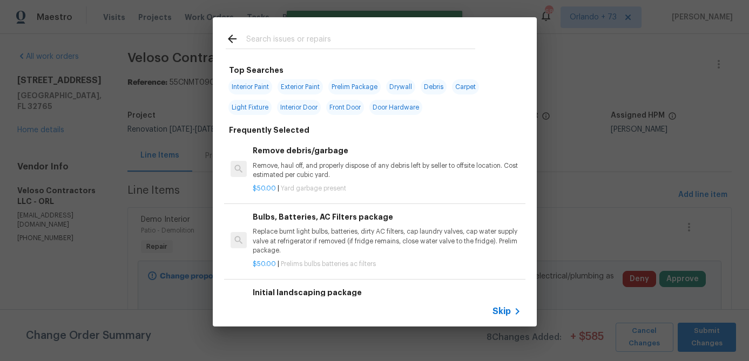
click at [320, 38] on input "text" at bounding box center [360, 40] width 229 height 16
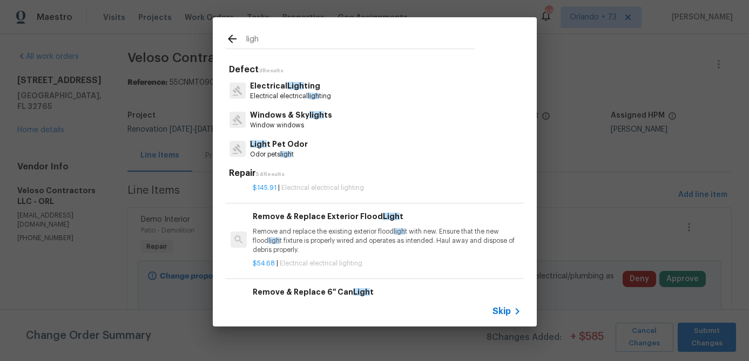
scroll to position [339, 0]
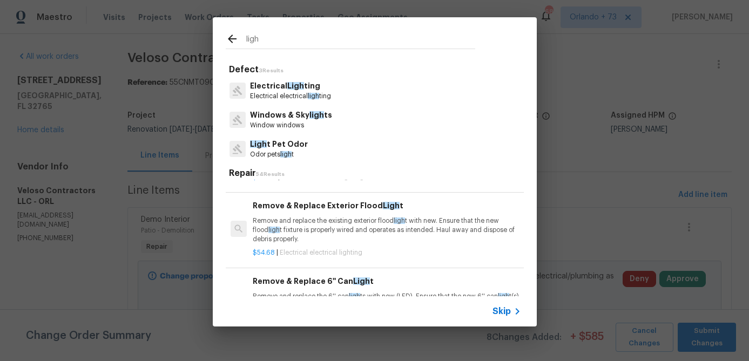
type input "ligh"
click at [330, 231] on p "Remove and replace the existing exterior flood ligh t with new. Ensure that the…" at bounding box center [387, 231] width 268 height 28
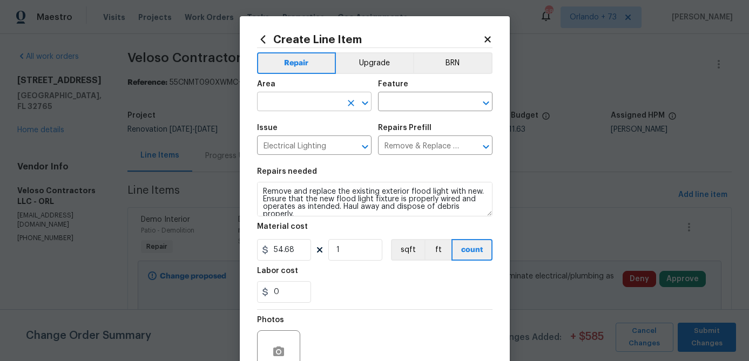
click at [320, 101] on input "text" at bounding box center [299, 102] width 84 height 17
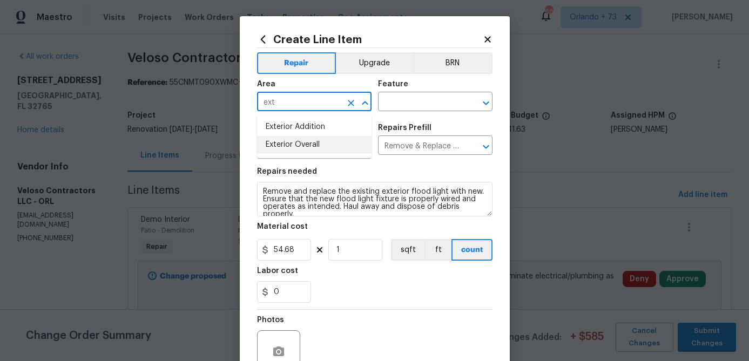
click at [310, 149] on li "Exterior Overall" at bounding box center [314, 145] width 114 height 18
type input "Exterior Overall"
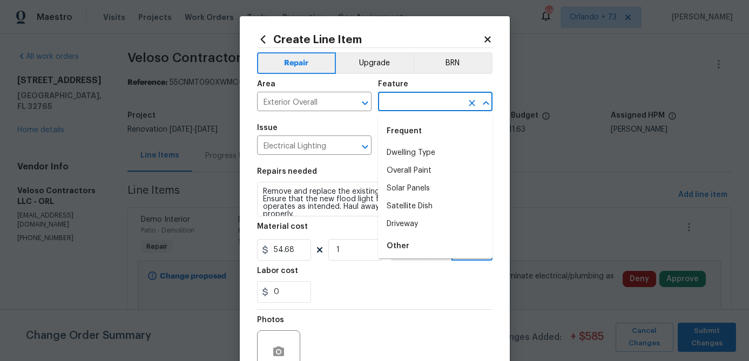
click at [395, 110] on input "text" at bounding box center [420, 102] width 84 height 17
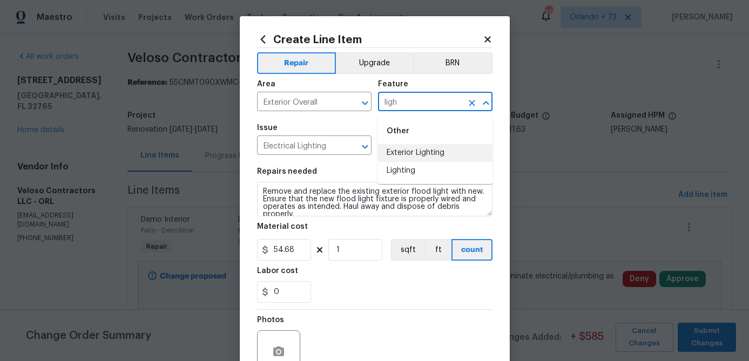
drag, startPoint x: 430, startPoint y: 166, endPoint x: 438, endPoint y: 147, distance: 20.6
click at [438, 147] on ul "Exterior Lighting Lighting" at bounding box center [435, 162] width 114 height 36
click at [438, 147] on li "Exterior Lighting" at bounding box center [435, 153] width 114 height 18
type input "Exterior Lighting"
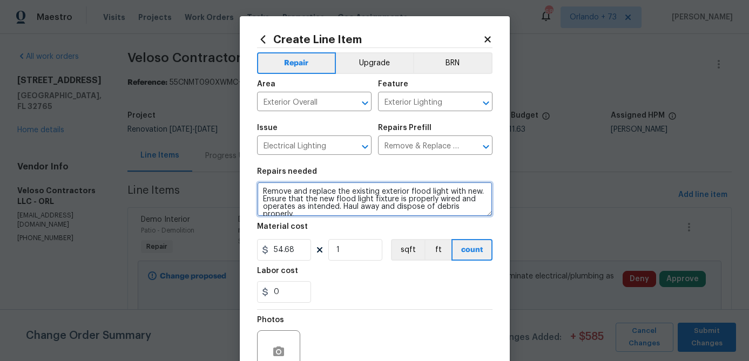
click at [265, 192] on textarea "Remove and replace the existing exterior flood light with new. Ensure that the …" at bounding box center [374, 199] width 235 height 35
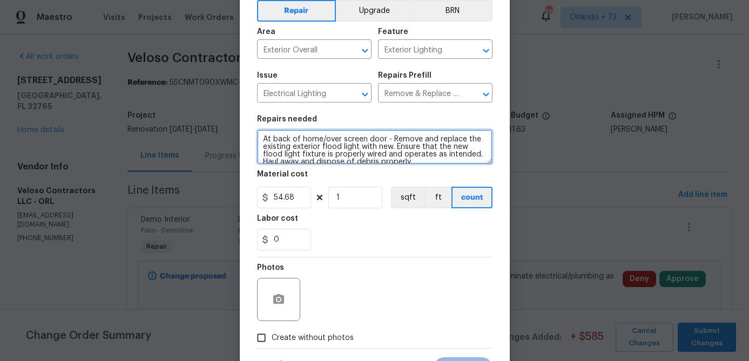
scroll to position [104, 0]
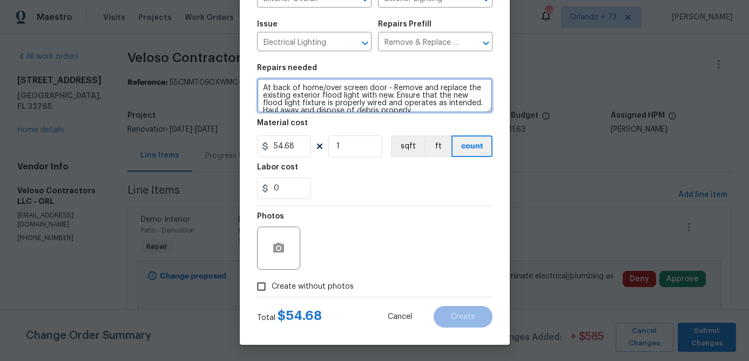
type textarea "At back of home/over screen door - Remove and replace the existing exterior flo…"
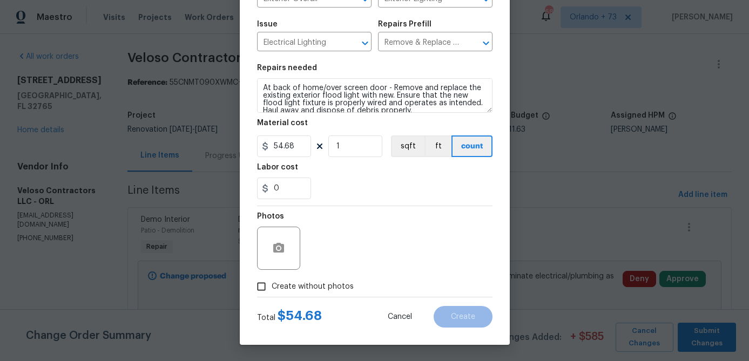
click at [342, 286] on span "Create without photos" at bounding box center [313, 286] width 82 height 11
click at [272, 286] on input "Create without photos" at bounding box center [261, 286] width 21 height 21
checkbox input "true"
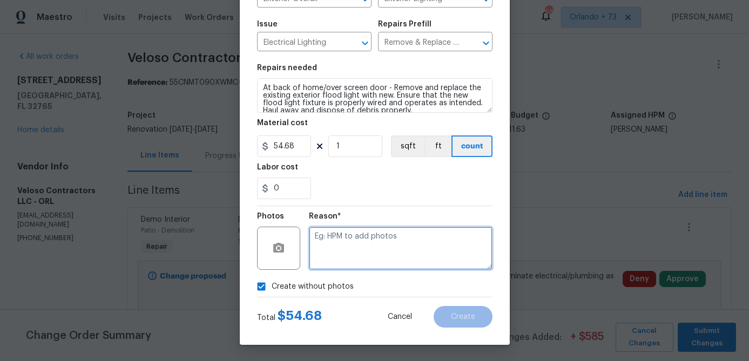
click at [372, 247] on textarea at bounding box center [401, 248] width 184 height 43
type textarea "na"
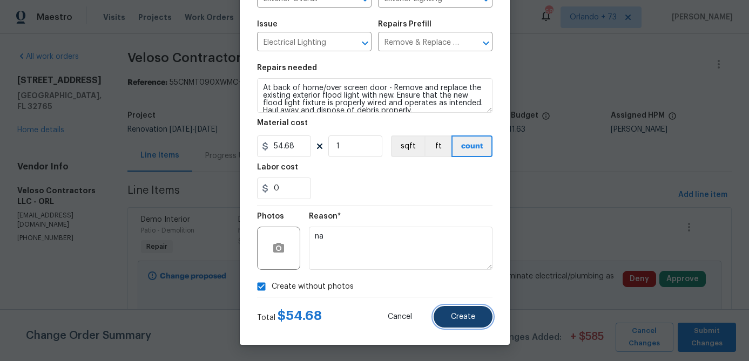
click at [477, 320] on button "Create" at bounding box center [463, 317] width 59 height 22
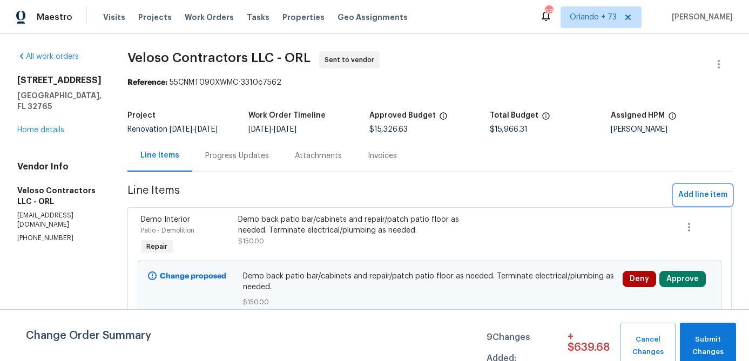
click at [709, 190] on span "Add line item" at bounding box center [702, 194] width 49 height 13
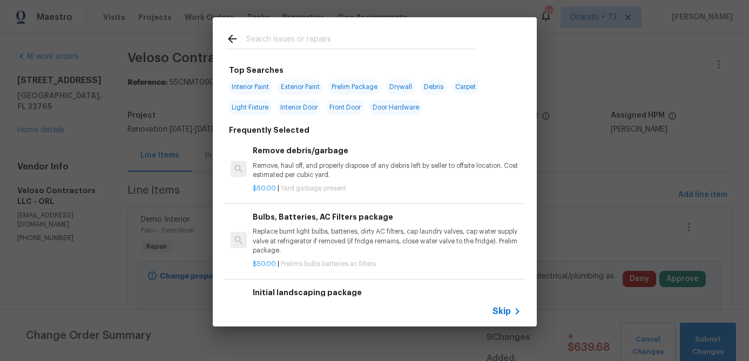
click at [275, 32] on div at bounding box center [350, 38] width 275 height 43
click at [266, 39] on input "text" at bounding box center [360, 40] width 229 height 16
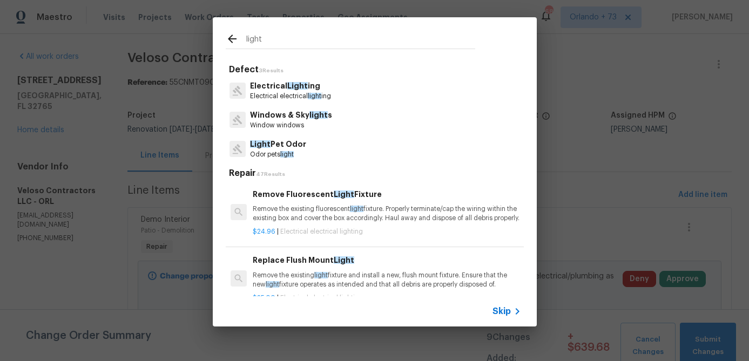
type input "light"
click at [285, 88] on p "Electrical Light ing" at bounding box center [290, 85] width 81 height 11
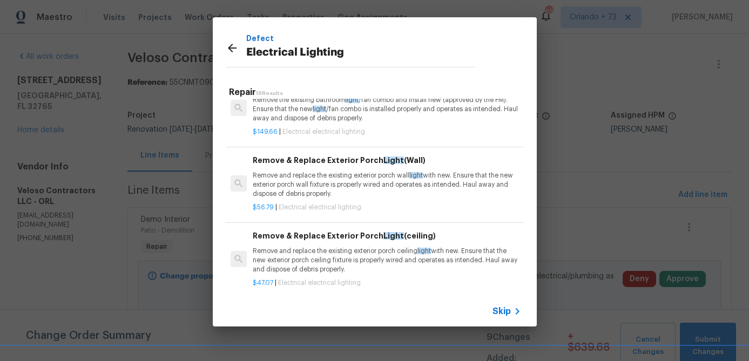
scroll to position [609, 0]
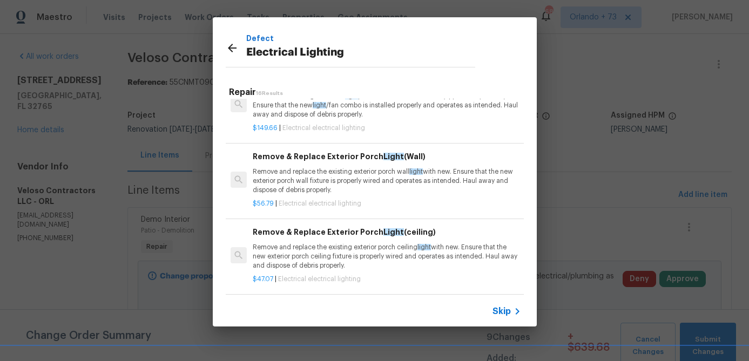
click at [314, 249] on div "Remove & Replace Exterior Porch Light (ceiling) Remove and replace the existing…" at bounding box center [387, 248] width 268 height 44
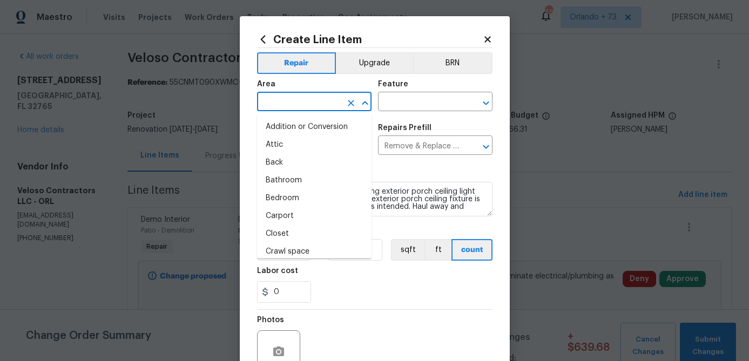
click at [326, 101] on input "text" at bounding box center [299, 102] width 84 height 17
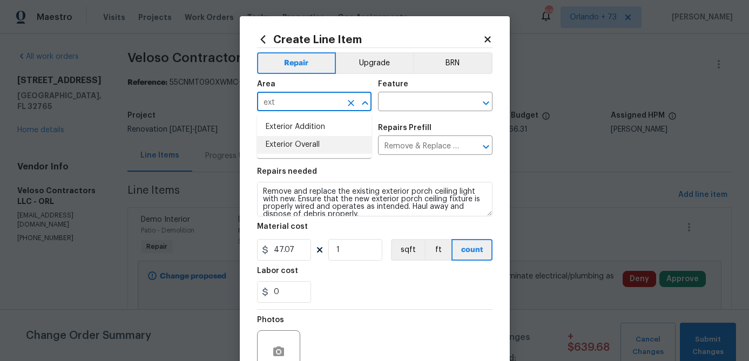
click at [312, 145] on li "Exterior Overall" at bounding box center [314, 145] width 114 height 18
type input "Exterior Overall"
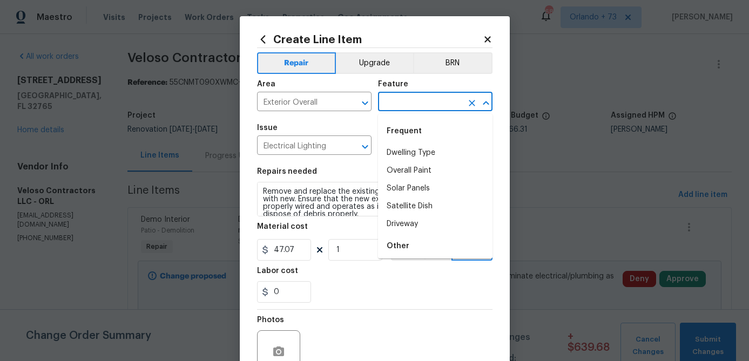
click at [394, 105] on input "text" at bounding box center [420, 102] width 84 height 17
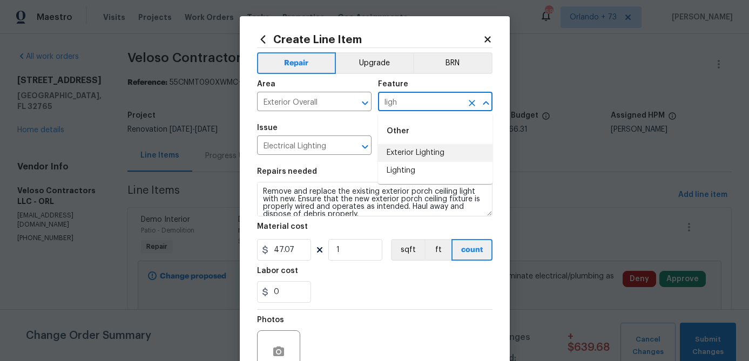
click at [407, 148] on li "Exterior Lighting" at bounding box center [435, 153] width 114 height 18
type input "Exterior Lighting"
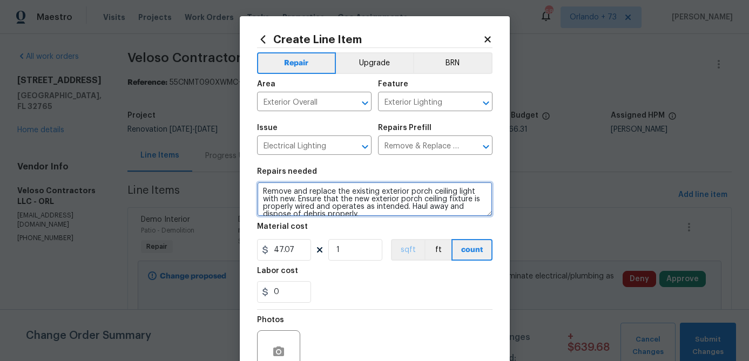
scroll to position [8, 0]
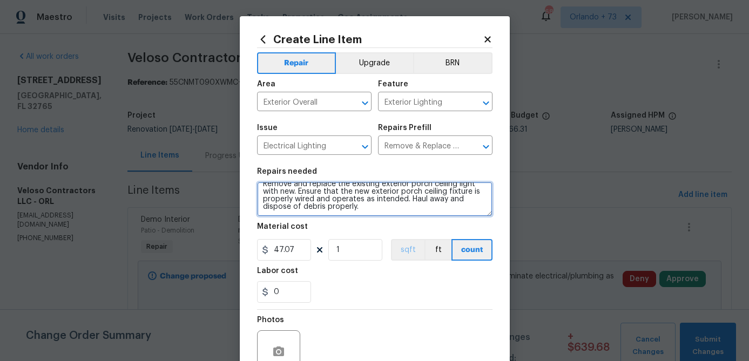
drag, startPoint x: 263, startPoint y: 192, endPoint x: 392, endPoint y: 246, distance: 140.1
click at [392, 246] on section "Repairs needed Remove and replace the existing exterior porch ceiling light wit…" at bounding box center [374, 235] width 235 height 148
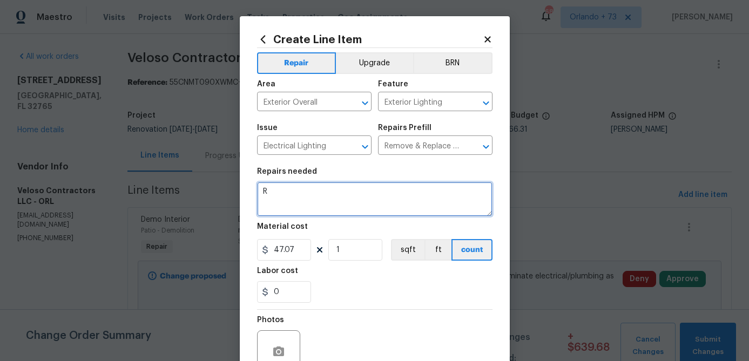
scroll to position [0, 0]
type textarea "Replace light fixtures at front porch and back patio (add matching flush mounts…"
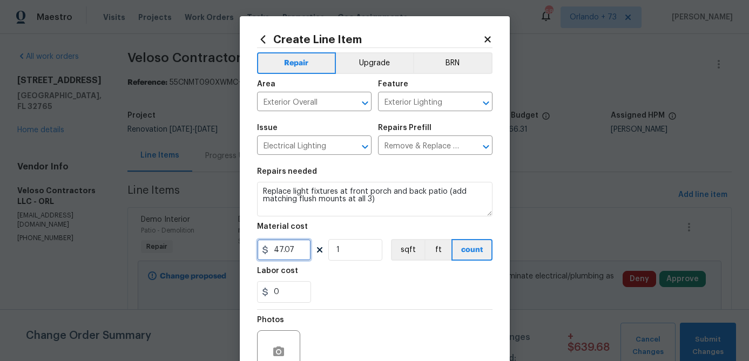
click at [300, 249] on input "47.07" at bounding box center [284, 250] width 54 height 22
type input "50"
click at [348, 255] on input "1" at bounding box center [355, 250] width 54 height 22
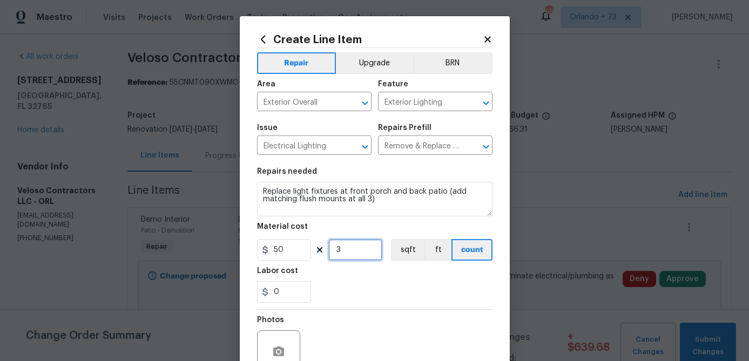
type input "3"
click at [365, 288] on div "0" at bounding box center [374, 292] width 235 height 22
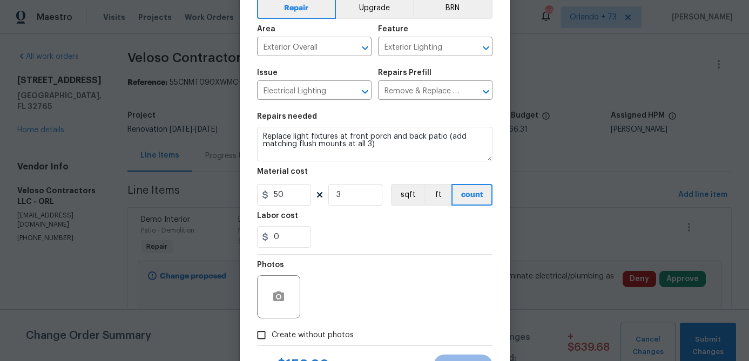
scroll to position [57, 0]
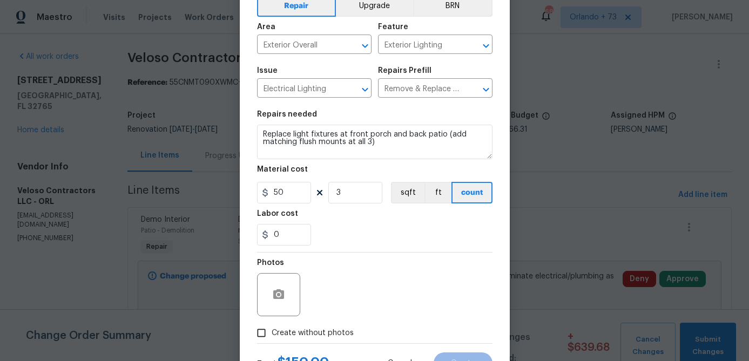
click at [333, 331] on span "Create without photos" at bounding box center [313, 333] width 82 height 11
click at [272, 331] on input "Create without photos" at bounding box center [261, 333] width 21 height 21
checkbox input "true"
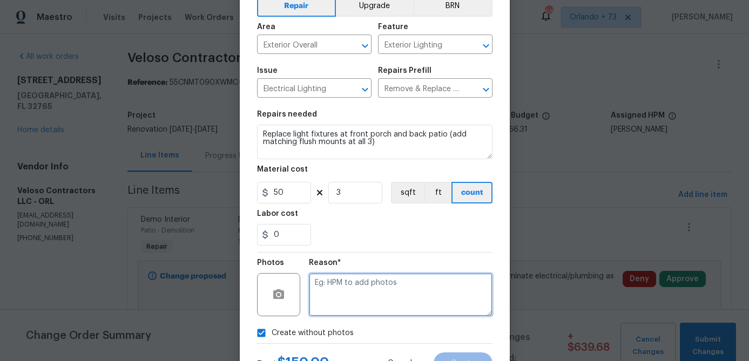
click at [347, 296] on textarea at bounding box center [401, 294] width 184 height 43
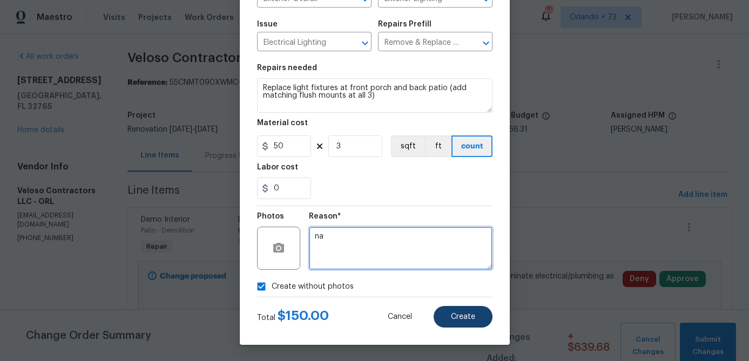
type textarea "na"
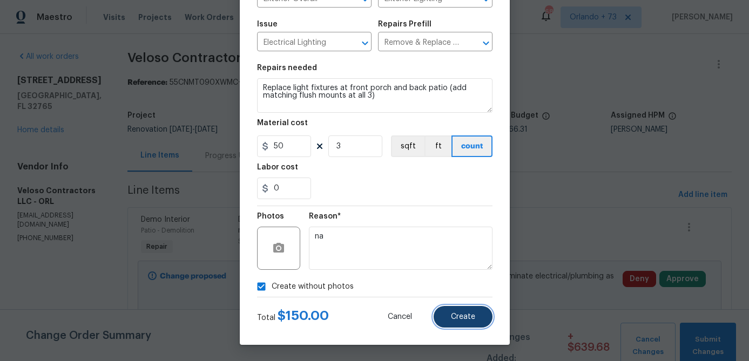
click at [448, 312] on button "Create" at bounding box center [463, 317] width 59 height 22
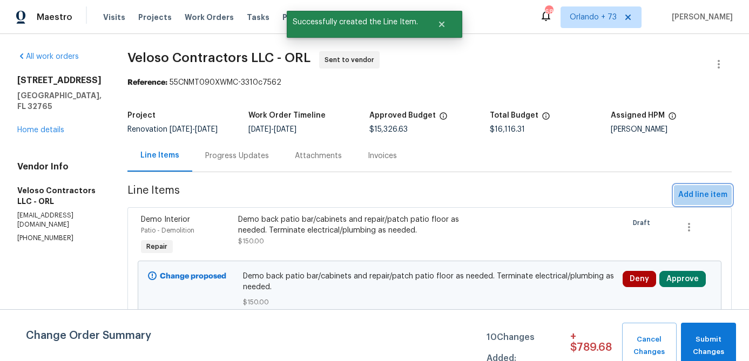
click at [701, 197] on span "Add line item" at bounding box center [702, 194] width 49 height 13
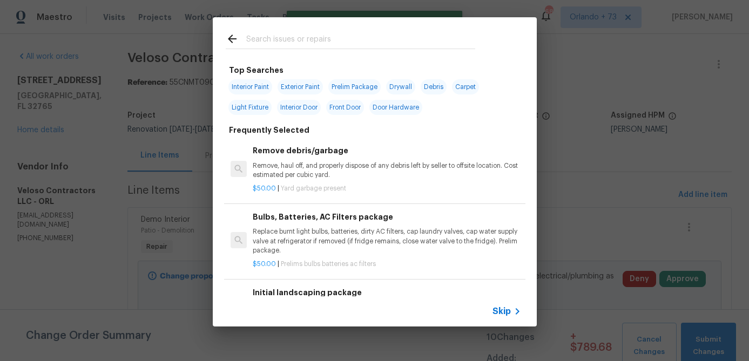
click at [287, 36] on input "text" at bounding box center [360, 40] width 229 height 16
type input "e"
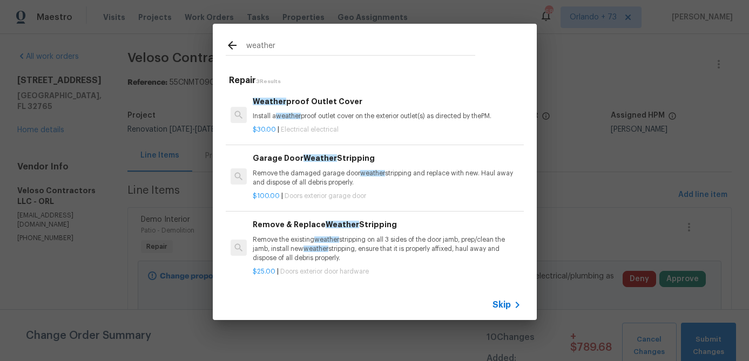
type input "weather"
click at [328, 108] on div "Weather proof Outlet Cover Install a weather proof outlet cover on the exterior…" at bounding box center [387, 109] width 268 height 26
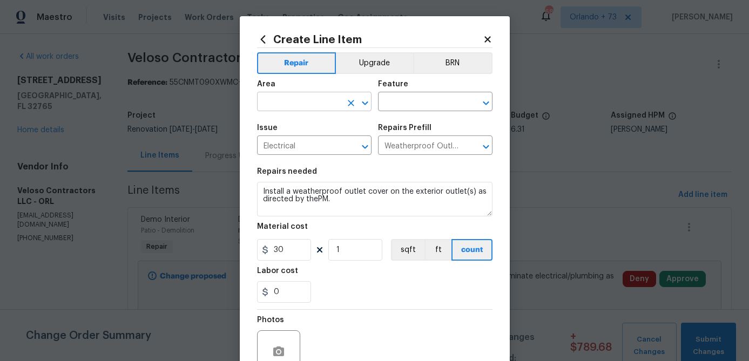
click at [303, 98] on input "text" at bounding box center [299, 102] width 84 height 17
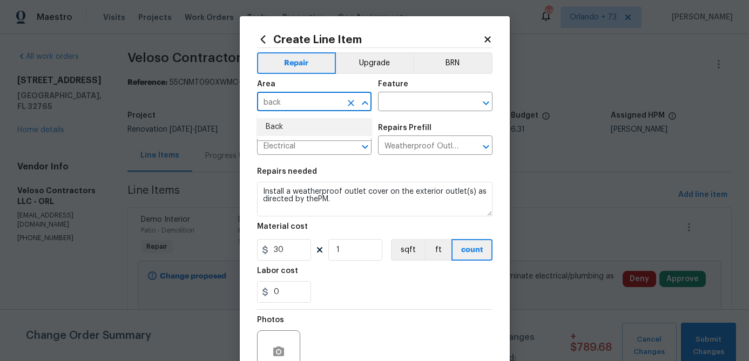
click at [299, 131] on li "Back" at bounding box center [314, 127] width 114 height 18
type input "Back"
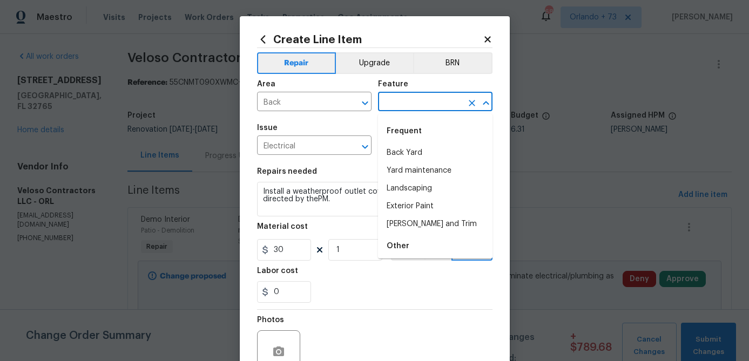
click at [395, 102] on input "text" at bounding box center [420, 102] width 84 height 17
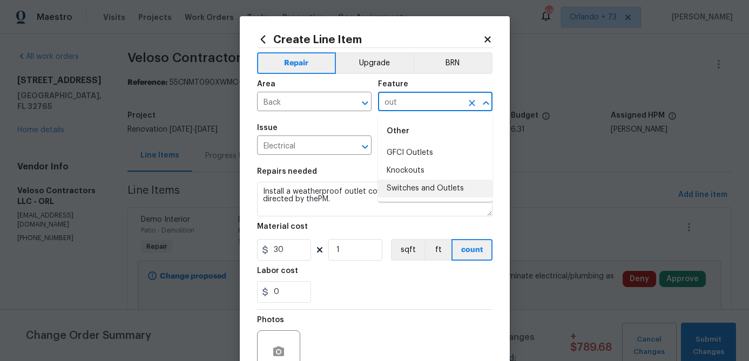
click at [402, 181] on li "Switches and Outlets" at bounding box center [435, 189] width 114 height 18
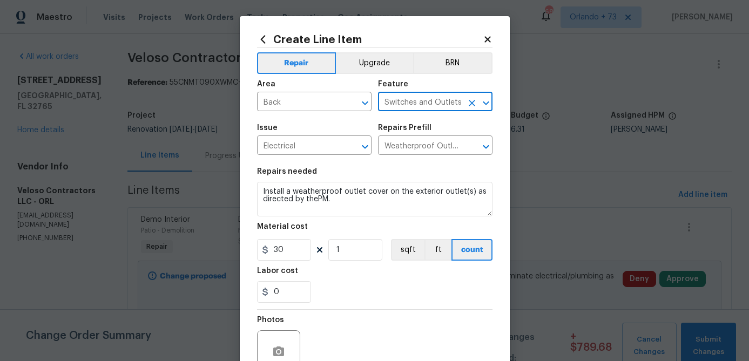
type input "Switches and Outlets"
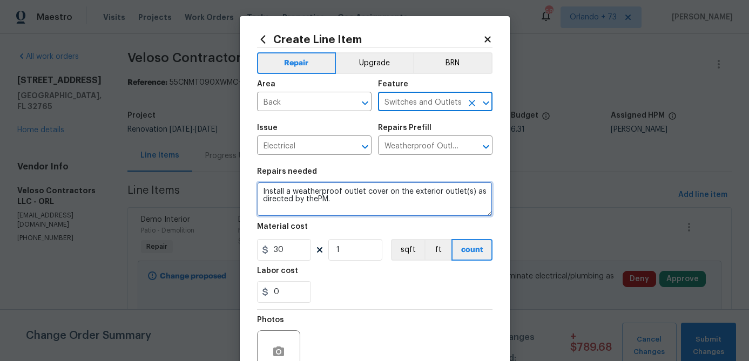
click at [262, 190] on textarea "Install a weatherproof outlet cover on the exterior outlet(s) as directed by th…" at bounding box center [374, 199] width 235 height 35
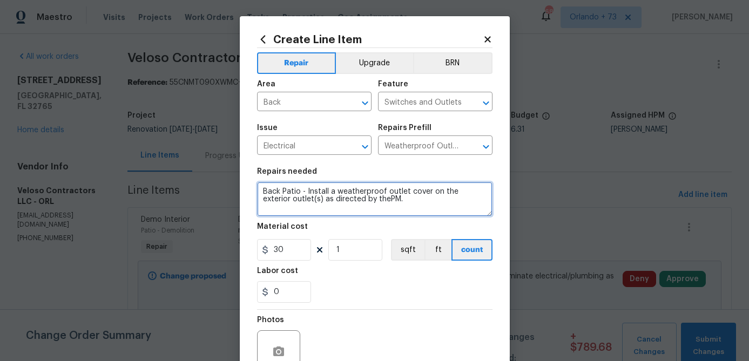
type textarea "Back Patio - Install a weatherproof outlet cover on the exterior outlet(s) as d…"
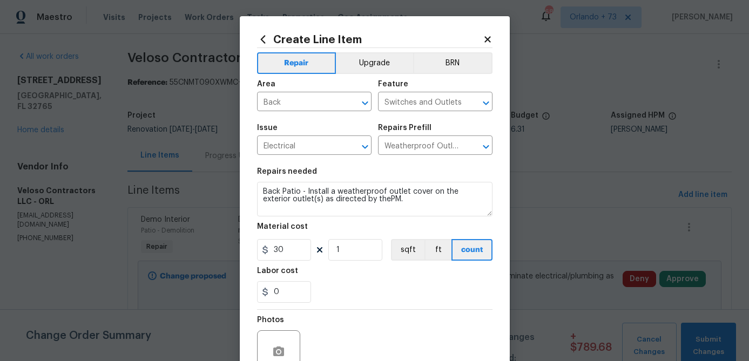
click at [390, 292] on div "0" at bounding box center [374, 292] width 235 height 22
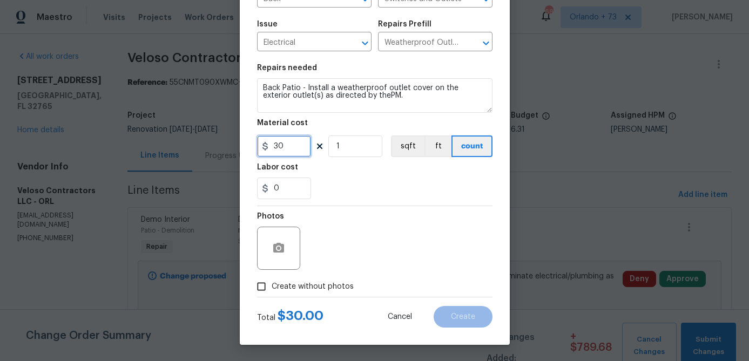
click at [286, 149] on input "30" at bounding box center [284, 147] width 54 height 22
type input "15"
click at [395, 196] on div "0" at bounding box center [374, 189] width 235 height 22
click at [343, 280] on label "Create without photos" at bounding box center [302, 286] width 103 height 21
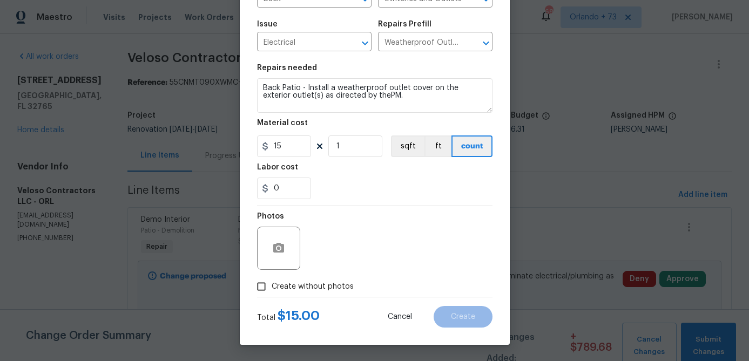
click at [272, 280] on input "Create without photos" at bounding box center [261, 286] width 21 height 21
checkbox input "true"
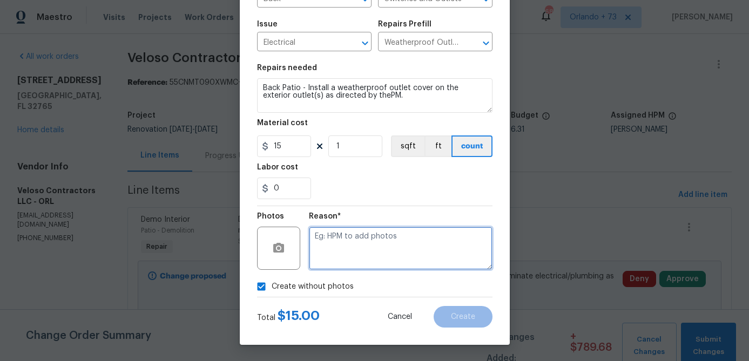
click at [359, 261] on textarea at bounding box center [401, 248] width 184 height 43
type textarea "na"
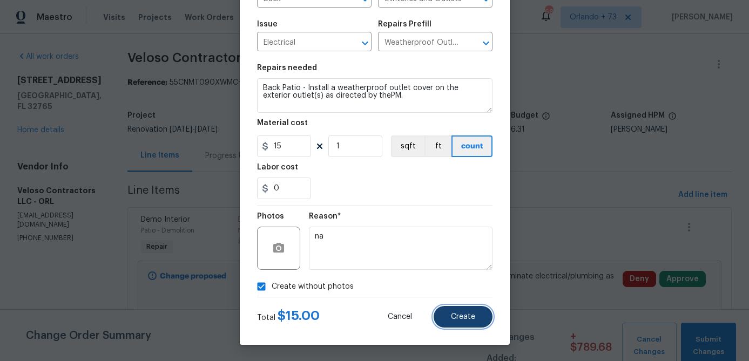
click at [448, 320] on button "Create" at bounding box center [463, 317] width 59 height 22
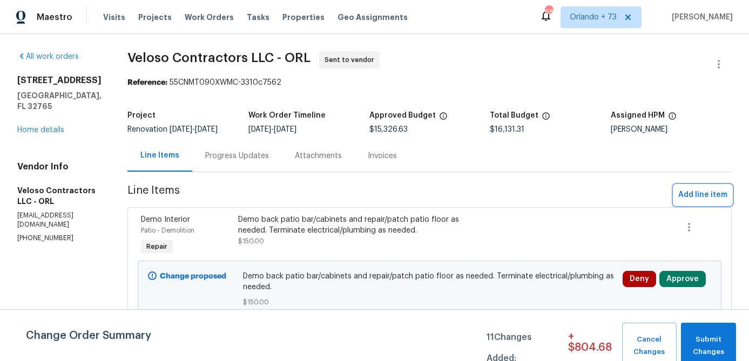
click at [716, 193] on span "Add line item" at bounding box center [702, 194] width 49 height 13
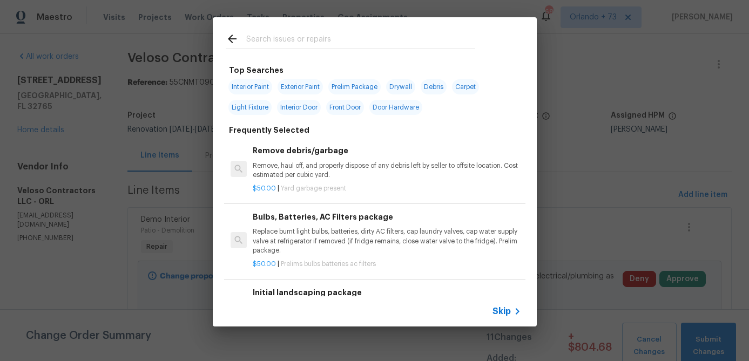
click at [295, 39] on input "text" at bounding box center [360, 40] width 229 height 16
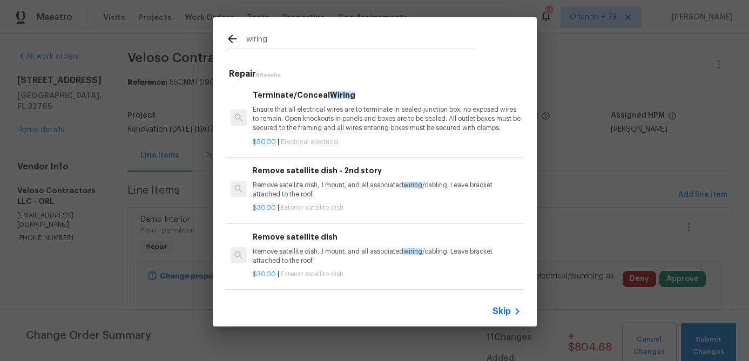
type input "wiring"
click at [297, 97] on h6 "Terminate/Conceal Wiring" at bounding box center [387, 95] width 268 height 12
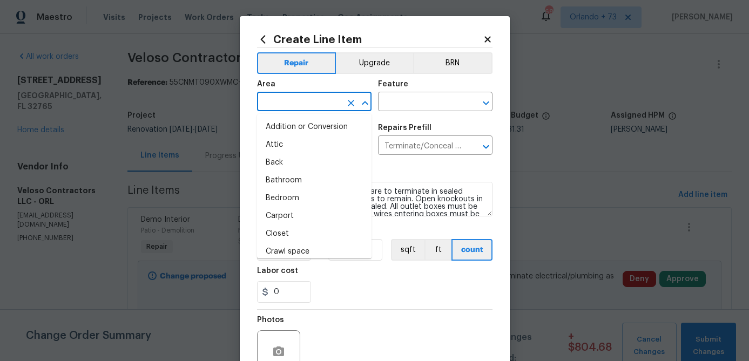
click at [320, 106] on input "text" at bounding box center [299, 102] width 84 height 17
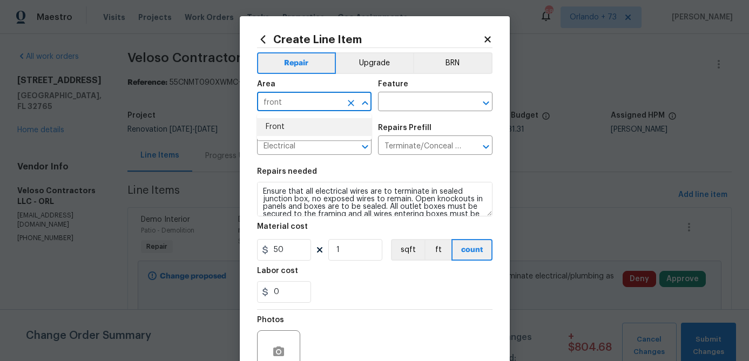
click at [323, 130] on li "Front" at bounding box center [314, 127] width 114 height 18
type input "Front"
click at [422, 108] on input "text" at bounding box center [420, 102] width 84 height 17
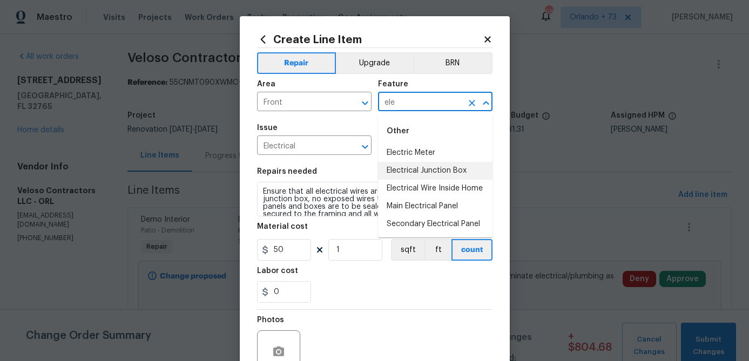
click at [412, 167] on li "Electrical Junction Box" at bounding box center [435, 171] width 114 height 18
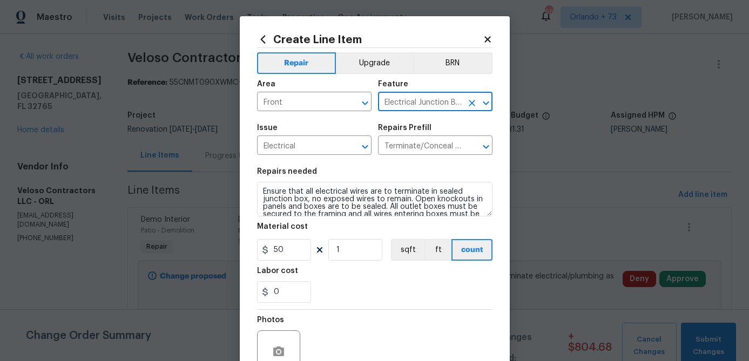
type input "Electrical Junction Box"
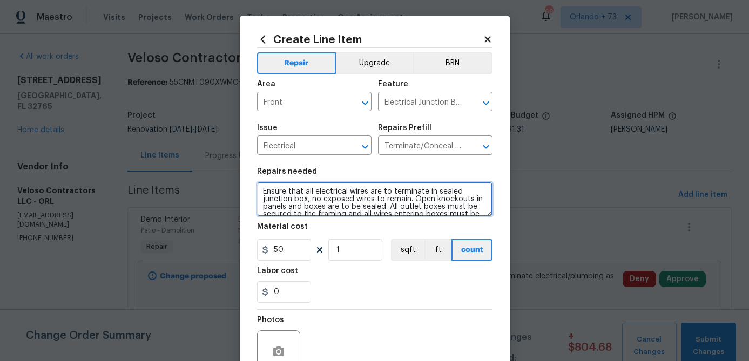
scroll to position [15, 0]
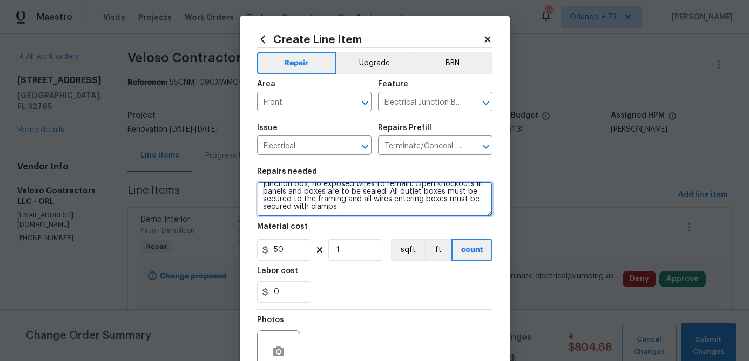
drag, startPoint x: 263, startPoint y: 194, endPoint x: 388, endPoint y: 259, distance: 141.3
click at [385, 257] on section "Repairs needed Ensure that all electrical wires are to terminate in sealed junc…" at bounding box center [374, 235] width 235 height 148
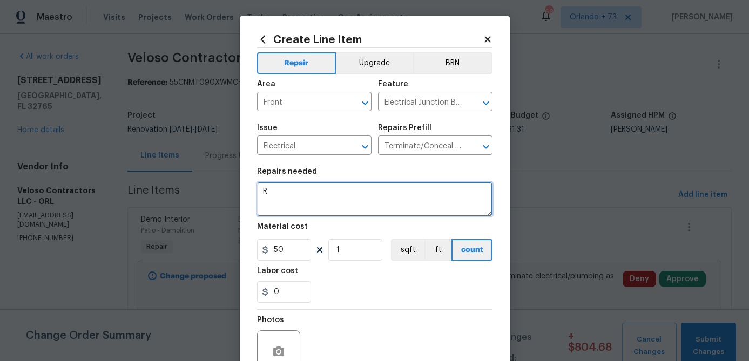
scroll to position [0, 0]
type textarea "R"
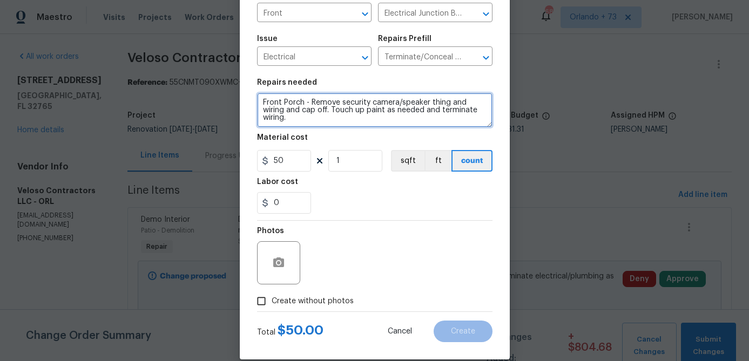
type textarea "Front Porch - Remove security camera/speaker thing and wiring and cap off. Touc…"
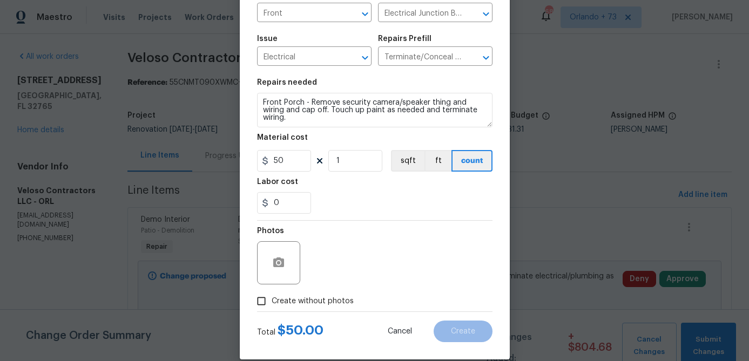
click at [333, 307] on span "Create without photos" at bounding box center [313, 301] width 82 height 11
click at [272, 307] on input "Create without photos" at bounding box center [261, 301] width 21 height 21
checkbox input "true"
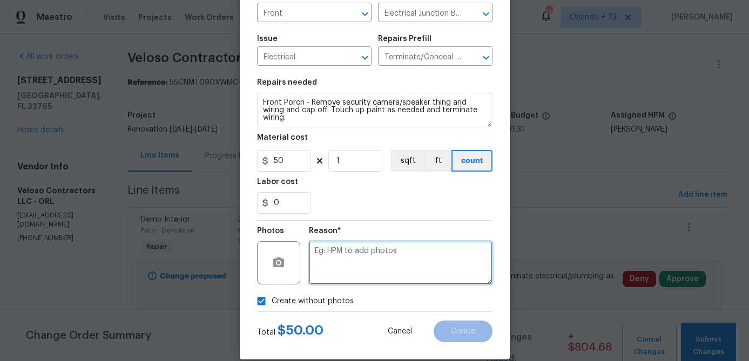
click at [355, 255] on textarea at bounding box center [401, 262] width 184 height 43
type textarea "na"
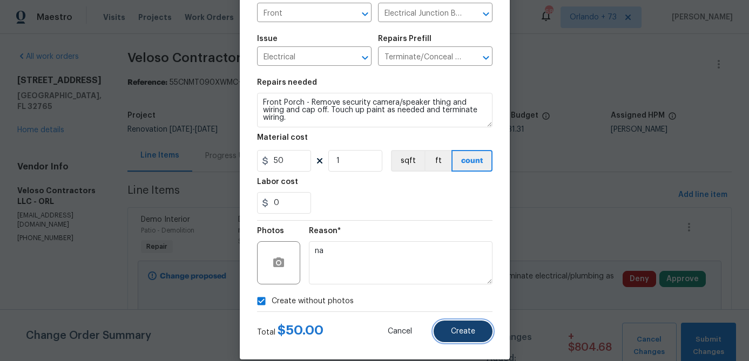
click at [457, 340] on button "Create" at bounding box center [463, 332] width 59 height 22
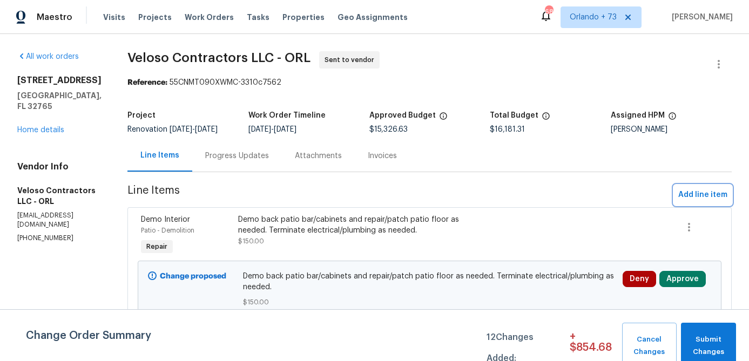
click at [697, 189] on span "Add line item" at bounding box center [702, 194] width 49 height 13
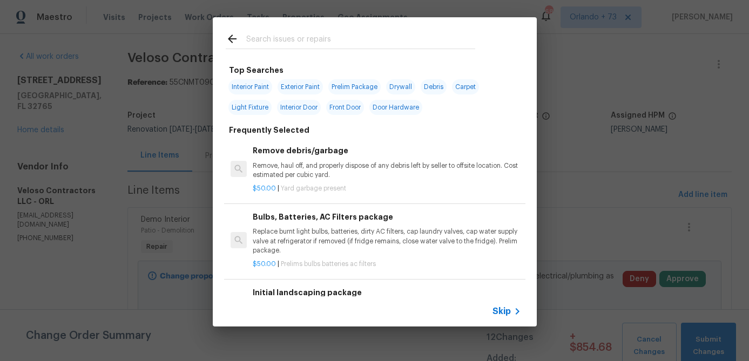
click at [335, 43] on input "text" at bounding box center [360, 40] width 229 height 16
click at [297, 88] on span "Exterior Paint" at bounding box center [300, 86] width 45 height 15
type input "Exterior Paint"
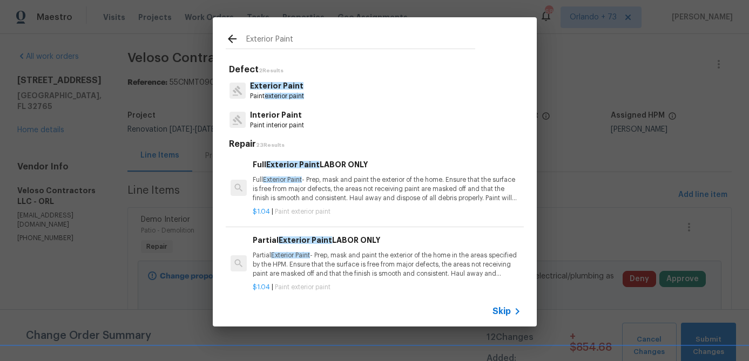
click at [353, 260] on p "Partial Exterior Paint - Prep, mask and paint the exterior of the home in the a…" at bounding box center [387, 265] width 268 height 28
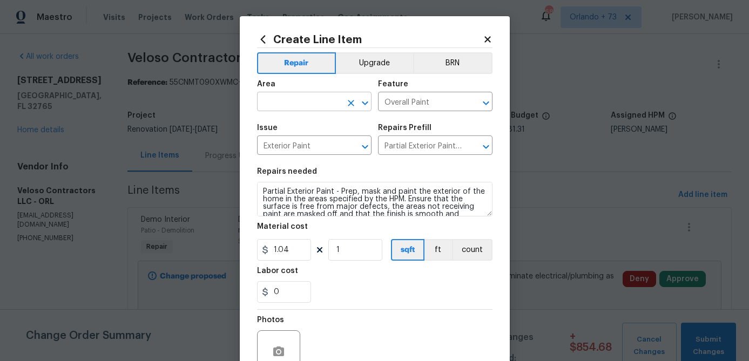
click at [331, 102] on input "text" at bounding box center [299, 102] width 84 height 17
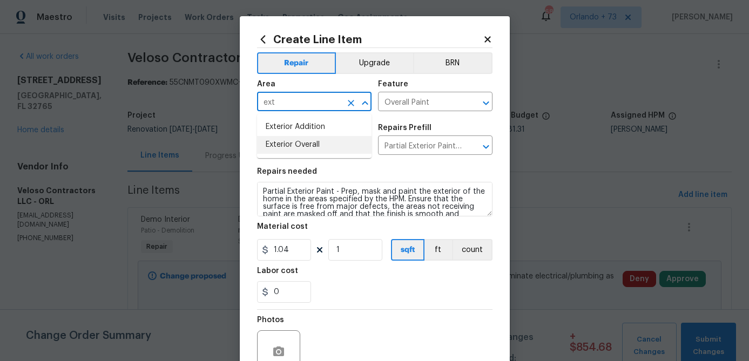
click at [324, 141] on li "Exterior Overall" at bounding box center [314, 145] width 114 height 18
type input "Exterior Overall"
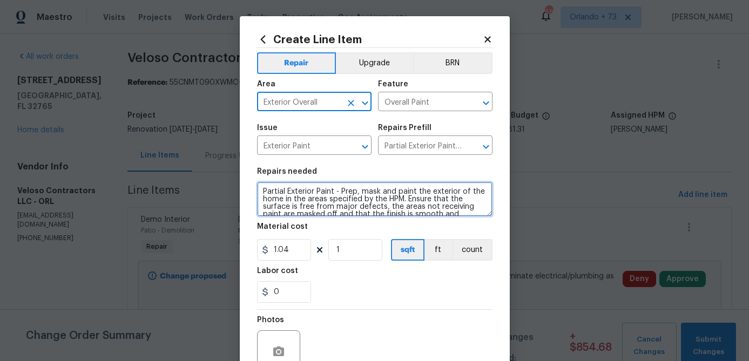
click at [279, 209] on textarea "Partial Exterior Paint - Prep, mask and paint the exterior of the home in the a…" at bounding box center [374, 199] width 235 height 35
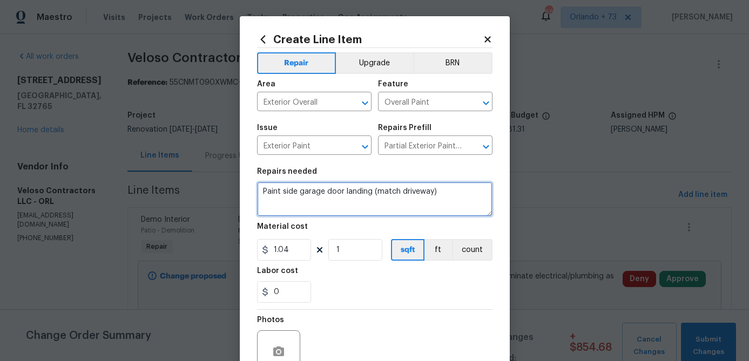
type textarea "Paint side garage door landing (match driveway)"
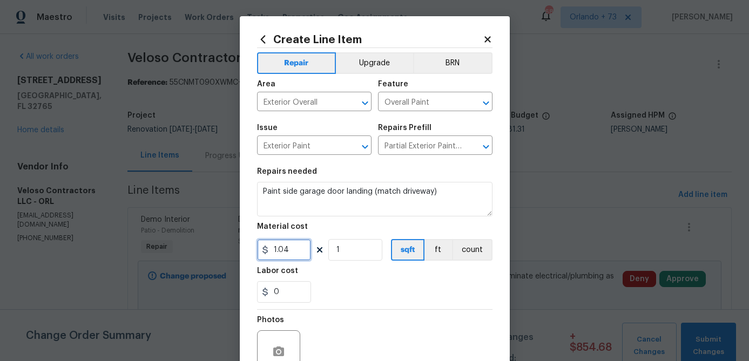
click at [299, 254] on input "1.04" at bounding box center [284, 250] width 54 height 22
type input "30"
click at [461, 254] on button "count" at bounding box center [472, 250] width 40 height 22
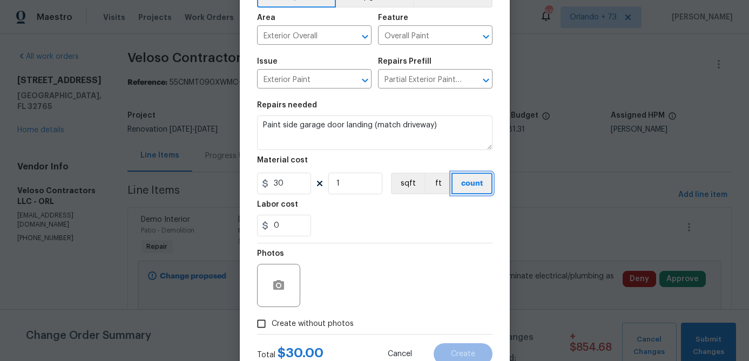
scroll to position [104, 0]
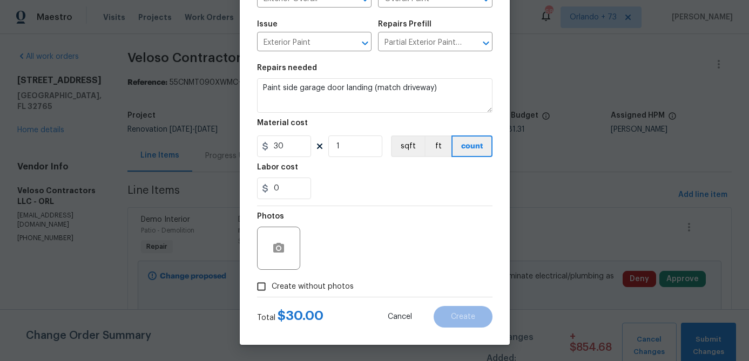
click at [323, 281] on span "Create without photos" at bounding box center [313, 286] width 82 height 11
click at [272, 281] on input "Create without photos" at bounding box center [261, 286] width 21 height 21
checkbox input "true"
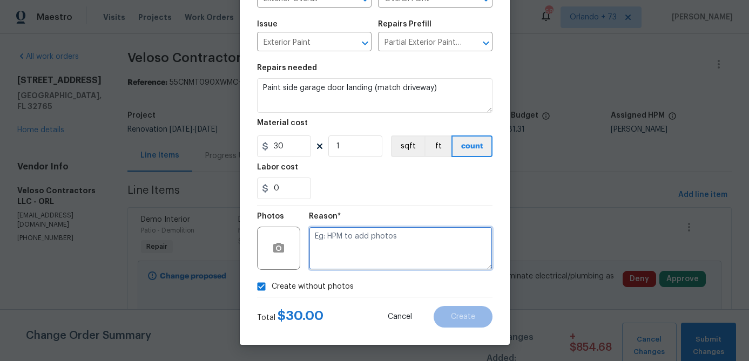
click at [353, 247] on textarea at bounding box center [401, 248] width 184 height 43
type textarea "na"
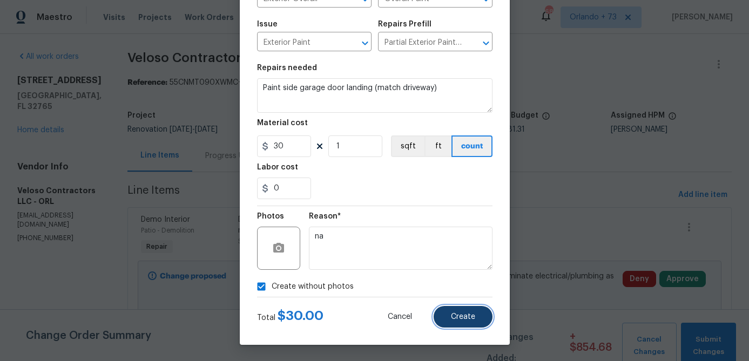
click at [454, 323] on button "Create" at bounding box center [463, 317] width 59 height 22
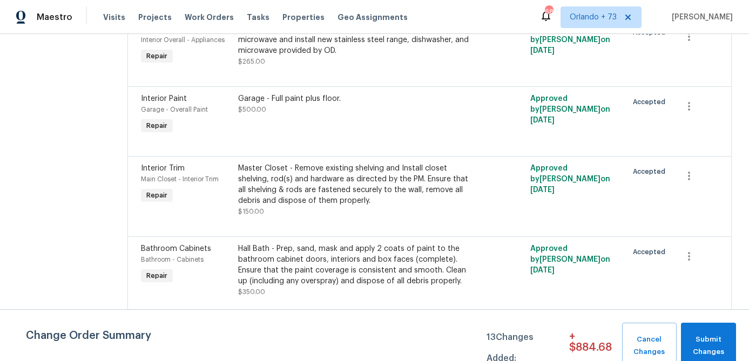
scroll to position [2795, 0]
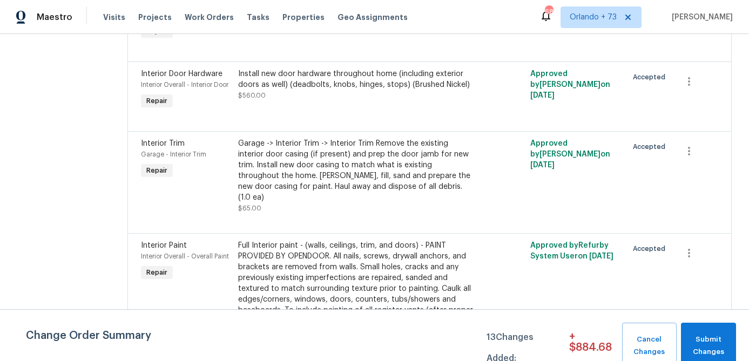
click at [421, 203] on div "Garage -> Interior Trim -> Interior Trim Remove the existing interior door casi…" at bounding box center [356, 170] width 236 height 65
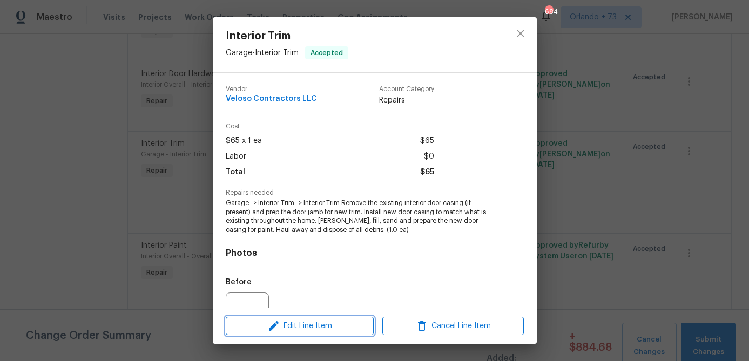
click at [360, 332] on span "Edit Line Item" at bounding box center [299, 326] width 141 height 13
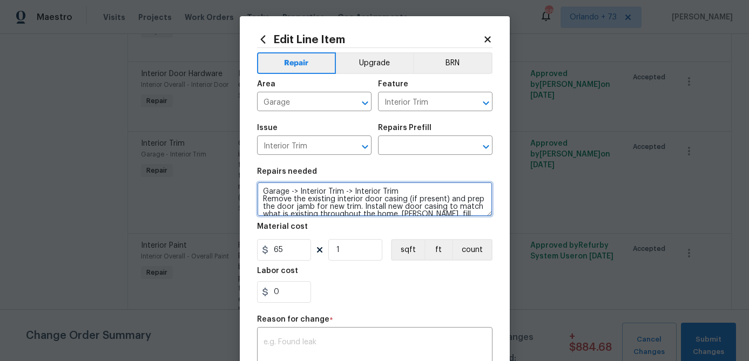
drag, startPoint x: 292, startPoint y: 192, endPoint x: 397, endPoint y: 188, distance: 105.3
click at [397, 188] on textarea "Garage -> Interior Trim -> Interior Trim Remove the existing interior door casi…" at bounding box center [374, 199] width 235 height 35
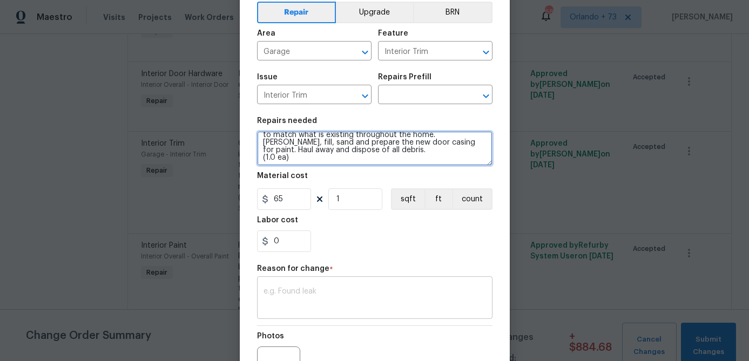
scroll to position [56, 0]
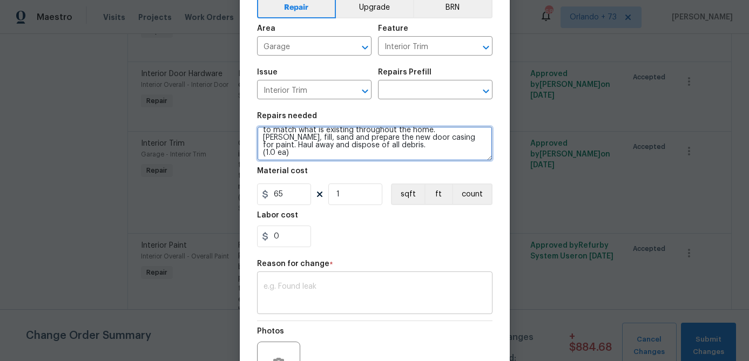
type textarea "Garage - Remove the existing interior door casing (if present) and prep the doo…"
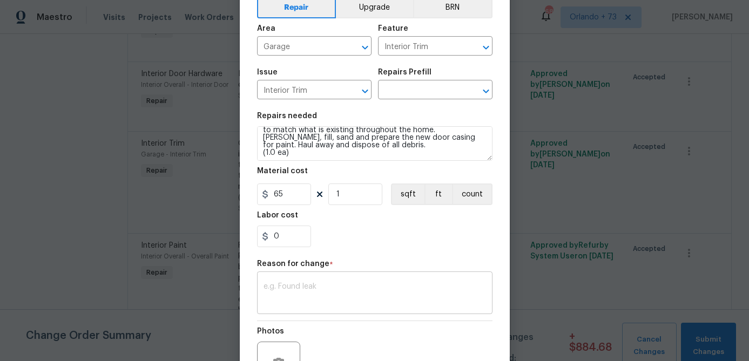
click at [359, 311] on div "x ​" at bounding box center [374, 294] width 235 height 40
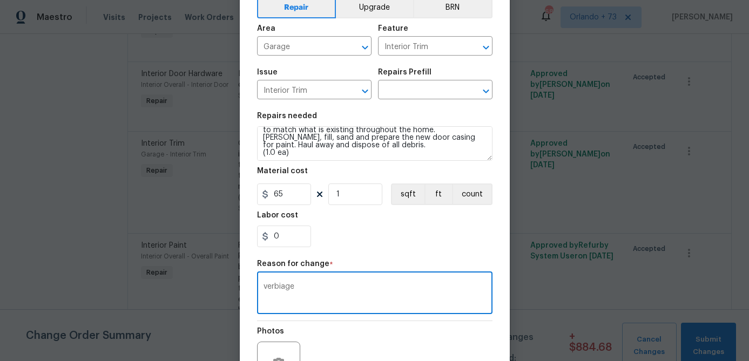
type textarea "verbiage"
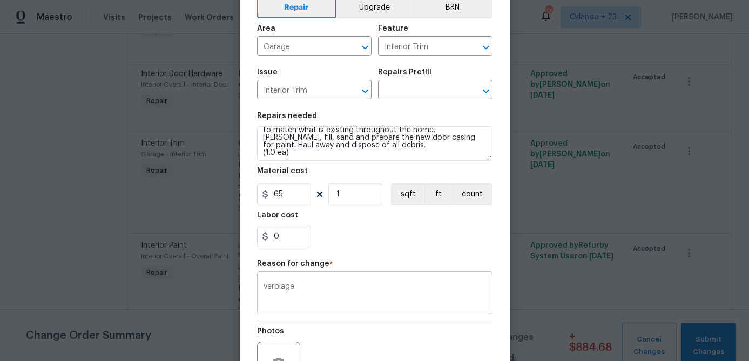
click at [430, 275] on div "verbiage x ​" at bounding box center [374, 294] width 235 height 40
click at [431, 247] on div "0" at bounding box center [374, 237] width 235 height 22
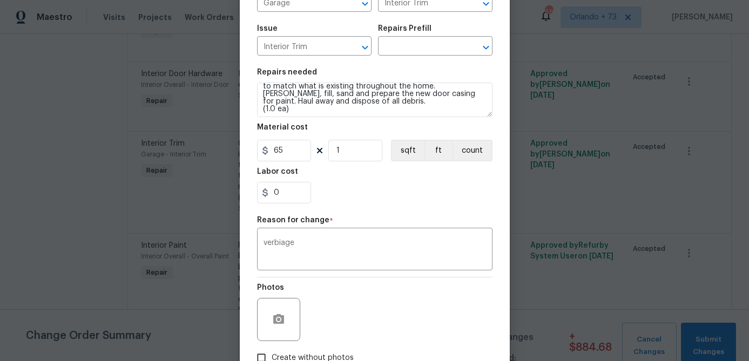
scroll to position [171, 0]
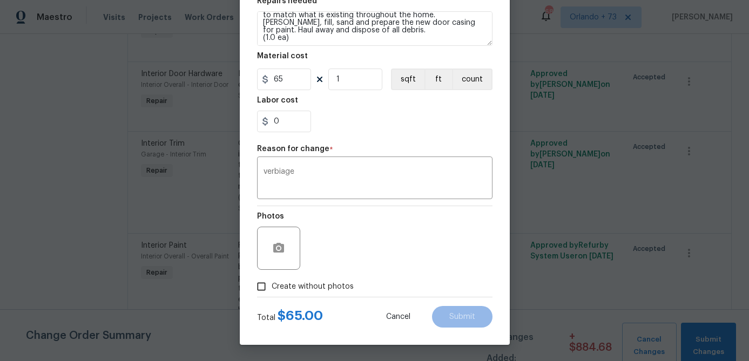
click at [335, 283] on span "Create without photos" at bounding box center [313, 286] width 82 height 11
click at [272, 283] on input "Create without photos" at bounding box center [261, 286] width 21 height 21
checkbox input "true"
click at [345, 270] on div "Reason*" at bounding box center [401, 241] width 184 height 70
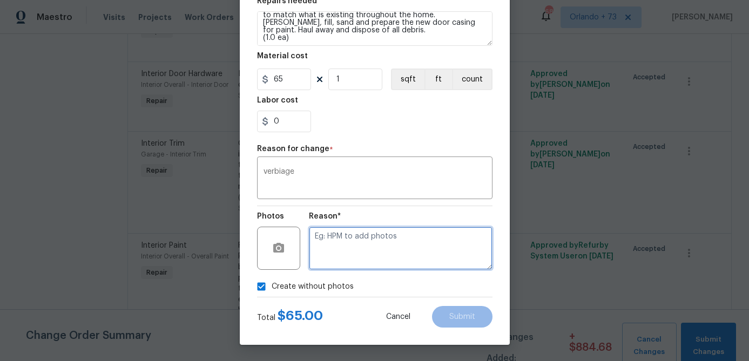
click at [388, 233] on textarea at bounding box center [401, 248] width 184 height 43
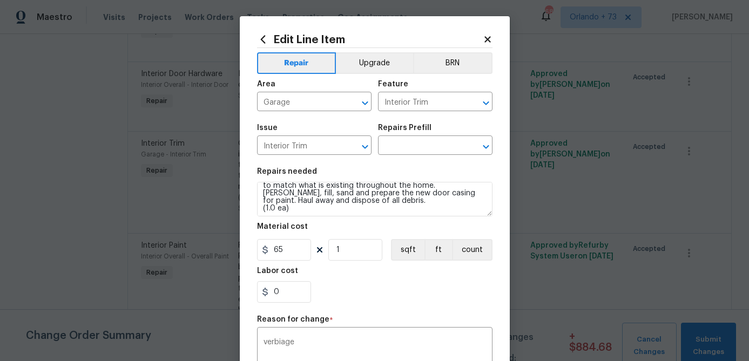
scroll to position [0, 0]
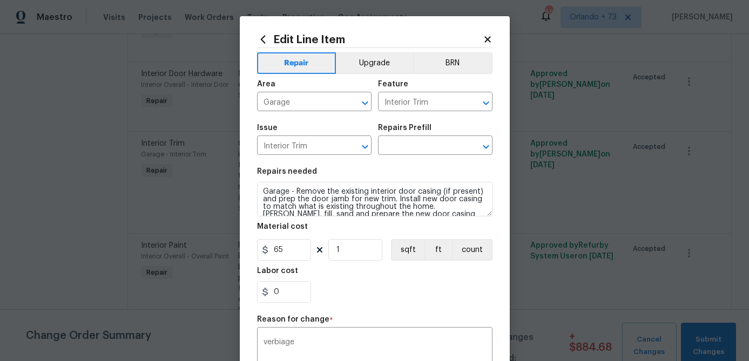
type textarea "na"
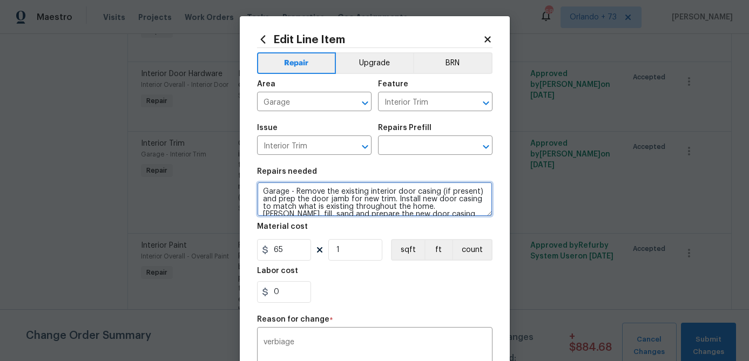
scroll to position [23, 0]
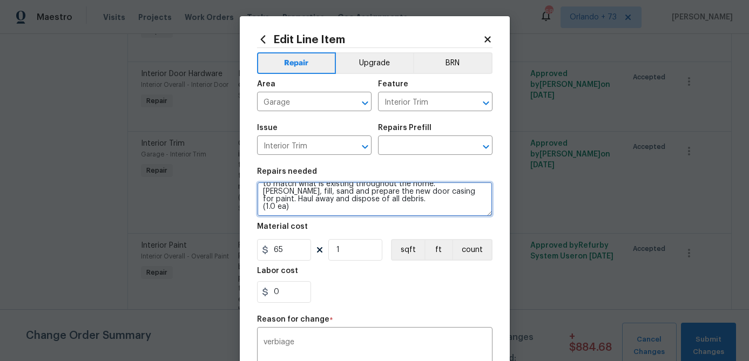
drag, startPoint x: 265, startPoint y: 193, endPoint x: 335, endPoint y: 231, distance: 79.5
click at [337, 231] on section "Repairs needed Garage - Remove the existing interior door casing (if present) a…" at bounding box center [374, 235] width 235 height 148
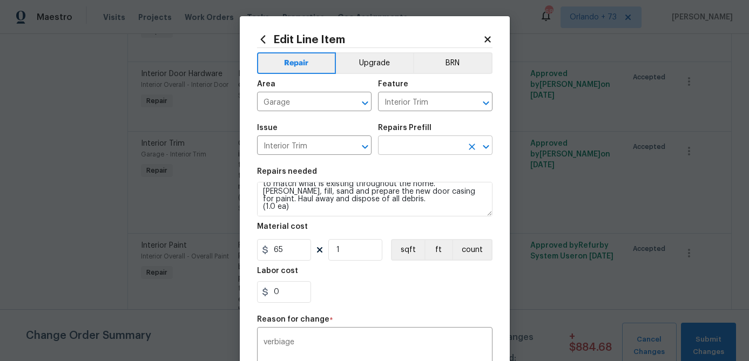
click at [428, 147] on input "text" at bounding box center [420, 146] width 84 height 17
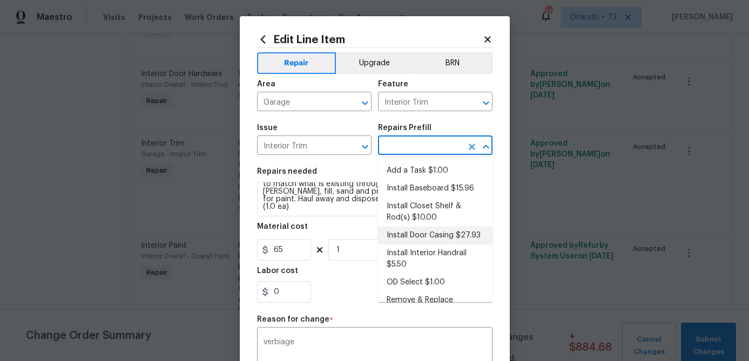
click at [421, 232] on li "Install Door Casing $27.93" at bounding box center [435, 236] width 114 height 18
type textarea "Remove the existing interior door casing (if present) and prep the door jamb fo…"
type input "Install Door Casing $27.93"
type input "27.93"
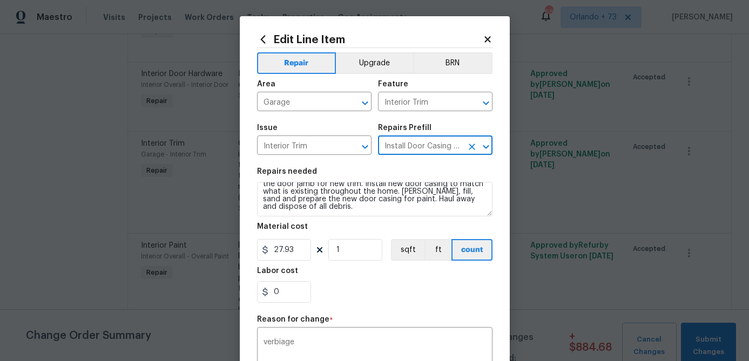
scroll to position [0, 0]
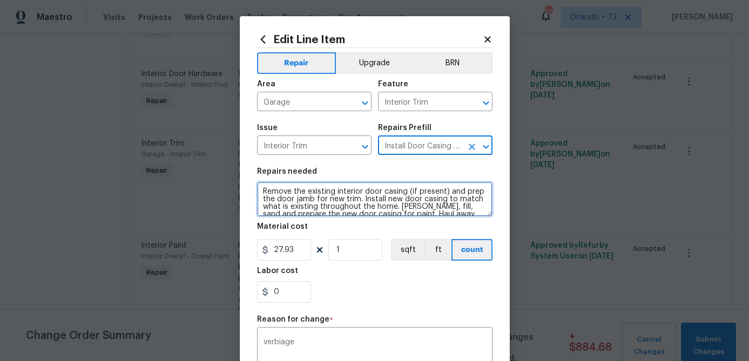
click at [261, 193] on textarea "Remove the existing interior door casing (if present) and prep the door jamb fo…" at bounding box center [374, 199] width 235 height 35
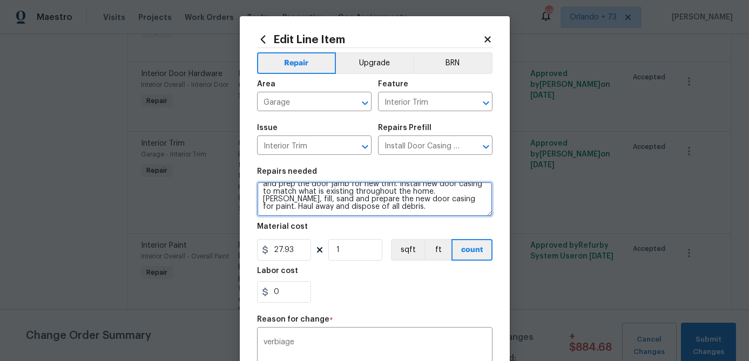
type textarea "Garage - Remove the existing interior door casing (if present) and prep the doo…"
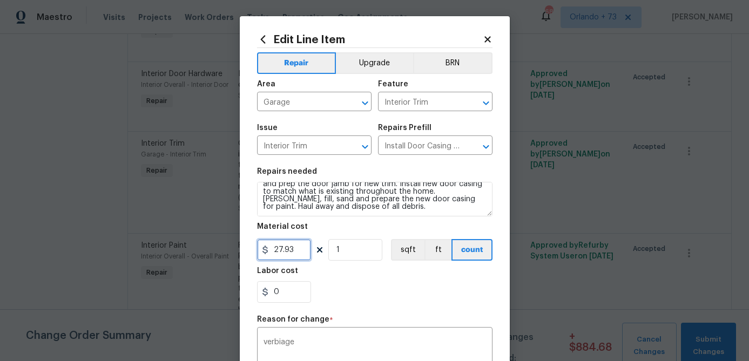
click at [303, 250] on input "27.93" at bounding box center [284, 250] width 54 height 22
type input "65"
click at [366, 293] on div "0" at bounding box center [374, 292] width 235 height 22
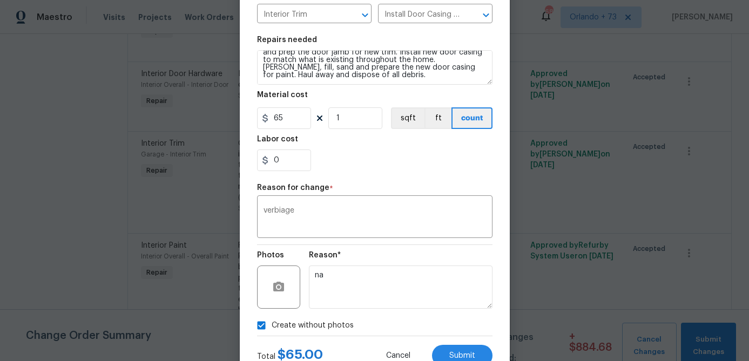
scroll to position [171, 0]
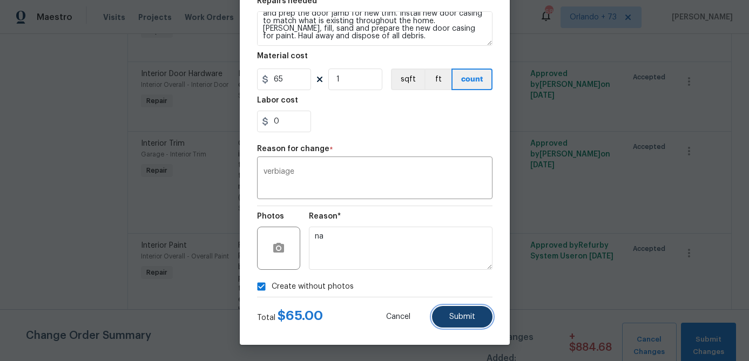
click at [473, 321] on button "Submit" at bounding box center [462, 317] width 60 height 22
type textarea "Garage -> Interior Trim -> Interior Trim Remove the existing interior door casi…"
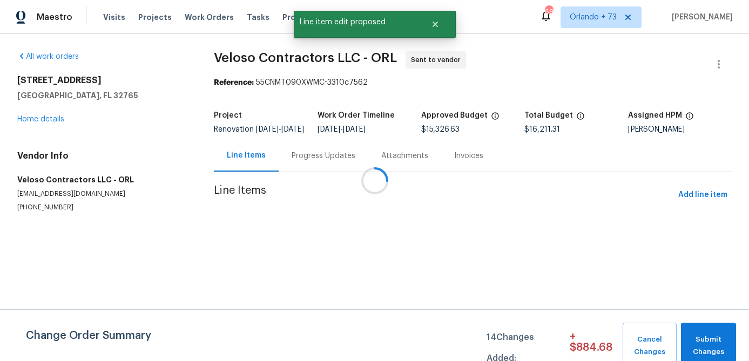
scroll to position [0, 0]
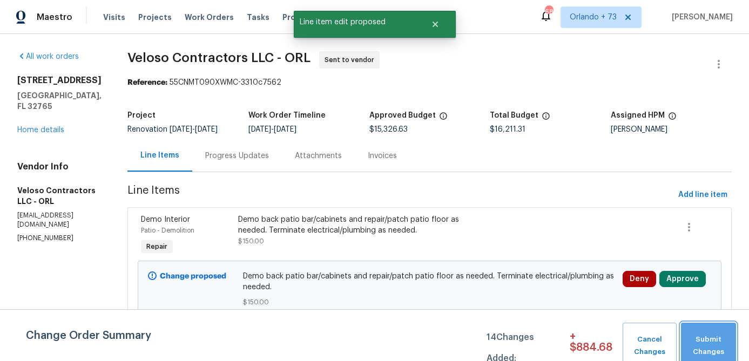
click at [711, 344] on span "Submit Changes" at bounding box center [708, 346] width 44 height 25
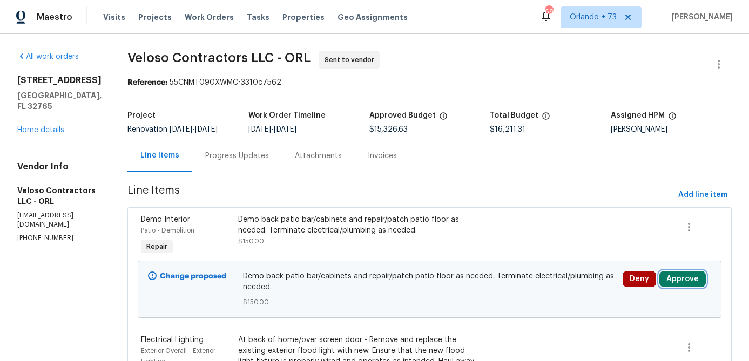
click at [696, 275] on button "Approve" at bounding box center [682, 279] width 46 height 16
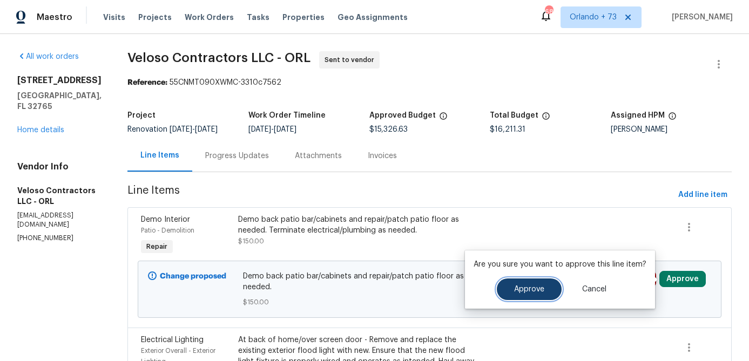
click at [536, 288] on span "Approve" at bounding box center [529, 290] width 30 height 8
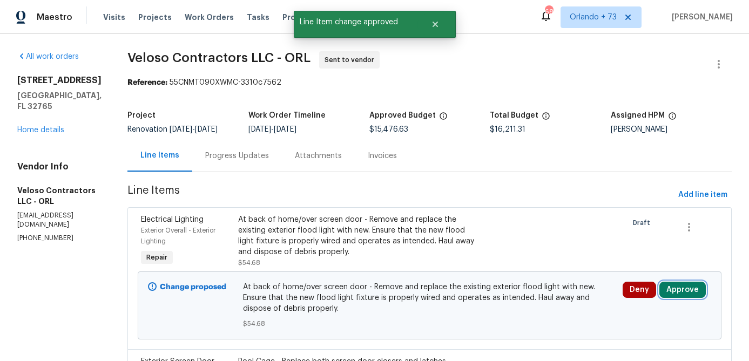
click at [681, 290] on button "Approve" at bounding box center [682, 290] width 46 height 16
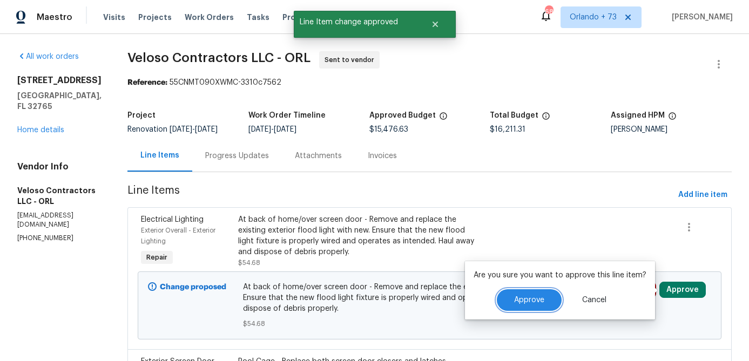
click at [540, 297] on button "Approve" at bounding box center [529, 300] width 65 height 22
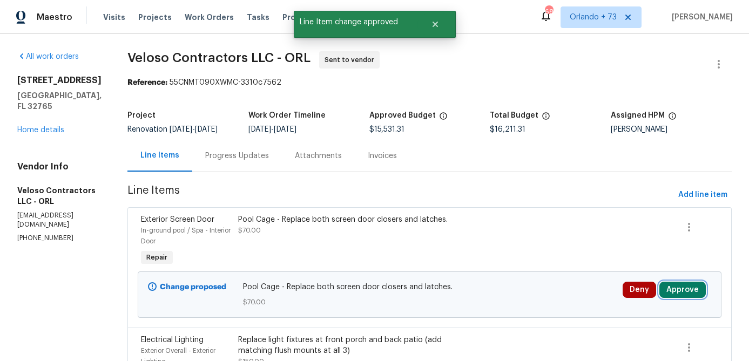
click at [687, 294] on button "Approve" at bounding box center [682, 290] width 46 height 16
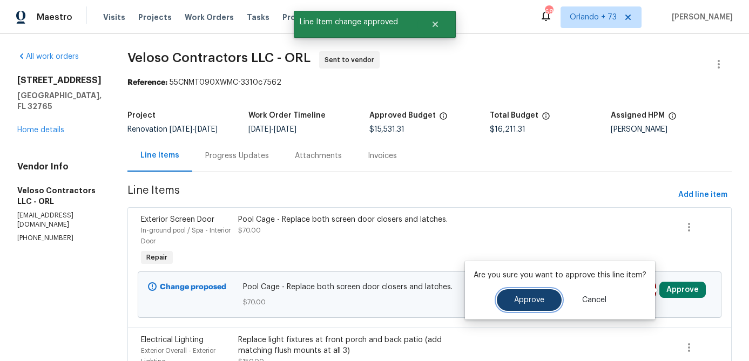
click at [544, 299] on button "Approve" at bounding box center [529, 300] width 65 height 22
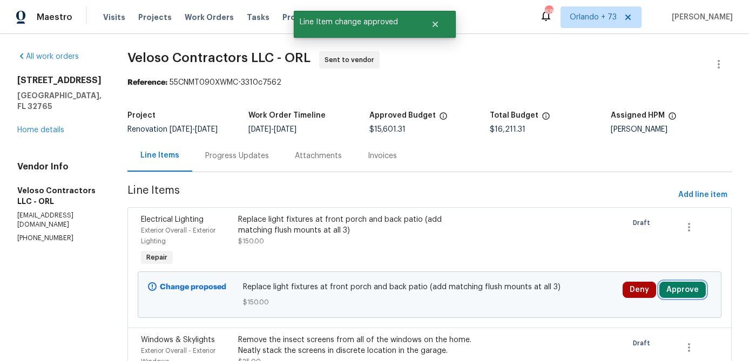
click at [684, 290] on button "Approve" at bounding box center [682, 290] width 46 height 16
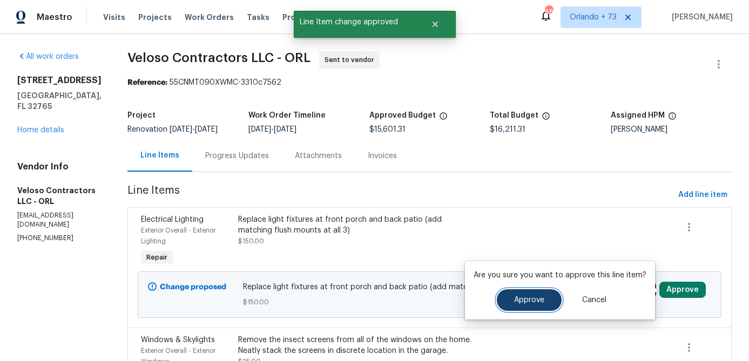
click at [531, 295] on button "Approve" at bounding box center [529, 300] width 65 height 22
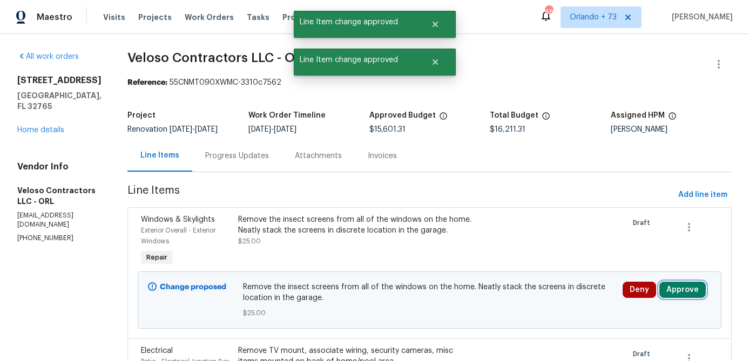
click at [686, 294] on button "Approve" at bounding box center [682, 290] width 46 height 16
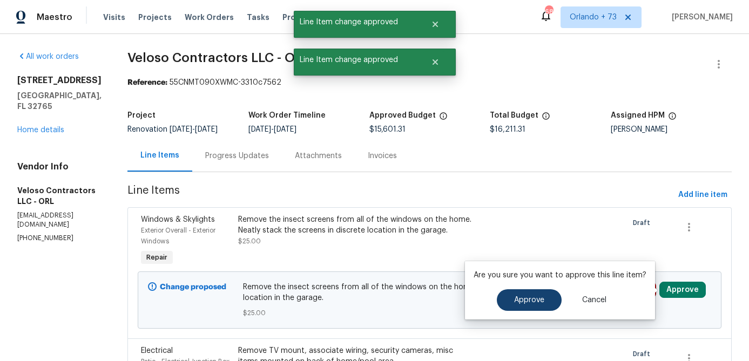
click at [526, 293] on button "Approve" at bounding box center [529, 300] width 65 height 22
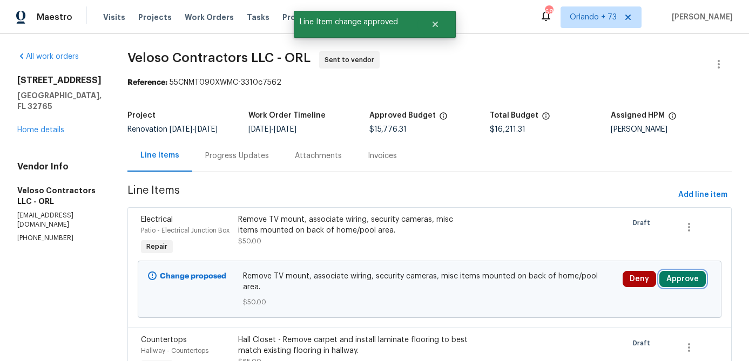
click at [688, 278] on button "Approve" at bounding box center [682, 279] width 46 height 16
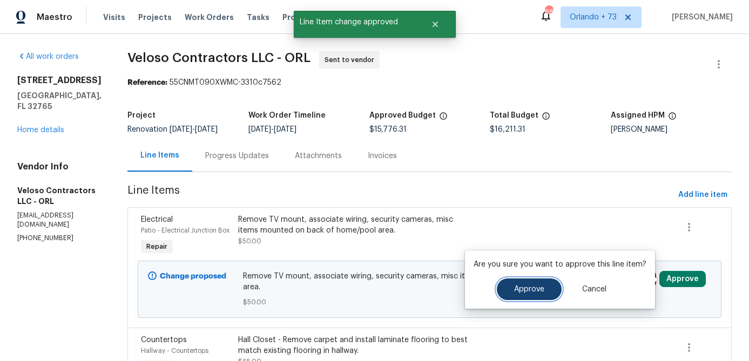
click at [532, 295] on button "Approve" at bounding box center [529, 290] width 65 height 22
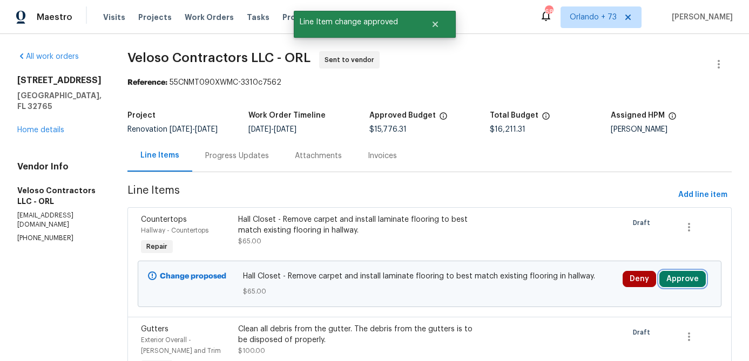
click at [682, 273] on button "Approve" at bounding box center [682, 279] width 46 height 16
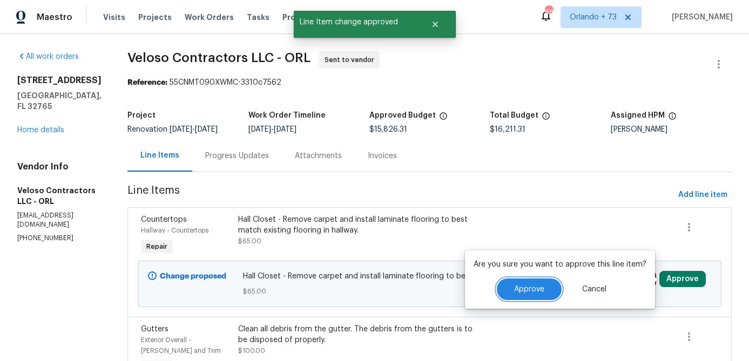
click at [532, 291] on span "Approve" at bounding box center [529, 290] width 30 height 8
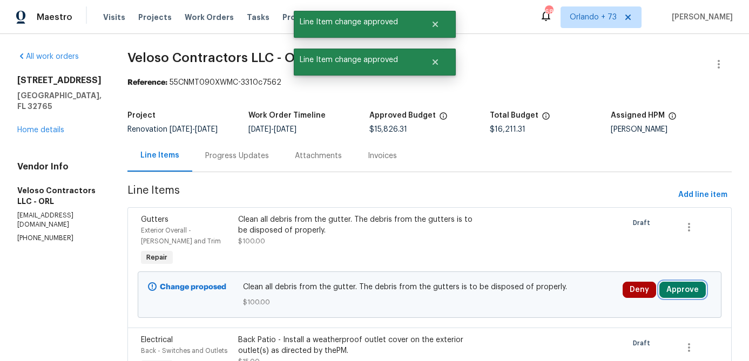
click at [684, 292] on button "Approve" at bounding box center [682, 290] width 46 height 16
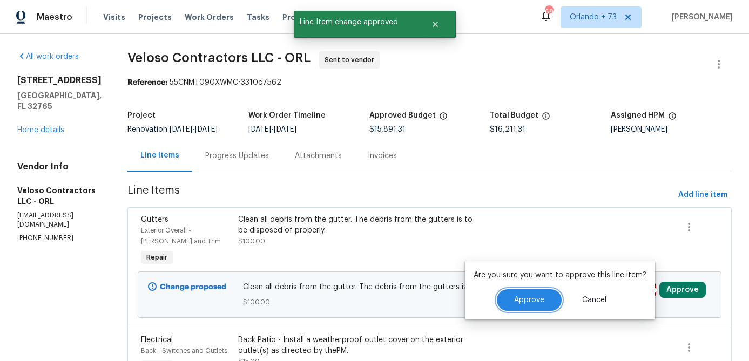
click at [552, 297] on button "Approve" at bounding box center [529, 300] width 65 height 22
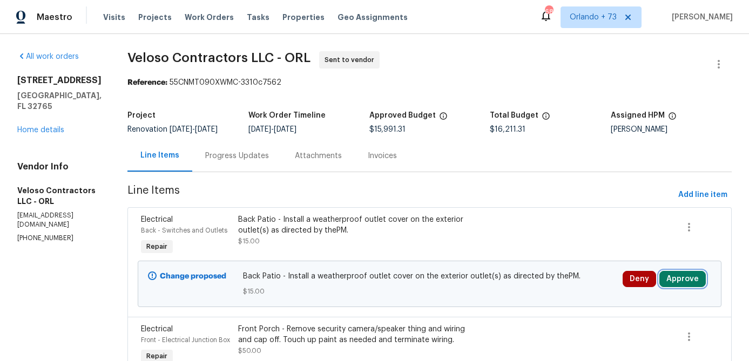
click at [691, 285] on button "Approve" at bounding box center [682, 279] width 46 height 16
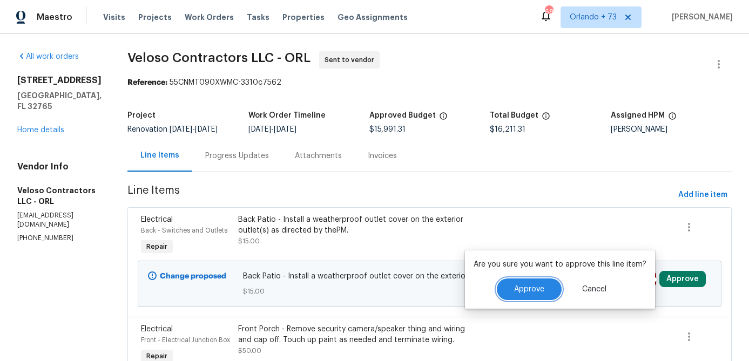
click at [546, 293] on button "Approve" at bounding box center [529, 290] width 65 height 22
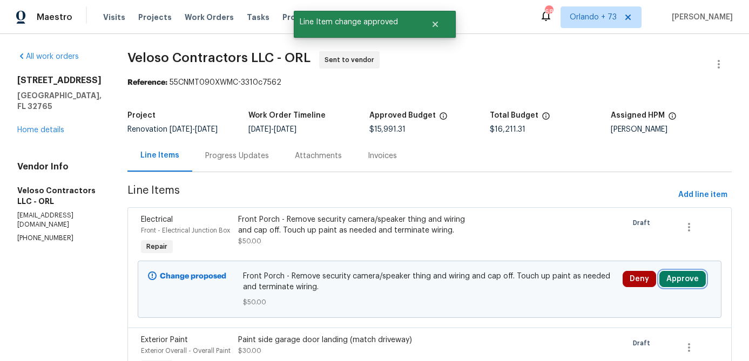
click at [681, 287] on button "Approve" at bounding box center [682, 279] width 46 height 16
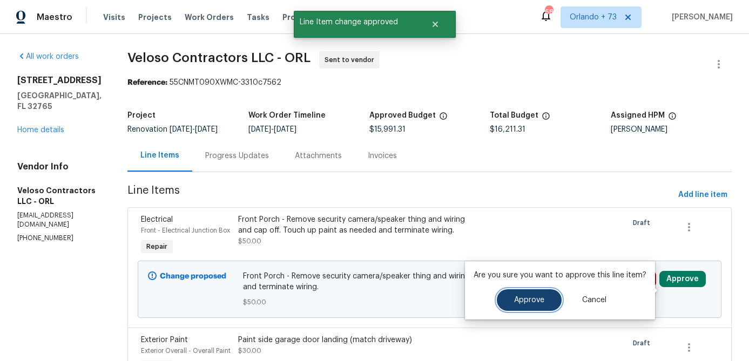
click at [529, 300] on span "Approve" at bounding box center [529, 300] width 30 height 8
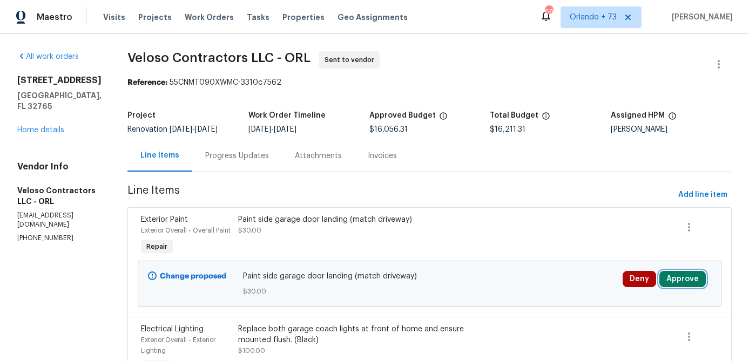
click at [679, 287] on button "Approve" at bounding box center [682, 279] width 46 height 16
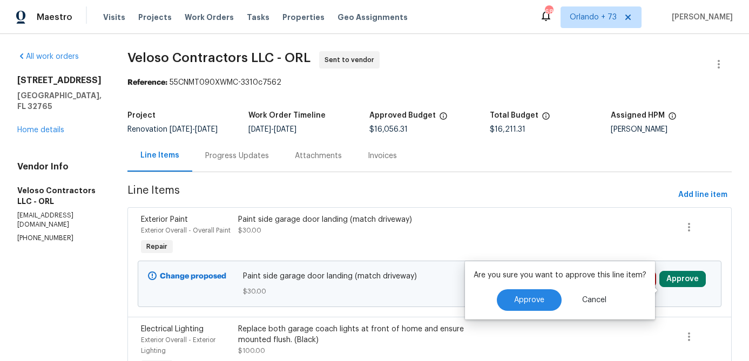
click at [562, 307] on div "Approve Cancel" at bounding box center [559, 300] width 173 height 22
click at [546, 301] on button "Approve" at bounding box center [529, 300] width 65 height 22
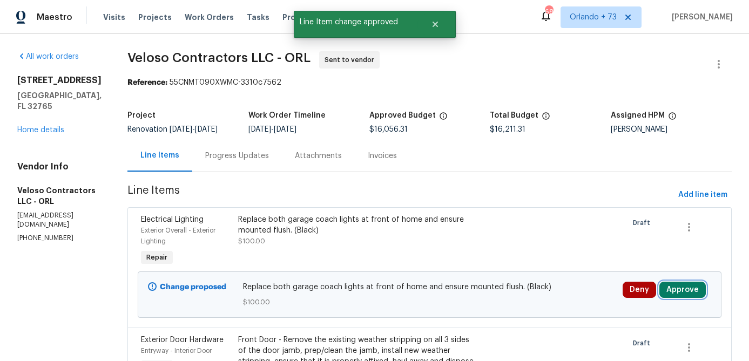
click at [673, 290] on button "Approve" at bounding box center [682, 290] width 46 height 16
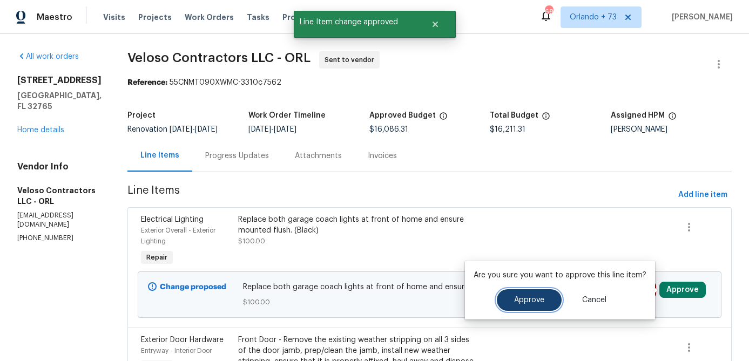
click at [528, 301] on span "Approve" at bounding box center [529, 300] width 30 height 8
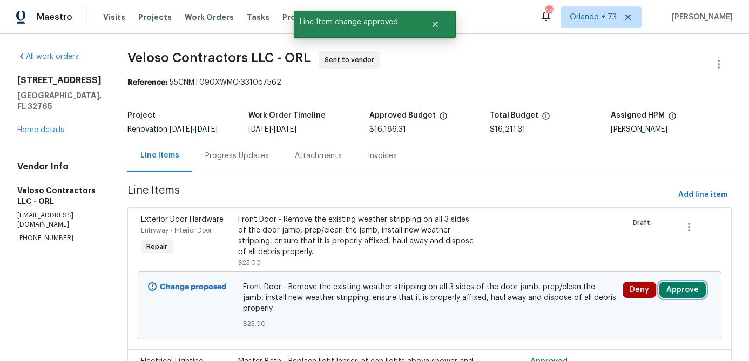
click at [683, 290] on button "Approve" at bounding box center [682, 290] width 46 height 16
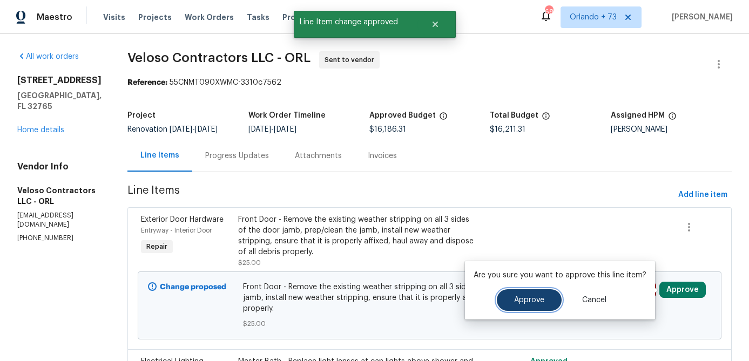
click at [544, 299] on button "Approve" at bounding box center [529, 300] width 65 height 22
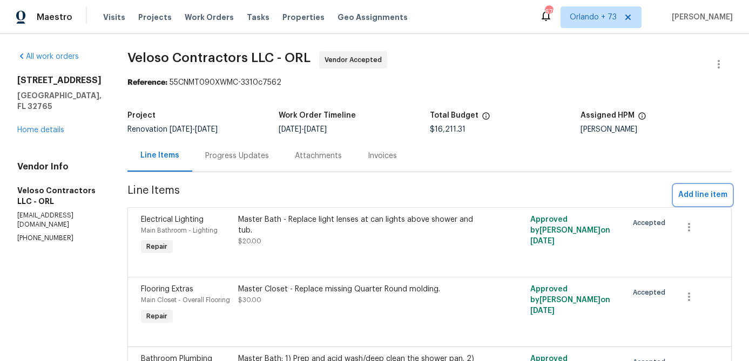
click at [691, 195] on span "Add line item" at bounding box center [702, 194] width 49 height 13
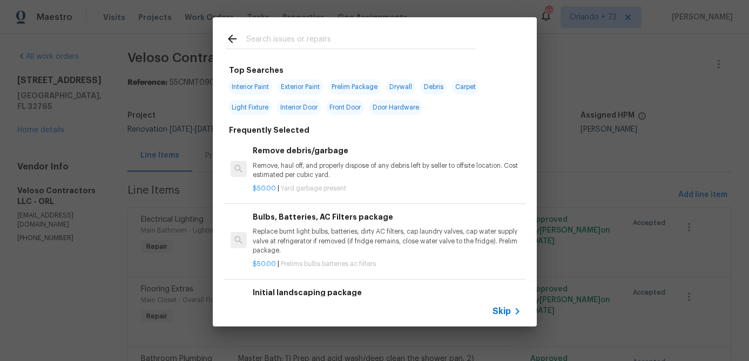
click at [277, 45] on input "text" at bounding box center [360, 40] width 229 height 16
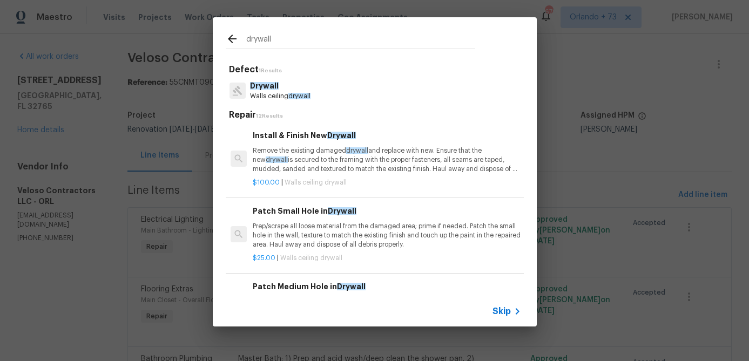
type input "drywall"
click at [293, 140] on h6 "Install & Finish New Drywall" at bounding box center [387, 136] width 268 height 12
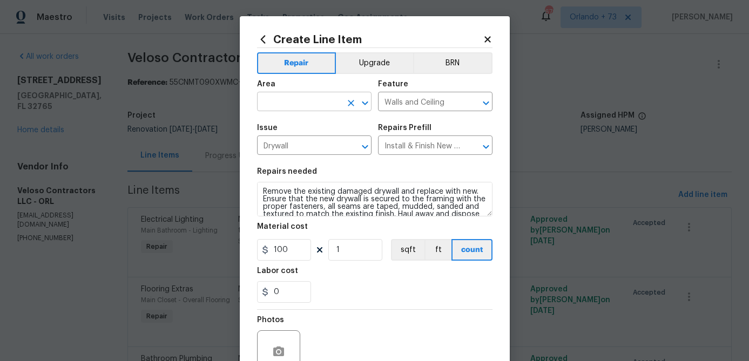
click at [318, 106] on input "text" at bounding box center [299, 102] width 84 height 17
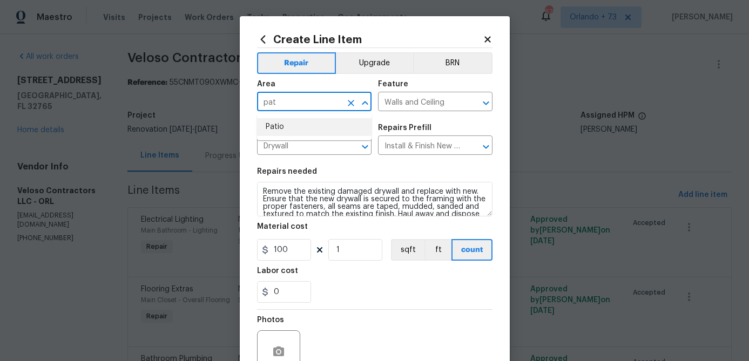
click at [305, 121] on li "Patio" at bounding box center [314, 127] width 114 height 18
type input "Patio"
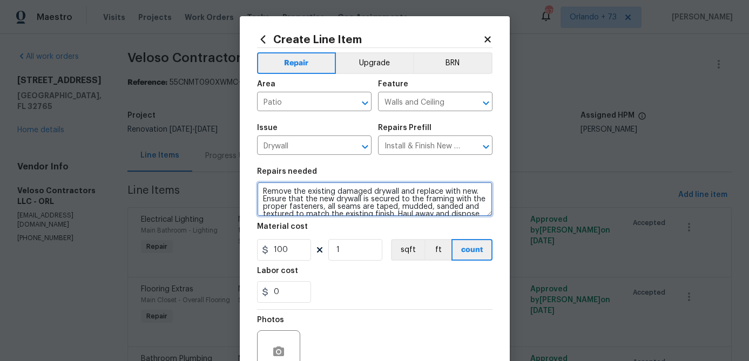
scroll to position [15, 0]
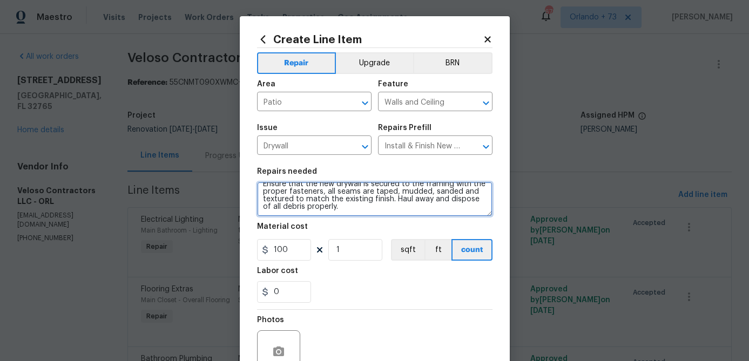
drag, startPoint x: 264, startPoint y: 194, endPoint x: 381, endPoint y: 266, distance: 137.2
click at [381, 266] on section "Repairs needed Remove the existing damaged drywall and replace with new. Ensure…" at bounding box center [374, 235] width 235 height 148
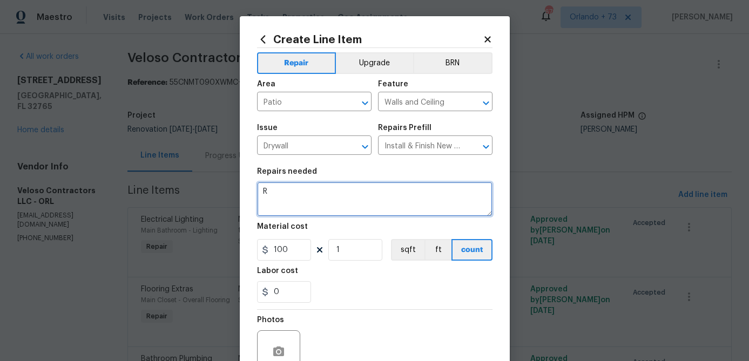
scroll to position [0, 0]
click at [262, 193] on textarea "Remove ceiling surround sound speakers and patch drywall. Touch up paint." at bounding box center [374, 199] width 235 height 35
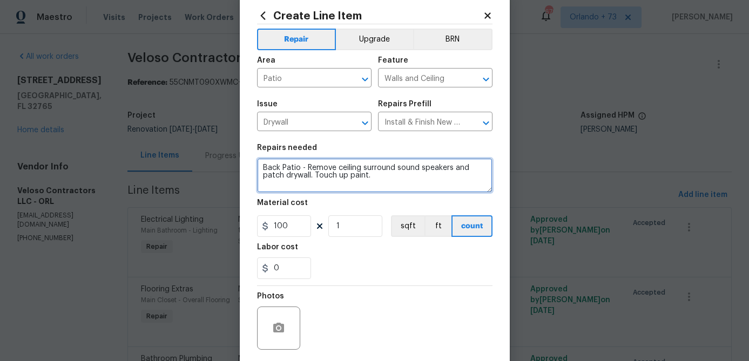
scroll to position [33, 0]
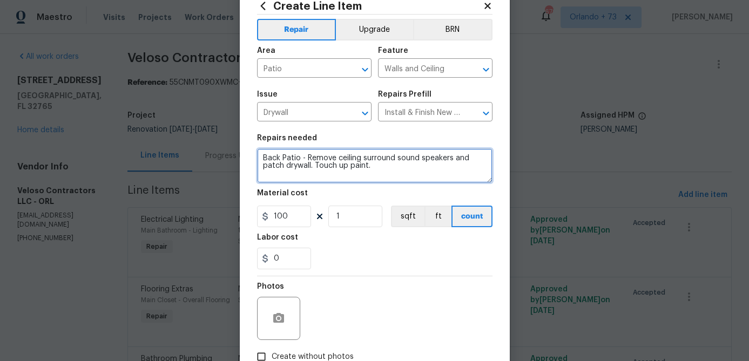
type textarea "Back Patio - Remove ceiling surround sound speakers and patch drywall. Touch up…"
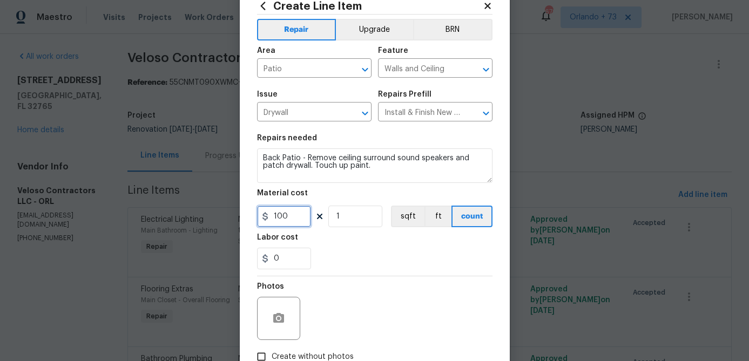
click at [299, 215] on input "100" at bounding box center [284, 217] width 54 height 22
click at [299, 214] on input "100" at bounding box center [284, 217] width 54 height 22
click at [383, 263] on div "0" at bounding box center [374, 259] width 235 height 22
click at [281, 221] on input "80" at bounding box center [284, 217] width 54 height 22
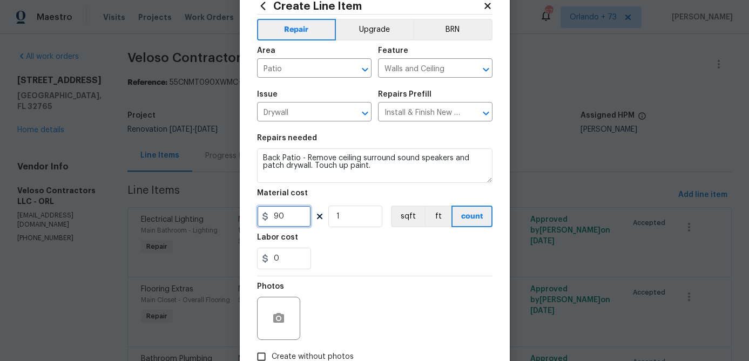
type input "90"
click at [351, 247] on div "Labor cost" at bounding box center [374, 241] width 235 height 14
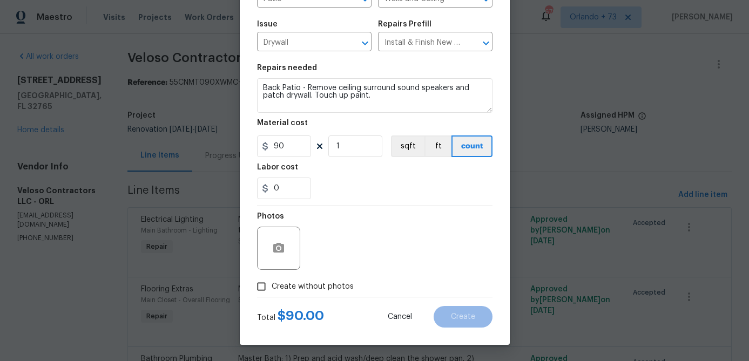
click at [332, 290] on span "Create without photos" at bounding box center [313, 286] width 82 height 11
click at [272, 290] on input "Create without photos" at bounding box center [261, 286] width 21 height 21
checkbox input "true"
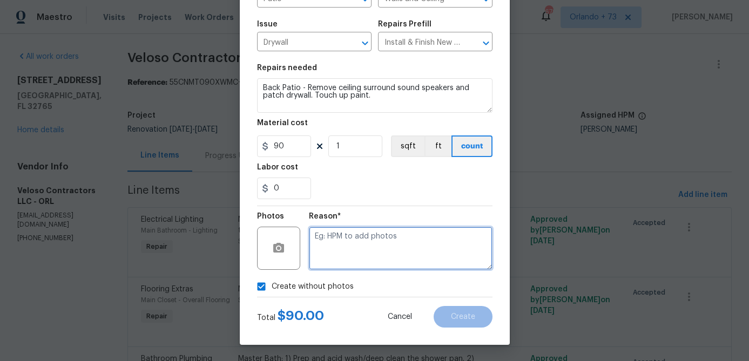
click at [347, 261] on textarea at bounding box center [401, 248] width 184 height 43
type textarea "na"
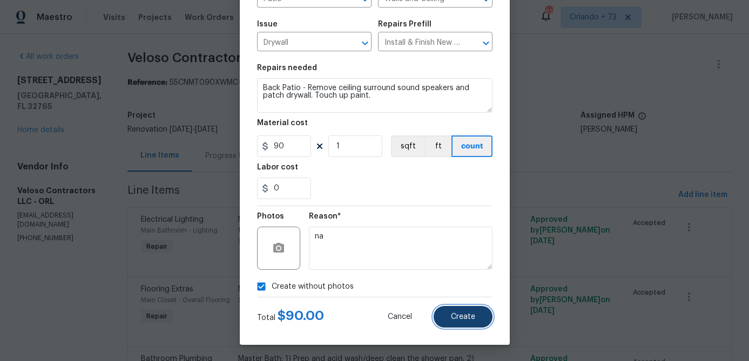
click at [451, 322] on button "Create" at bounding box center [463, 317] width 59 height 22
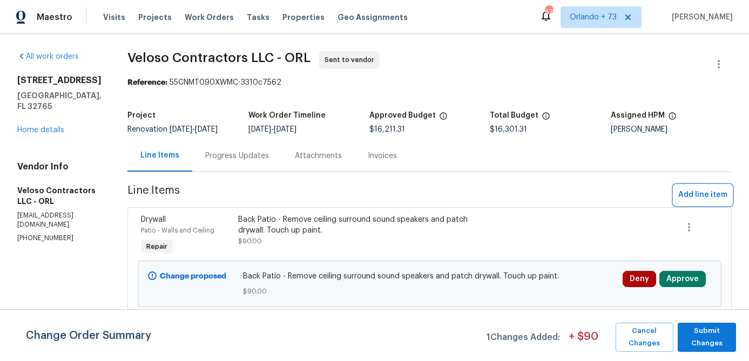
click at [716, 193] on span "Add line item" at bounding box center [702, 194] width 49 height 13
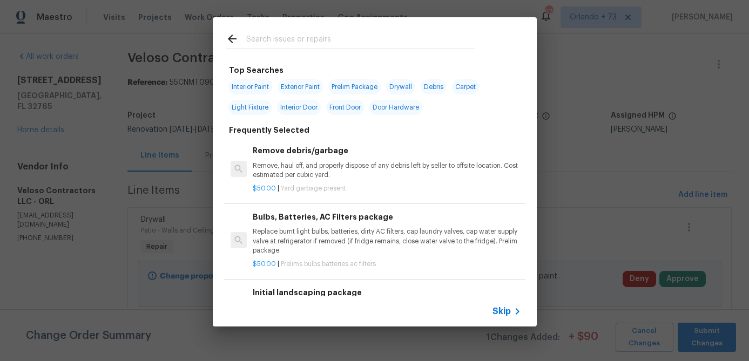
click at [307, 41] on input "text" at bounding box center [360, 40] width 229 height 16
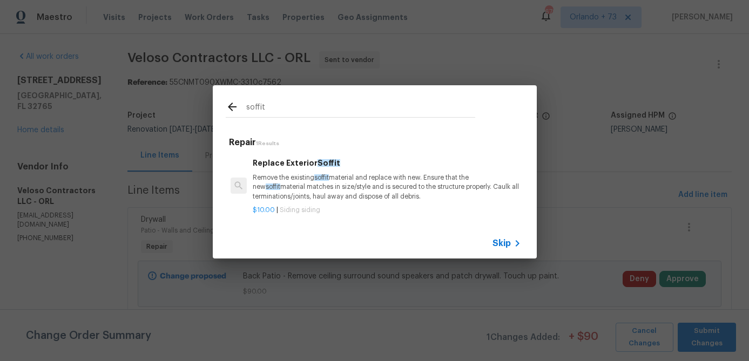
type input "soffit"
click at [286, 168] on h6 "Replace Exterior Soffit" at bounding box center [387, 163] width 268 height 12
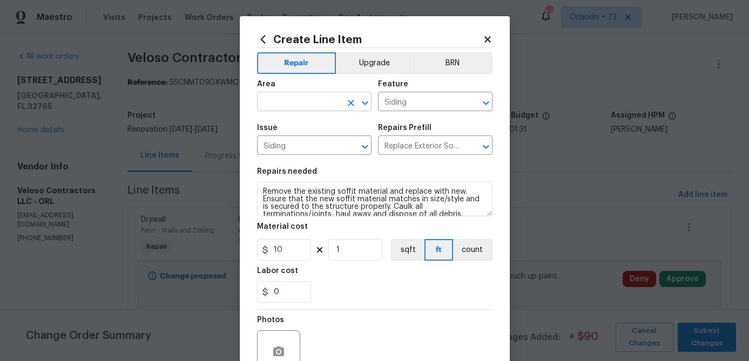
click at [302, 102] on input "text" at bounding box center [299, 102] width 84 height 17
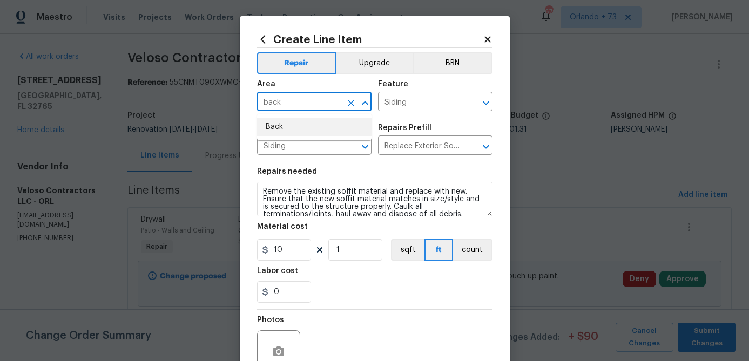
click at [301, 123] on li "Back" at bounding box center [314, 127] width 114 height 18
type input "Back"
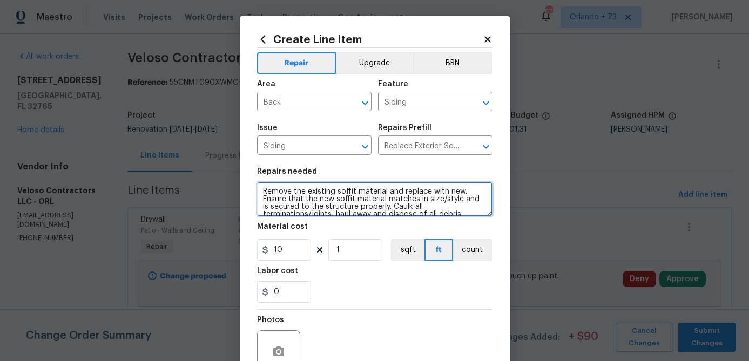
scroll to position [8, 0]
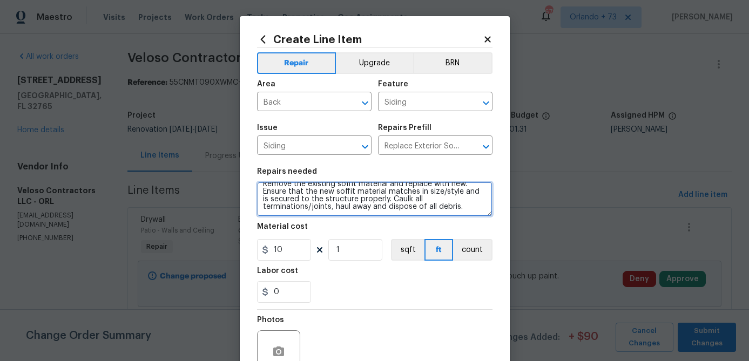
drag, startPoint x: 262, startPoint y: 191, endPoint x: 415, endPoint y: 277, distance: 175.3
click at [409, 273] on section "Repairs needed Remove the existing soffit material and replace with new. Ensure…" at bounding box center [374, 235] width 235 height 148
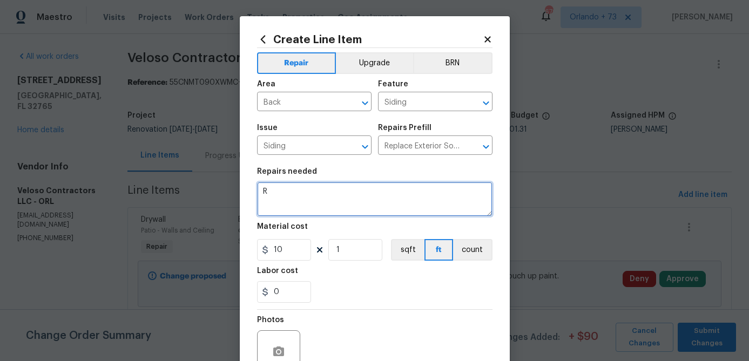
scroll to position [0, 0]
type textarea "Repair damaged soffit and fascia at back of home."
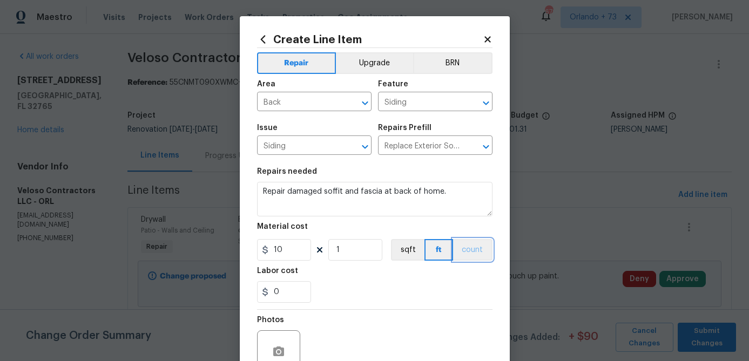
click at [481, 251] on button "count" at bounding box center [472, 250] width 39 height 22
click at [296, 249] on input "10" at bounding box center [284, 250] width 54 height 22
type input "30"
click at [388, 302] on div "0" at bounding box center [374, 292] width 235 height 22
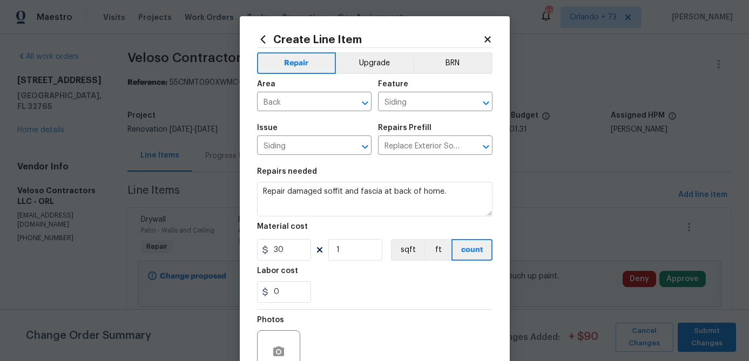
scroll to position [104, 0]
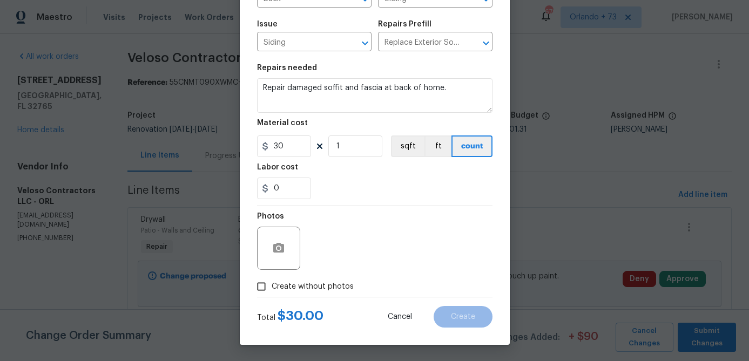
click at [332, 287] on span "Create without photos" at bounding box center [313, 286] width 82 height 11
click at [272, 287] on input "Create without photos" at bounding box center [261, 286] width 21 height 21
checkbox input "true"
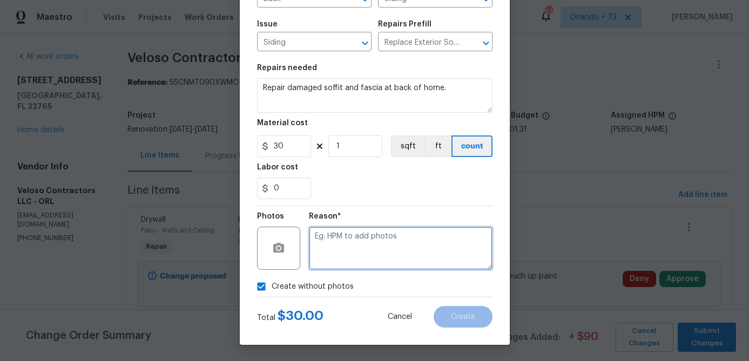
click at [347, 255] on textarea at bounding box center [401, 248] width 184 height 43
type textarea "na"
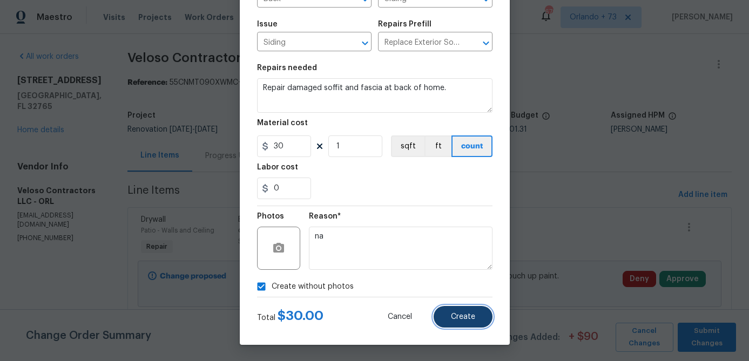
click at [470, 326] on button "Create" at bounding box center [463, 317] width 59 height 22
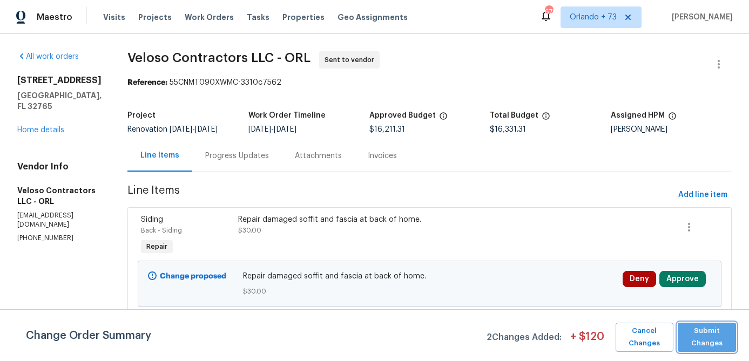
click at [718, 339] on span "Submit Changes" at bounding box center [707, 337] width 48 height 25
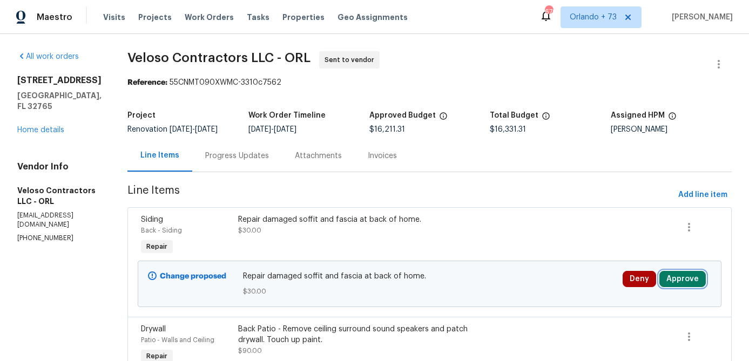
click at [695, 279] on button "Approve" at bounding box center [682, 279] width 46 height 16
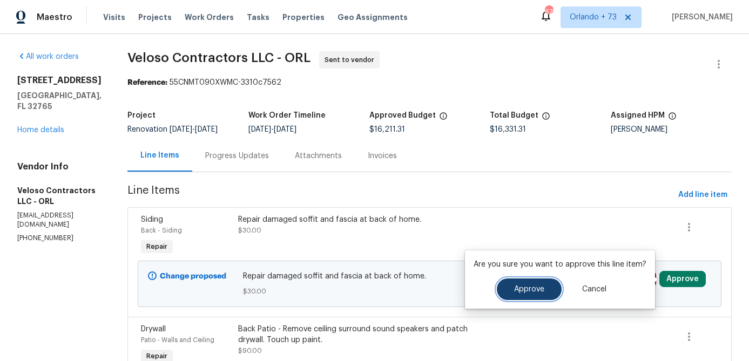
click at [551, 286] on button "Approve" at bounding box center [529, 290] width 65 height 22
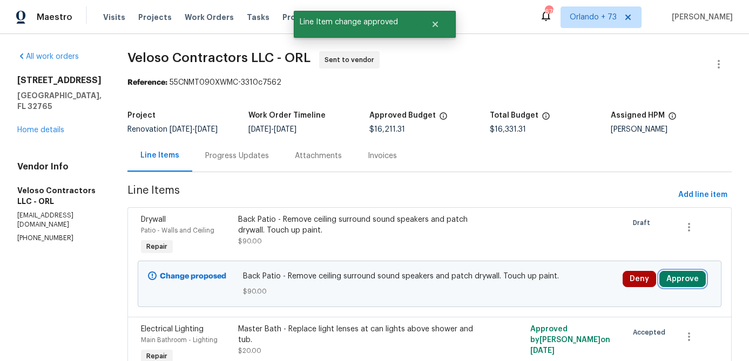
click at [686, 277] on button "Approve" at bounding box center [682, 279] width 46 height 16
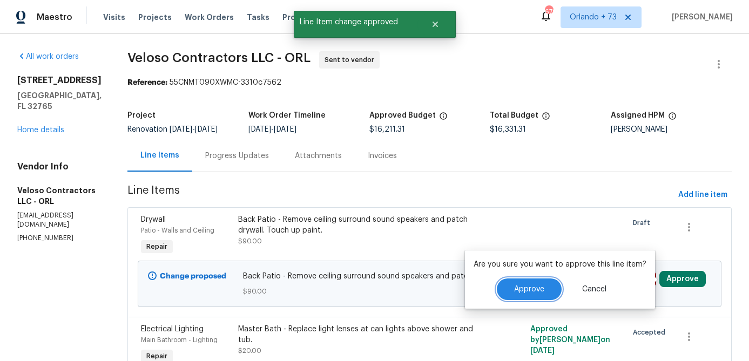
click at [539, 280] on button "Approve" at bounding box center [529, 290] width 65 height 22
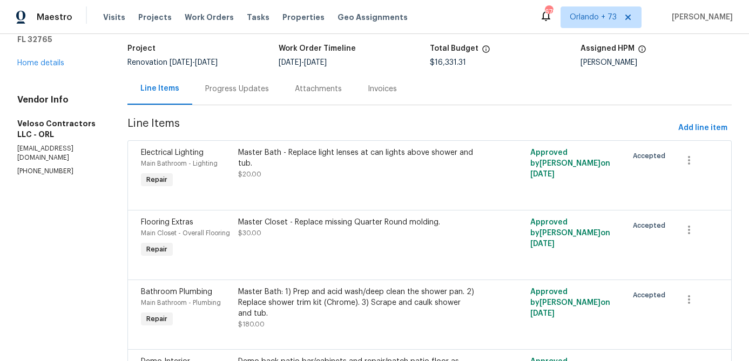
scroll to position [0, 0]
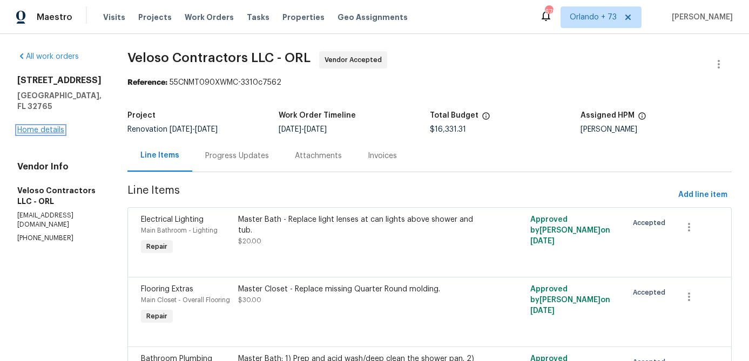
click at [57, 126] on link "Home details" at bounding box center [40, 130] width 47 height 8
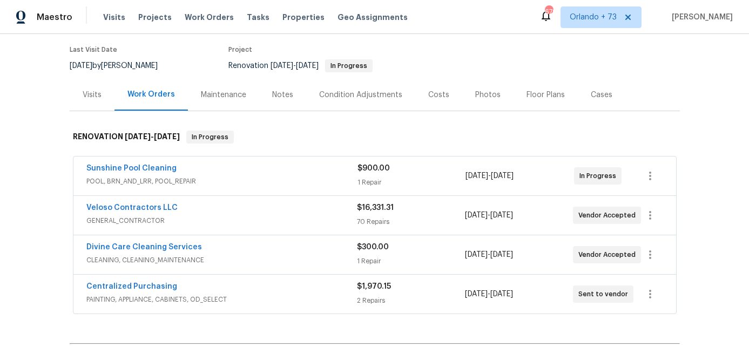
scroll to position [130, 0]
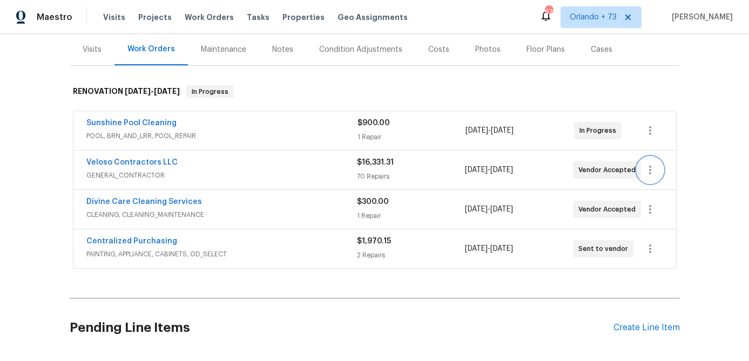
click at [645, 171] on icon "button" at bounding box center [650, 170] width 13 height 13
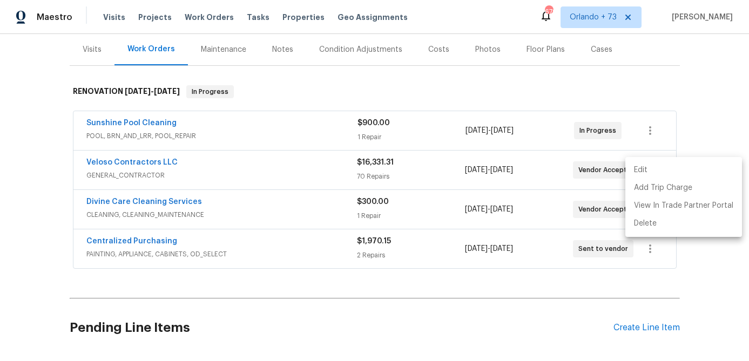
click at [639, 172] on li "Edit" at bounding box center [683, 170] width 117 height 18
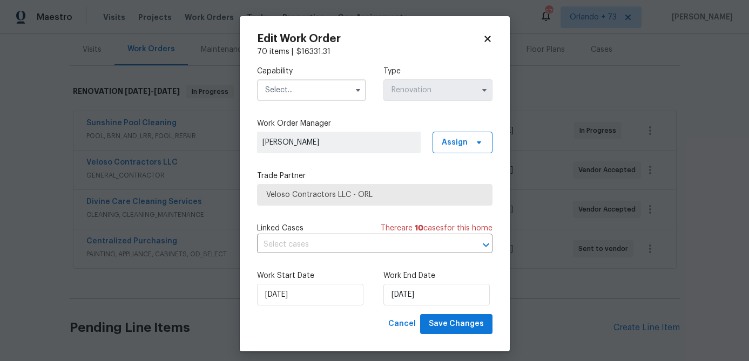
click at [315, 84] on input "text" at bounding box center [311, 90] width 109 height 22
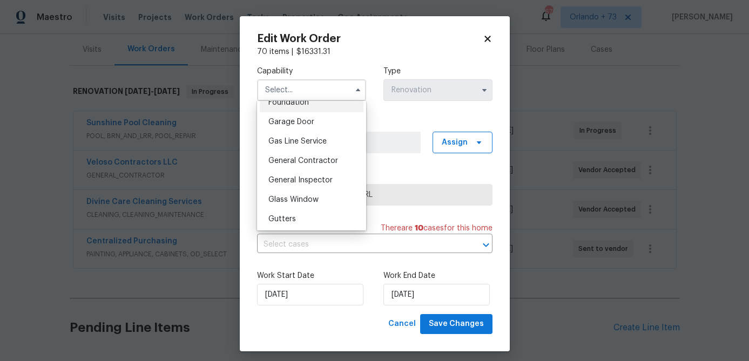
scroll to position [470, 0]
click at [310, 155] on div "General Contractor" at bounding box center [312, 159] width 104 height 19
type input "General Contractor"
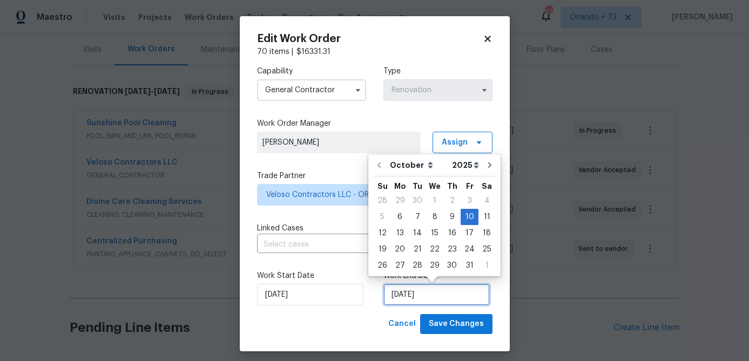
click at [433, 296] on input "[DATE]" at bounding box center [436, 295] width 106 height 22
click at [432, 234] on div "15" at bounding box center [434, 233] width 17 height 15
type input "[DATE]"
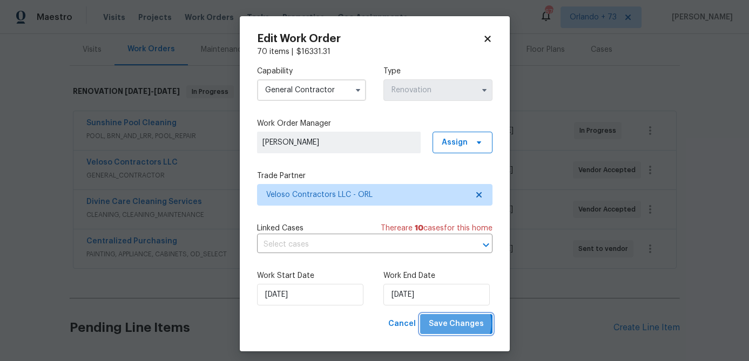
click at [458, 324] on span "Save Changes" at bounding box center [456, 323] width 55 height 13
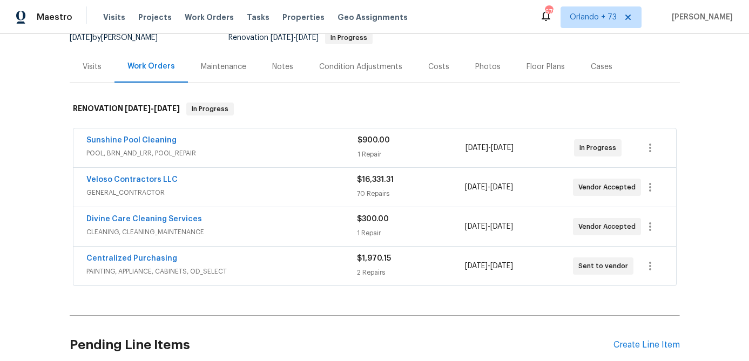
scroll to position [116, 0]
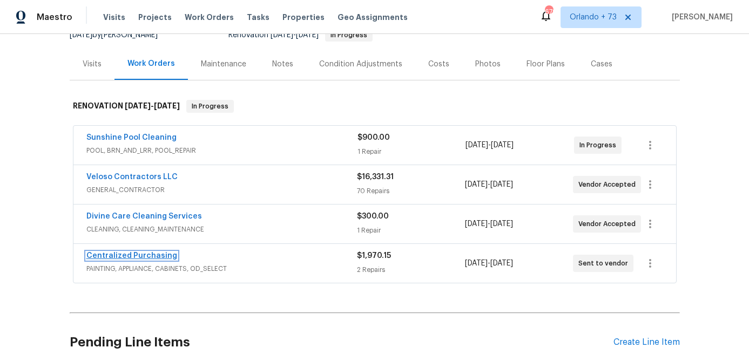
click at [164, 256] on link "Centralized Purchasing" at bounding box center [131, 256] width 91 height 8
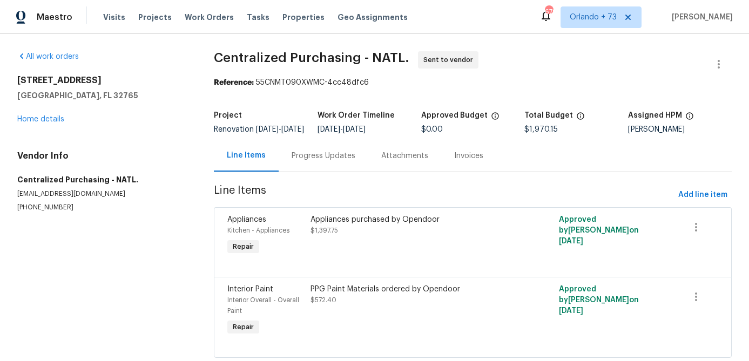
scroll to position [35, 0]
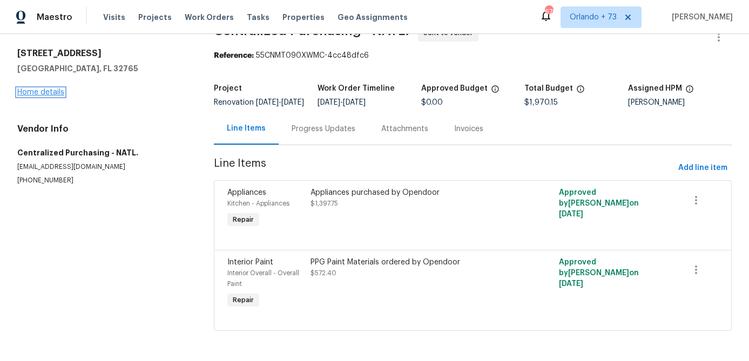
click at [50, 89] on link "Home details" at bounding box center [40, 93] width 47 height 8
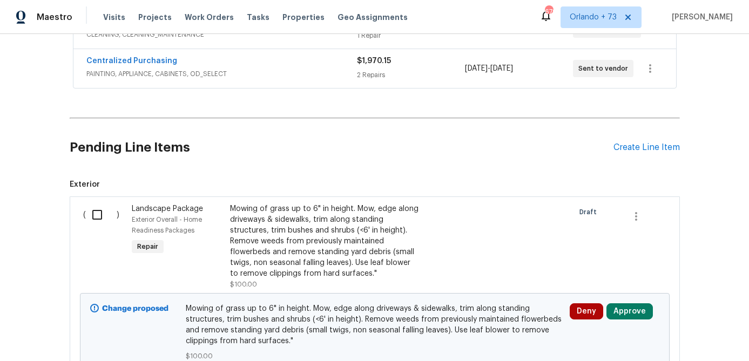
scroll to position [405, 0]
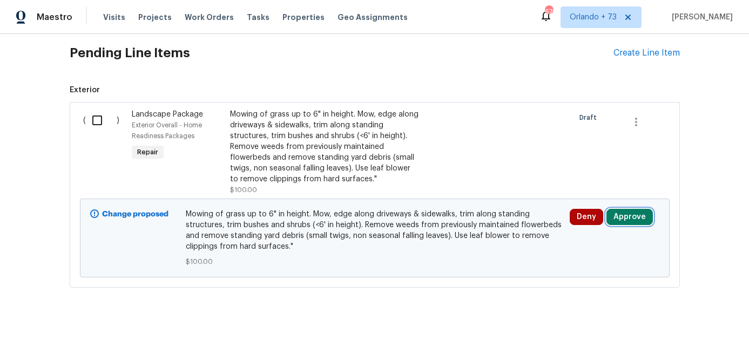
click at [625, 216] on button "Approve" at bounding box center [629, 217] width 46 height 16
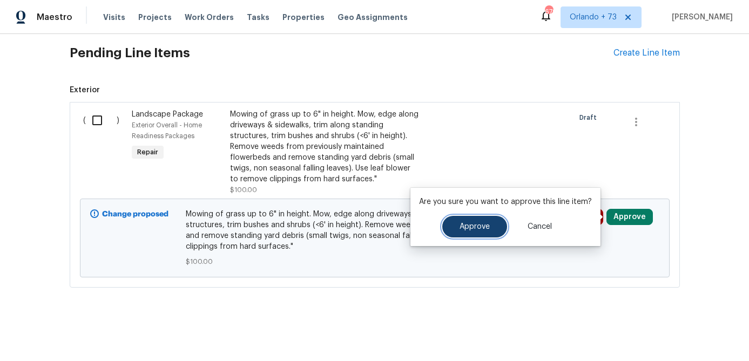
click at [483, 226] on span "Approve" at bounding box center [474, 227] width 30 height 8
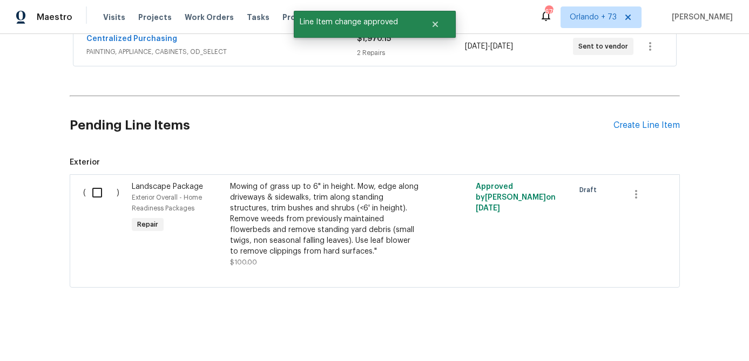
scroll to position [333, 0]
click at [631, 123] on div "Create Line Item" at bounding box center [646, 125] width 66 height 10
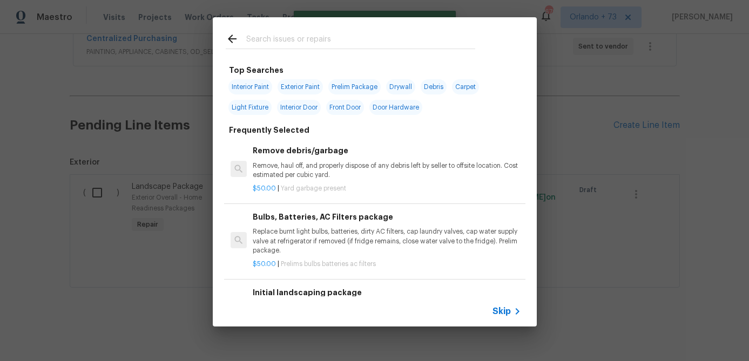
click at [275, 36] on input "text" at bounding box center [360, 40] width 229 height 16
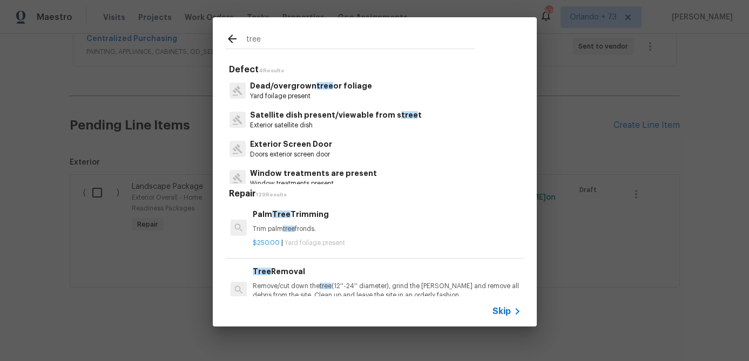
type input "tree"
click at [309, 94] on p "Yard foilage present" at bounding box center [311, 96] width 122 height 9
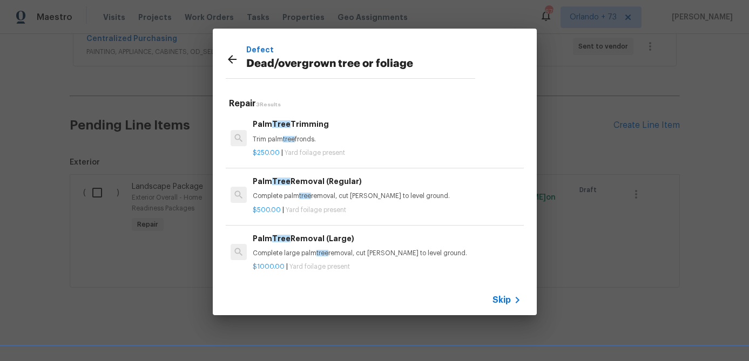
scroll to position [2, 0]
click at [231, 65] on div at bounding box center [236, 61] width 21 height 16
click at [231, 56] on icon at bounding box center [232, 59] width 13 height 13
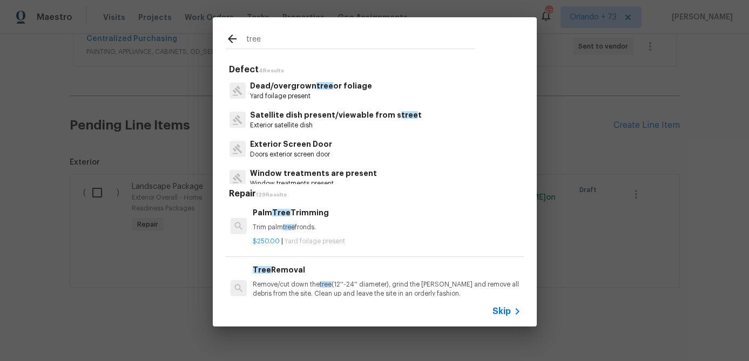
click at [270, 44] on input "tree" at bounding box center [360, 40] width 229 height 16
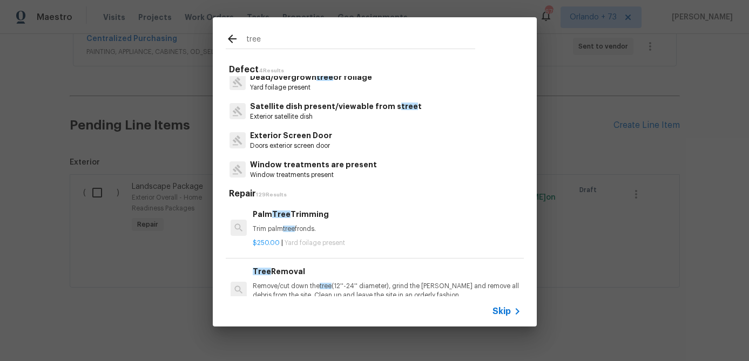
scroll to position [11, 0]
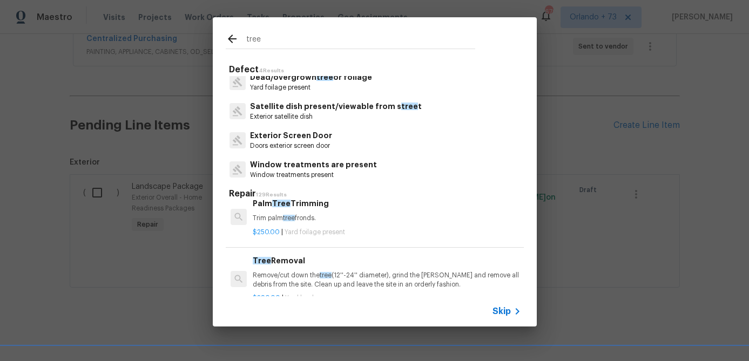
click at [329, 219] on p "Trim palm tree fronds." at bounding box center [387, 218] width 268 height 9
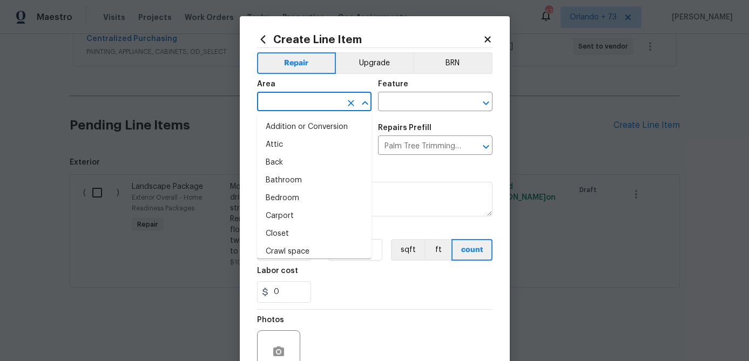
click at [332, 109] on input "text" at bounding box center [299, 102] width 84 height 17
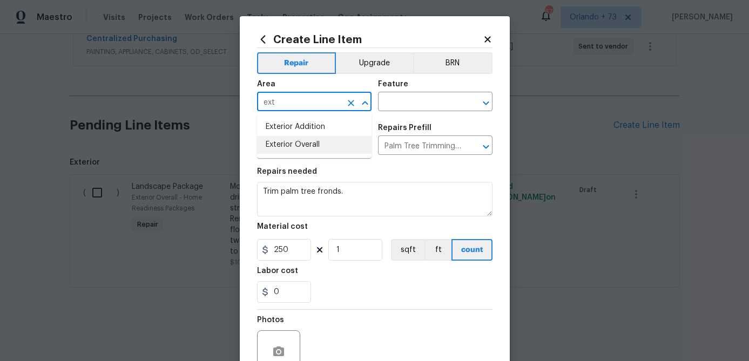
click at [324, 146] on li "Exterior Overall" at bounding box center [314, 145] width 114 height 18
type input "Exterior Overall"
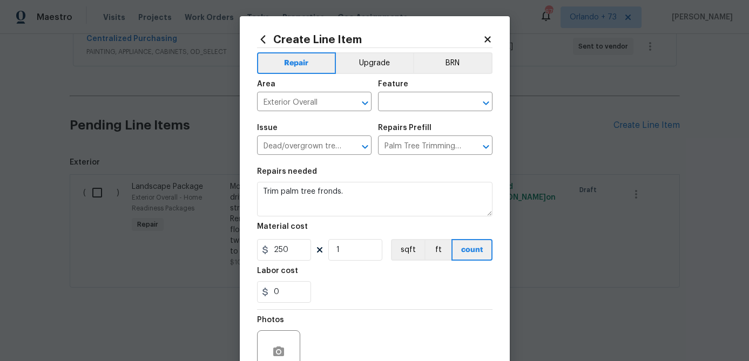
click at [391, 113] on div "Area Exterior Overall ​ Feature ​" at bounding box center [374, 96] width 235 height 44
click at [396, 106] on input "text" at bounding box center [420, 102] width 84 height 17
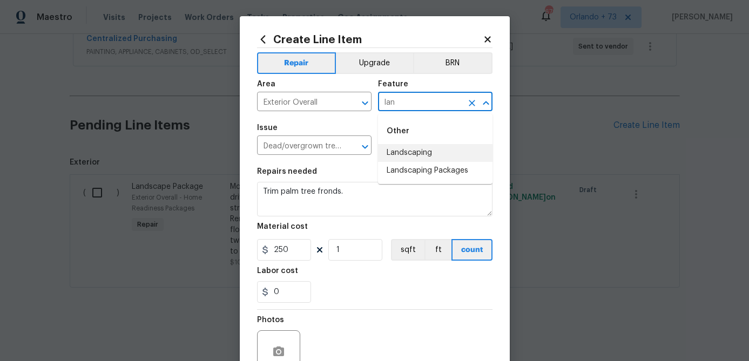
click at [394, 155] on li "Landscaping" at bounding box center [435, 153] width 114 height 18
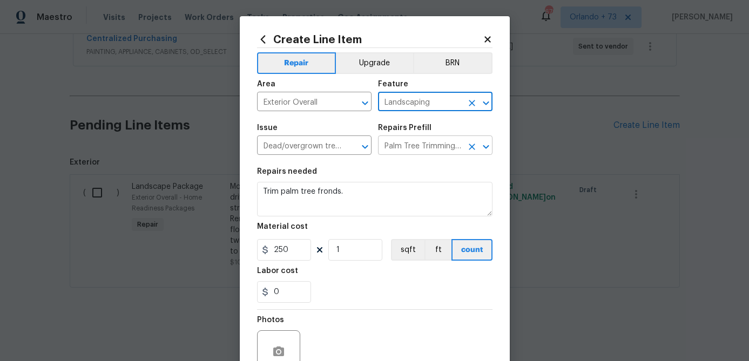
type input "Landscaping"
click at [461, 152] on input "Palm Tree Trimming $250.00" at bounding box center [420, 146] width 84 height 17
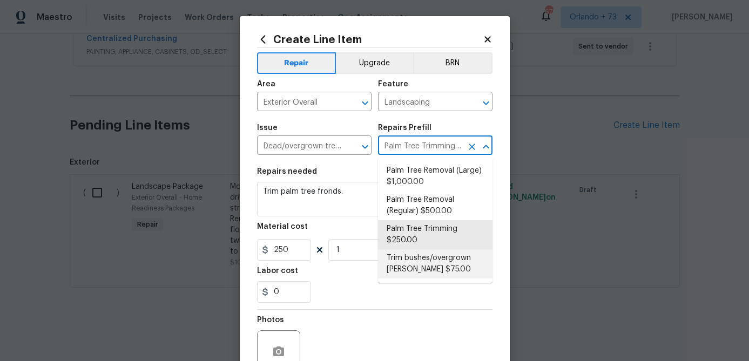
click at [429, 251] on li "Trim bushes/overgrown [PERSON_NAME] $75.00" at bounding box center [435, 263] width 114 height 29
type input "Trim bushes/overgrown [PERSON_NAME] $75.00"
type textarea "Trim overgrown hegdes & bushes around perimeter of home giving 12" of clearance…"
type input "75"
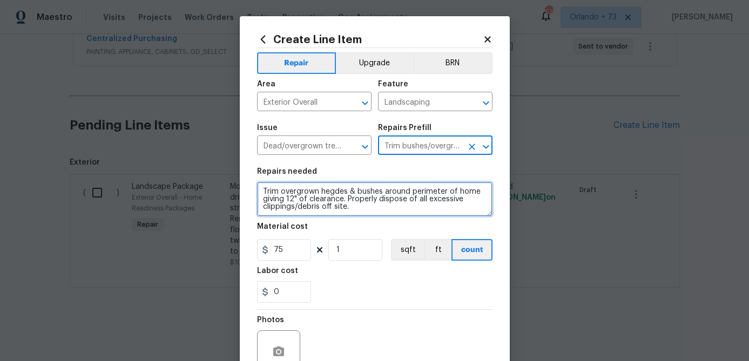
click at [334, 192] on textarea "Trim overgrown hegdes & bushes around perimeter of home giving 12" of clearance…" at bounding box center [374, 199] width 235 height 35
click at [338, 189] on textarea "Trim overgrown hegdes & bushes around perimeter of home giving 12" of clearance…" at bounding box center [374, 199] width 235 height 35
click at [323, 193] on textarea "Trim overgrown [PERSON_NAME] & bushes around perimeter of home giving 12" of cl…" at bounding box center [374, 199] width 235 height 35
click at [320, 192] on textarea "Trim overgrown [PERSON_NAME] & bushes around perimeter of home giving 12" of cl…" at bounding box center [374, 199] width 235 height 35
click at [322, 194] on textarea "Trim overgrown shrubs, [PERSON_NAME] & bushes around perimeter of home giving 1…" at bounding box center [374, 199] width 235 height 35
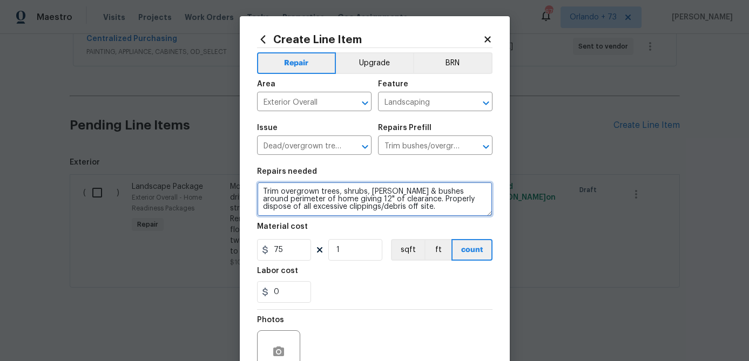
click at [395, 194] on textarea "Trim overgrown trees, shrubs, [PERSON_NAME] & bushes around perimeter of home g…" at bounding box center [374, 199] width 235 height 35
type textarea "Trim overgrown trees, shrubs, [PERSON_NAME], & bushes around perimeter of home …"
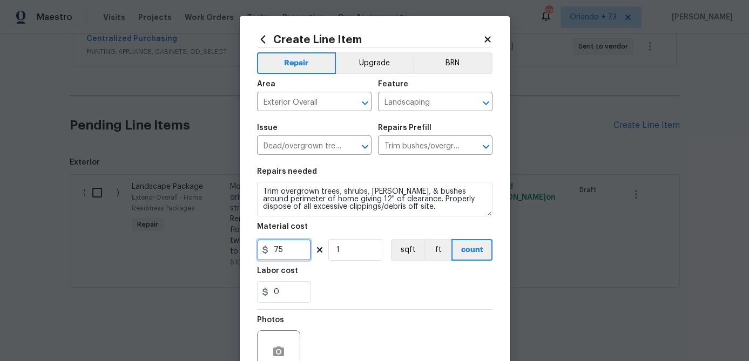
click at [297, 251] on input "75" at bounding box center [284, 250] width 54 height 22
click at [296, 251] on input "75" at bounding box center [284, 250] width 54 height 22
type input "500"
click at [335, 289] on div "0" at bounding box center [374, 292] width 235 height 22
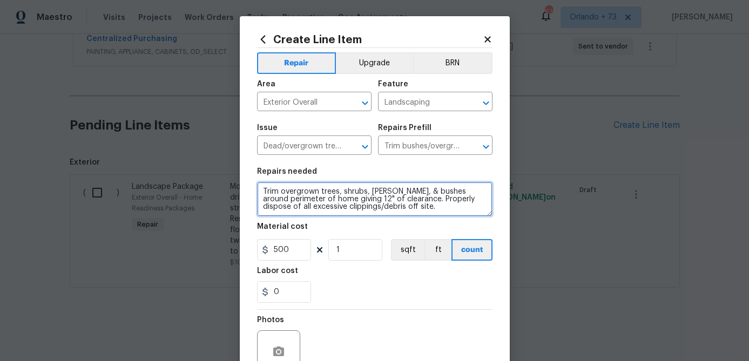
click at [282, 192] on textarea "Trim overgrown trees, shrubs, [PERSON_NAME], & bushes around perimeter of home …" at bounding box center [374, 199] width 235 height 35
type textarea "Trim all overgrown trees, shrubs, [PERSON_NAME], & bushes around perimeter of h…"
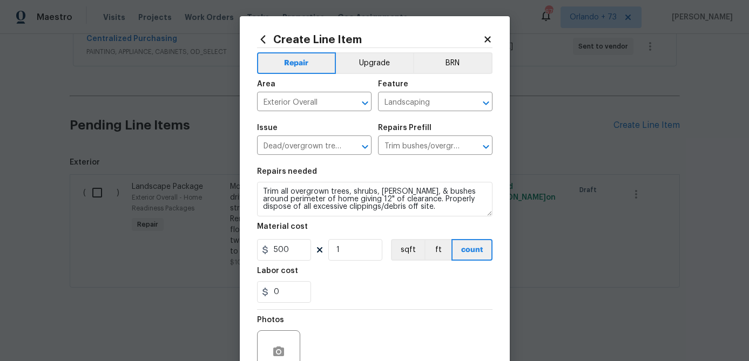
click at [384, 308] on section "Repairs needed Trim all overgrown trees, shrubs, [PERSON_NAME], & bushes around…" at bounding box center [374, 235] width 235 height 148
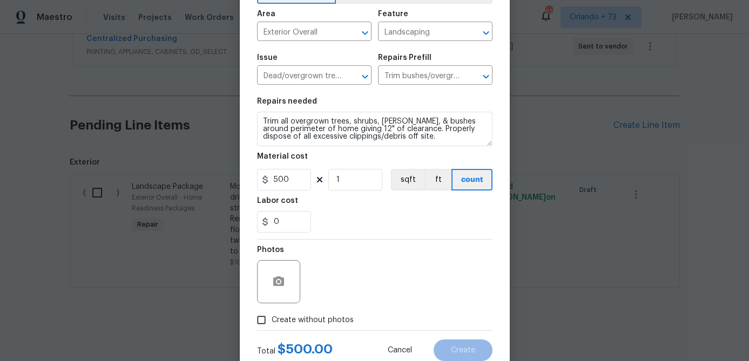
scroll to position [104, 0]
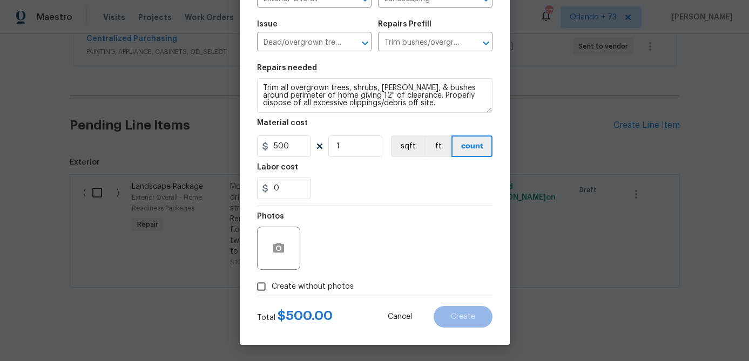
click at [317, 285] on span "Create without photos" at bounding box center [313, 286] width 82 height 11
click at [272, 285] on input "Create without photos" at bounding box center [261, 286] width 21 height 21
checkbox input "true"
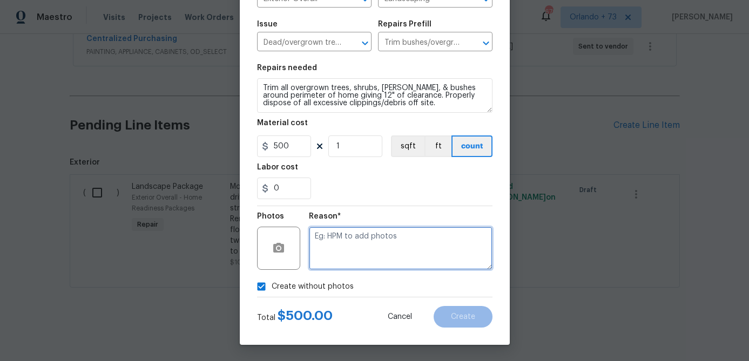
click at [347, 257] on textarea at bounding box center [401, 248] width 184 height 43
type textarea "na"
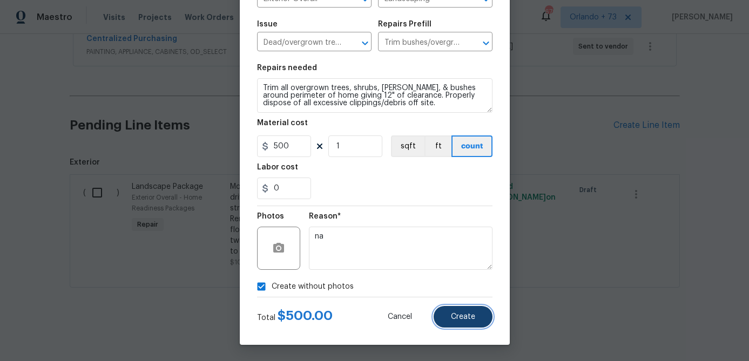
click at [462, 315] on span "Create" at bounding box center [463, 317] width 24 height 8
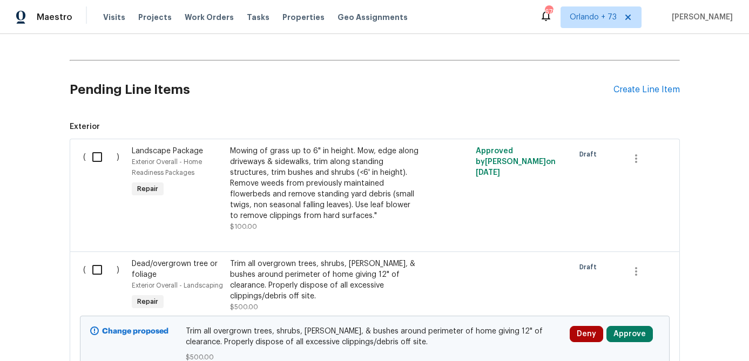
scroll to position [343, 0]
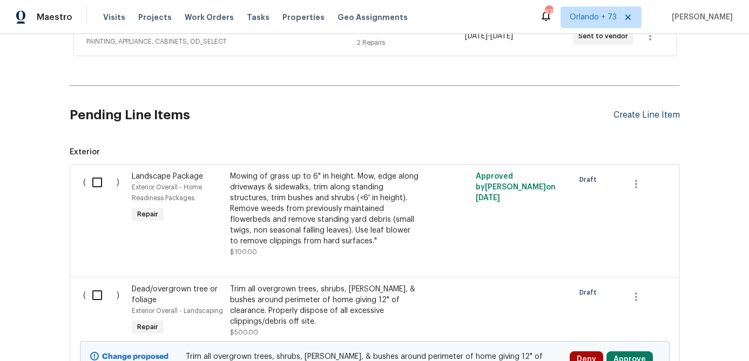
click at [646, 120] on div "Pending Line Items Create Line Item" at bounding box center [375, 115] width 610 height 50
click at [643, 116] on div "Create Line Item" at bounding box center [646, 115] width 66 height 10
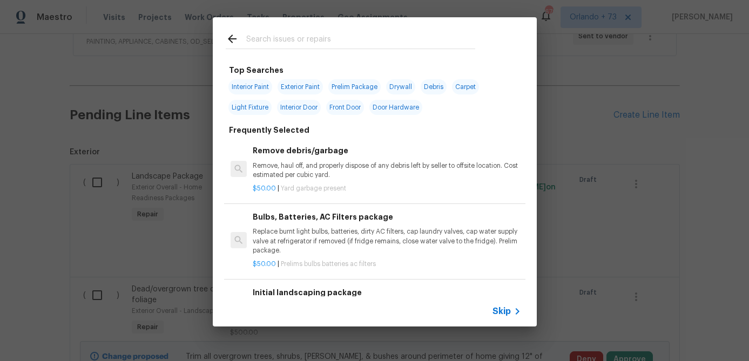
click at [317, 42] on input "text" at bounding box center [360, 40] width 229 height 16
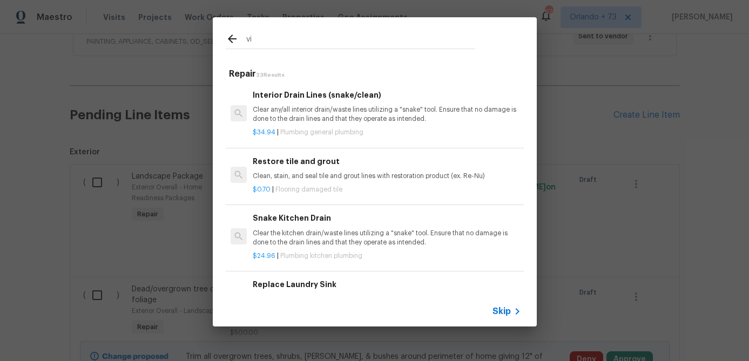
type input "v"
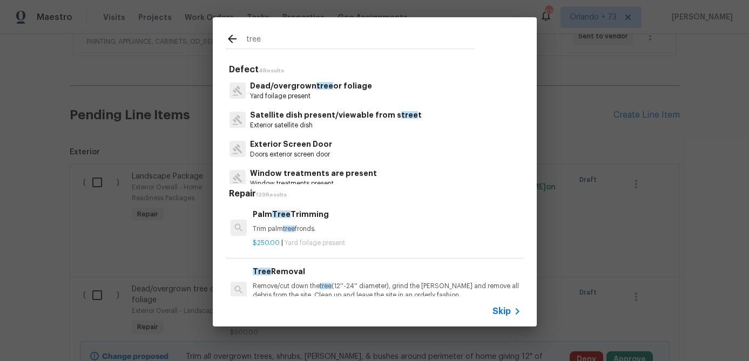
type input "tree"
click at [262, 89] on p "Dead/overgrown tree or foliage" at bounding box center [311, 85] width 122 height 11
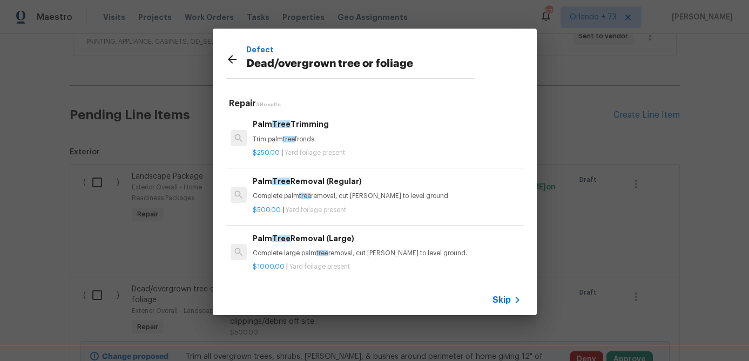
scroll to position [2, 0]
click at [260, 120] on h6 "Palm Tree Trimming" at bounding box center [387, 123] width 268 height 12
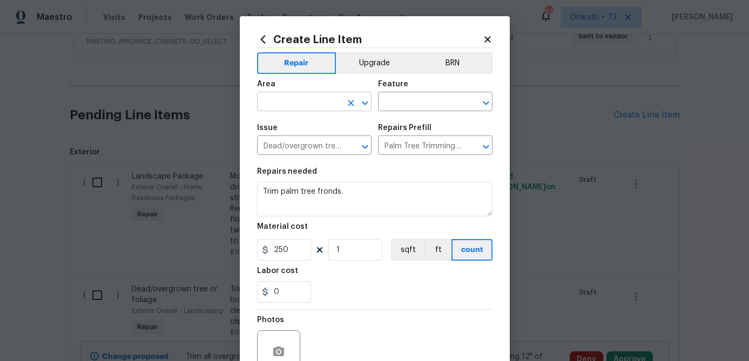
click at [324, 106] on input "text" at bounding box center [299, 102] width 84 height 17
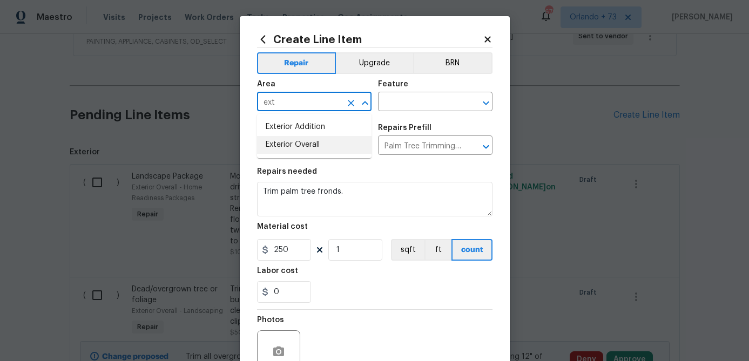
click at [310, 150] on li "Exterior Overall" at bounding box center [314, 145] width 114 height 18
type input "Exterior Overall"
click at [412, 106] on input "text" at bounding box center [420, 102] width 84 height 17
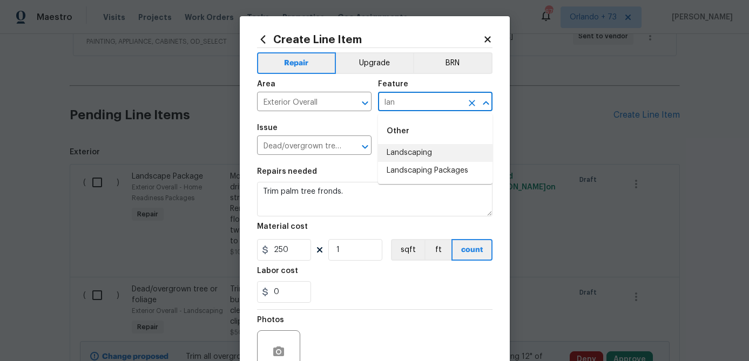
click at [417, 145] on li "Landscaping" at bounding box center [435, 153] width 114 height 18
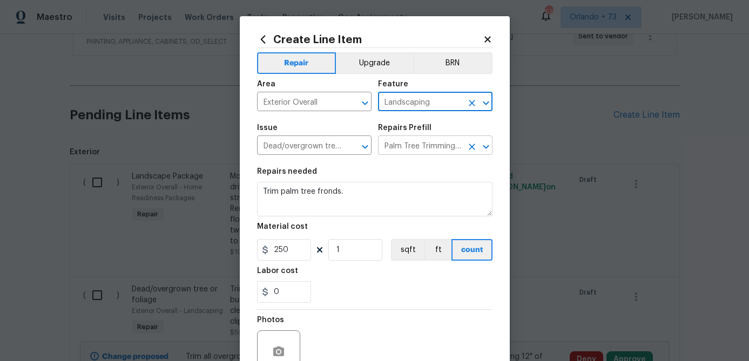
click at [469, 148] on icon "Clear" at bounding box center [471, 146] width 11 height 11
type input "Landscaping"
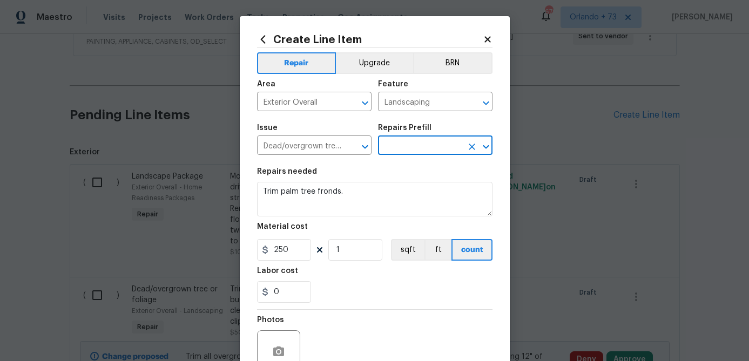
scroll to position [0, 0]
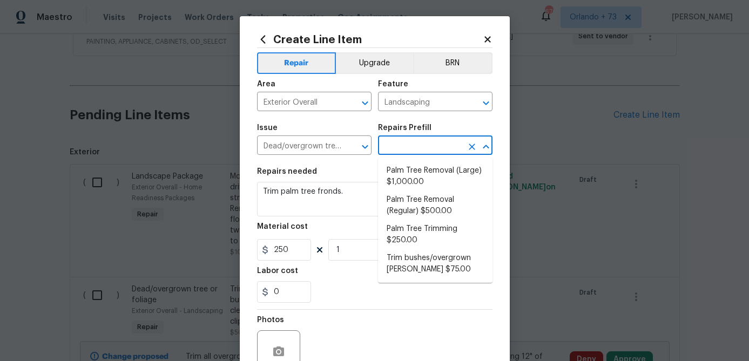
click at [417, 147] on input "text" at bounding box center [420, 146] width 84 height 17
click at [424, 263] on li "Trim bushes/overgrown [PERSON_NAME] $75.00" at bounding box center [435, 263] width 114 height 29
type input "Trim bushes/overgrown [PERSON_NAME] $75.00"
type textarea "Trim overgrown hegdes & bushes around perimeter of home giving 12" of clearance…"
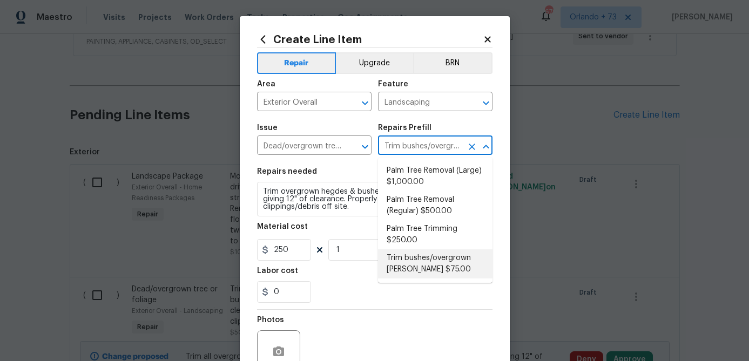
type input "75"
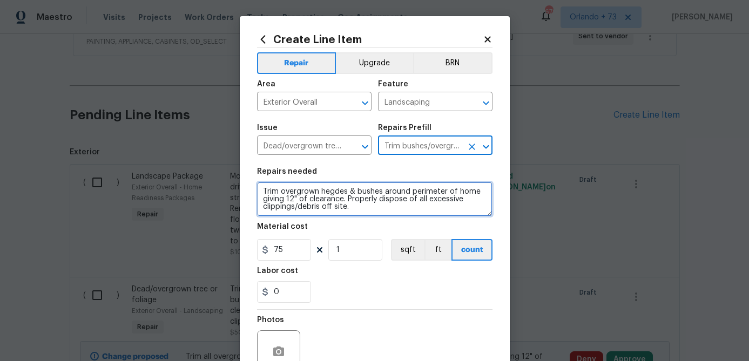
click at [295, 195] on textarea "Trim overgrown hegdes & bushes around perimeter of home giving 12" of clearance…" at bounding box center [374, 199] width 235 height 35
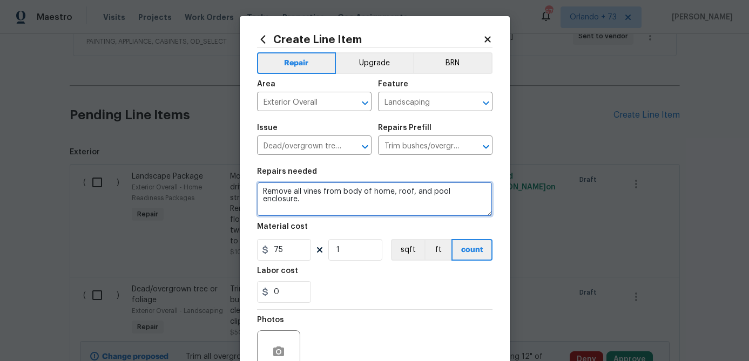
type textarea "Remove all vines from body of home, roof, and pool enclosure."
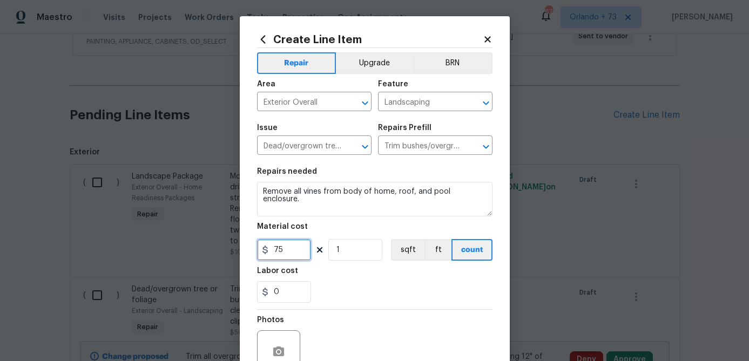
click at [279, 246] on input "75" at bounding box center [284, 250] width 54 height 22
type input "100"
click at [344, 285] on div "0" at bounding box center [374, 292] width 235 height 22
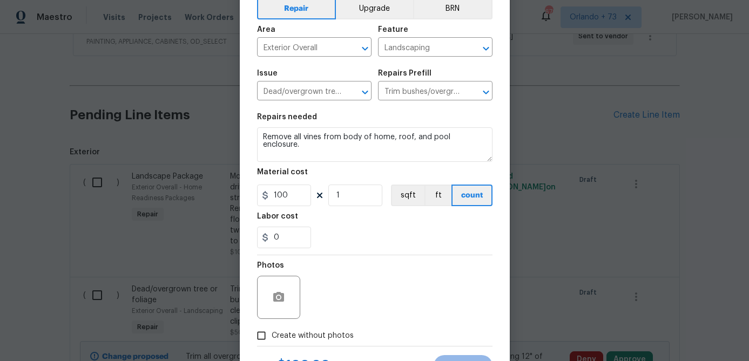
scroll to position [104, 0]
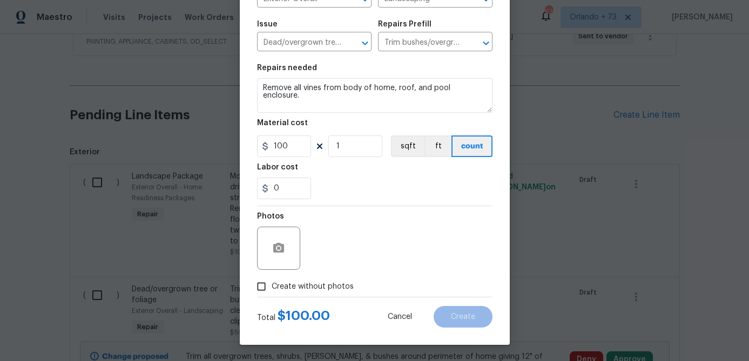
click at [330, 290] on span "Create without photos" at bounding box center [313, 286] width 82 height 11
click at [272, 290] on input "Create without photos" at bounding box center [261, 286] width 21 height 21
checkbox input "true"
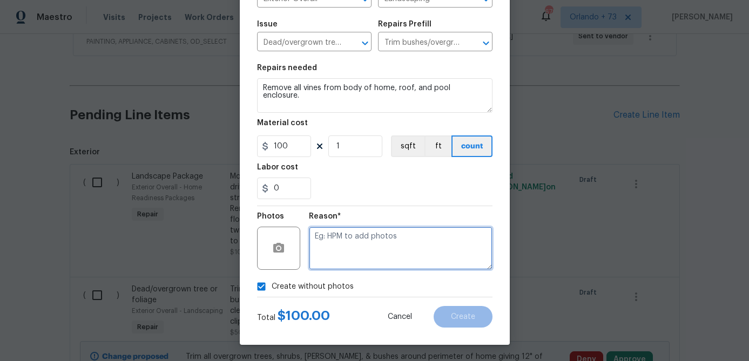
click at [368, 238] on textarea at bounding box center [401, 248] width 184 height 43
type textarea "na"
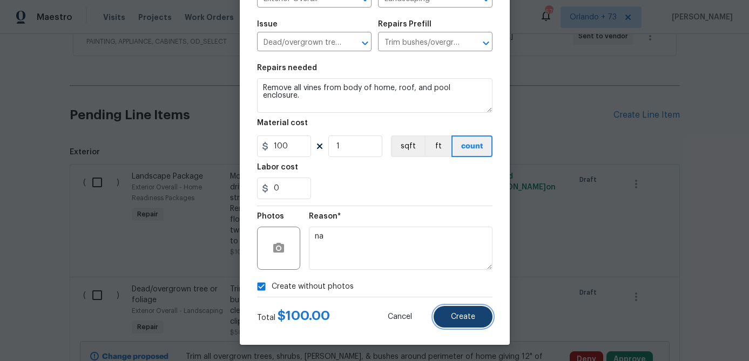
click at [459, 312] on button "Create" at bounding box center [463, 317] width 59 height 22
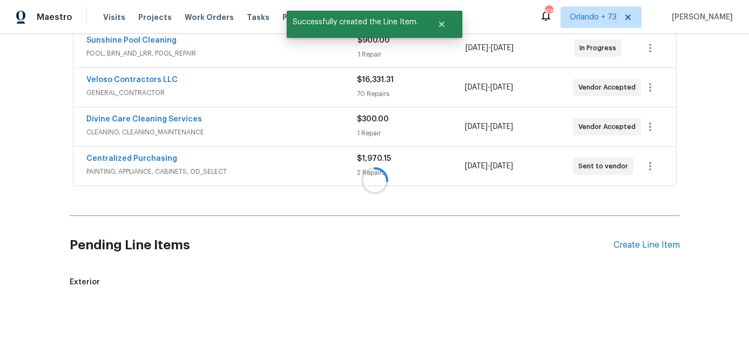
scroll to position [343, 0]
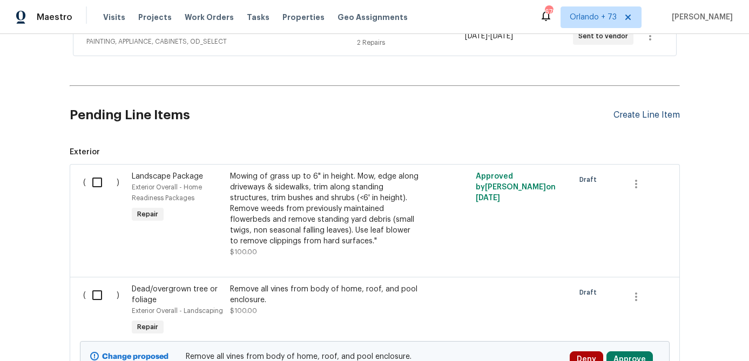
click at [639, 113] on div "Create Line Item" at bounding box center [646, 115] width 66 height 10
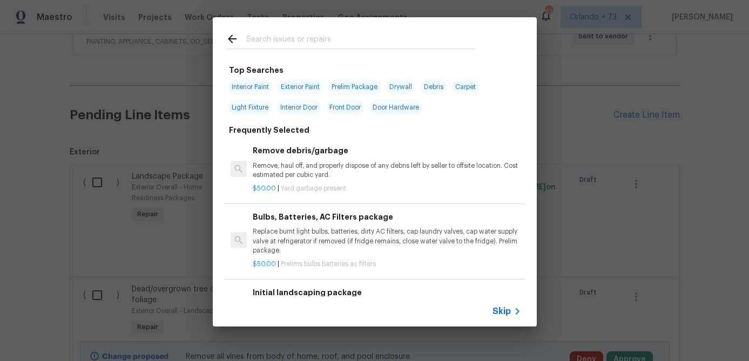
click at [274, 39] on input "text" at bounding box center [360, 40] width 229 height 16
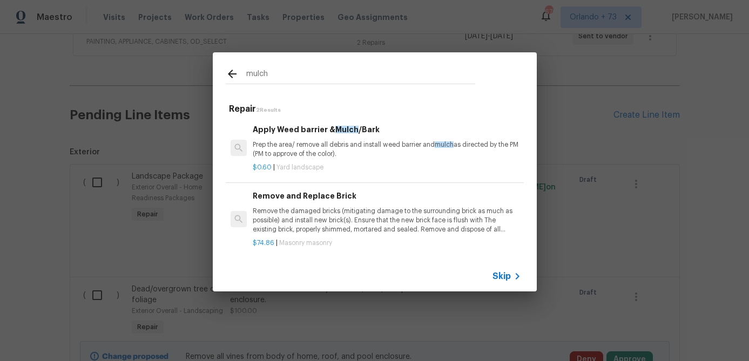
type input "mulch"
click at [282, 130] on h6 "Apply Weed barrier & Mulch /Bark" at bounding box center [387, 130] width 268 height 12
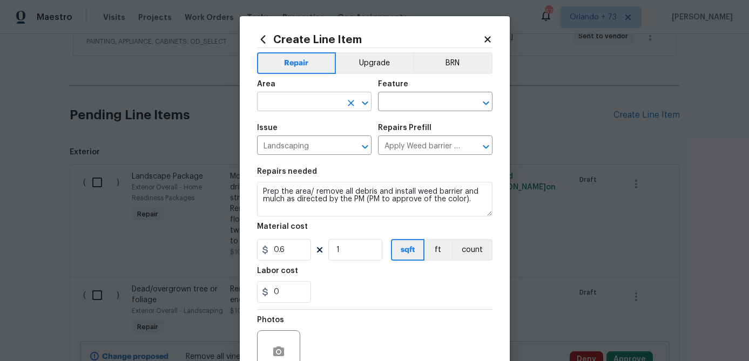
click at [307, 102] on input "text" at bounding box center [299, 102] width 84 height 17
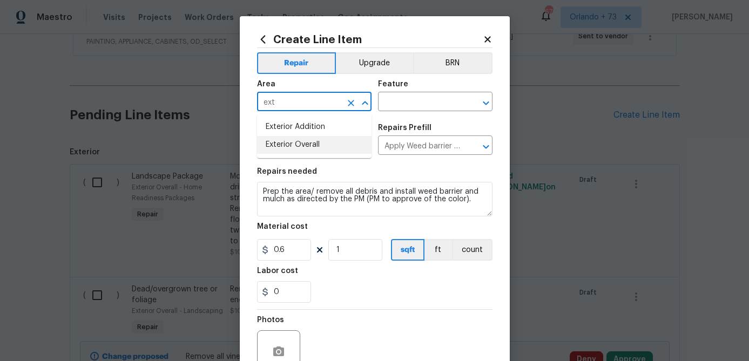
click at [308, 147] on li "Exterior Overall" at bounding box center [314, 145] width 114 height 18
type input "Exterior Overall"
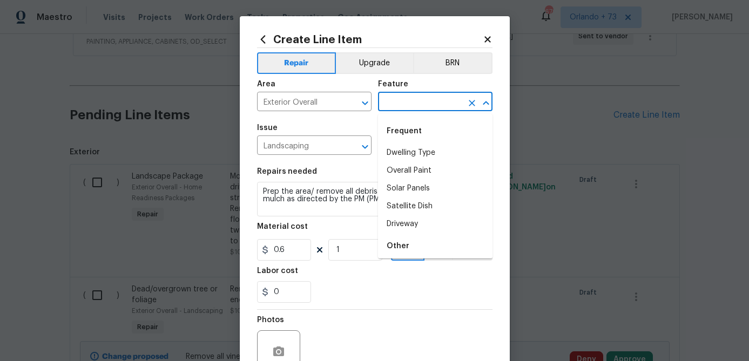
click at [403, 106] on input "text" at bounding box center [420, 102] width 84 height 17
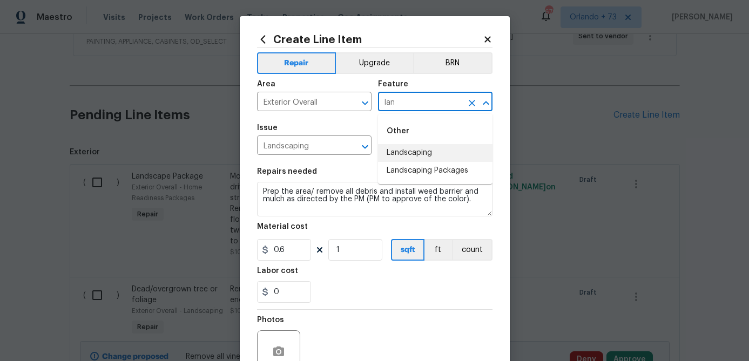
click at [408, 147] on li "Landscaping" at bounding box center [435, 153] width 114 height 18
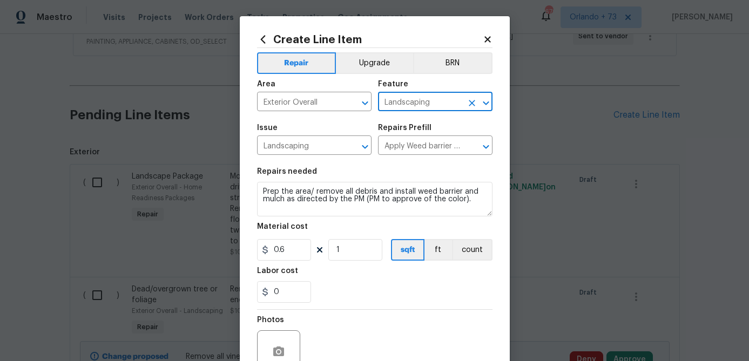
type input "Landscaping"
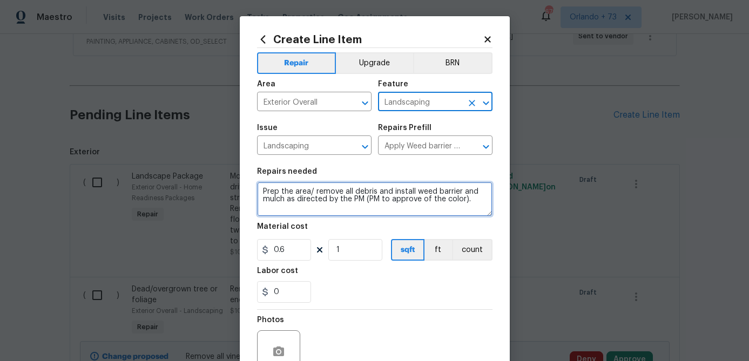
click at [264, 193] on textarea "Prep the area/ remove all debris and install weed barrier and mulch as directed…" at bounding box center [374, 199] width 235 height 35
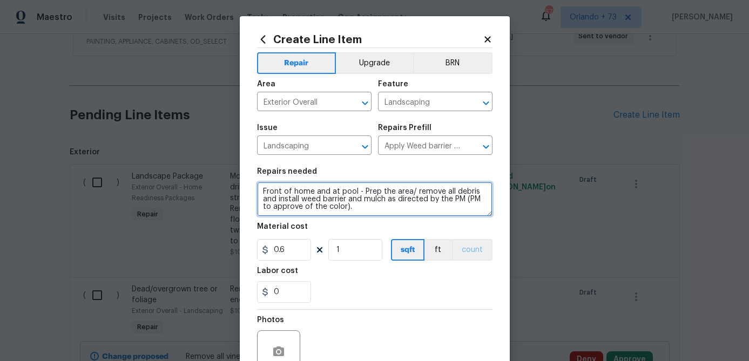
type textarea "Front of home and at pool - Prep the area/ remove all debris and install weed b…"
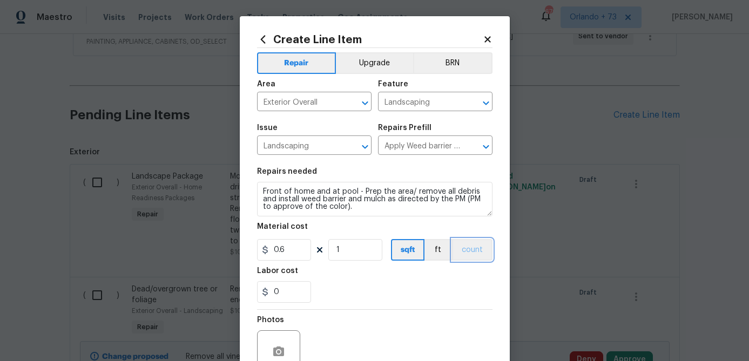
click at [487, 255] on button "count" at bounding box center [472, 250] width 40 height 22
click at [298, 255] on input "0.6" at bounding box center [284, 250] width 54 height 22
type input "200"
click at [402, 350] on div "Photos" at bounding box center [374, 345] width 235 height 70
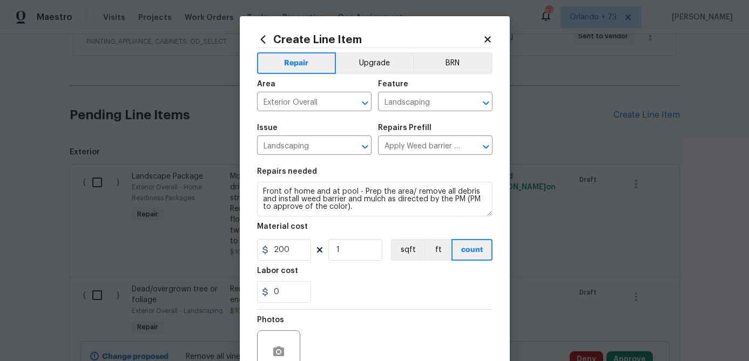
scroll to position [85, 0]
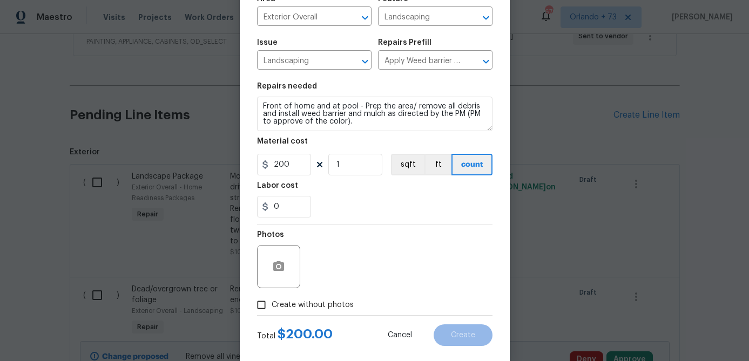
click at [347, 303] on span "Create without photos" at bounding box center [313, 305] width 82 height 11
click at [272, 303] on input "Create without photos" at bounding box center [261, 305] width 21 height 21
checkbox input "true"
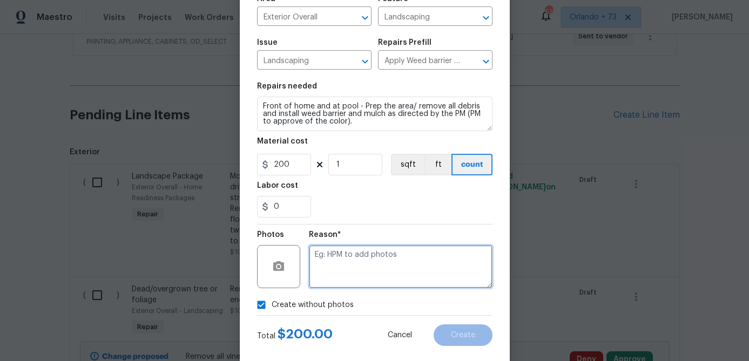
click at [356, 268] on textarea at bounding box center [401, 266] width 184 height 43
type textarea "na"
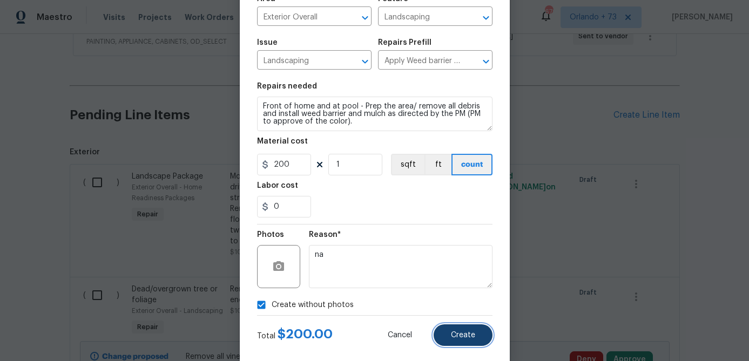
click at [472, 334] on span "Create" at bounding box center [463, 336] width 24 height 8
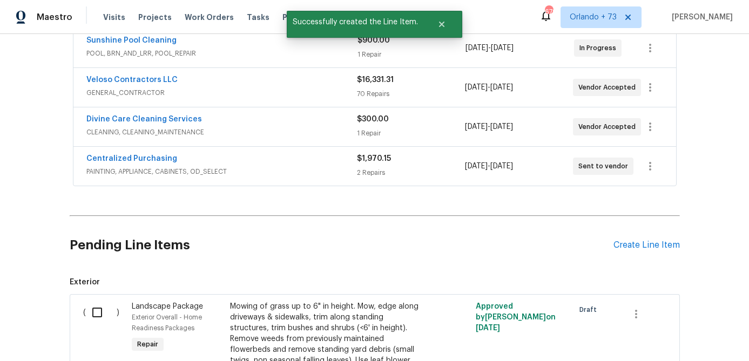
scroll to position [343, 0]
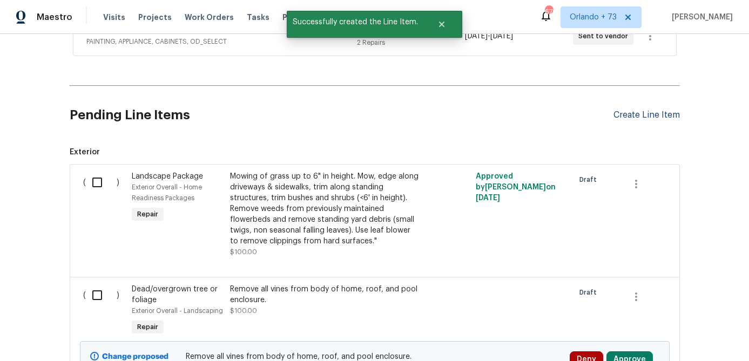
click at [653, 117] on div "Create Line Item" at bounding box center [646, 115] width 66 height 10
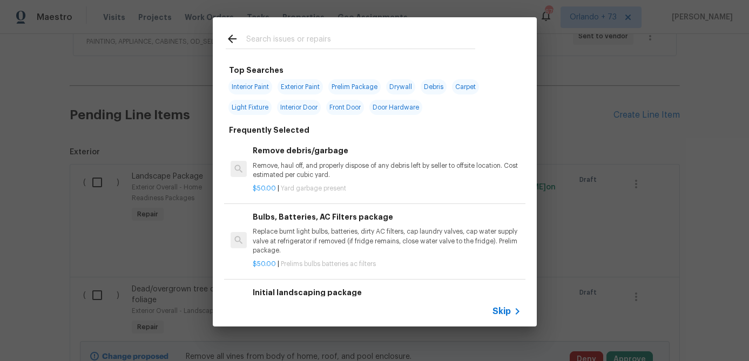
click at [257, 40] on input "text" at bounding box center [360, 40] width 229 height 16
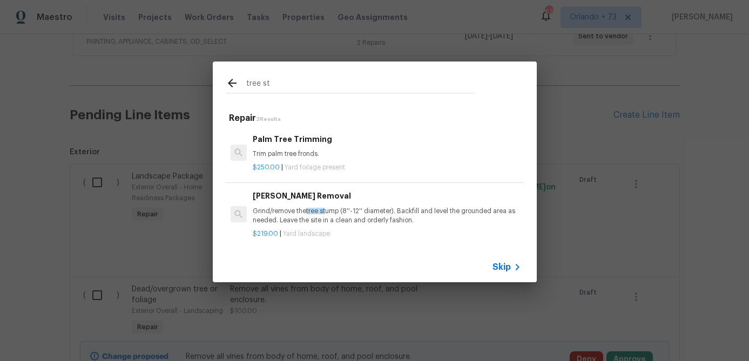
type input "tree st"
click at [290, 202] on div "Stump Removal Grind/remove the tree st ump (8''-12'' diameter). Backfill and le…" at bounding box center [387, 207] width 268 height 35
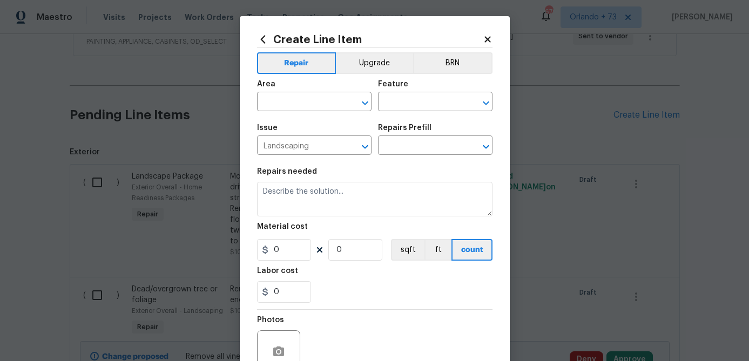
type textarea "Grind/remove the tree stump (8''-12'' diameter). Backfill and level the grounde…"
type input "1"
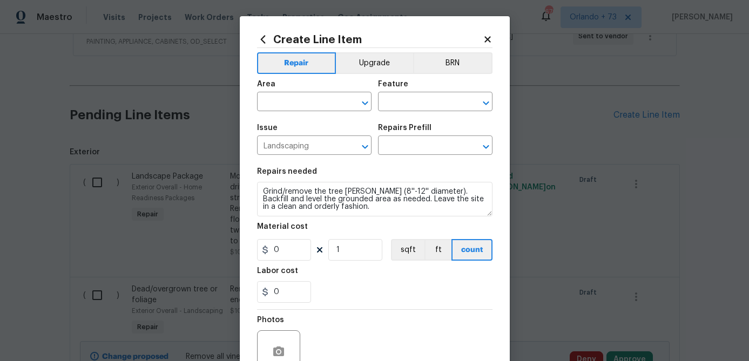
type input "Stump Removal $219.00"
type input "219"
click at [320, 107] on input "text" at bounding box center [299, 102] width 84 height 17
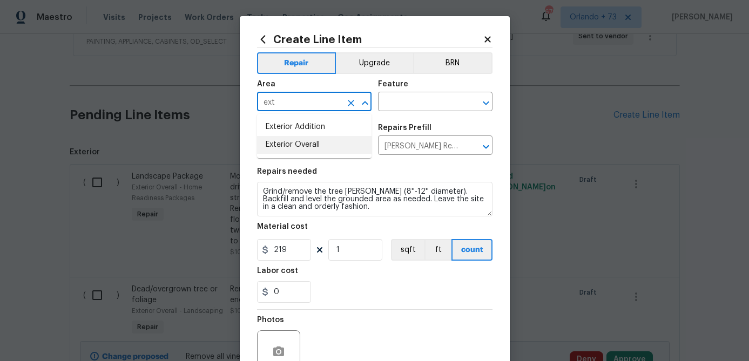
click at [317, 139] on li "Exterior Overall" at bounding box center [314, 145] width 114 height 18
type input "Exterior Overall"
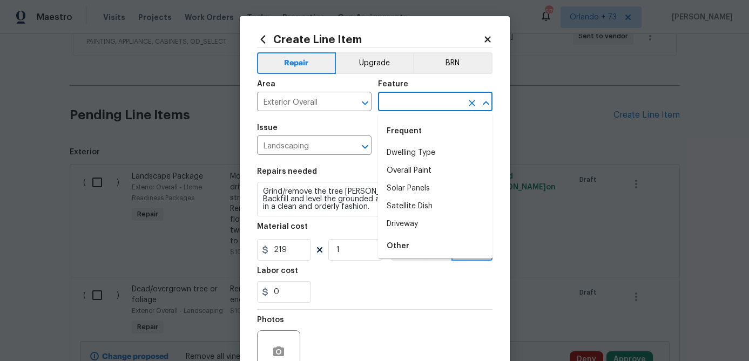
click at [418, 99] on input "text" at bounding box center [420, 102] width 84 height 17
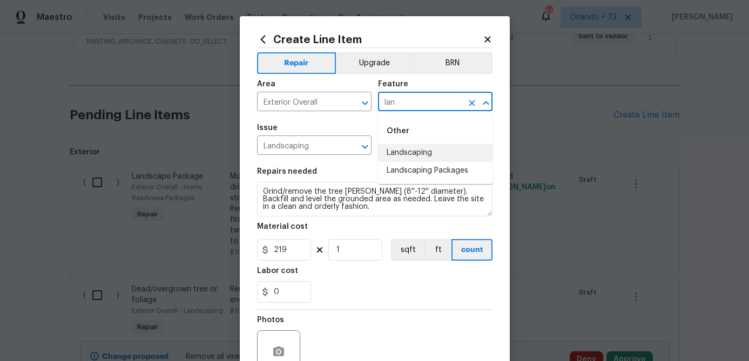
click at [424, 147] on li "Landscaping" at bounding box center [435, 153] width 114 height 18
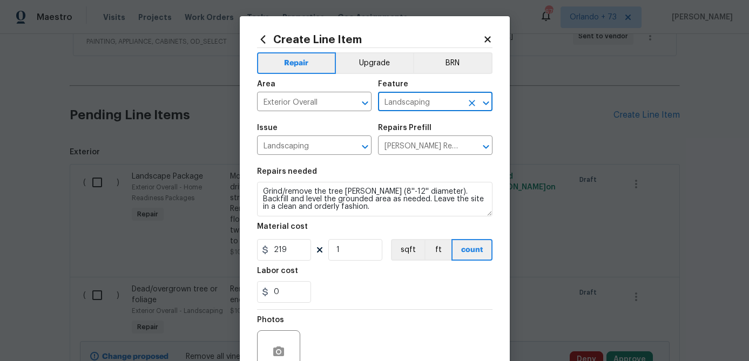
type input "Landscaping"
click at [287, 247] on input "219" at bounding box center [284, 250] width 54 height 22
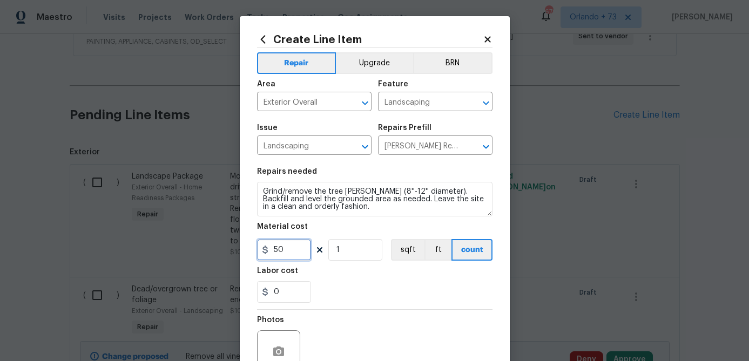
type input "50"
click at [391, 336] on div "Photos" at bounding box center [374, 345] width 235 height 70
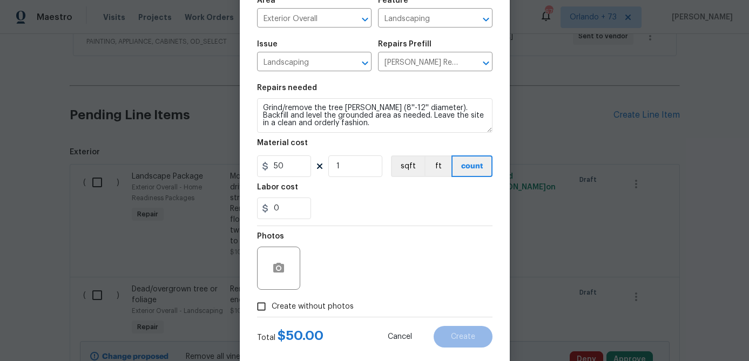
scroll to position [104, 0]
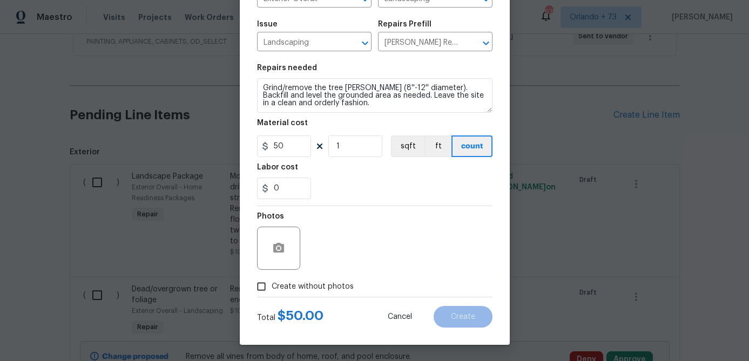
click at [336, 283] on span "Create without photos" at bounding box center [313, 286] width 82 height 11
click at [272, 283] on input "Create without photos" at bounding box center [261, 286] width 21 height 21
checkbox input "true"
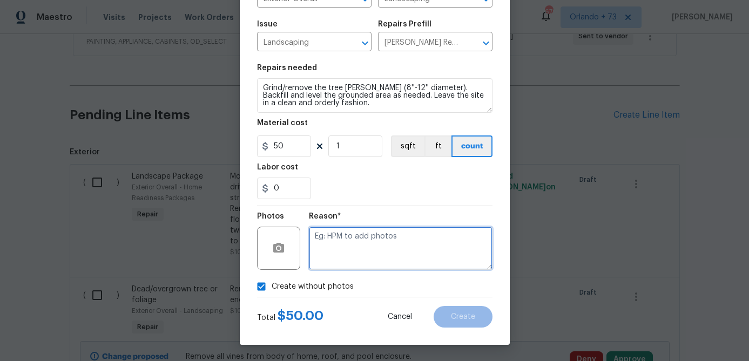
click at [350, 247] on textarea at bounding box center [401, 248] width 184 height 43
type textarea "na"
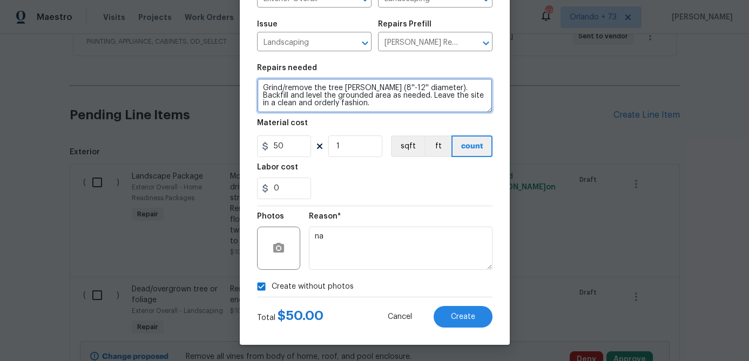
click at [339, 105] on textarea "Grind/remove the tree stump (8''-12'' diameter). Backfill and level the grounde…" at bounding box center [374, 95] width 235 height 35
type textarea "Grind/remove the tree stump (8''-12'' diameter). Backfill and level the grounde…"
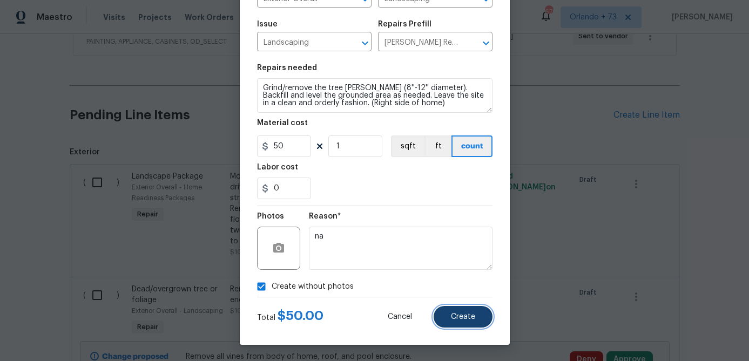
click at [457, 316] on span "Create" at bounding box center [463, 317] width 24 height 8
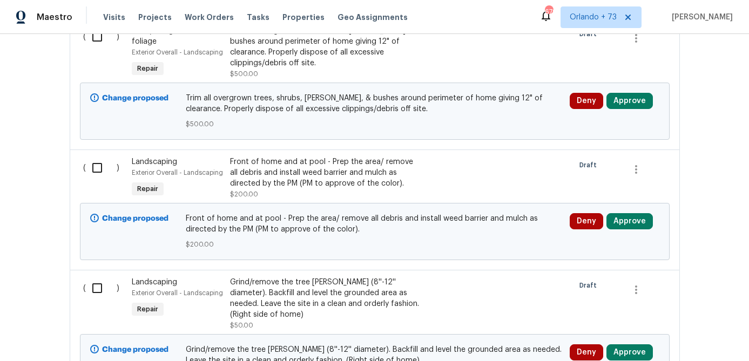
scroll to position [837, 0]
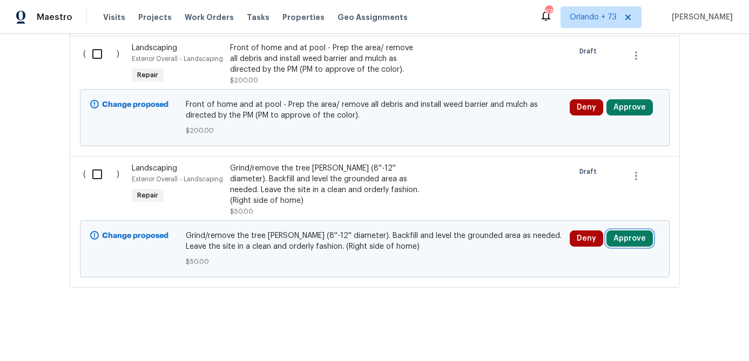
click at [633, 239] on button "Approve" at bounding box center [629, 239] width 46 height 16
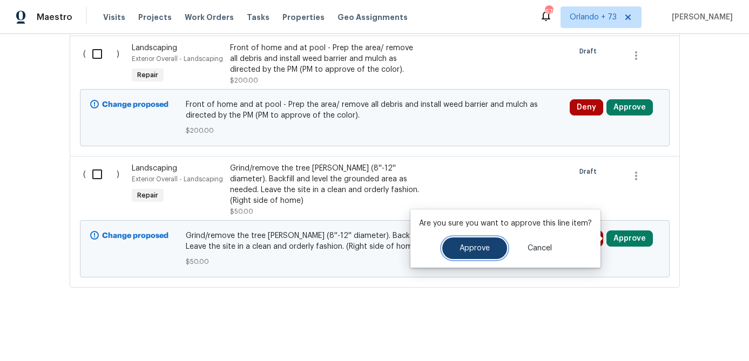
click at [484, 247] on span "Approve" at bounding box center [474, 249] width 30 height 8
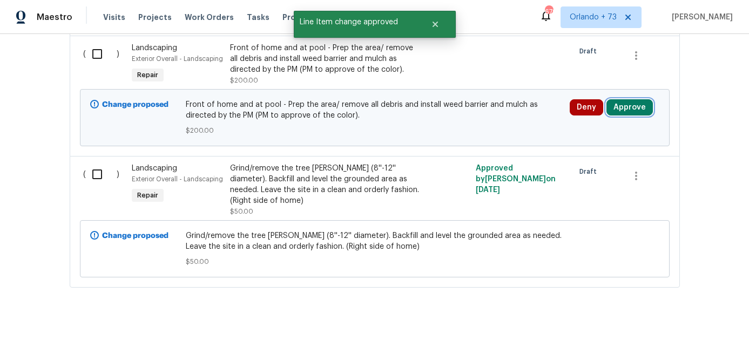
click at [630, 107] on button "Approve" at bounding box center [629, 107] width 46 height 16
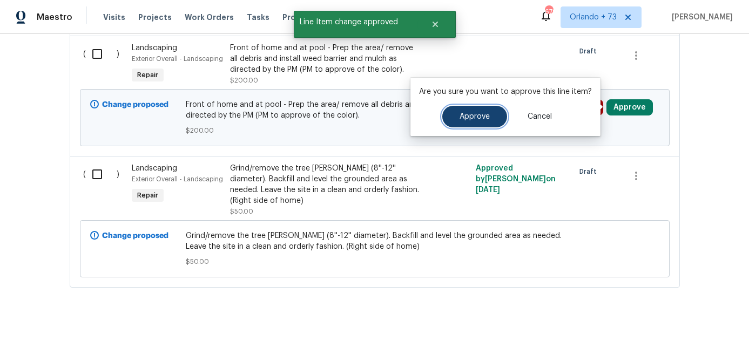
click at [474, 127] on button "Approve" at bounding box center [474, 117] width 65 height 22
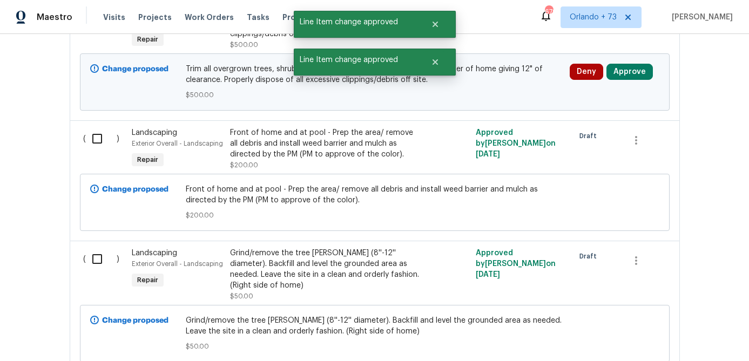
scroll to position [705, 0]
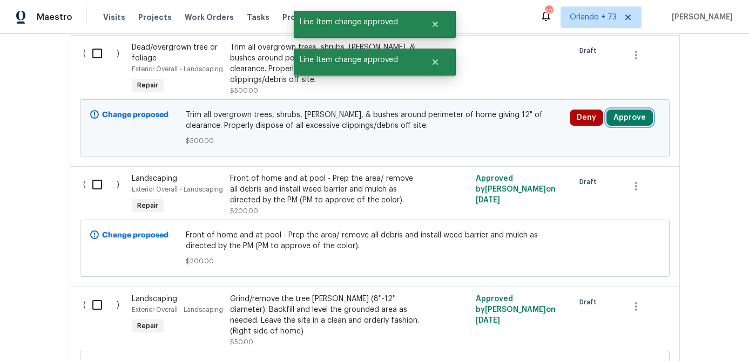
click at [630, 117] on button "Approve" at bounding box center [629, 118] width 46 height 16
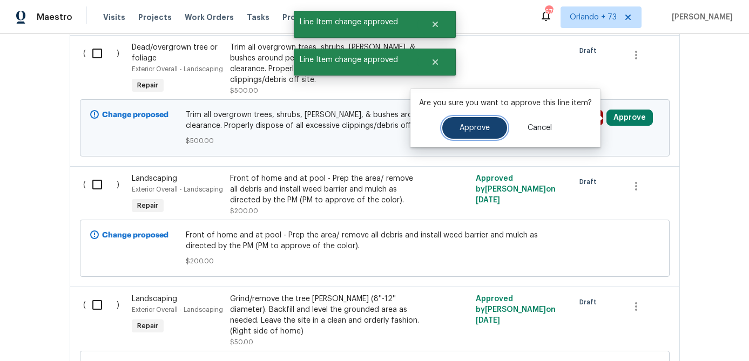
click at [474, 134] on button "Approve" at bounding box center [474, 128] width 65 height 22
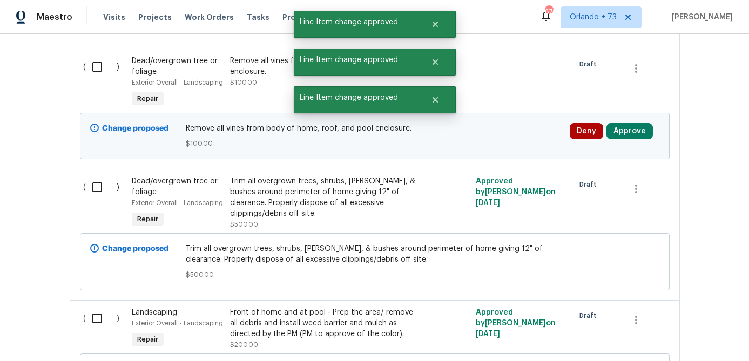
scroll to position [555, 0]
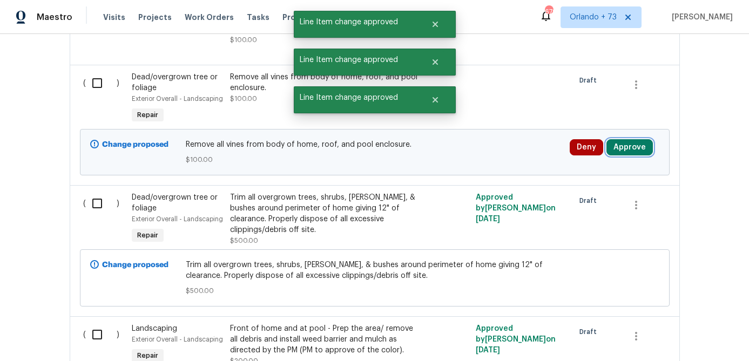
click at [624, 147] on button "Approve" at bounding box center [629, 147] width 46 height 16
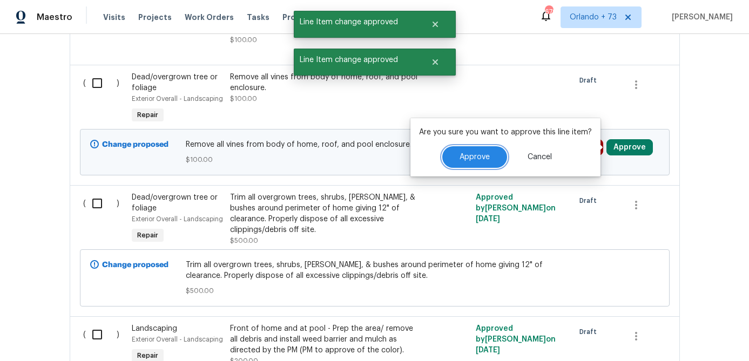
click at [472, 152] on button "Approve" at bounding box center [474, 157] width 65 height 22
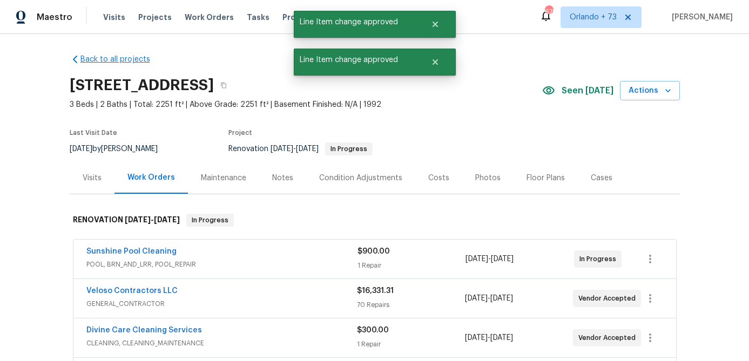
scroll to position [0, 0]
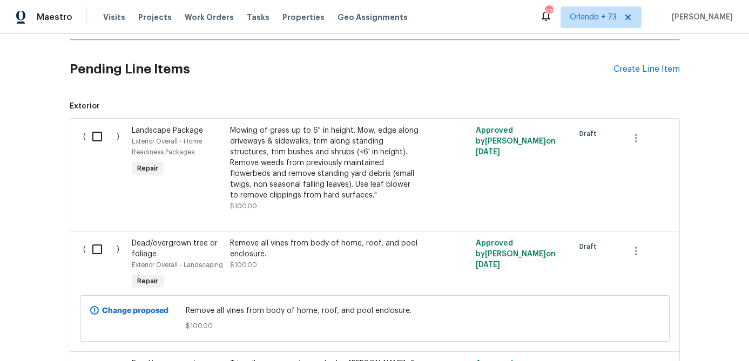
scroll to position [381, 0]
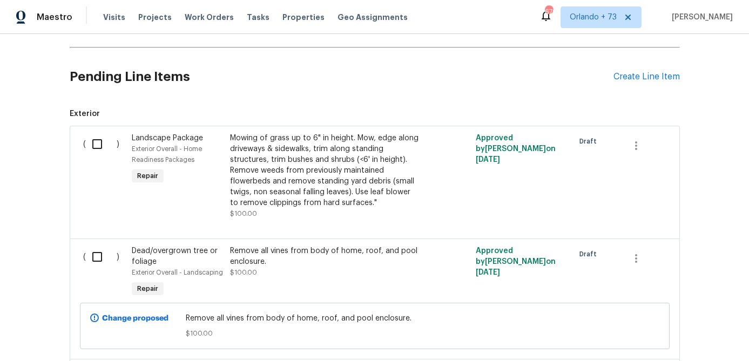
click at [98, 145] on input "checkbox" at bounding box center [101, 144] width 31 height 23
checkbox input "true"
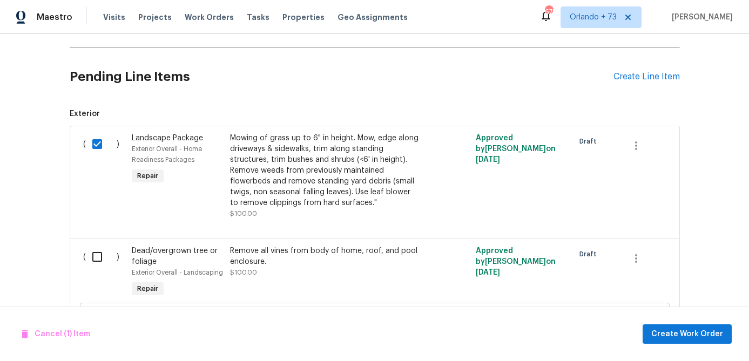
click at [96, 258] on input "checkbox" at bounding box center [101, 257] width 31 height 23
checkbox input "true"
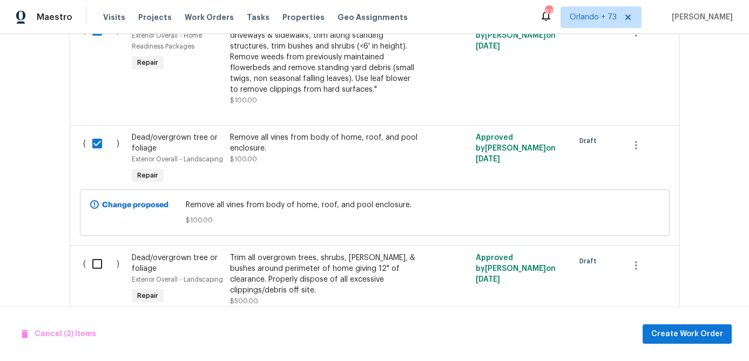
scroll to position [560, 0]
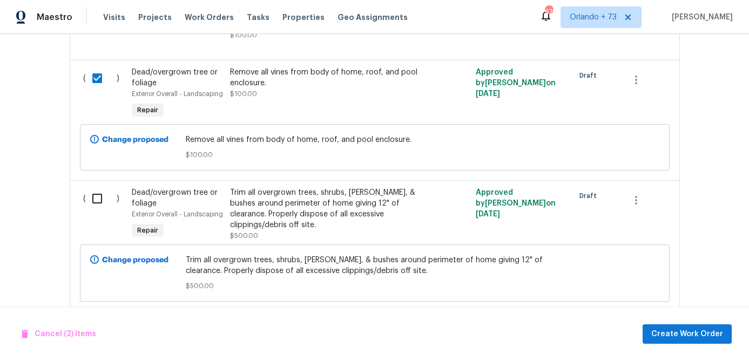
click at [97, 201] on input "checkbox" at bounding box center [101, 198] width 31 height 23
checkbox input "true"
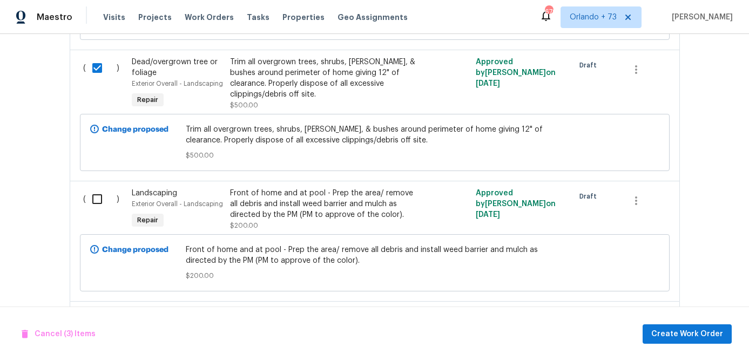
scroll to position [713, 0]
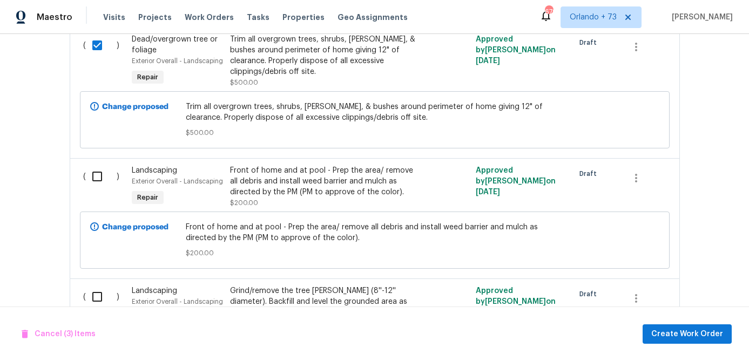
click at [98, 181] on input "checkbox" at bounding box center [101, 176] width 31 height 23
checkbox input "true"
click at [97, 292] on input "checkbox" at bounding box center [101, 297] width 31 height 23
checkbox input "true"
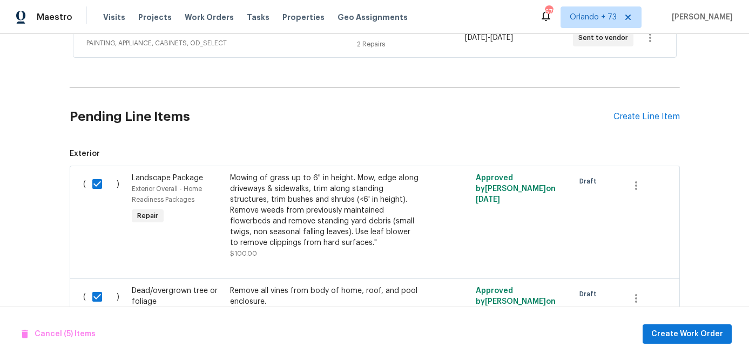
scroll to position [341, 0]
click at [673, 339] on span "Create Work Order" at bounding box center [687, 334] width 72 height 13
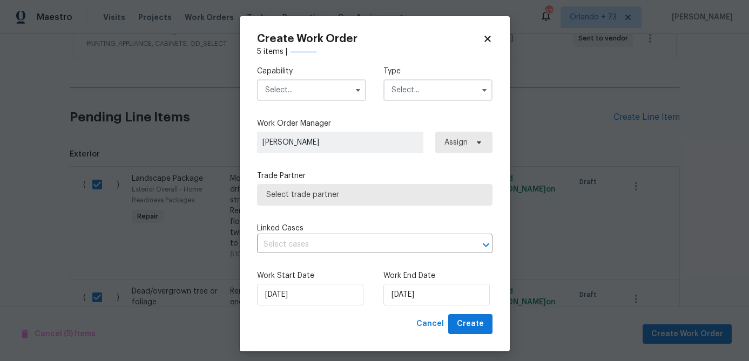
checkbox input "false"
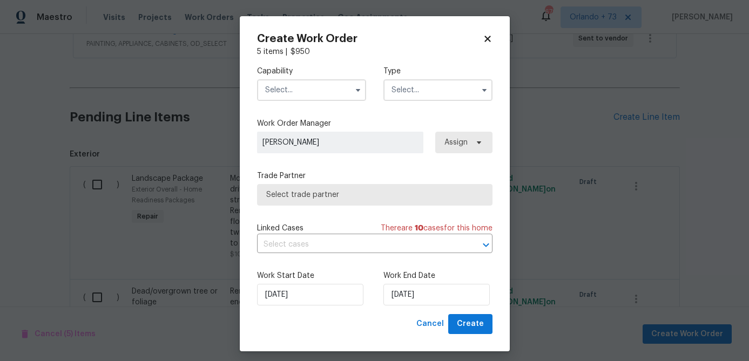
click at [330, 90] on input "text" at bounding box center [311, 90] width 109 height 22
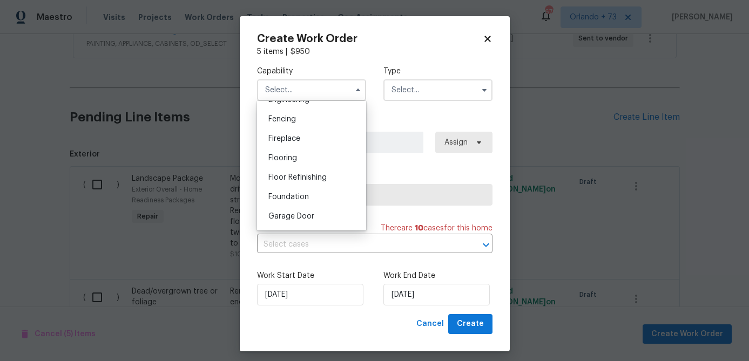
scroll to position [614, 0]
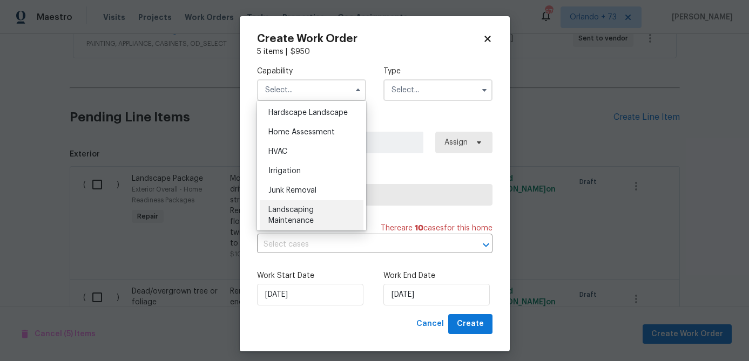
click at [316, 208] on div "Landscaping Maintenance" at bounding box center [312, 215] width 104 height 30
type input "Landscaping Maintenance"
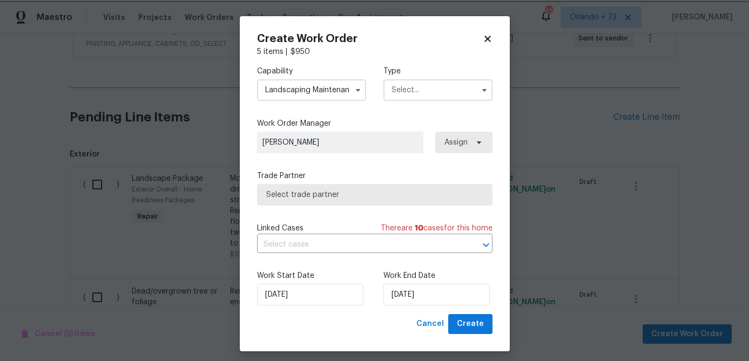
scroll to position [647, 0]
click at [444, 98] on input "text" at bounding box center [437, 90] width 109 height 22
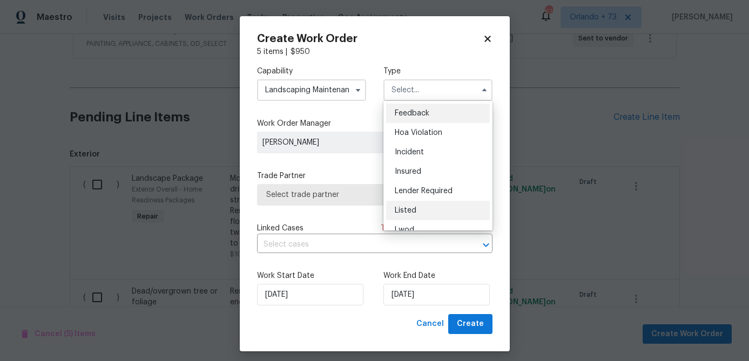
scroll to position [128, 0]
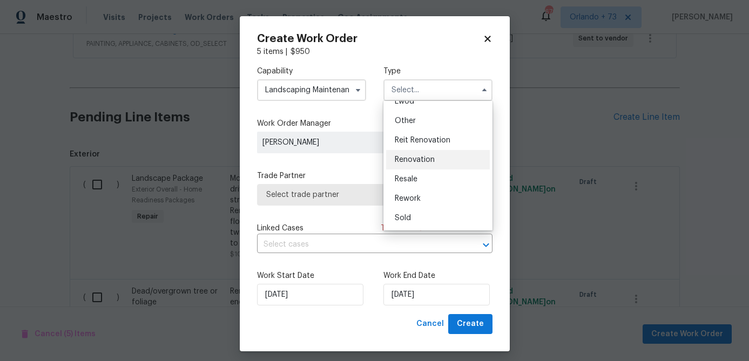
click at [430, 162] on span "Renovation" at bounding box center [415, 160] width 40 height 8
type input "Renovation"
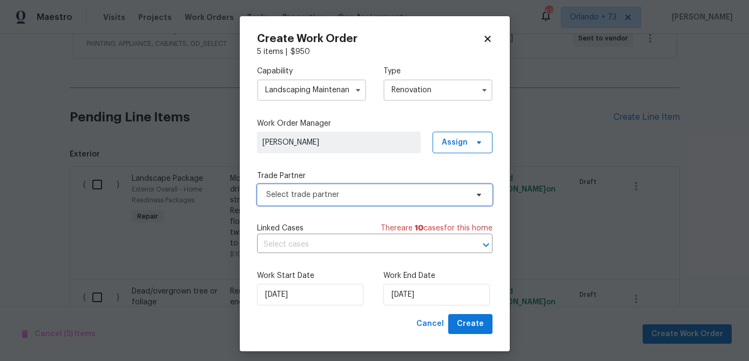
click at [400, 198] on span "Select trade partner" at bounding box center [366, 195] width 201 height 11
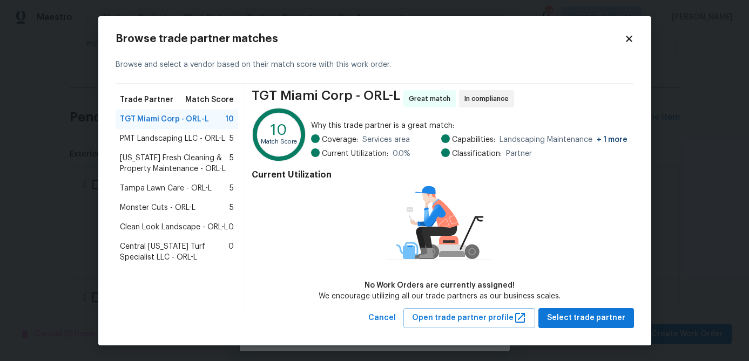
click at [202, 139] on span "PMT Landscaping LLC - ORL-L" at bounding box center [172, 138] width 105 height 11
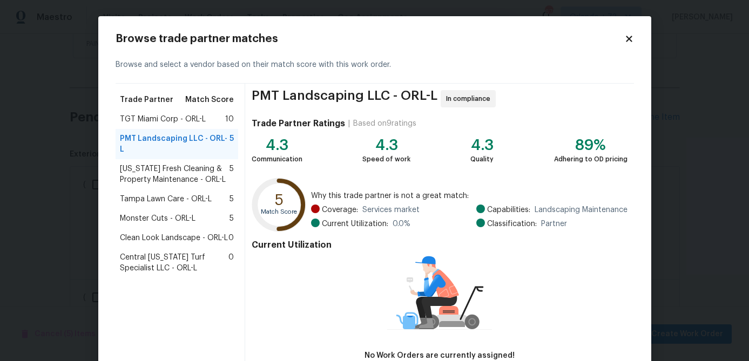
scroll to position [70, 0]
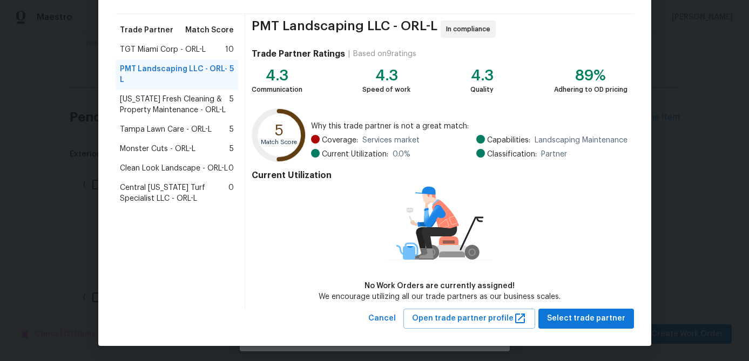
click at [591, 332] on div "Browse trade partner matches Browse and select a vendor based on their match sc…" at bounding box center [374, 147] width 553 height 400
click at [595, 314] on span "Select trade partner" at bounding box center [586, 318] width 78 height 13
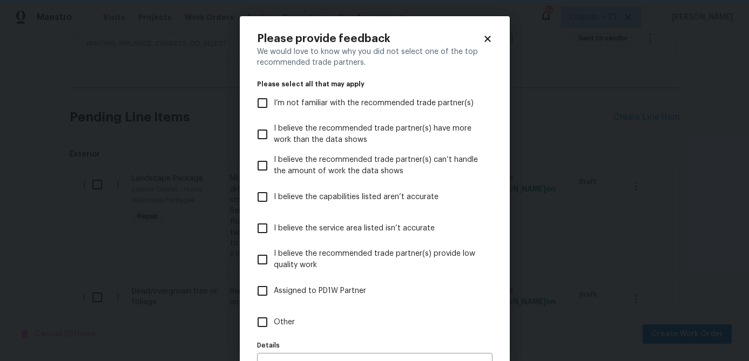
scroll to position [0, 0]
click at [296, 317] on label "Other" at bounding box center [367, 322] width 233 height 31
click at [274, 317] on input "Other" at bounding box center [262, 322] width 23 height 23
checkbox input "true"
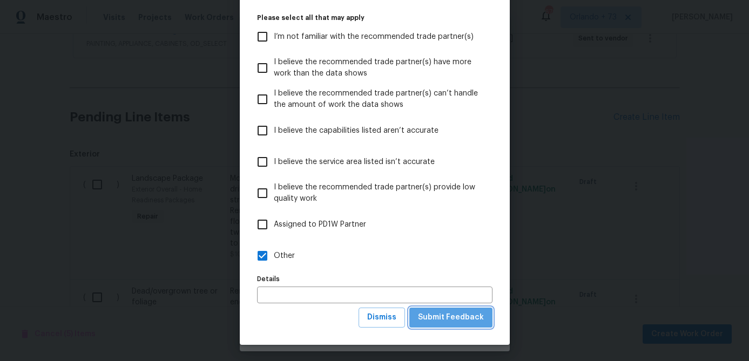
click at [462, 317] on span "Submit Feedback" at bounding box center [451, 317] width 66 height 13
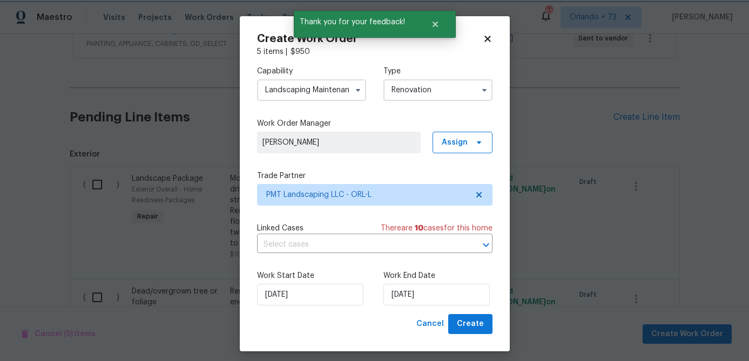
scroll to position [0, 0]
click at [424, 290] on input "[DATE]" at bounding box center [436, 295] width 106 height 22
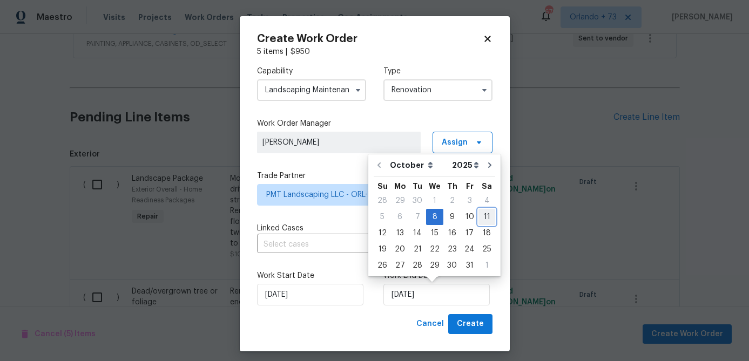
click at [482, 215] on div "11" at bounding box center [486, 216] width 17 height 15
type input "[DATE]"
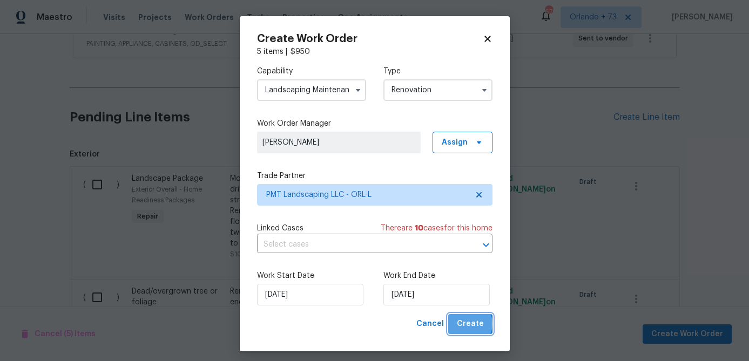
click at [471, 324] on span "Create" at bounding box center [470, 323] width 27 height 13
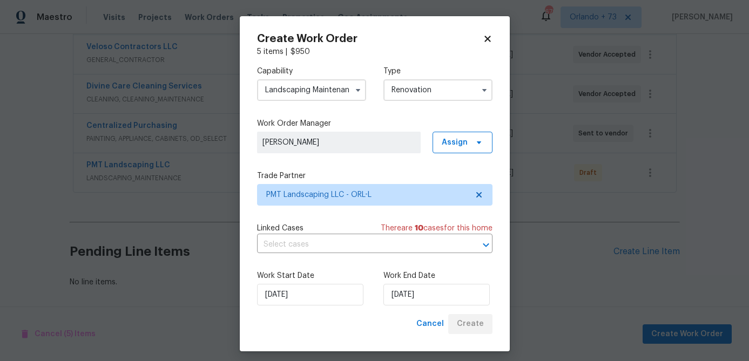
scroll to position [246, 0]
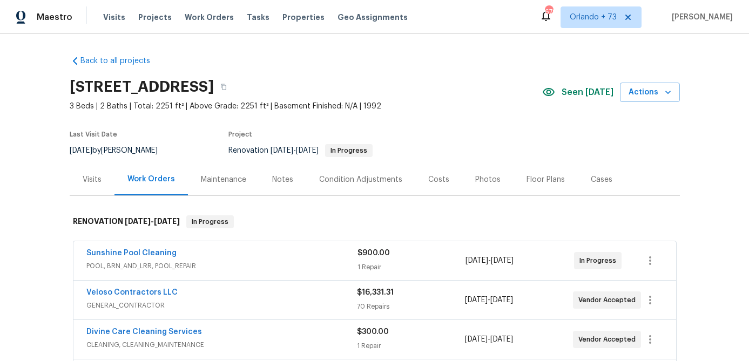
scroll to position [246, 0]
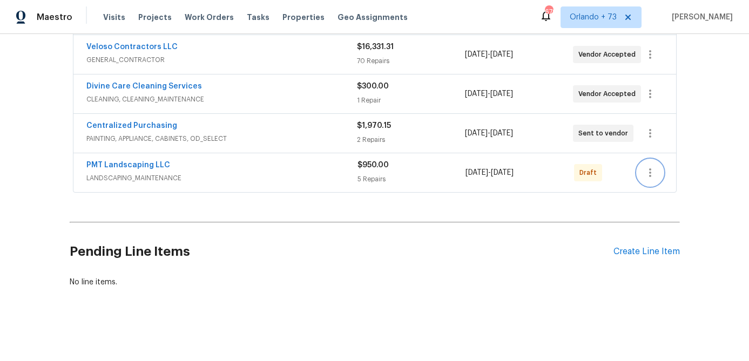
click at [650, 171] on icon "button" at bounding box center [650, 172] width 13 height 13
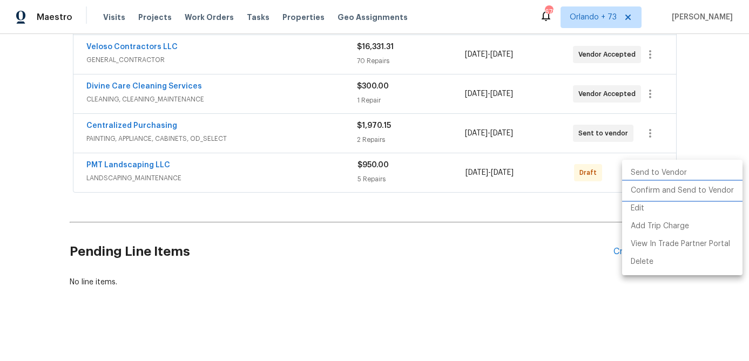
click at [647, 190] on li "Confirm and Send to Vendor" at bounding box center [682, 191] width 120 height 18
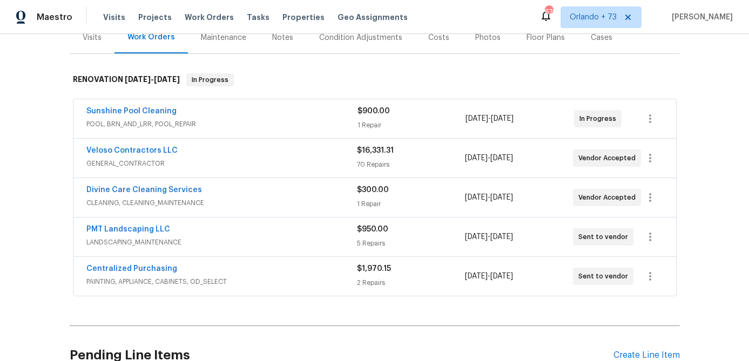
scroll to position [163, 0]
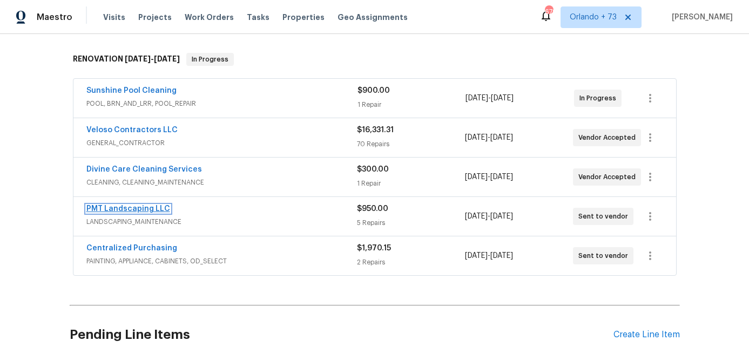
click at [162, 209] on link "PMT Landscaping LLC" at bounding box center [128, 209] width 84 height 8
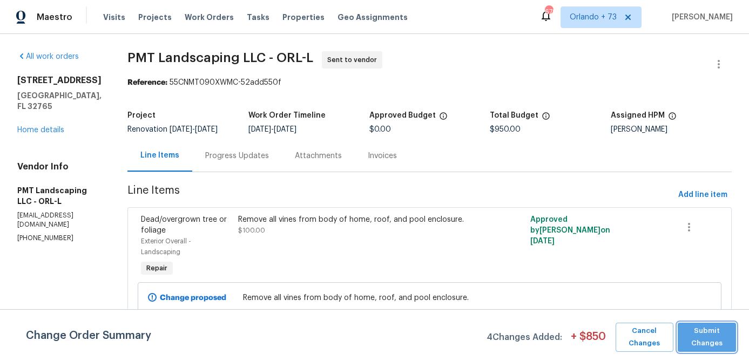
click at [705, 342] on span "Submit Changes" at bounding box center [707, 337] width 48 height 25
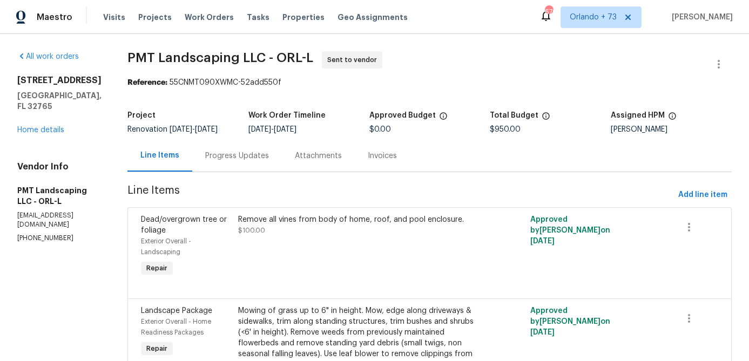
click at [253, 153] on div "Progress Updates" at bounding box center [237, 156] width 64 height 11
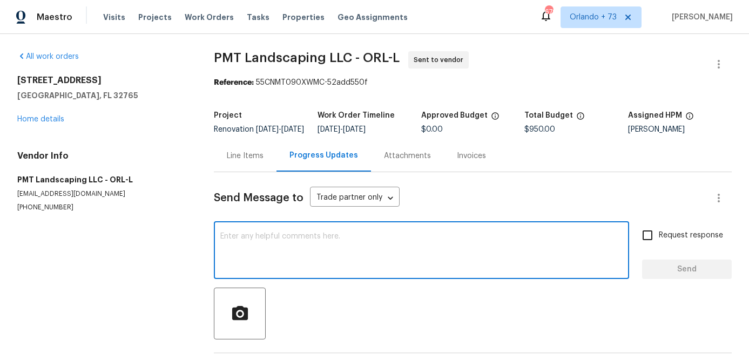
click at [275, 254] on textarea at bounding box center [421, 252] width 402 height 38
type textarea "All good to go here"
click at [663, 247] on label "Request response" at bounding box center [679, 235] width 87 height 23
click at [659, 247] on input "Request response" at bounding box center [647, 235] width 23 height 23
checkbox input "true"
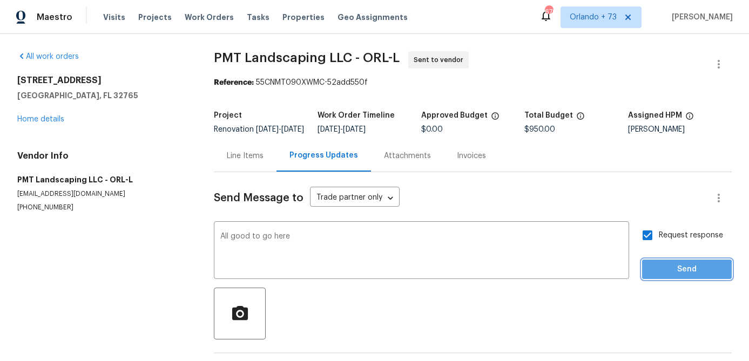
click at [671, 276] on span "Send" at bounding box center [687, 269] width 72 height 13
click at [256, 161] on div "Line Items" at bounding box center [245, 156] width 37 height 11
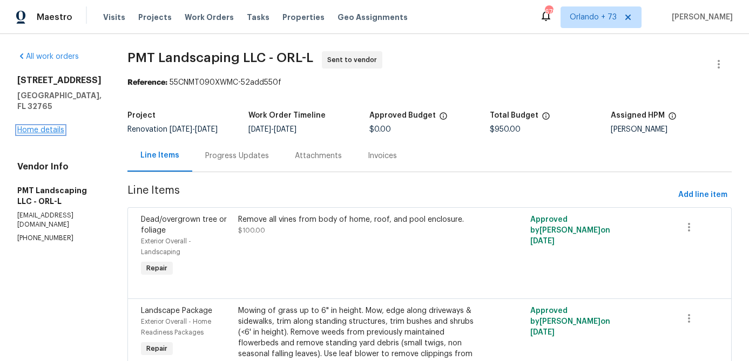
click at [62, 126] on link "Home details" at bounding box center [40, 130] width 47 height 8
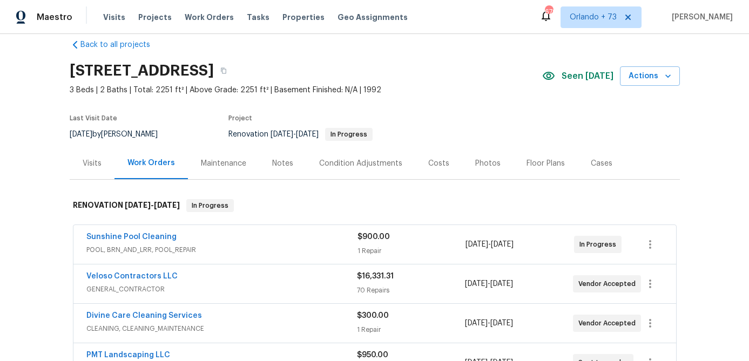
scroll to position [22, 0]
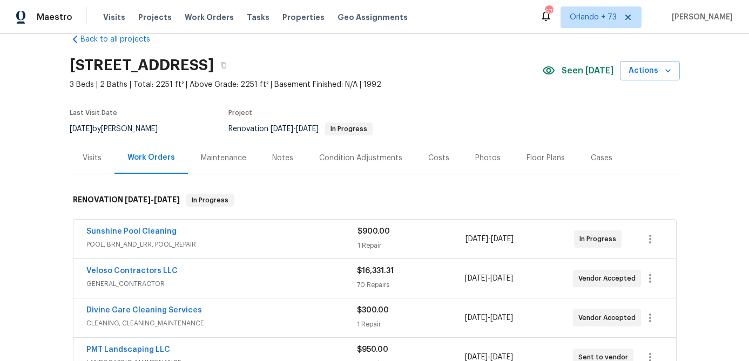
click at [441, 151] on div "Costs" at bounding box center [438, 158] width 47 height 32
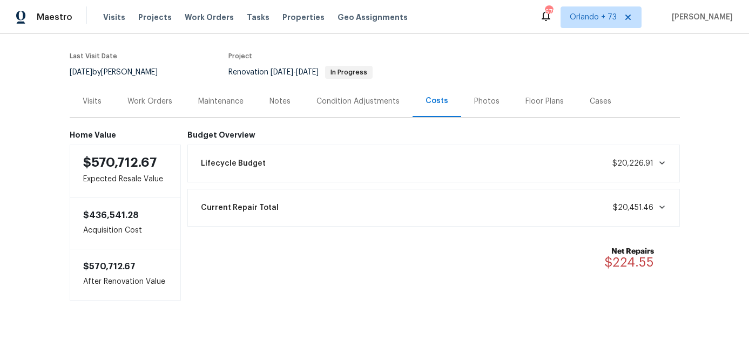
scroll to position [79, 0]
click at [158, 101] on div "Work Orders" at bounding box center [149, 101] width 45 height 11
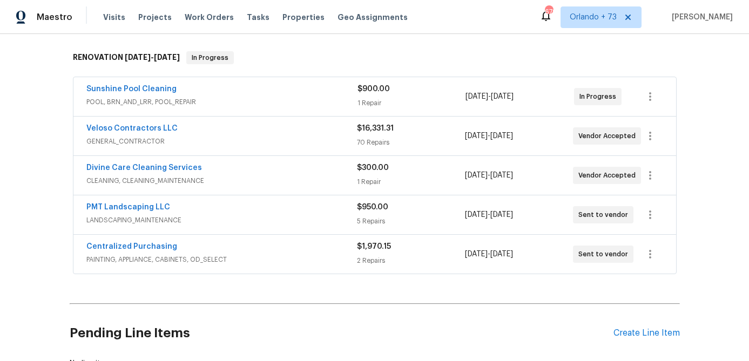
scroll to position [166, 0]
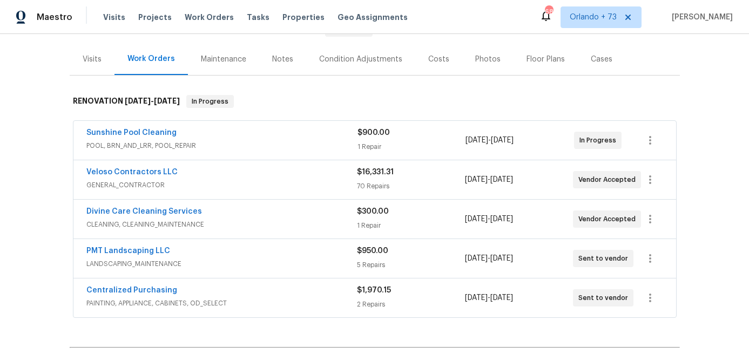
scroll to position [124, 0]
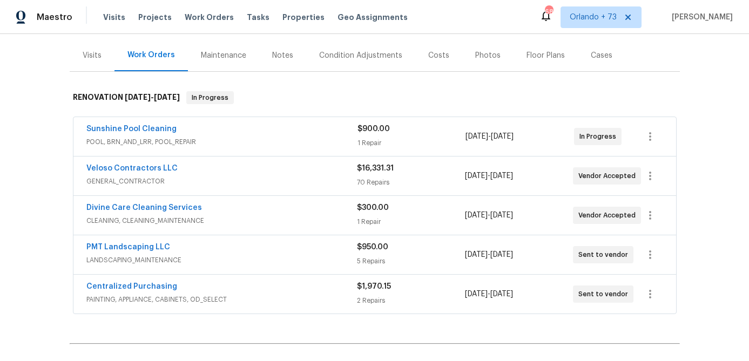
click at [388, 53] on div "Condition Adjustments" at bounding box center [360, 55] width 83 height 11
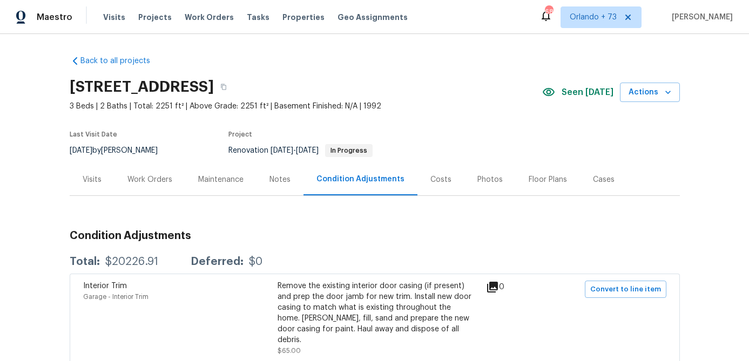
click at [173, 178] on div "Work Orders" at bounding box center [149, 180] width 71 height 32
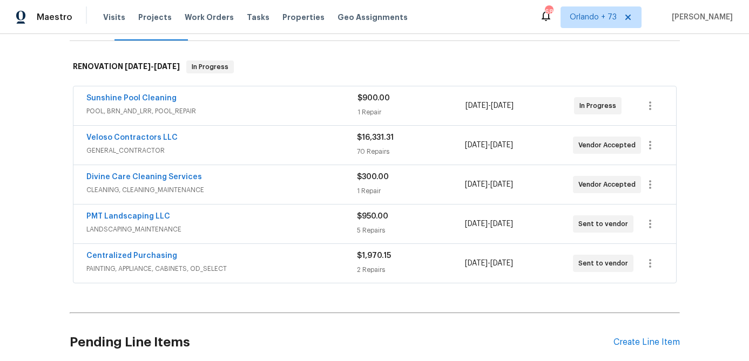
scroll to position [164, 0]
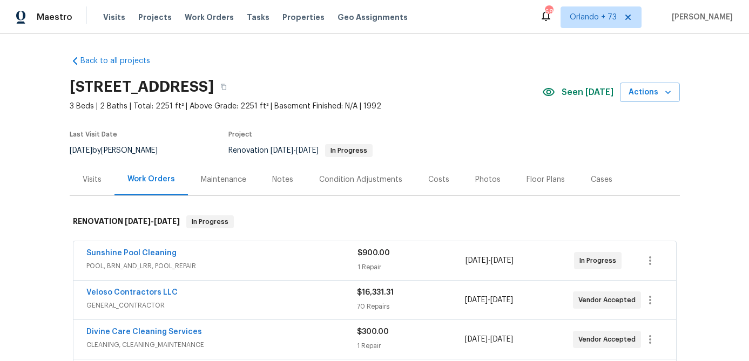
click at [436, 181] on div "Costs" at bounding box center [438, 179] width 21 height 11
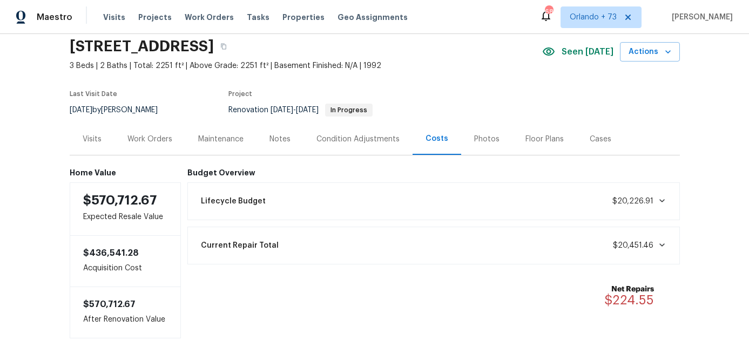
scroll to position [83, 0]
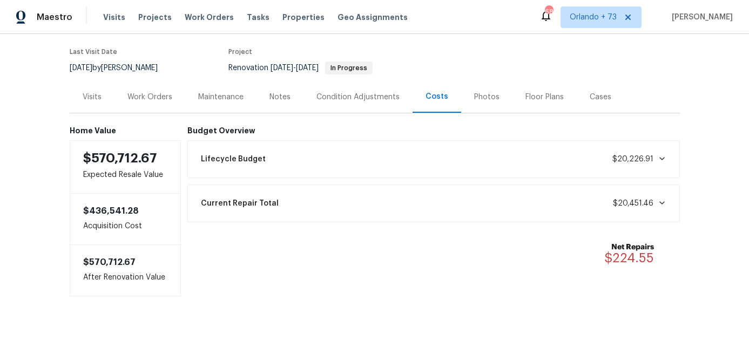
click at [162, 93] on div "Work Orders" at bounding box center [149, 97] width 45 height 11
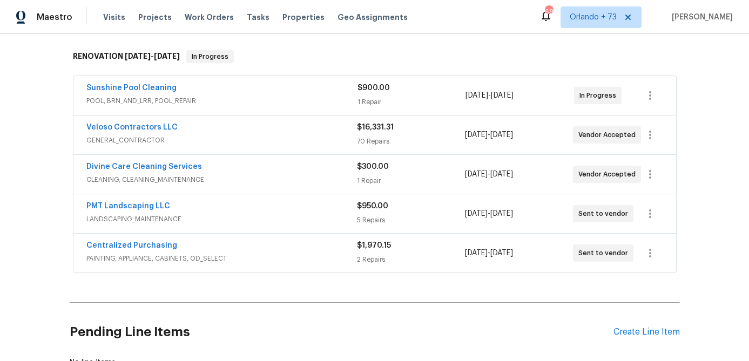
scroll to position [162, 0]
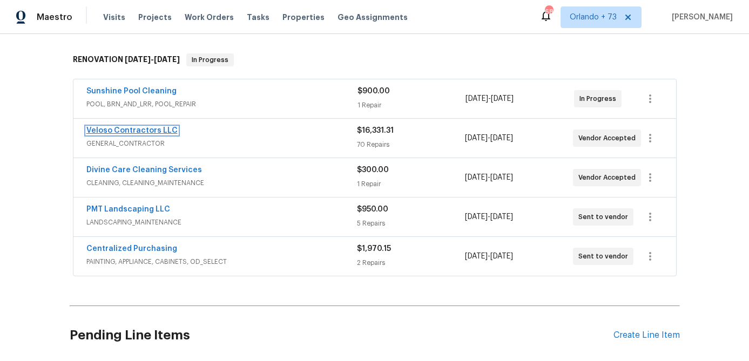
click at [165, 128] on link "Veloso Contractors LLC" at bounding box center [131, 131] width 91 height 8
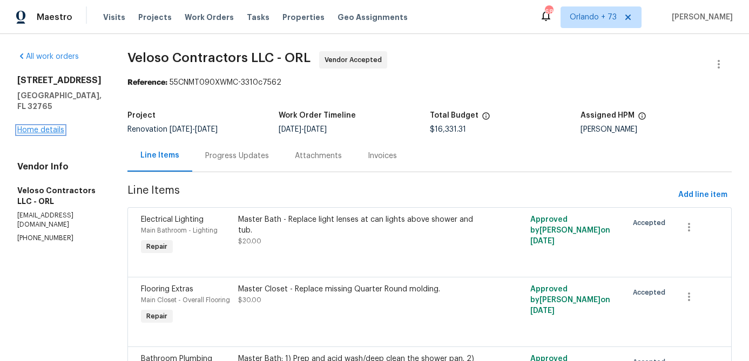
click at [44, 126] on link "Home details" at bounding box center [40, 130] width 47 height 8
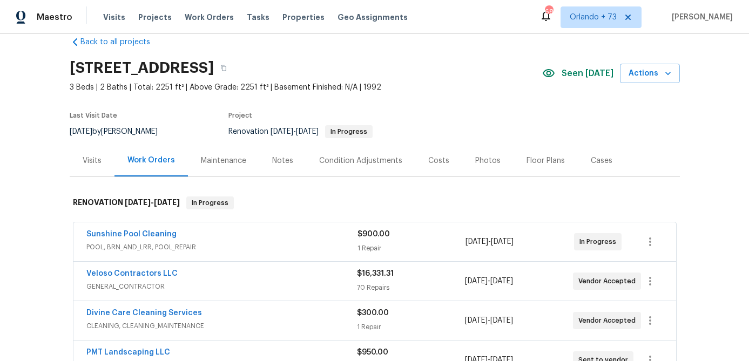
scroll to position [28, 0]
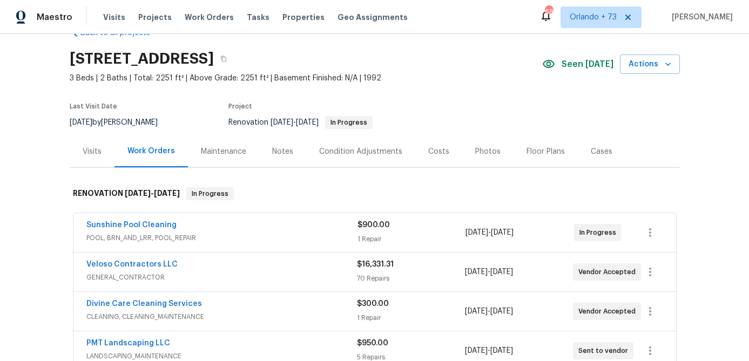
click at [283, 149] on div "Notes" at bounding box center [282, 151] width 21 height 11
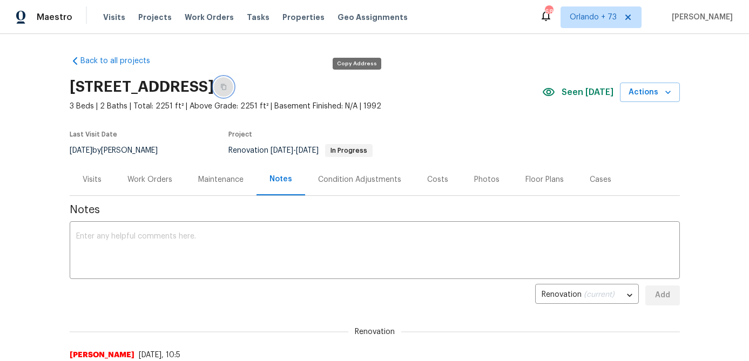
click at [233, 92] on button "button" at bounding box center [223, 86] width 19 height 19
click at [162, 186] on div "Work Orders" at bounding box center [149, 180] width 71 height 32
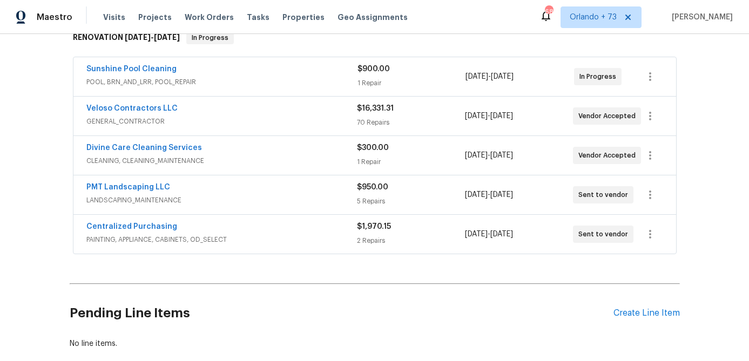
scroll to position [187, 0]
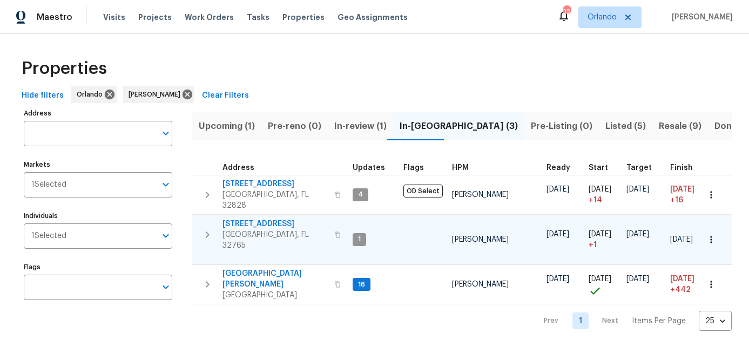
click at [711, 234] on icon "button" at bounding box center [711, 239] width 11 height 11
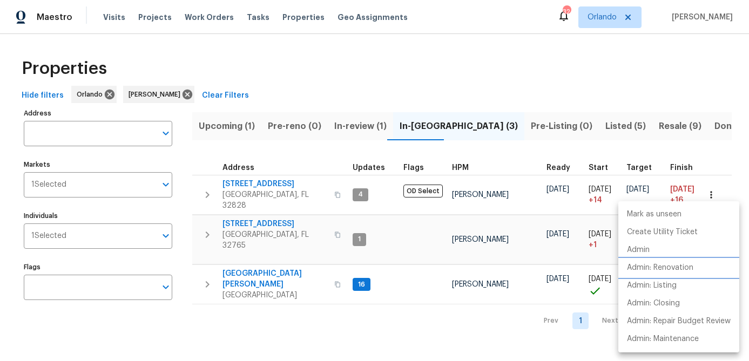
click at [684, 269] on p "Admin: Renovation" at bounding box center [660, 267] width 66 height 11
click at [52, 96] on div at bounding box center [374, 180] width 749 height 361
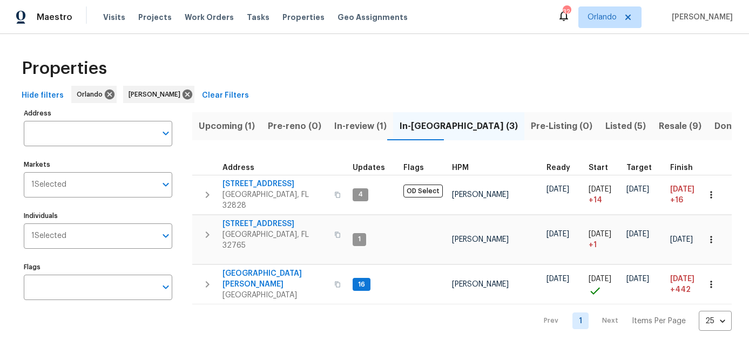
click at [48, 98] on span "Hide filters" at bounding box center [43, 95] width 42 height 13
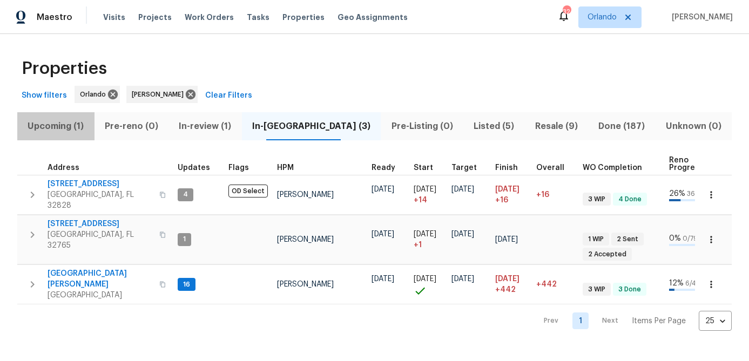
click at [64, 123] on span "Upcoming (1)" at bounding box center [56, 126] width 64 height 15
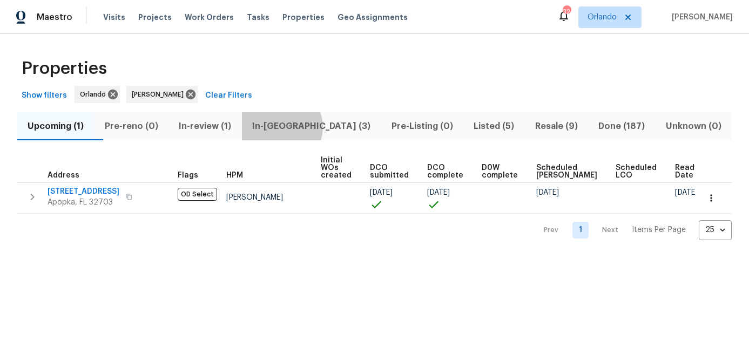
click at [305, 127] on span "In-[GEOGRAPHIC_DATA] (3)" at bounding box center [311, 126] width 126 height 15
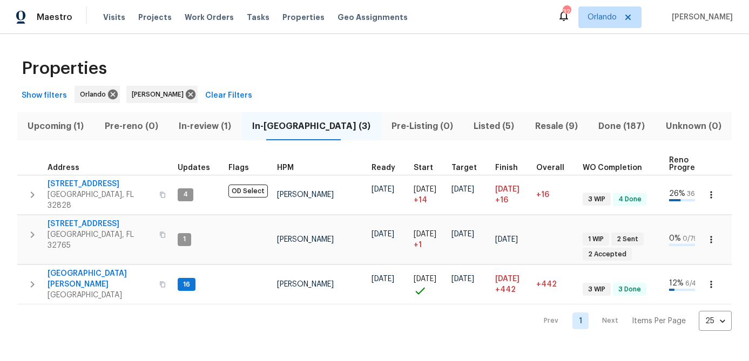
click at [470, 126] on span "Listed (5)" at bounding box center [494, 126] width 49 height 15
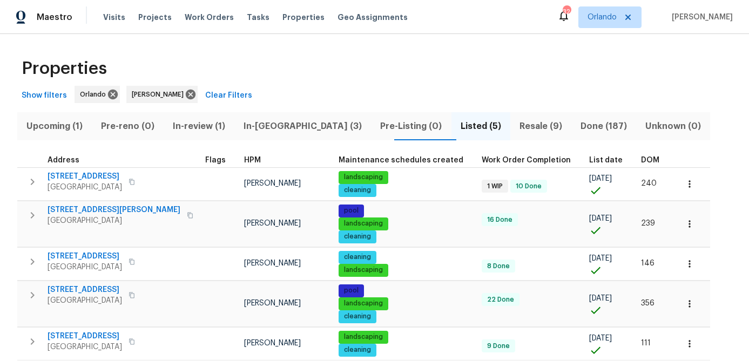
click at [517, 130] on span "Resale (9)" at bounding box center [541, 126] width 48 height 15
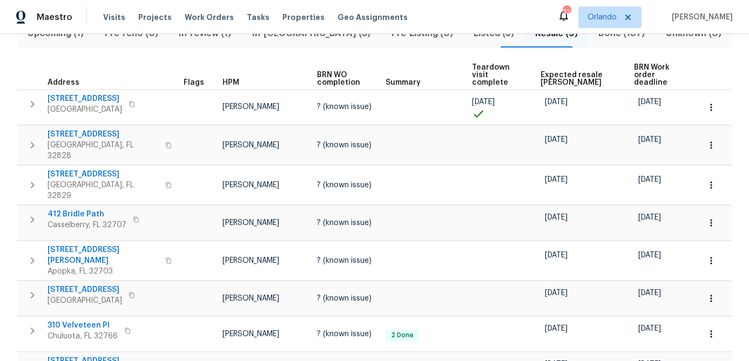
scroll to position [73, 0]
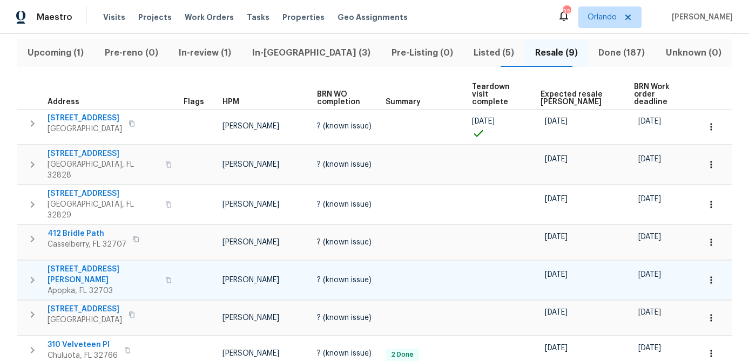
click at [88, 264] on span "[STREET_ADDRESS][PERSON_NAME]" at bounding box center [103, 275] width 111 height 22
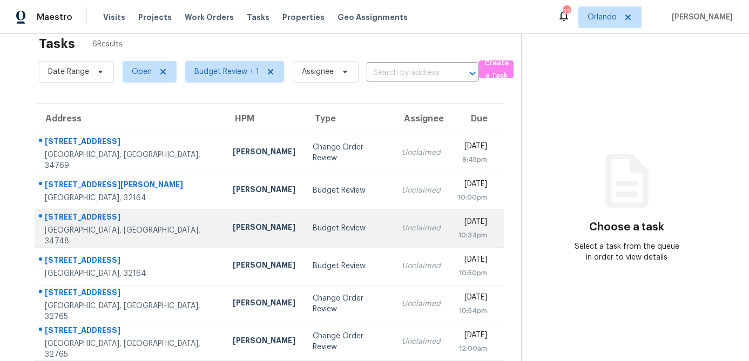
scroll to position [34, 0]
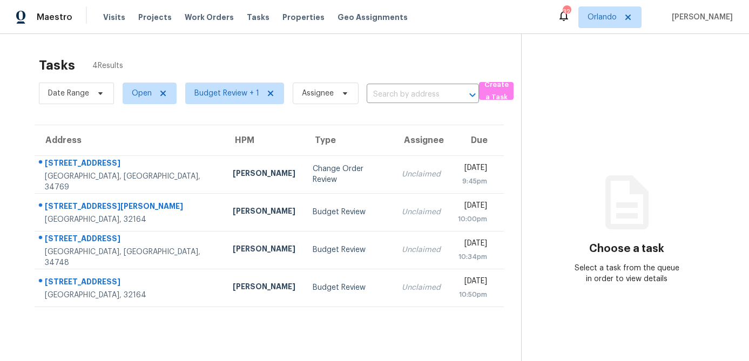
scroll to position [34, 0]
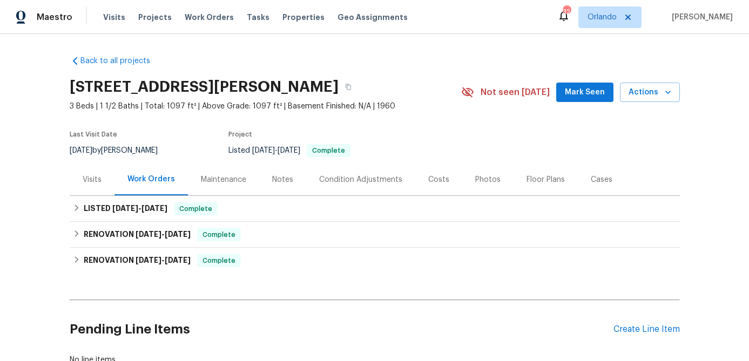
click at [478, 178] on div "Photos" at bounding box center [487, 179] width 25 height 11
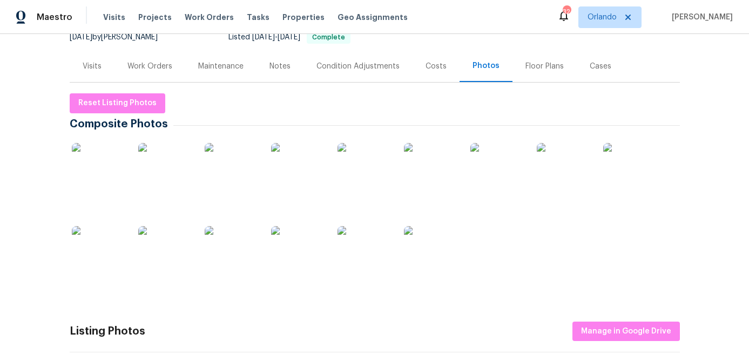
scroll to position [206, 0]
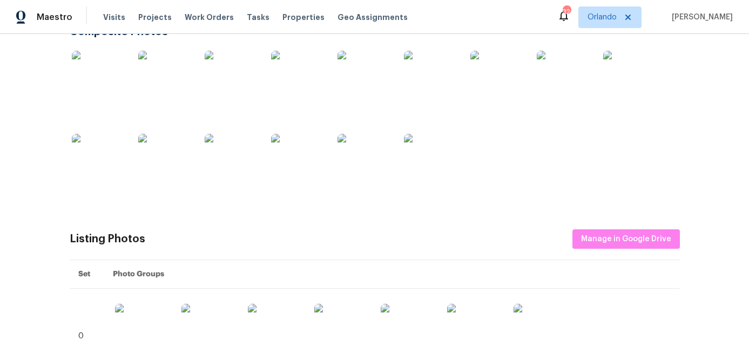
click at [500, 91] on img at bounding box center [497, 78] width 54 height 54
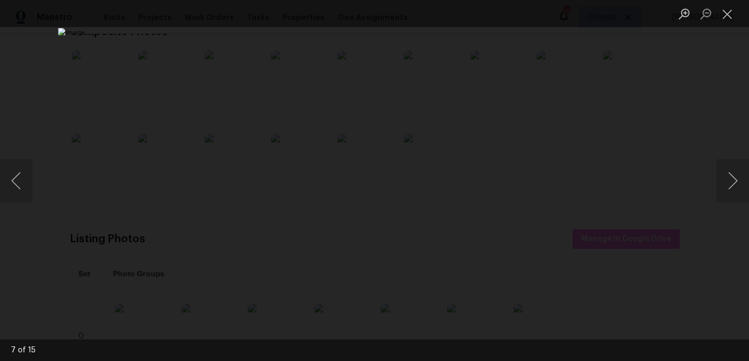
click at [634, 132] on div "Lightbox" at bounding box center [374, 180] width 749 height 361
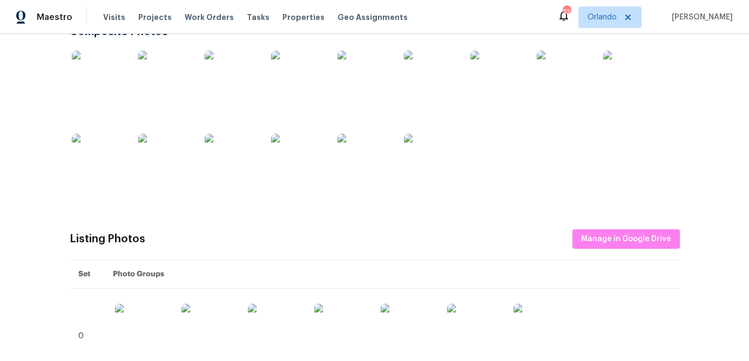
click at [102, 87] on img at bounding box center [99, 78] width 54 height 54
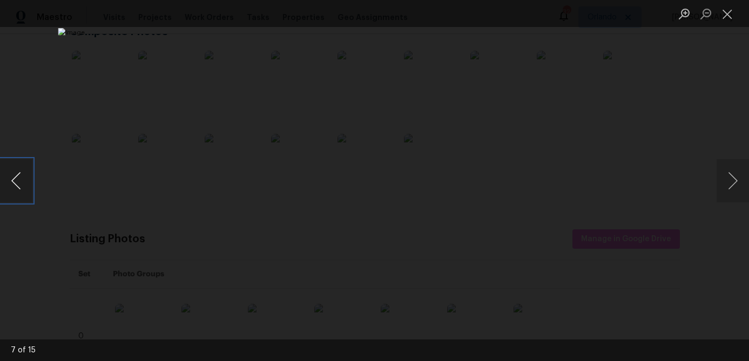
click at [24, 177] on button "Previous image" at bounding box center [16, 180] width 32 height 43
click at [23, 177] on button "Previous image" at bounding box center [16, 180] width 32 height 43
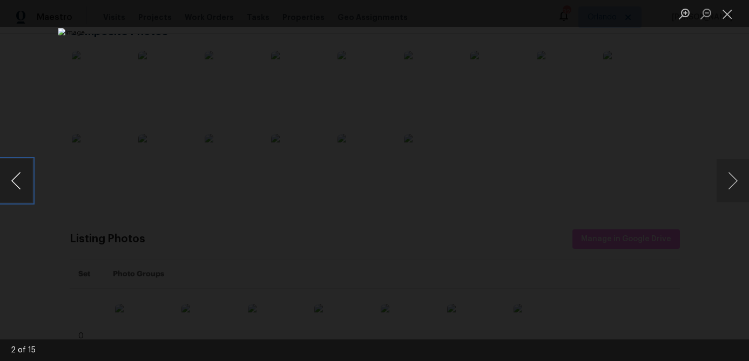
click at [23, 177] on button "Previous image" at bounding box center [16, 180] width 32 height 43
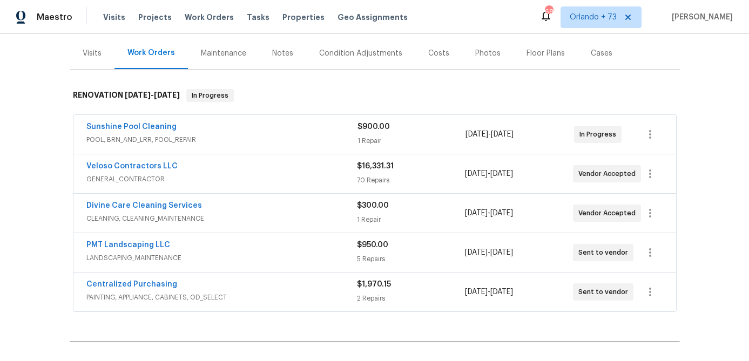
click at [430, 55] on div "Costs" at bounding box center [438, 53] width 21 height 11
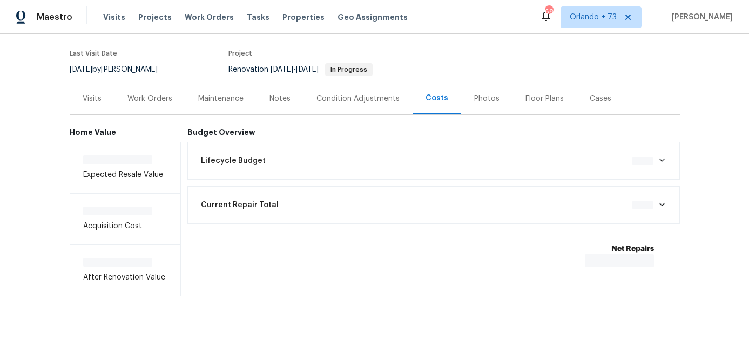
scroll to position [83, 0]
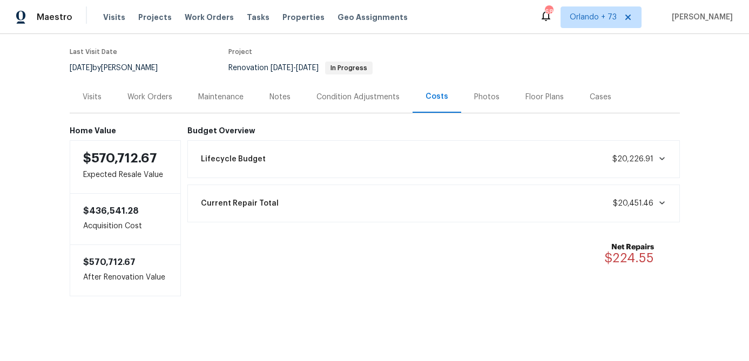
click at [542, 93] on div "Floor Plans" at bounding box center [544, 97] width 38 height 11
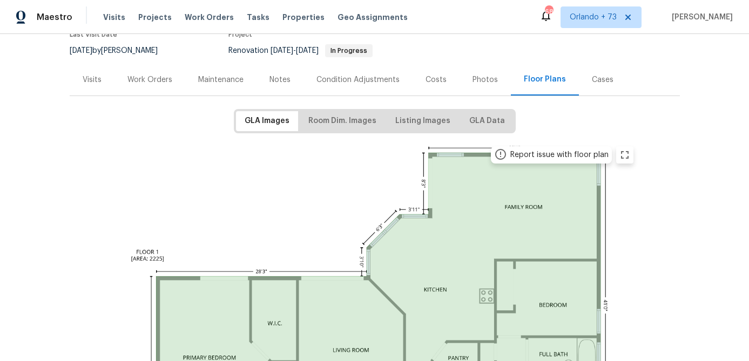
scroll to position [40, 0]
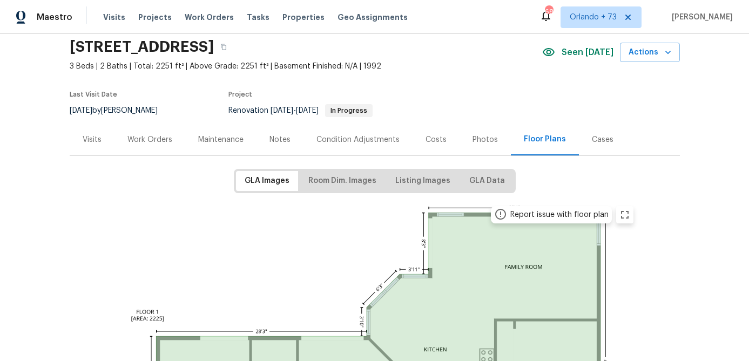
click at [157, 136] on div "Work Orders" at bounding box center [149, 139] width 45 height 11
